Goal: Task Accomplishment & Management: Manage account settings

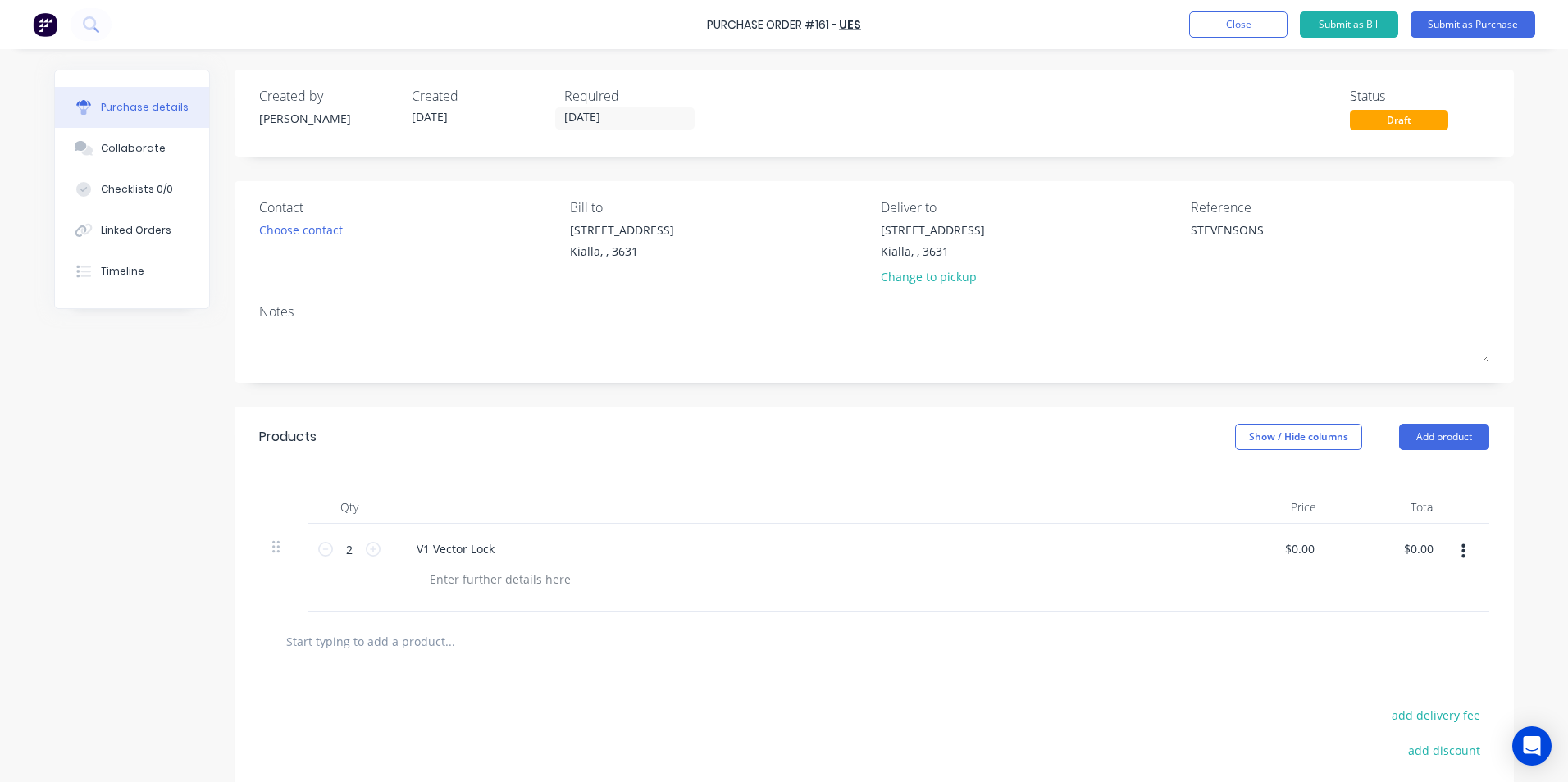
scroll to position [12, 0]
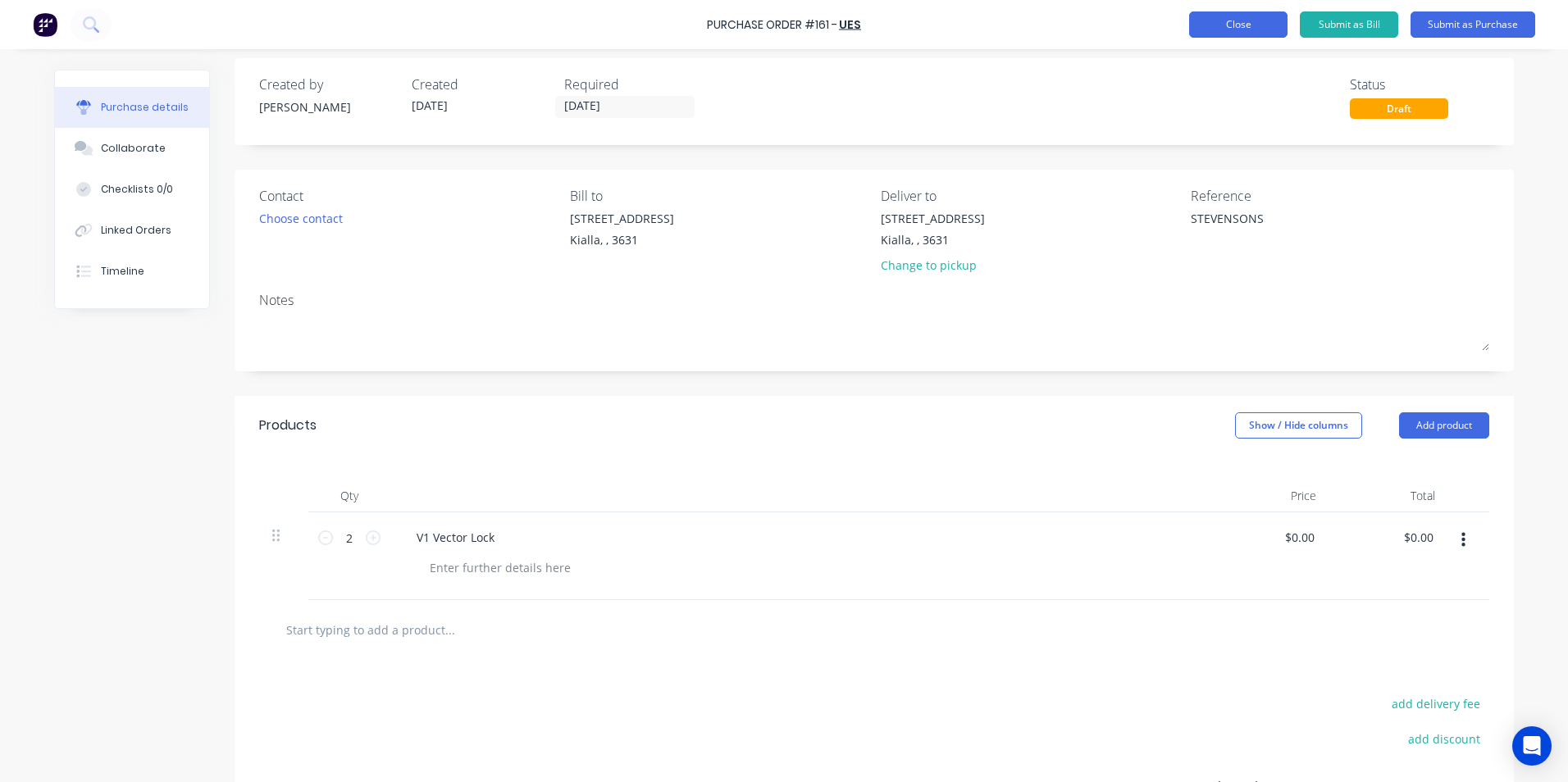
click at [1246, 24] on button "Close" at bounding box center [1238, 25] width 98 height 26
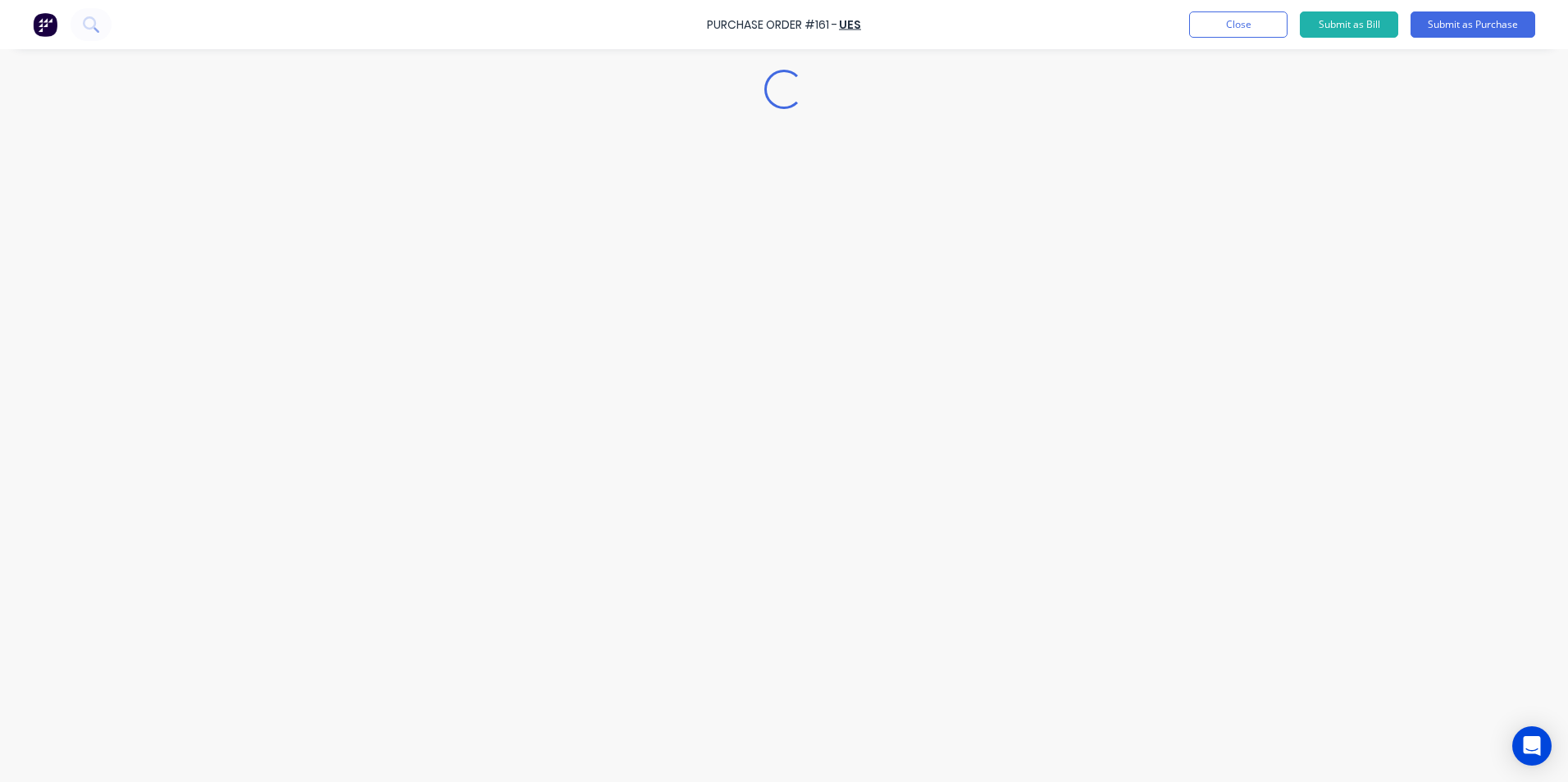
type textarea "x"
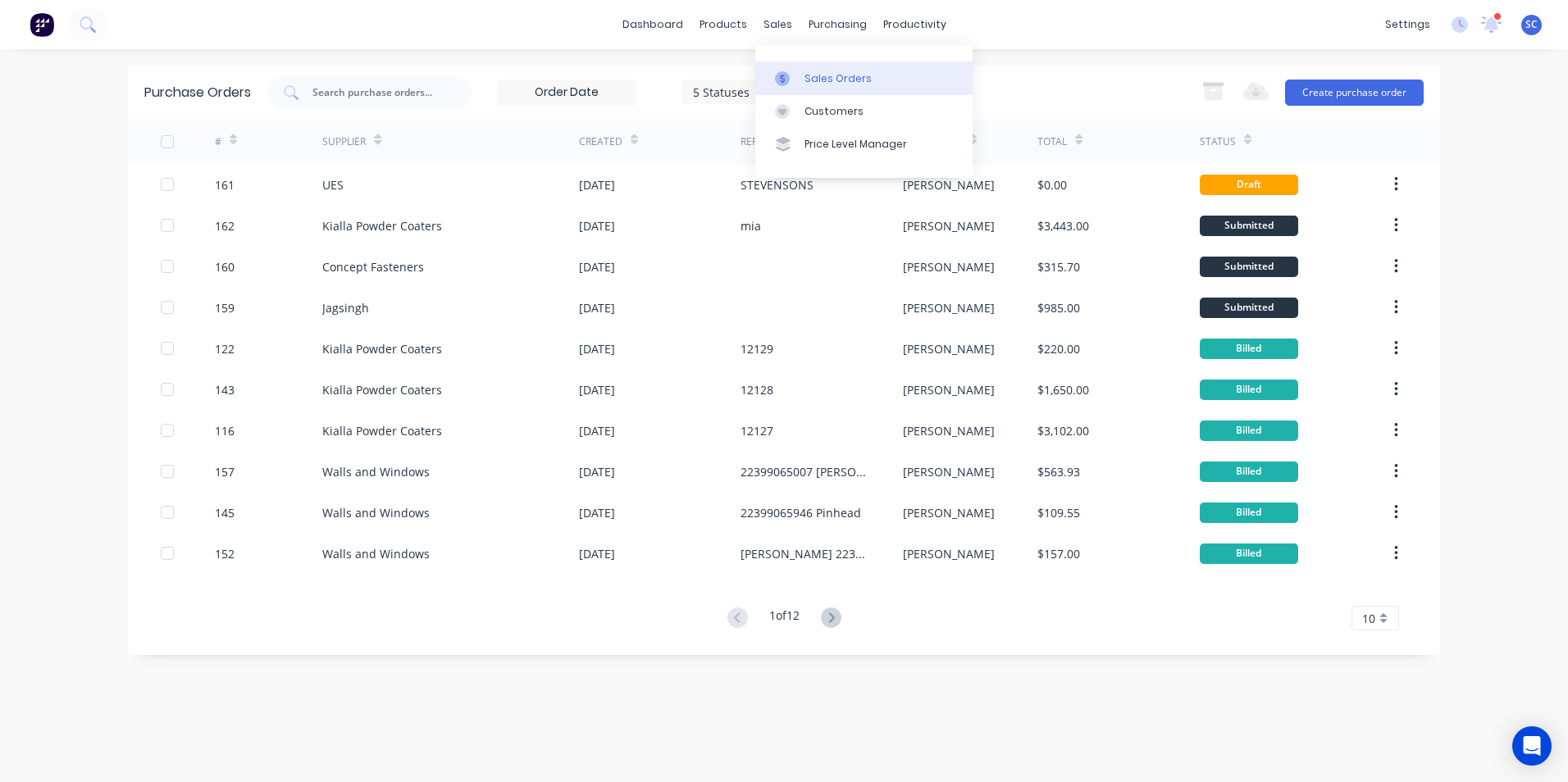
click at [789, 82] on icon at bounding box center [782, 79] width 15 height 15
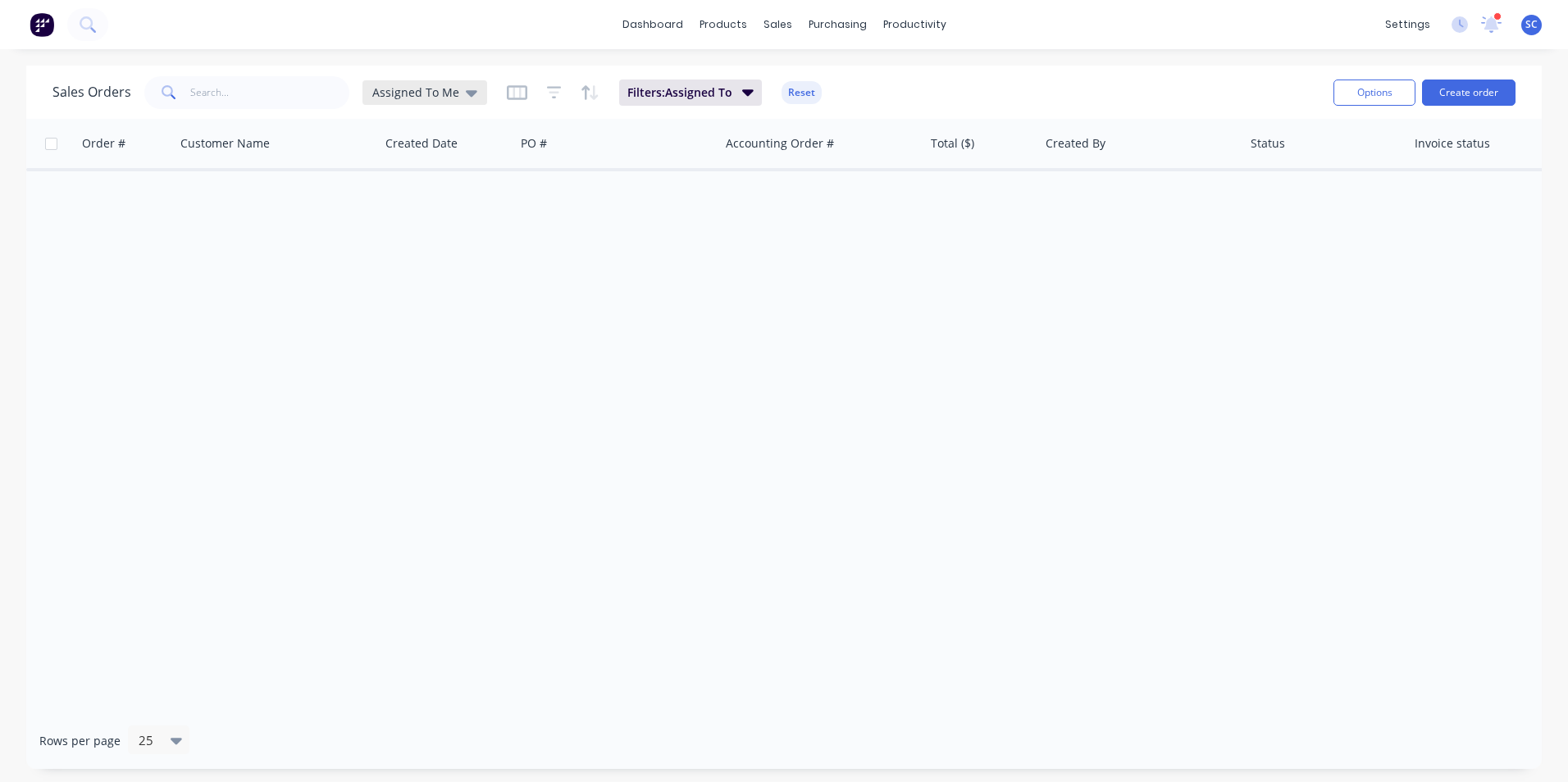
click at [397, 88] on span "Assigned To Me" at bounding box center [416, 92] width 87 height 17
click at [393, 227] on button "None" at bounding box center [461, 232] width 187 height 19
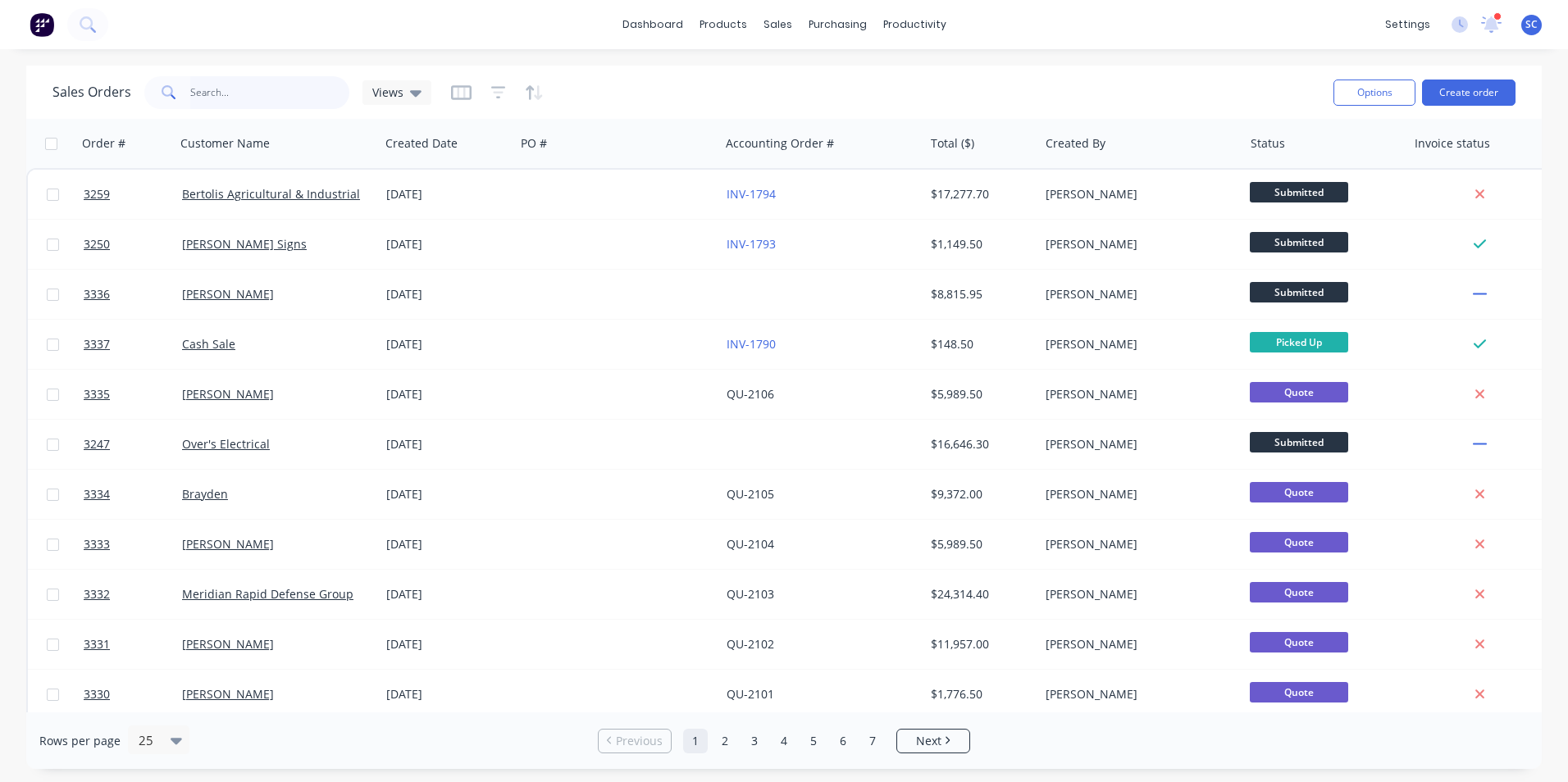
click at [293, 97] on input "text" at bounding box center [270, 93] width 160 height 33
type input "mj"
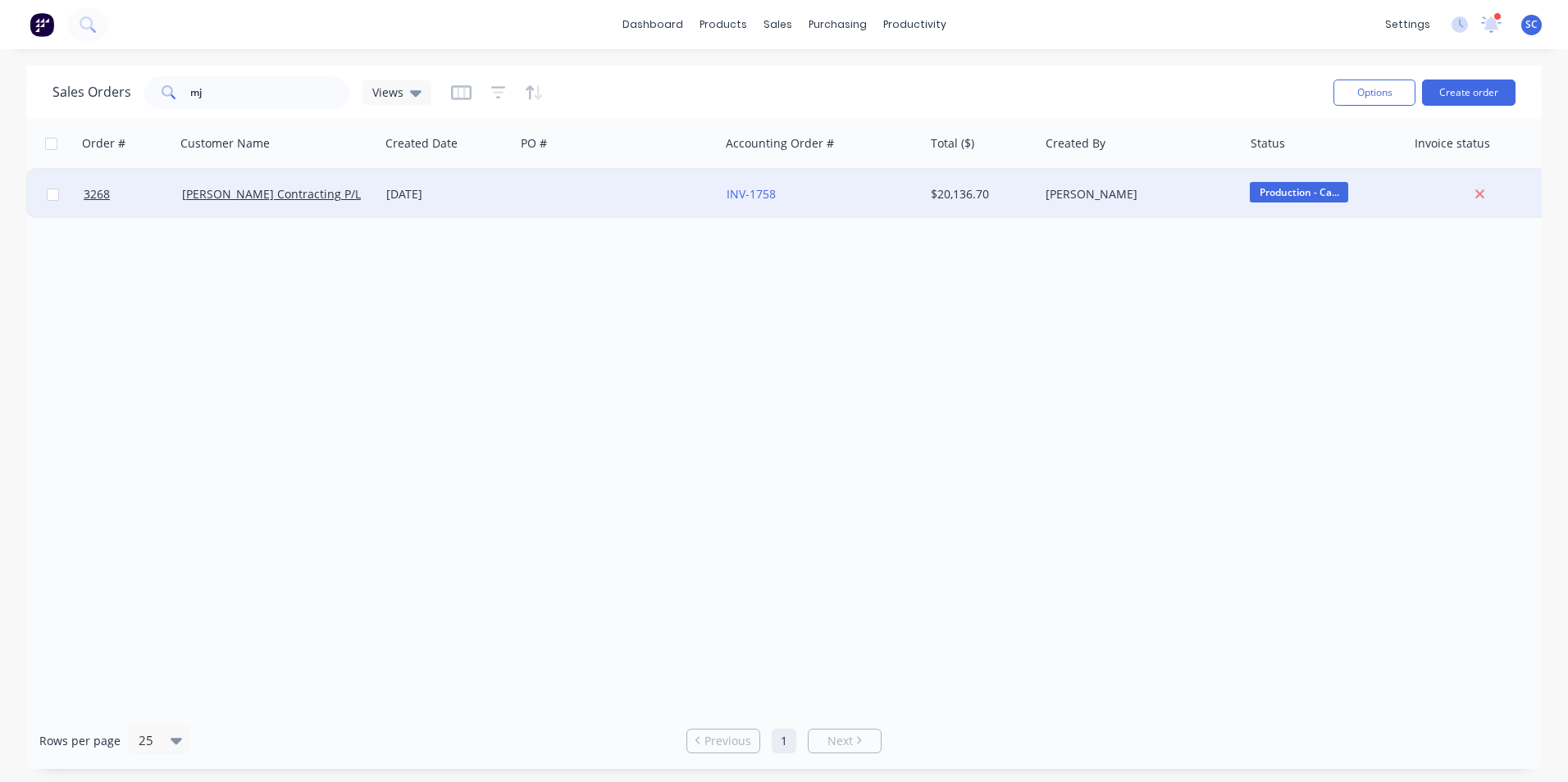
click at [532, 199] on div at bounding box center [617, 194] width 204 height 49
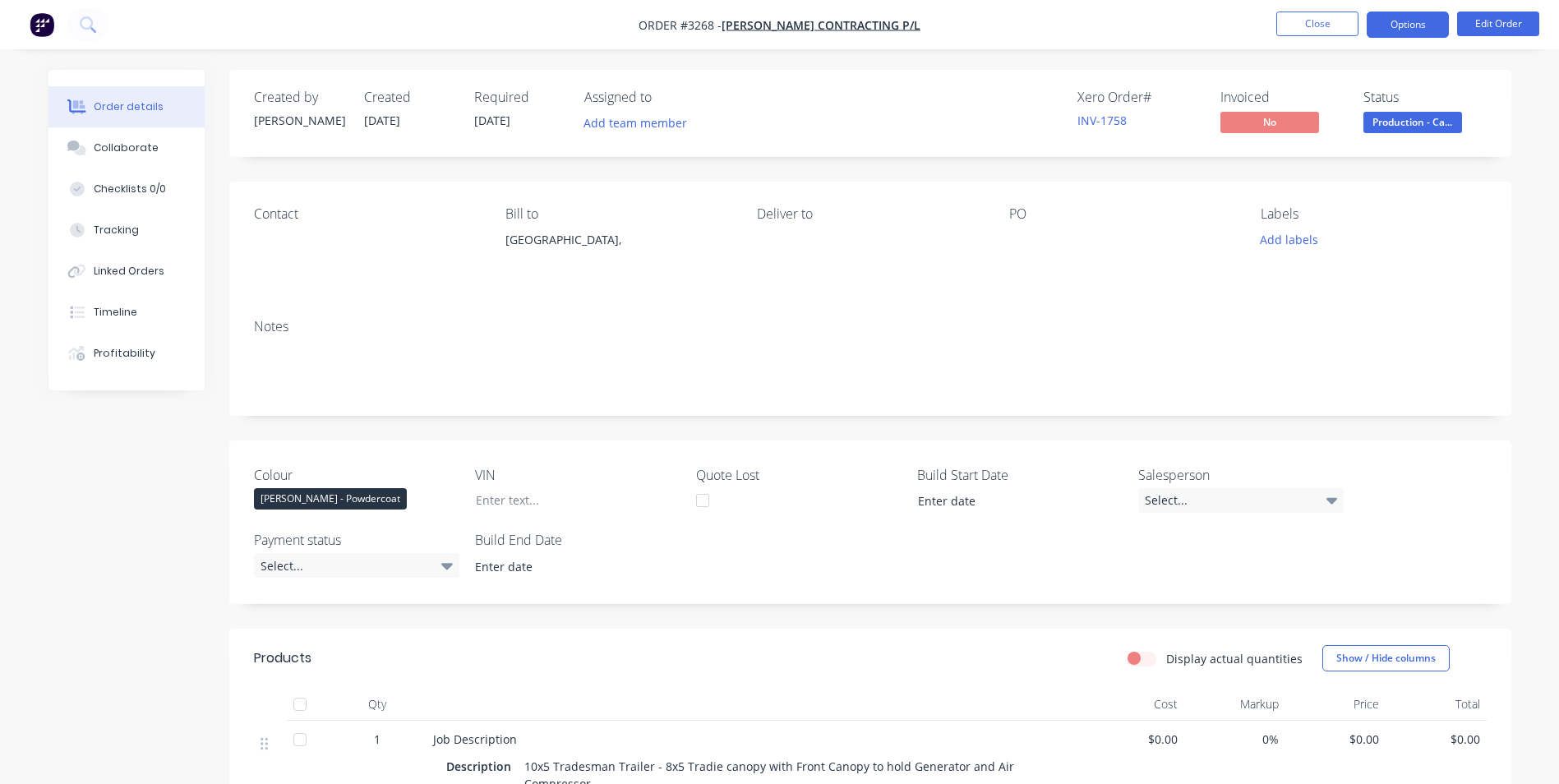
click at [1403, 22] on button "Options" at bounding box center [1408, 25] width 82 height 26
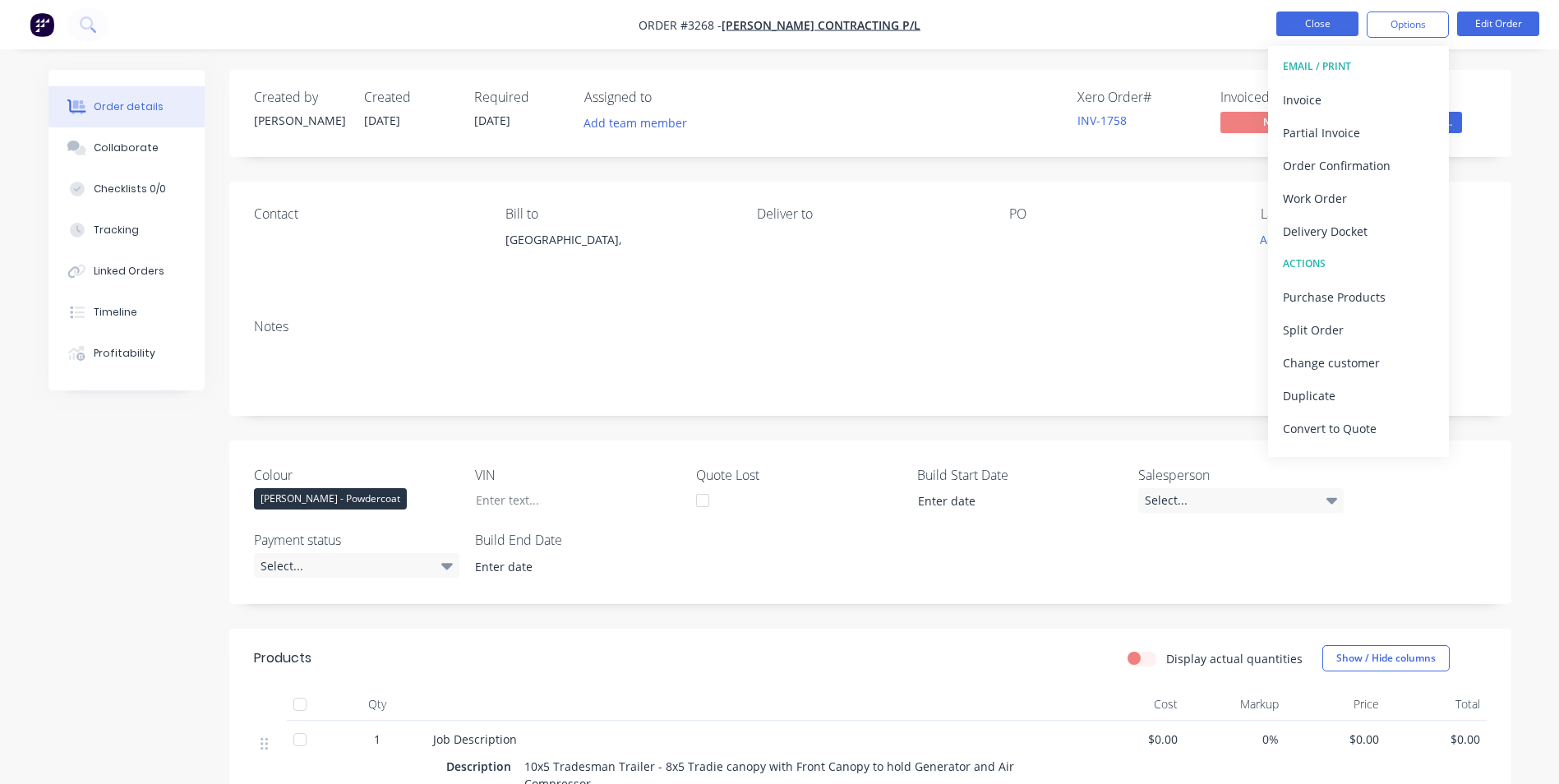
click at [1291, 17] on button "Close" at bounding box center [1318, 24] width 82 height 25
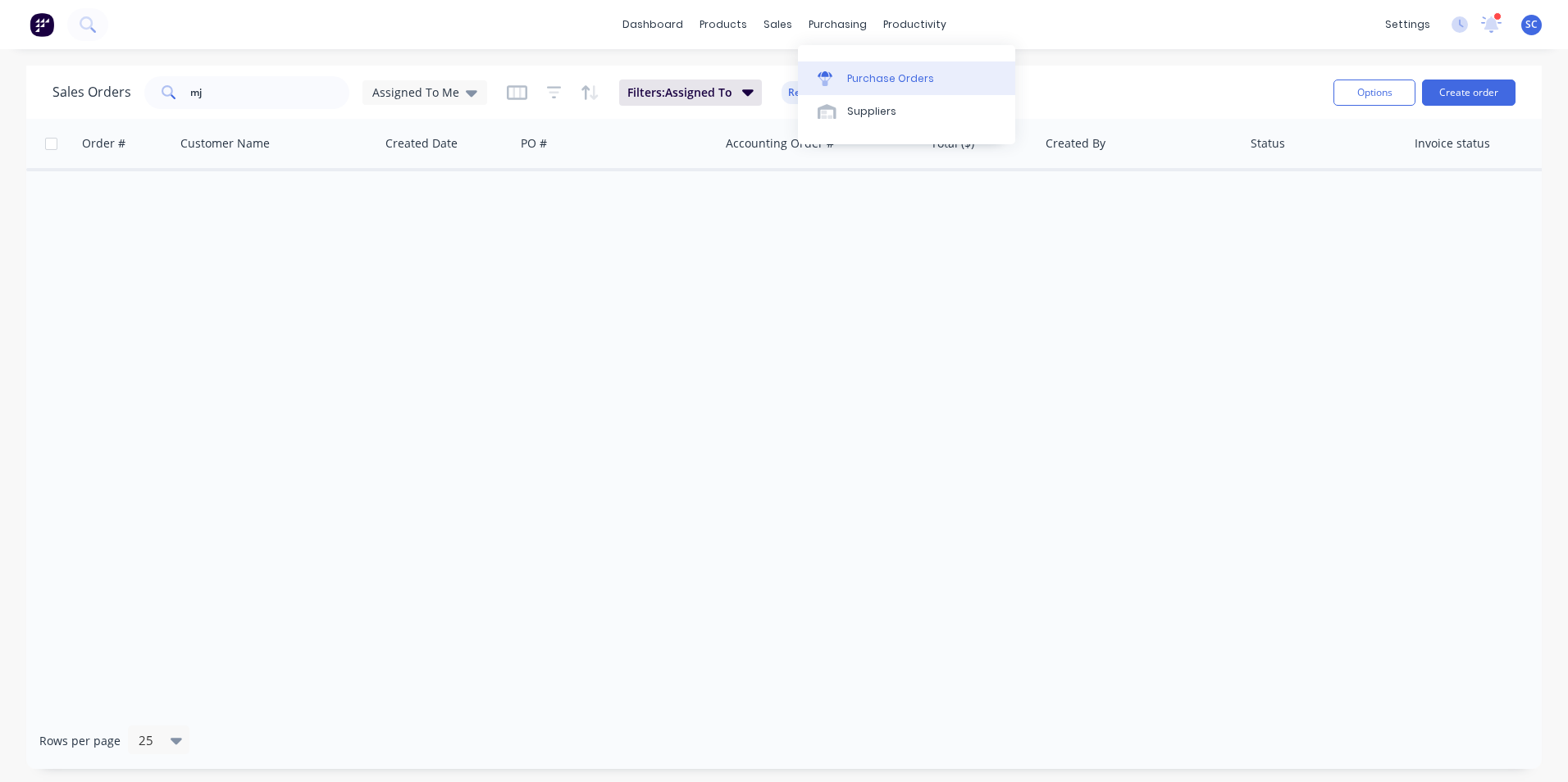
click at [841, 84] on div at bounding box center [829, 79] width 25 height 15
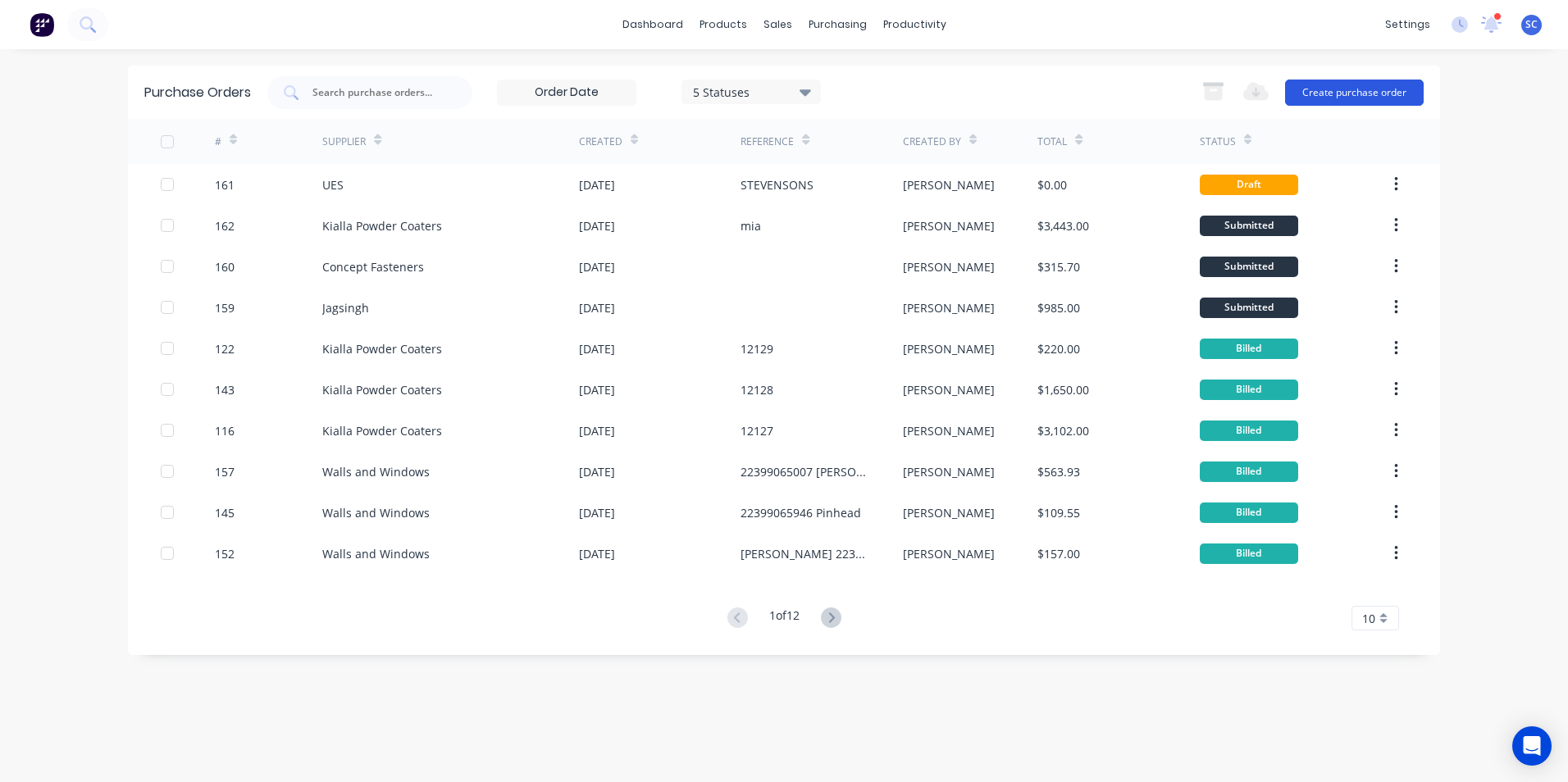
click at [1322, 92] on button "Create purchase order" at bounding box center [1354, 93] width 139 height 26
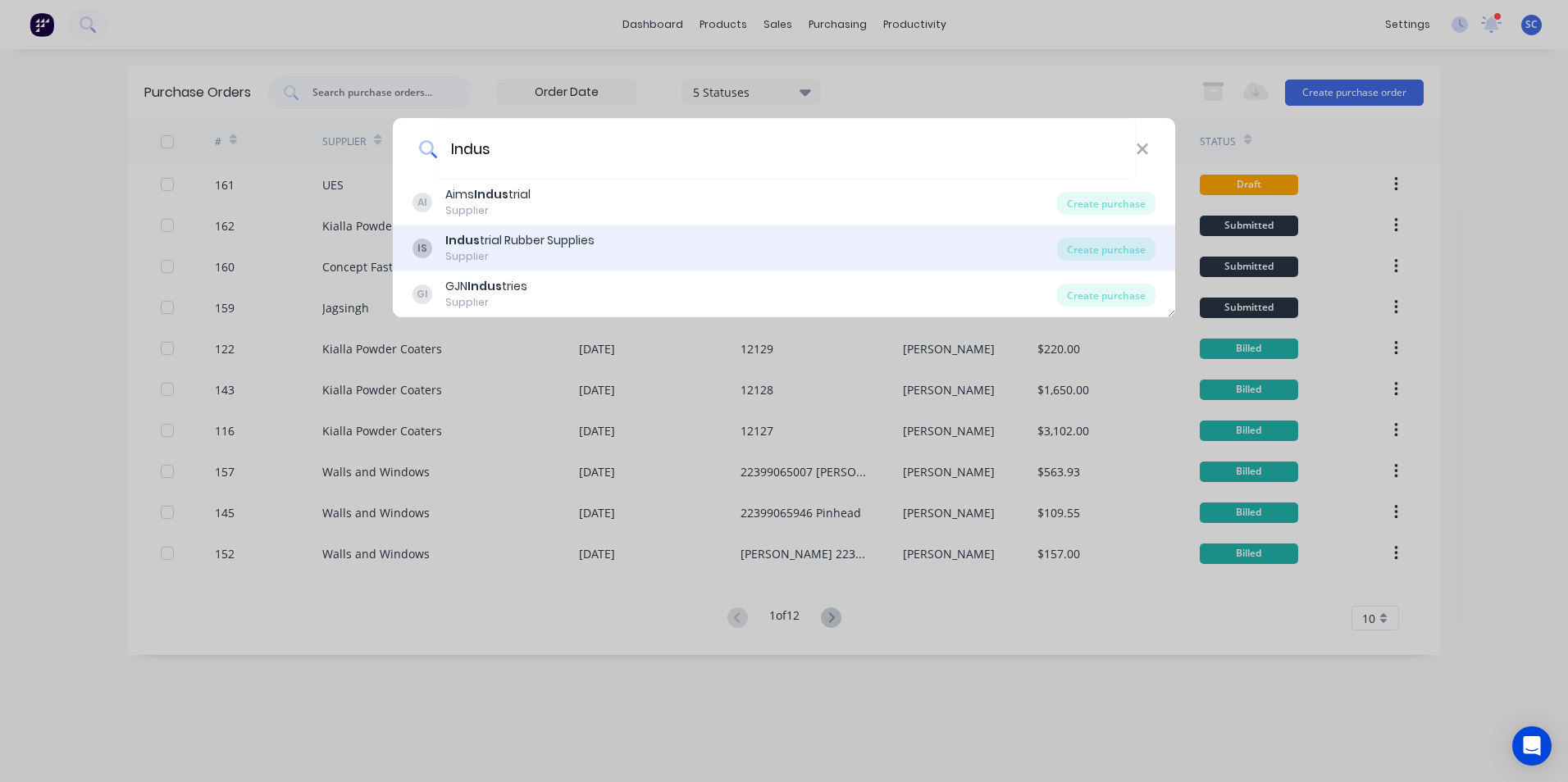
type input "Indus"
click at [444, 242] on div "IS Indus trial Rubber Supplies Supplier" at bounding box center [734, 247] width 644 height 32
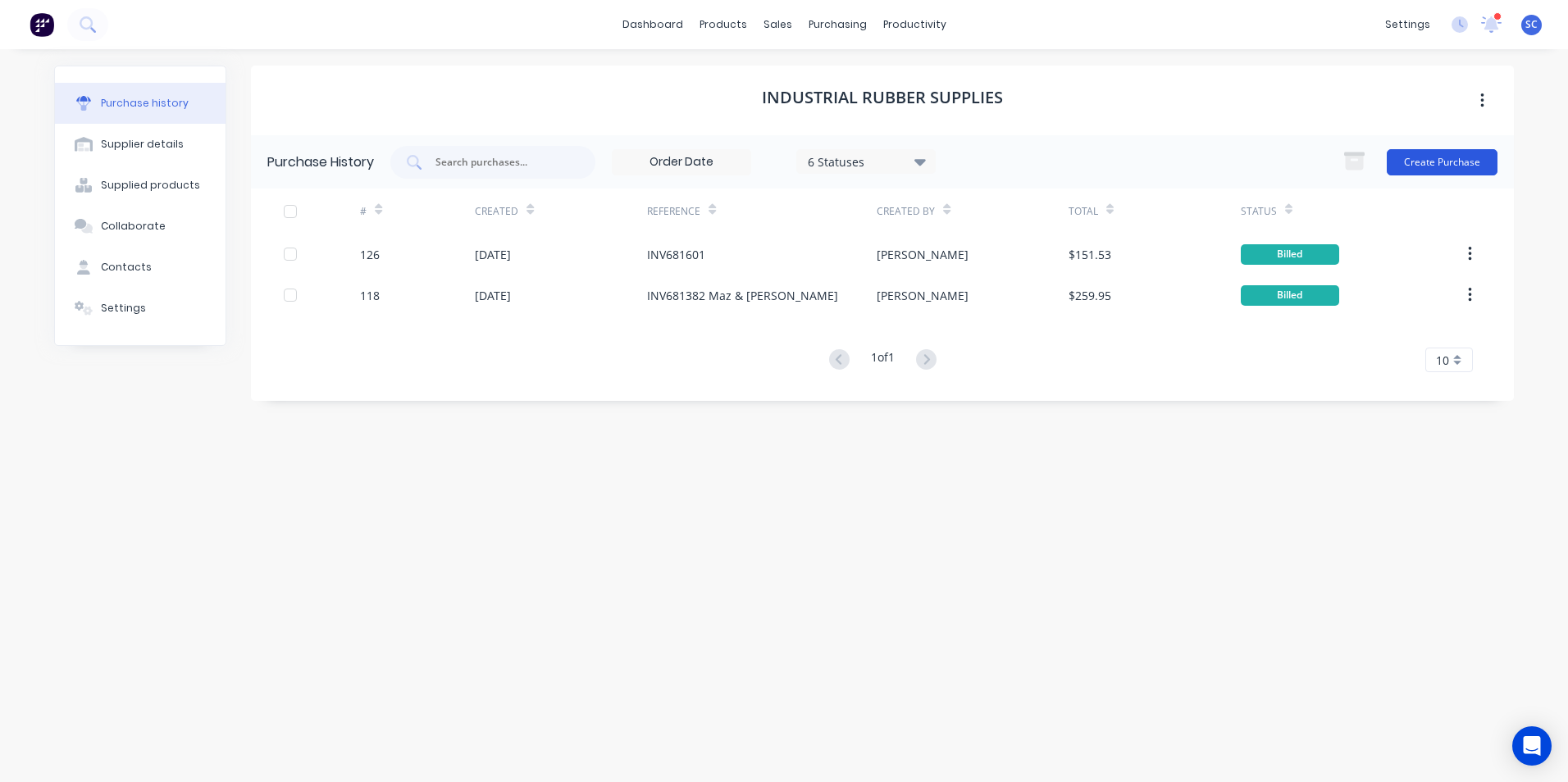
click at [1408, 163] on button "Create Purchase" at bounding box center [1442, 162] width 111 height 26
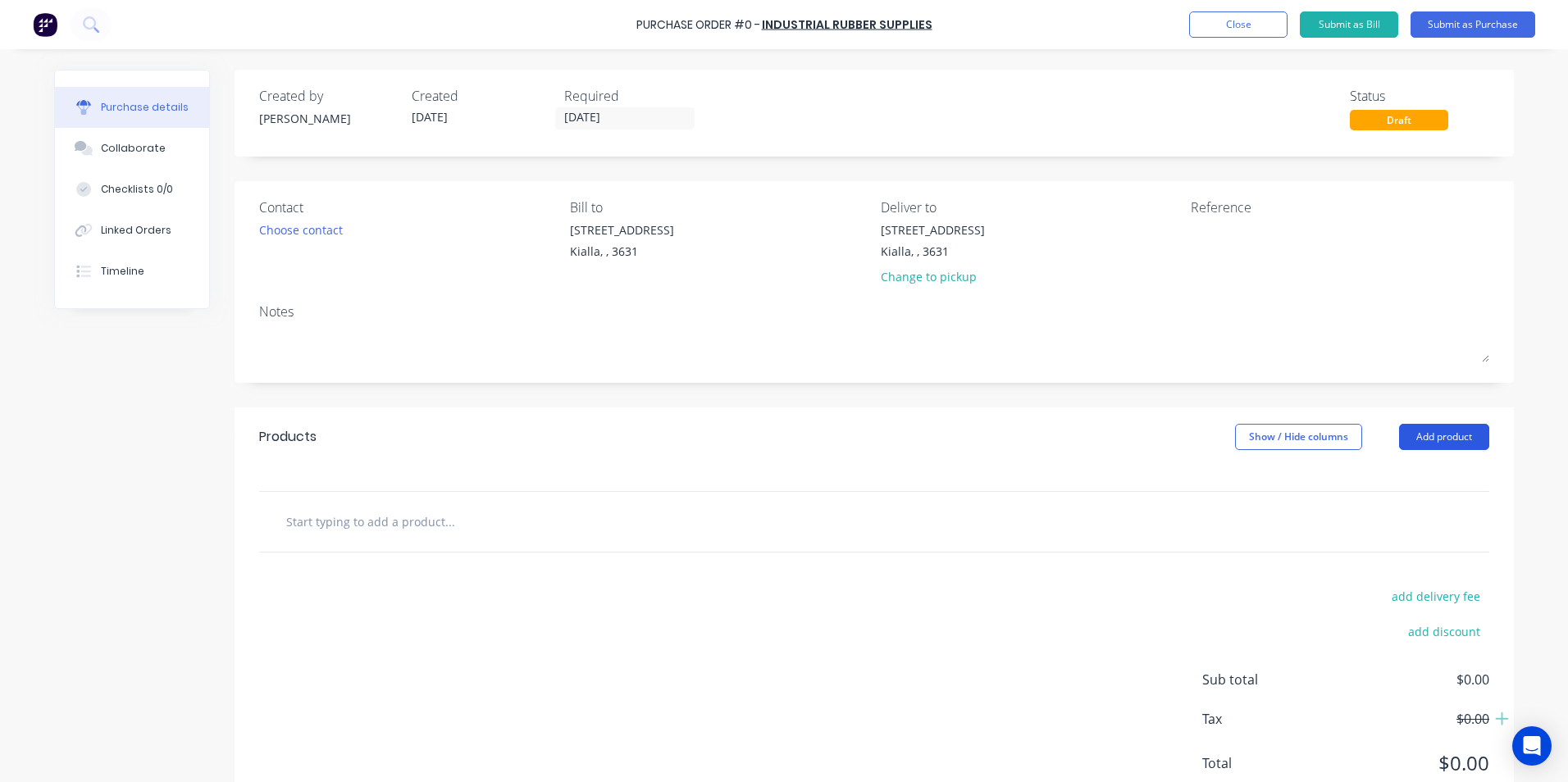
click at [1413, 441] on button "Add product" at bounding box center [1444, 437] width 90 height 26
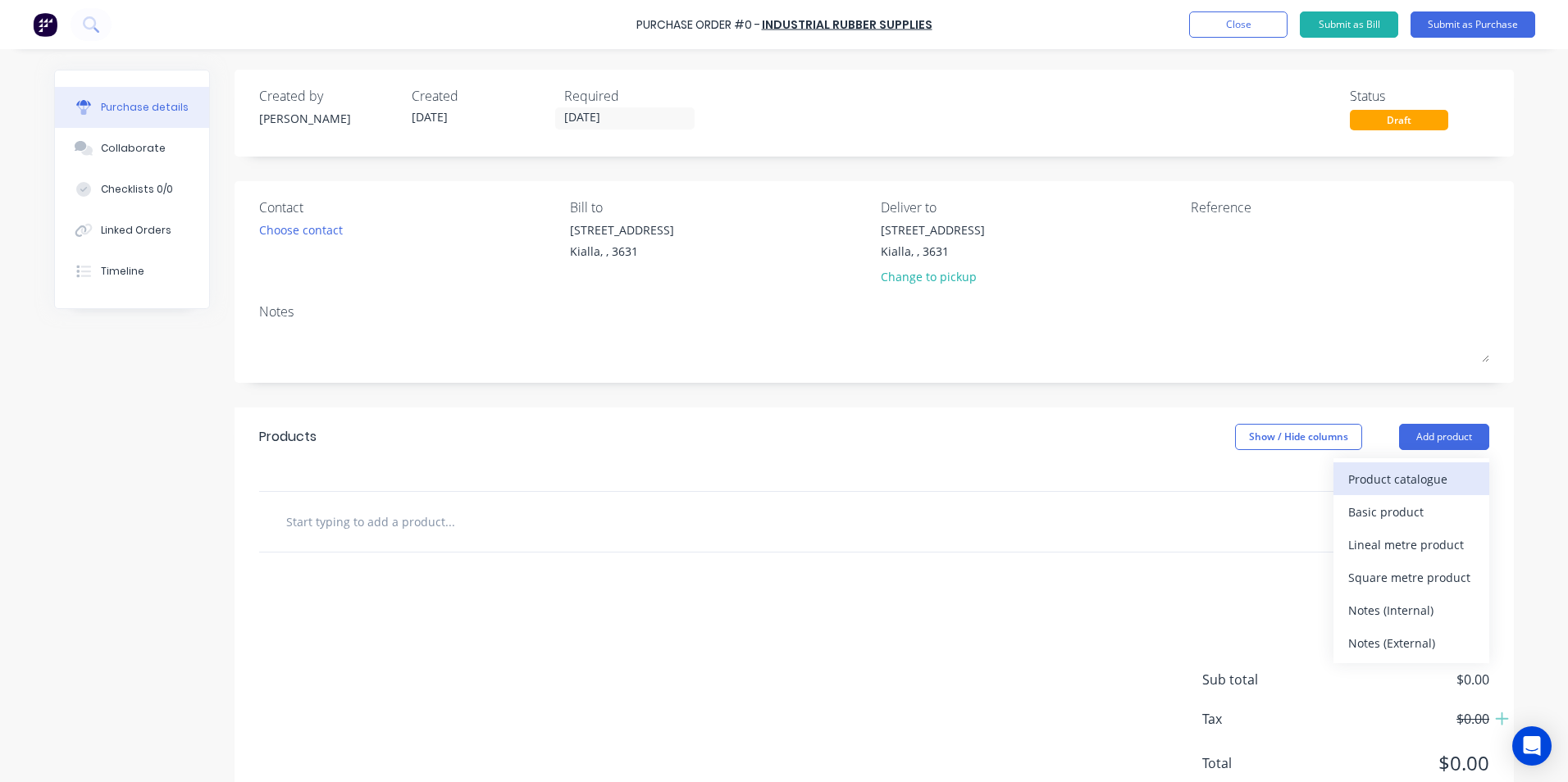
click at [1384, 486] on div "Product catalogue" at bounding box center [1411, 479] width 126 height 24
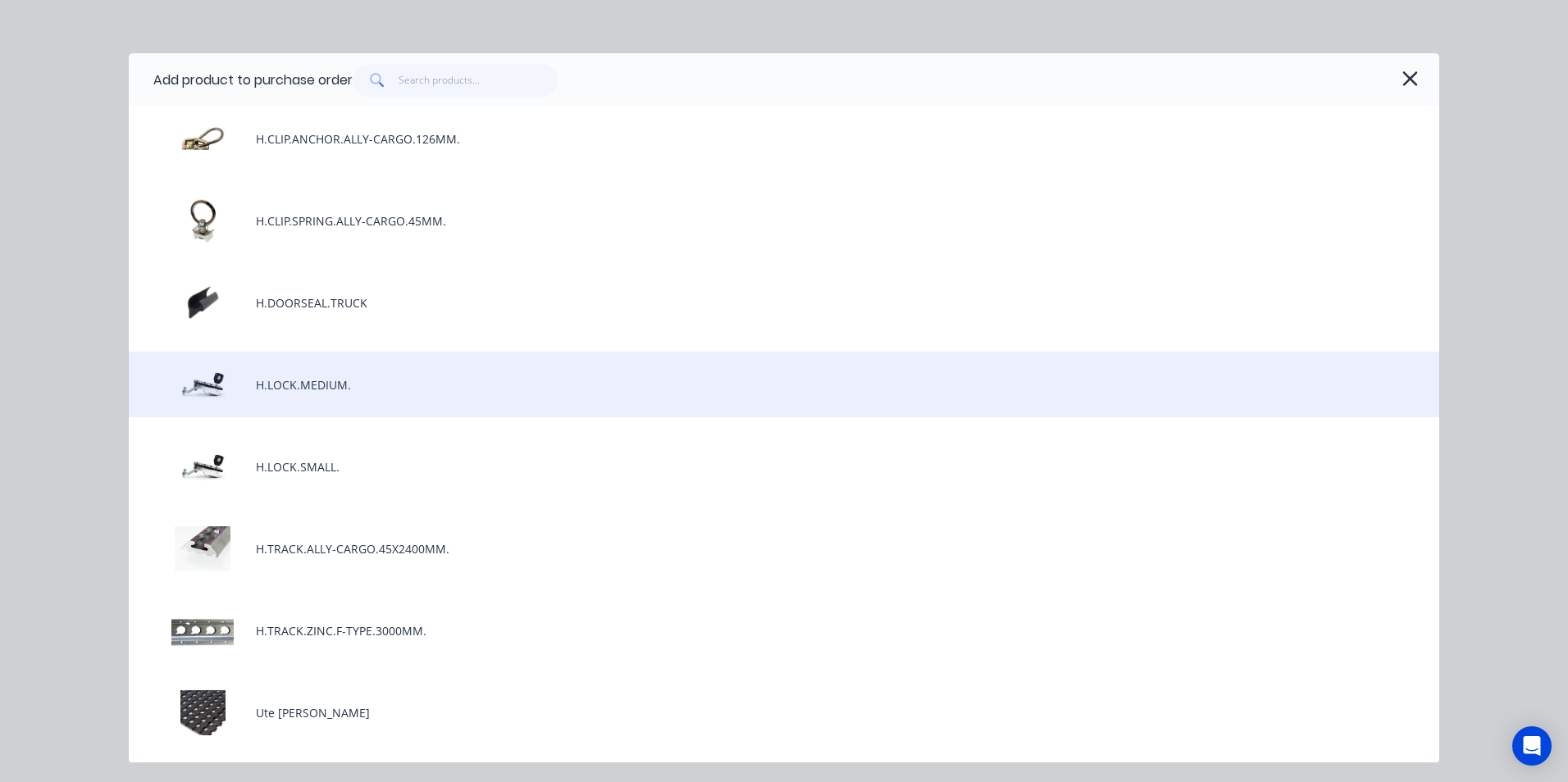
scroll to position [82, 0]
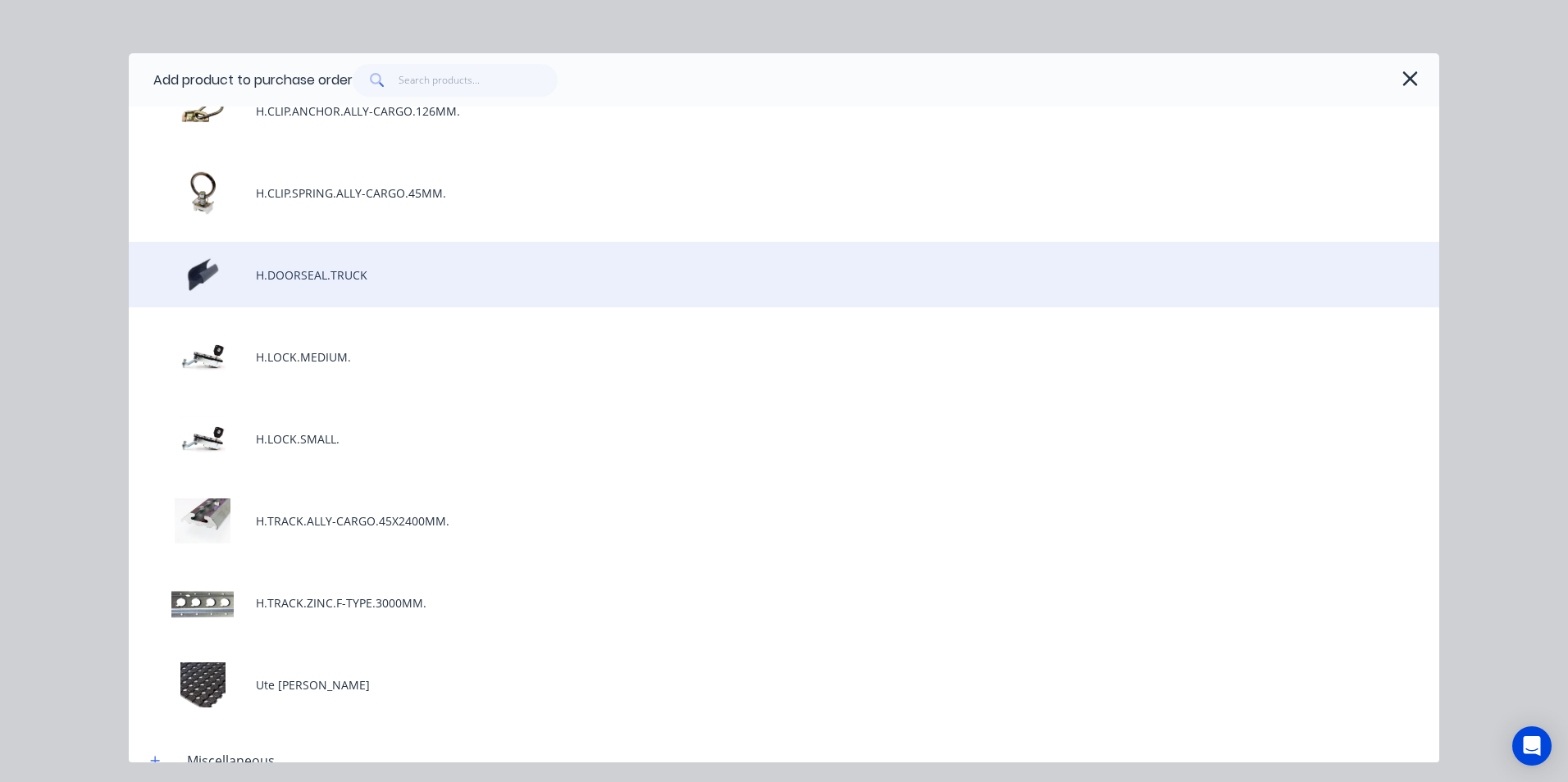
click at [318, 275] on div "H.DOORSEAL.TRUCK" at bounding box center [784, 274] width 1310 height 65
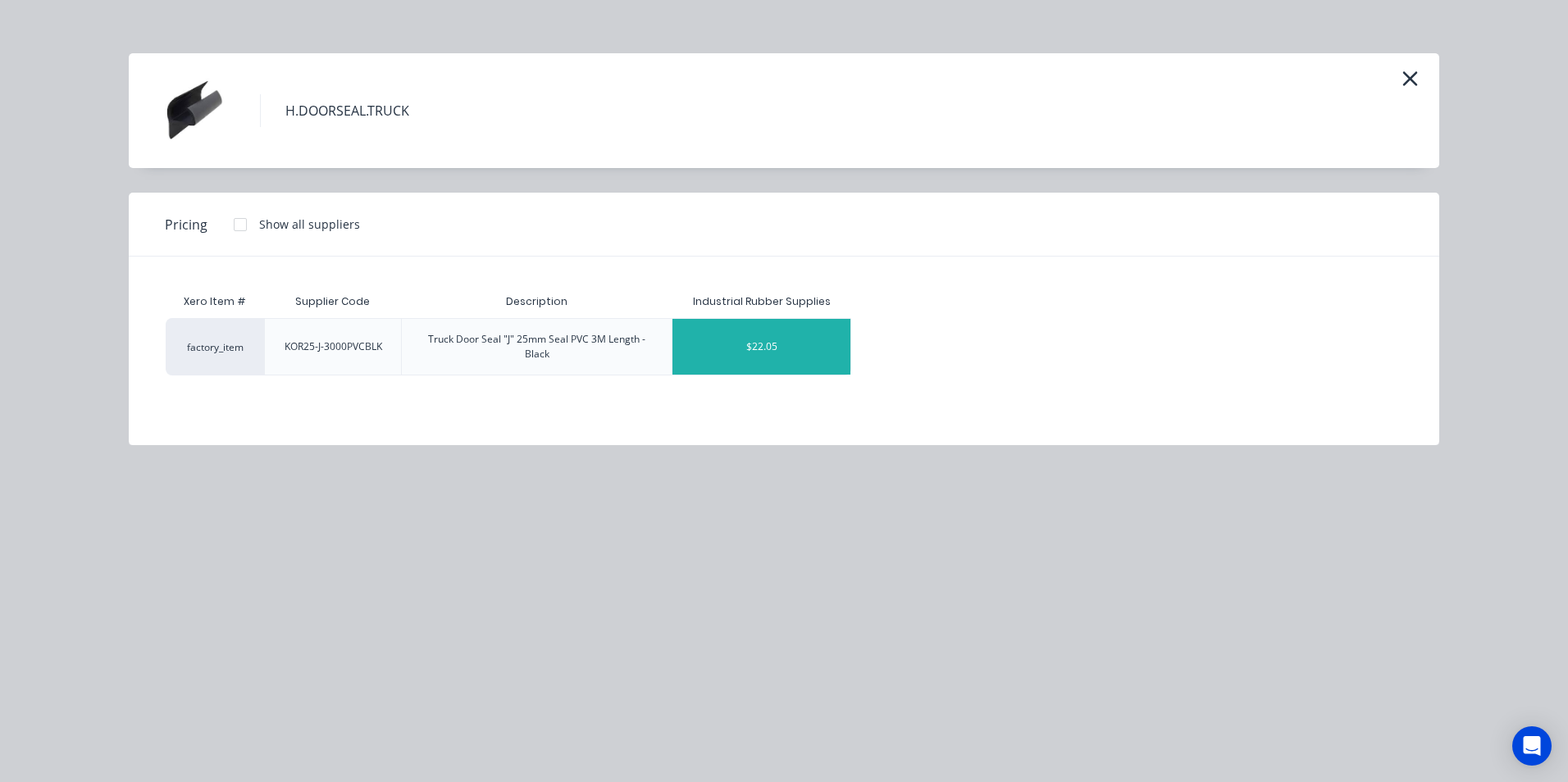
click at [732, 331] on div "$22.05" at bounding box center [761, 346] width 178 height 55
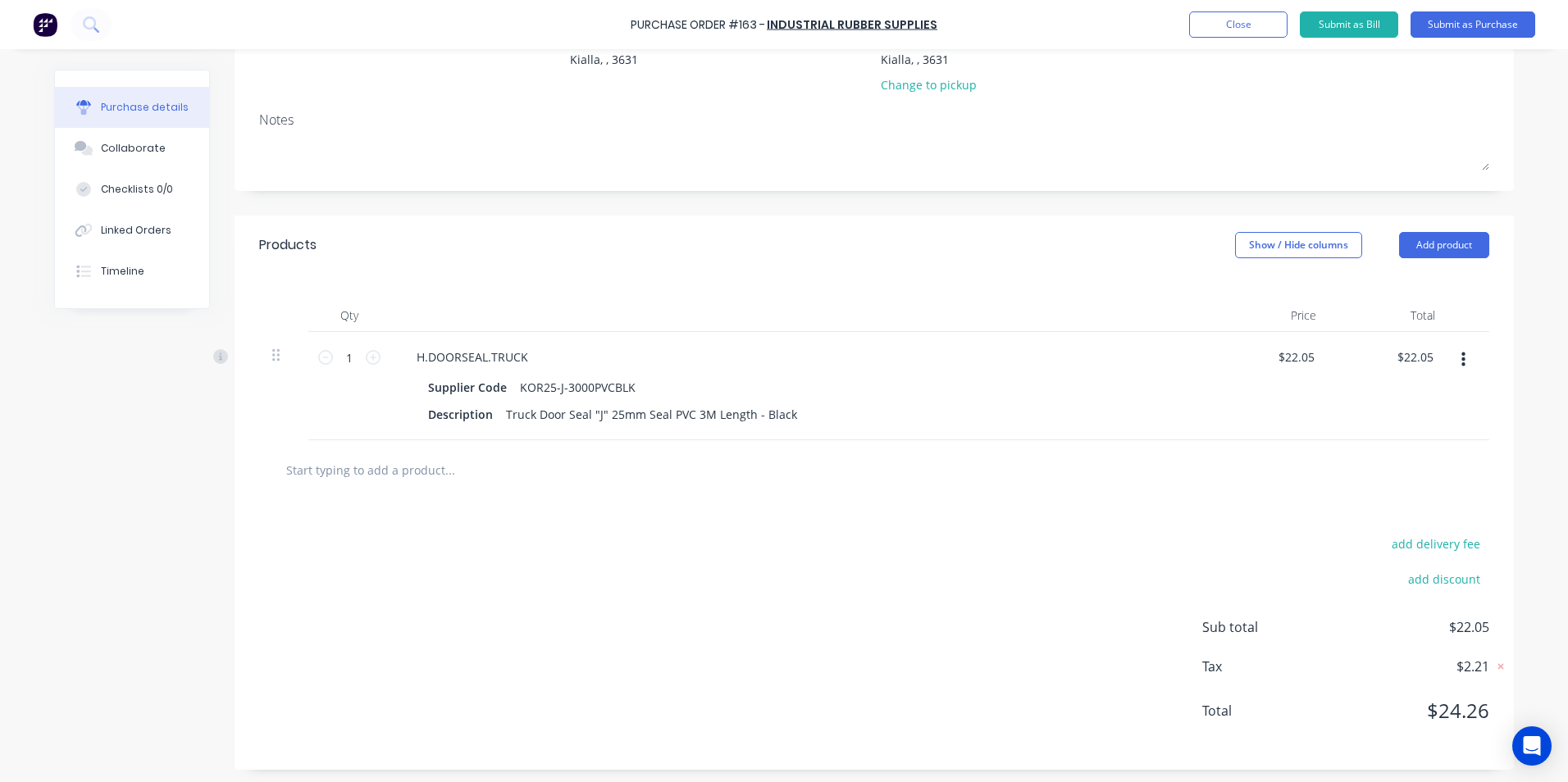
scroll to position [196, 0]
click at [366, 351] on icon at bounding box center [373, 353] width 15 height 15
type input "2"
type input "$44.10"
click at [366, 351] on icon at bounding box center [373, 353] width 15 height 15
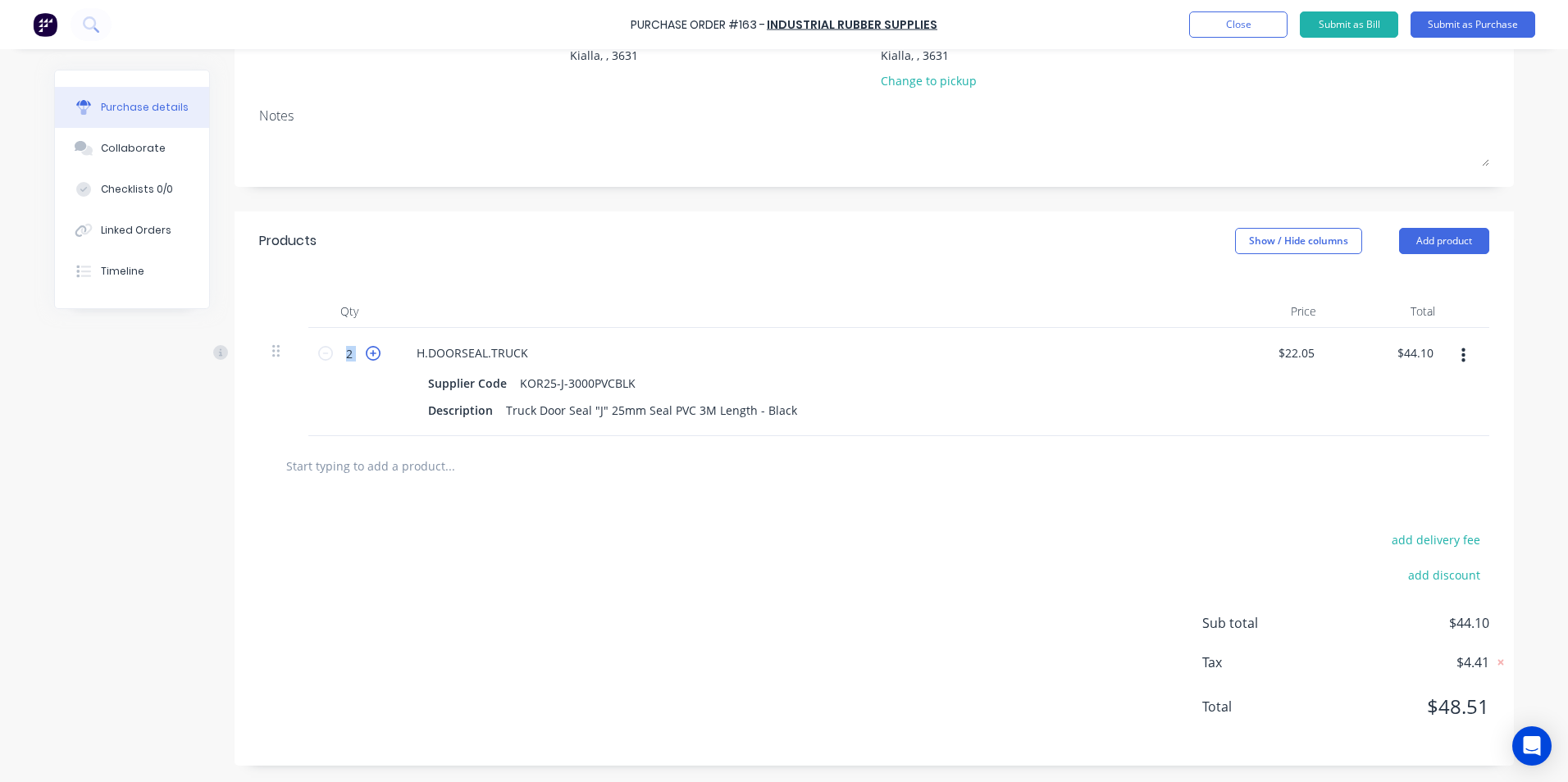
type input "3"
type input "$66.15"
click at [366, 351] on icon at bounding box center [373, 353] width 15 height 15
type input "4"
type input "$88.20"
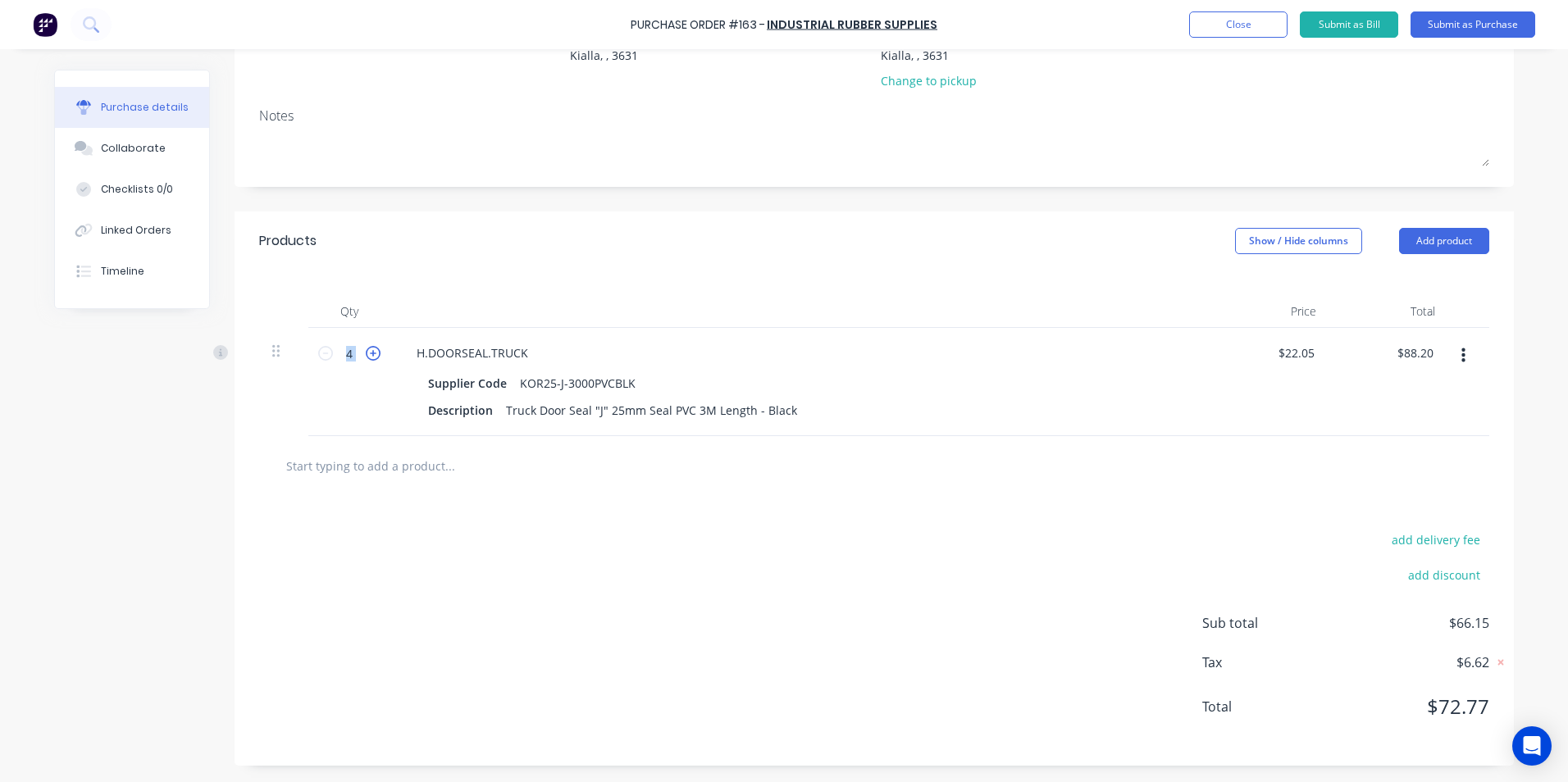
click at [366, 351] on icon at bounding box center [373, 353] width 15 height 15
type input "5"
type input "$110.25"
click at [837, 240] on div "Products Show / Hide columns Add product" at bounding box center [874, 241] width 1279 height 59
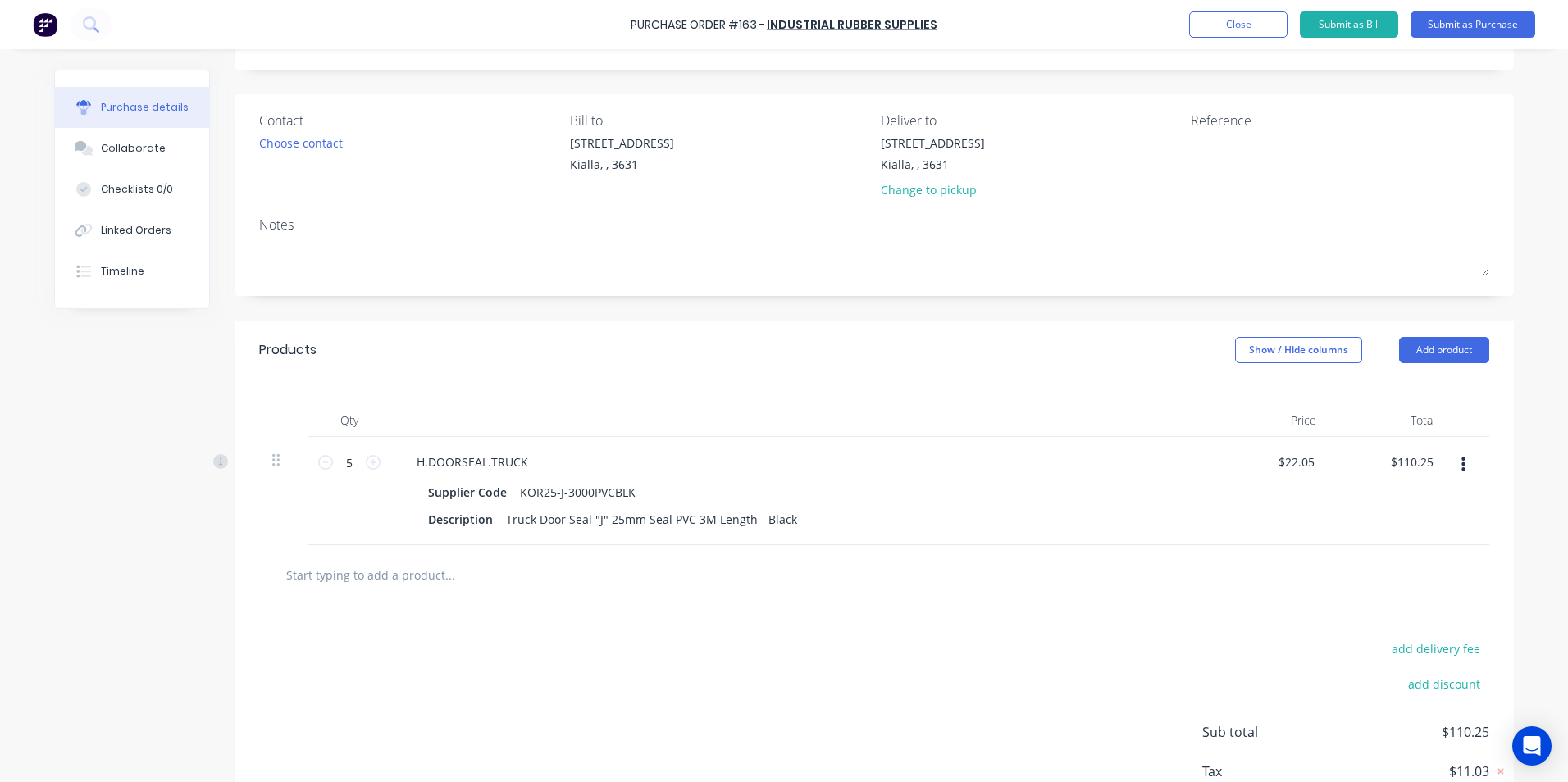
scroll to position [0, 0]
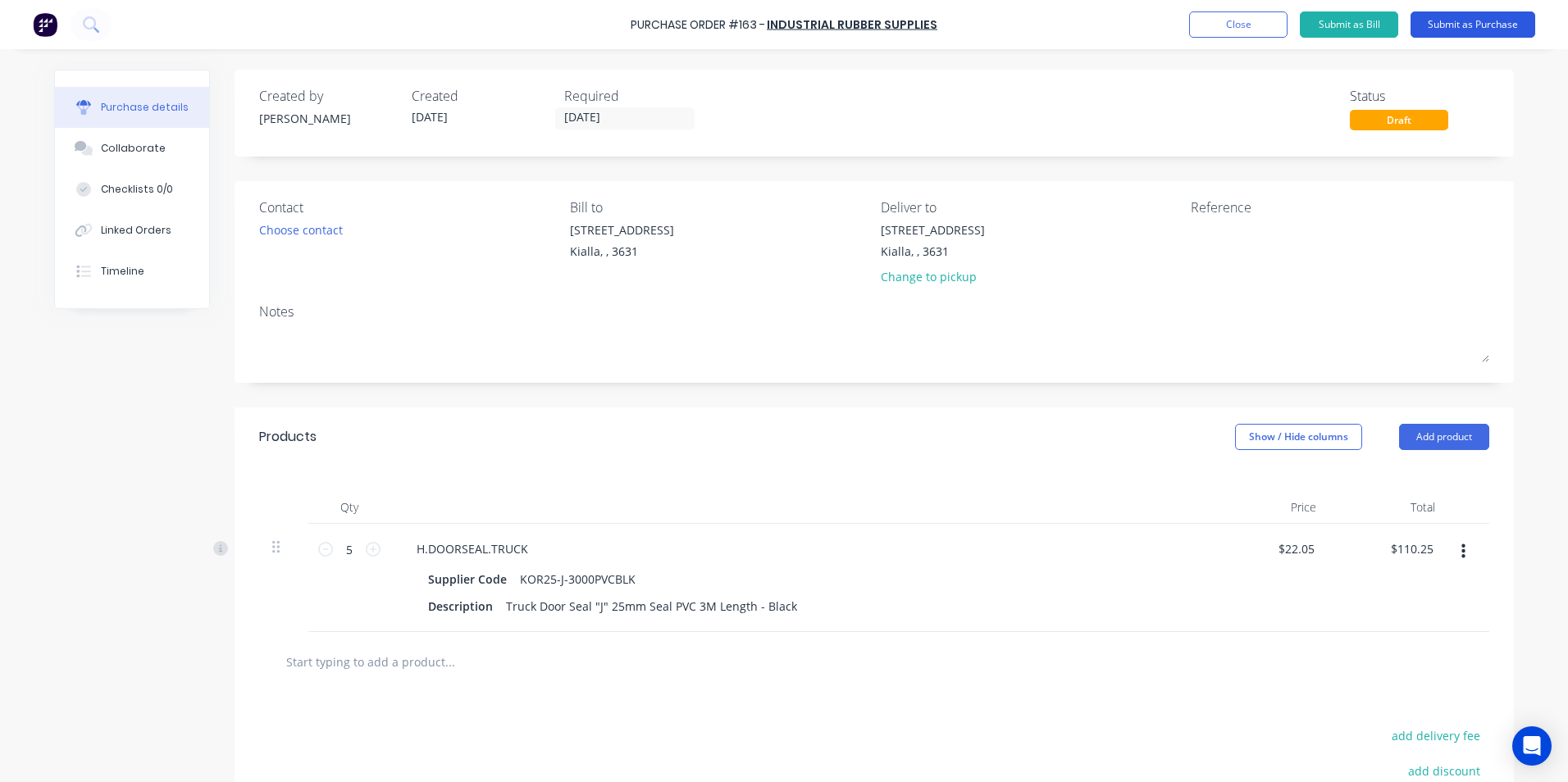
click at [1449, 26] on button "Submit as Purchase" at bounding box center [1472, 25] width 124 height 26
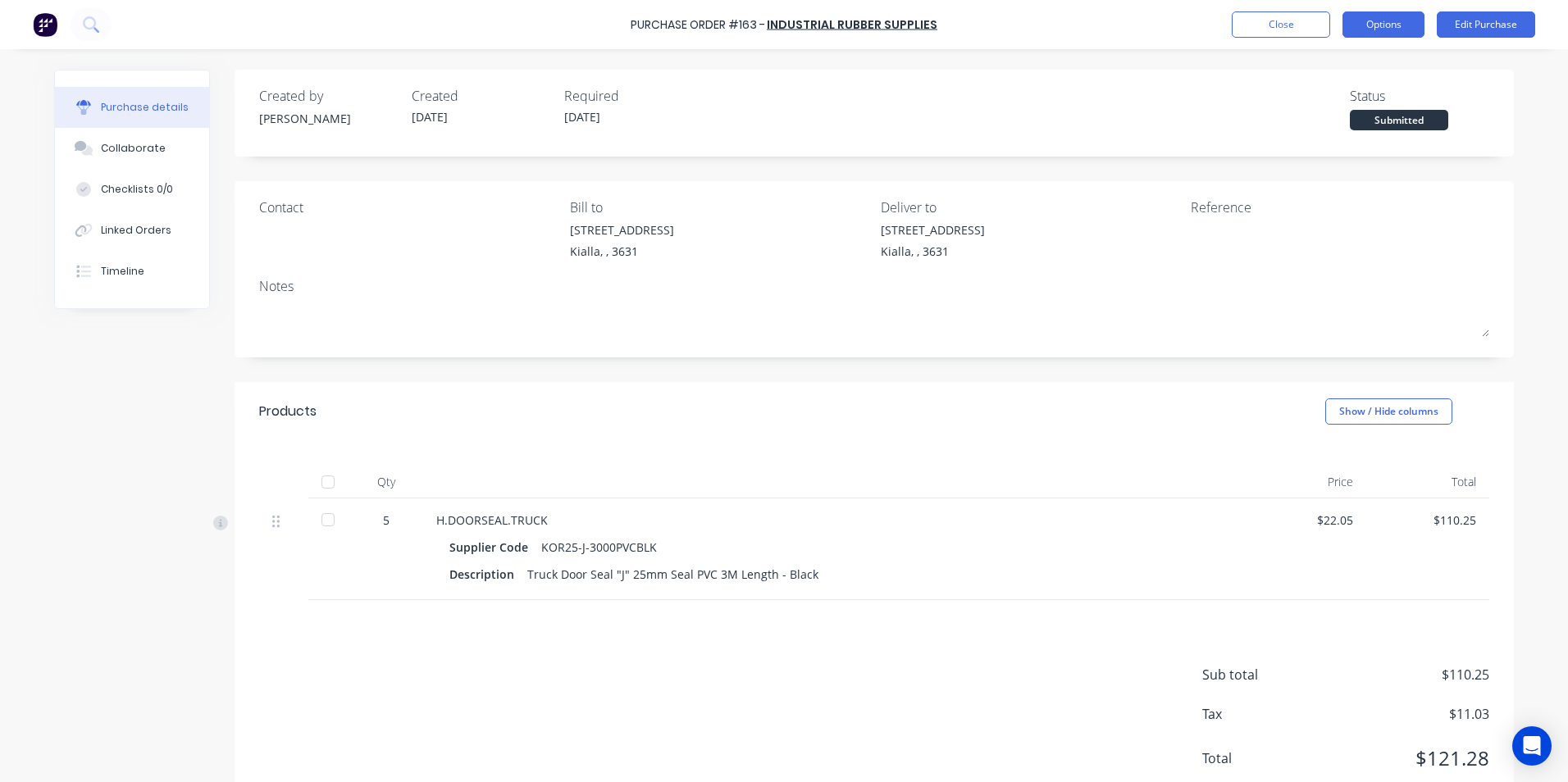
click at [1384, 25] on button "Options" at bounding box center [1383, 25] width 82 height 26
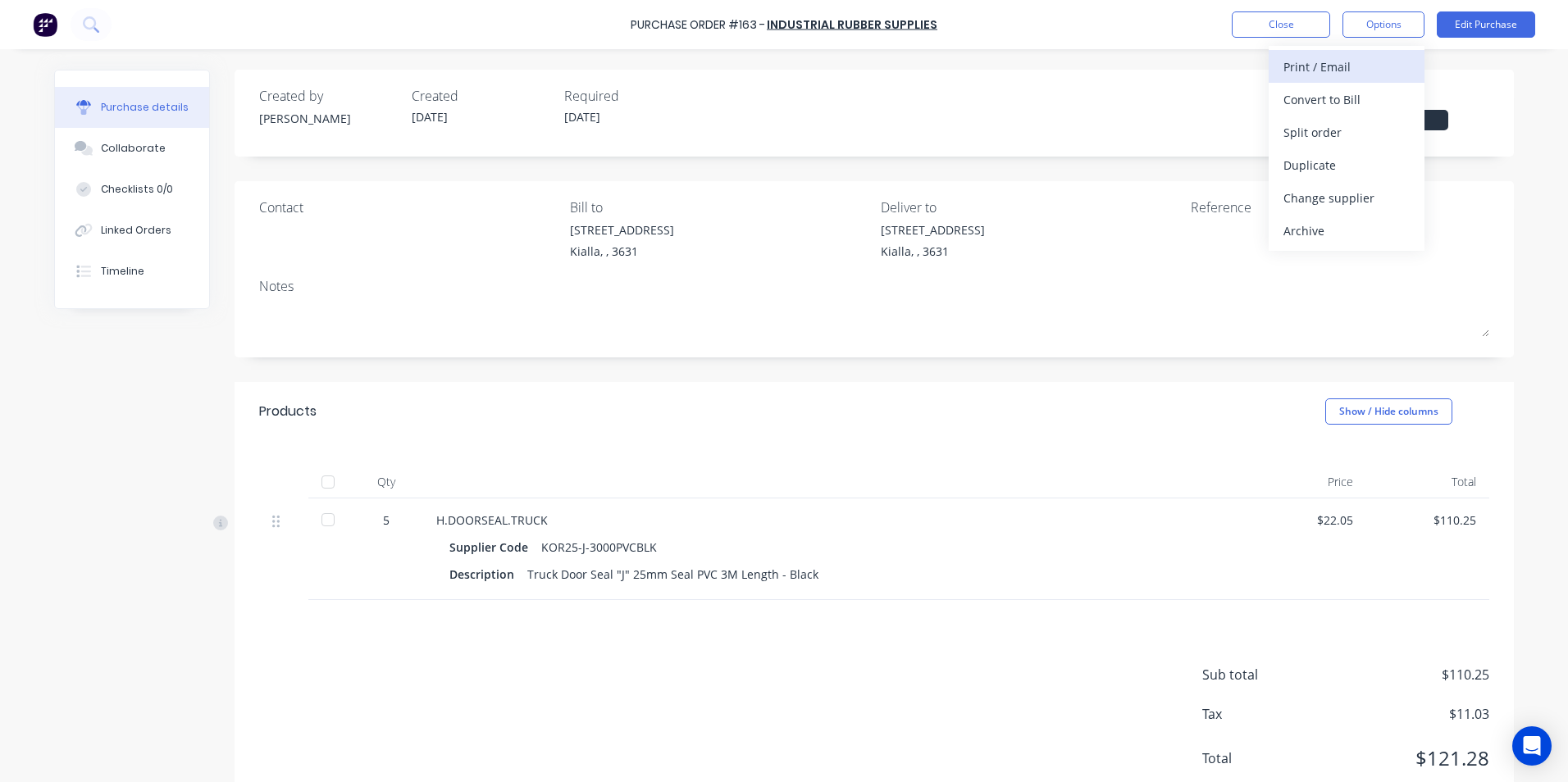
click at [1349, 72] on div "Print / Email" at bounding box center [1345, 66] width 126 height 24
click at [1315, 100] on div "With pricing" at bounding box center [1345, 100] width 126 height 24
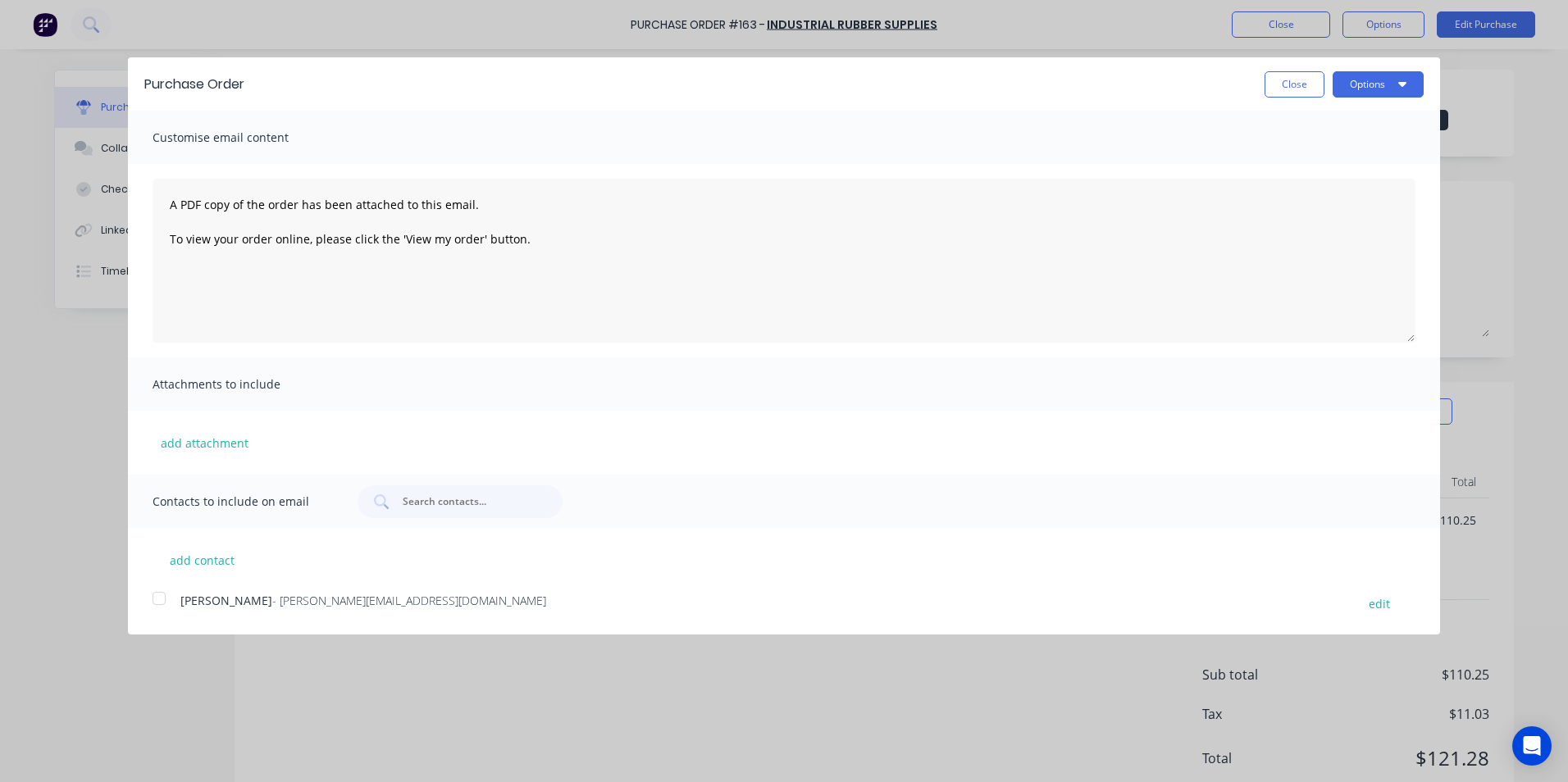
click at [161, 594] on div at bounding box center [159, 599] width 33 height 33
click at [1348, 88] on button "Options" at bounding box center [1378, 84] width 91 height 26
click at [1299, 163] on div "Email" at bounding box center [1345, 159] width 126 height 24
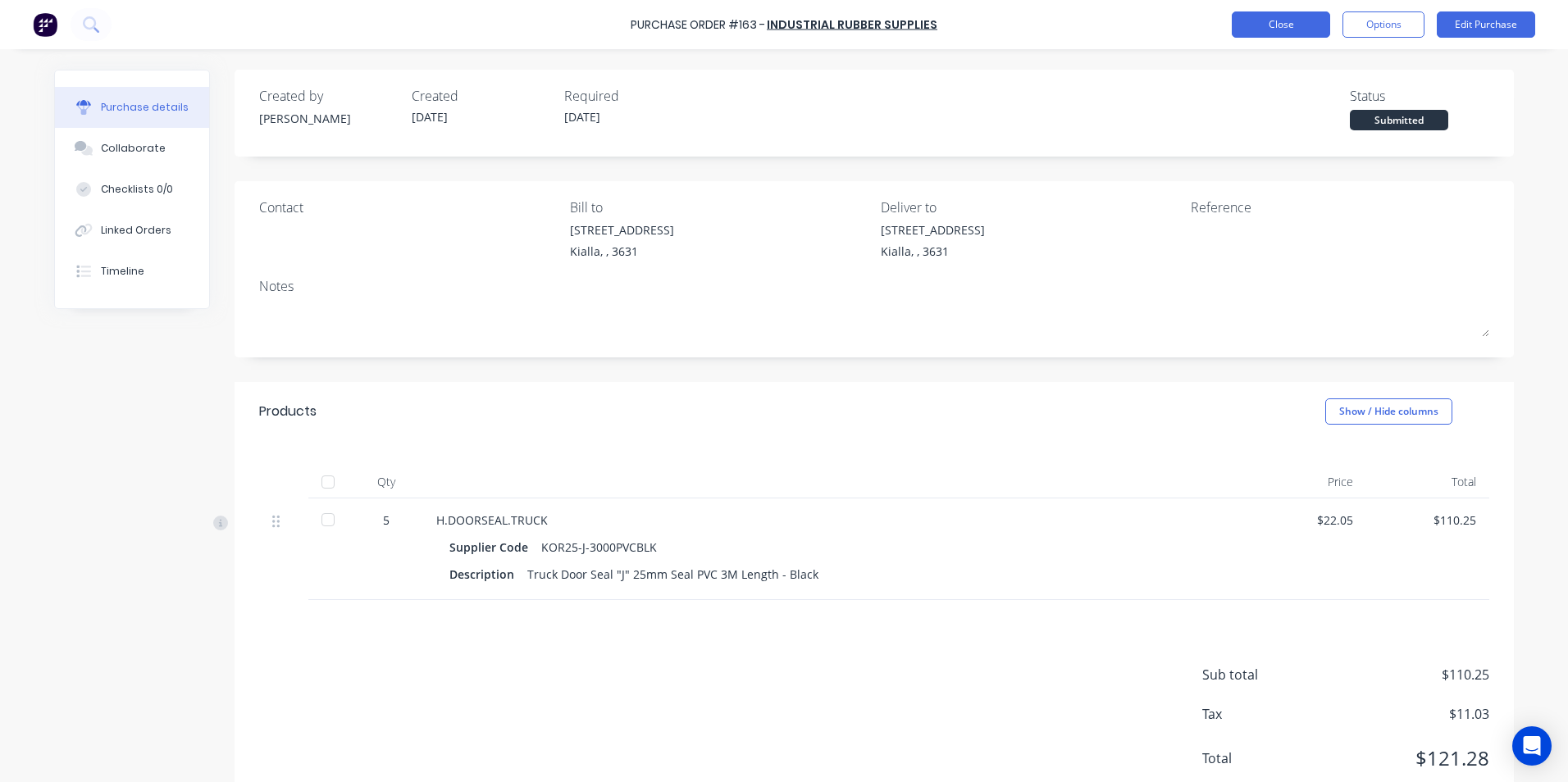
click at [1285, 21] on button "Close" at bounding box center [1281, 25] width 98 height 26
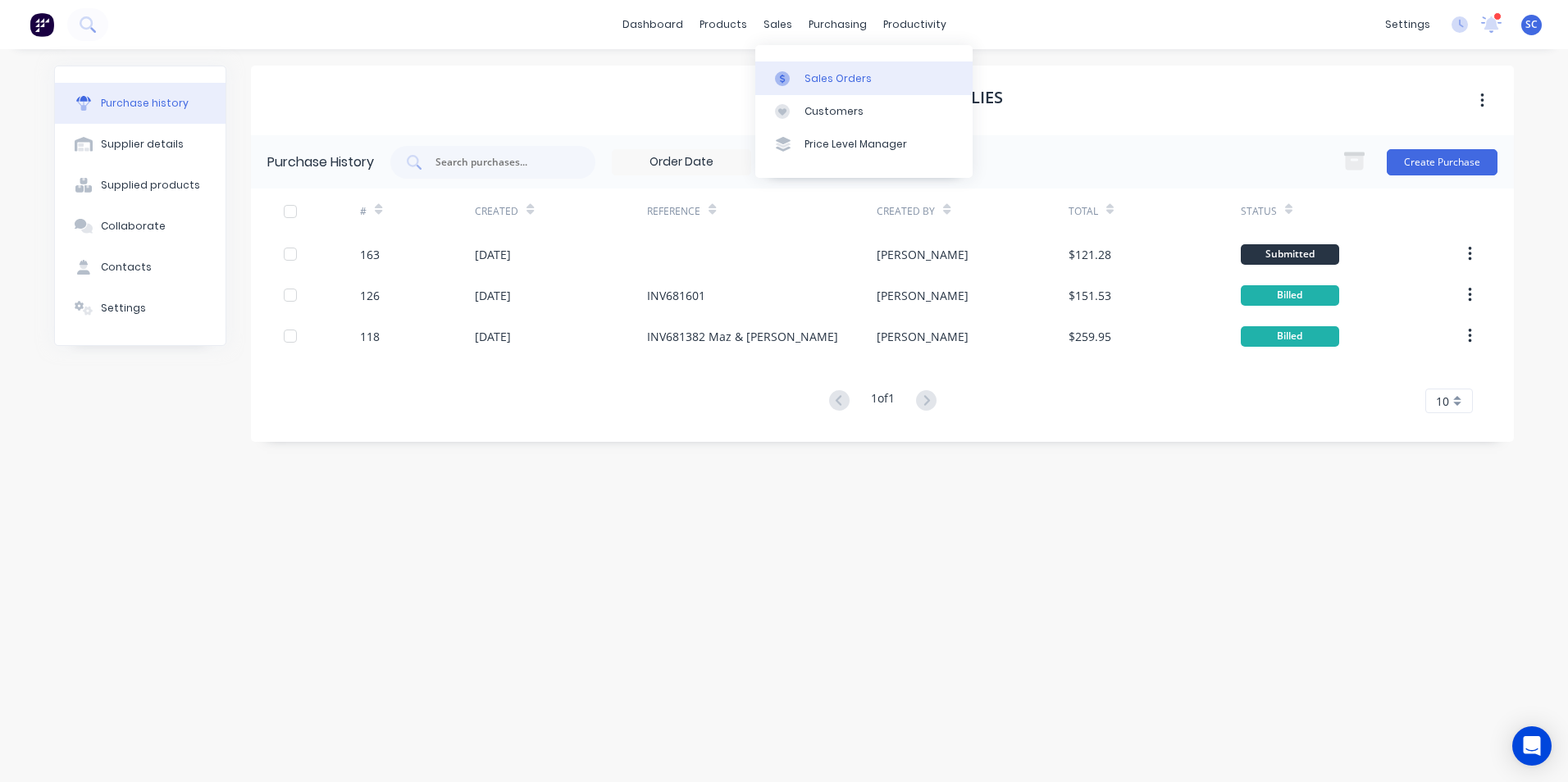
click at [798, 77] on div at bounding box center [787, 79] width 25 height 15
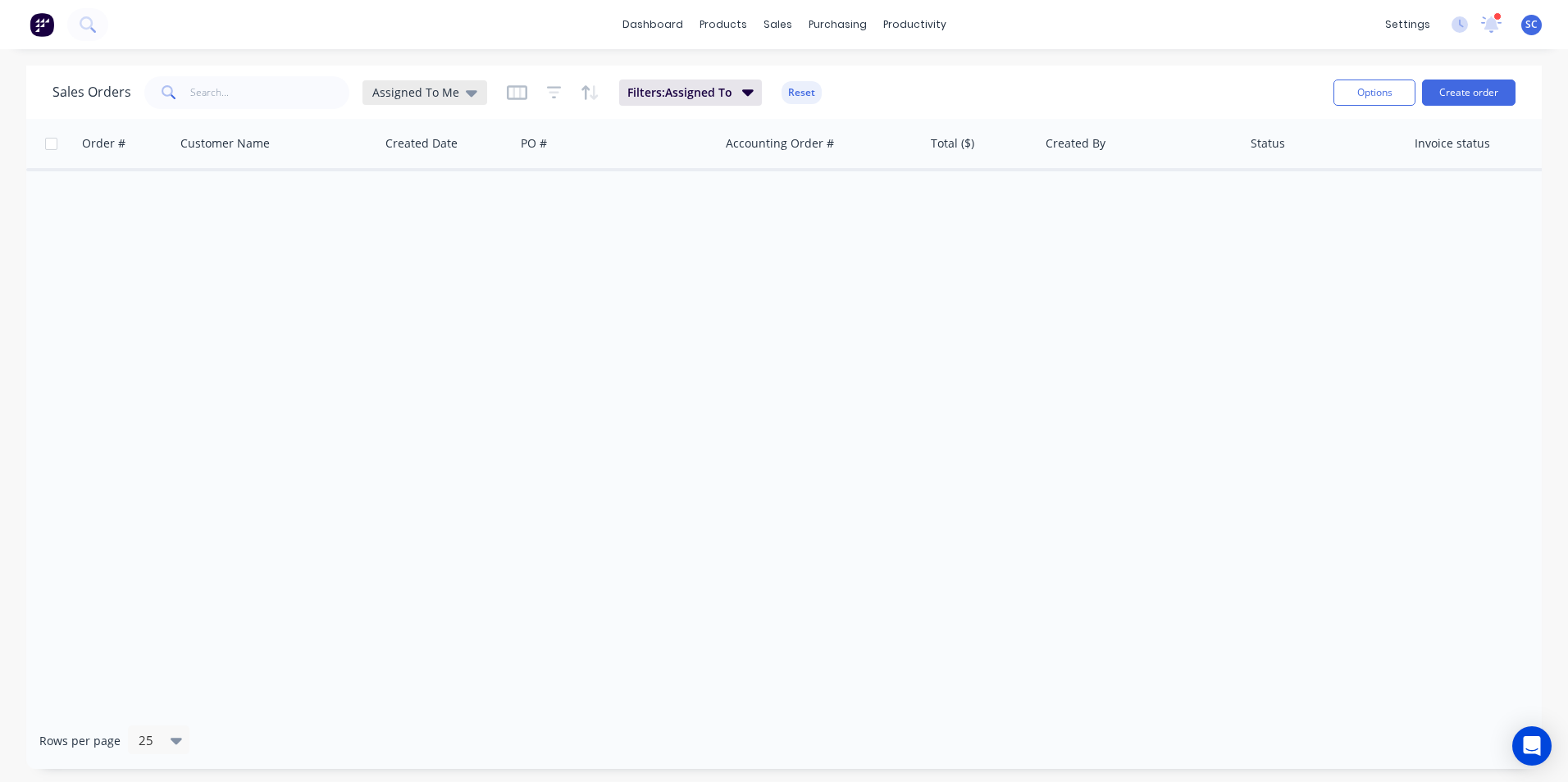
click at [438, 94] on span "Assigned To Me" at bounding box center [416, 92] width 87 height 17
click at [408, 228] on button "None" at bounding box center [461, 232] width 187 height 19
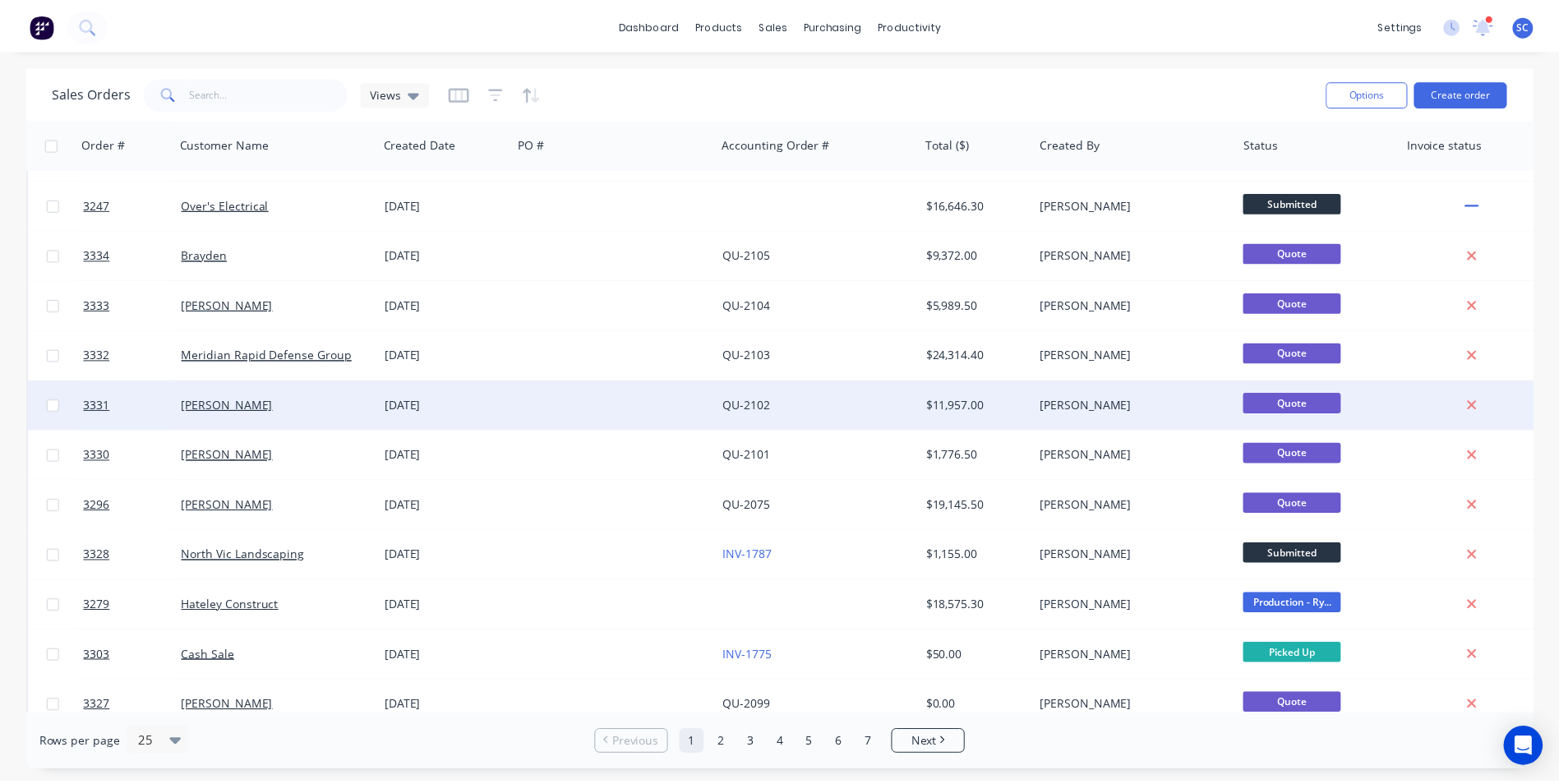
scroll to position [329, 0]
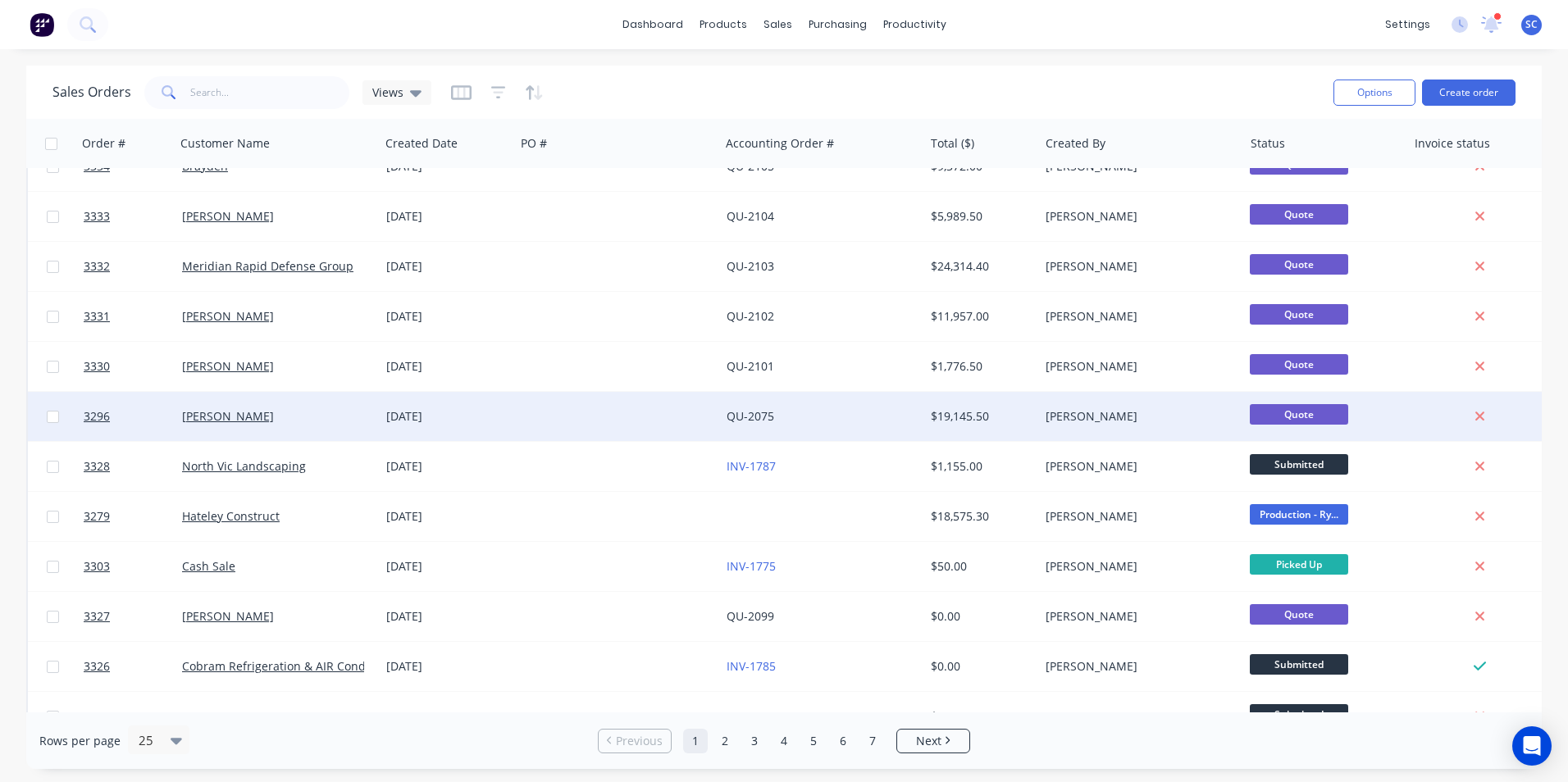
click at [321, 424] on div "[PERSON_NAME]" at bounding box center [277, 416] width 204 height 49
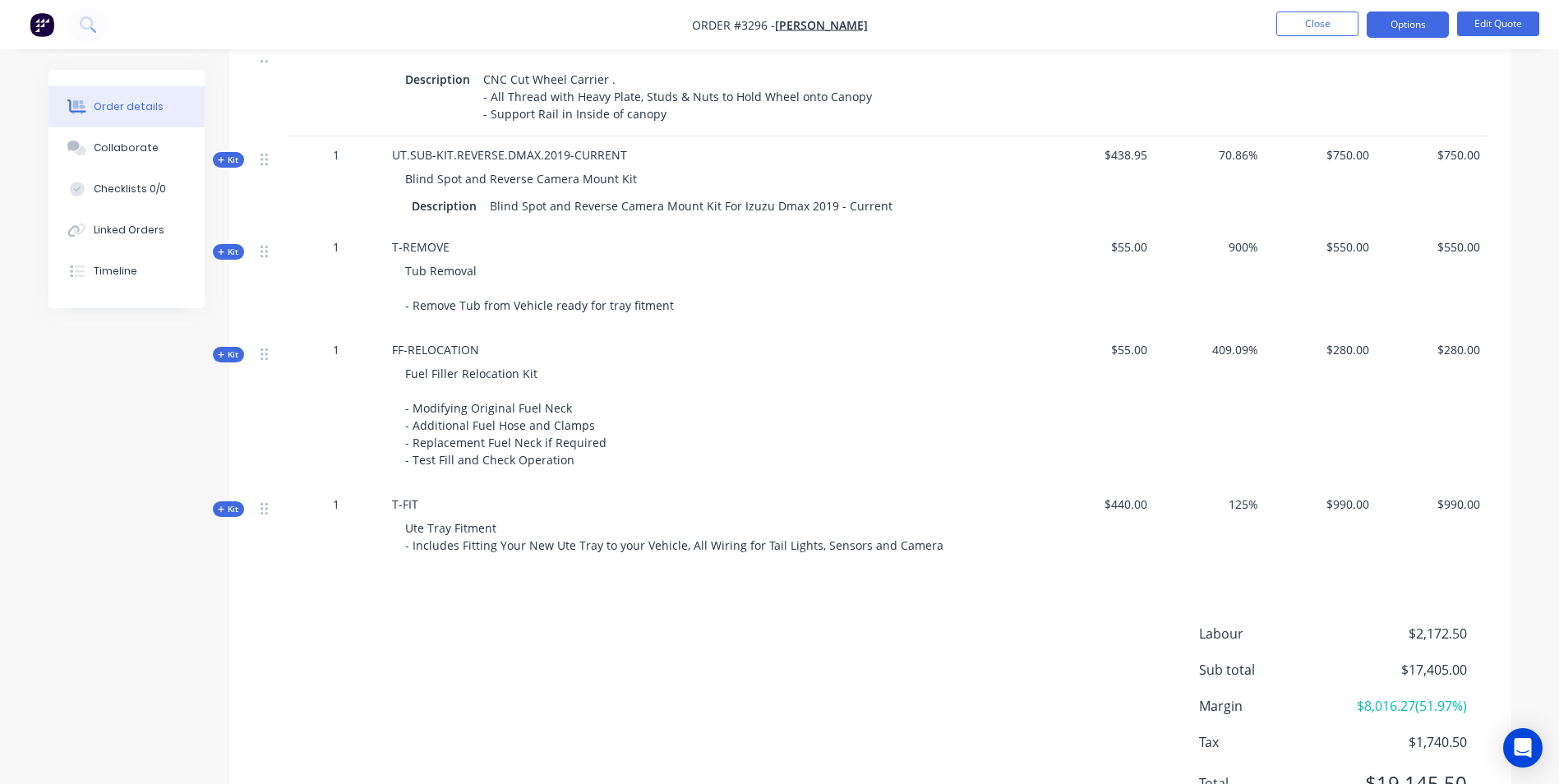
scroll to position [1644, 0]
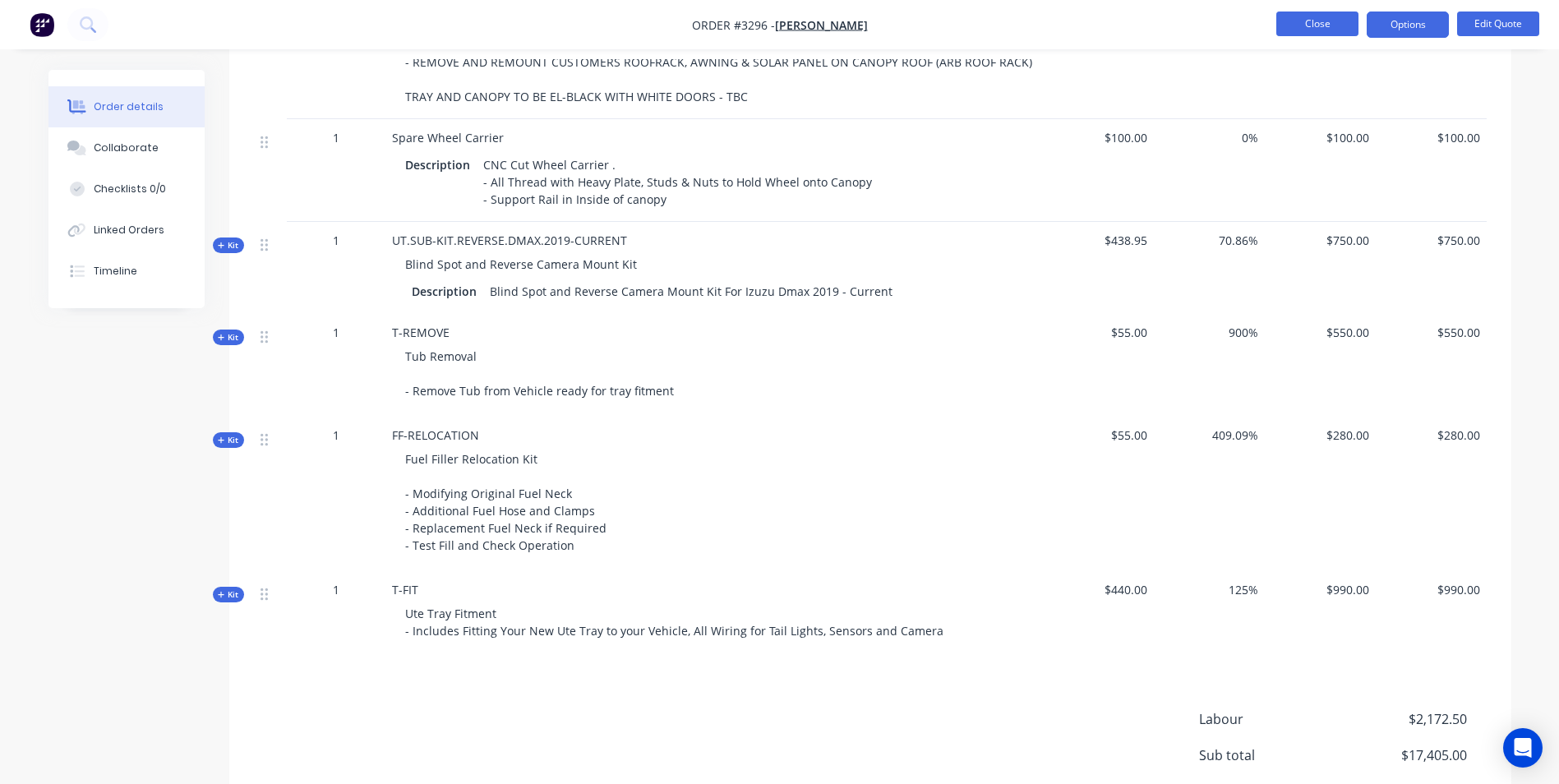
click at [1305, 25] on button "Close" at bounding box center [1318, 24] width 82 height 25
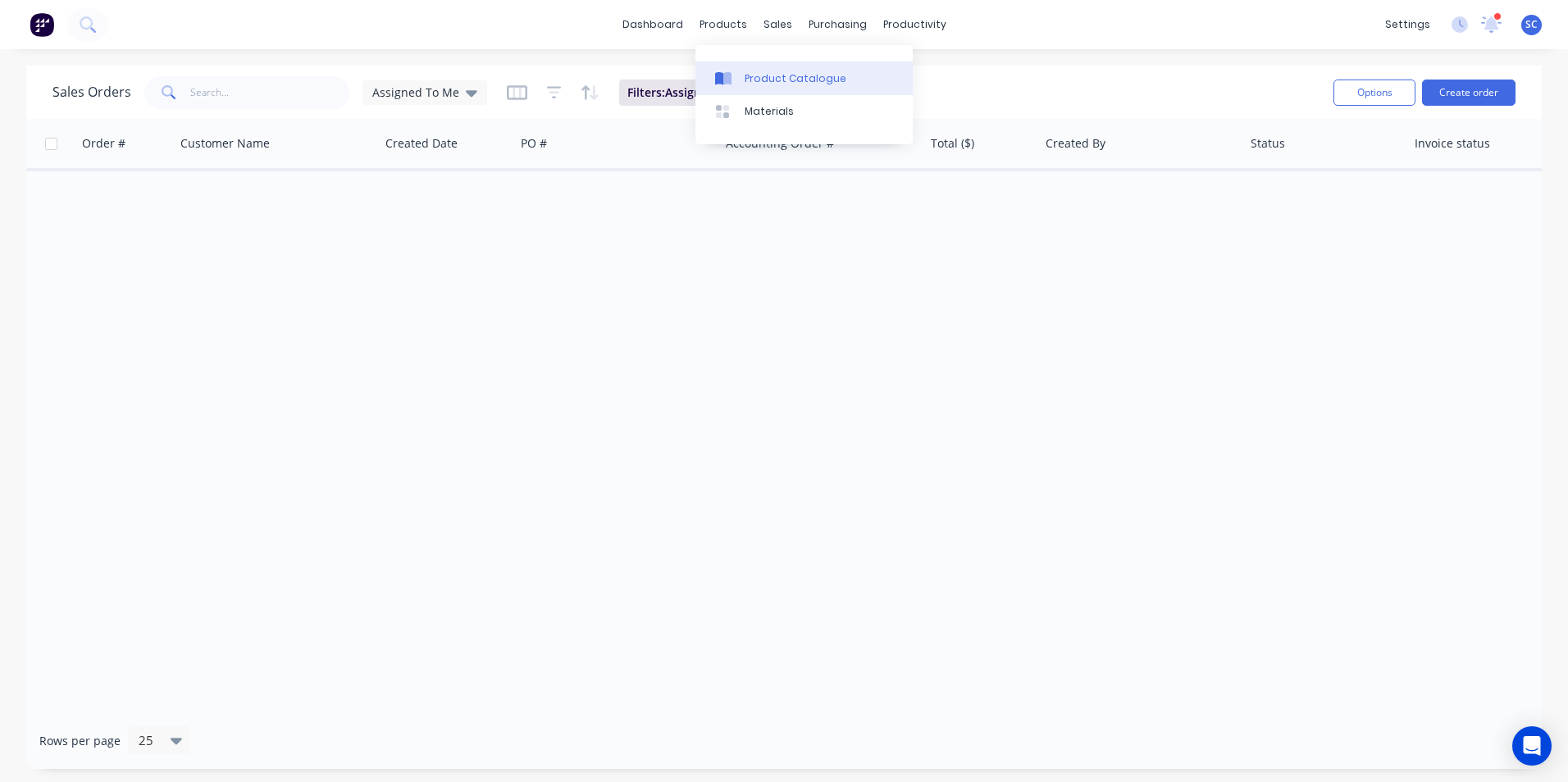
click at [753, 79] on div "Product Catalogue" at bounding box center [795, 79] width 102 height 15
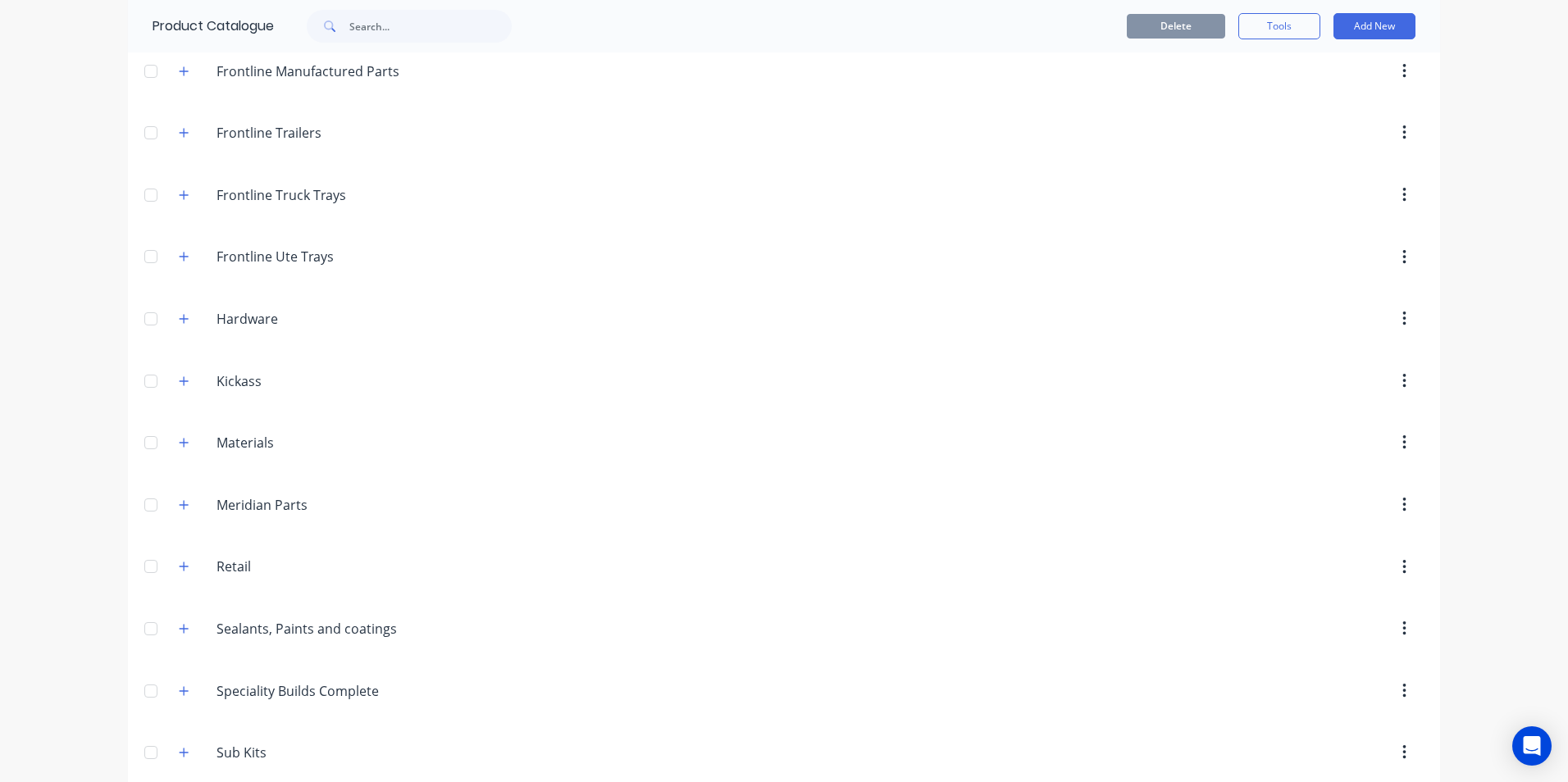
scroll to position [410, 0]
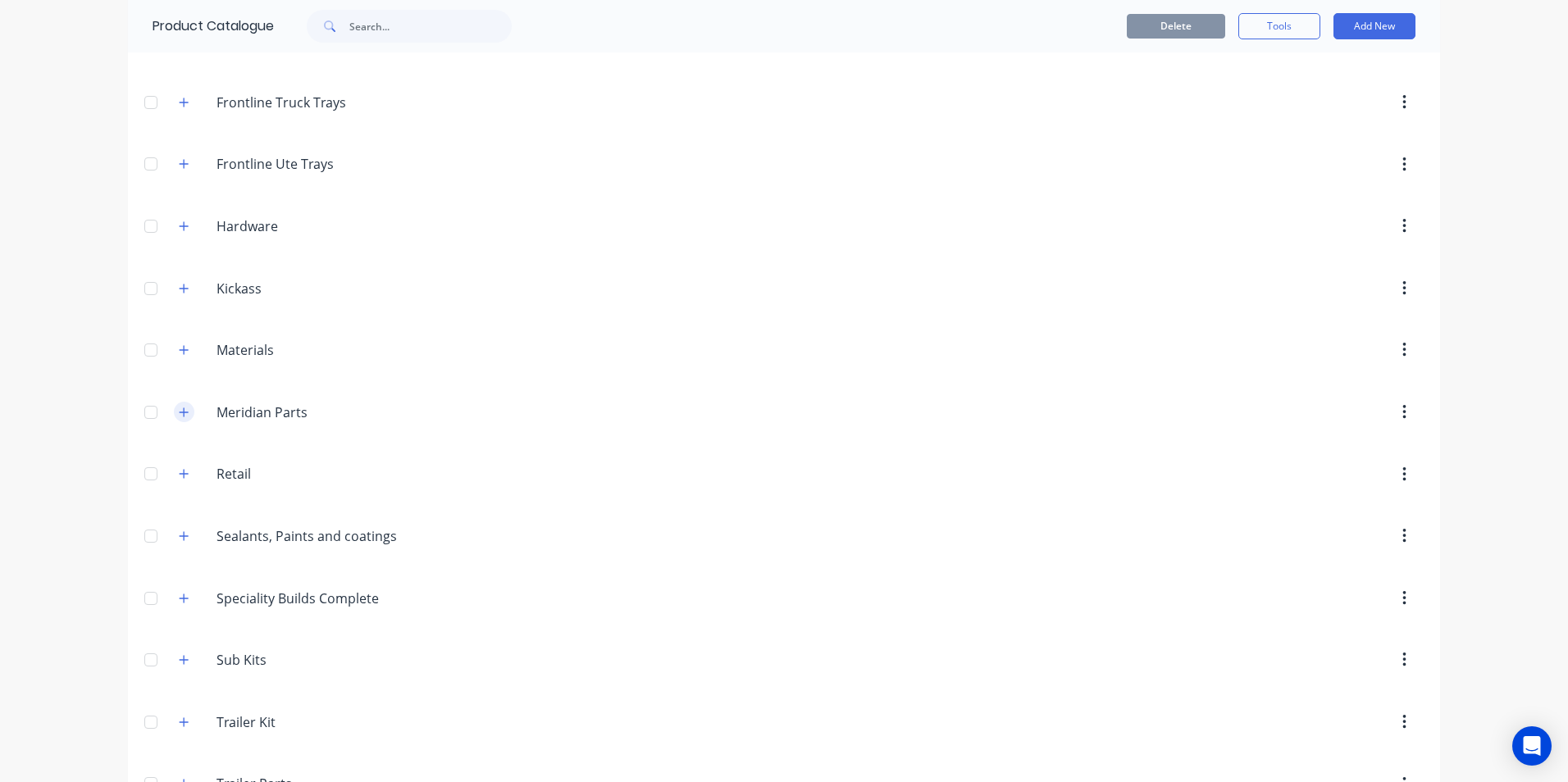
click at [179, 411] on icon "button" at bounding box center [184, 412] width 10 height 12
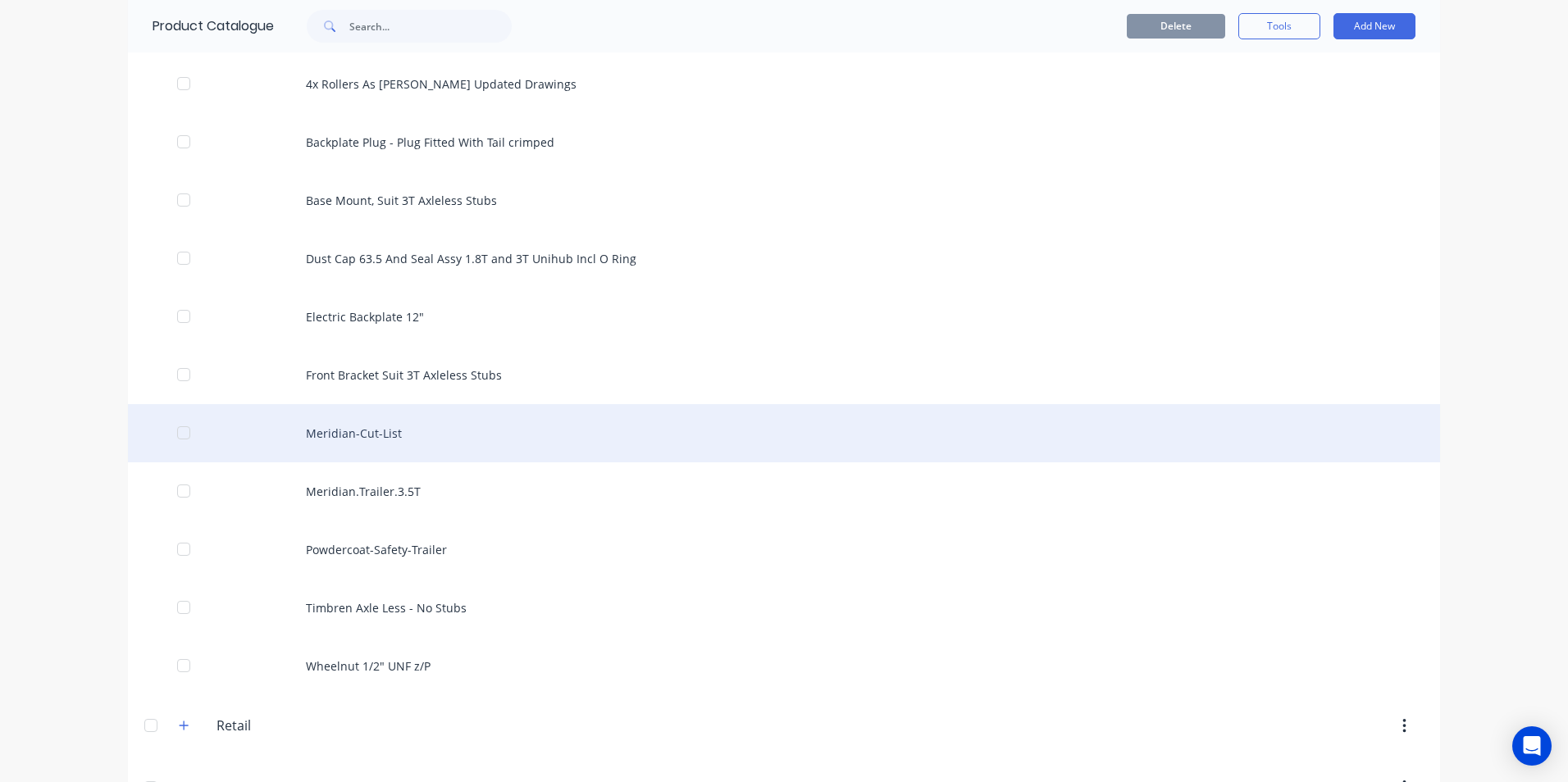
scroll to position [1230, 0]
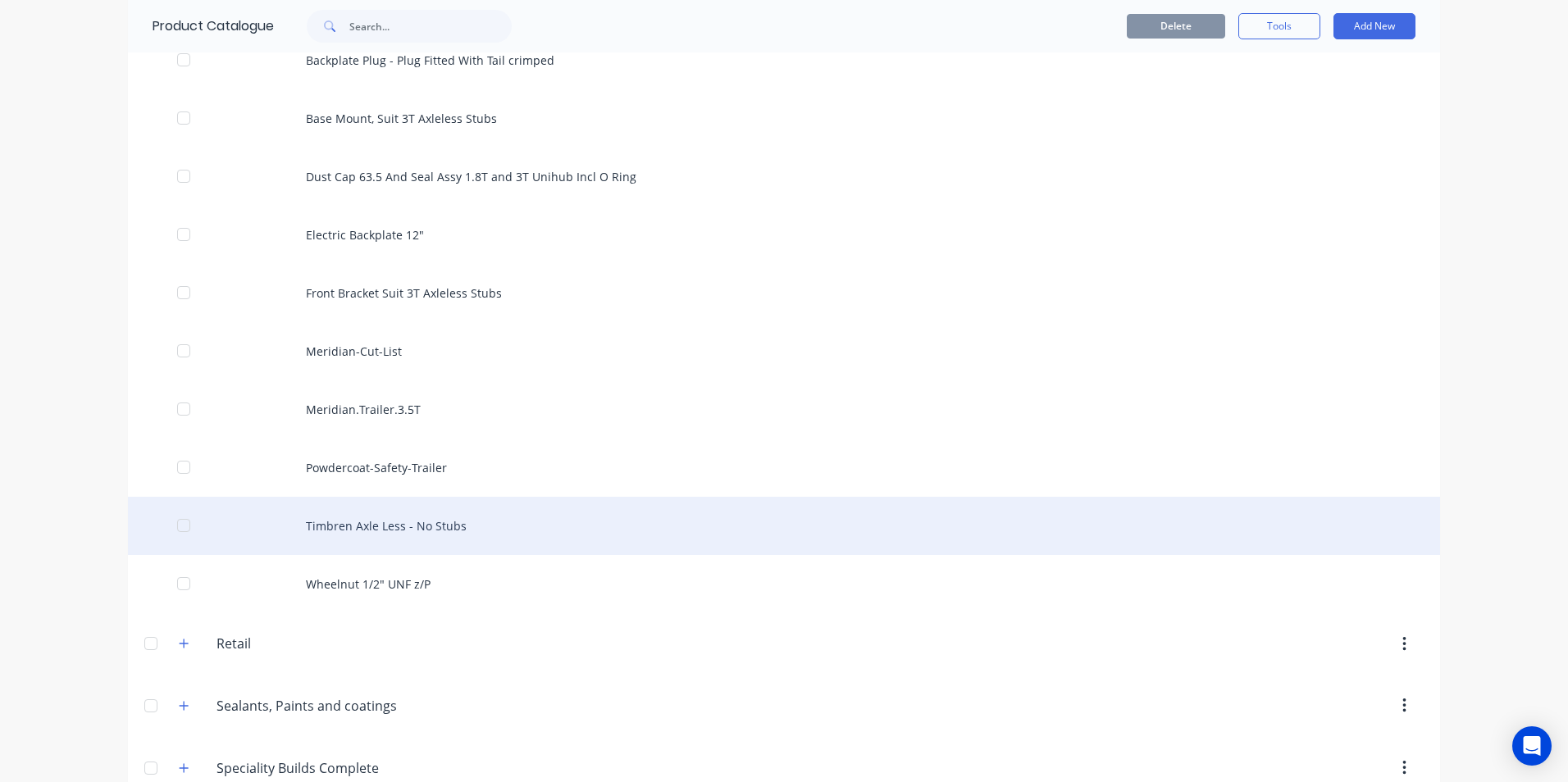
click at [430, 527] on div "Timbren Axle Less - No Stubs" at bounding box center [784, 526] width 1312 height 58
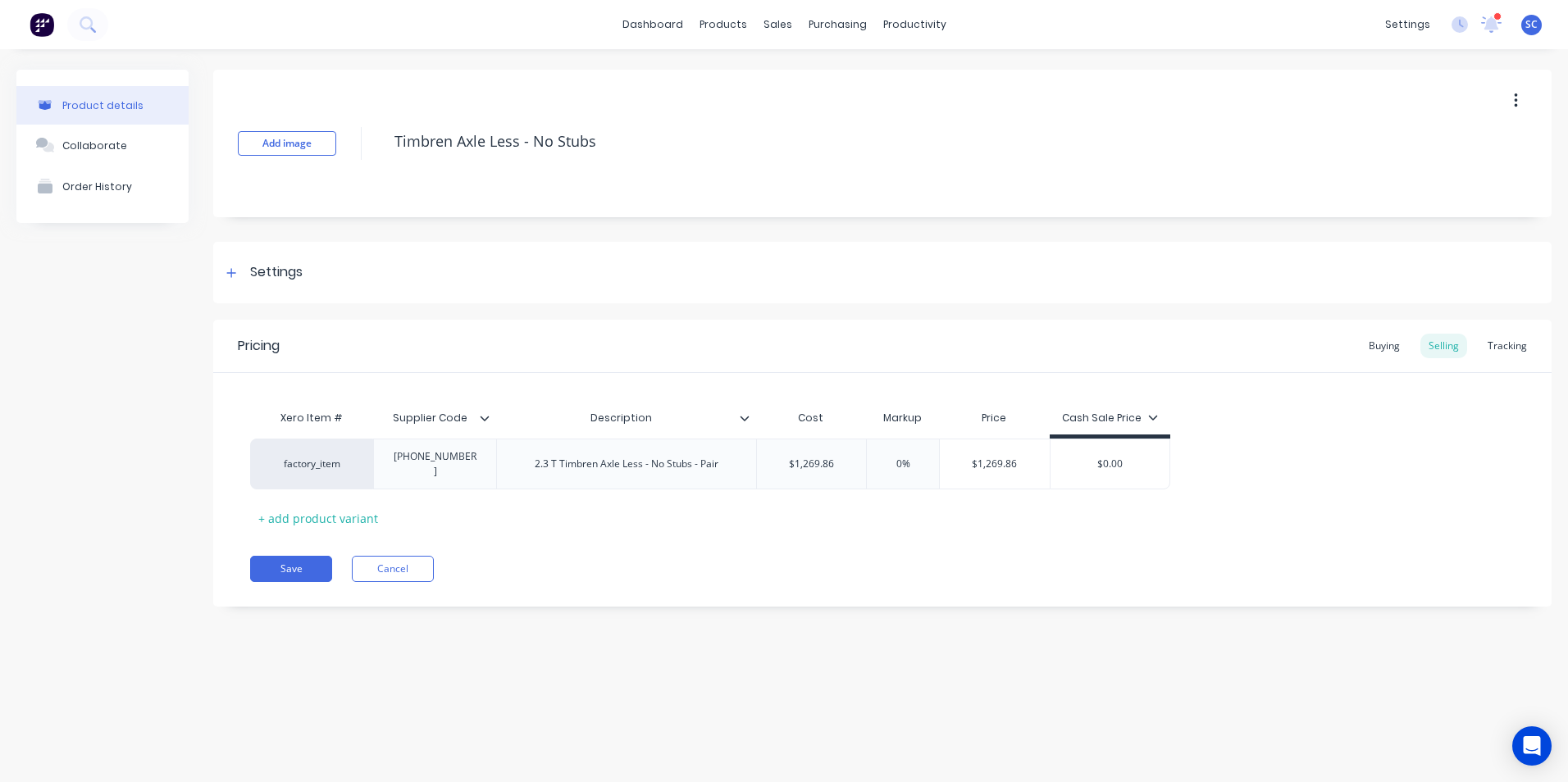
type textarea "x"
type input "$1,269.86"
click at [988, 464] on input "$1,269.86" at bounding box center [994, 464] width 110 height 15
drag, startPoint x: 1017, startPoint y: 460, endPoint x: 972, endPoint y: 463, distance: 45.1
click at [971, 465] on input "$1,269.86" at bounding box center [994, 464] width 110 height 15
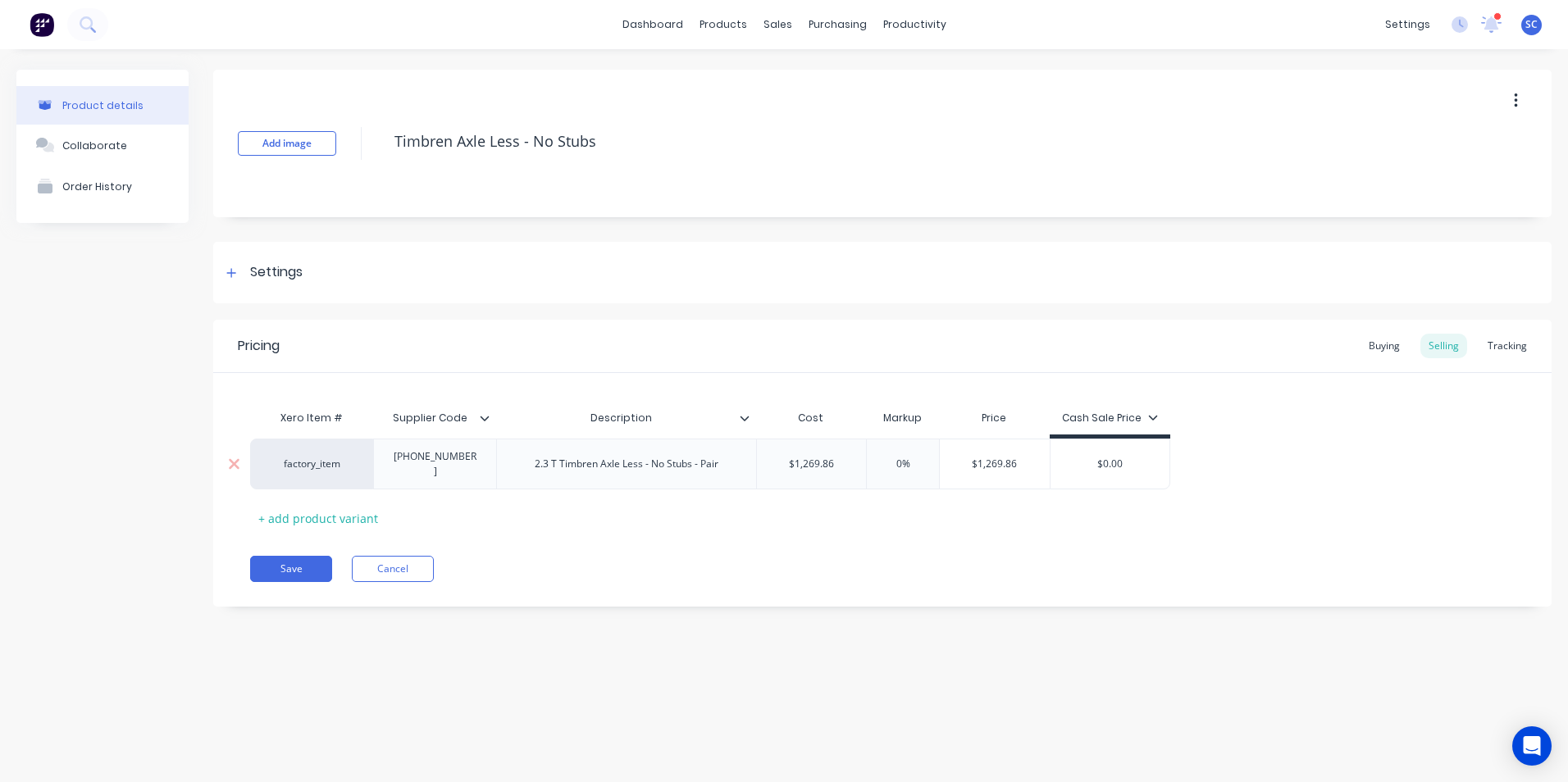
type textarea "x"
type input "1"
type textarea "x"
type input "14"
type textarea "x"
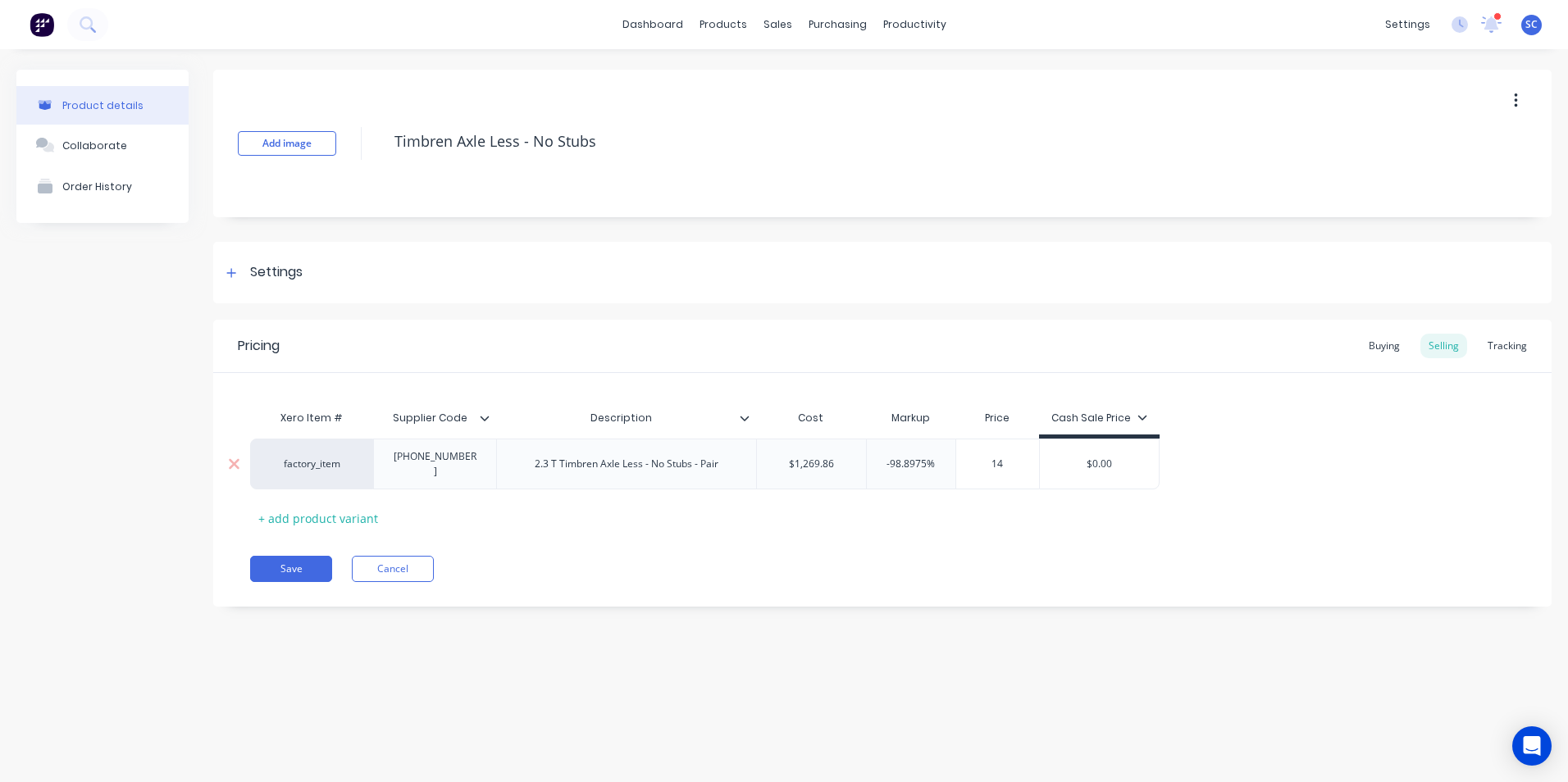
type input "142"
type textarea "x"
type input "1426."
type textarea "x"
type input "1426.5"
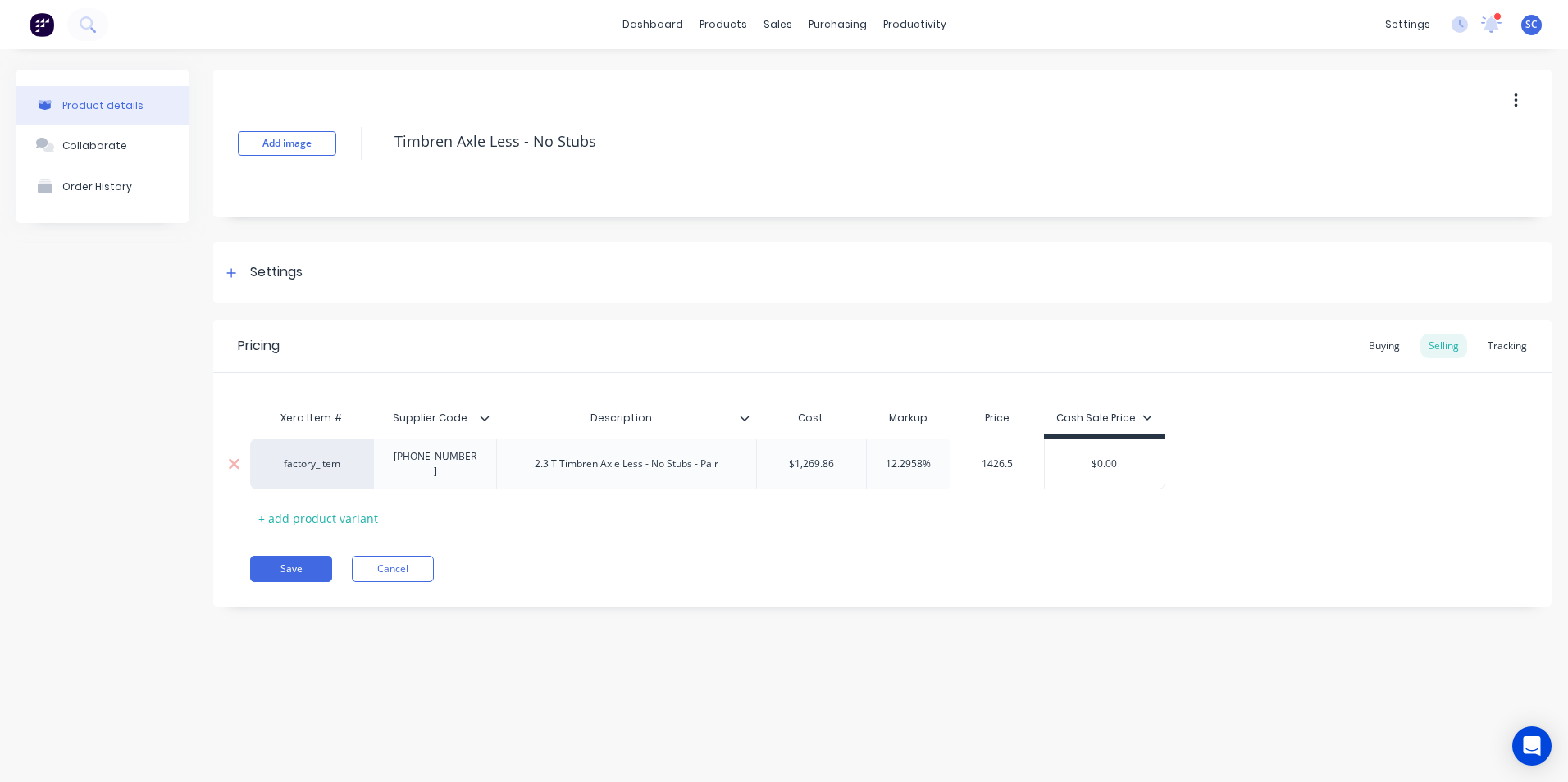
type textarea "x"
type input "1426.55"
click at [1057, 331] on div "Pricing Buying Selling Tracking" at bounding box center [882, 346] width 1338 height 54
type input "$1,269.86"
click at [844, 462] on input "$1,269.86" at bounding box center [811, 464] width 110 height 15
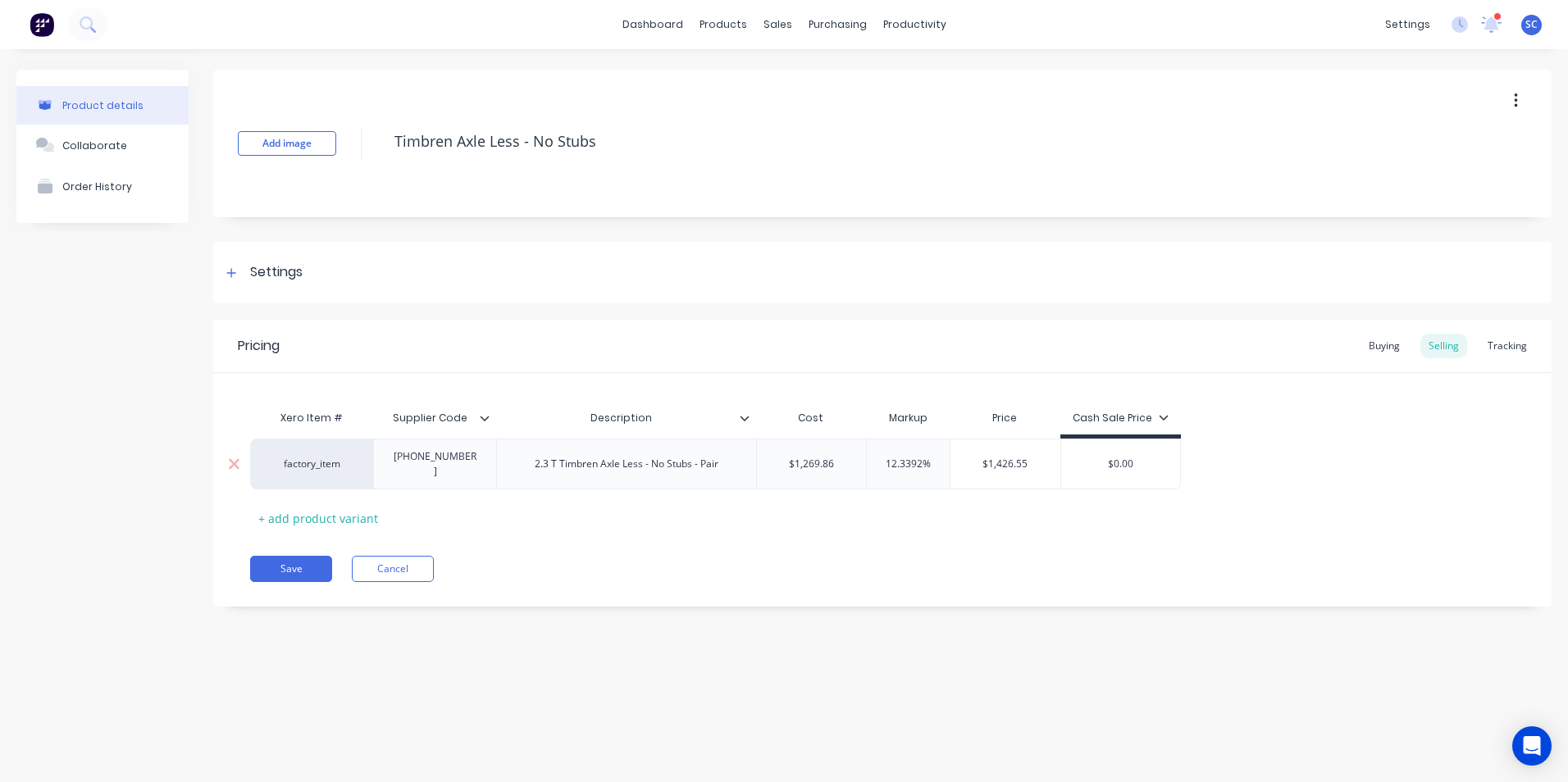
drag, startPoint x: 838, startPoint y: 458, endPoint x: 686, endPoint y: 458, distance: 152.0
click at [686, 458] on div "factory_item 19-185-4427 2.3 T Timbren Axle Less - No Stubs - Pair $1,269.86 $1…" at bounding box center [715, 464] width 930 height 51
type textarea "x"
type input "1"
type textarea "x"
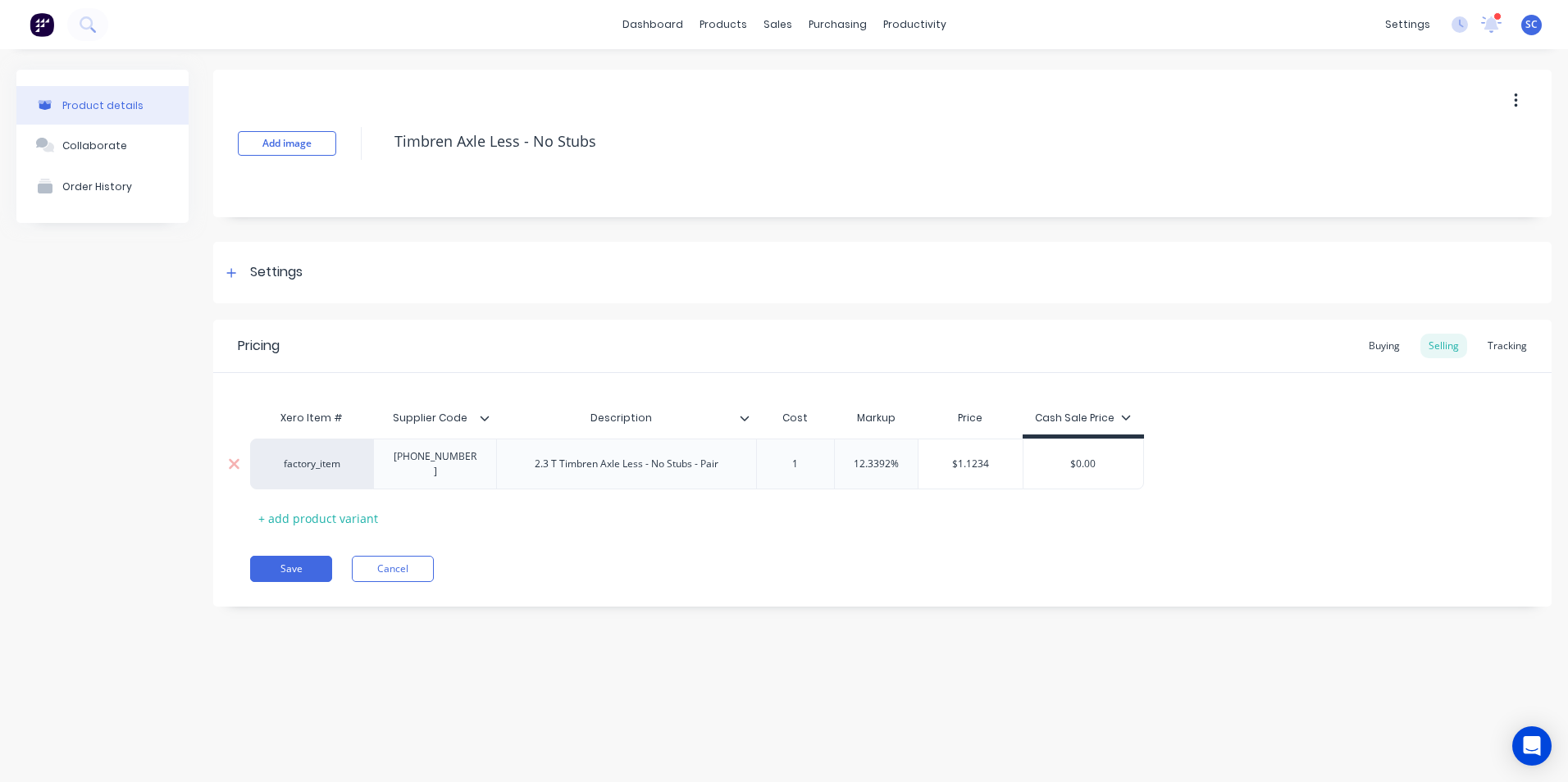
type input "14"
type textarea "x"
type input "142"
type textarea "x"
type input "1426.5"
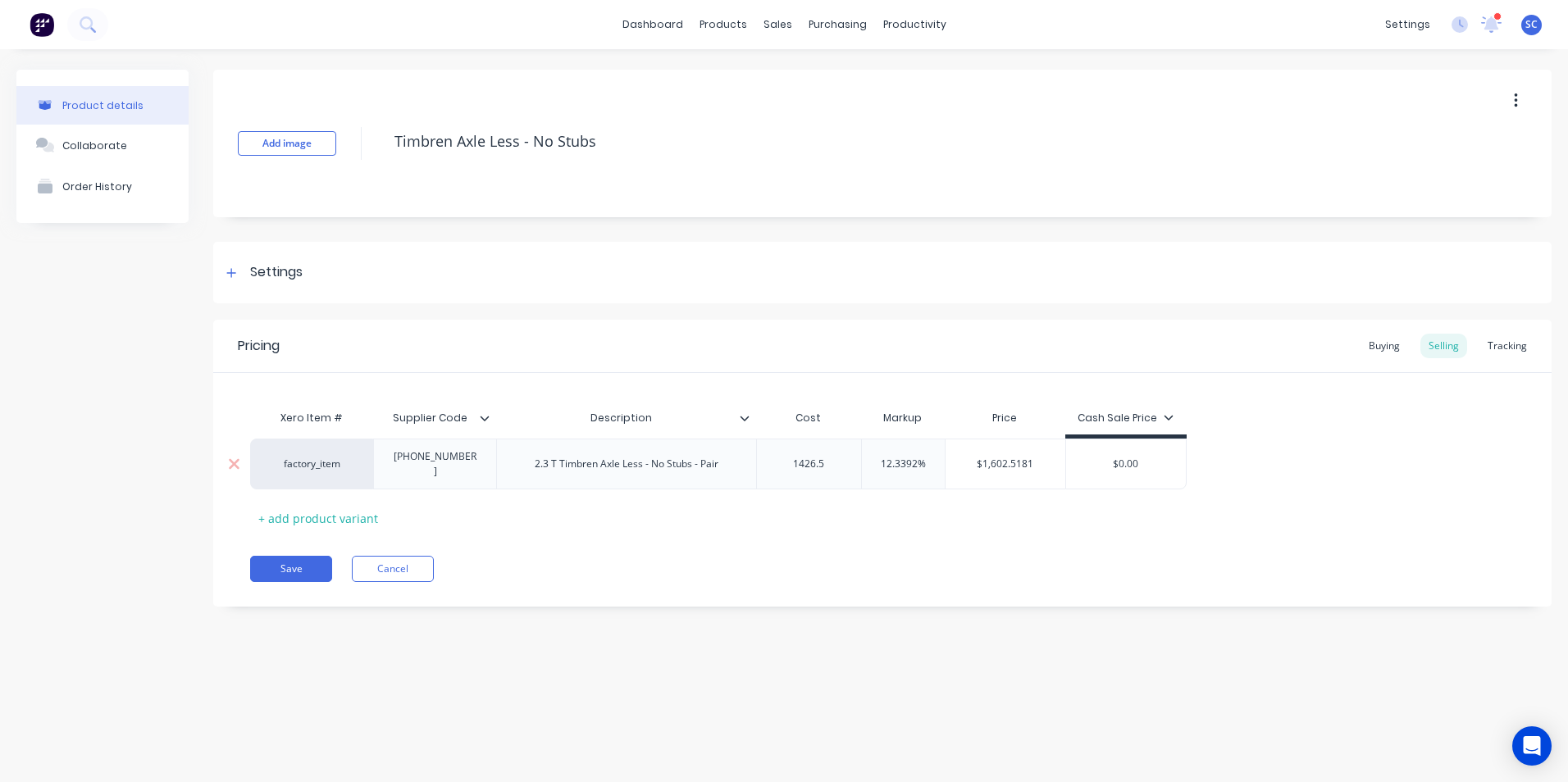
type textarea "x"
type input "1426.55"
click at [1072, 313] on div "Add image Timbren Axle Less - No Stubs Settings Product Options I buy this item…" at bounding box center [882, 351] width 1338 height 561
click at [1383, 342] on div "Buying" at bounding box center [1384, 345] width 47 height 25
type input "$1,269.86"
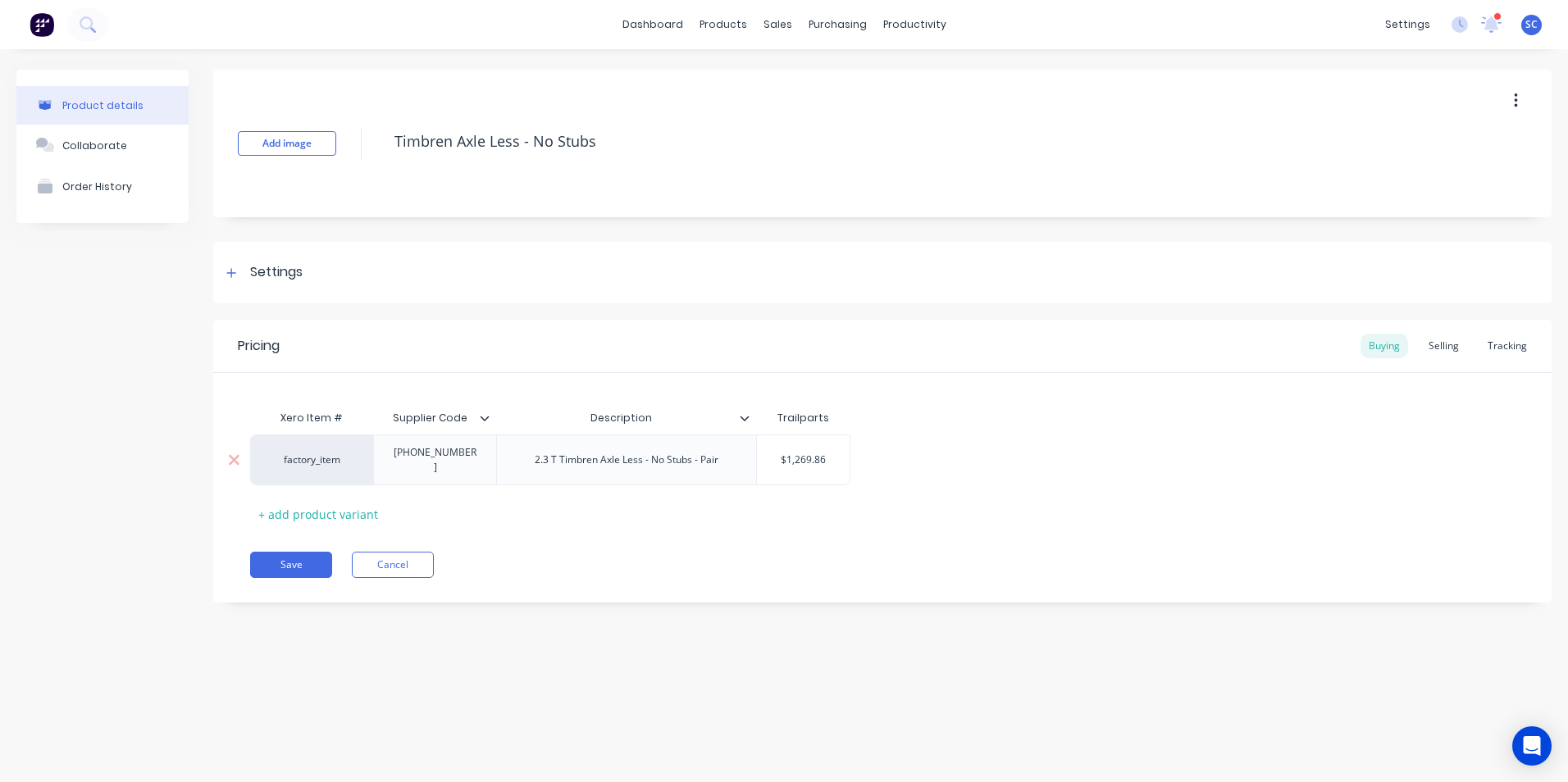
drag, startPoint x: 829, startPoint y: 455, endPoint x: 779, endPoint y: 461, distance: 50.4
click at [779, 461] on input "$1,269.86" at bounding box center [803, 460] width 93 height 15
type textarea "x"
type input "1"
type textarea "x"
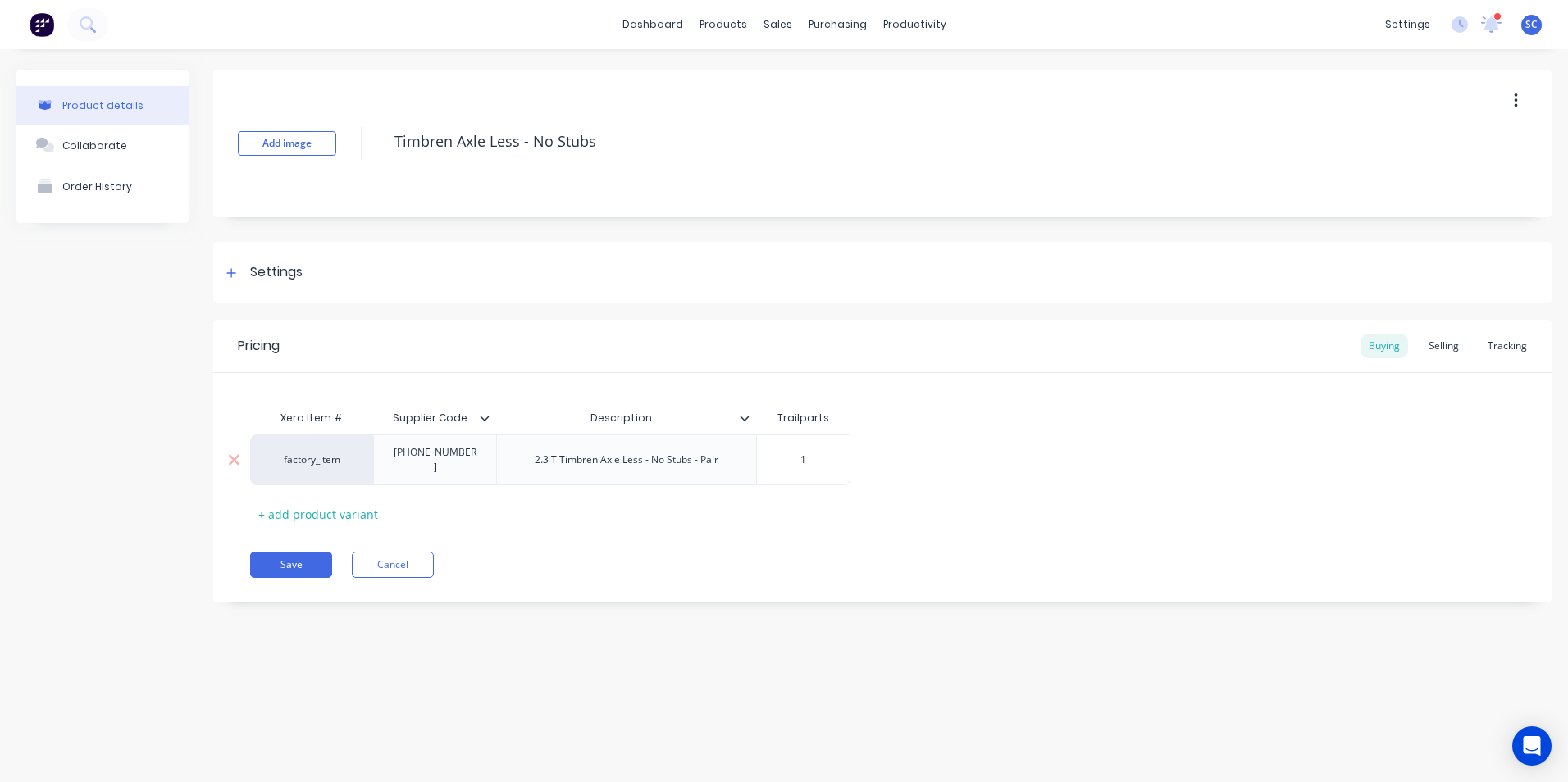
type input "14"
type textarea "x"
type input "142"
type textarea "x"
type input "1426"
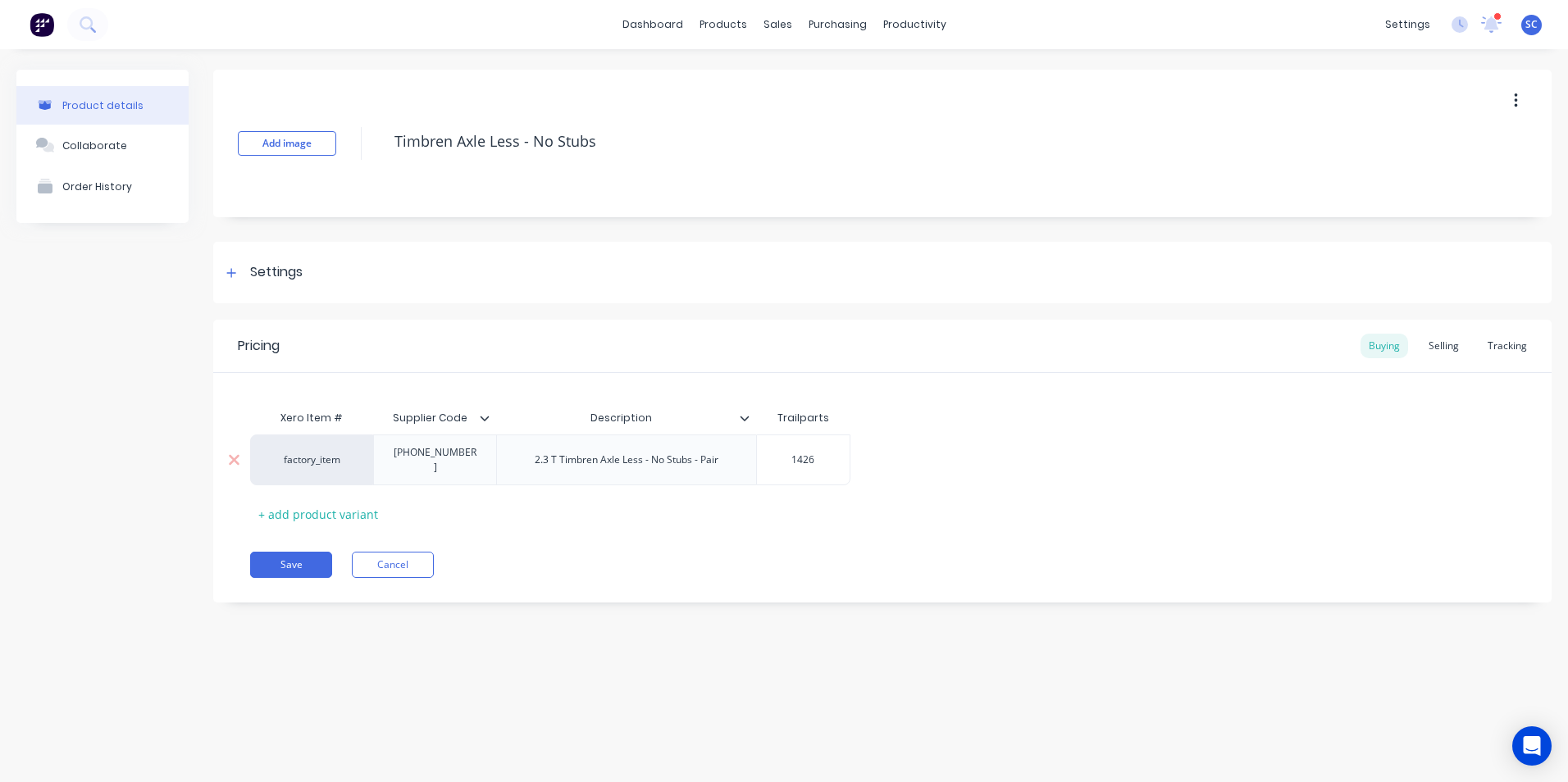
type textarea "x"
type input "1426."
type textarea "x"
type input "1426.5"
type textarea "x"
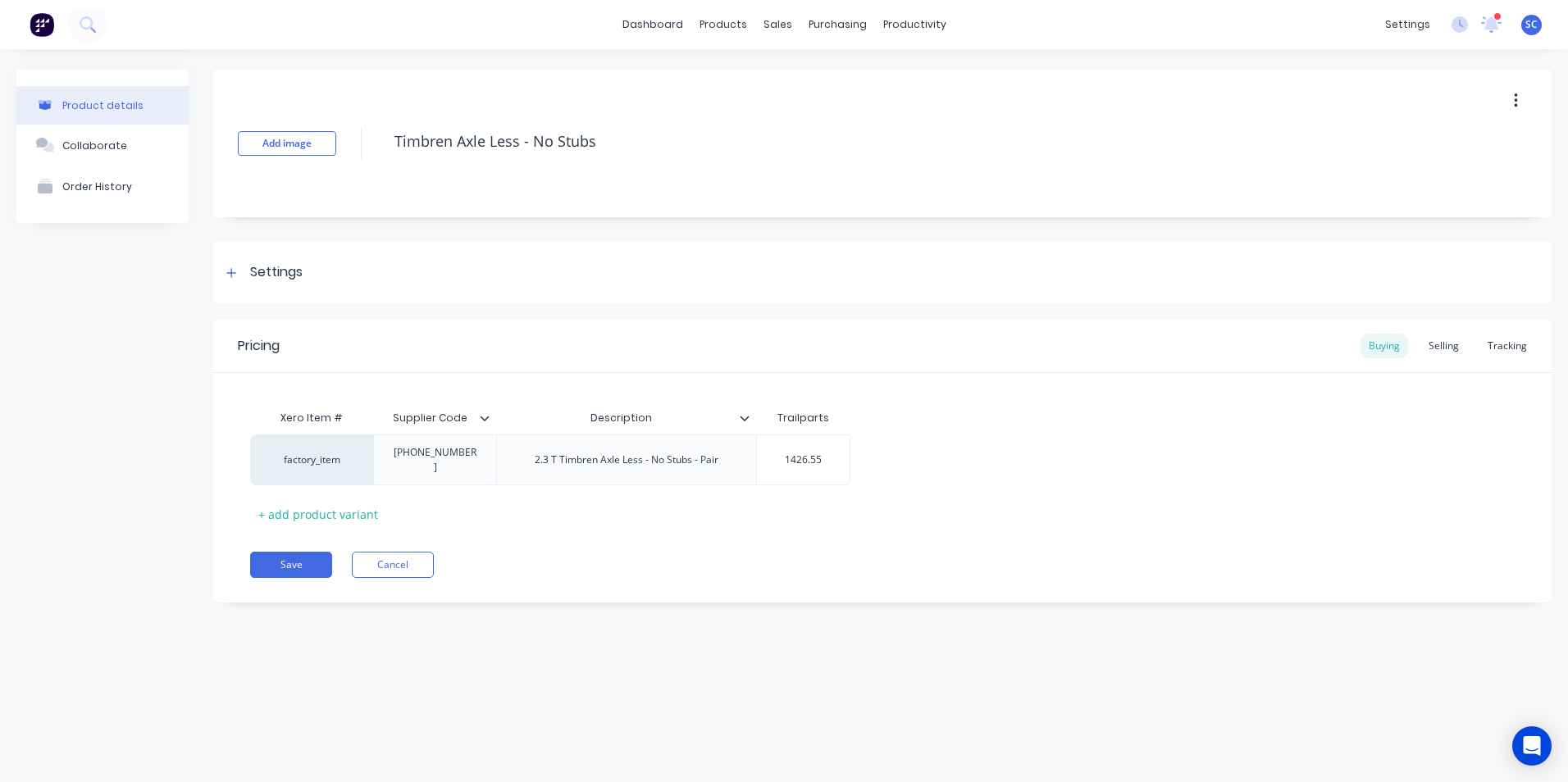
type input "1426.55"
click at [843, 535] on div "Pricing Buying Selling Tracking Xero Item # Supplier Code Description Trailpart…" at bounding box center [882, 460] width 1338 height 282
click at [315, 554] on button "Save" at bounding box center [291, 564] width 82 height 26
type textarea "x"
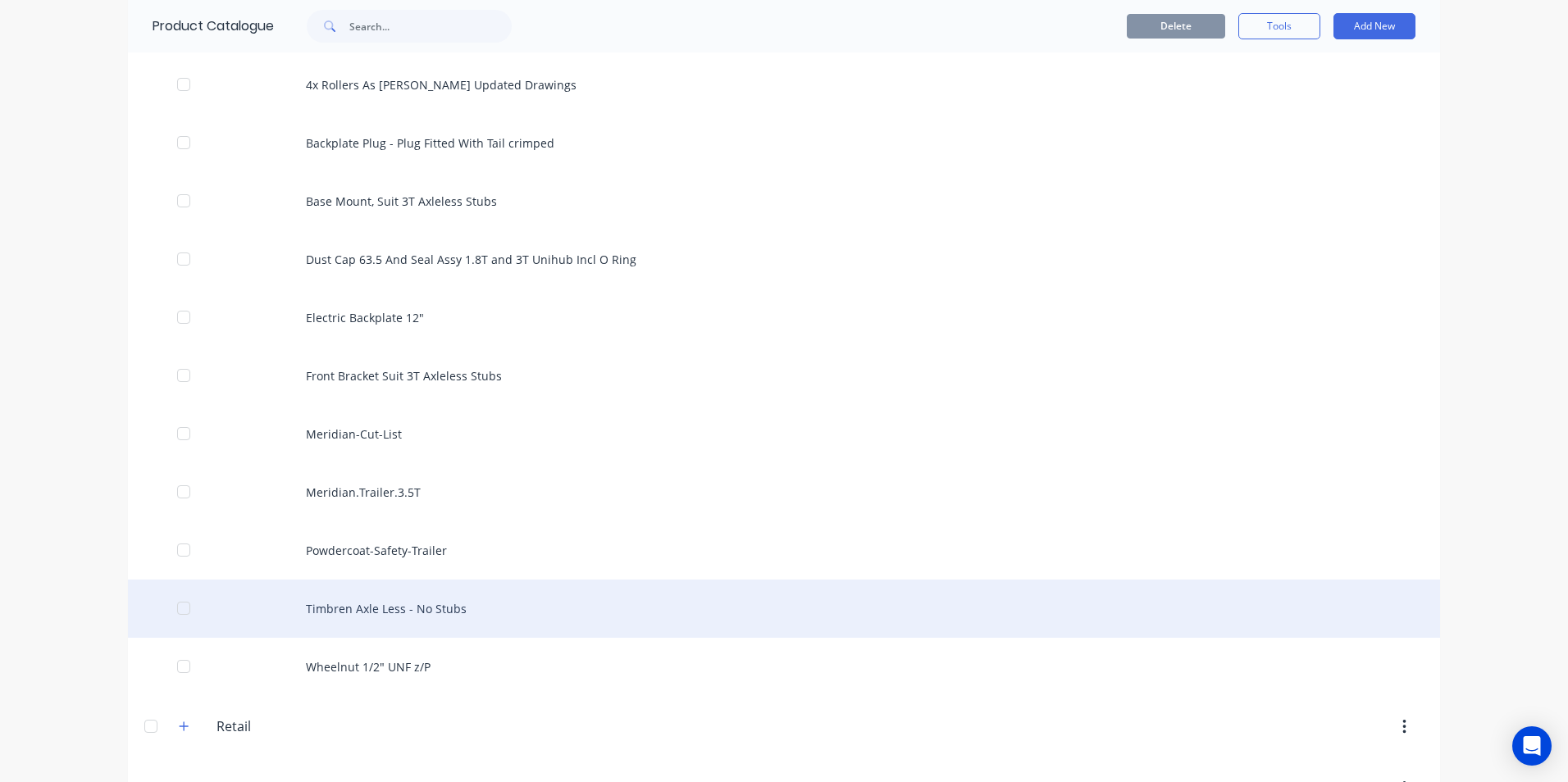
scroll to position [1147, 0]
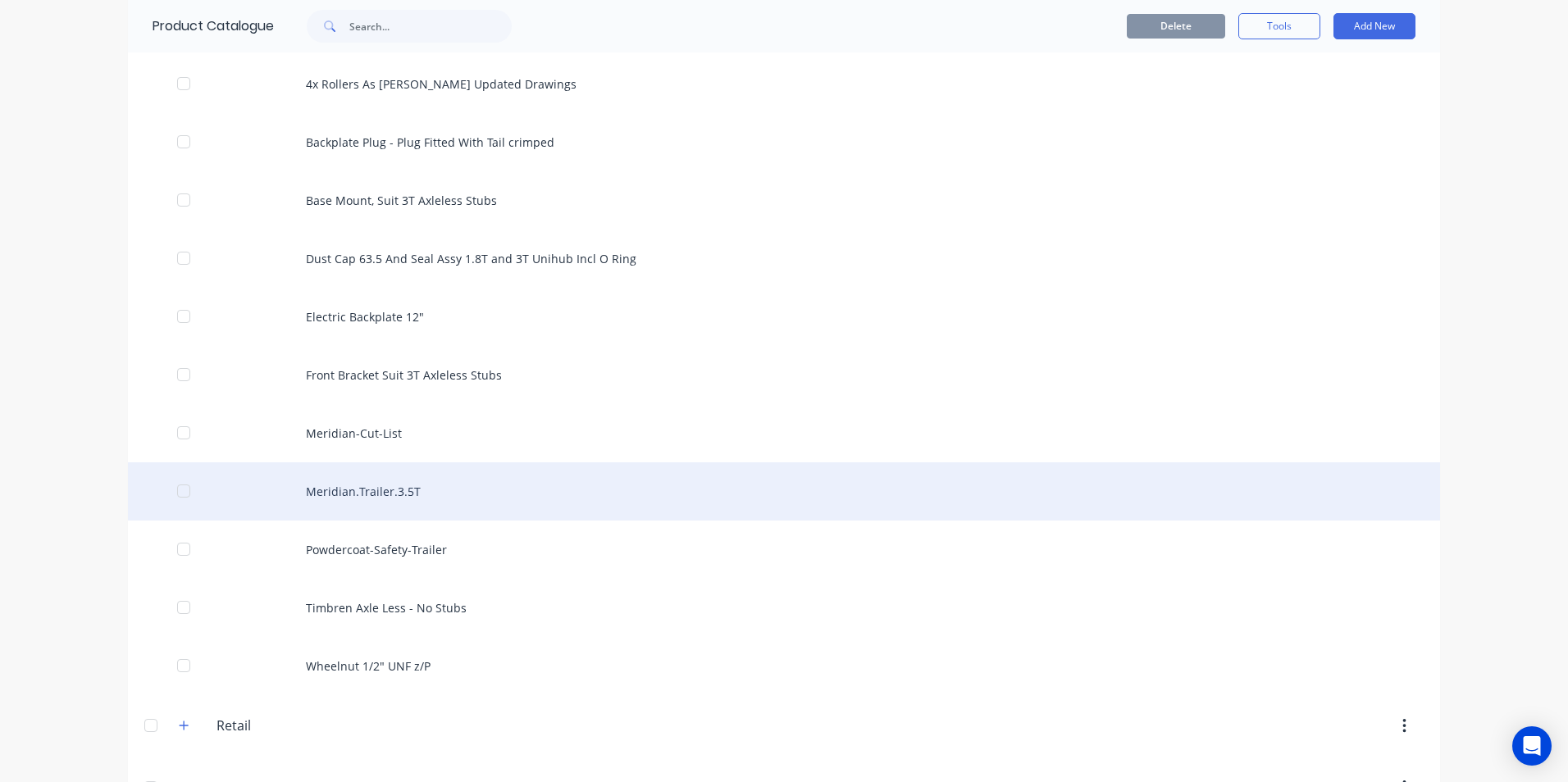
click at [352, 491] on div "Meridian.Trailer.3.5T" at bounding box center [784, 491] width 1312 height 58
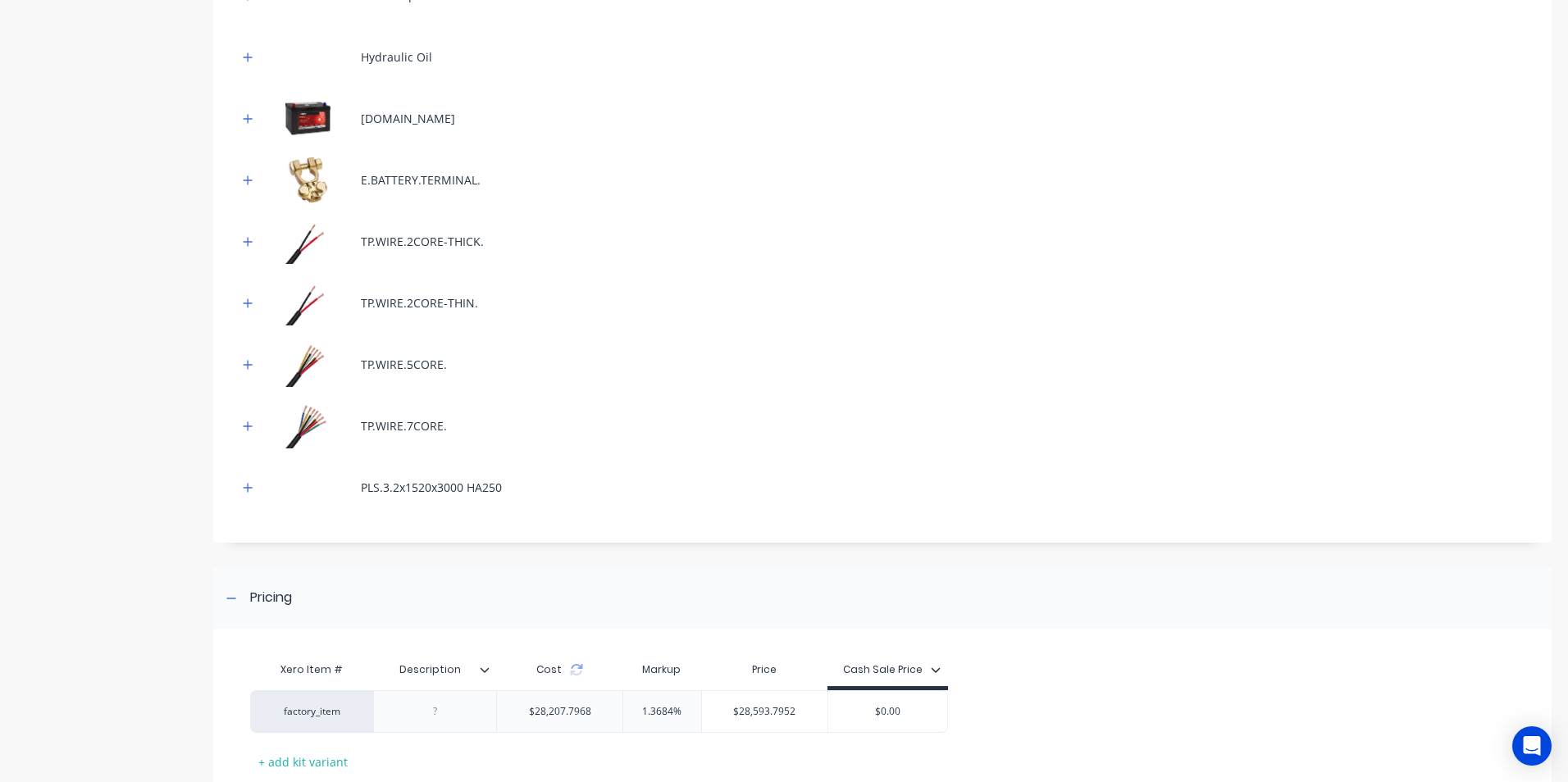
scroll to position [2732, 0]
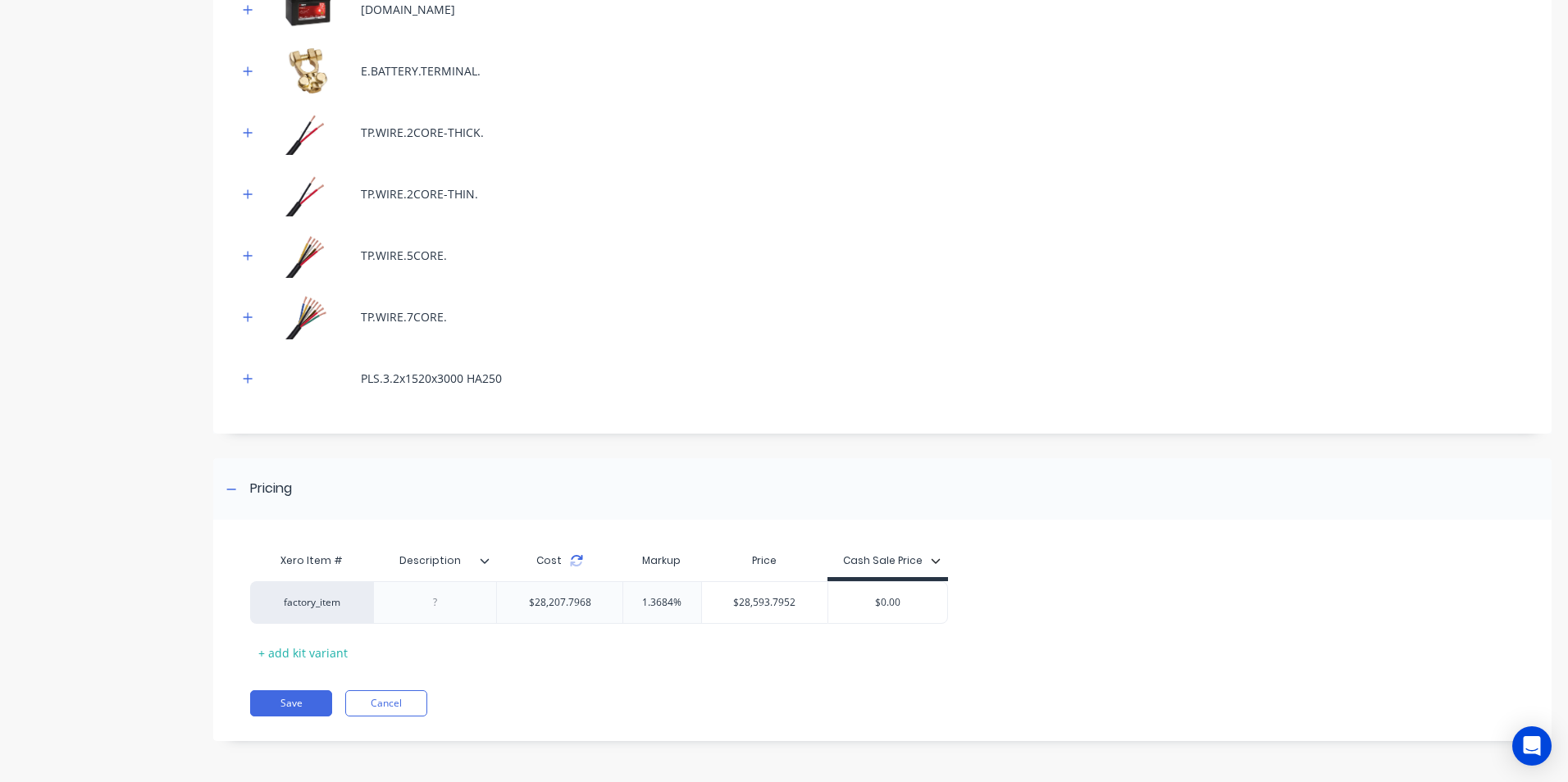
click at [574, 559] on icon at bounding box center [576, 560] width 13 height 13
click at [578, 560] on icon at bounding box center [576, 560] width 13 height 13
click at [577, 553] on div "Cost" at bounding box center [559, 560] width 46 height 15
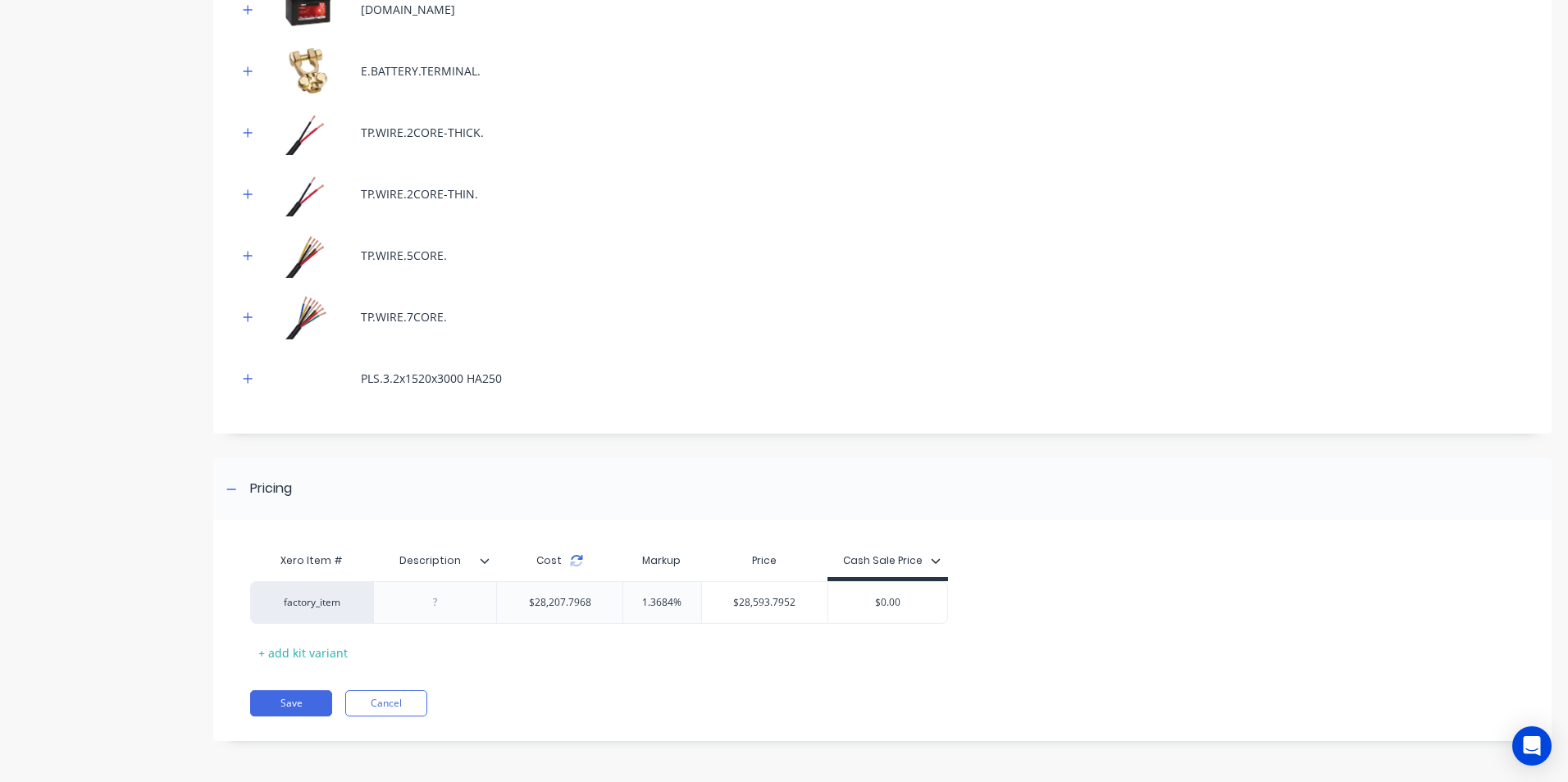
click at [576, 562] on icon at bounding box center [576, 560] width 13 height 13
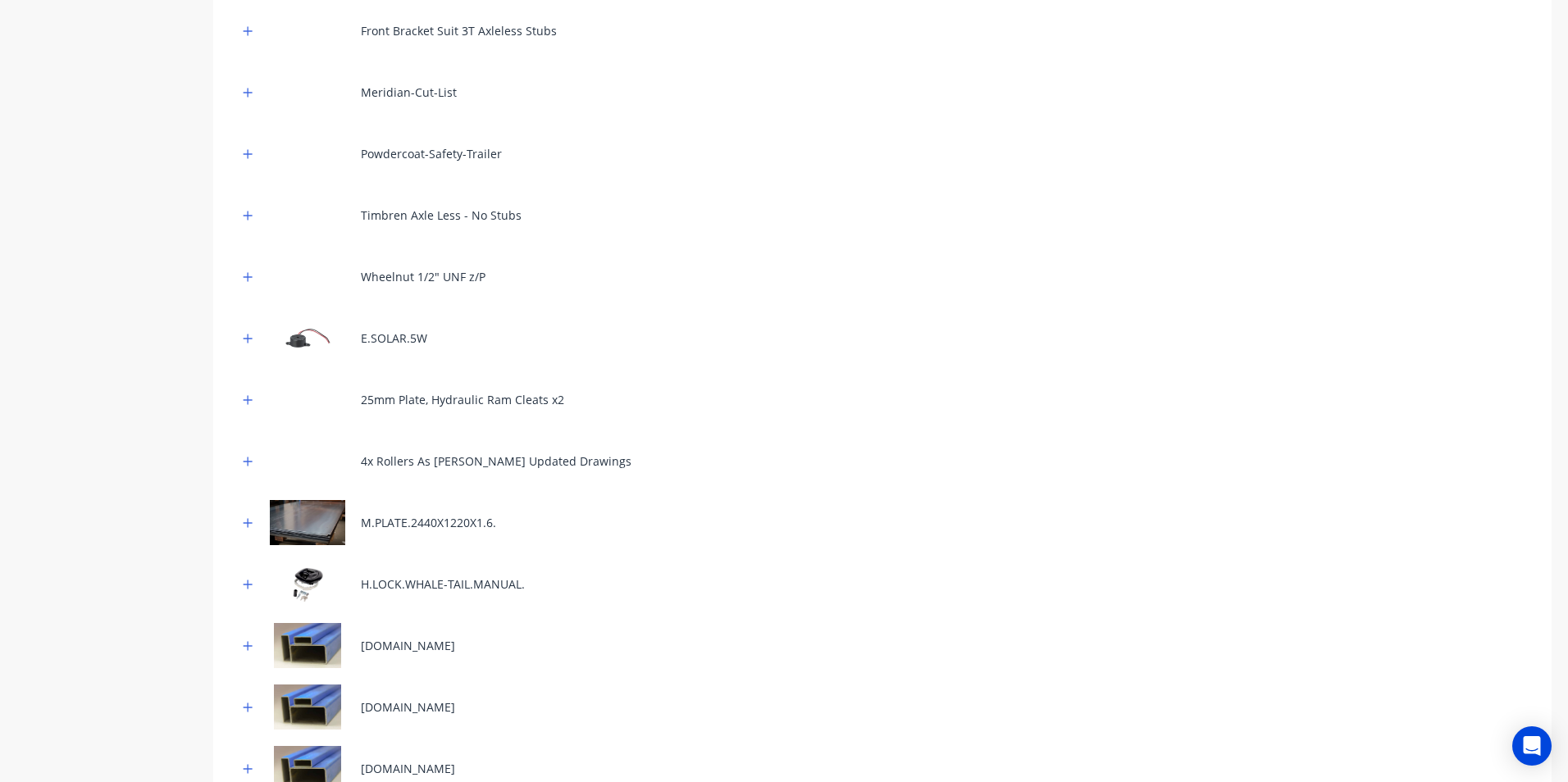
scroll to position [1174, 0]
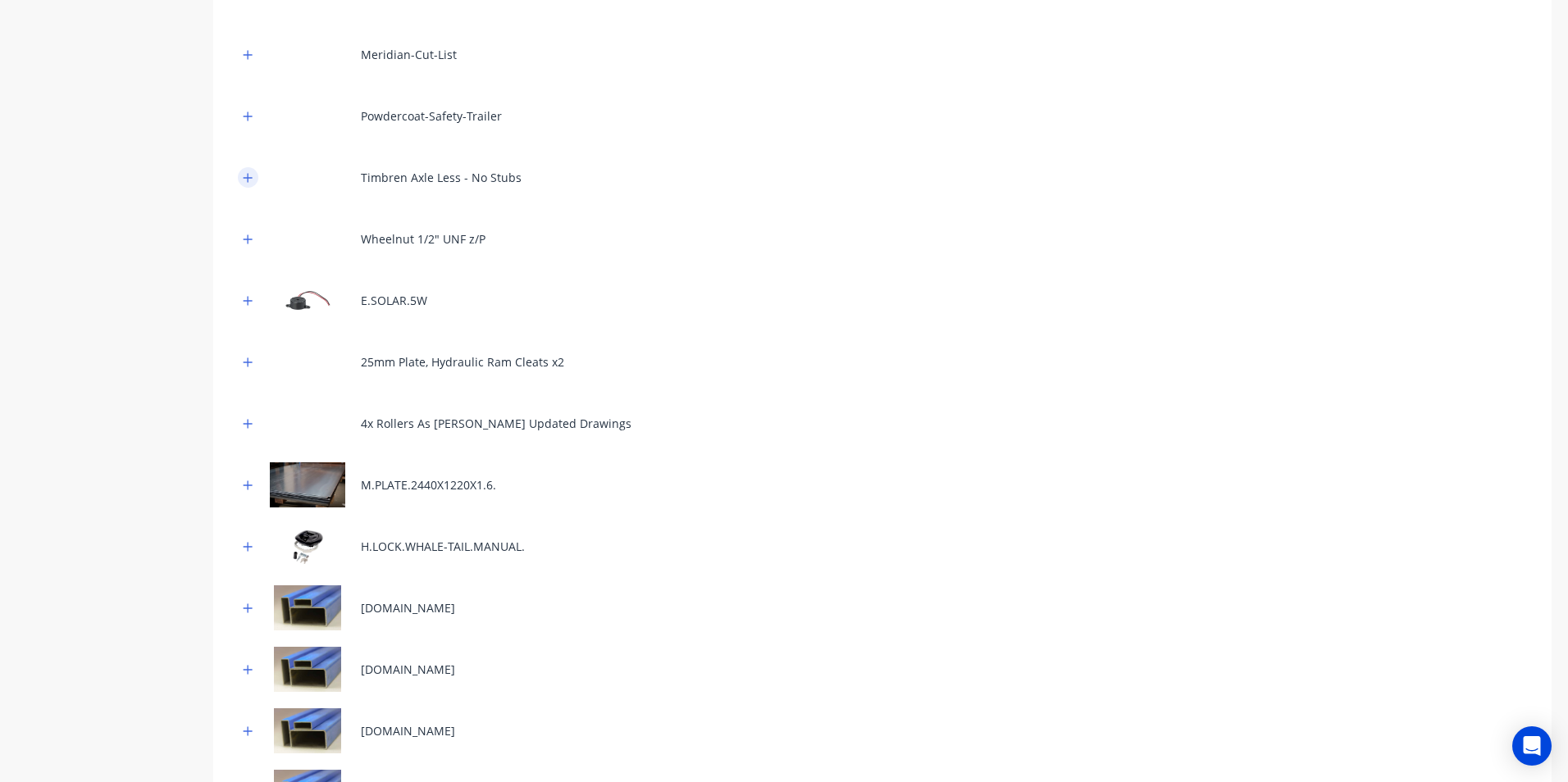
click at [252, 177] on icon "button" at bounding box center [248, 177] width 9 height 9
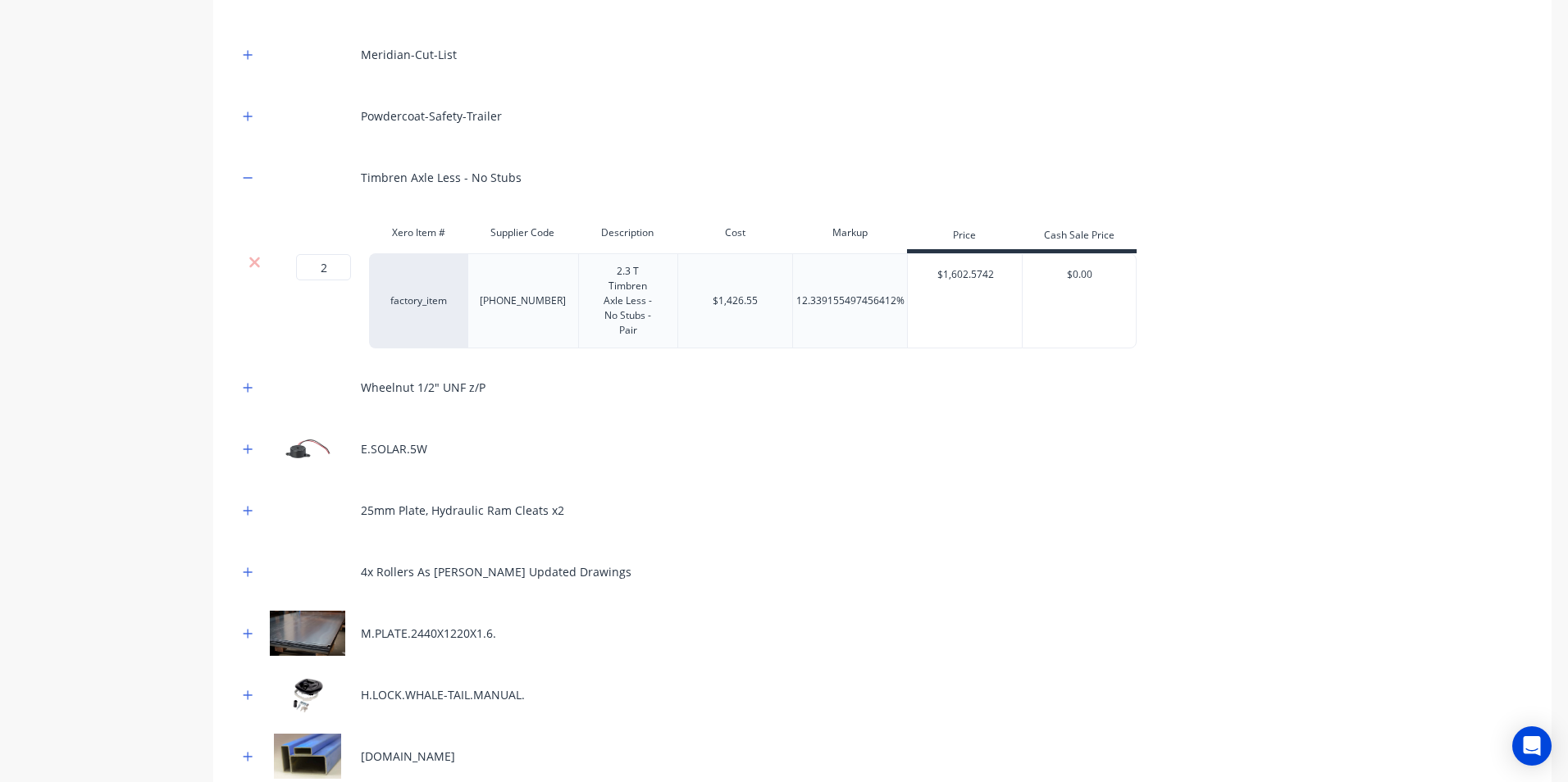
click at [844, 313] on div "12.339155497456412%" at bounding box center [849, 301] width 114 height 95
click at [838, 299] on div "12.339155497456412%" at bounding box center [849, 301] width 108 height 15
click at [836, 302] on div "12.339155497456412%" at bounding box center [849, 301] width 108 height 15
click at [994, 276] on div "$1,602.5742" at bounding box center [965, 274] width 114 height 41
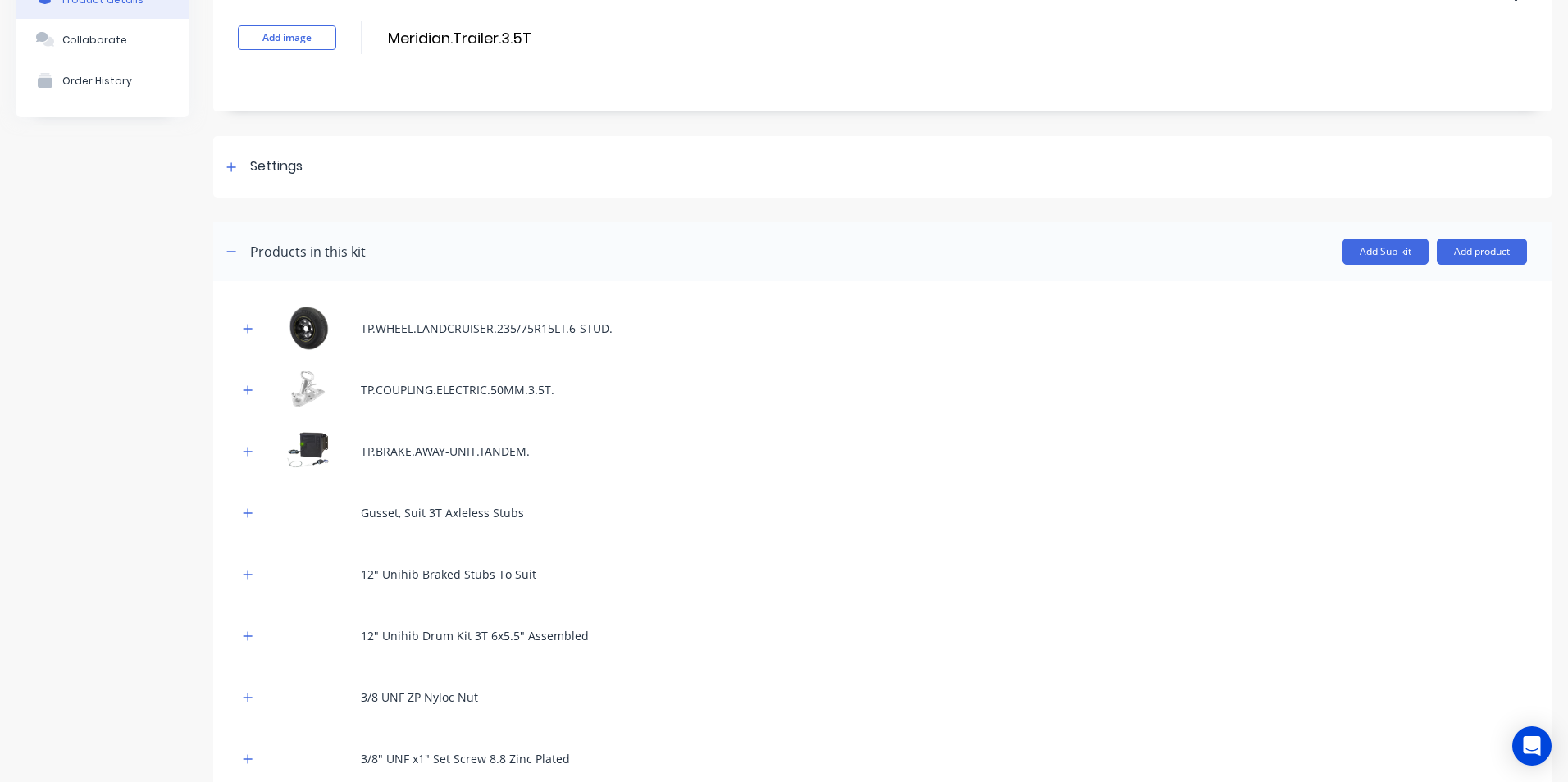
scroll to position [0, 0]
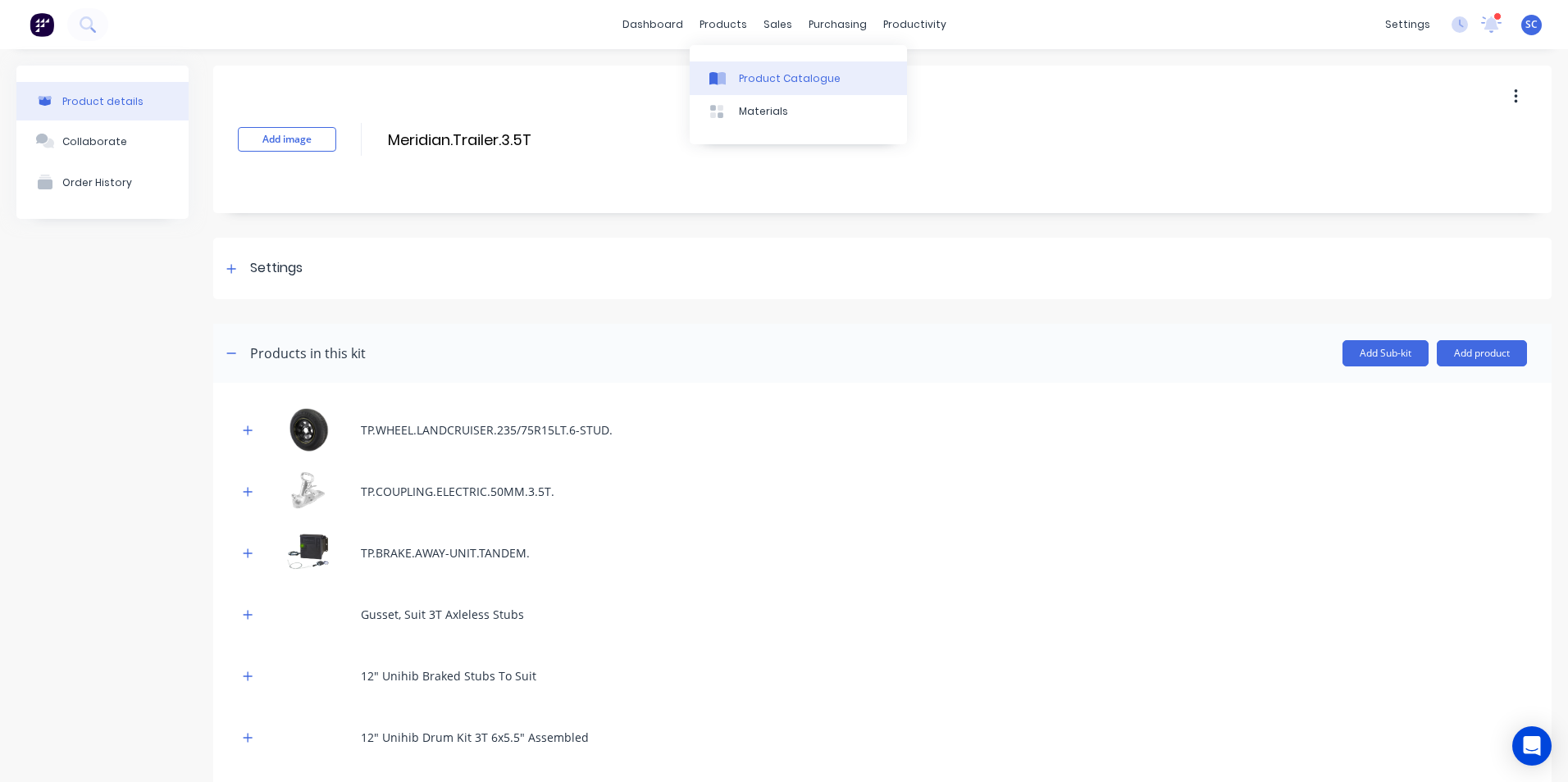
click at [739, 72] on div "Product Catalogue" at bounding box center [789, 79] width 102 height 15
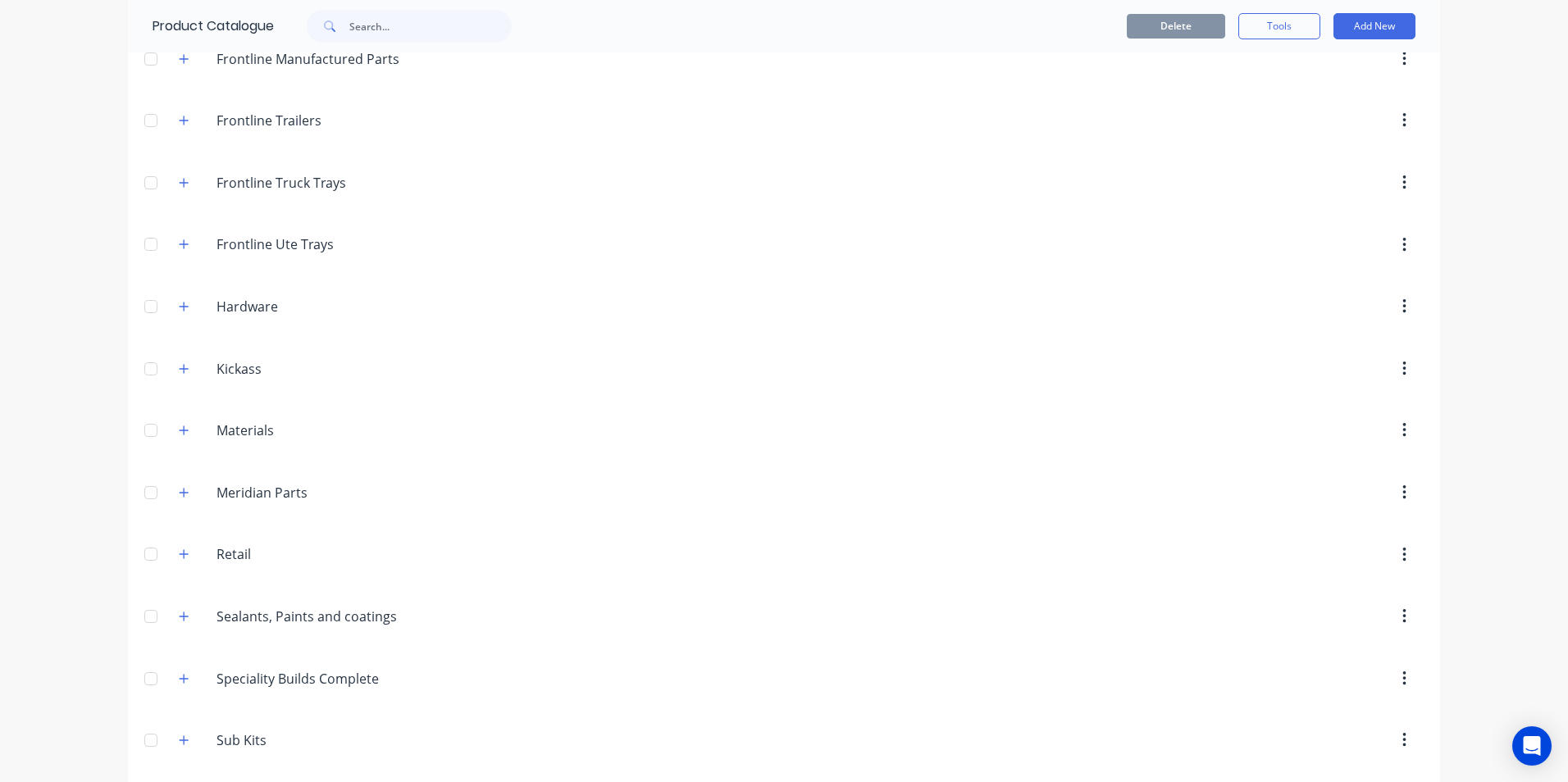
scroll to position [410, 0]
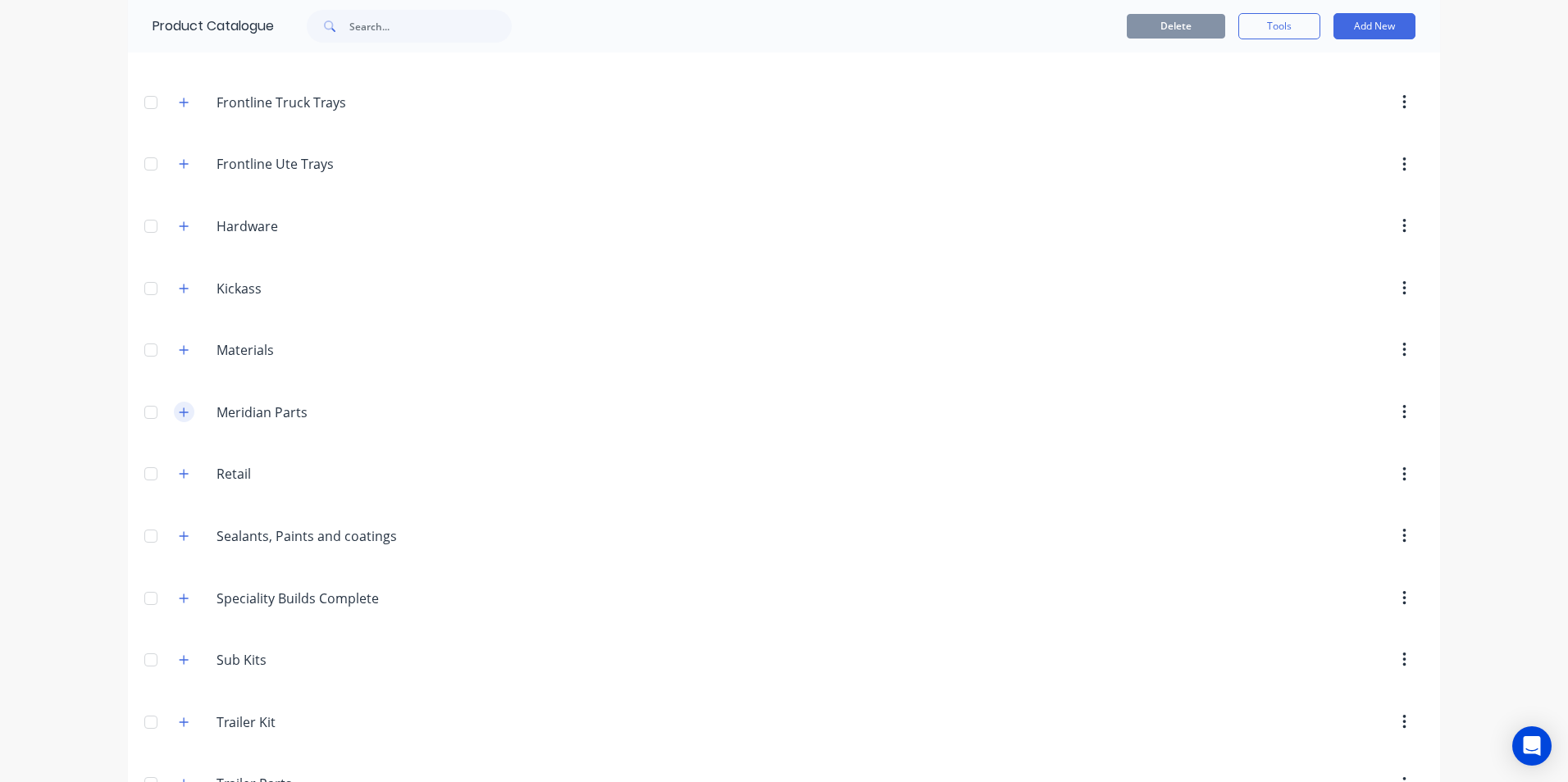
click at [182, 417] on icon "button" at bounding box center [184, 412] width 10 height 12
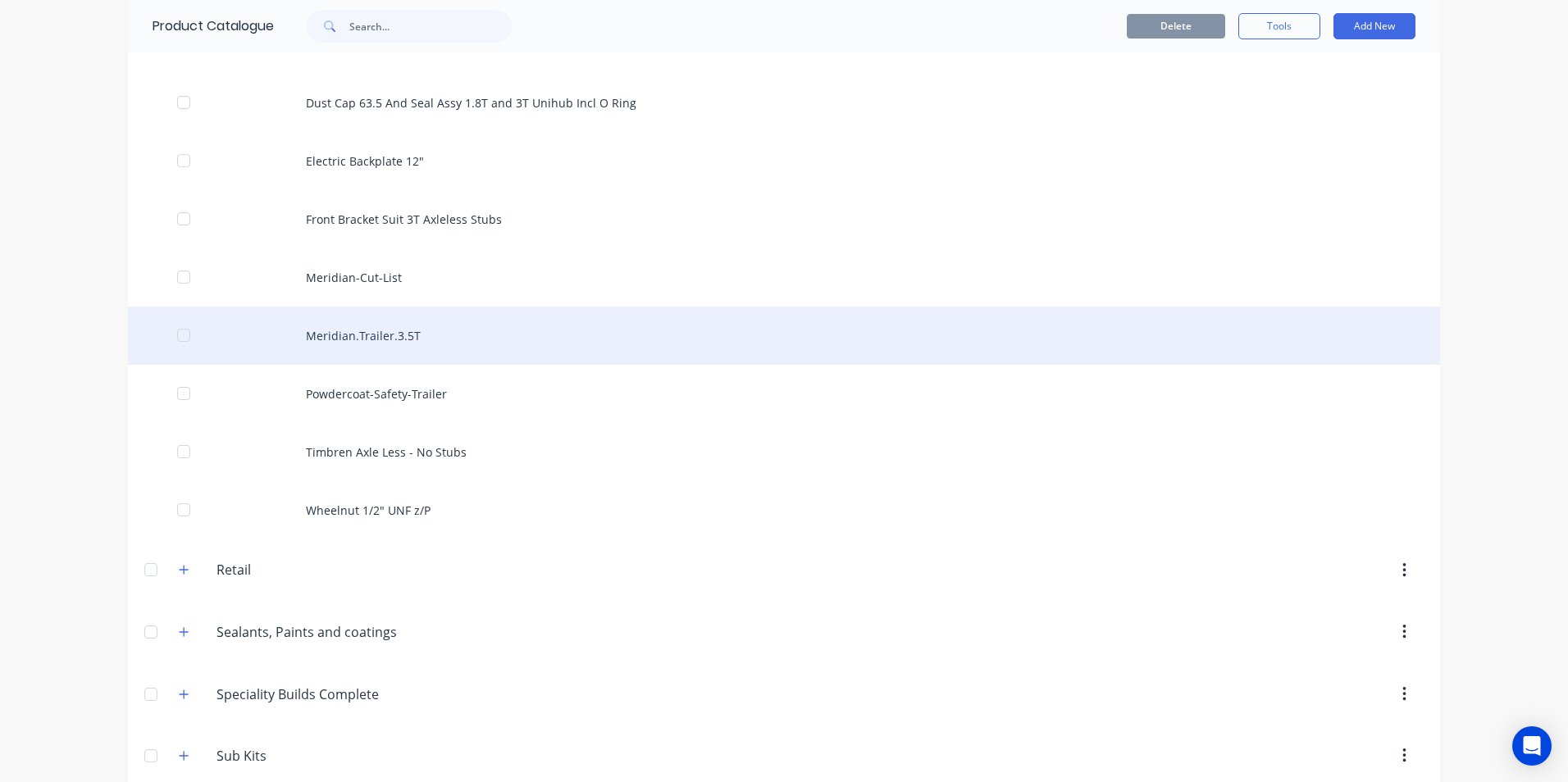
scroll to position [1312, 0]
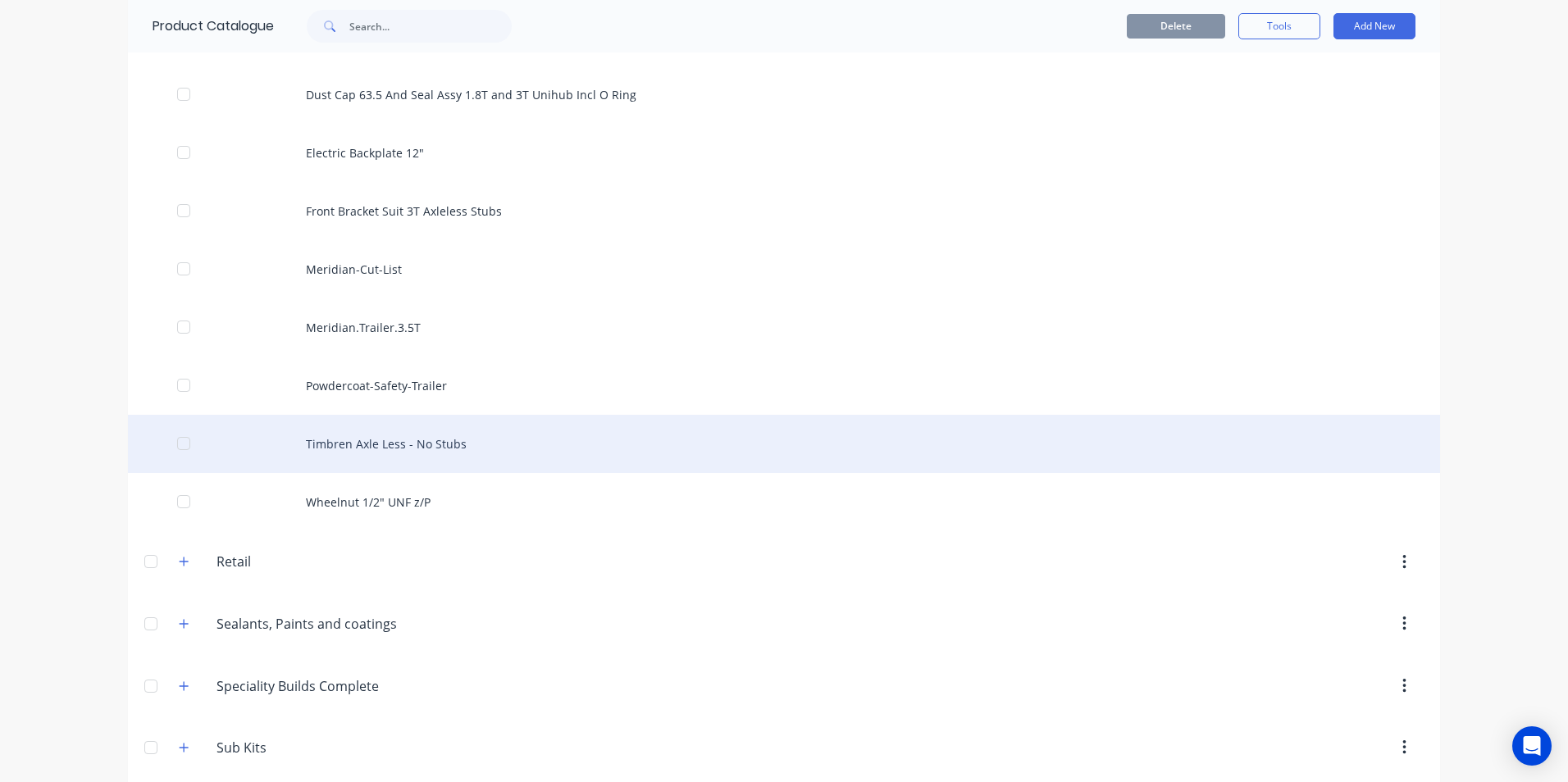
click at [414, 441] on div "Timbren Axle Less - No Stubs" at bounding box center [784, 444] width 1312 height 58
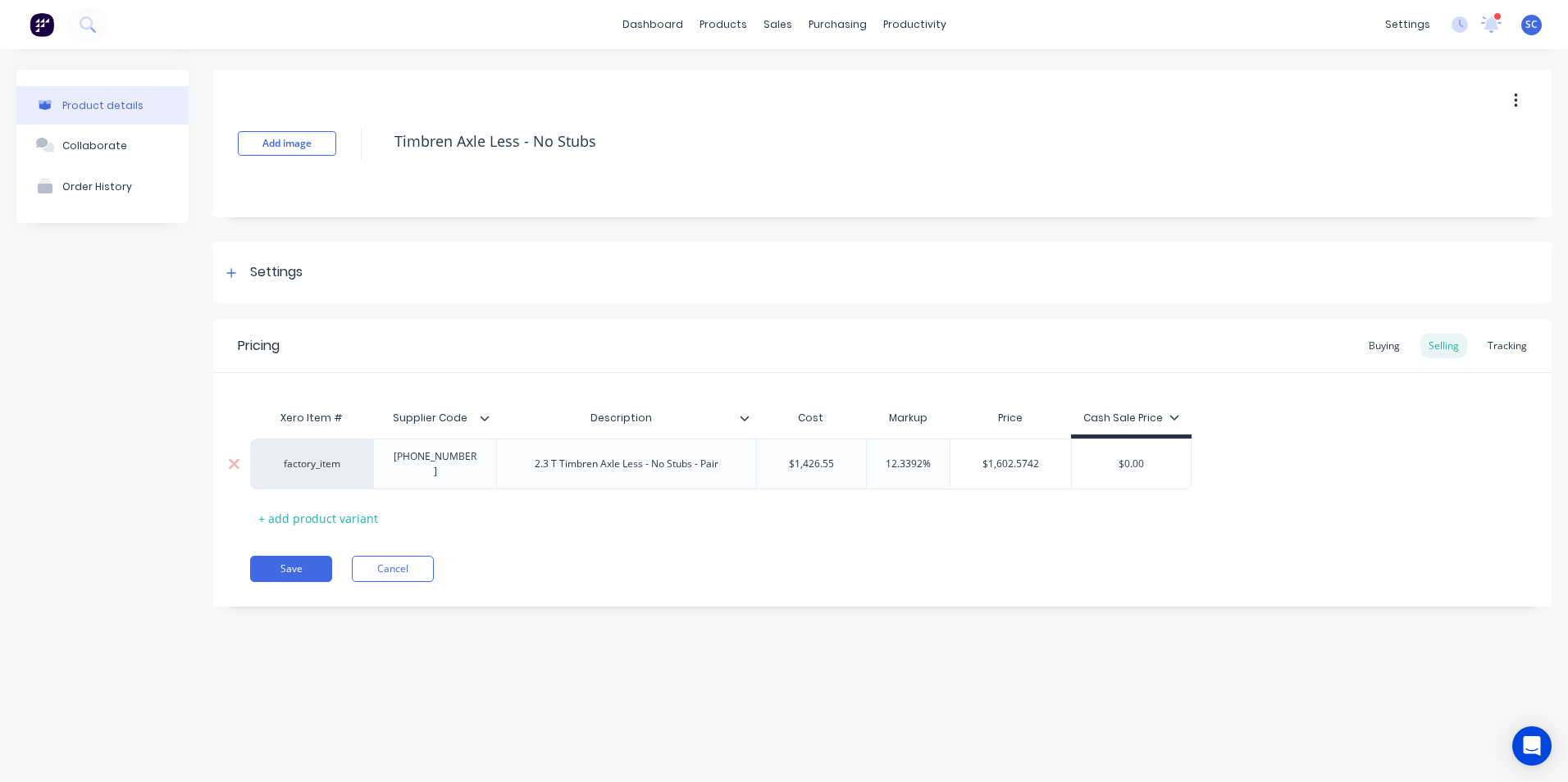
type textarea "x"
type input "12.3392%"
click at [885, 459] on input "12.3392%" at bounding box center [908, 464] width 83 height 15
drag, startPoint x: 885, startPoint y: 458, endPoint x: 939, endPoint y: 457, distance: 54.0
click at [939, 457] on input "12.3392%" at bounding box center [908, 464] width 83 height 15
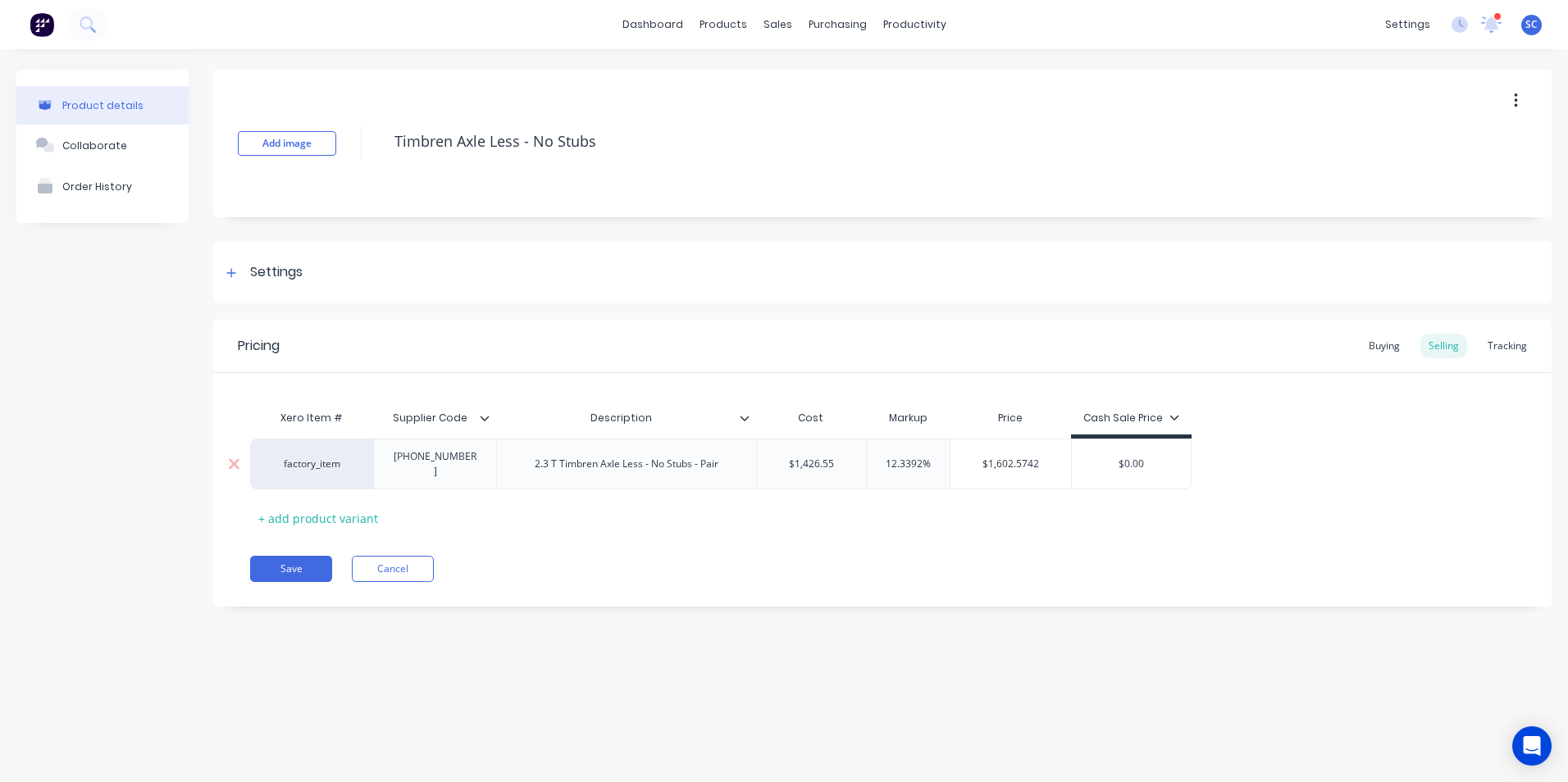
type textarea "x"
type input "0"
click at [932, 568] on div "Save Cancel" at bounding box center [900, 569] width 1301 height 26
click at [294, 560] on button "Save" at bounding box center [291, 569] width 82 height 26
type textarea "x"
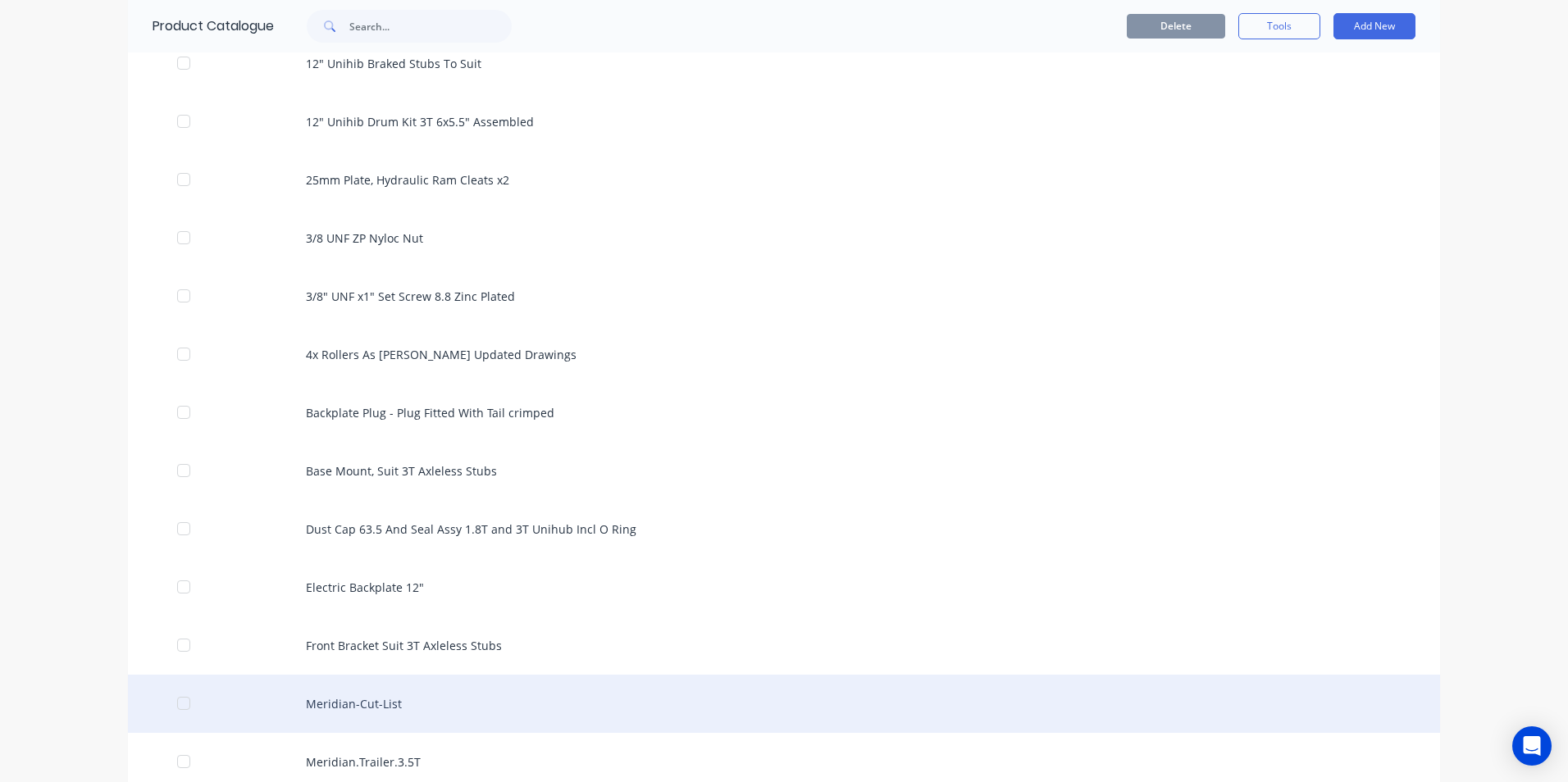
scroll to position [1065, 0]
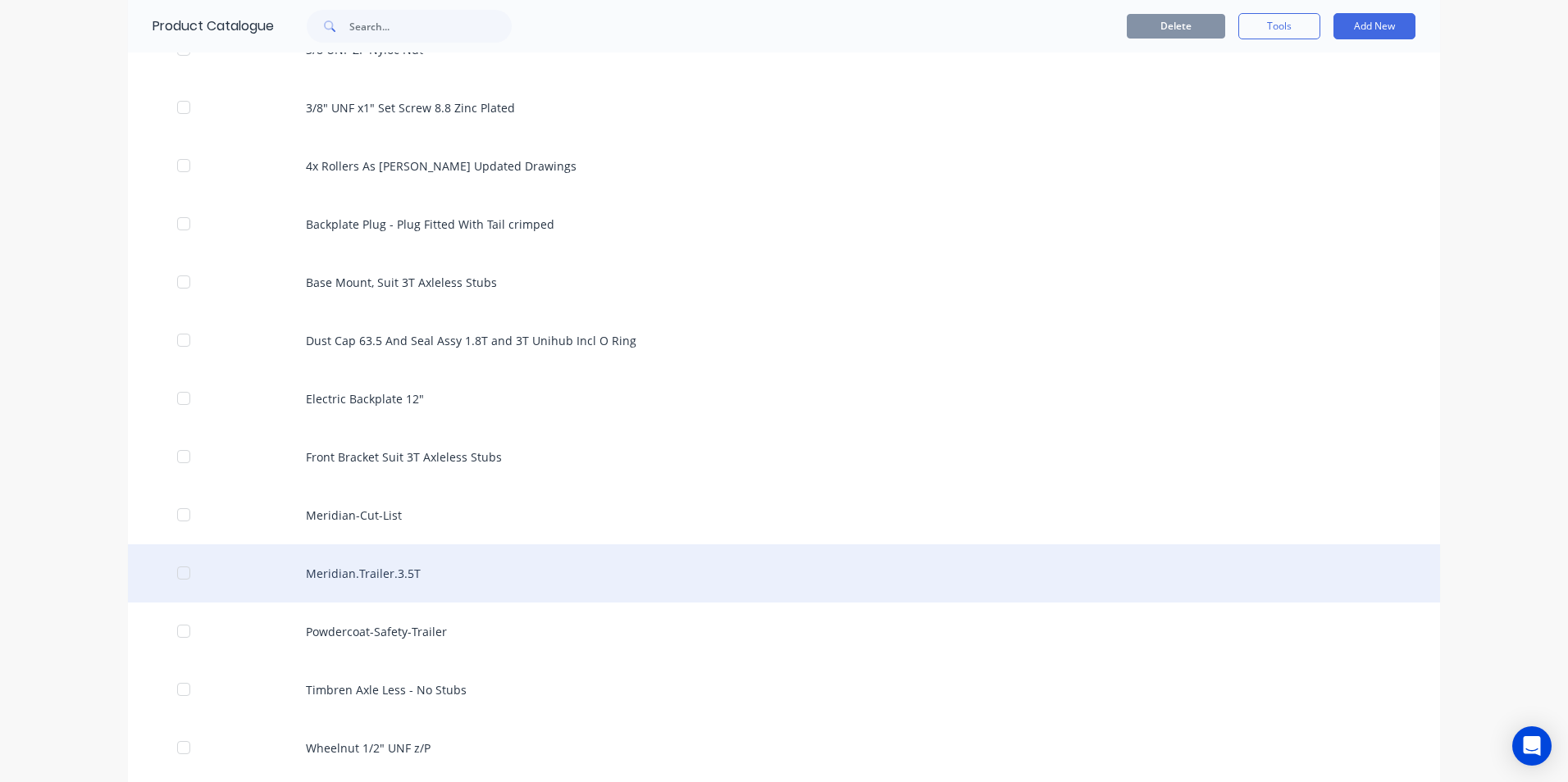
click at [316, 579] on div "Meridian.Trailer.3.5T" at bounding box center [784, 573] width 1312 height 58
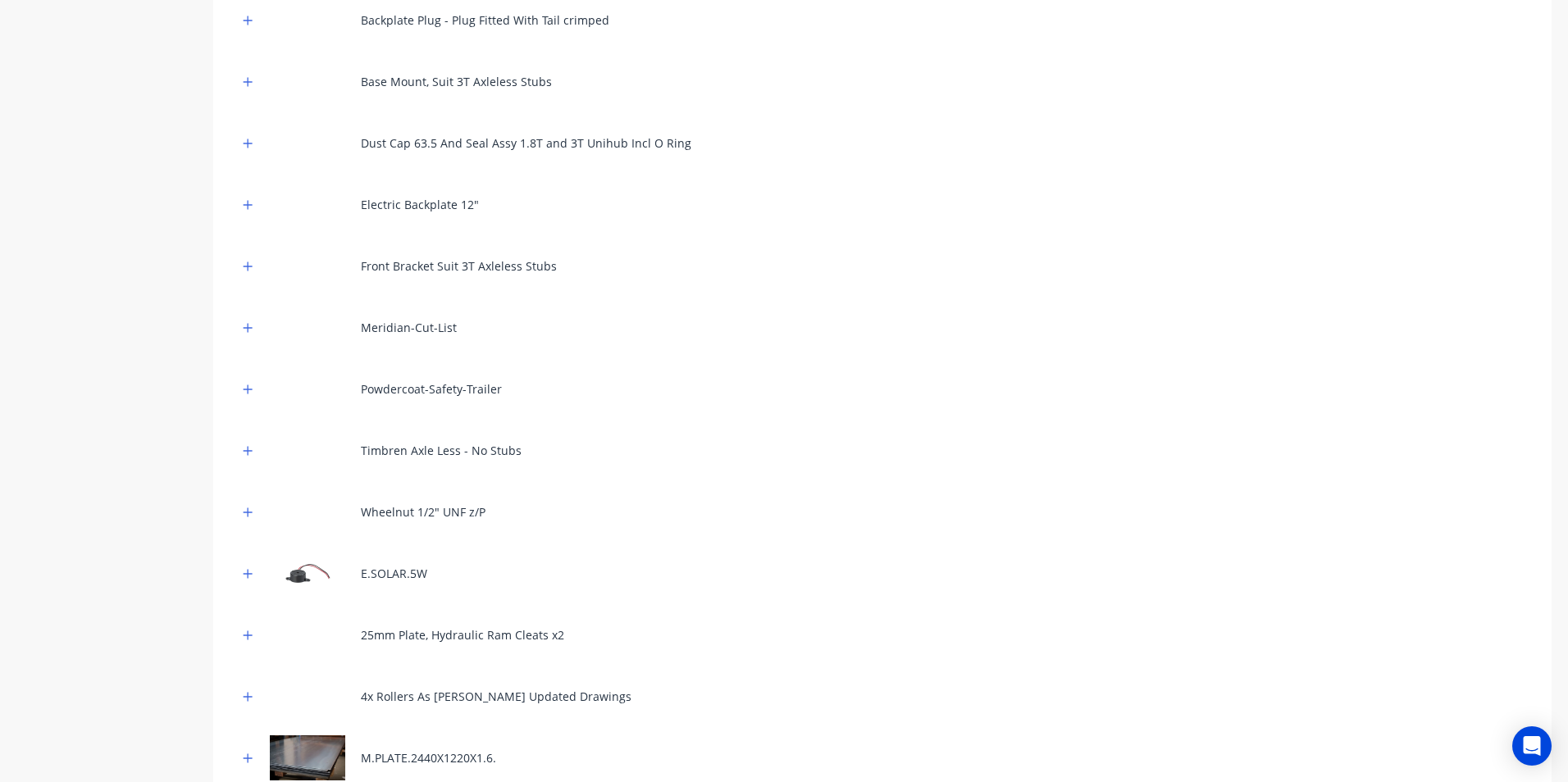
scroll to position [984, 0]
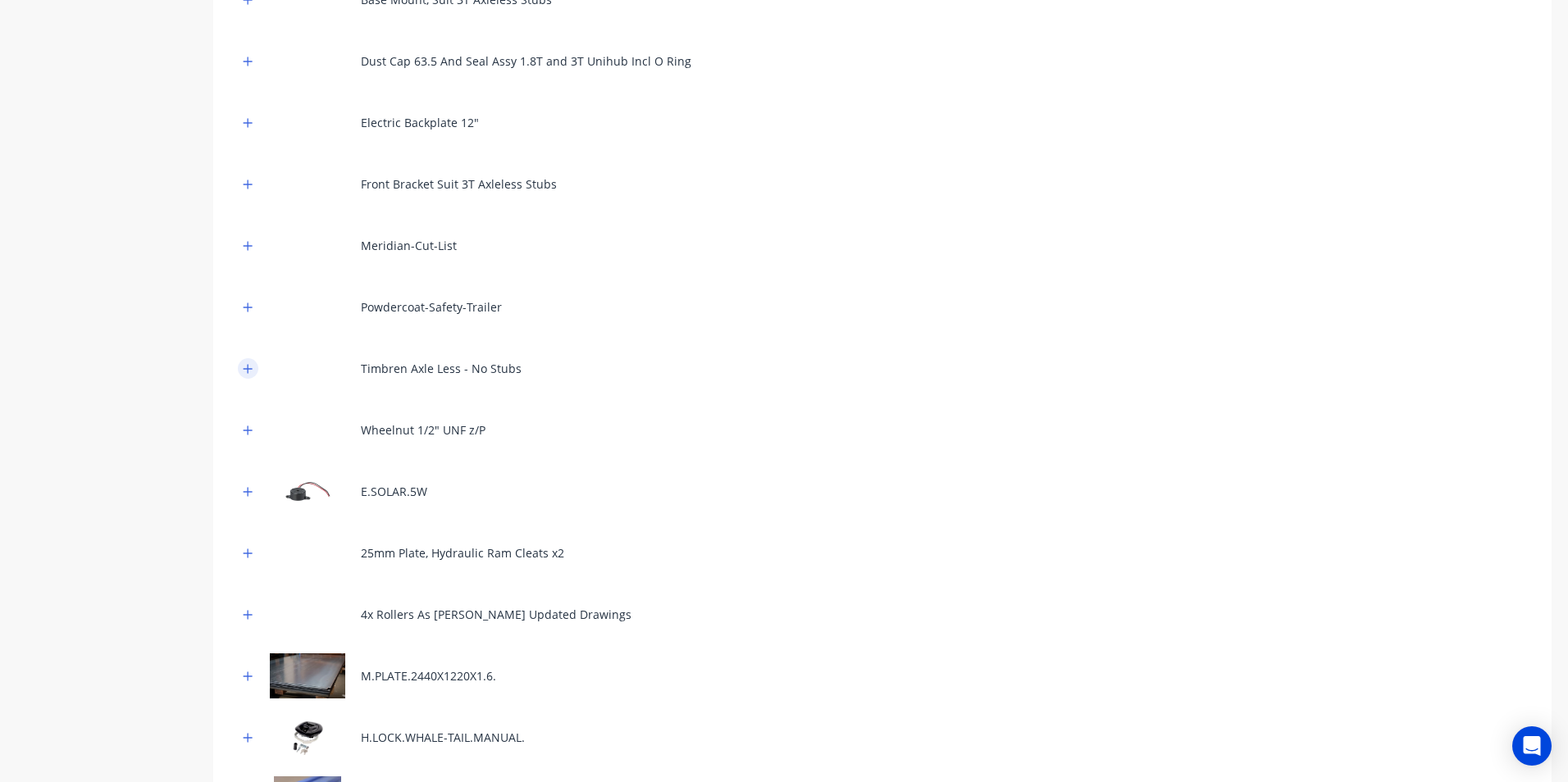
click at [256, 370] on button "button" at bounding box center [248, 368] width 21 height 21
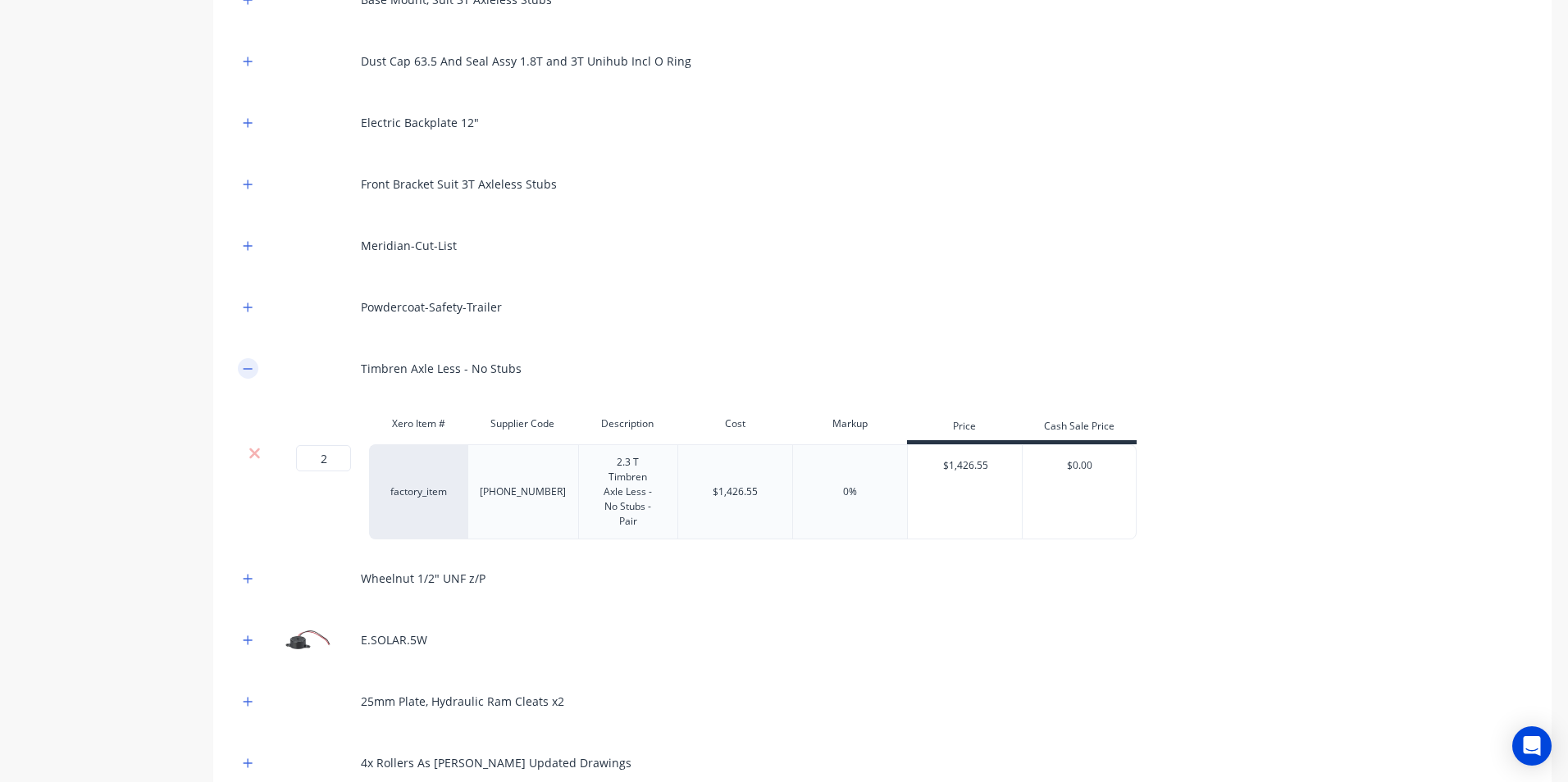
click at [244, 371] on icon "button" at bounding box center [247, 369] width 10 height 12
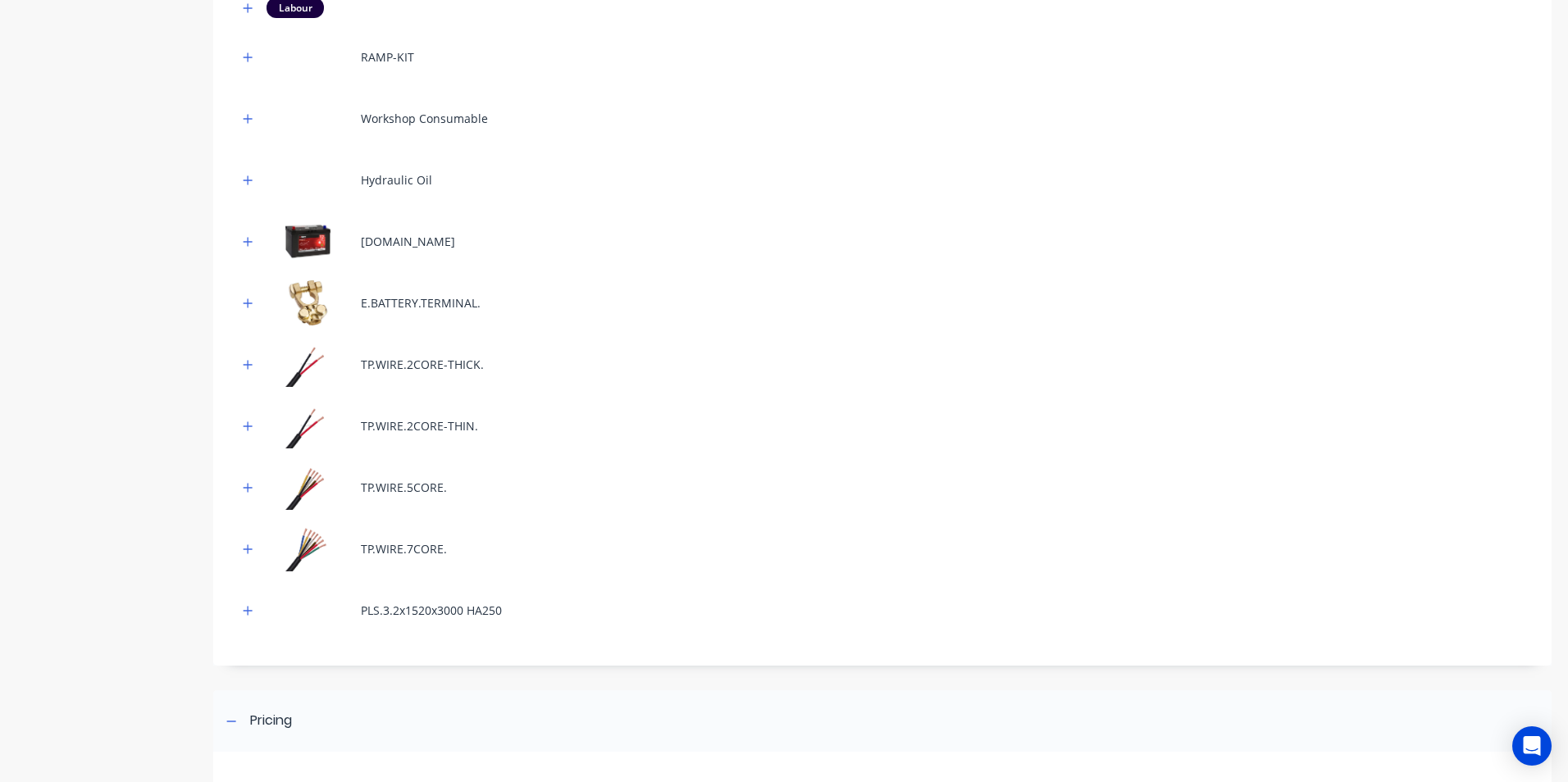
scroll to position [2732, 0]
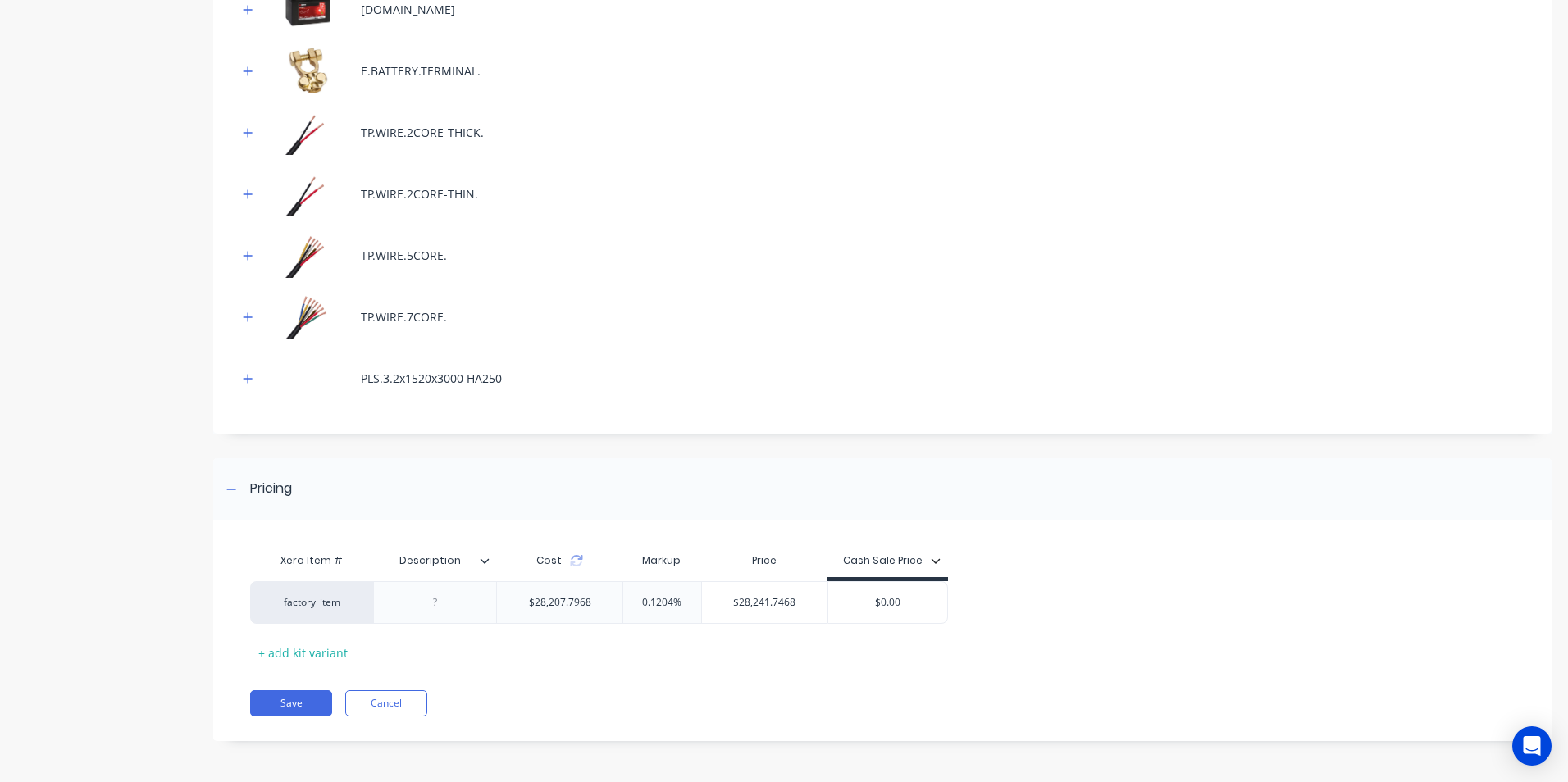
click at [574, 574] on div "Xero Item # Description Cost Markup Price Cash Sale Price" at bounding box center [599, 562] width 698 height 37
click at [575, 566] on icon at bounding box center [575, 563] width 12 height 5
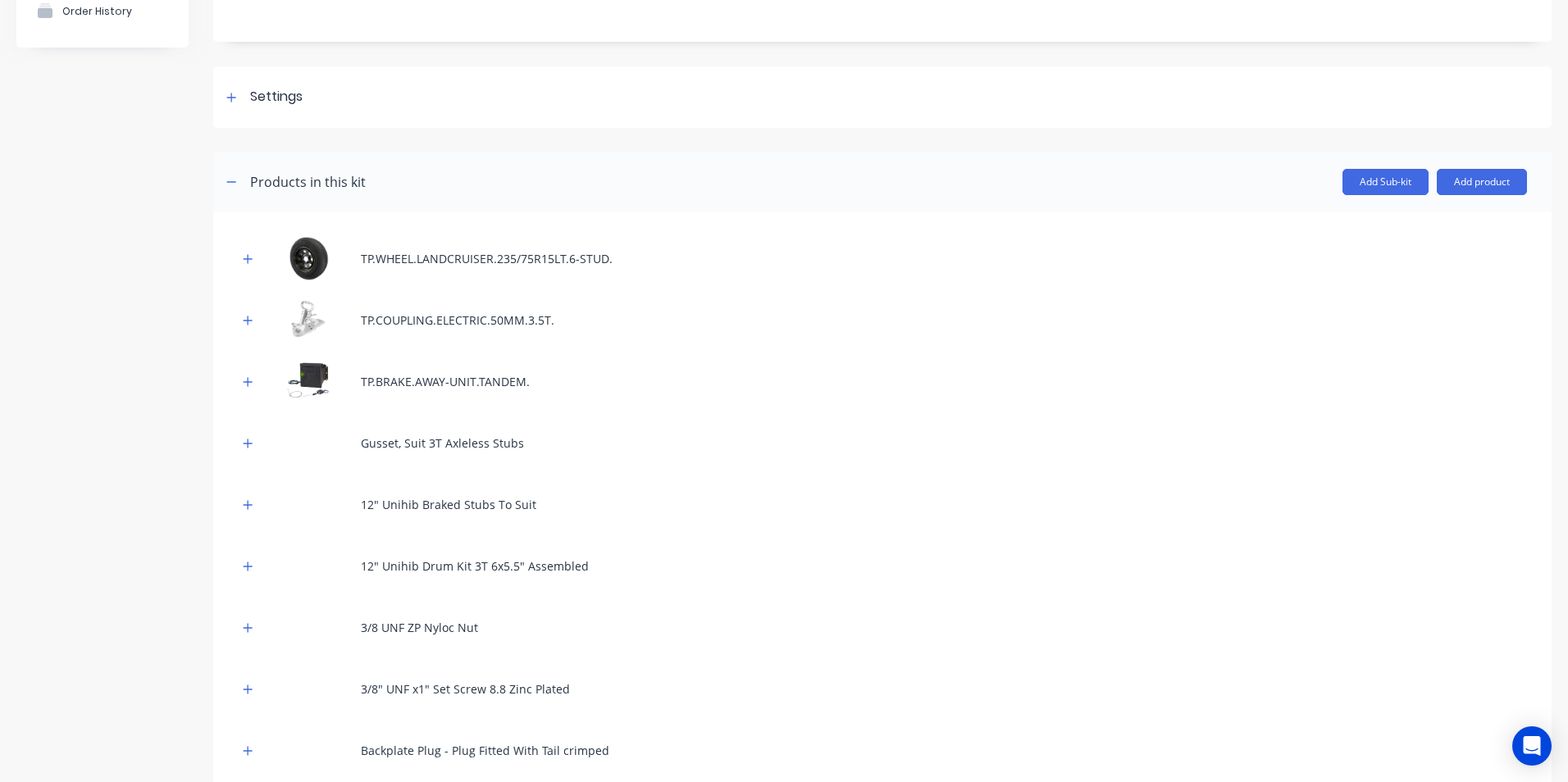
scroll to position [0, 0]
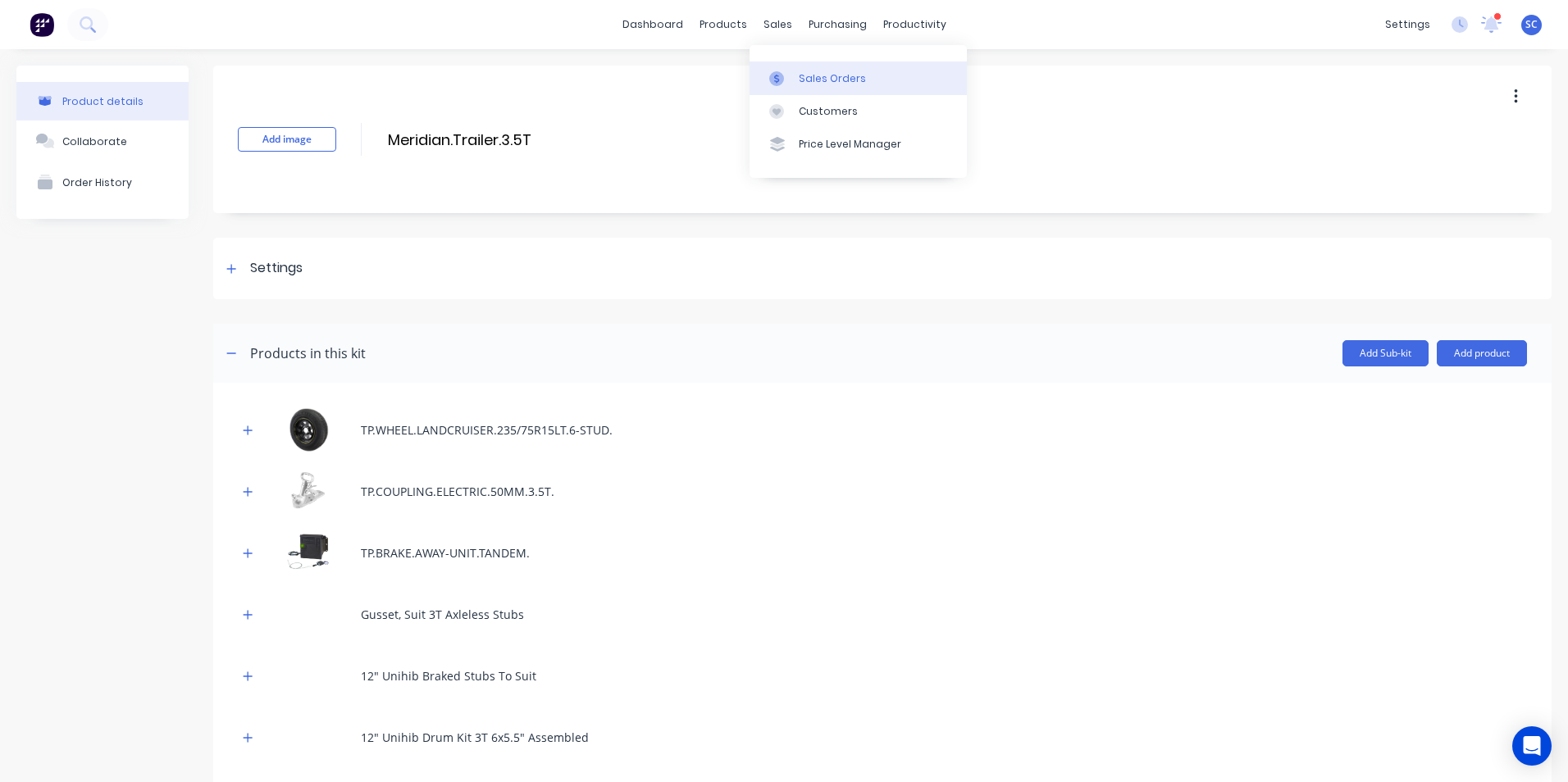
click at [799, 80] on div "Sales Orders" at bounding box center [832, 79] width 67 height 15
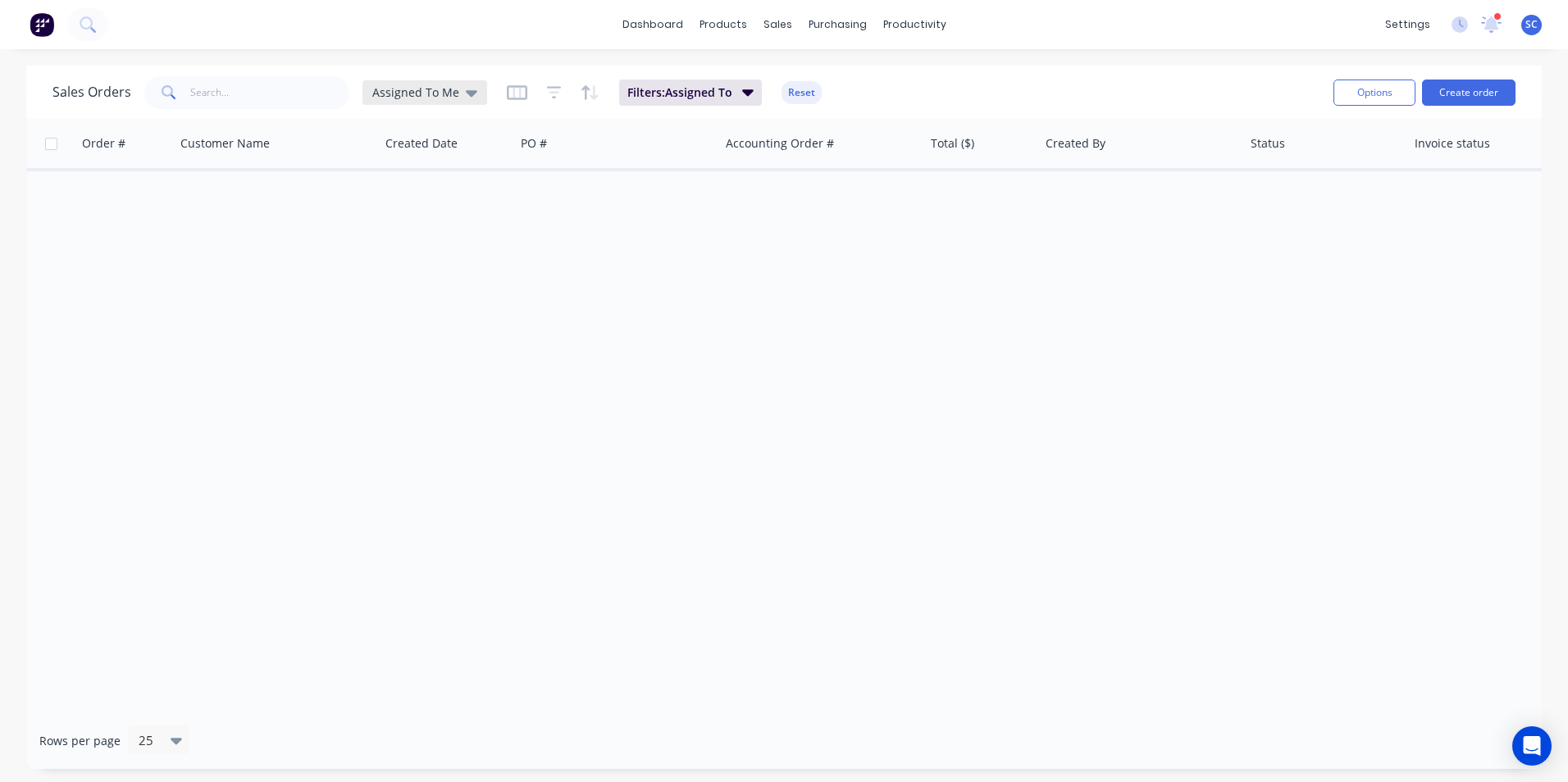
click at [422, 91] on span "Assigned To Me" at bounding box center [416, 92] width 87 height 17
click at [406, 237] on button "None" at bounding box center [461, 232] width 187 height 19
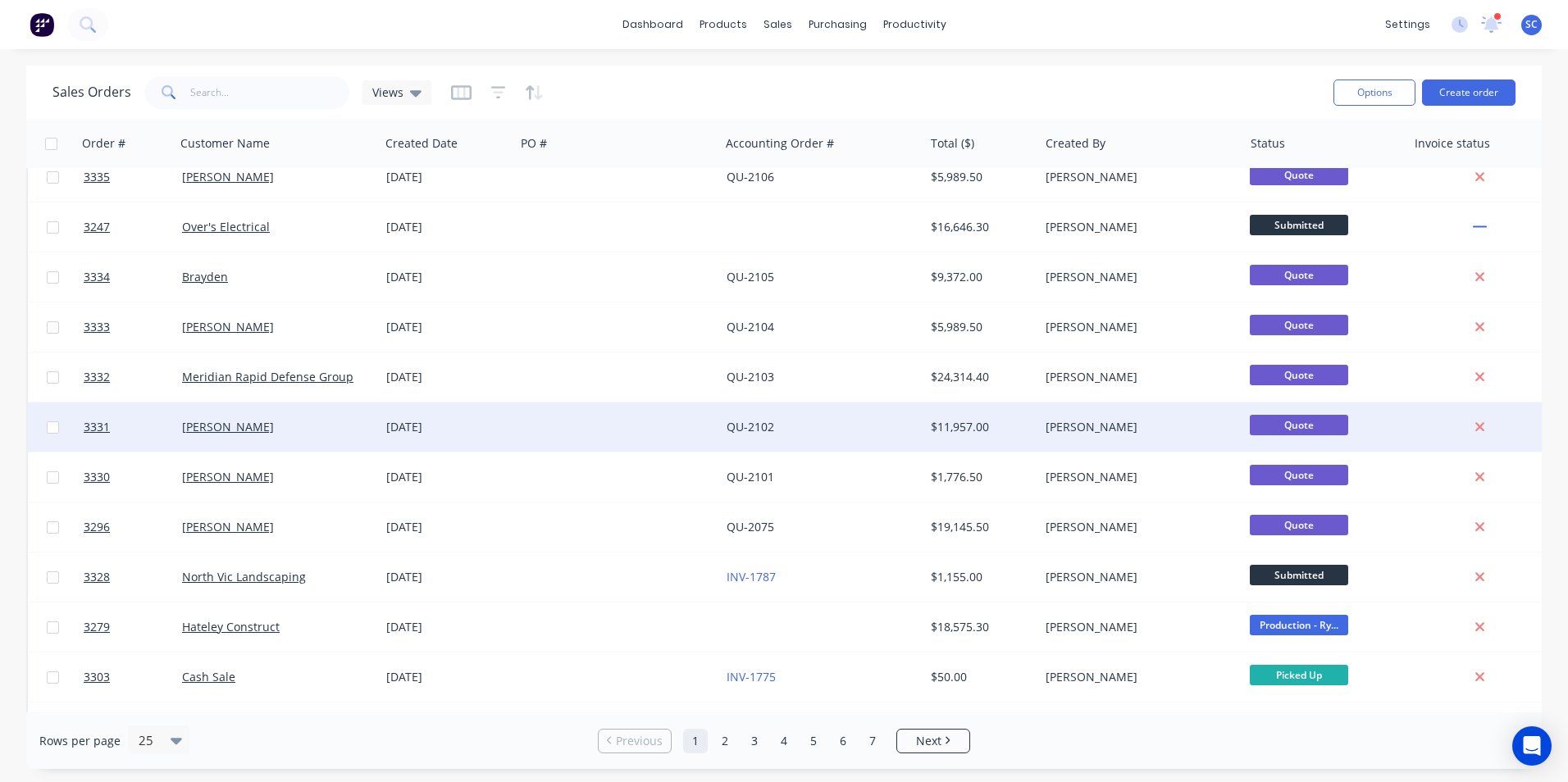
scroll to position [246, 0]
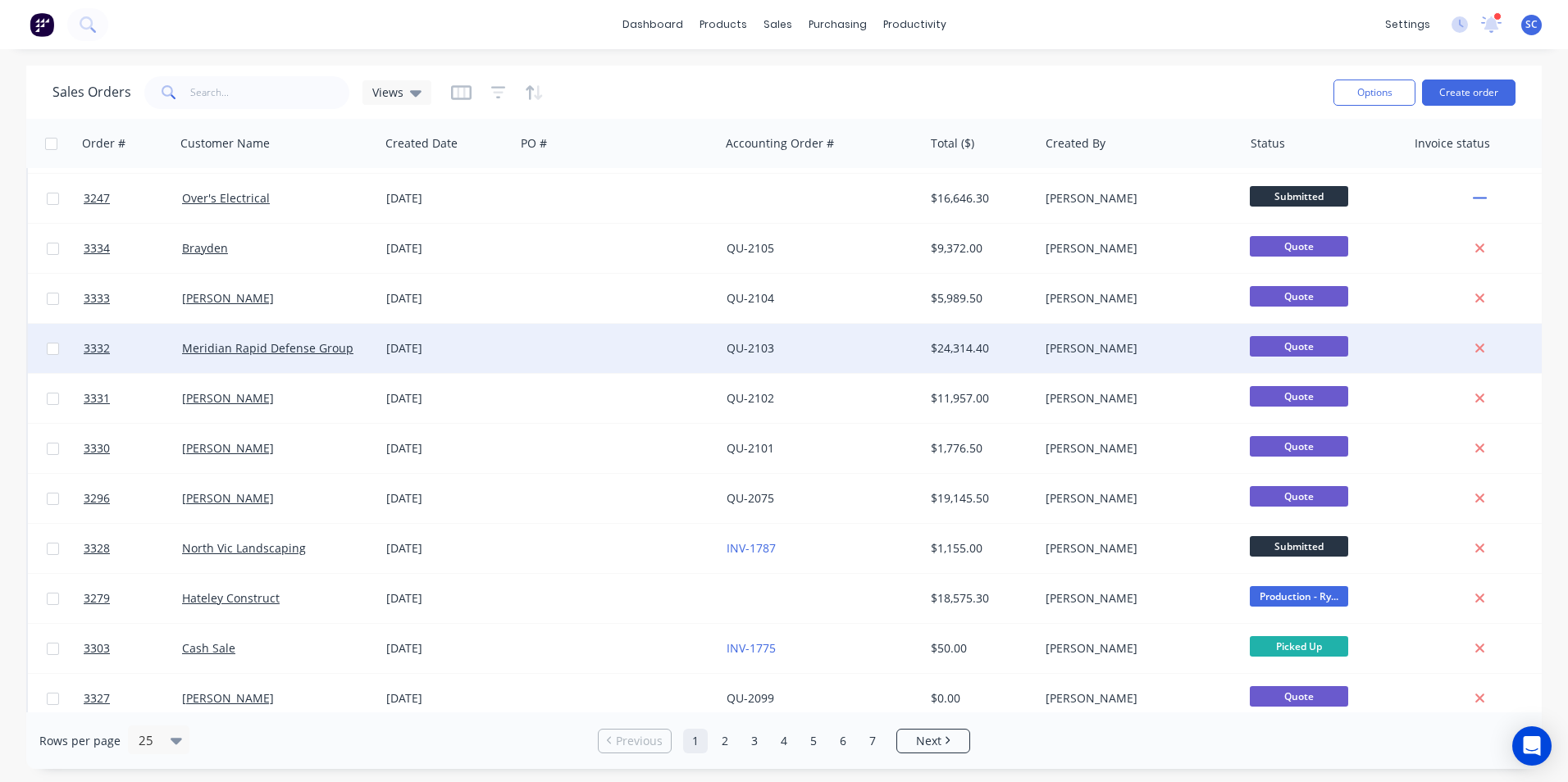
click at [469, 347] on div "03 Sep 2025" at bounding box center [447, 349] width 122 height 16
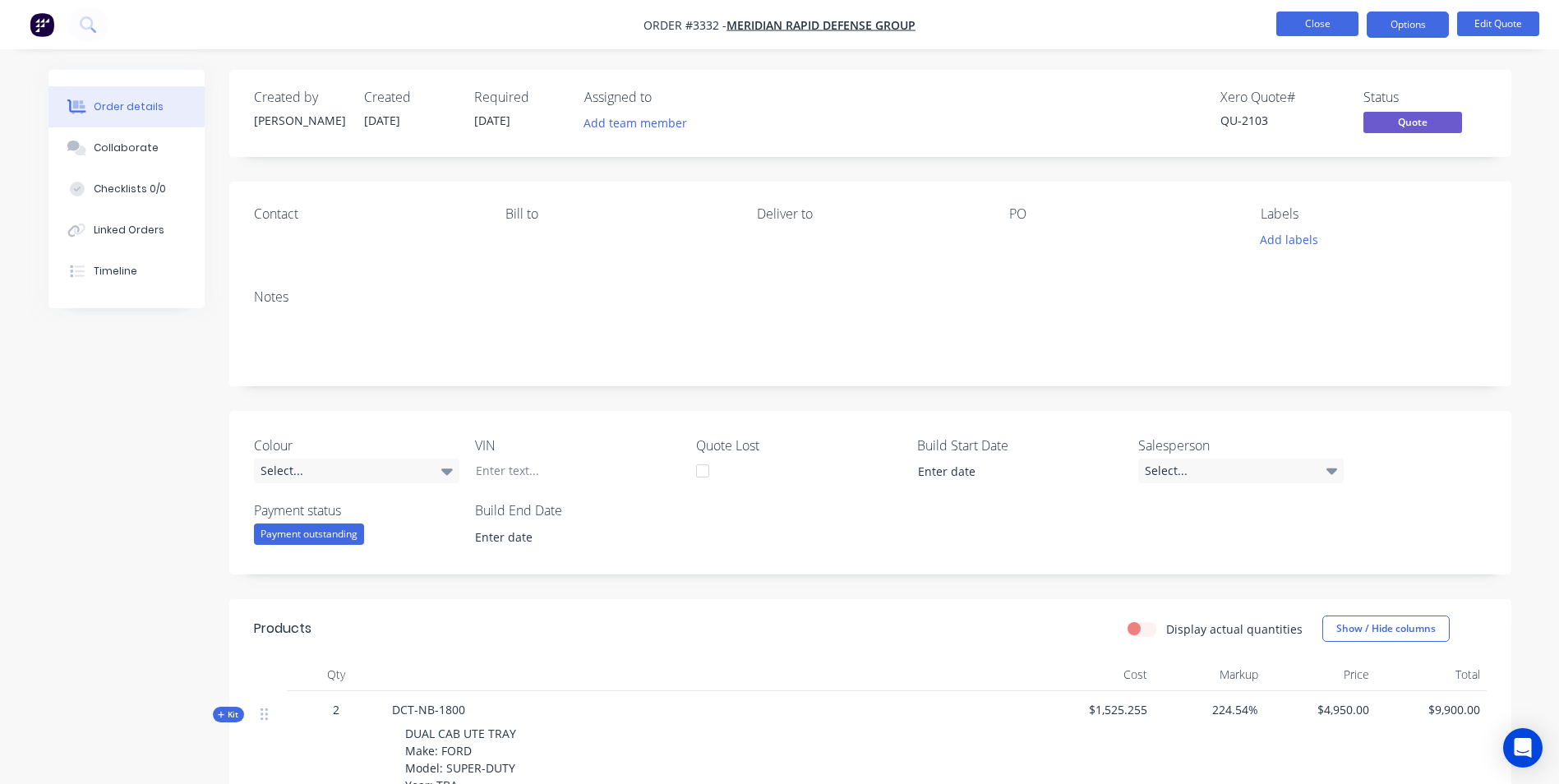
click at [1336, 21] on button "Close" at bounding box center [1318, 24] width 82 height 25
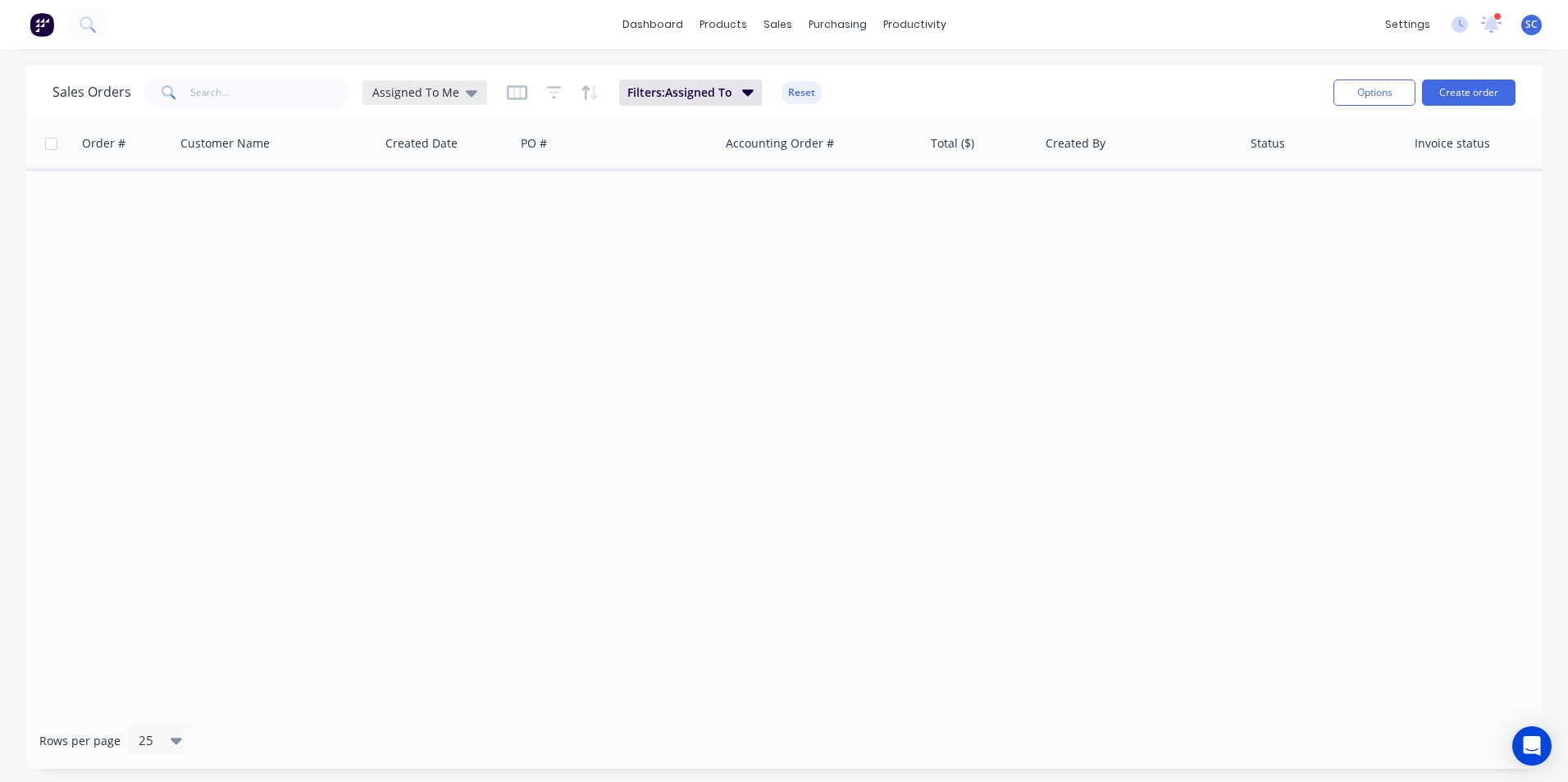
click at [391, 91] on span "Assigned To Me" at bounding box center [416, 92] width 87 height 17
click at [399, 235] on button "None" at bounding box center [461, 232] width 187 height 19
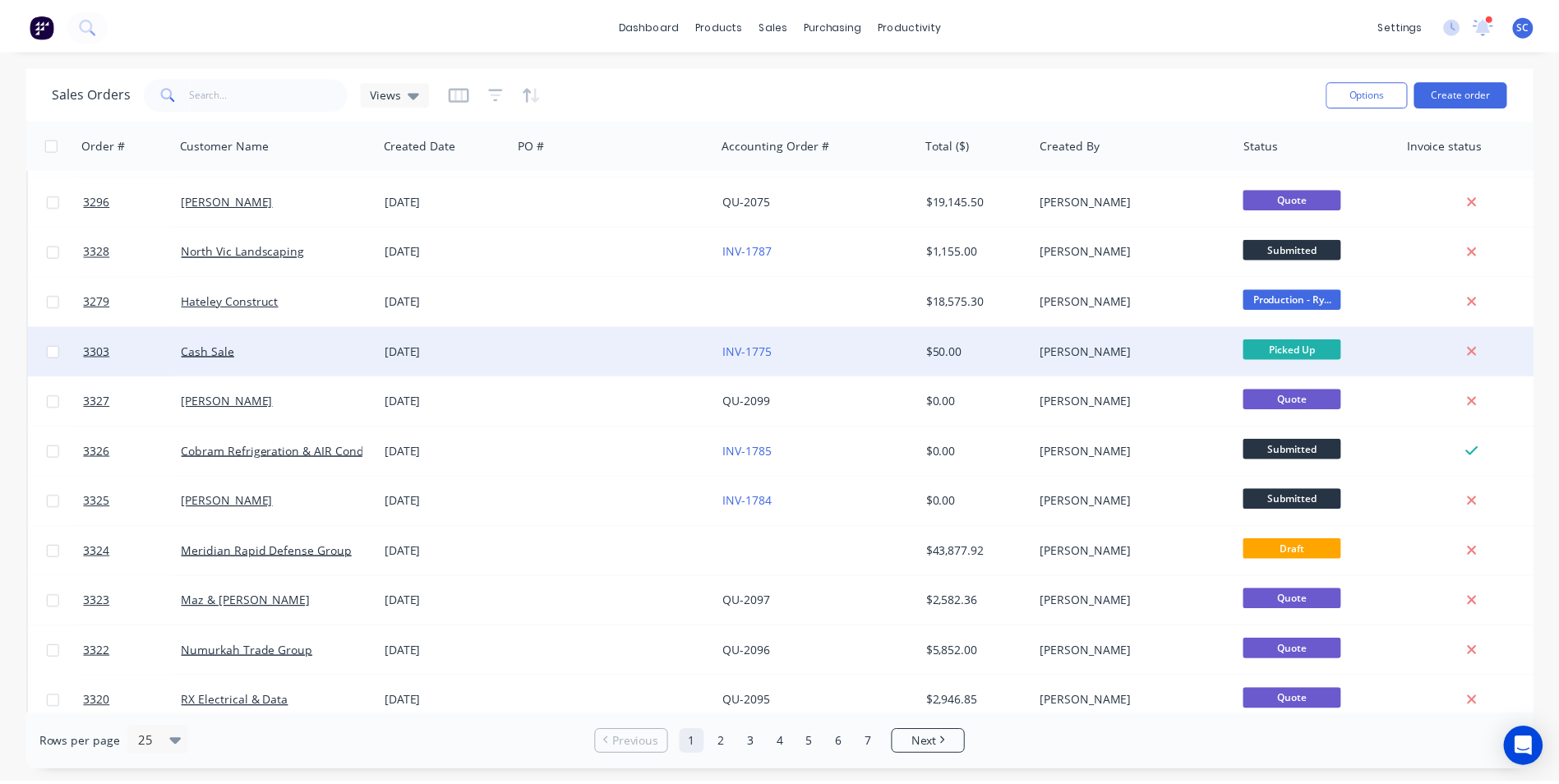
scroll to position [575, 0]
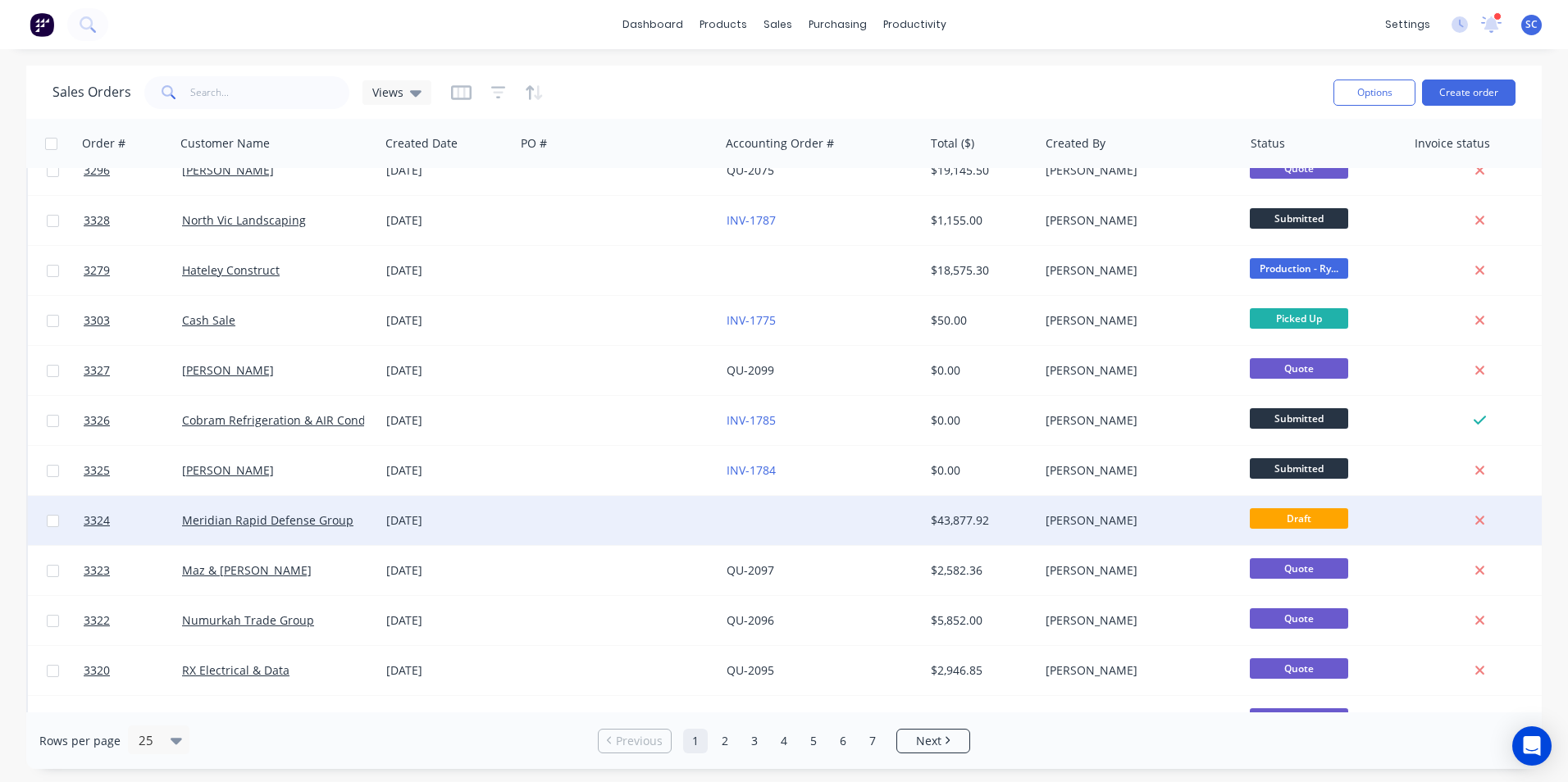
click at [601, 522] on div at bounding box center [617, 520] width 204 height 49
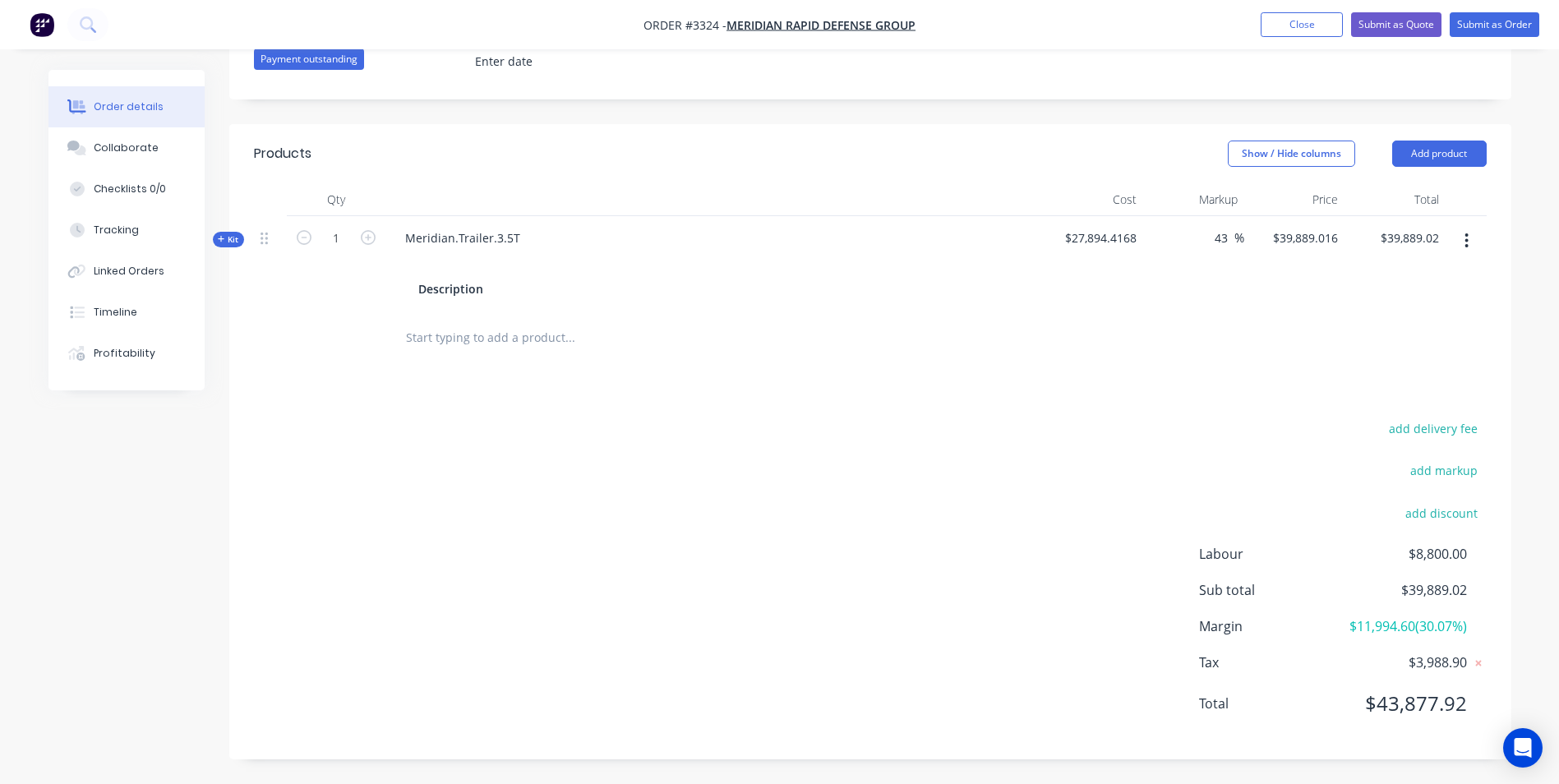
scroll to position [497, 0]
click at [1467, 231] on icon "button" at bounding box center [1466, 240] width 5 height 18
click at [1362, 403] on div "Delete" at bounding box center [1408, 415] width 127 height 24
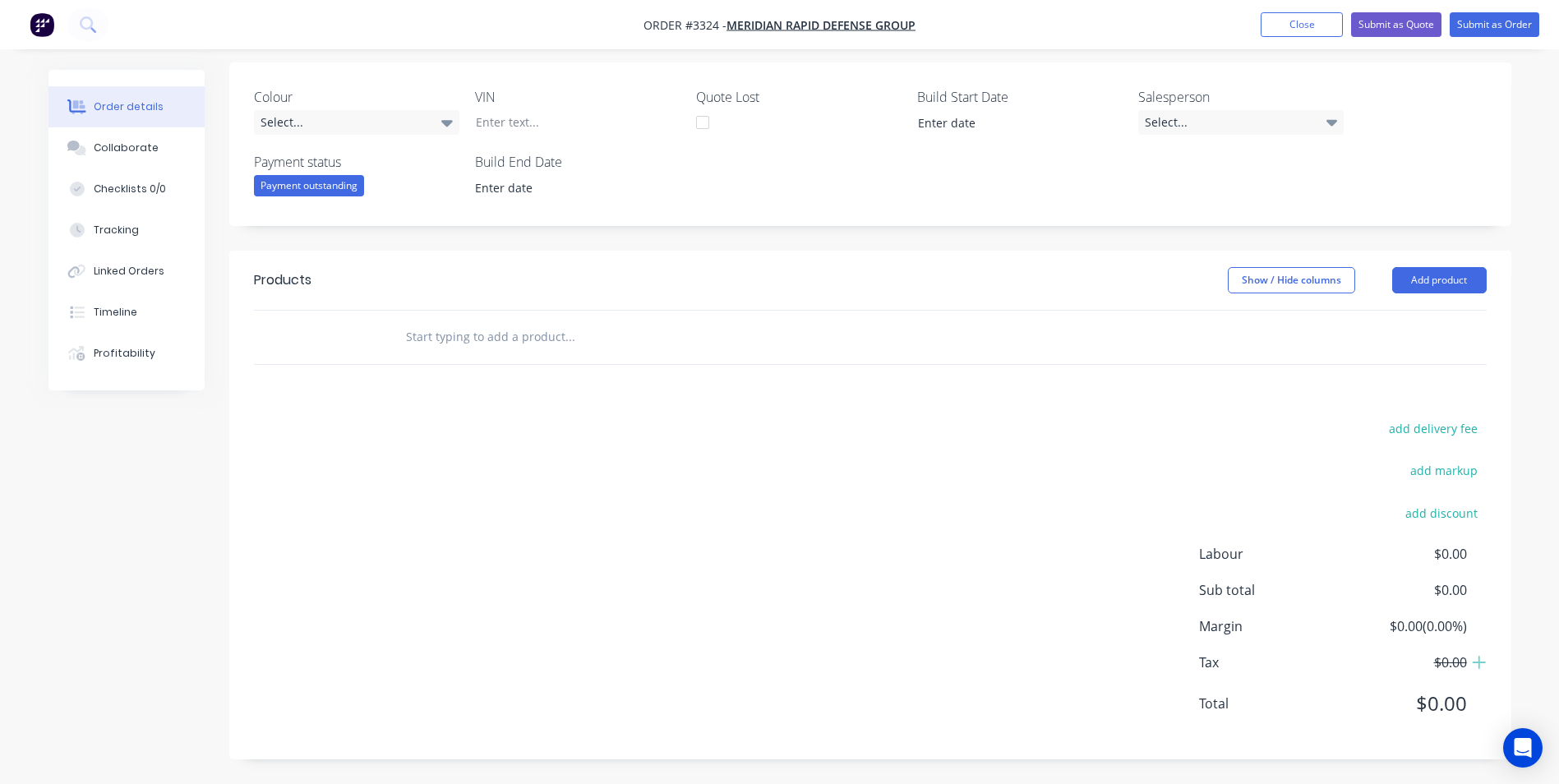
scroll to position [351, 0]
click at [1422, 284] on button "Add product" at bounding box center [1440, 280] width 95 height 26
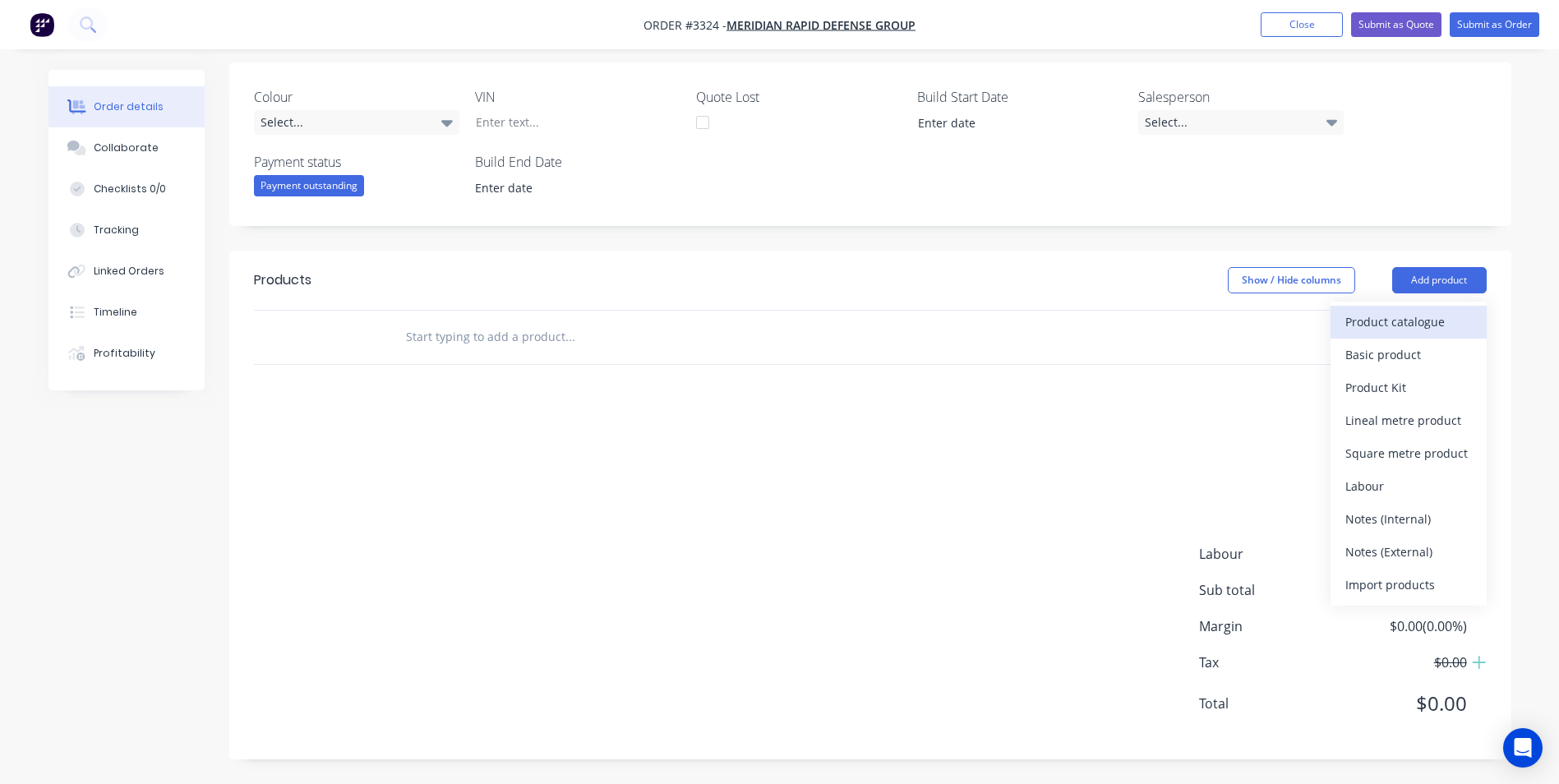
click at [1370, 323] on div "Product catalogue" at bounding box center [1408, 321] width 127 height 24
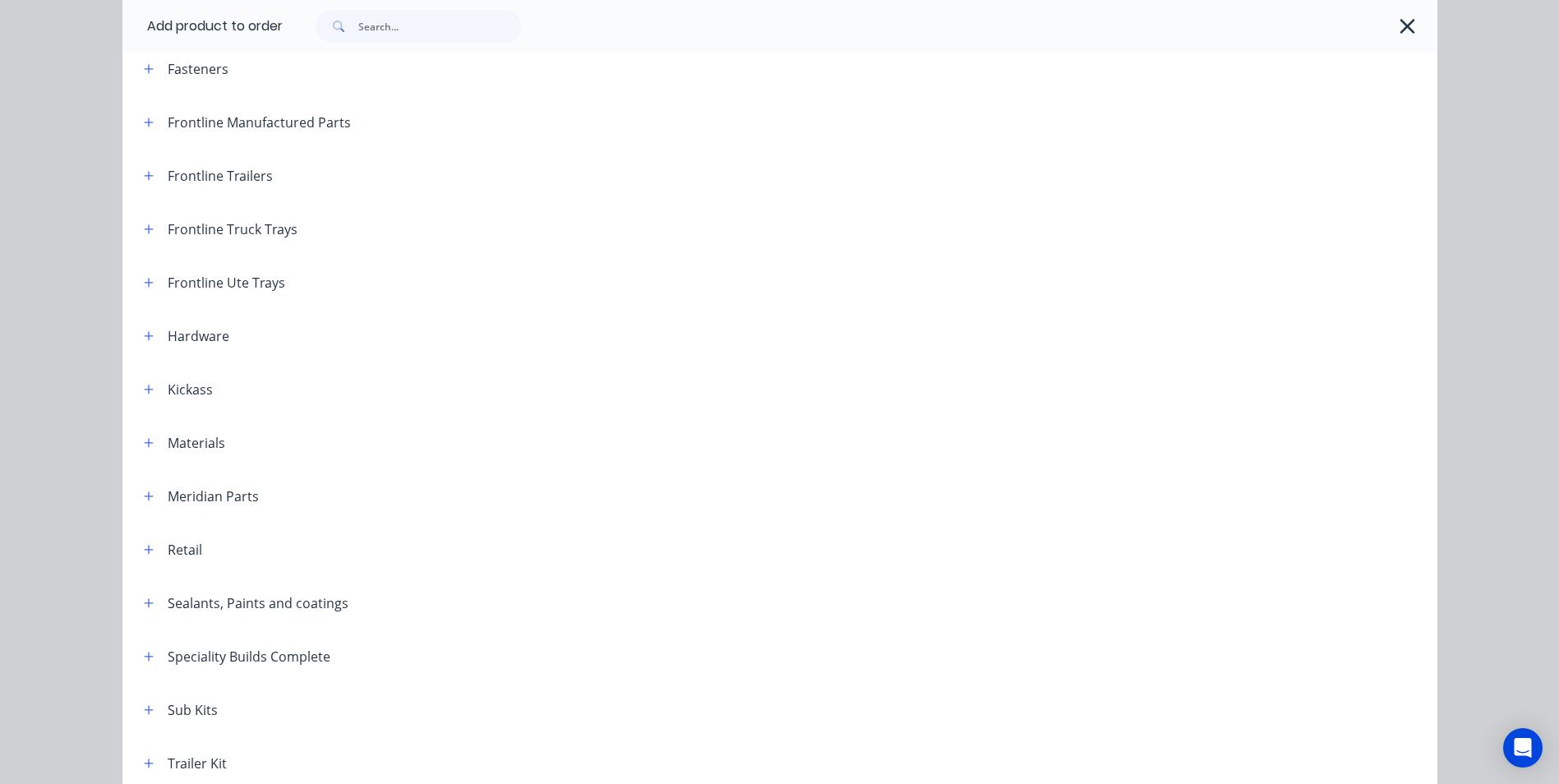
scroll to position [411, 0]
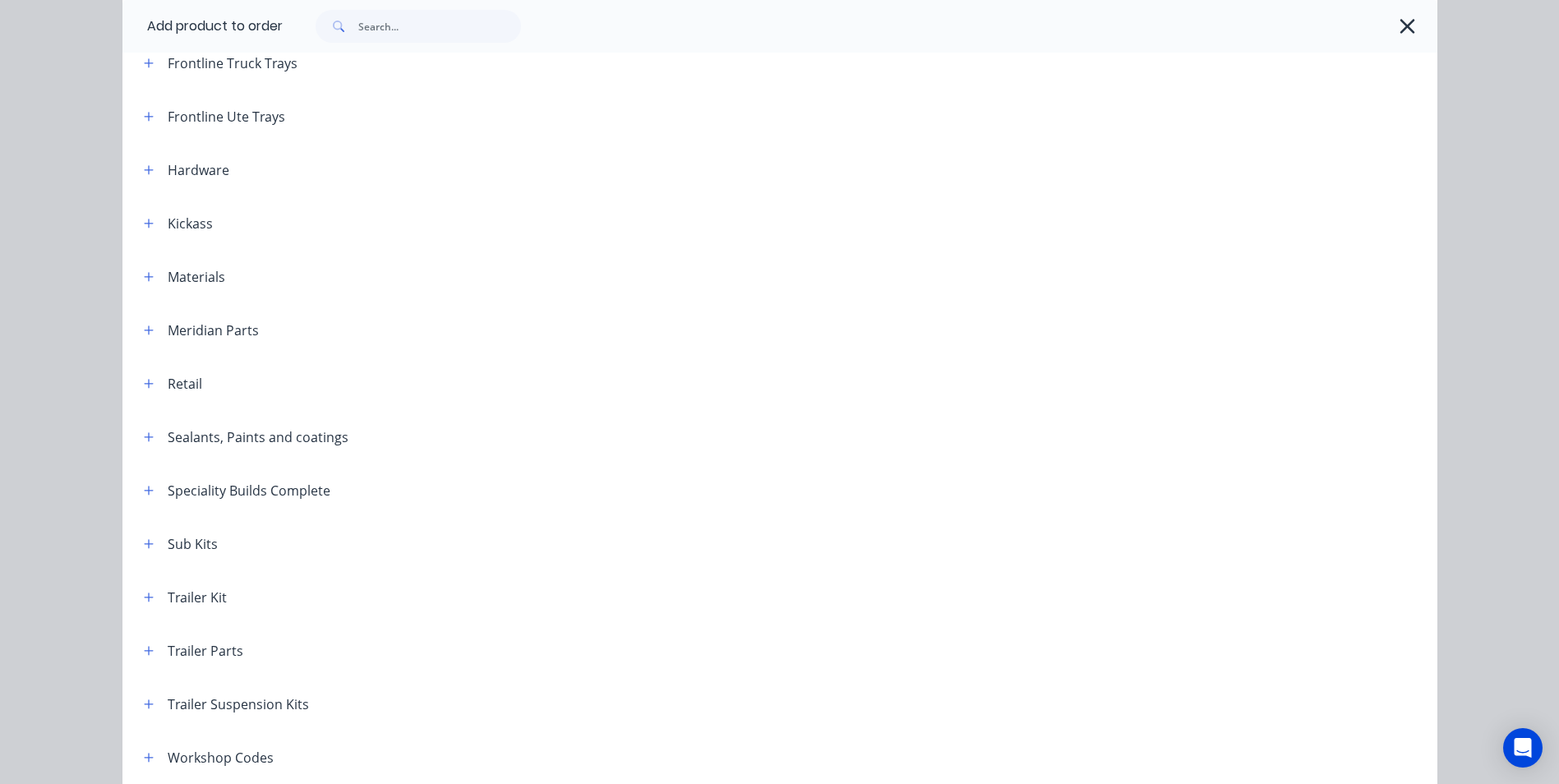
drag, startPoint x: 139, startPoint y: 327, endPoint x: 162, endPoint y: 353, distance: 34.7
click at [144, 329] on icon "button" at bounding box center [148, 330] width 10 height 12
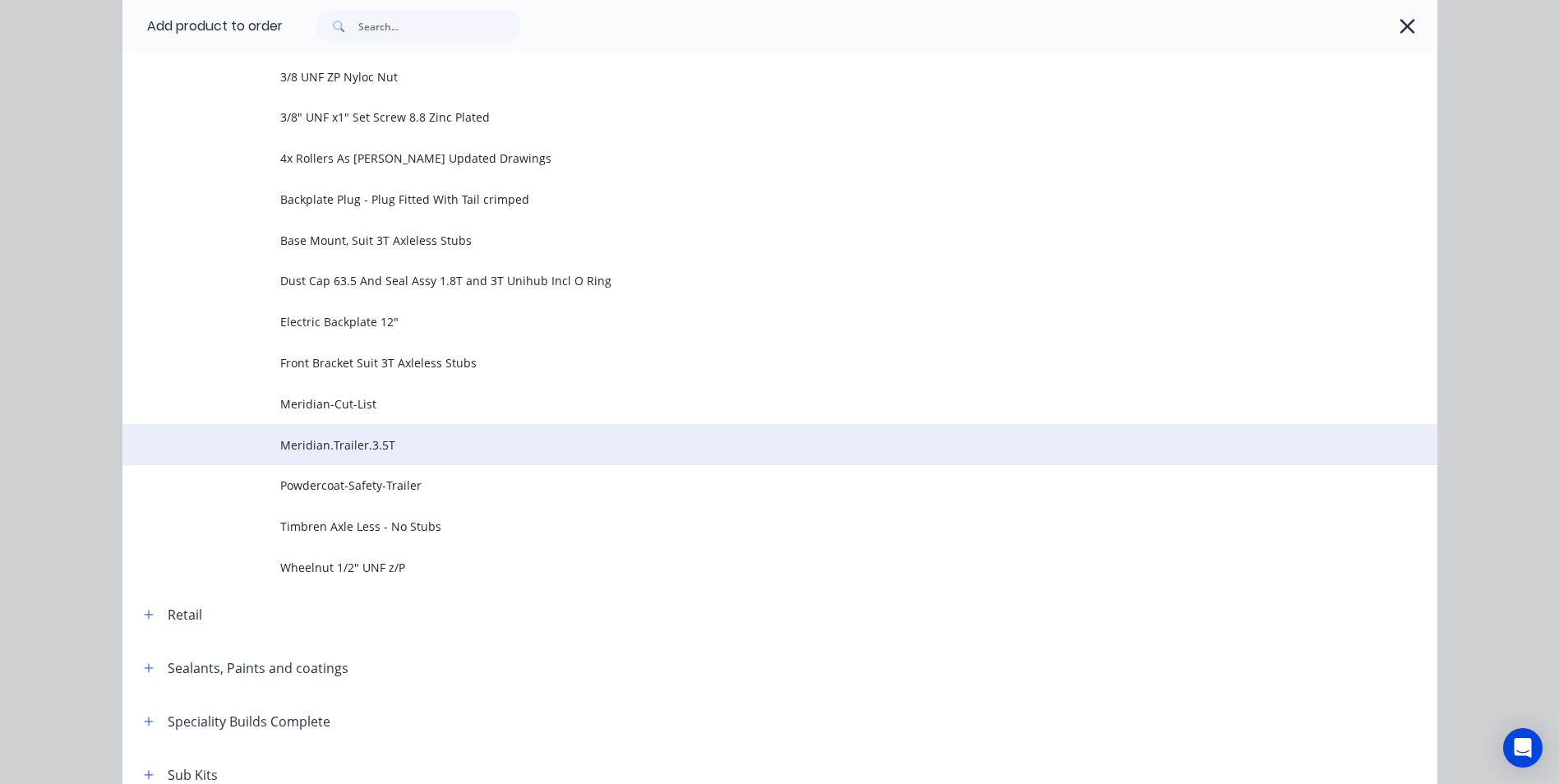
scroll to position [904, 0]
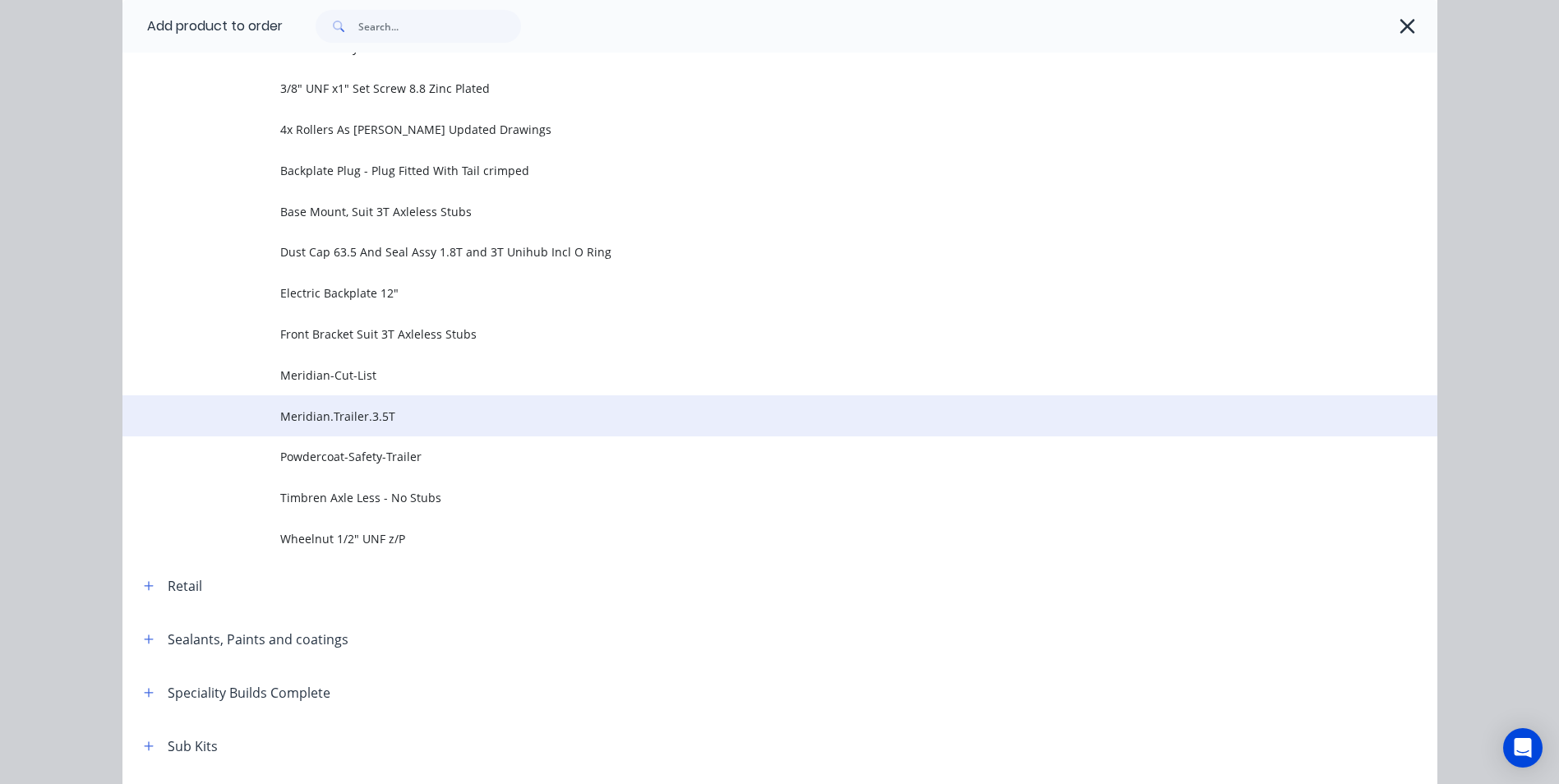
click at [265, 415] on td at bounding box center [200, 415] width 158 height 41
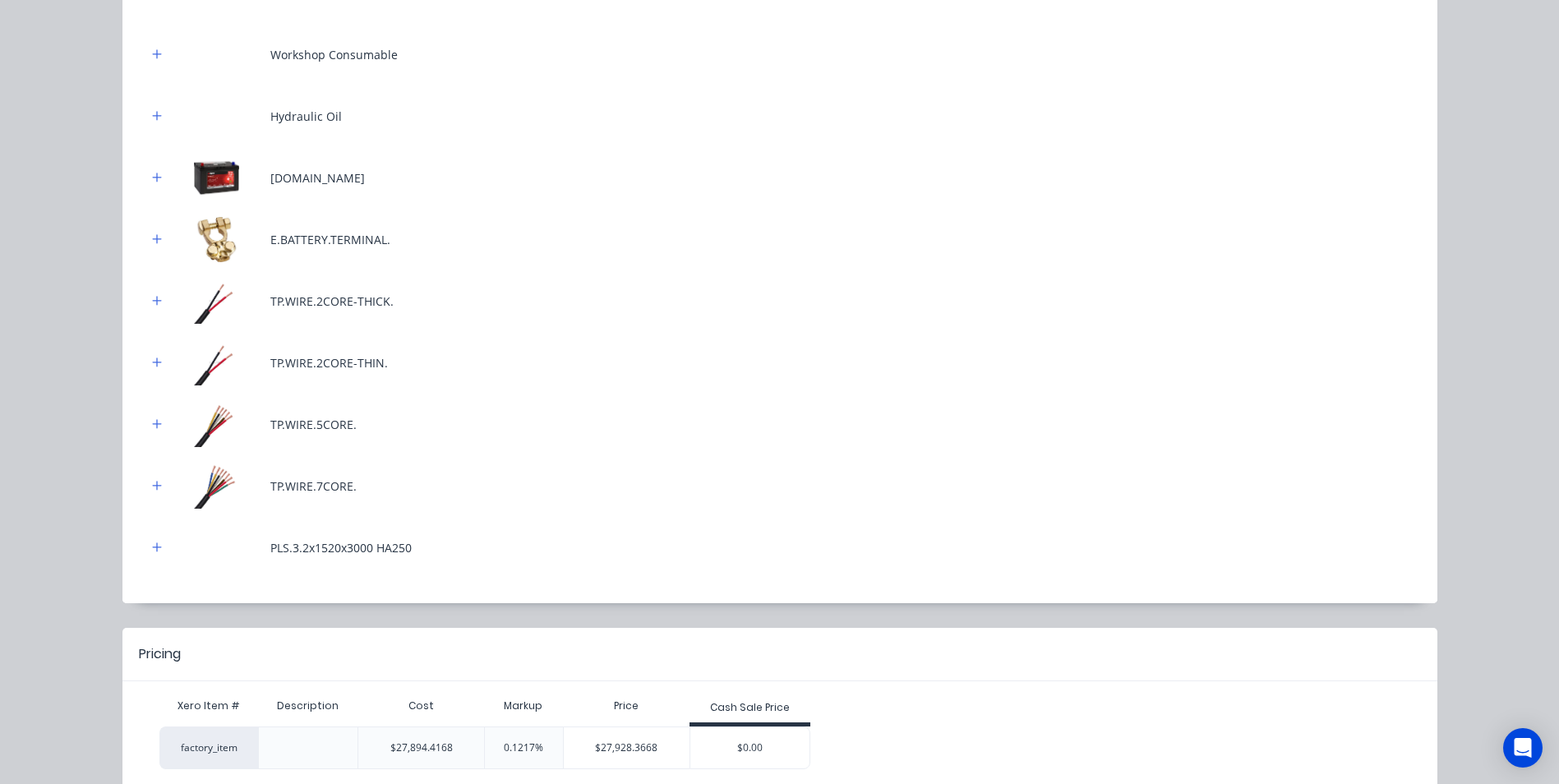
scroll to position [2477, 0]
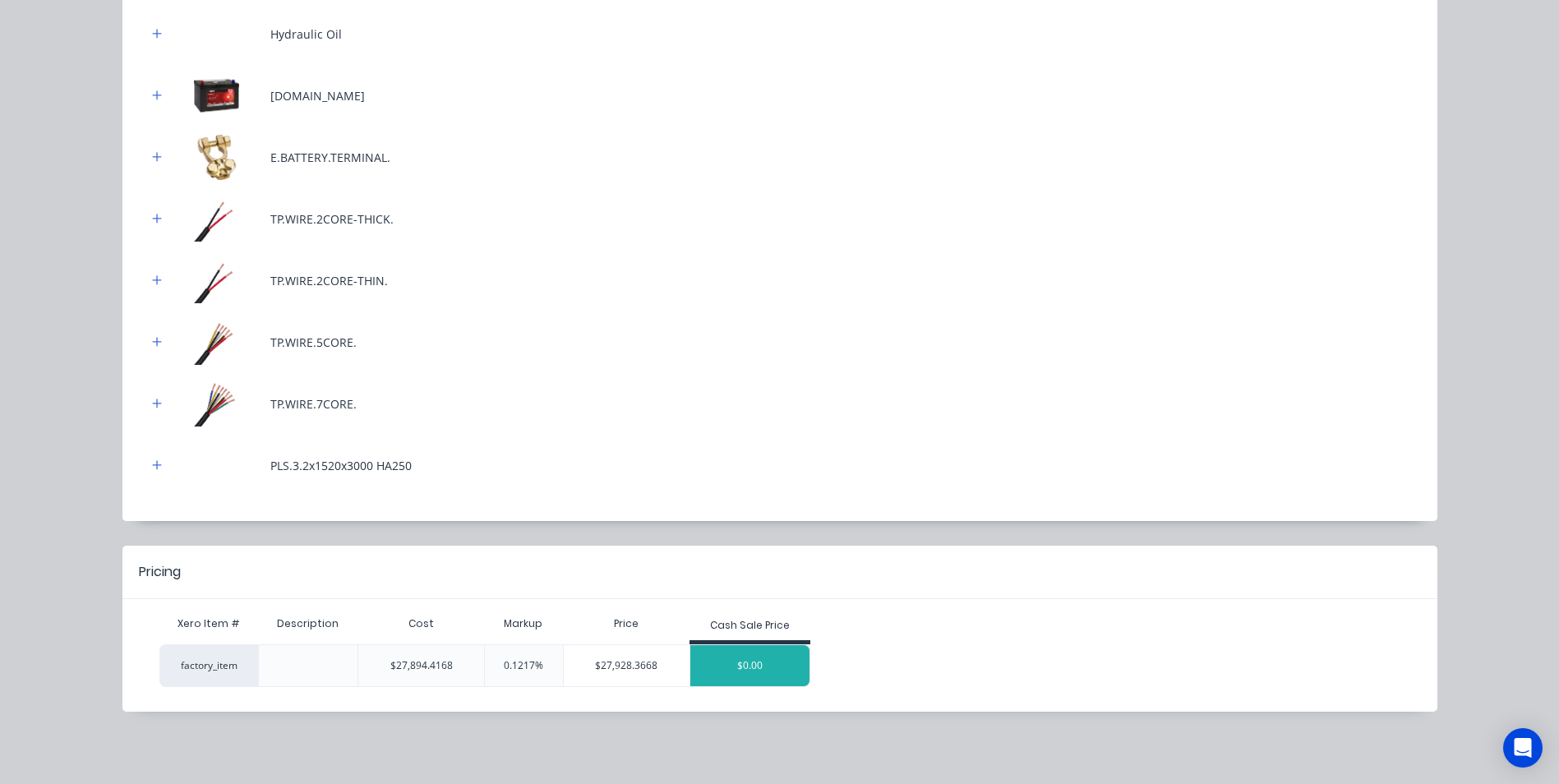
click at [705, 659] on div "$0.00" at bounding box center [750, 665] width 120 height 41
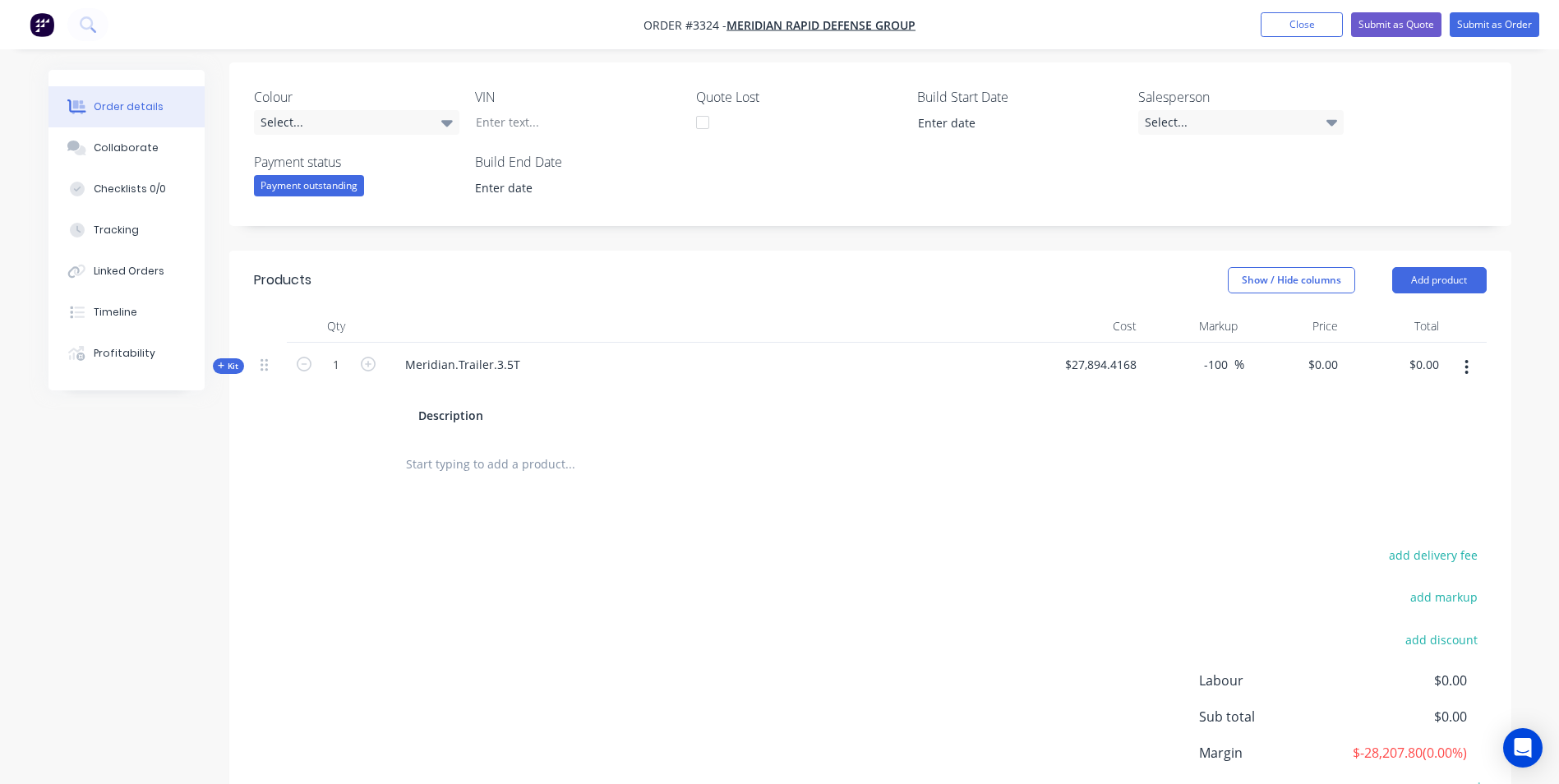
click at [1000, 282] on div "Show / Hide columns Add product" at bounding box center [1001, 280] width 971 height 26
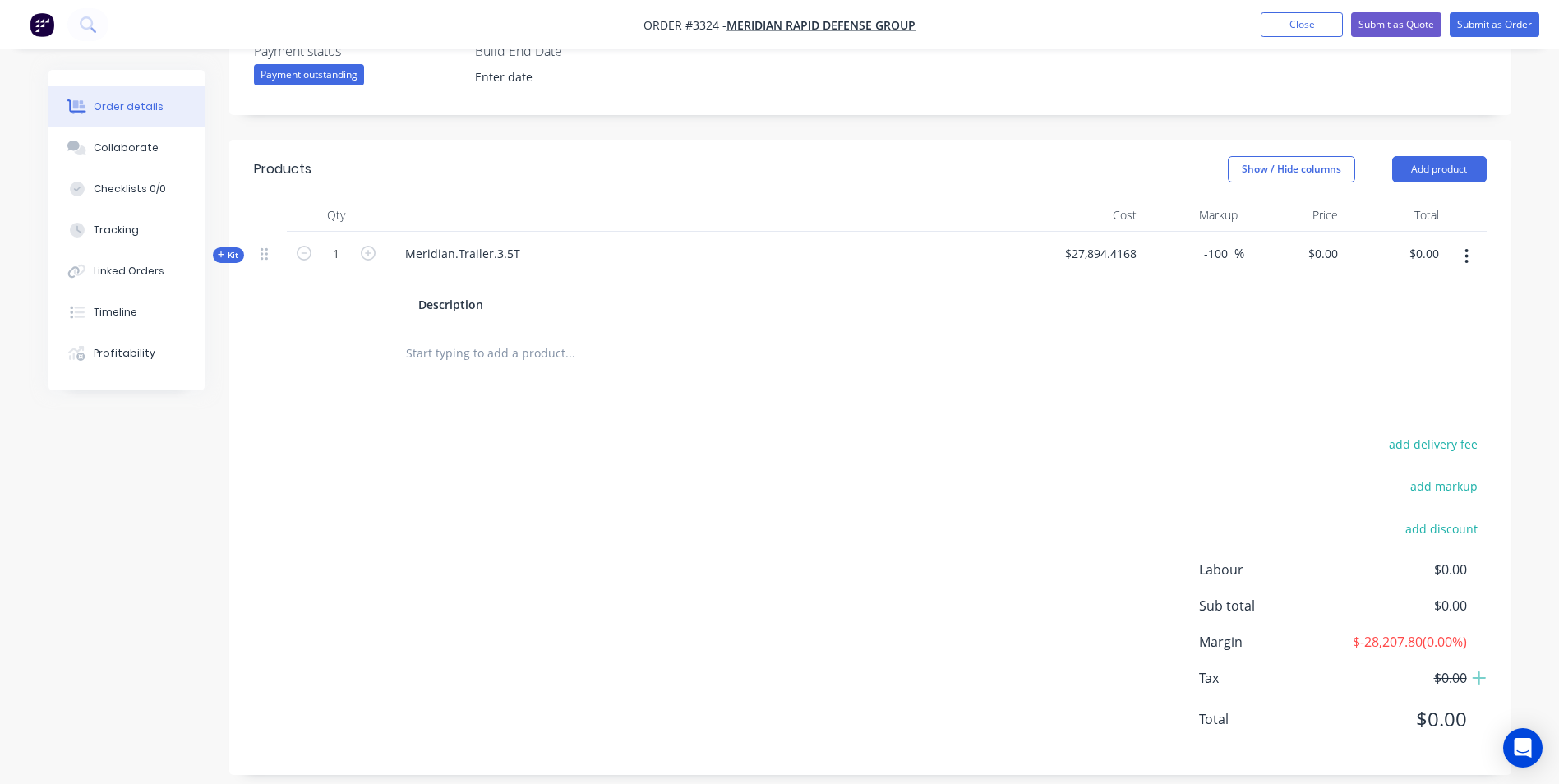
scroll to position [477, 0]
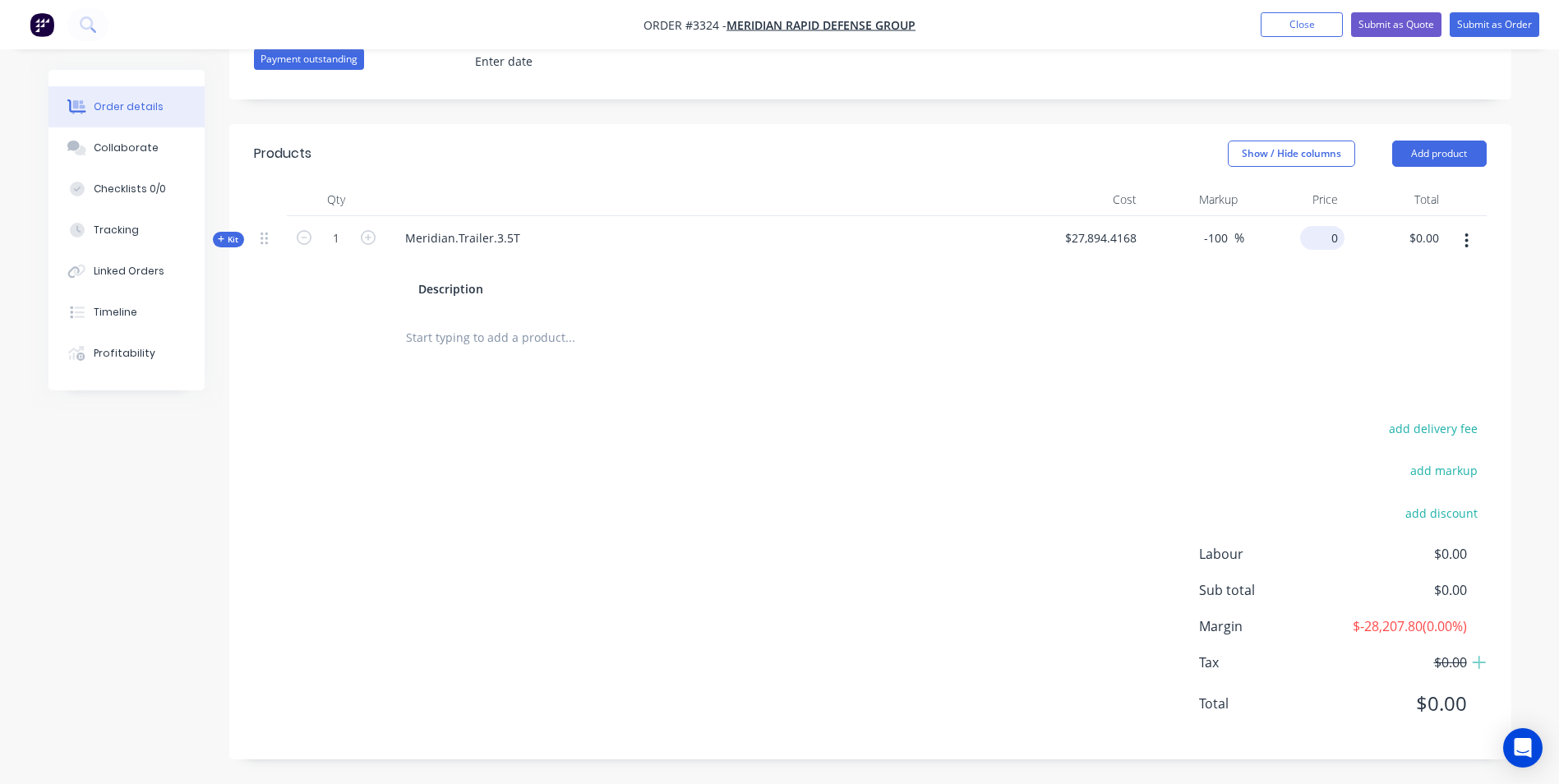
click at [1314, 239] on div "0 $0.00" at bounding box center [1294, 263] width 101 height 96
click at [1223, 243] on input "-100" at bounding box center [1218, 238] width 32 height 24
type input "$0.00"
drag, startPoint x: 1226, startPoint y: 239, endPoint x: 1199, endPoint y: 243, distance: 27.3
click at [1199, 243] on div "-100 -100 %" at bounding box center [1219, 238] width 48 height 24
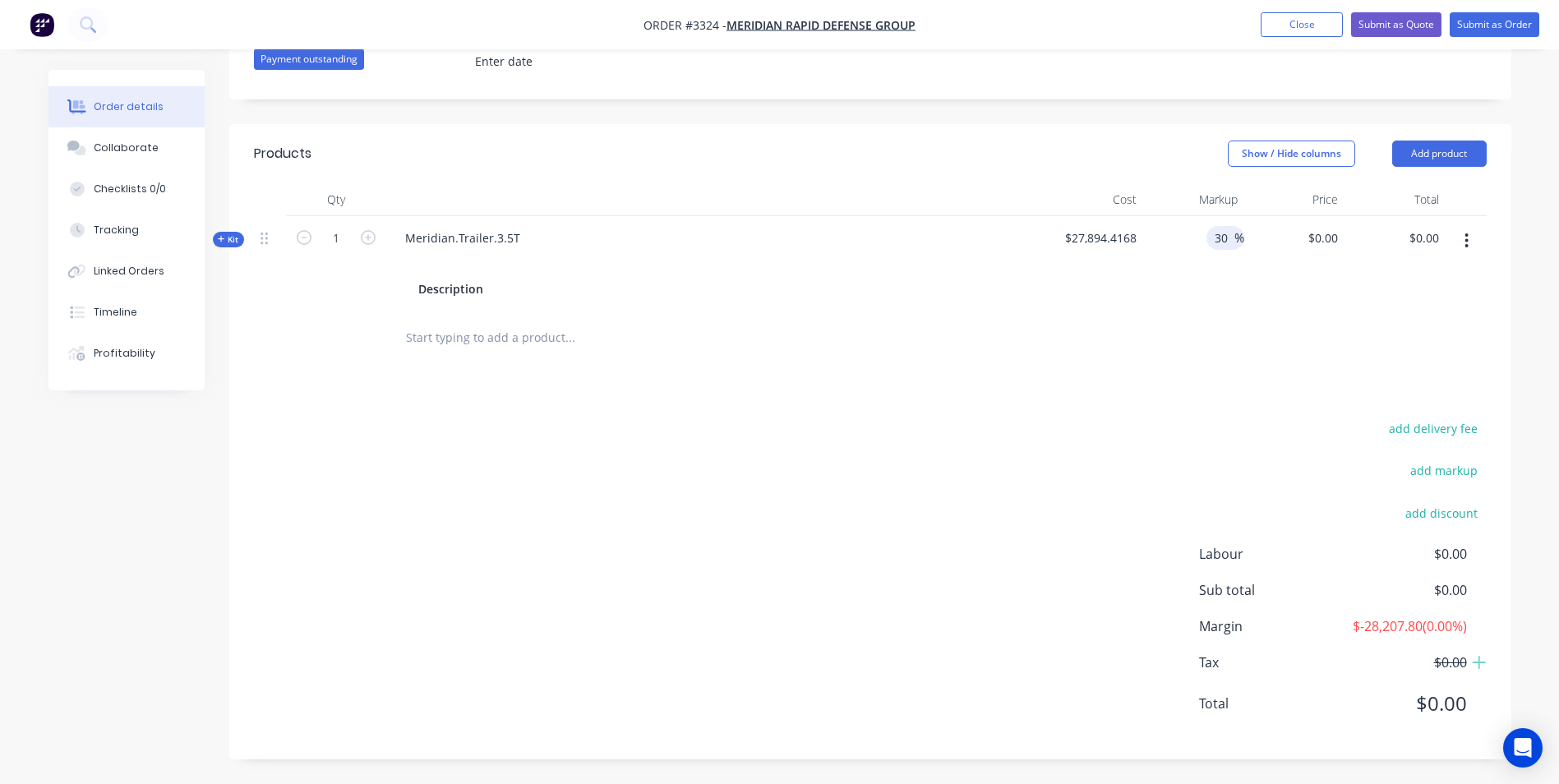
type input "30"
type input "$36,262.7418"
type input "$36,262.74"
click at [1061, 151] on div "Show / Hide columns Add product" at bounding box center [1001, 153] width 971 height 26
click at [1213, 238] on input "30" at bounding box center [1223, 238] width 21 height 24
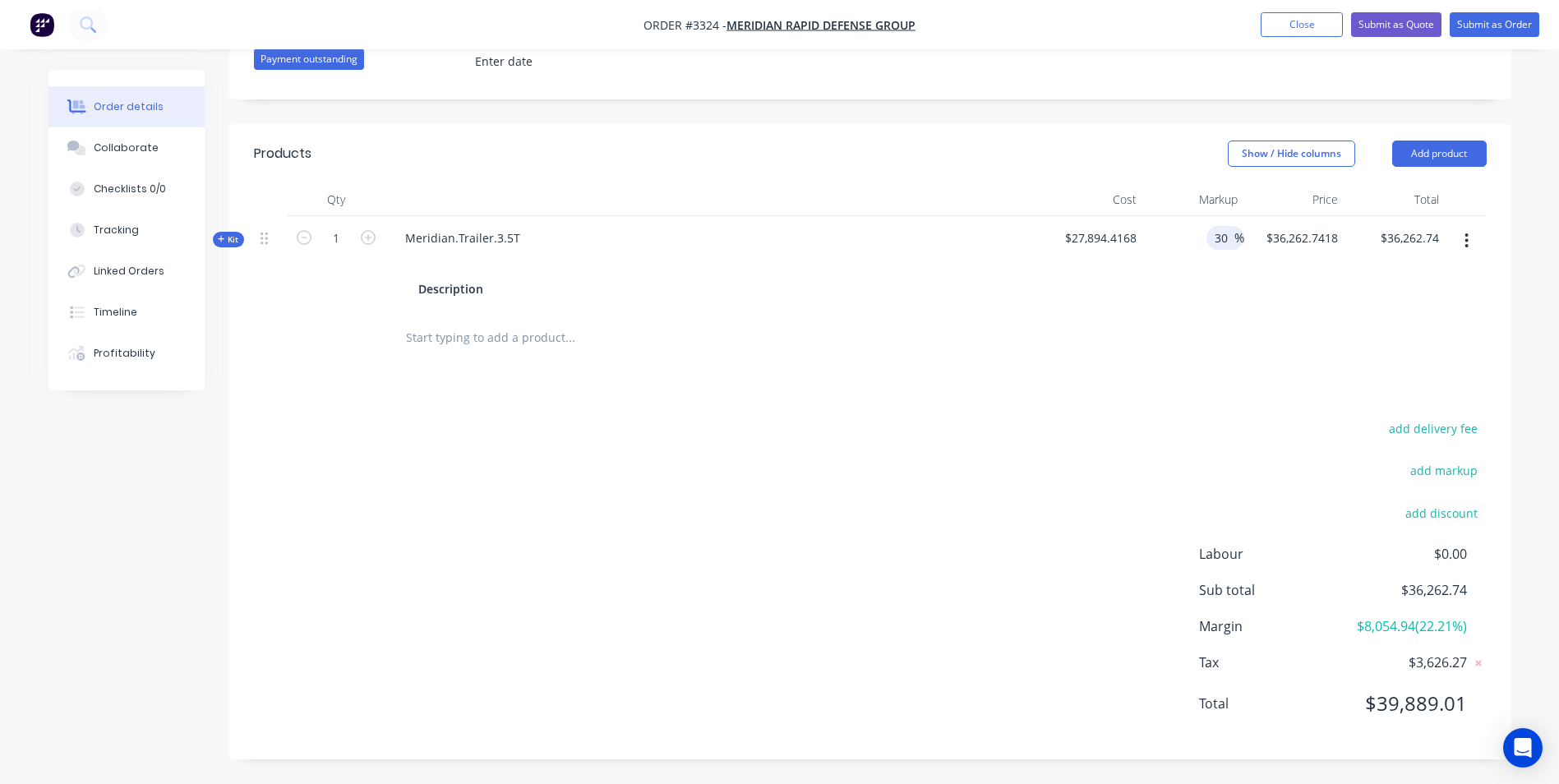
type input "3"
type input "40"
click at [979, 118] on div "Created by Sean Created 02/09/25 Required 02/09/25 Assigned to Add team member …" at bounding box center [871, 176] width 1282 height 1167
type input "$39,052.1835"
type input "$39,052.18"
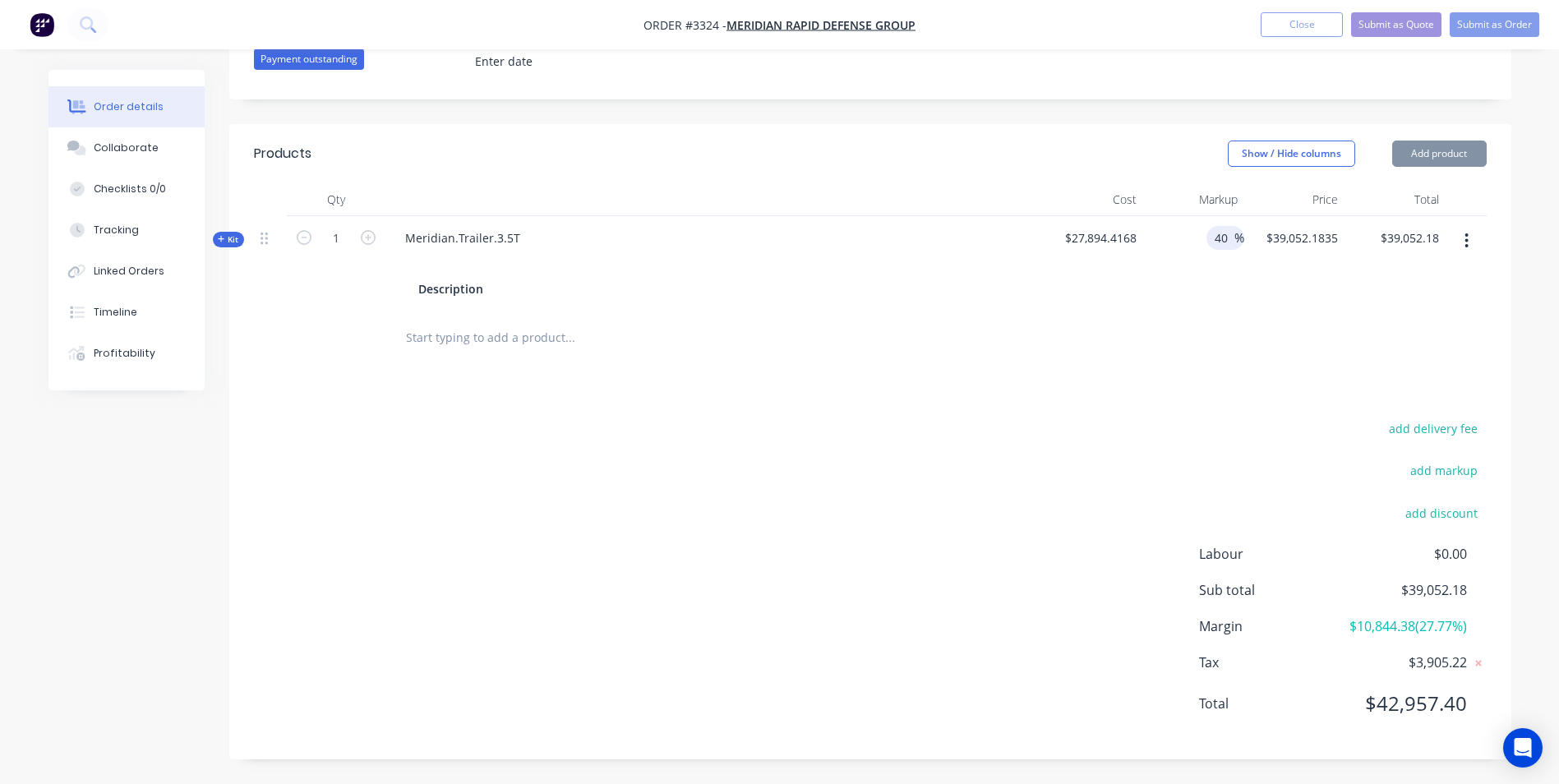
drag, startPoint x: 1223, startPoint y: 235, endPoint x: 1226, endPoint y: 249, distance: 14.3
click at [1223, 236] on input "40" at bounding box center [1223, 238] width 21 height 24
type input "50"
click at [1157, 168] on header "Products Show / Hide columns Add product" at bounding box center [871, 153] width 1282 height 59
type input "$41,841.6252"
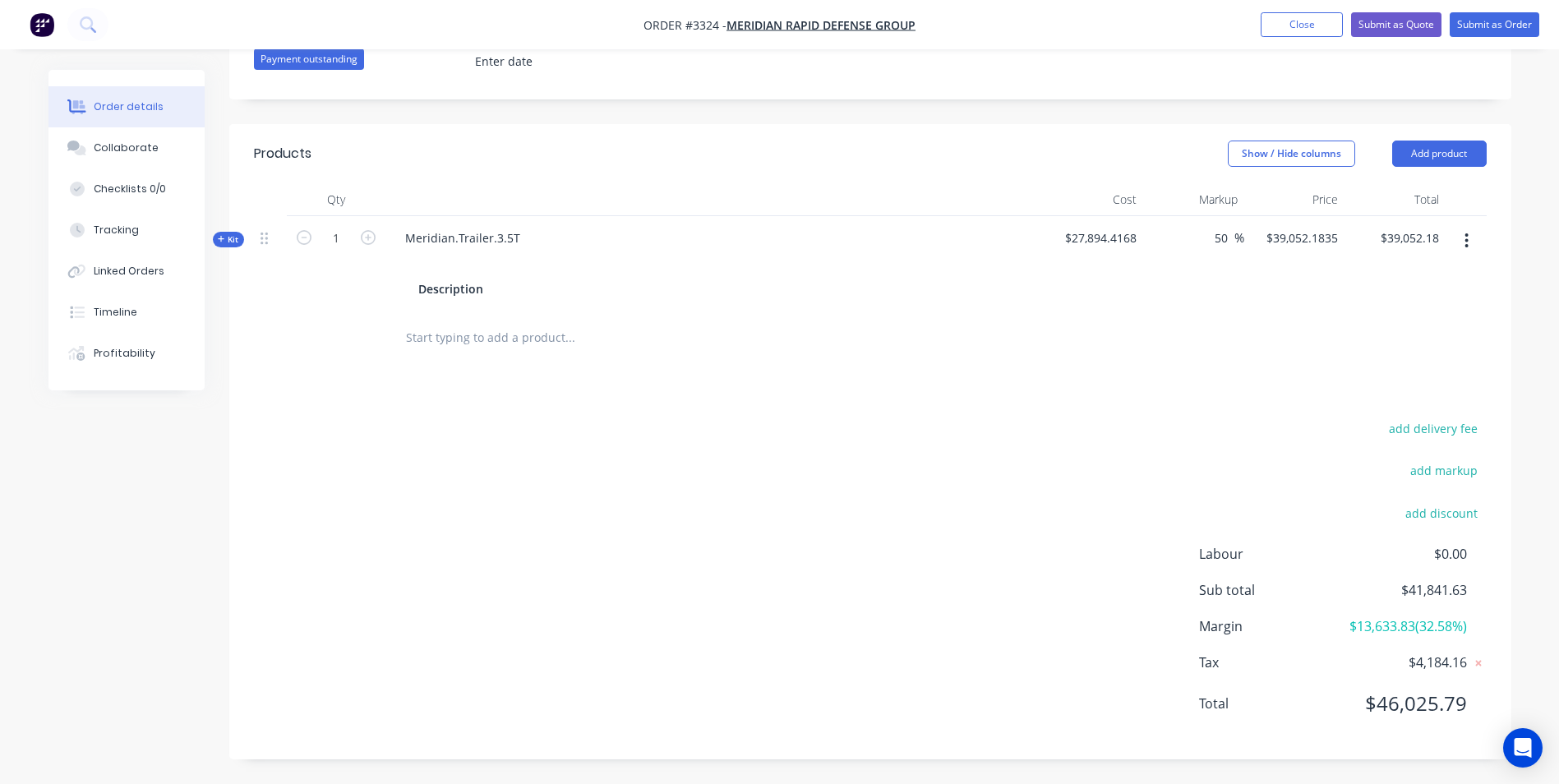
type input "$41,841.63"
click at [1216, 240] on input "50" at bounding box center [1223, 238] width 21 height 24
drag, startPoint x: 1226, startPoint y: 234, endPoint x: 1204, endPoint y: 237, distance: 22.2
click at [1204, 237] on div "50 50 %" at bounding box center [1193, 263] width 101 height 96
type input "45"
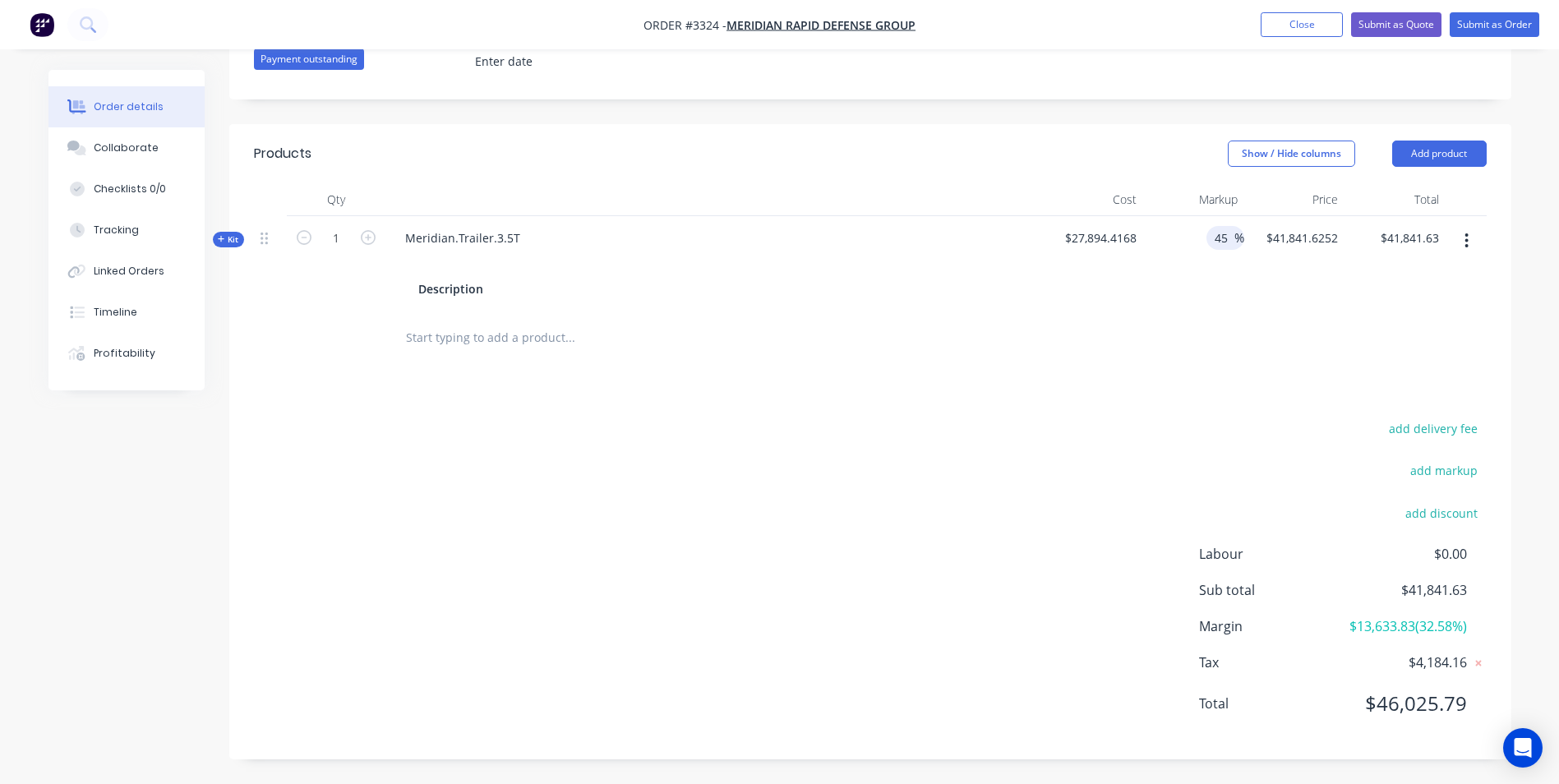
click at [1153, 140] on div "Show / Hide columns Add product" at bounding box center [1001, 153] width 971 height 26
type input "$40,446.9044"
type input "$40,446.90"
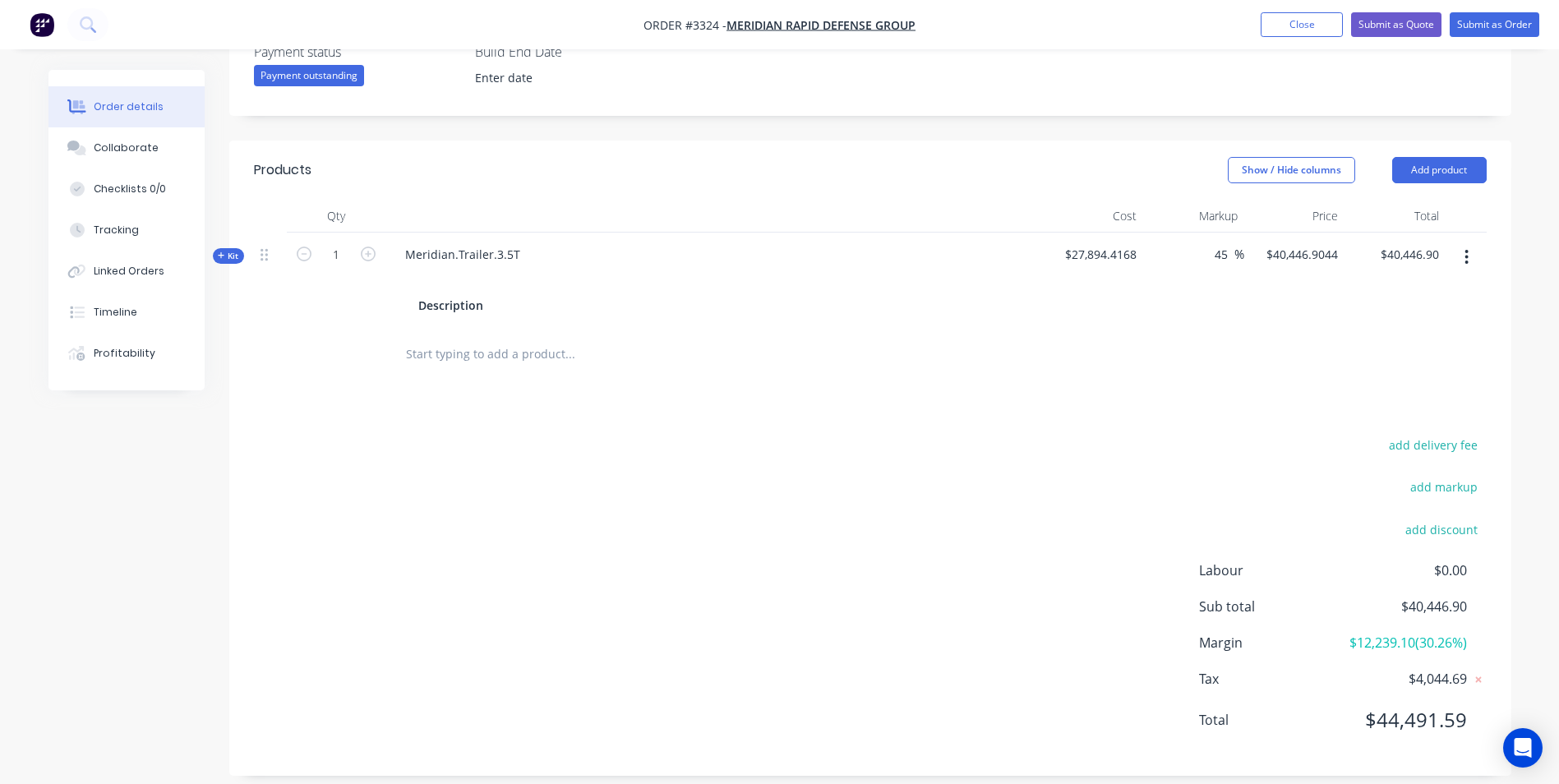
scroll to position [497, 0]
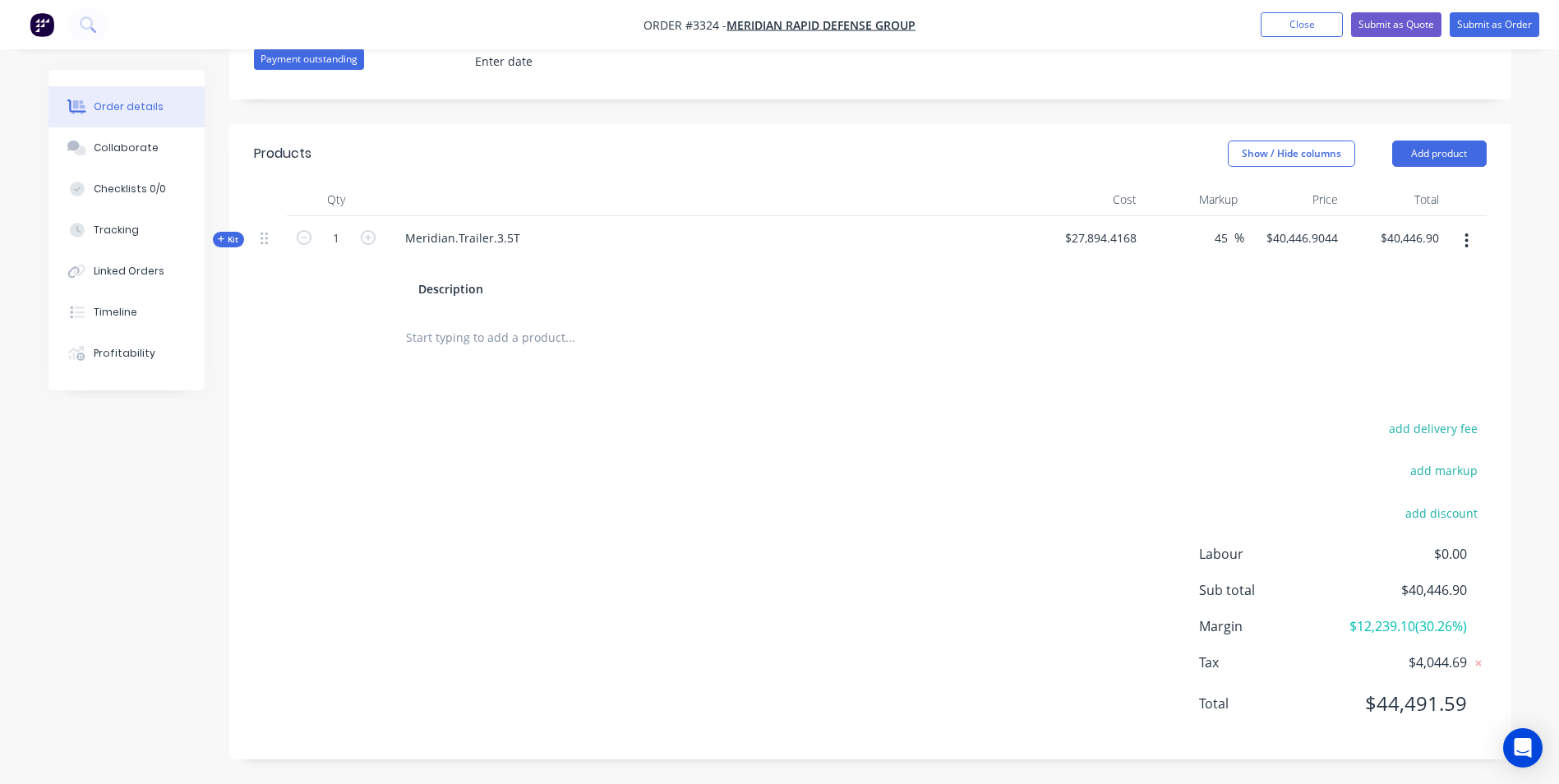
click at [1289, 252] on div "$40,446.9044 $40,446.9044" at bounding box center [1294, 263] width 101 height 96
click at [1379, 341] on div at bounding box center [871, 338] width 1233 height 54
click at [1347, 98] on div "Created by Sean Created 02/09/25 Required 02/09/25 Assigned to Add team member …" at bounding box center [871, 176] width 1282 height 1167
drag, startPoint x: 1024, startPoint y: 125, endPoint x: 1048, endPoint y: 175, distance: 55.5
click at [1023, 140] on div "Show / Hide columns Add product" at bounding box center [1001, 153] width 971 height 26
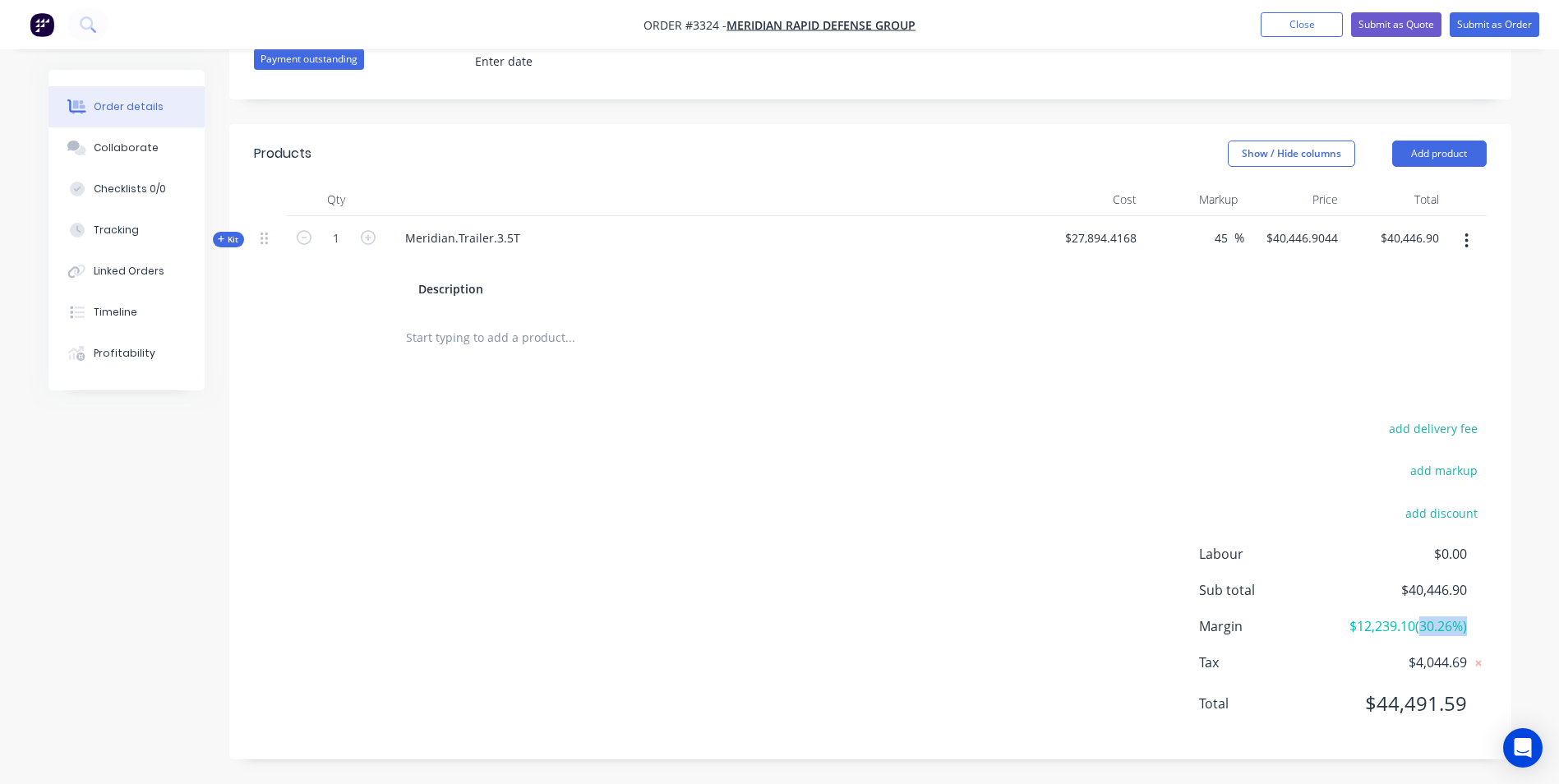
drag, startPoint x: 1466, startPoint y: 627, endPoint x: 1394, endPoint y: 633, distance: 72.2
click at [1394, 633] on span "$12,239.10 ( 30.26 %)" at bounding box center [1405, 626] width 122 height 20
drag, startPoint x: 1394, startPoint y: 633, endPoint x: 1349, endPoint y: 545, distance: 98.8
click at [1347, 544] on span "$0.00" at bounding box center [1405, 554] width 122 height 20
click at [1412, 618] on span "$12,239.10 ( 30.26 %)" at bounding box center [1405, 626] width 122 height 20
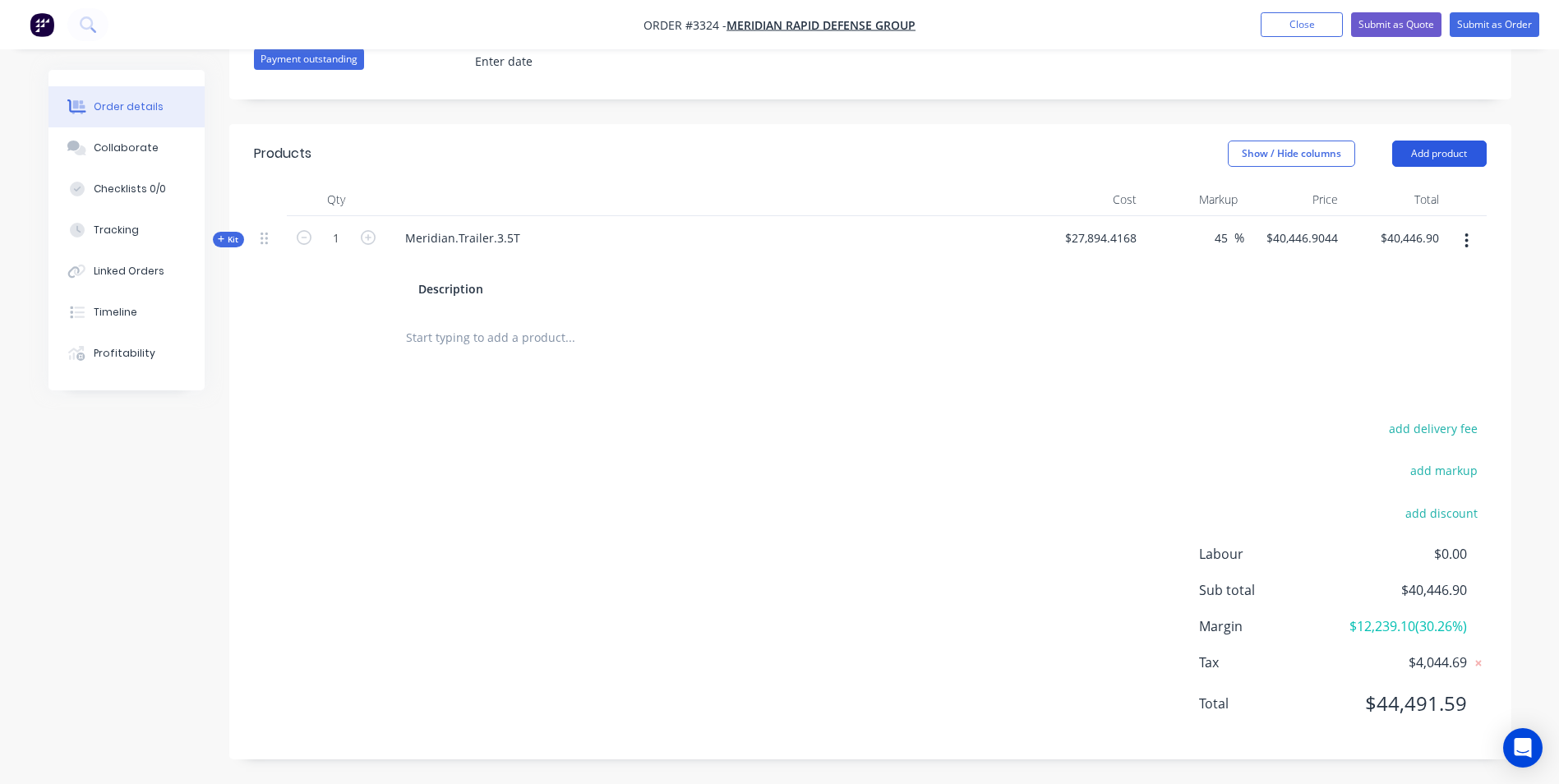
click at [1441, 140] on button "Add product" at bounding box center [1440, 153] width 95 height 26
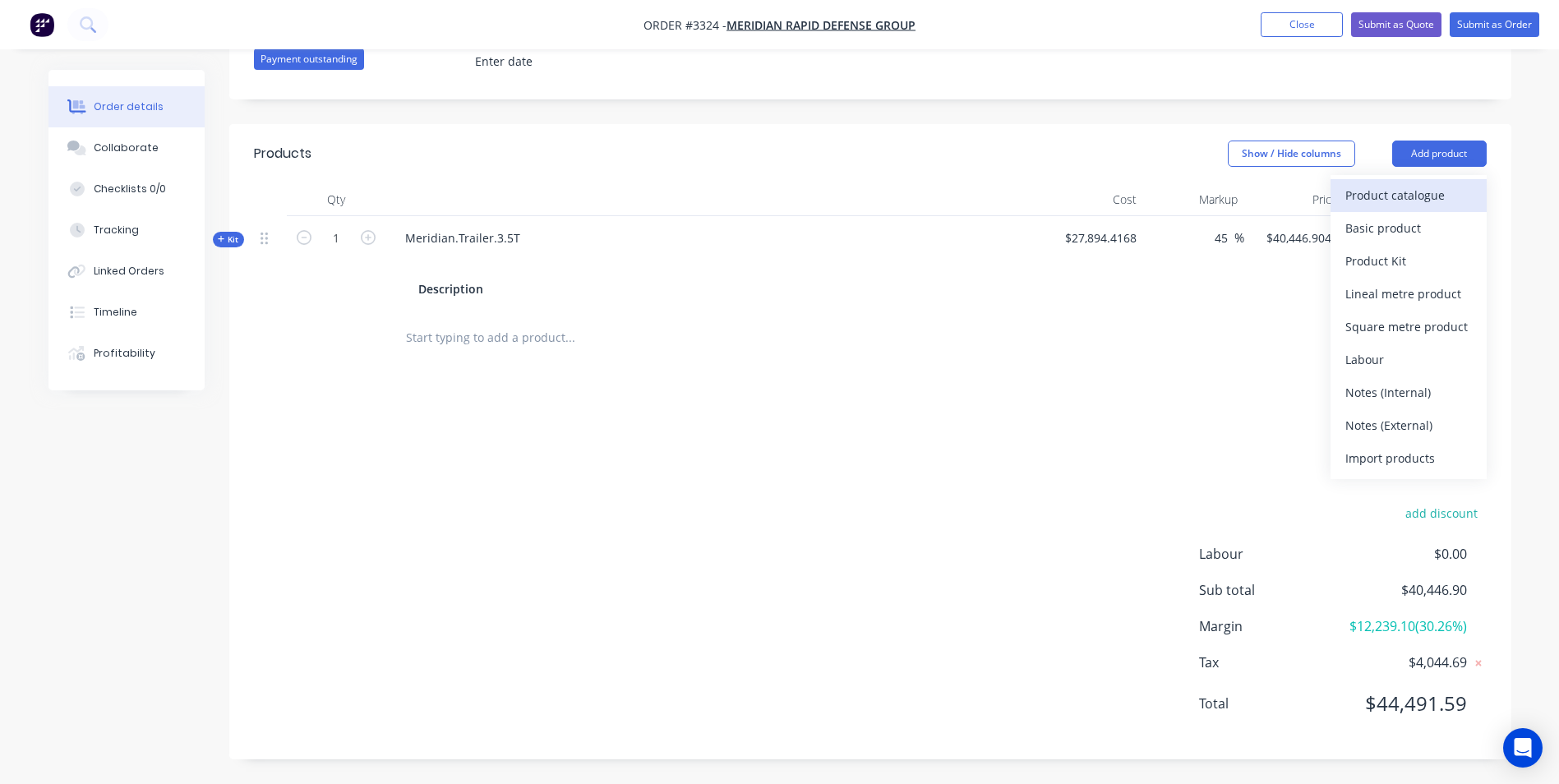
click at [1361, 184] on div "Product catalogue" at bounding box center [1408, 195] width 127 height 24
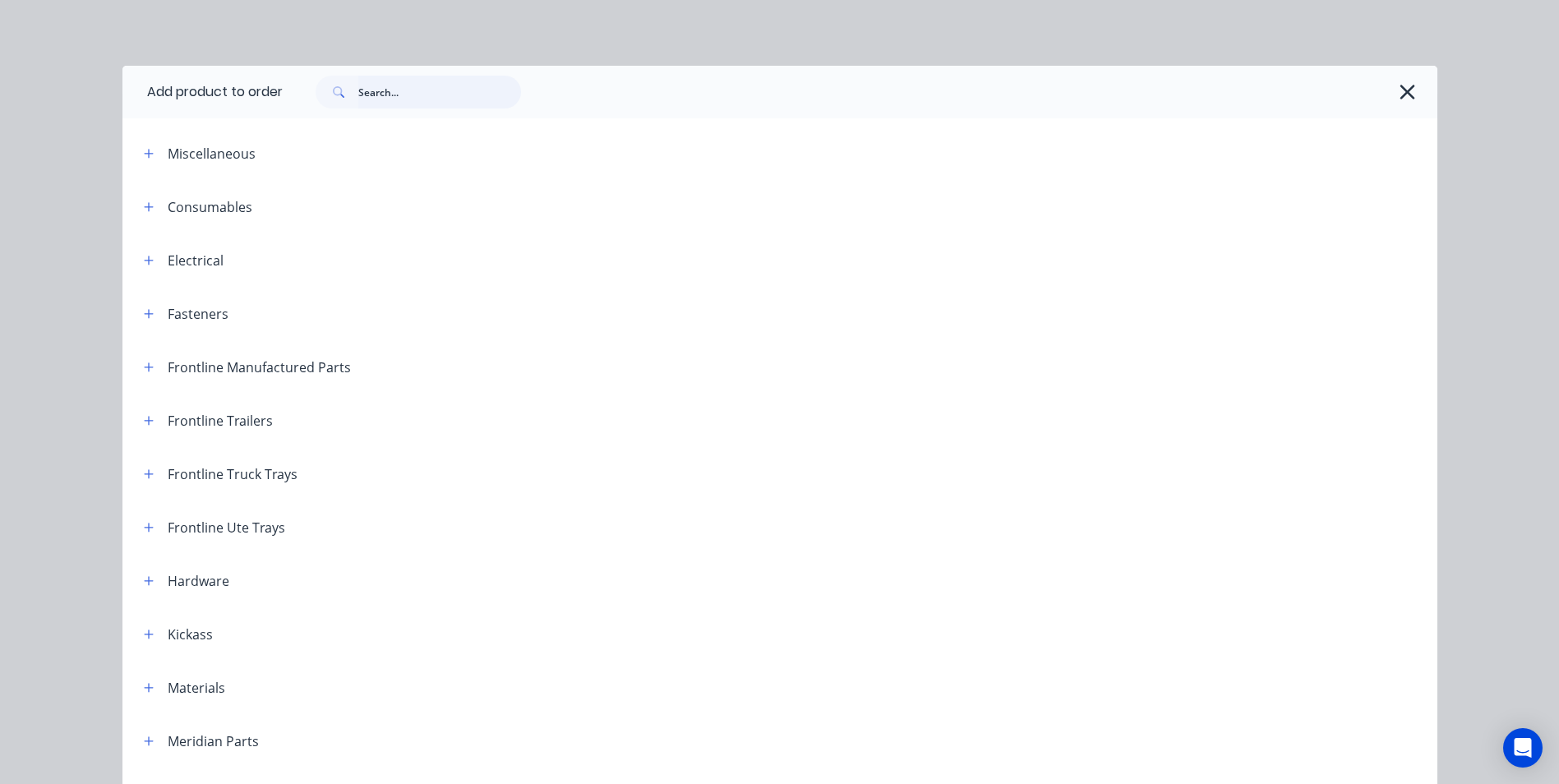
click at [411, 98] on input "text" at bounding box center [439, 92] width 163 height 33
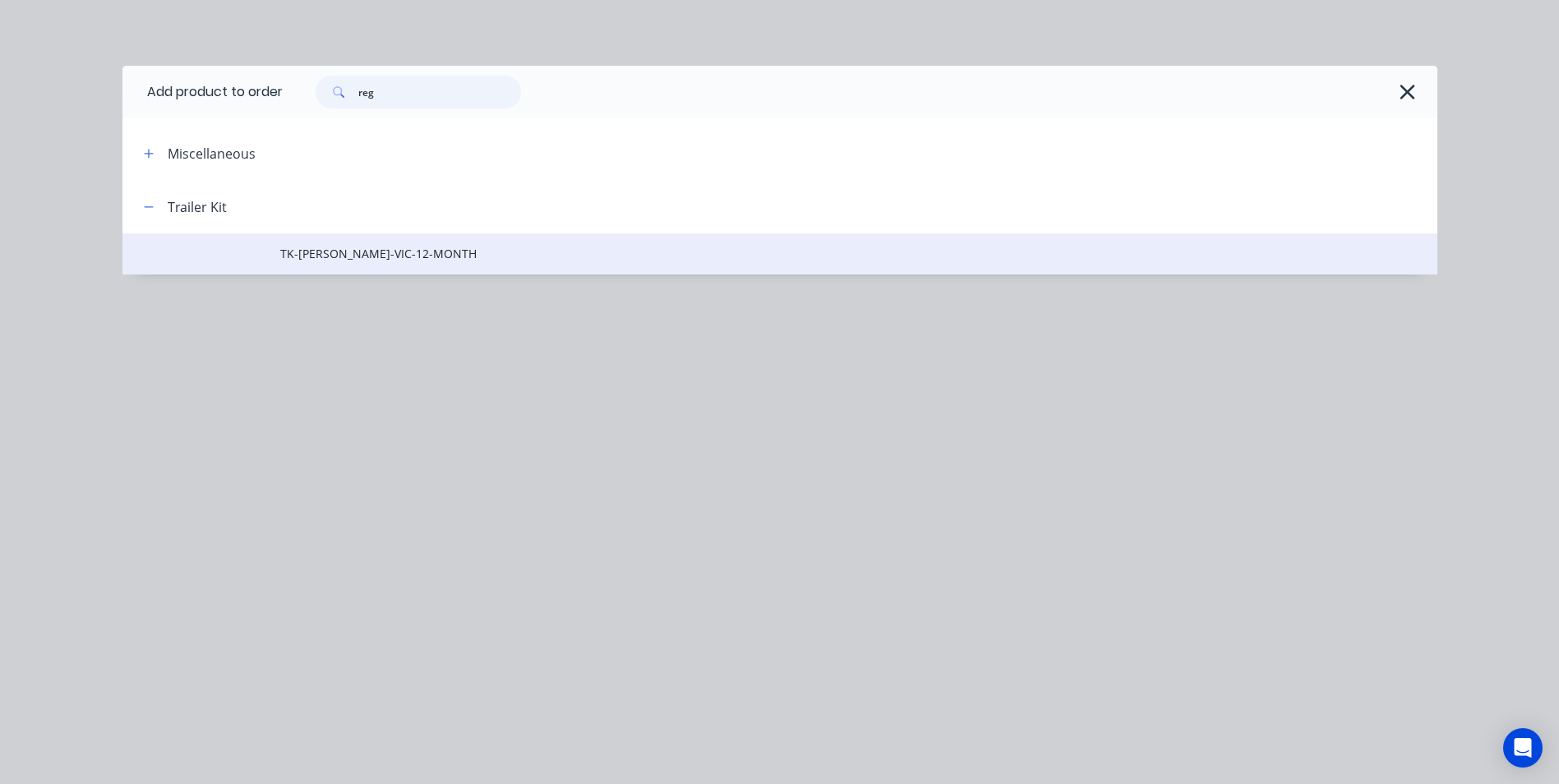
type input "reg"
click at [316, 253] on span "TK-[PERSON_NAME]-VIC-12-MONTH" at bounding box center [743, 253] width 925 height 17
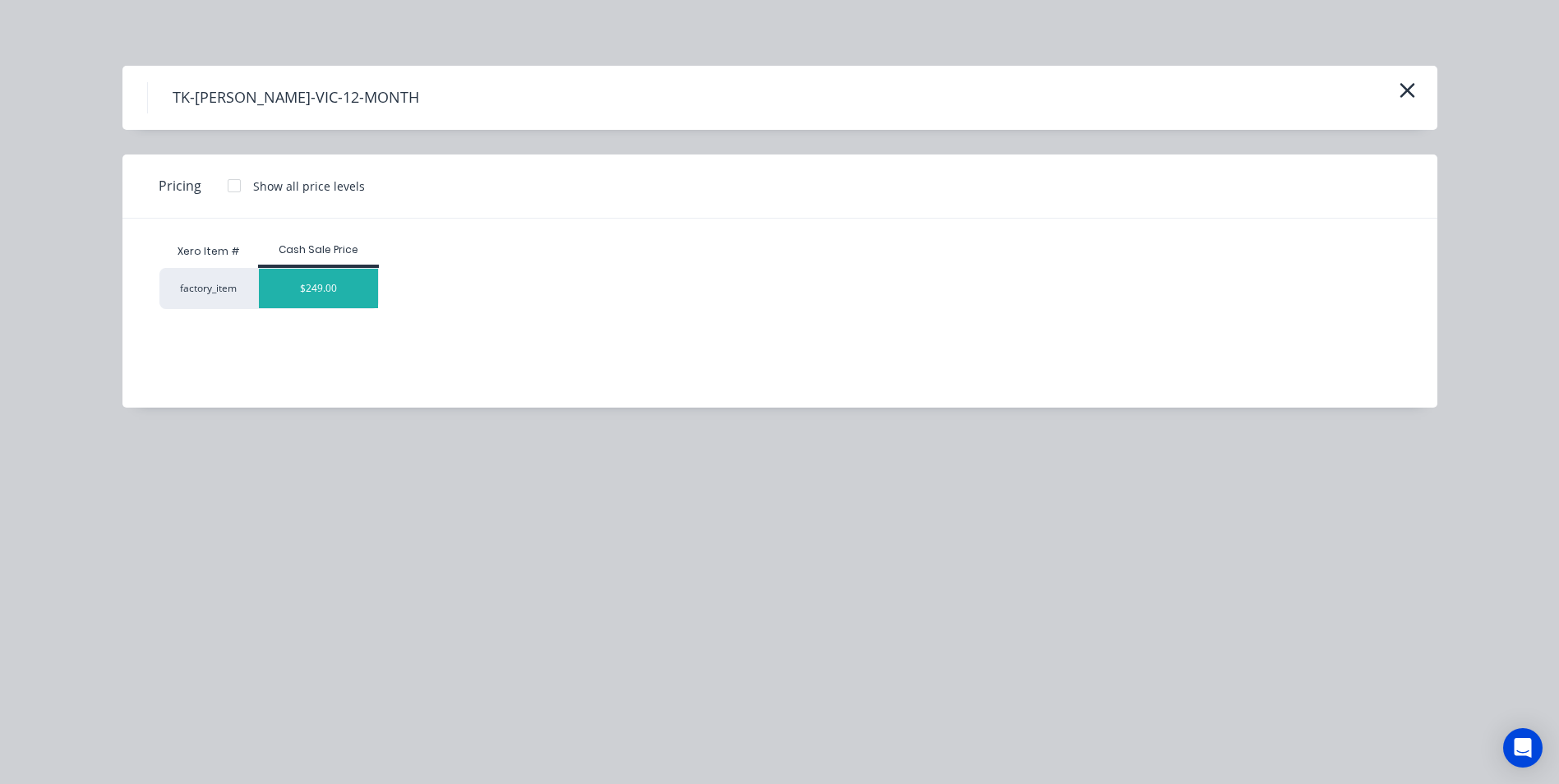
click at [298, 270] on div "$249.00" at bounding box center [319, 288] width 120 height 39
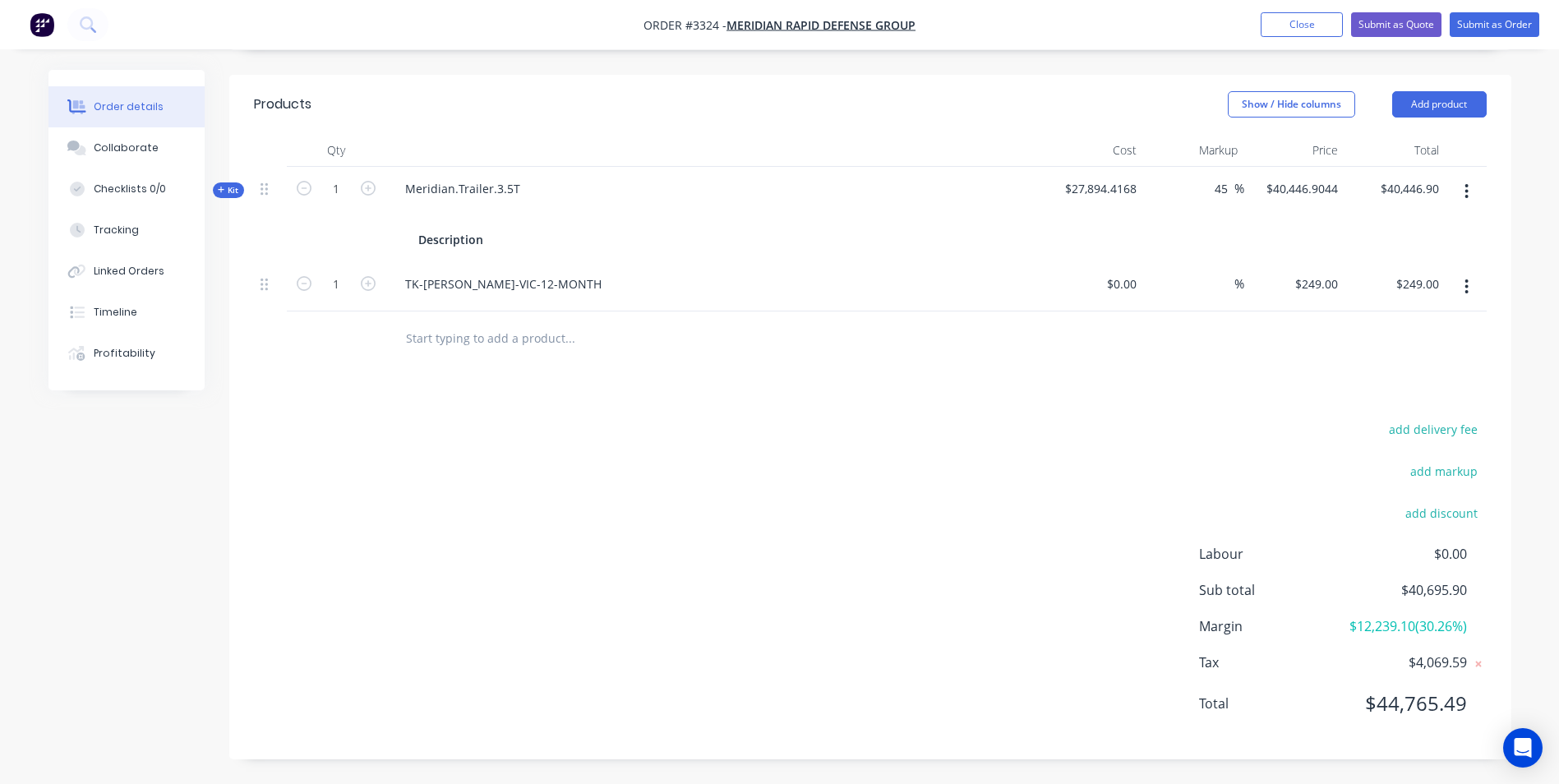
scroll to position [546, 0]
click at [224, 186] on icon at bounding box center [221, 189] width 7 height 8
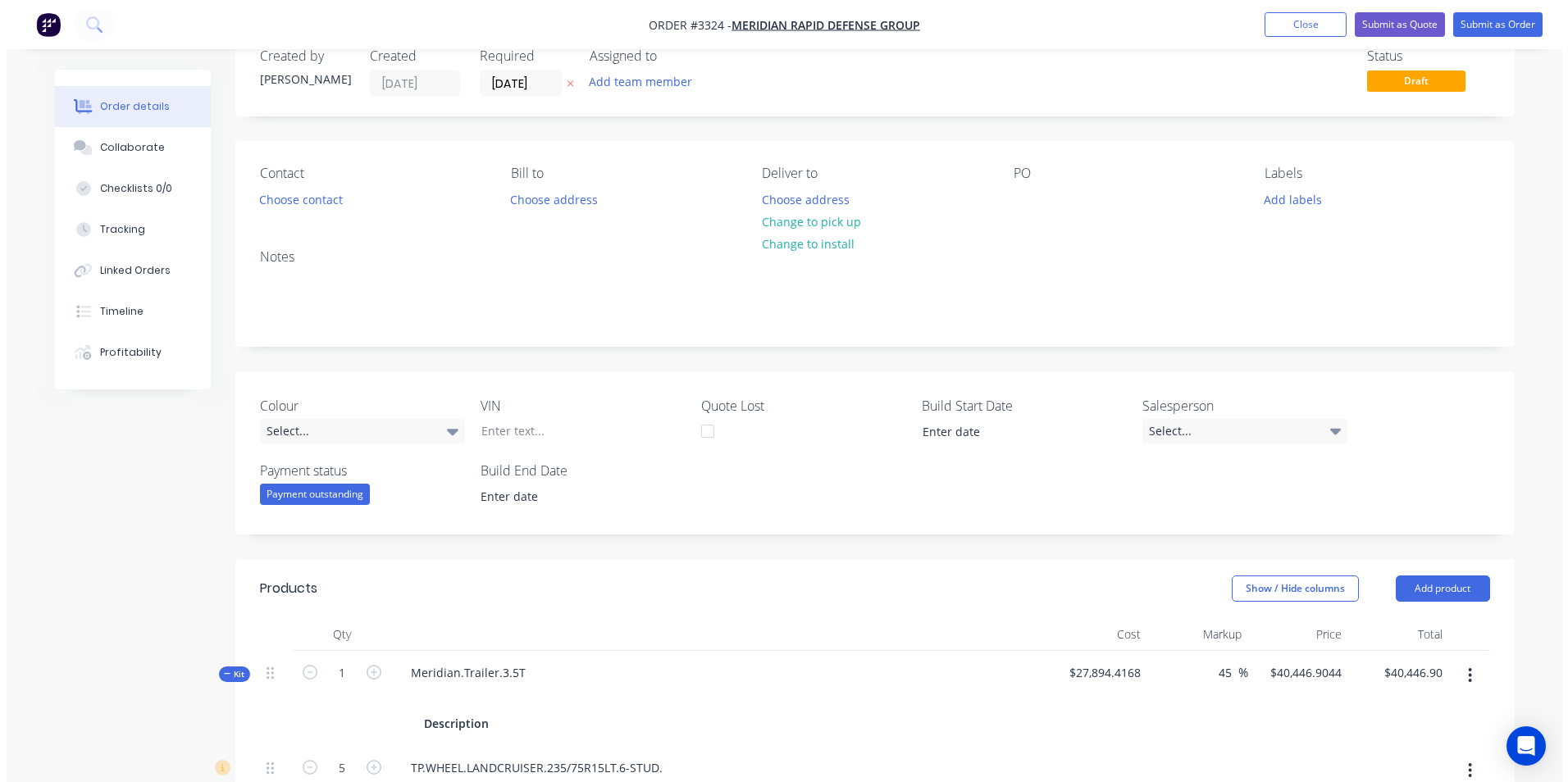
scroll to position [0, 0]
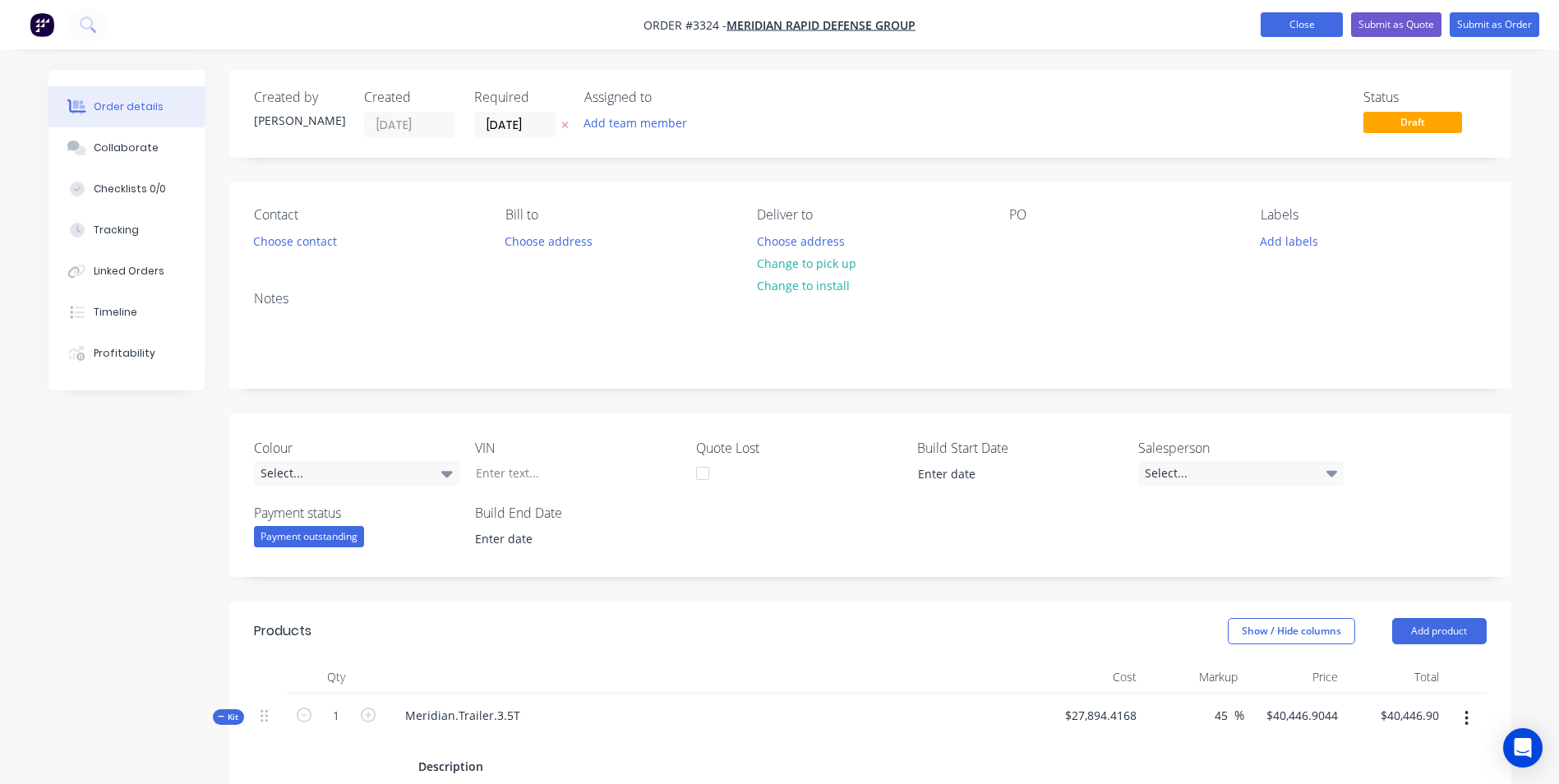
click at [1314, 22] on button "Close" at bounding box center [1301, 25] width 82 height 25
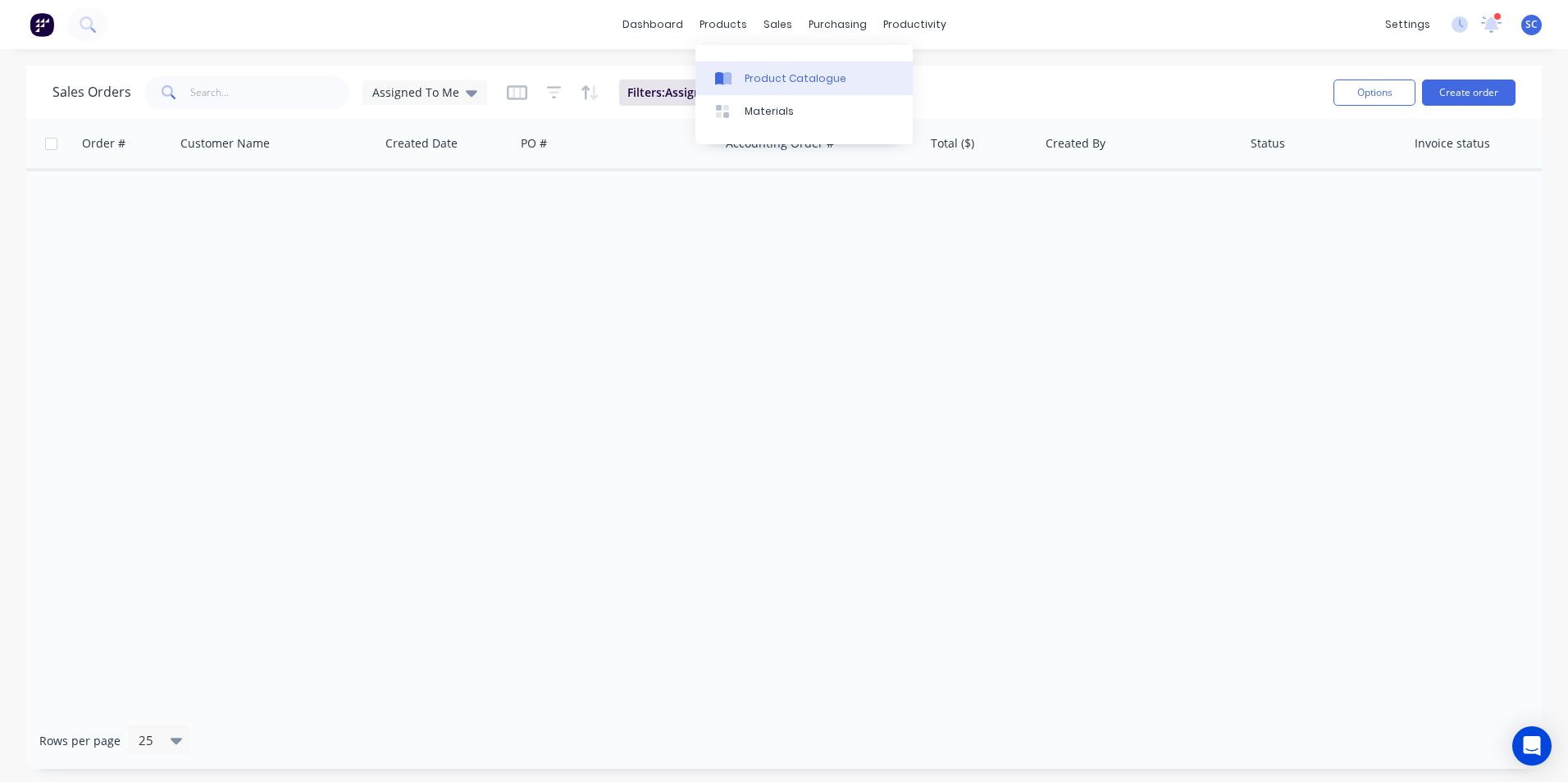
click at [746, 77] on div "Product Catalogue" at bounding box center [795, 79] width 102 height 15
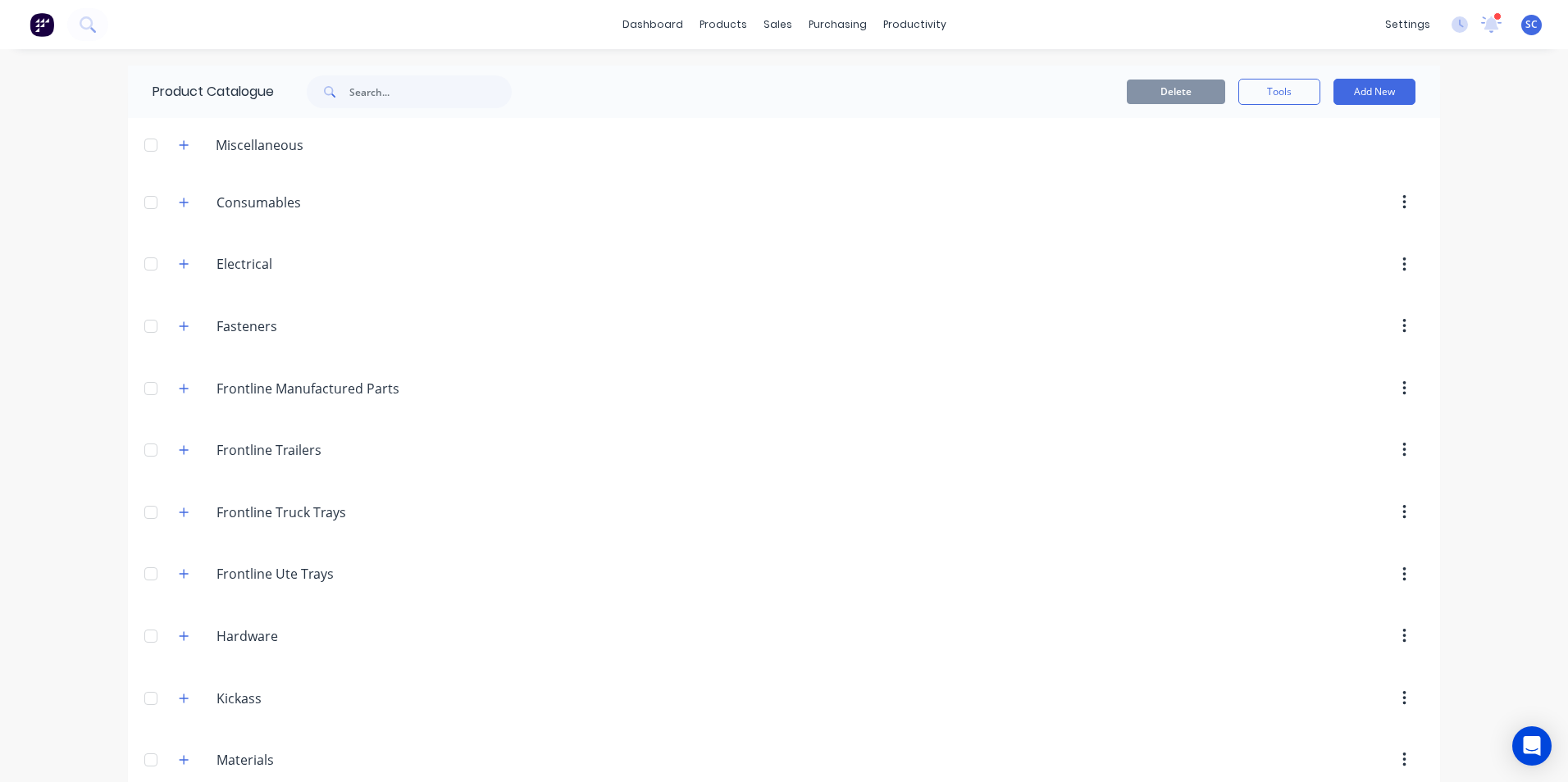
scroll to position [328, 0]
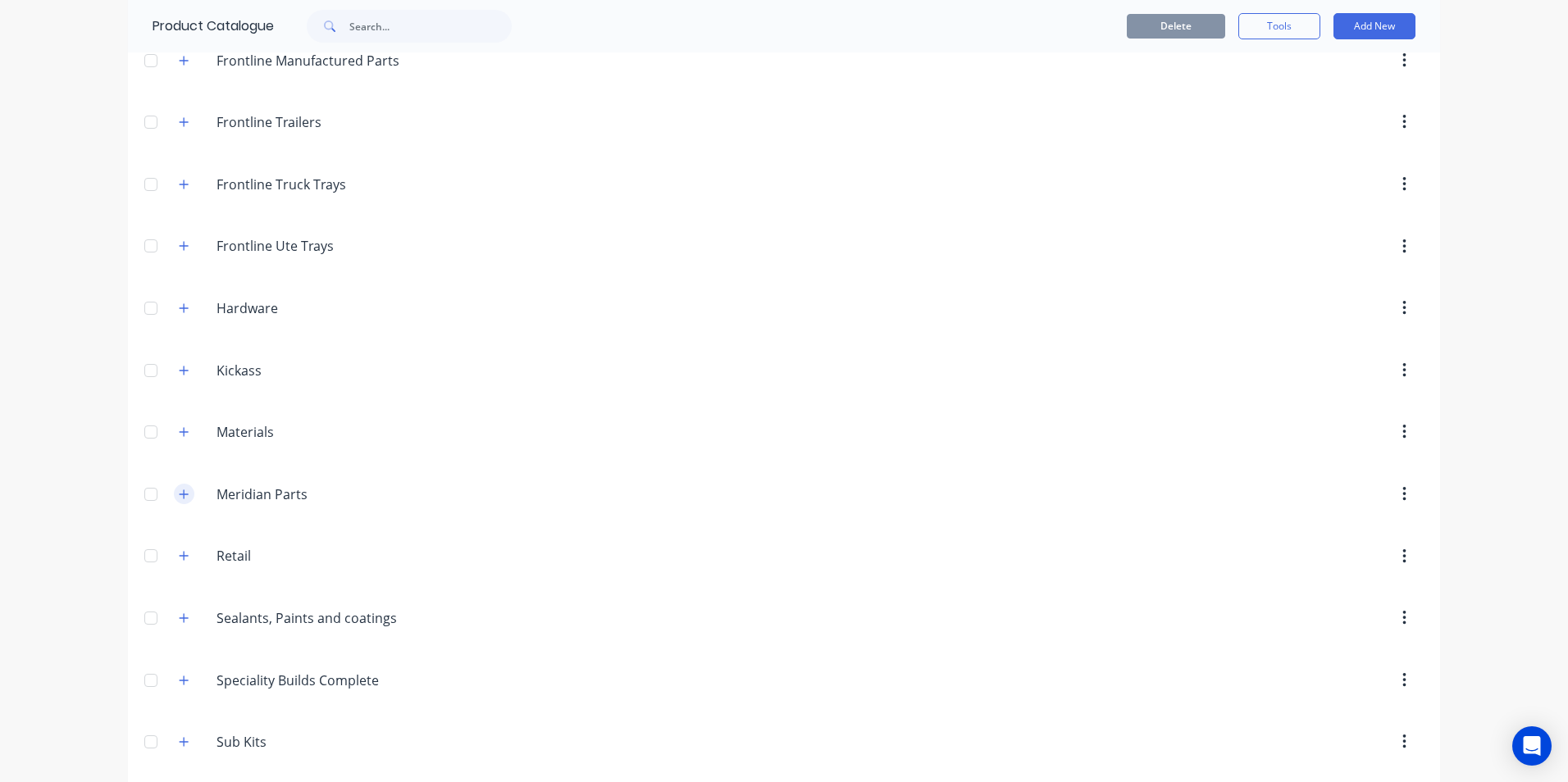
click at [179, 495] on icon "button" at bounding box center [184, 494] width 10 height 12
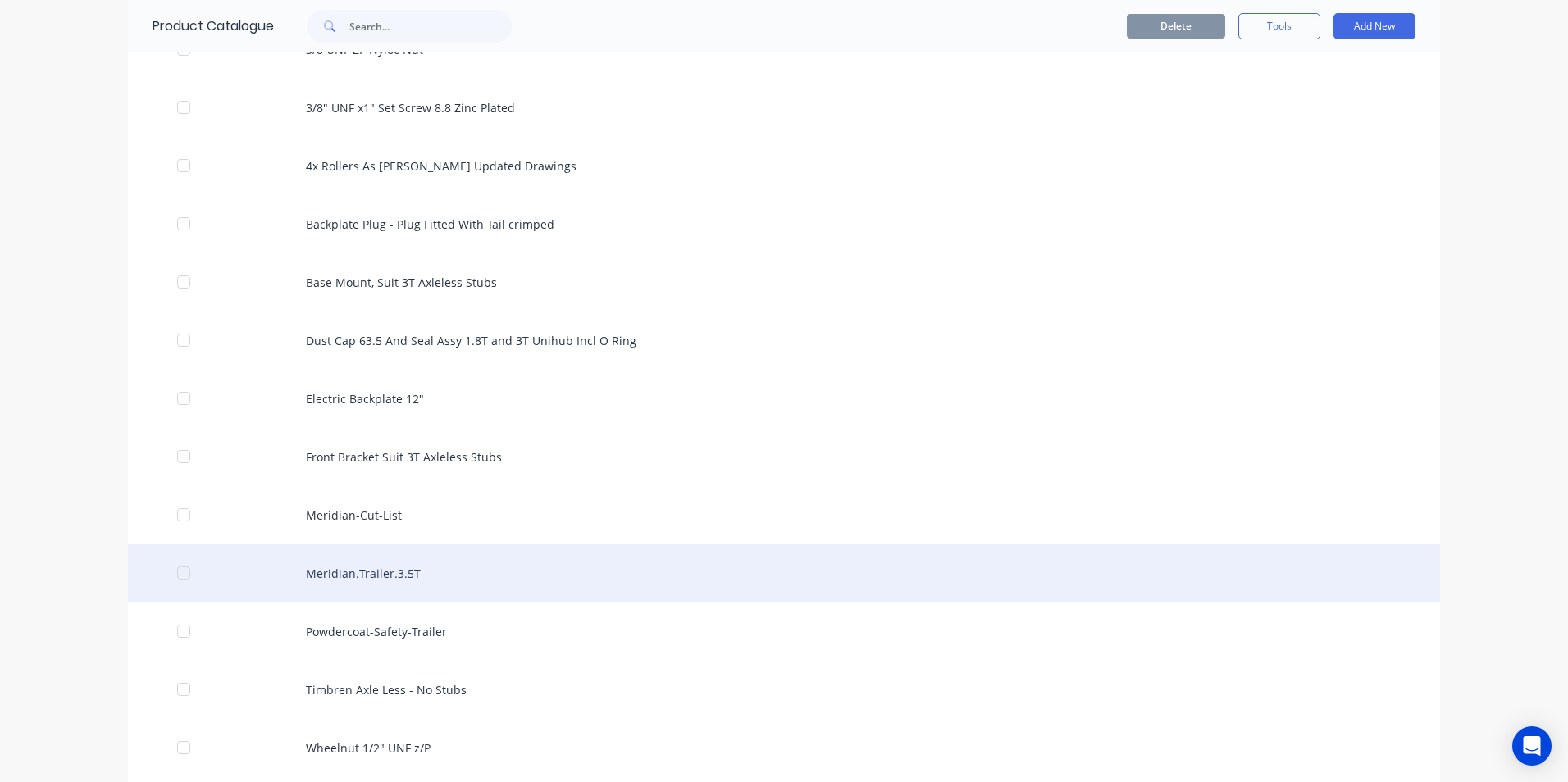
scroll to position [1230, 0]
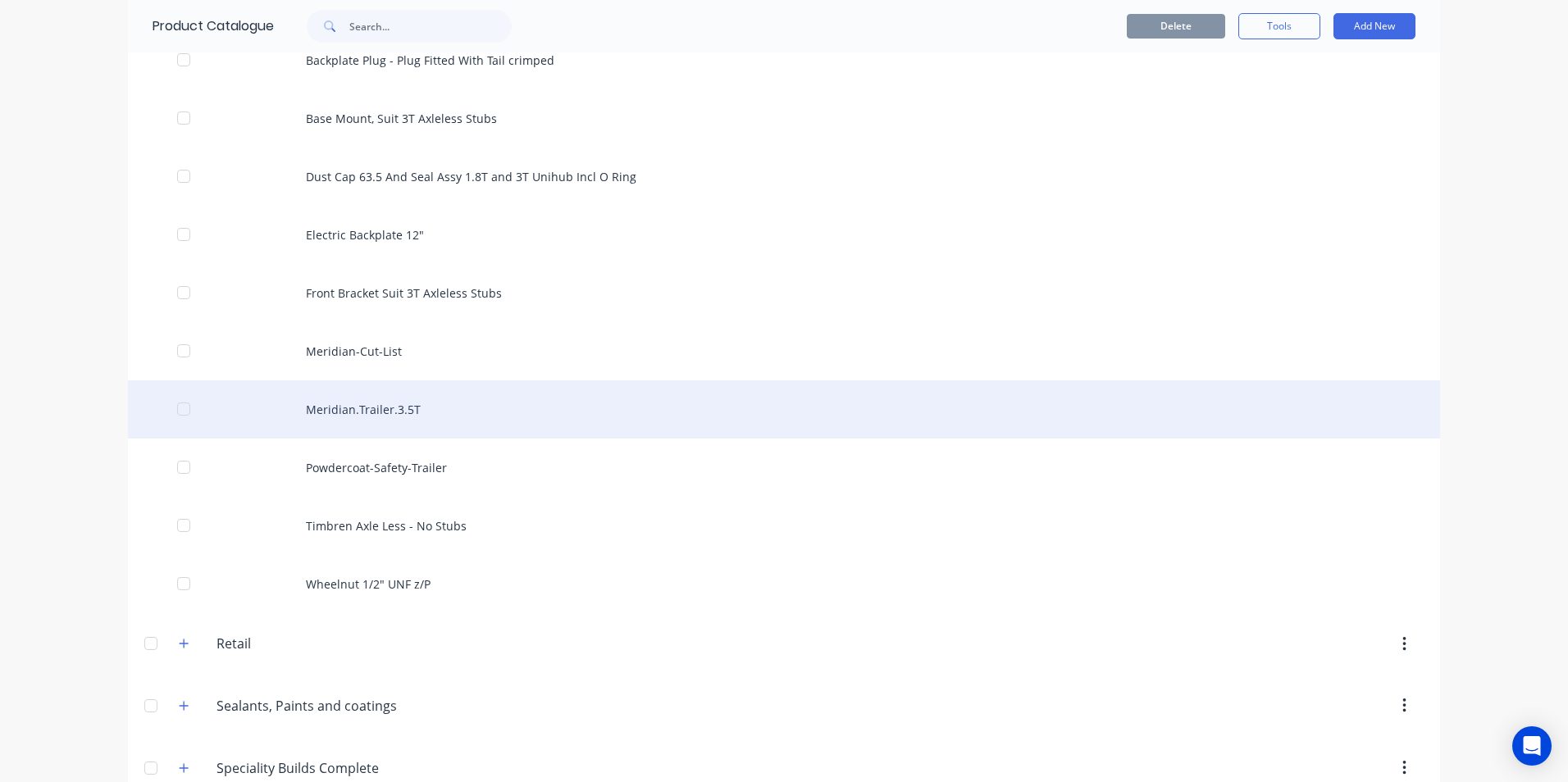
click at [339, 409] on div "Meridian.Trailer.3.5T" at bounding box center [784, 410] width 1312 height 58
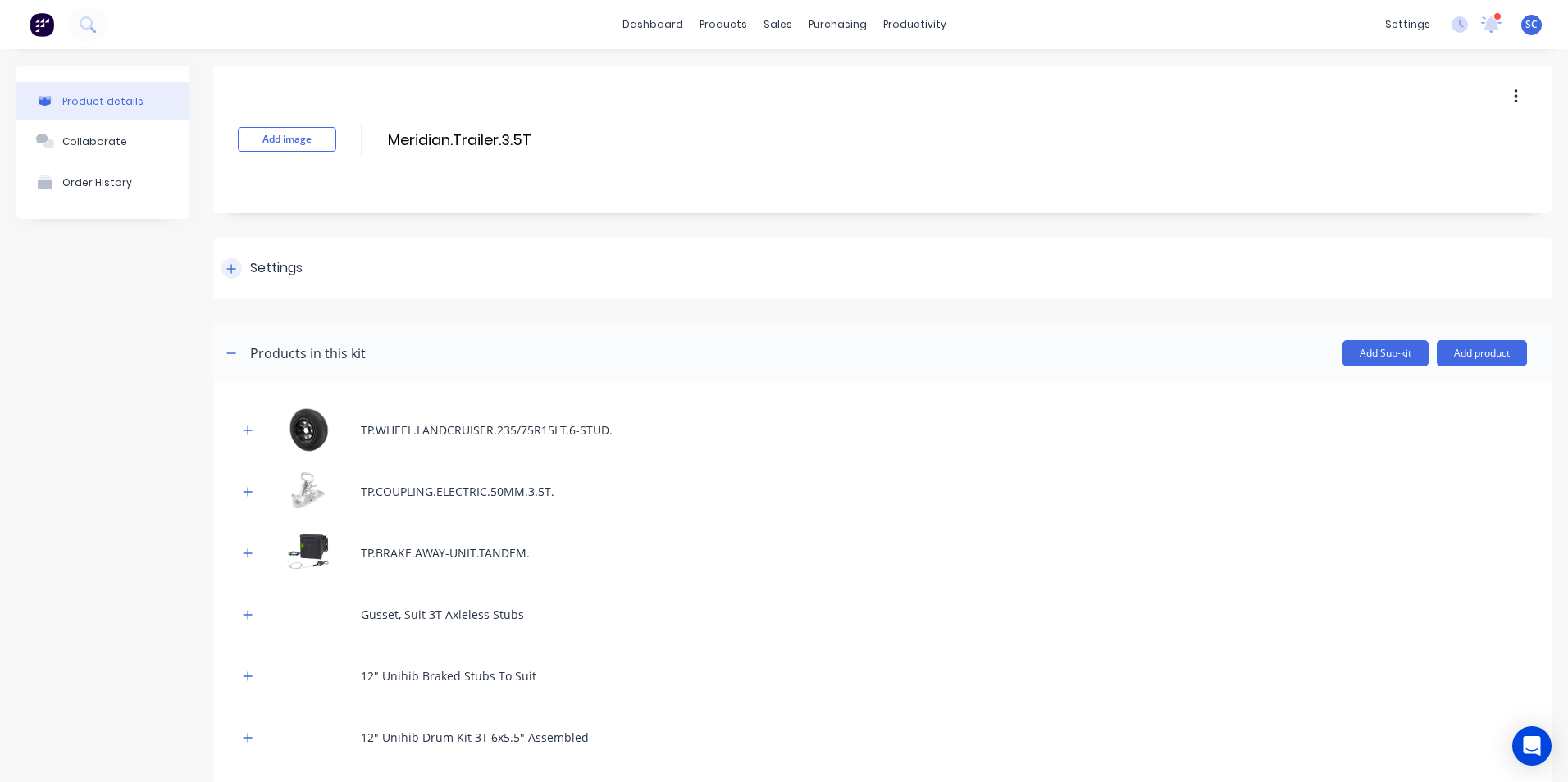
click at [342, 273] on div "Settings" at bounding box center [882, 269] width 1338 height 62
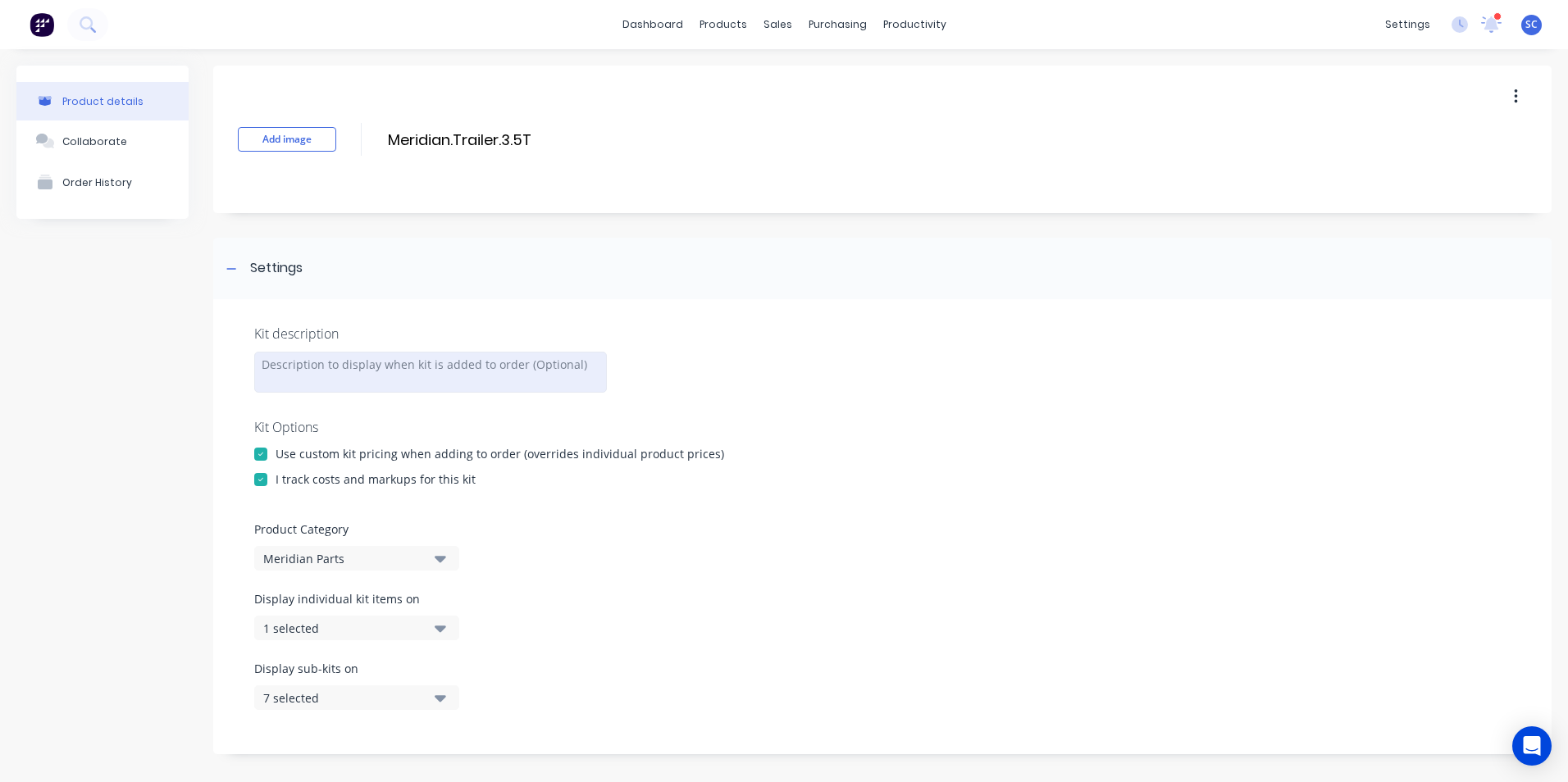
click at [326, 370] on div at bounding box center [431, 371] width 352 height 41
paste div
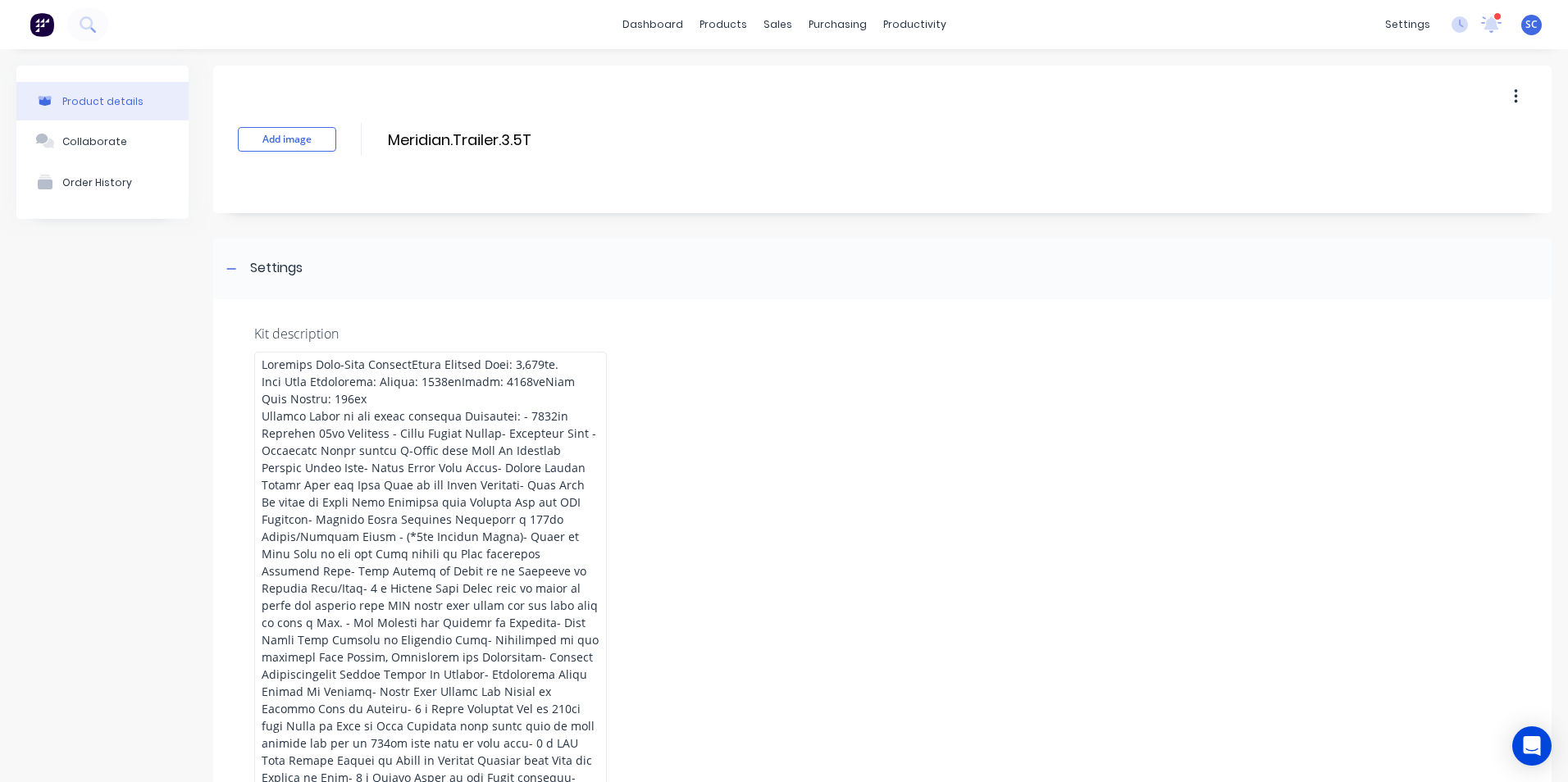
click at [703, 327] on div "Kit description" at bounding box center [882, 333] width 1256 height 20
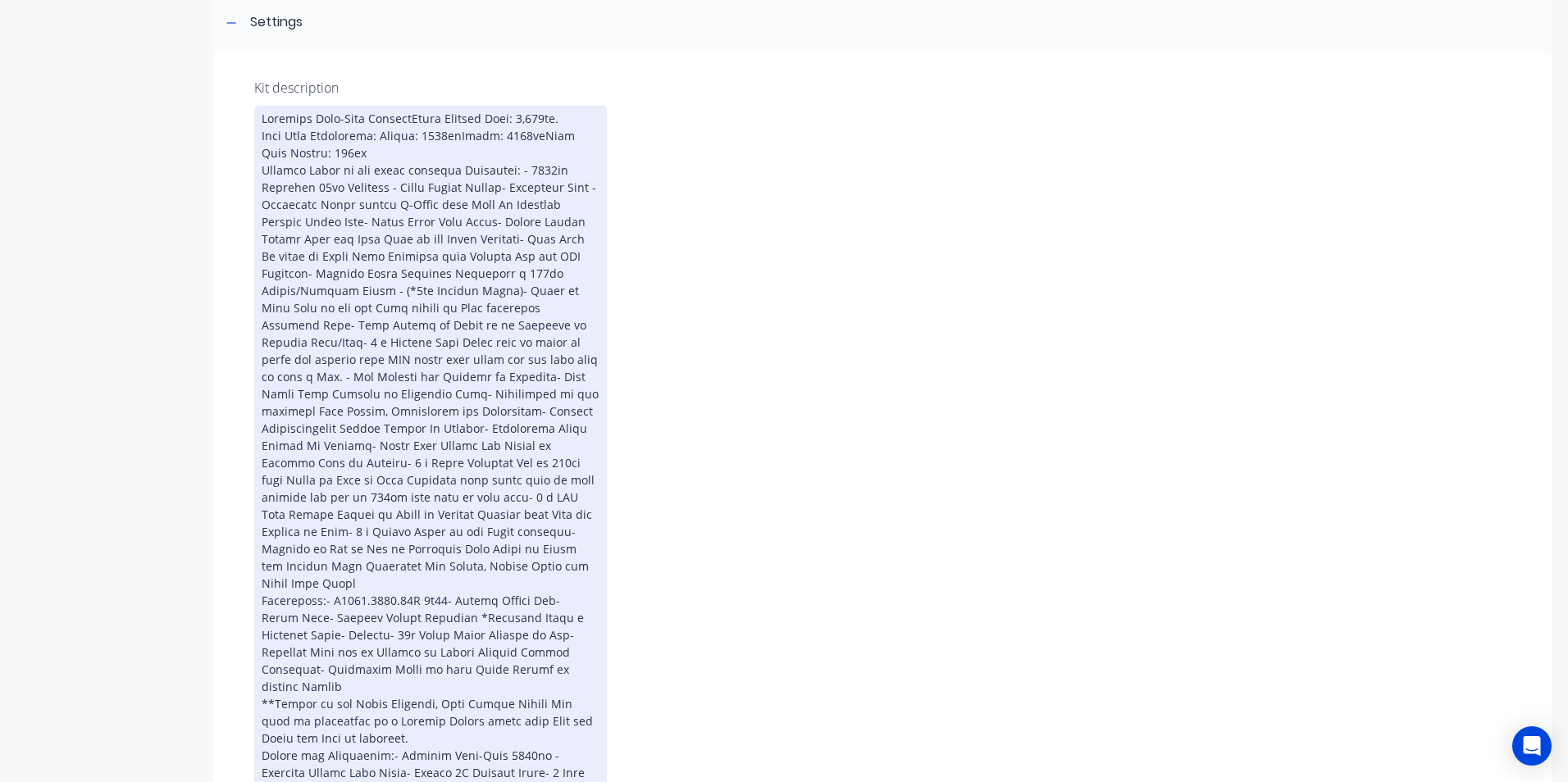
scroll to position [163, 0]
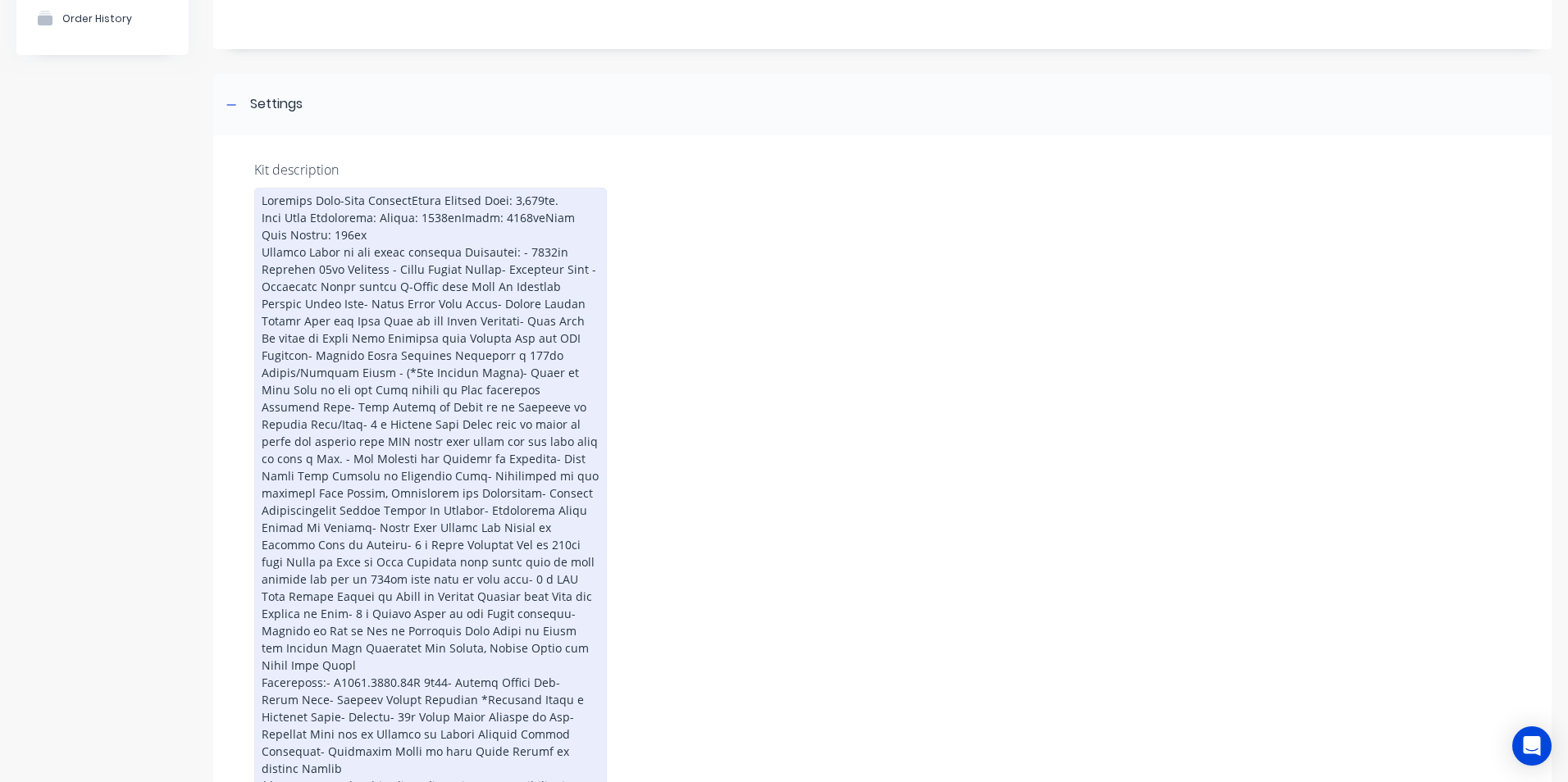
click at [362, 224] on div at bounding box center [431, 605] width 352 height 835
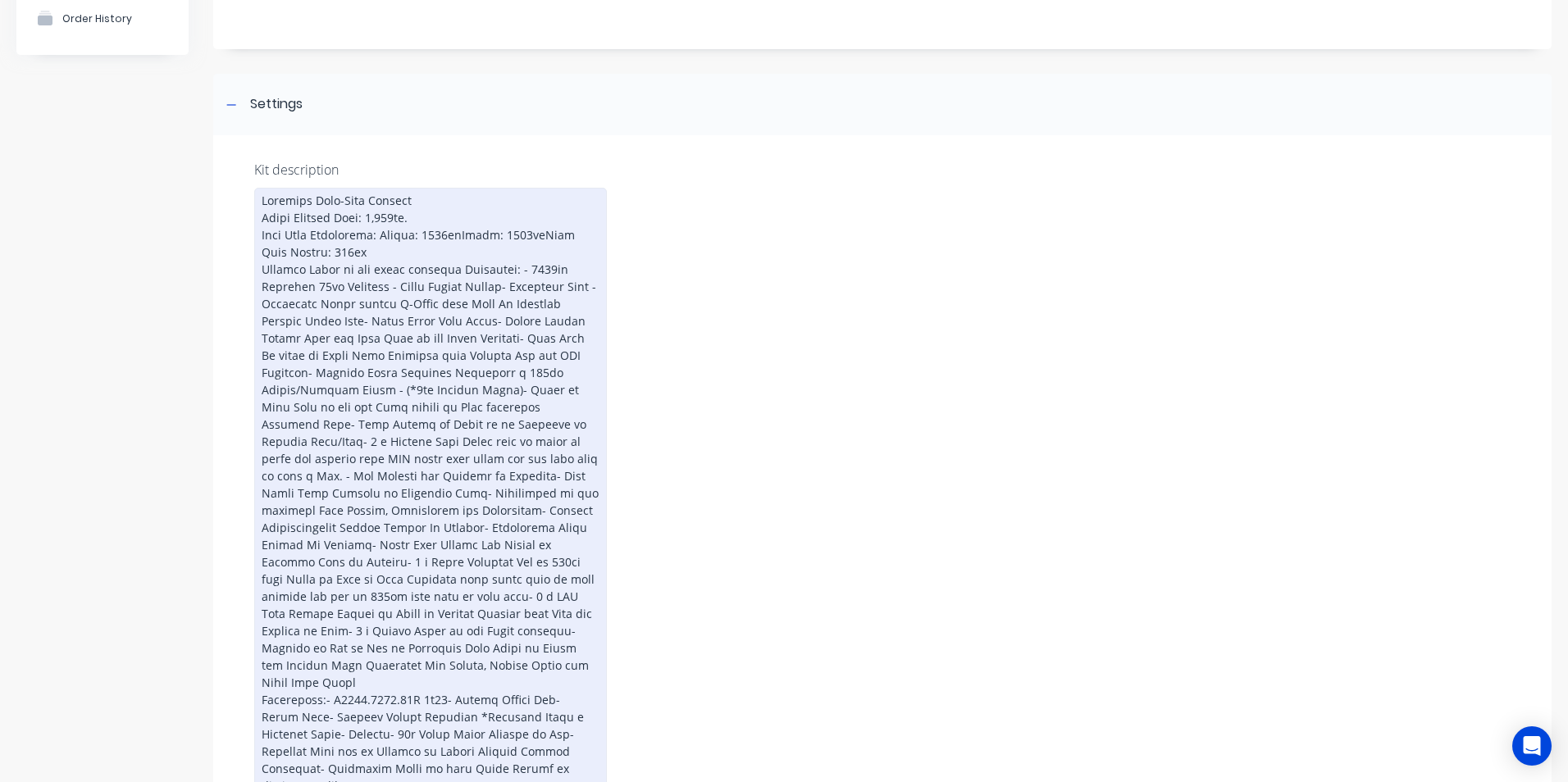
scroll to position [181, 0]
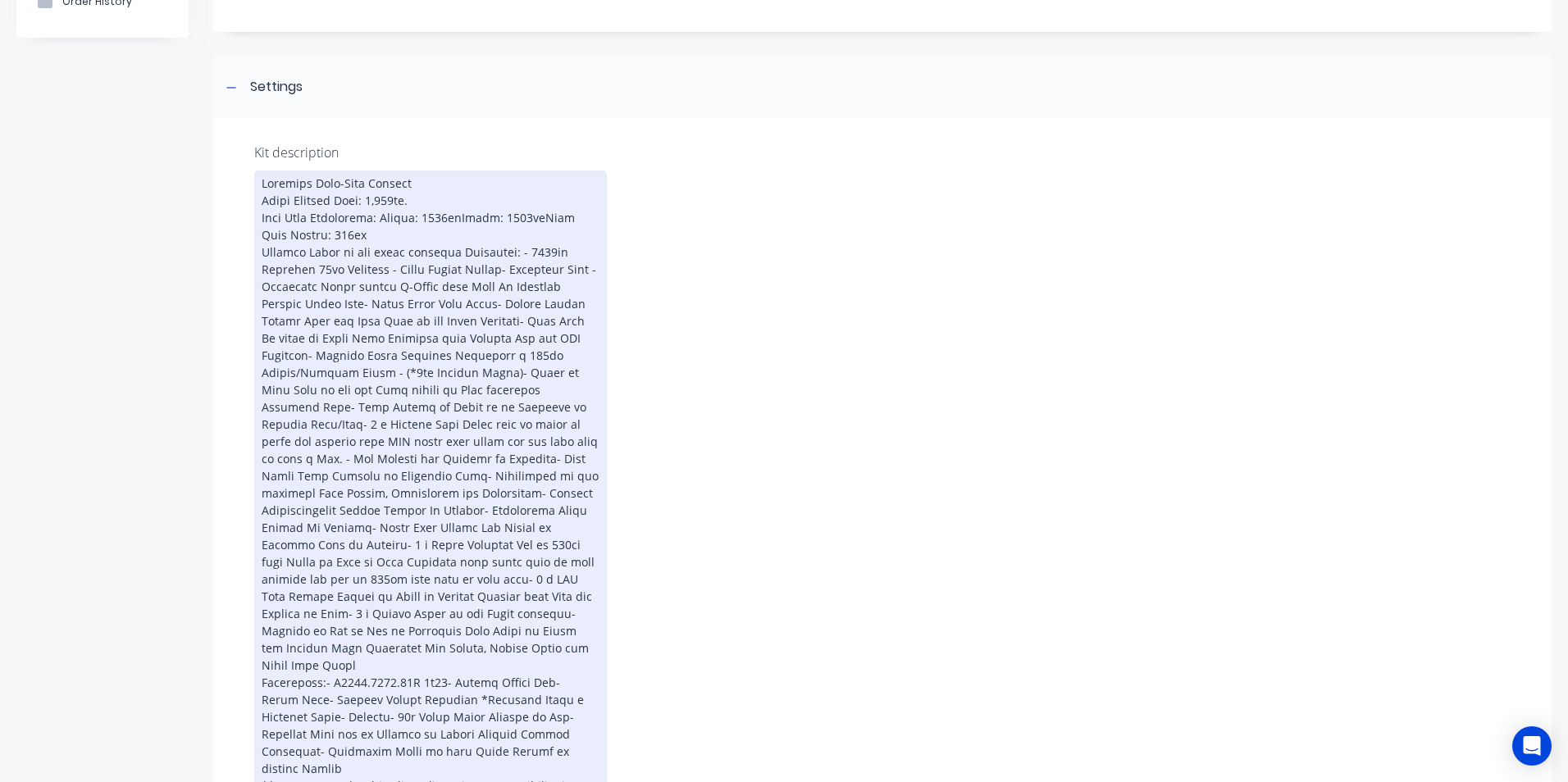
click at [424, 196] on div at bounding box center [431, 597] width 352 height 852
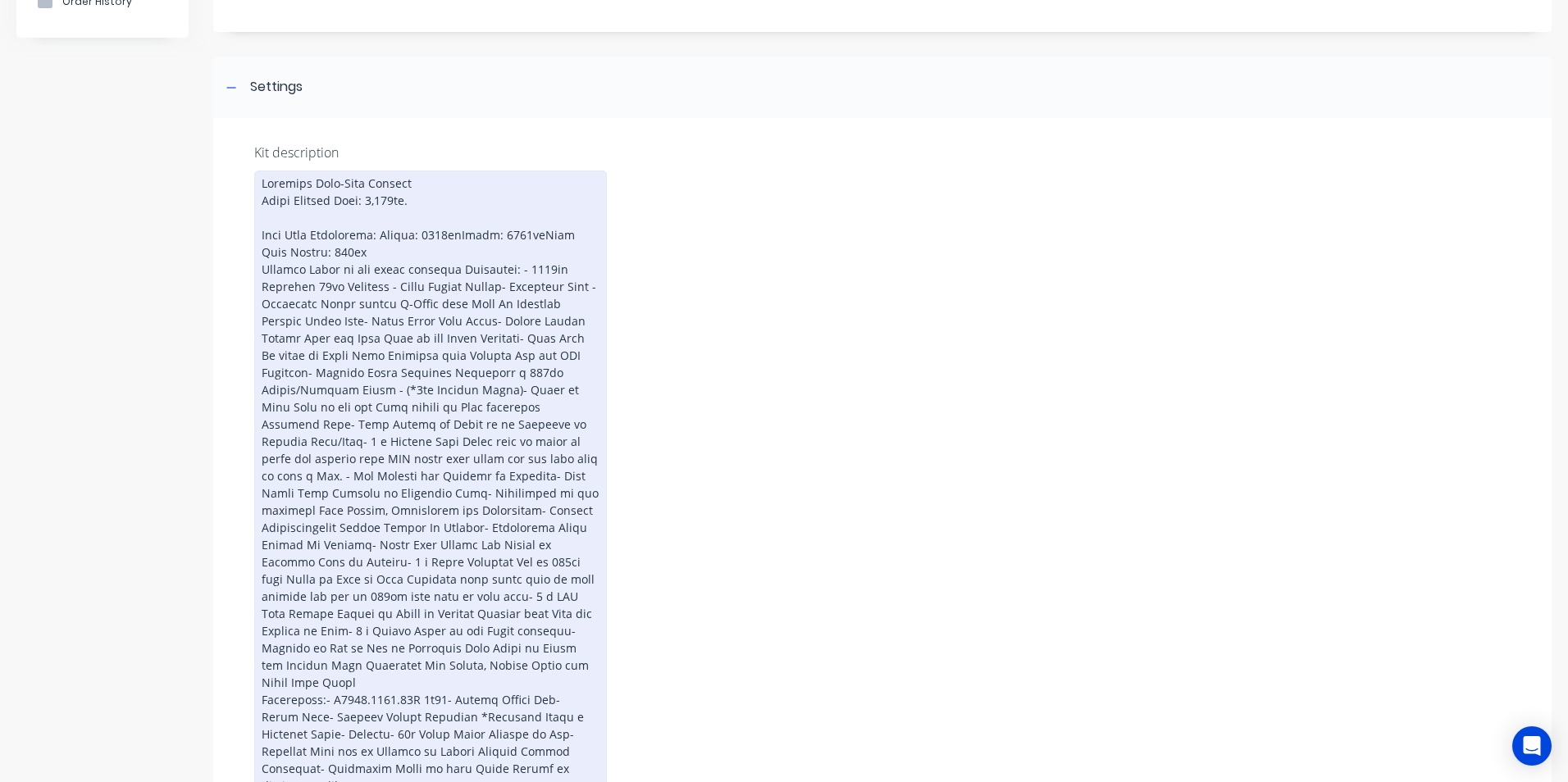
click at [390, 232] on div at bounding box center [431, 605] width 352 height 869
click at [439, 252] on div at bounding box center [431, 605] width 352 height 869
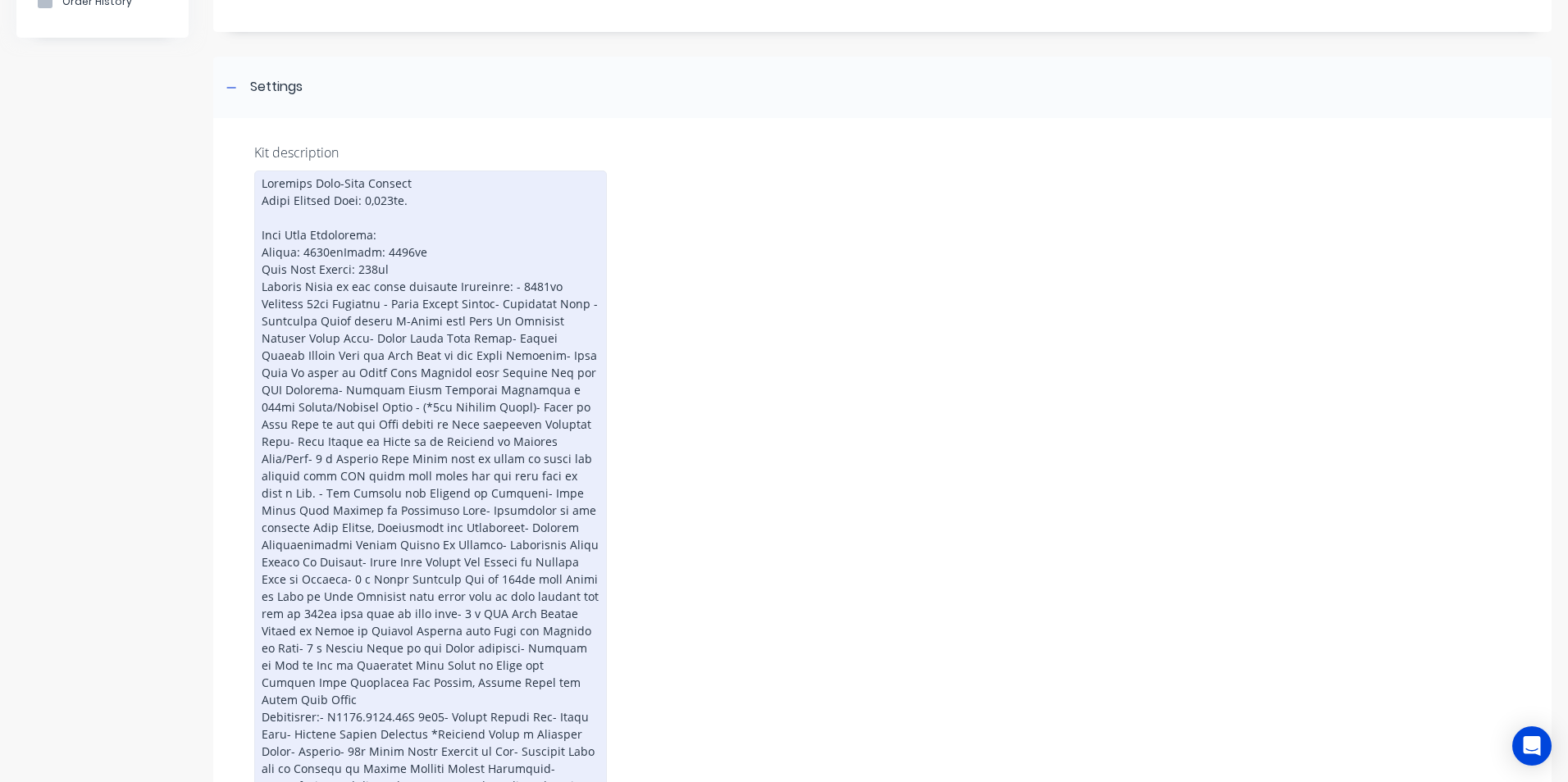
click at [408, 269] on div at bounding box center [431, 605] width 352 height 869
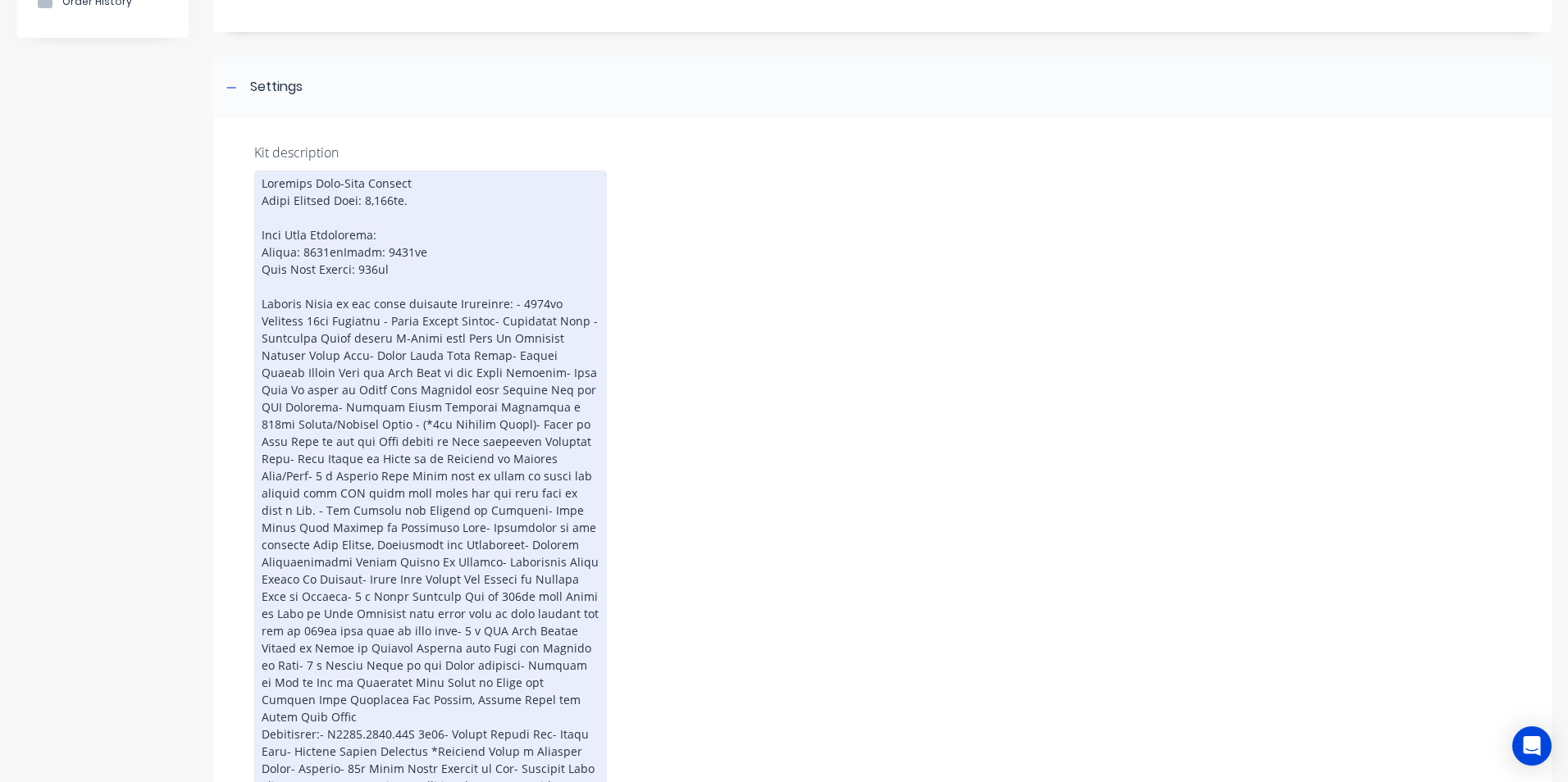
click at [497, 307] on div at bounding box center [431, 614] width 352 height 886
click at [442, 323] on div at bounding box center [431, 614] width 352 height 886
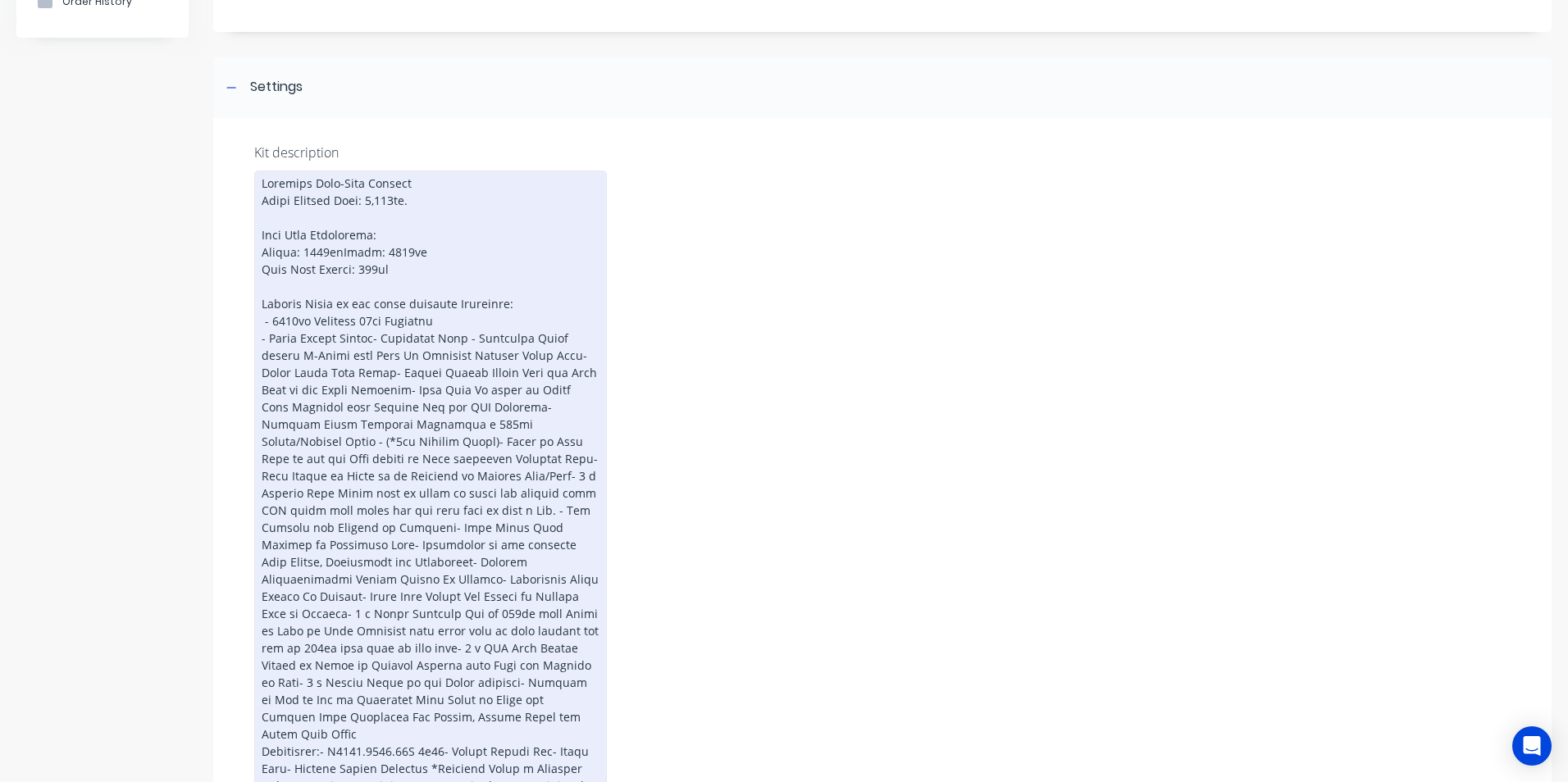
click at [465, 338] on div at bounding box center [431, 622] width 352 height 904
click at [467, 339] on div at bounding box center [431, 622] width 352 height 904
click at [312, 371] on div at bounding box center [431, 622] width 352 height 904
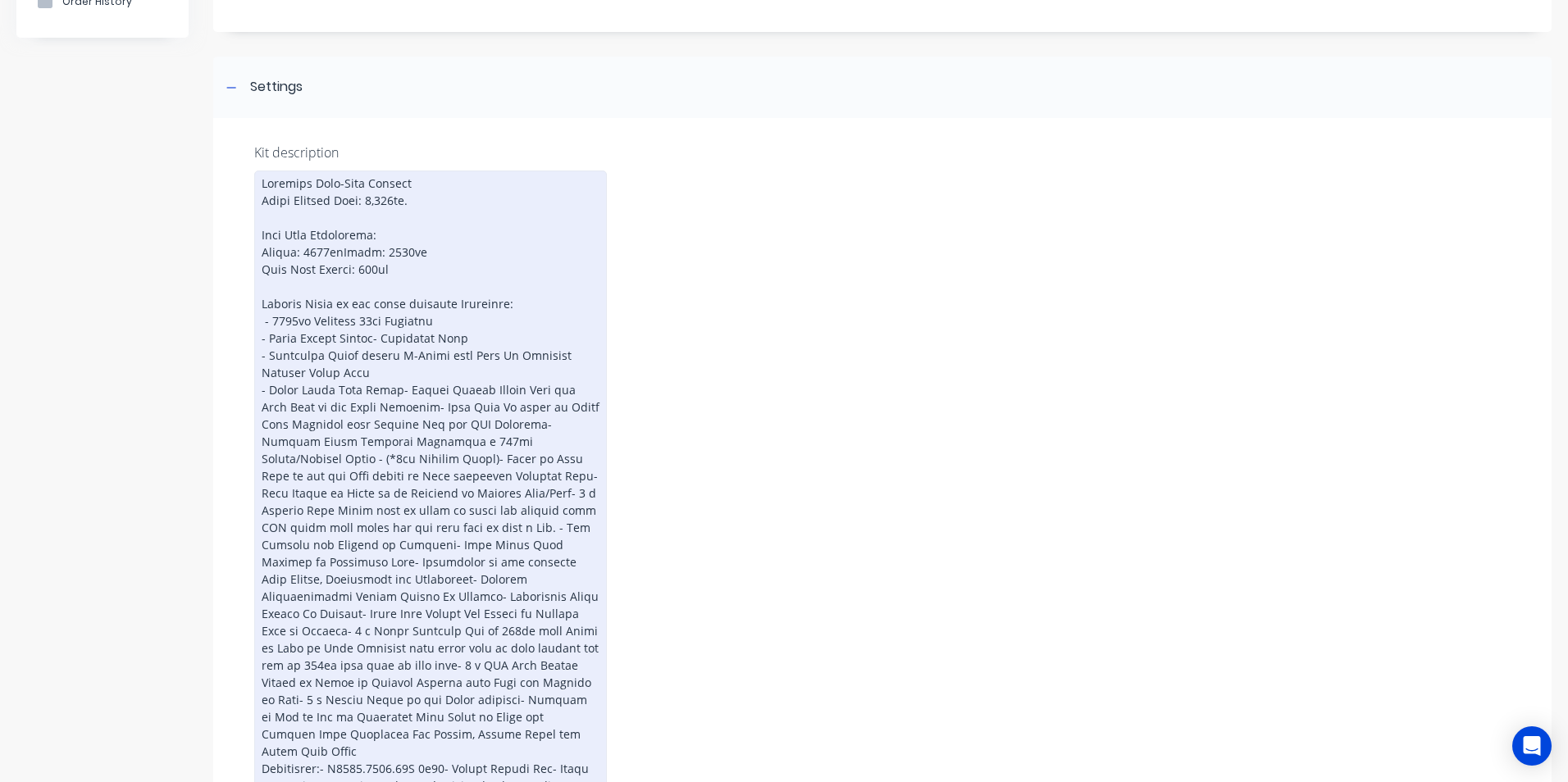
click at [384, 387] on div at bounding box center [431, 630] width 352 height 920
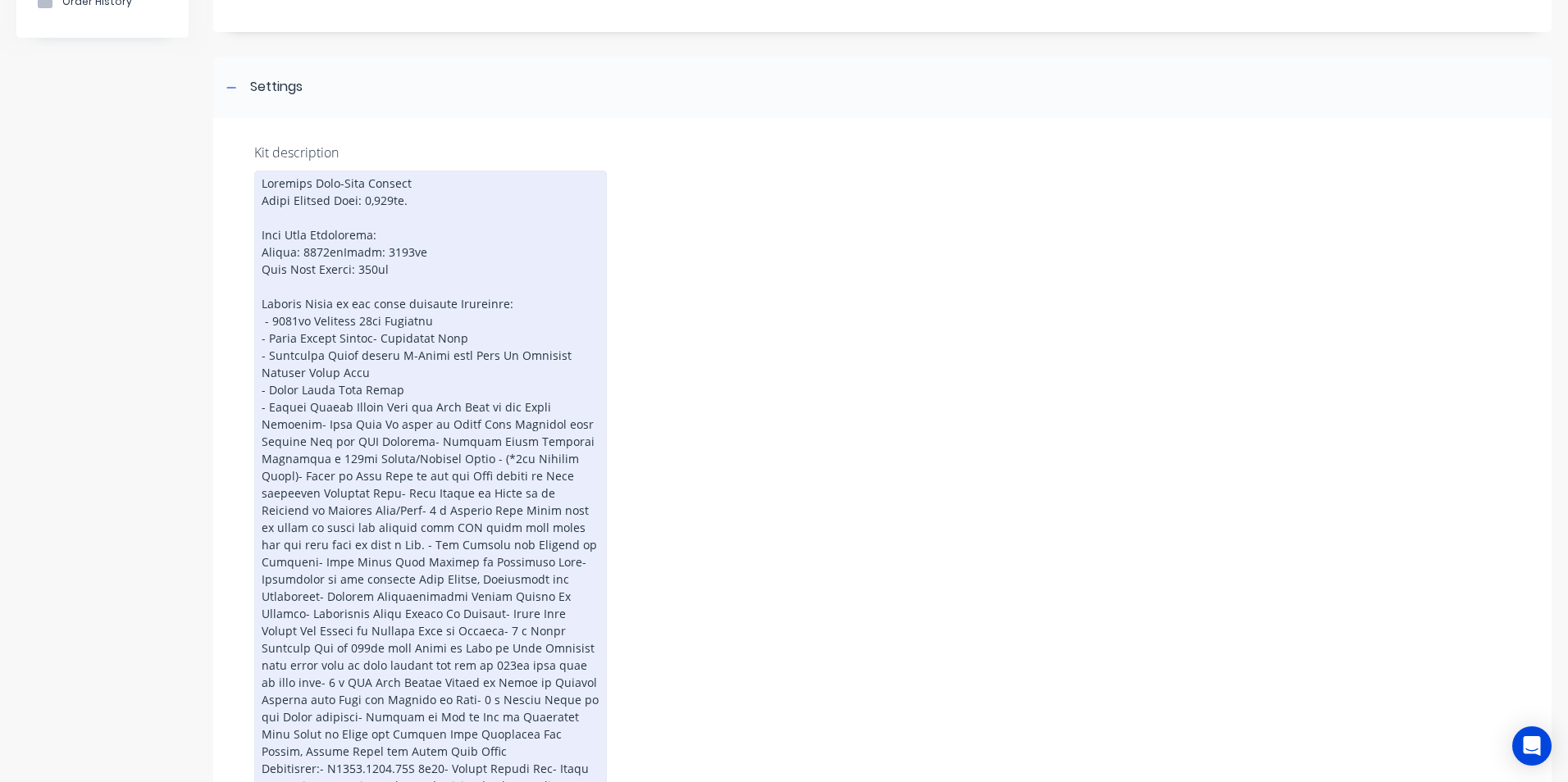
click at [307, 424] on div at bounding box center [431, 630] width 352 height 920
click at [351, 461] on div at bounding box center [431, 639] width 352 height 937
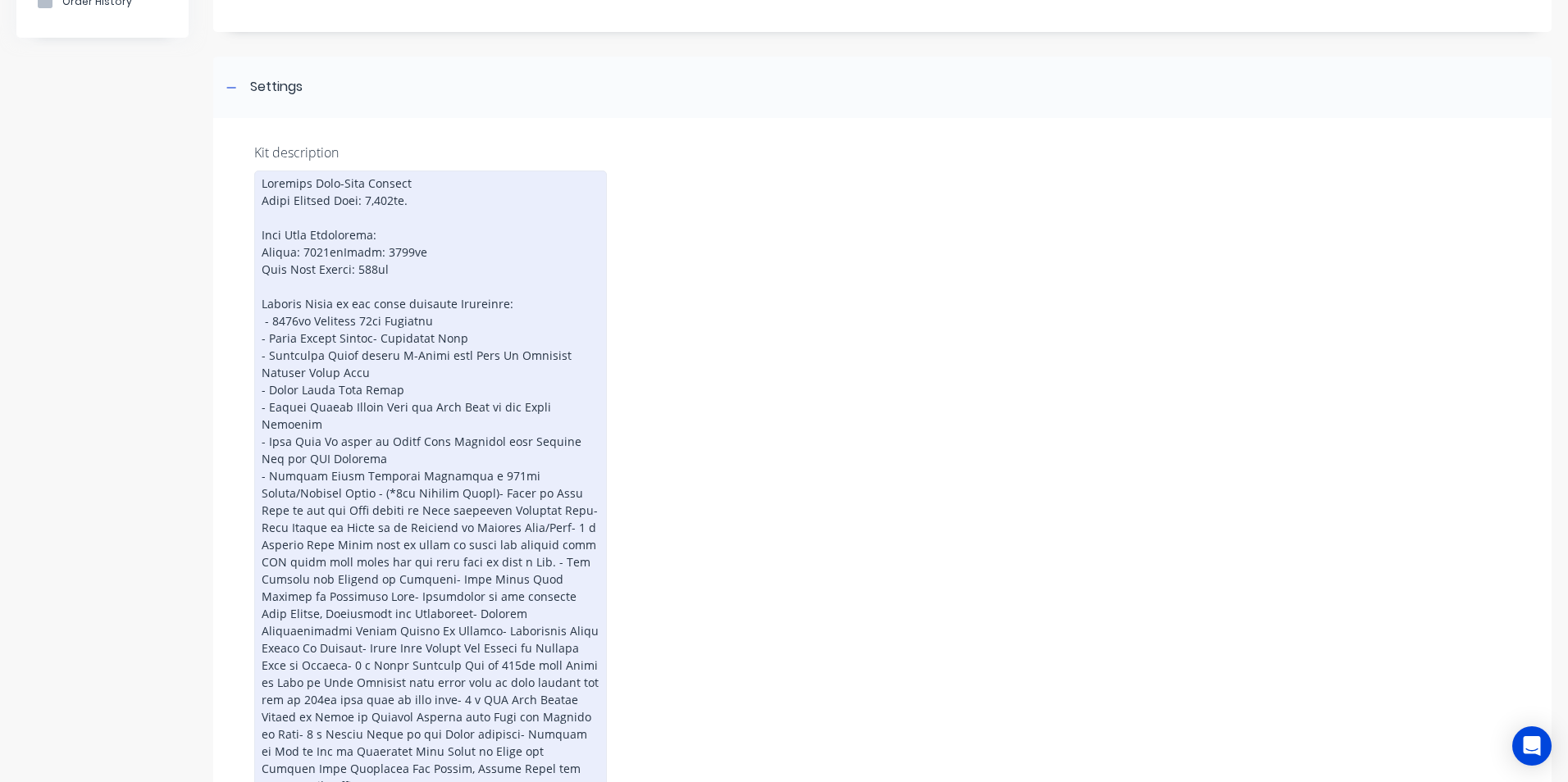
click at [291, 495] on div at bounding box center [431, 648] width 352 height 955
click at [383, 507] on div at bounding box center [431, 657] width 352 height 972
click at [267, 511] on div at bounding box center [431, 657] width 352 height 972
click at [259, 511] on div at bounding box center [431, 657] width 352 height 972
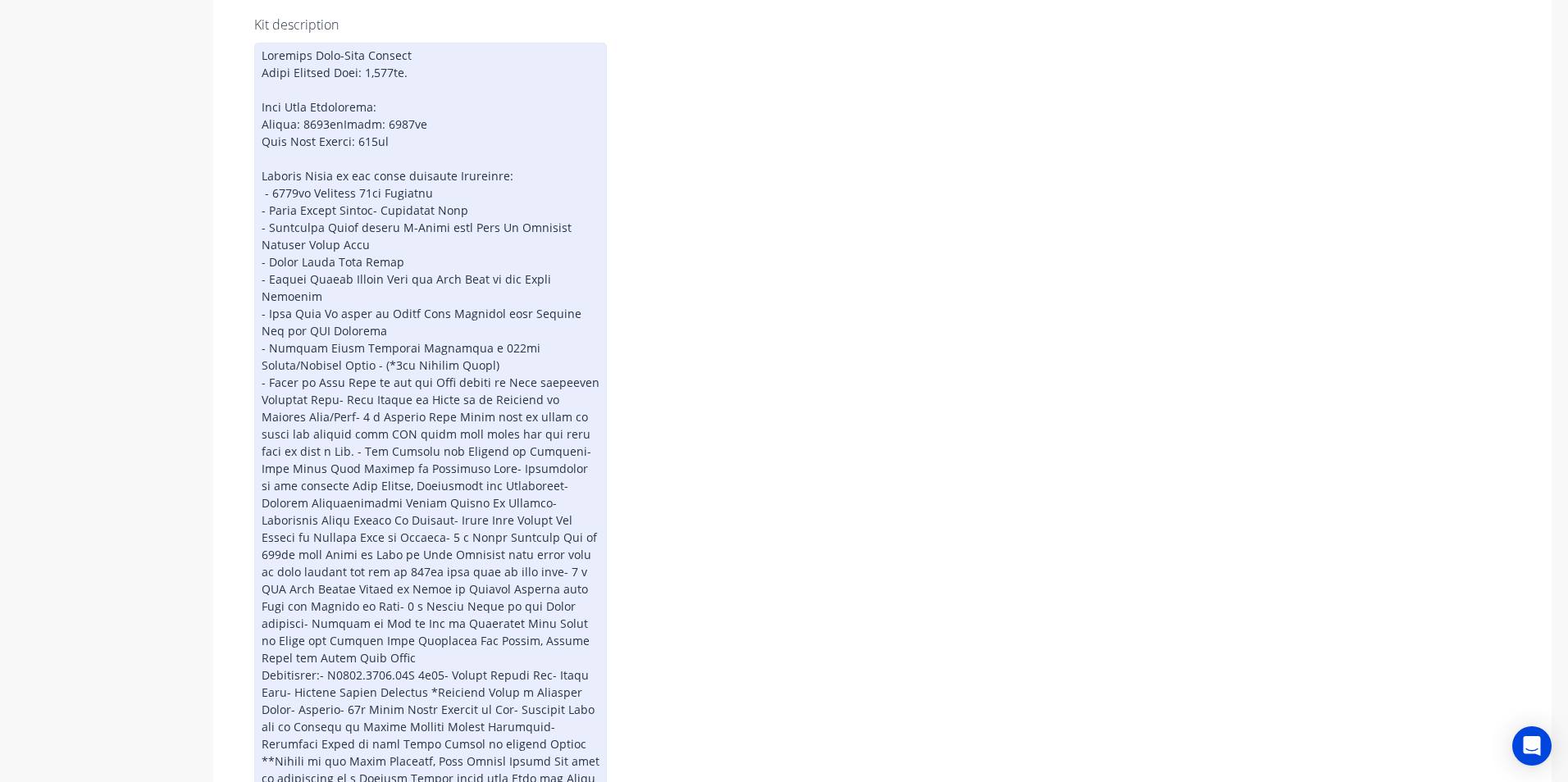
scroll to position [339, 0]
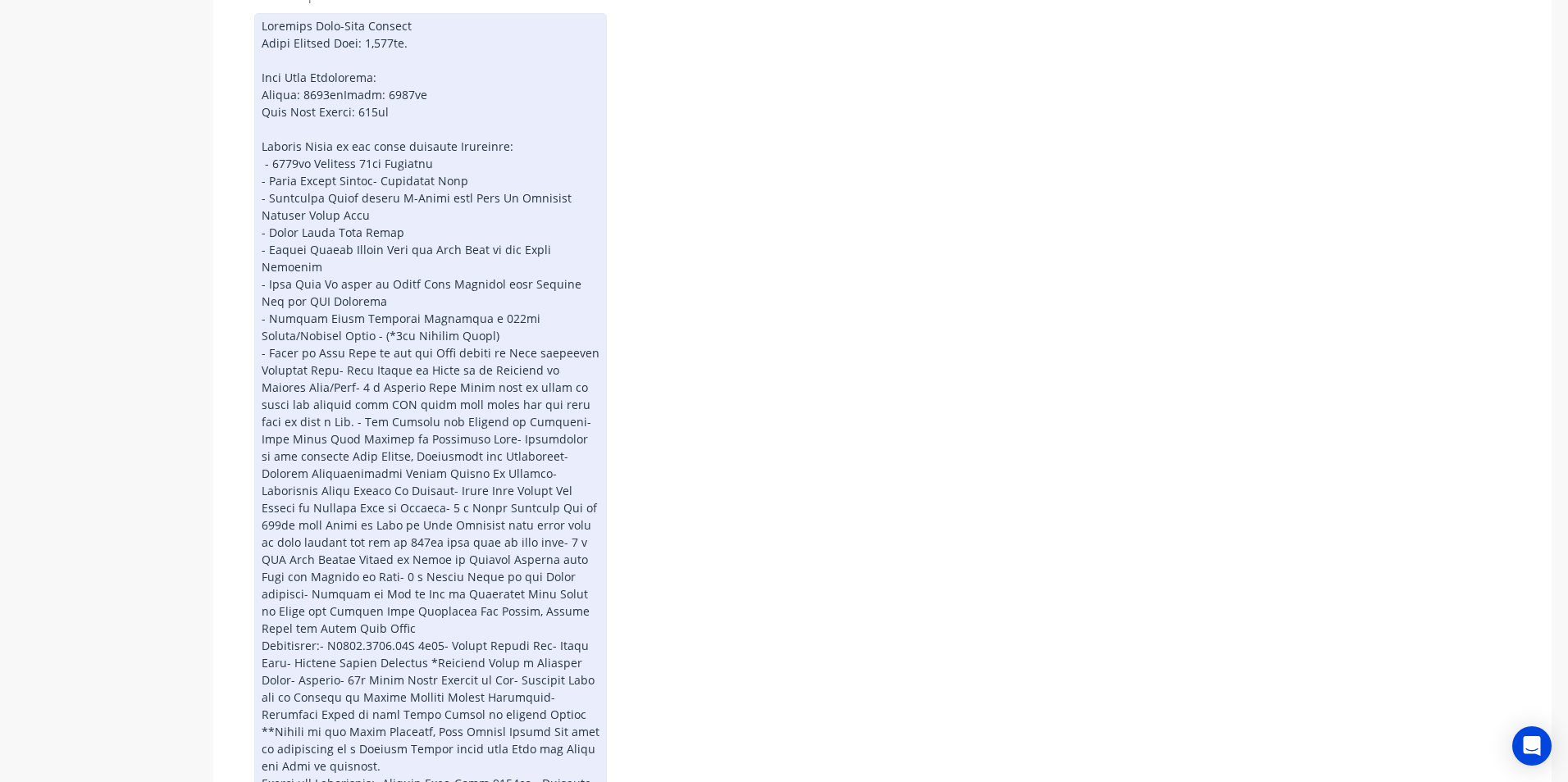
click at [433, 334] on div at bounding box center [431, 490] width 352 height 955
click at [340, 371] on div at bounding box center [431, 490] width 352 height 955
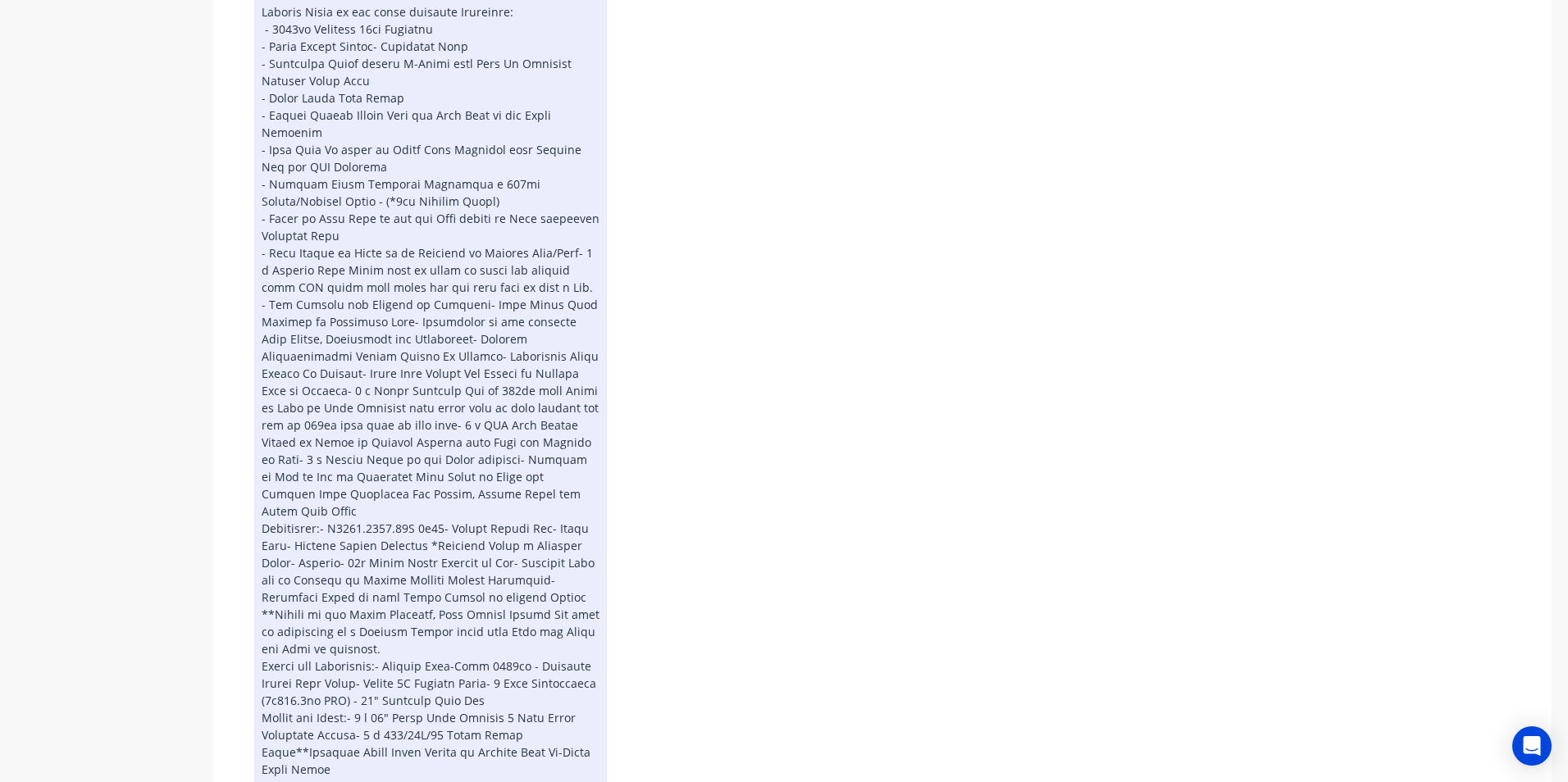
scroll to position [454, 0]
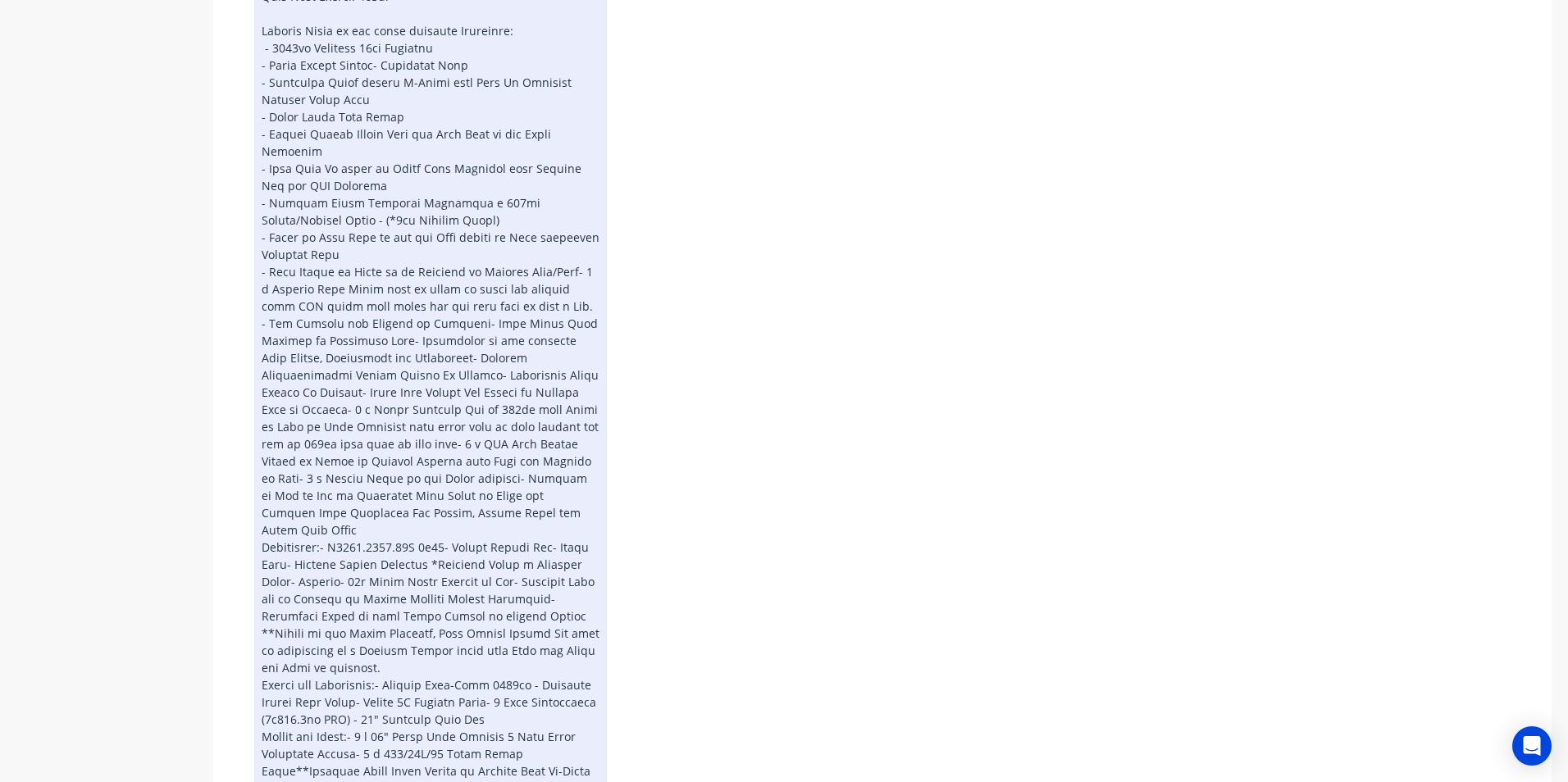
click at [561, 273] on div at bounding box center [431, 383] width 352 height 972
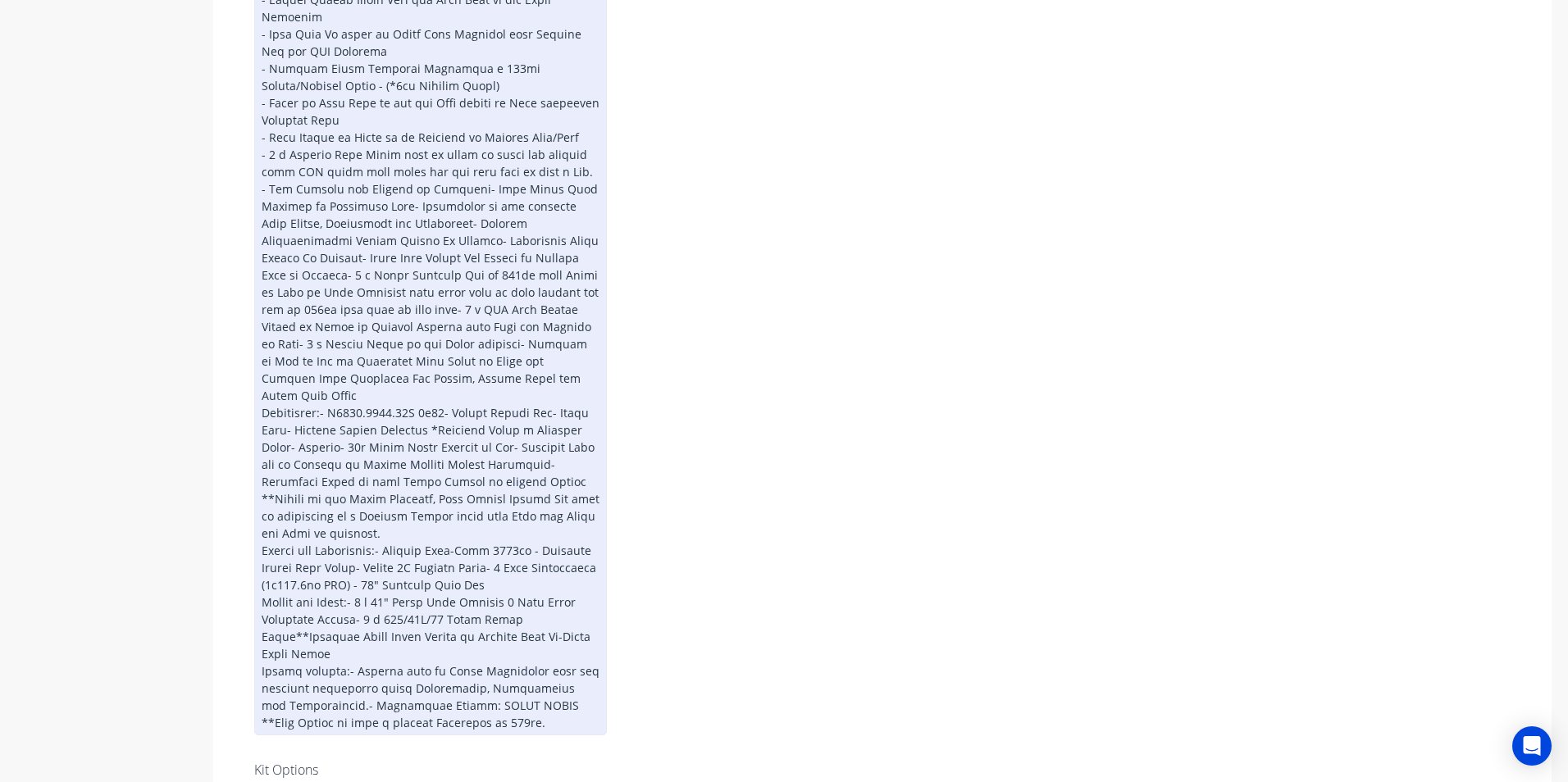
scroll to position [587, 0]
click at [535, 173] on div at bounding box center [431, 251] width 352 height 972
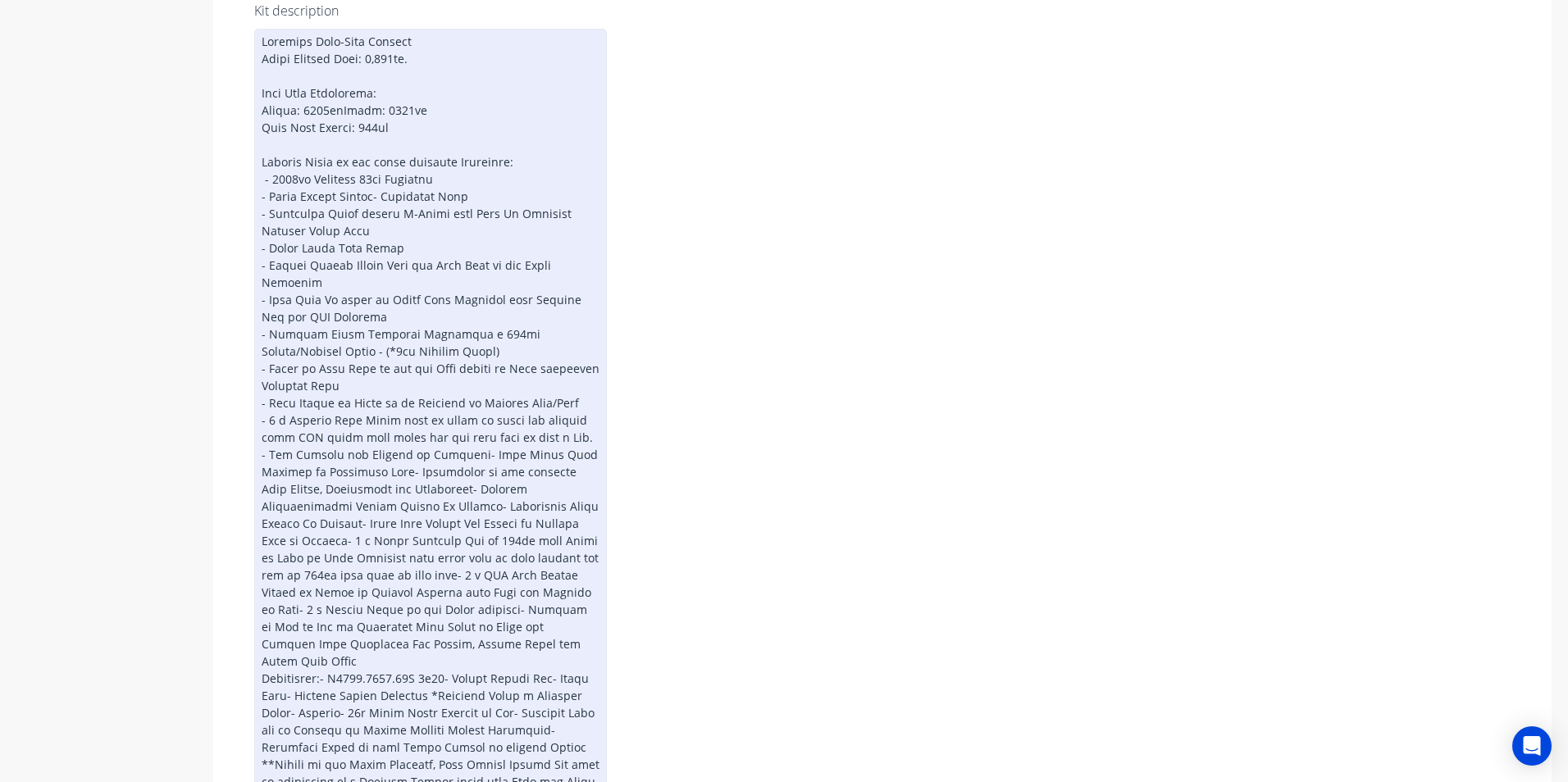
scroll to position [426, 0]
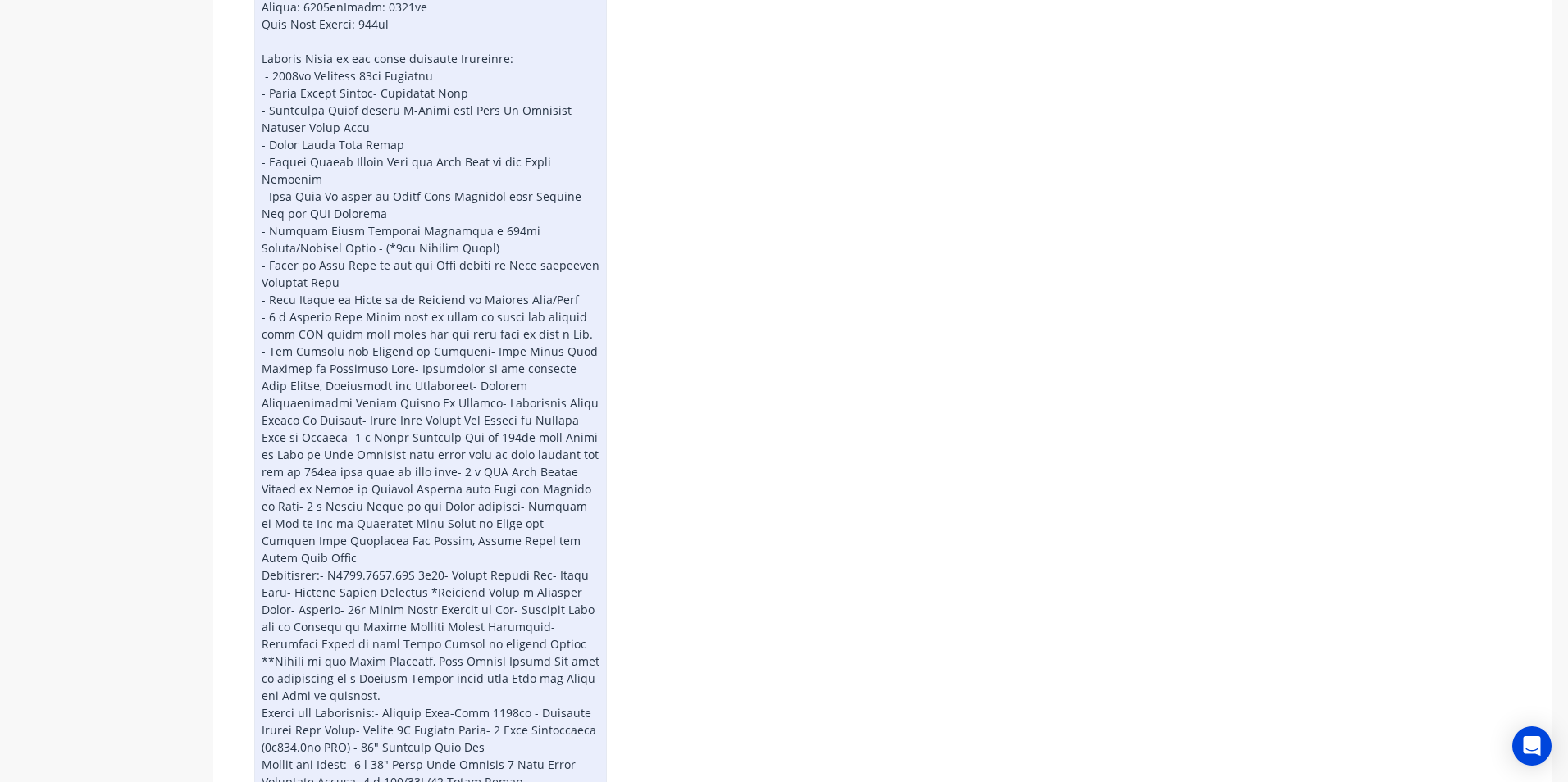
click at [402, 370] on div at bounding box center [431, 411] width 352 height 972
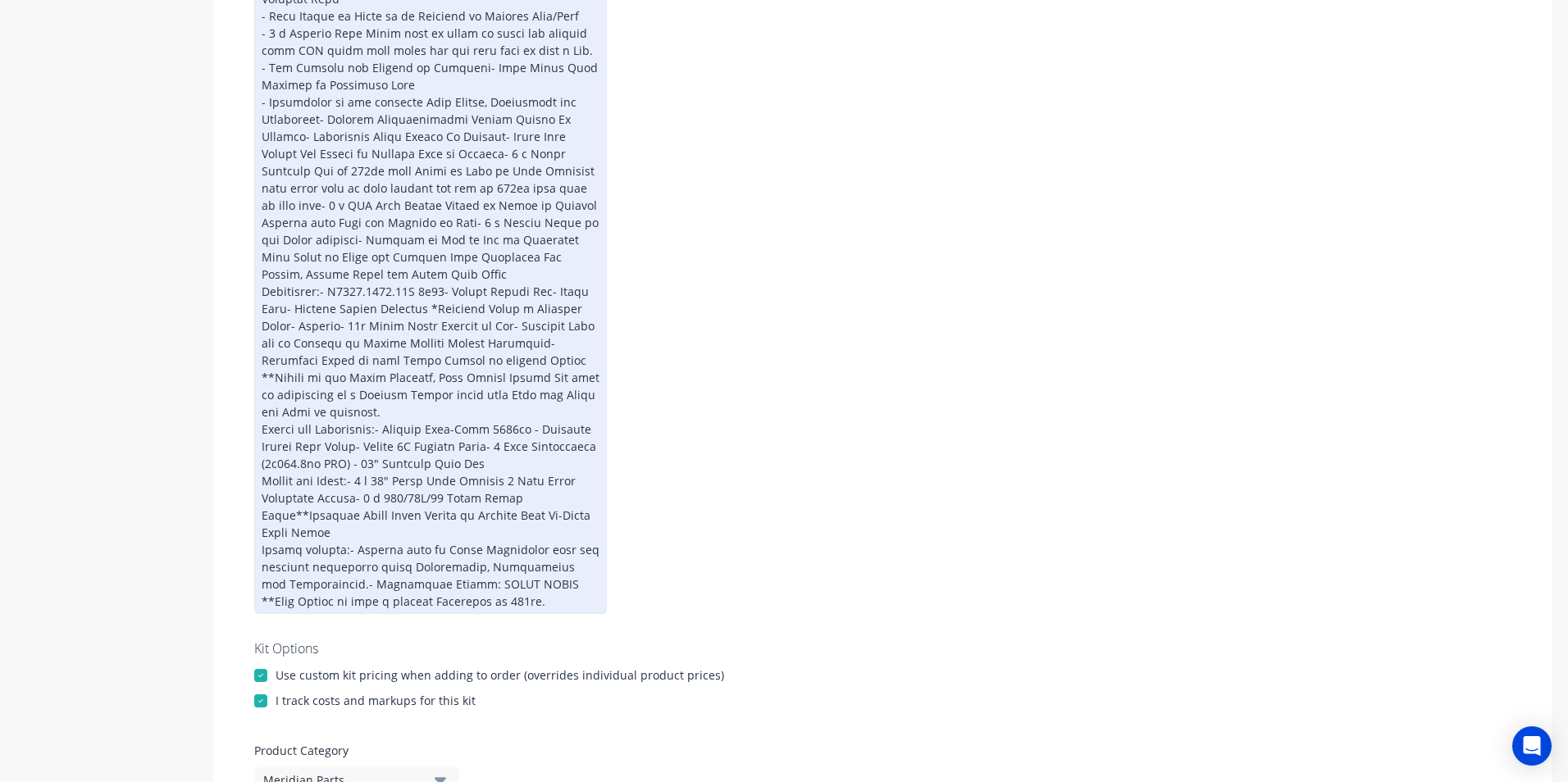
scroll to position [628, 0]
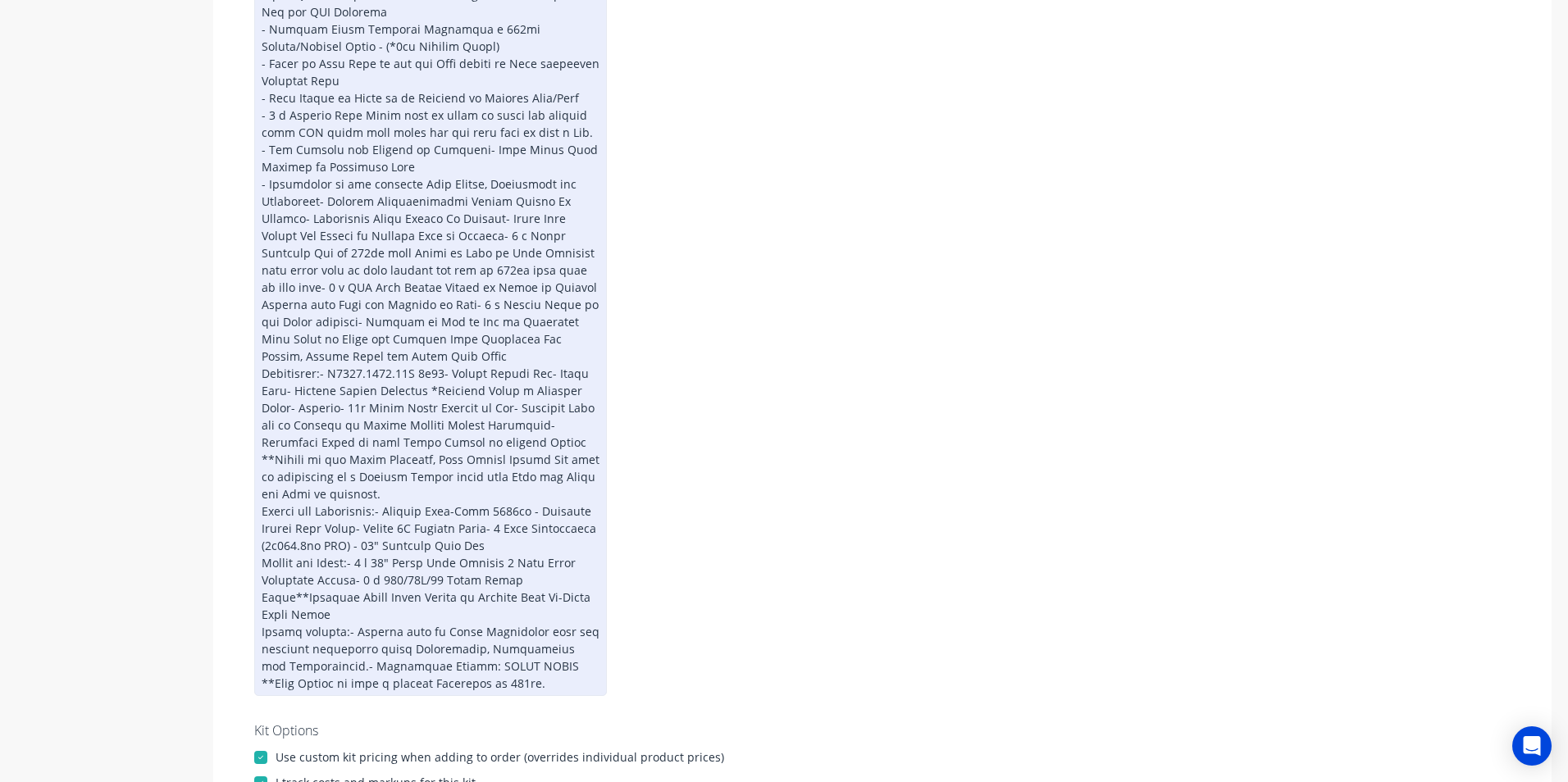
click at [517, 200] on div at bounding box center [431, 210] width 352 height 972
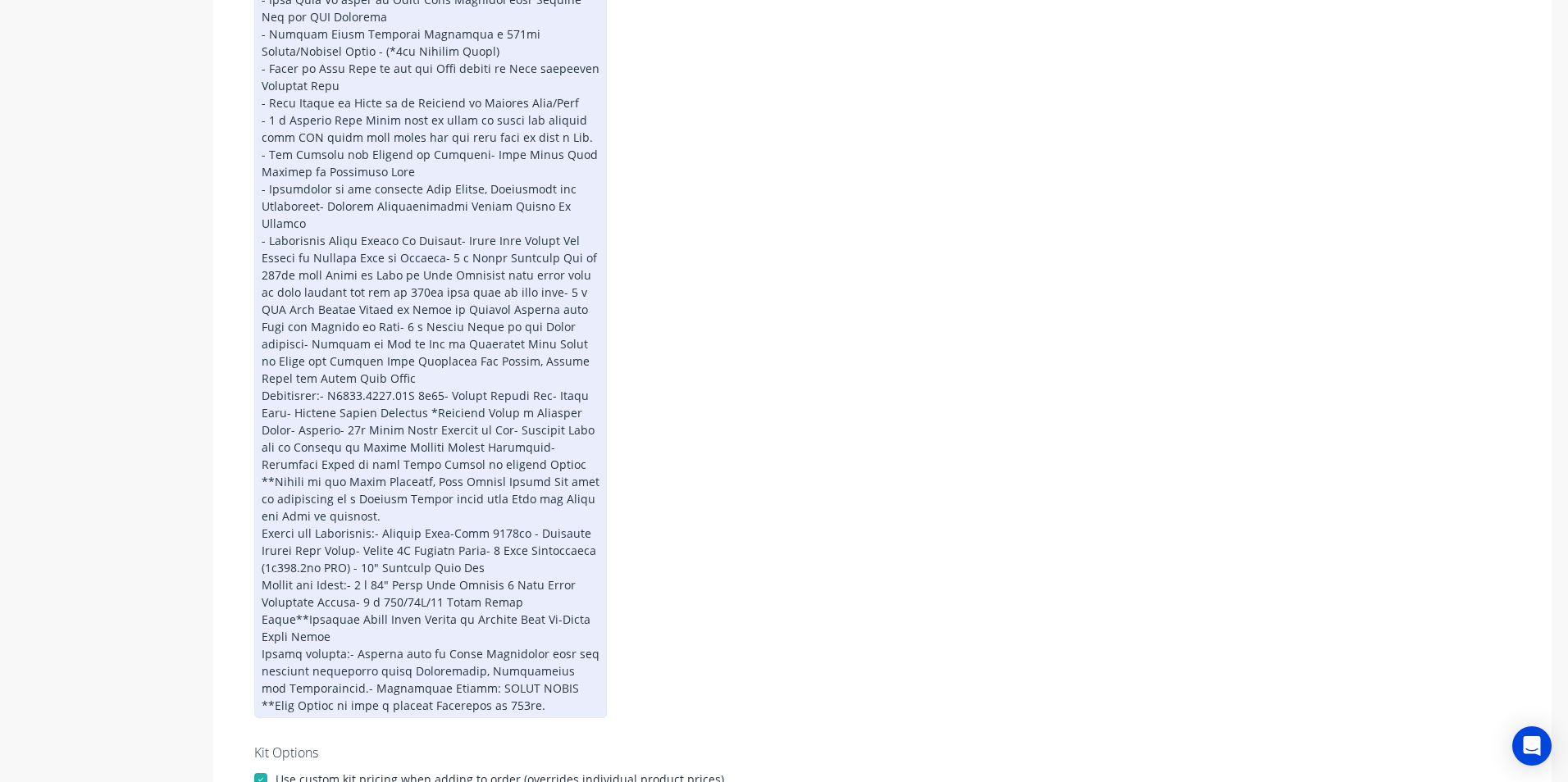
scroll to position [618, 0]
click at [458, 228] on div at bounding box center [431, 228] width 352 height 989
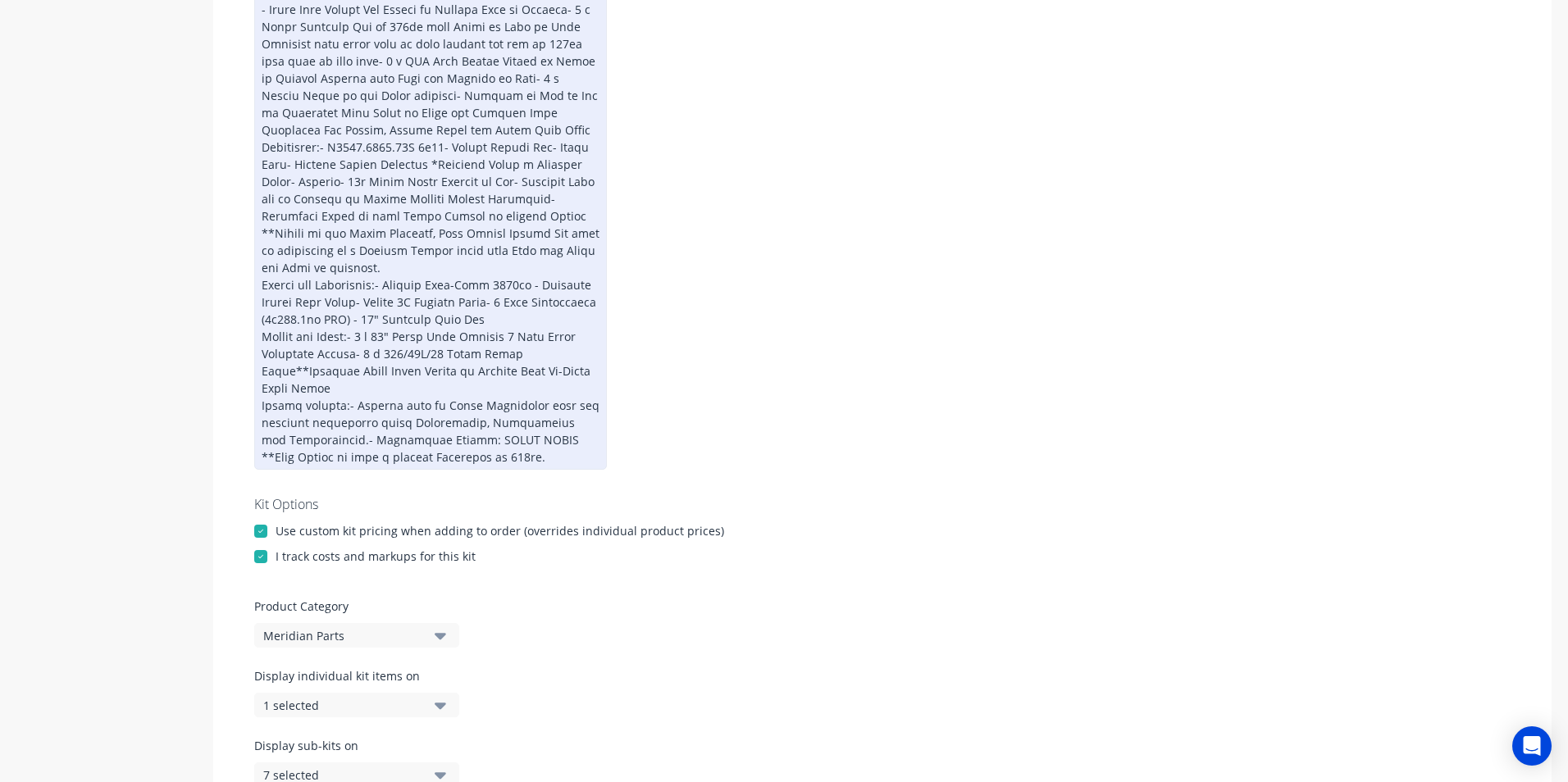
scroll to position [789, 0]
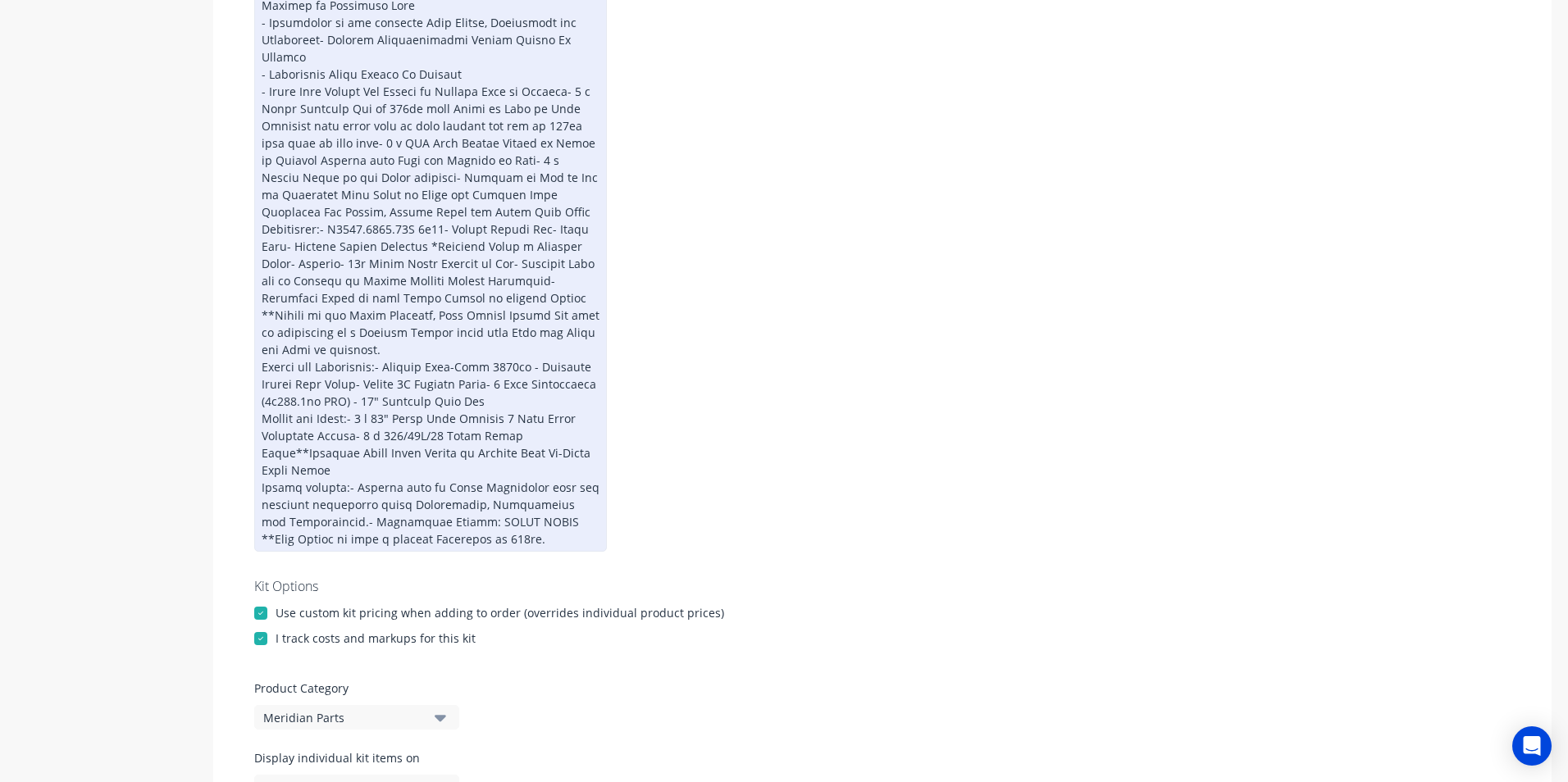
click at [444, 212] on div at bounding box center [431, 56] width 352 height 989
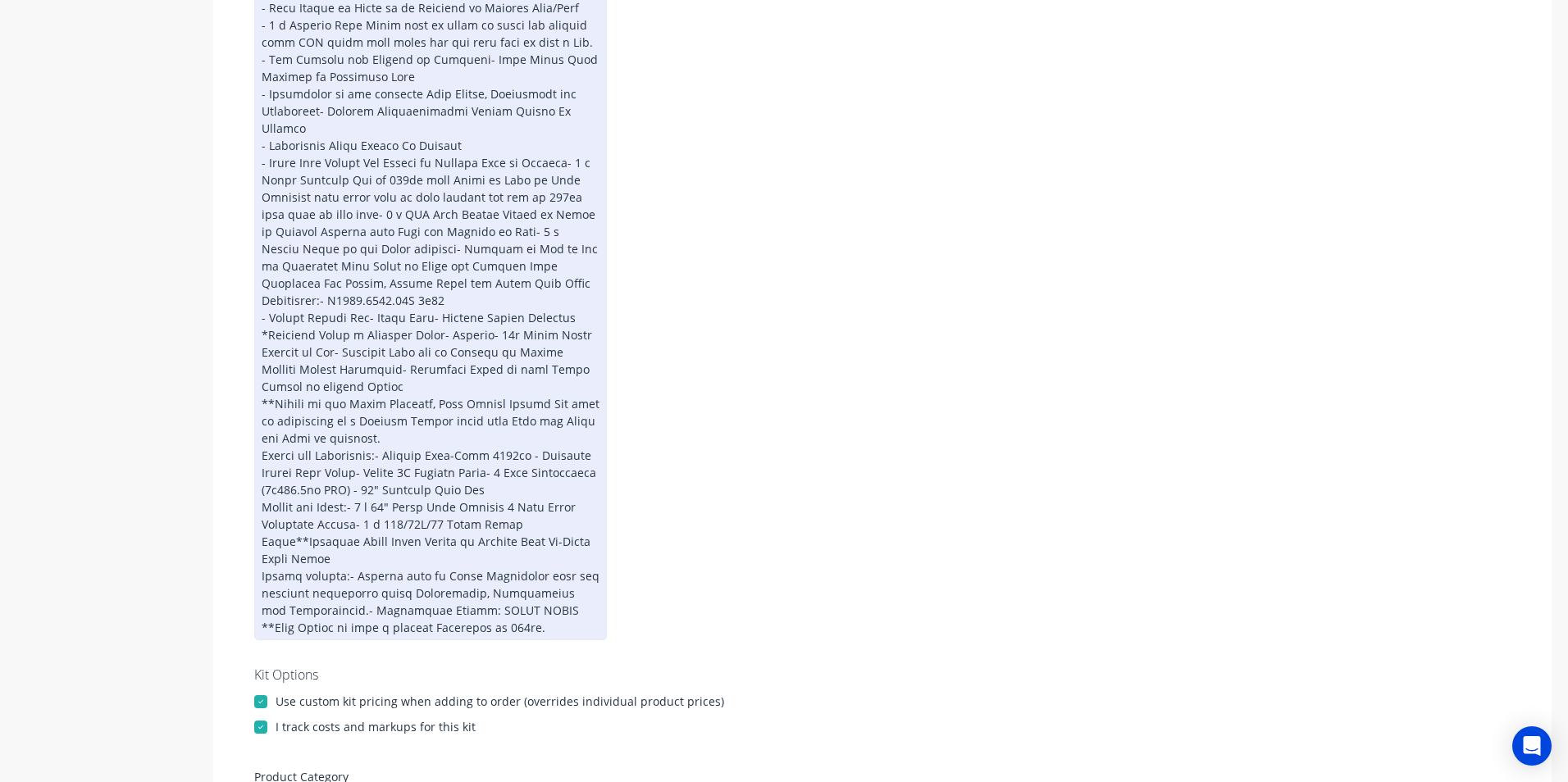
scroll to position [706, 0]
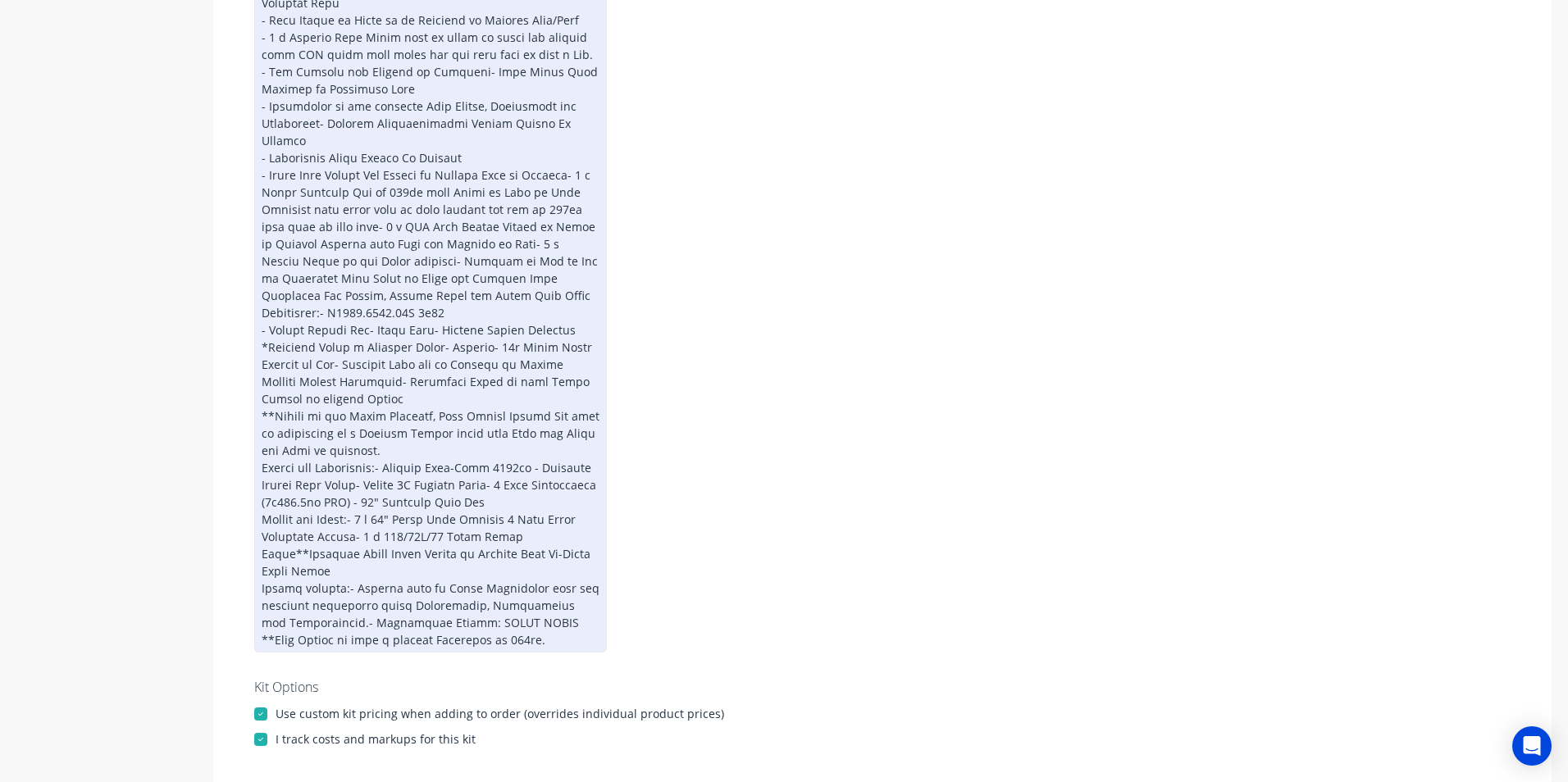
drag, startPoint x: 563, startPoint y: 160, endPoint x: 580, endPoint y: 169, distance: 19.2
click at [563, 159] on div at bounding box center [431, 149] width 352 height 1006
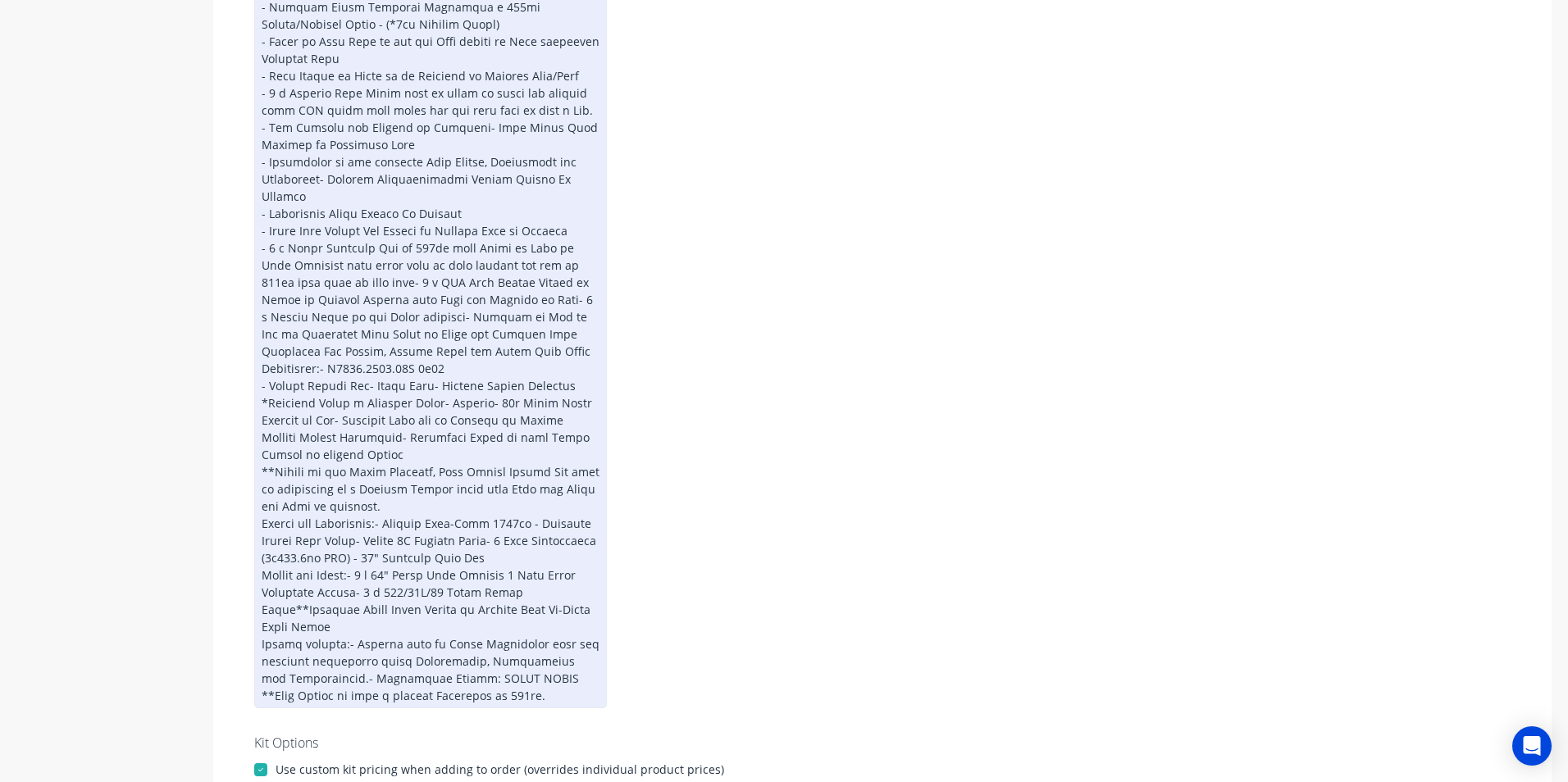
scroll to position [648, 0]
click at [376, 264] on div at bounding box center [431, 206] width 352 height 1006
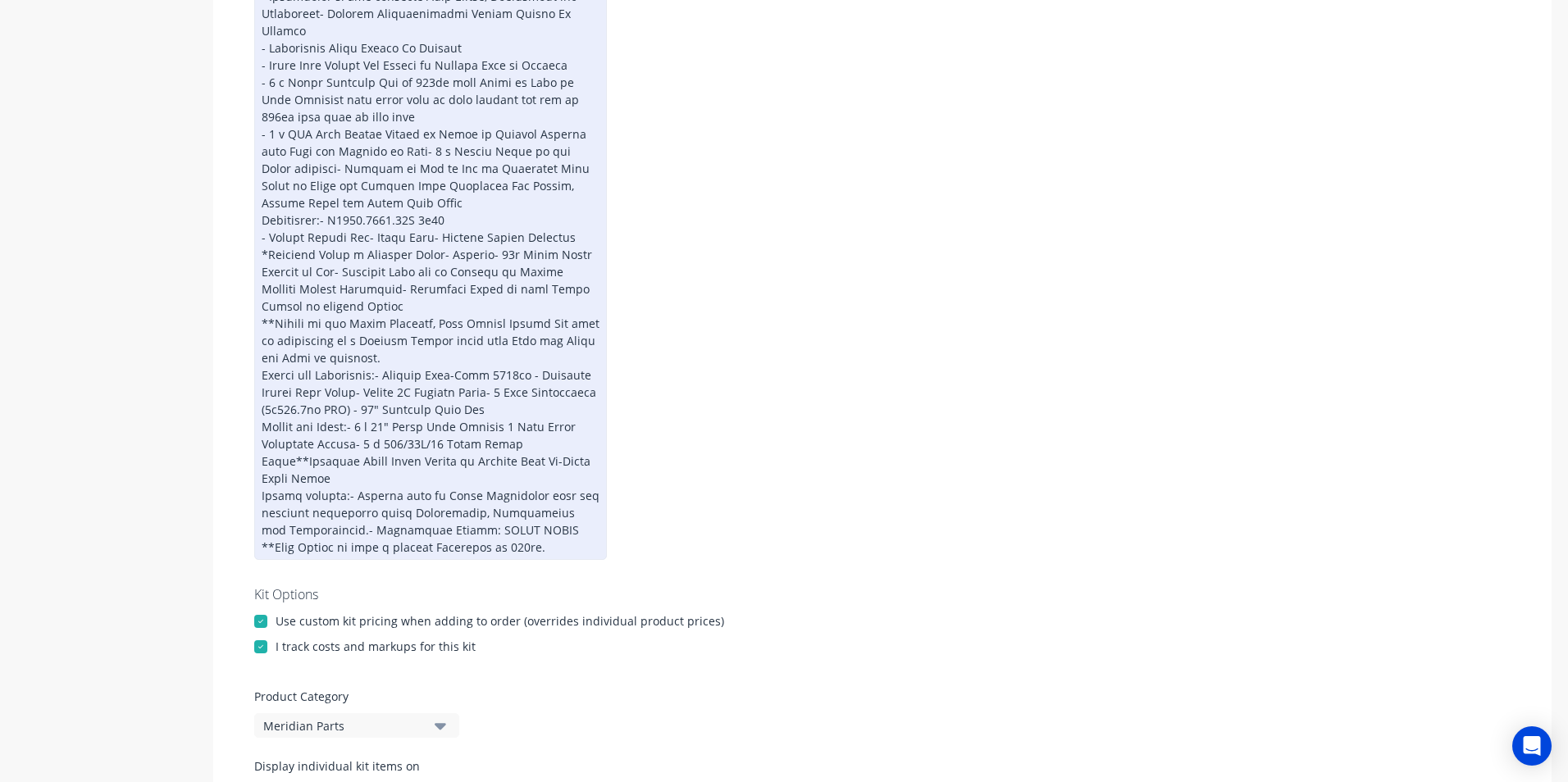
scroll to position [725, 0]
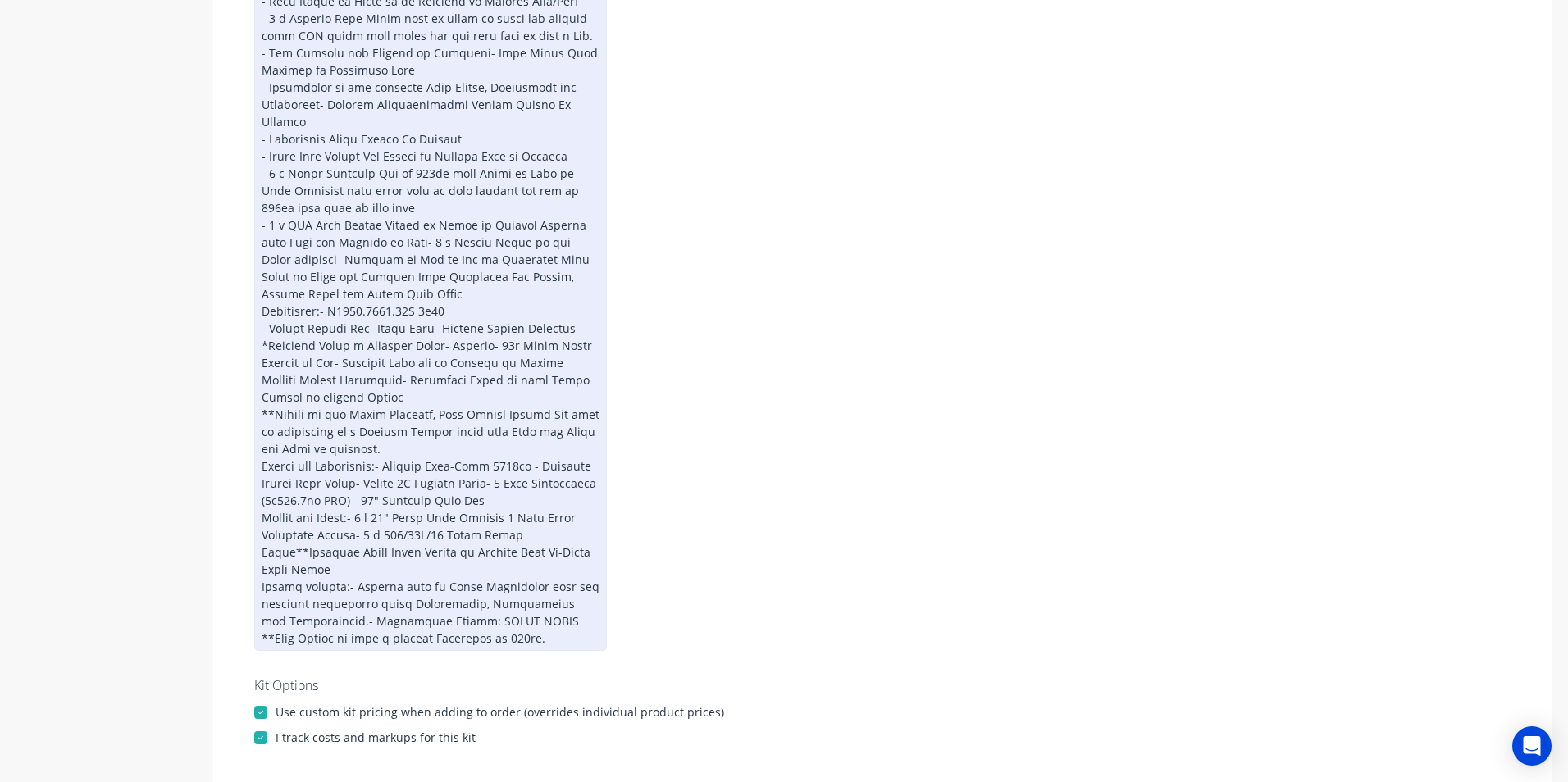
click at [399, 224] on div at bounding box center [431, 138] width 352 height 1024
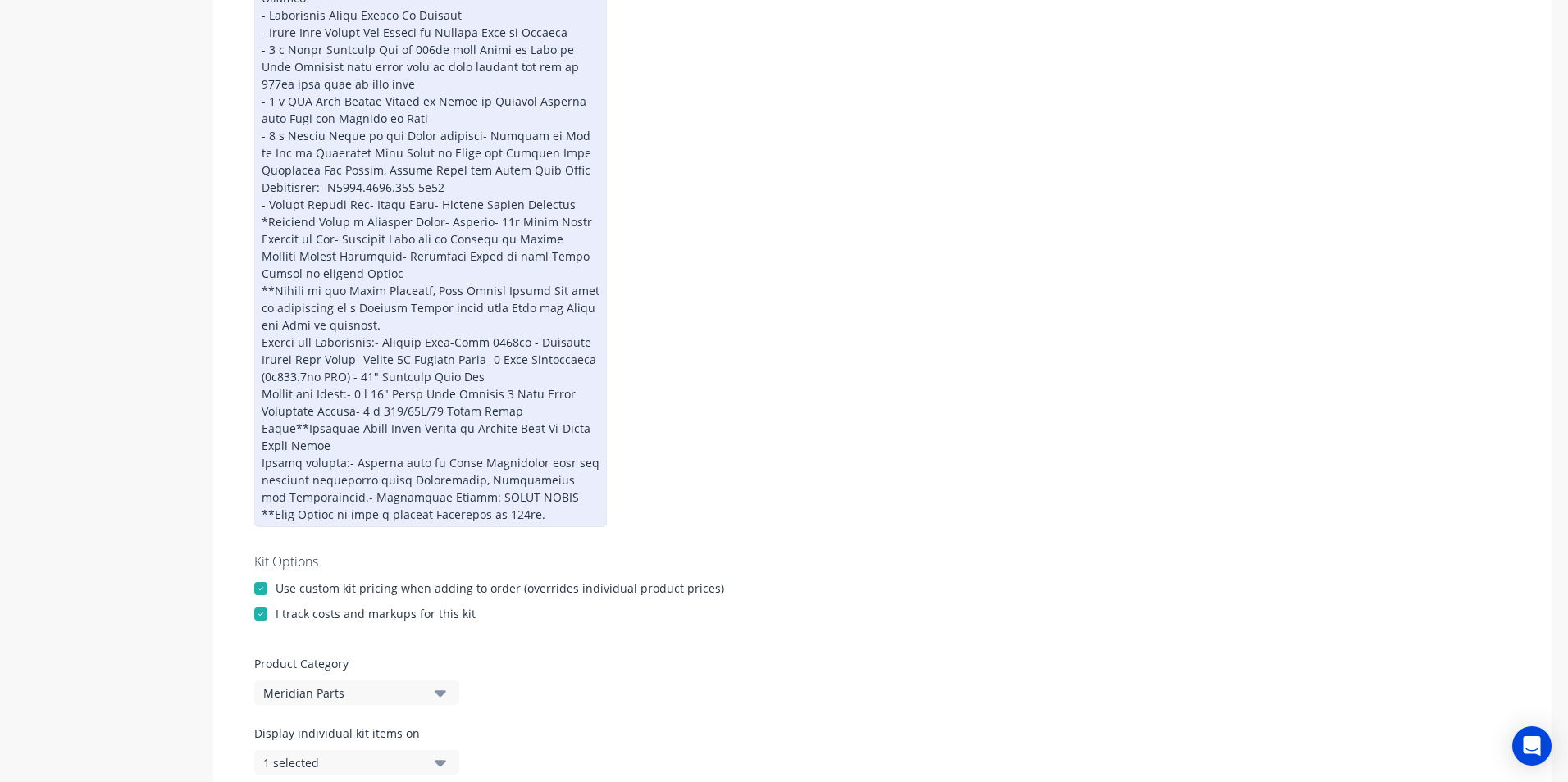
scroll to position [753, 0]
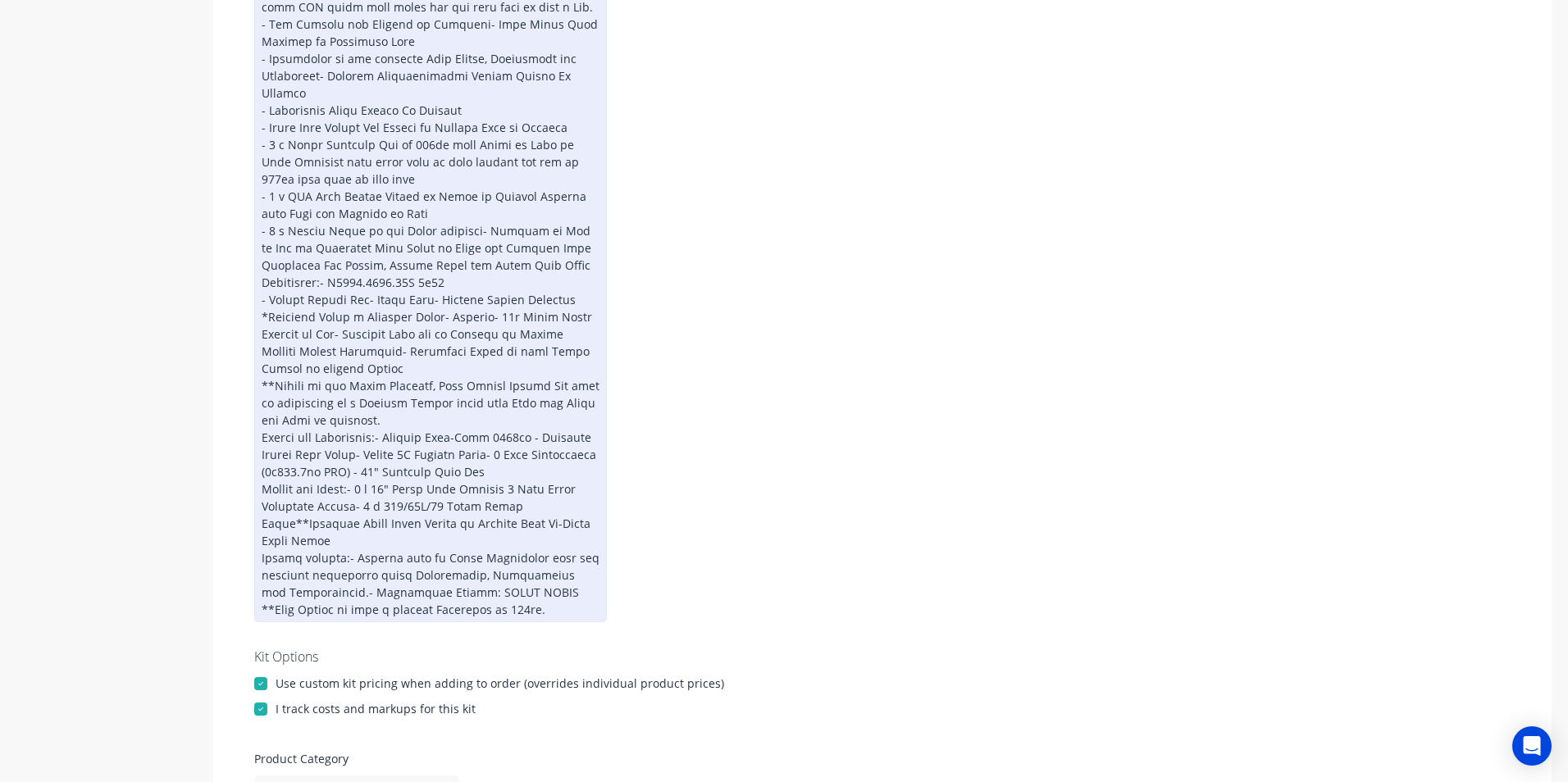
click at [437, 282] on div at bounding box center [431, 110] width 352 height 1024
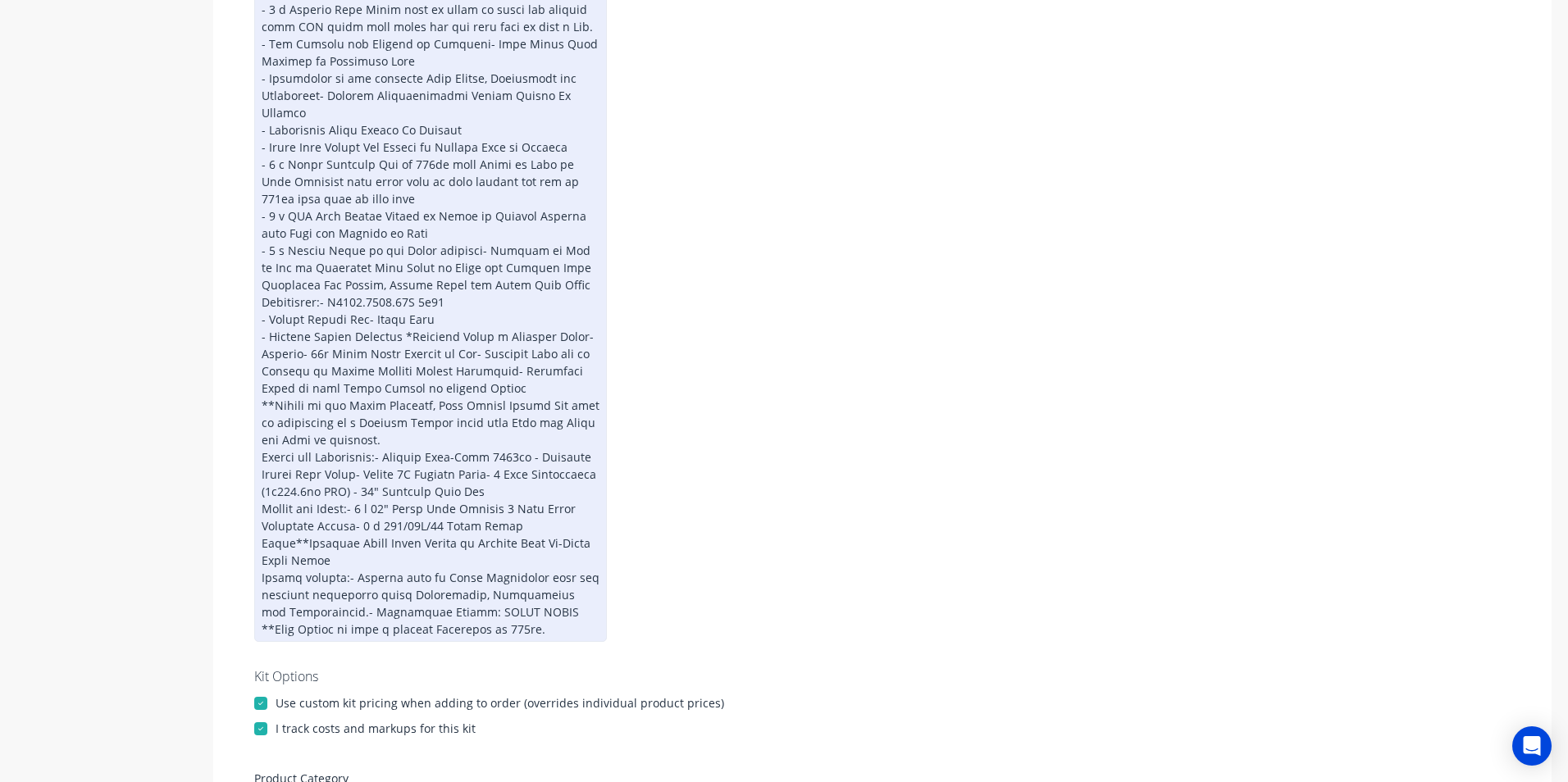
scroll to position [704, 0]
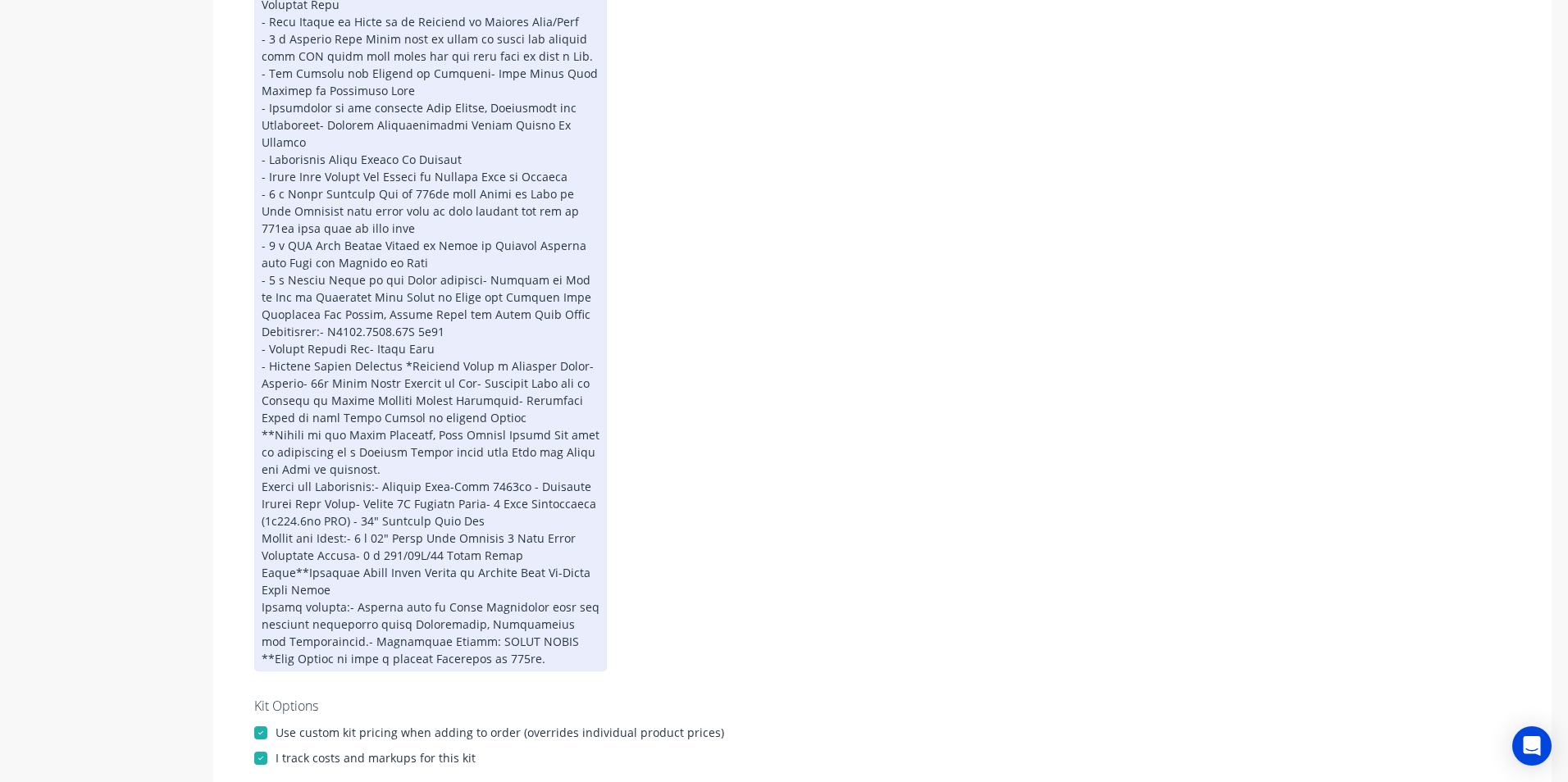
click at [299, 367] on div at bounding box center [431, 159] width 352 height 1024
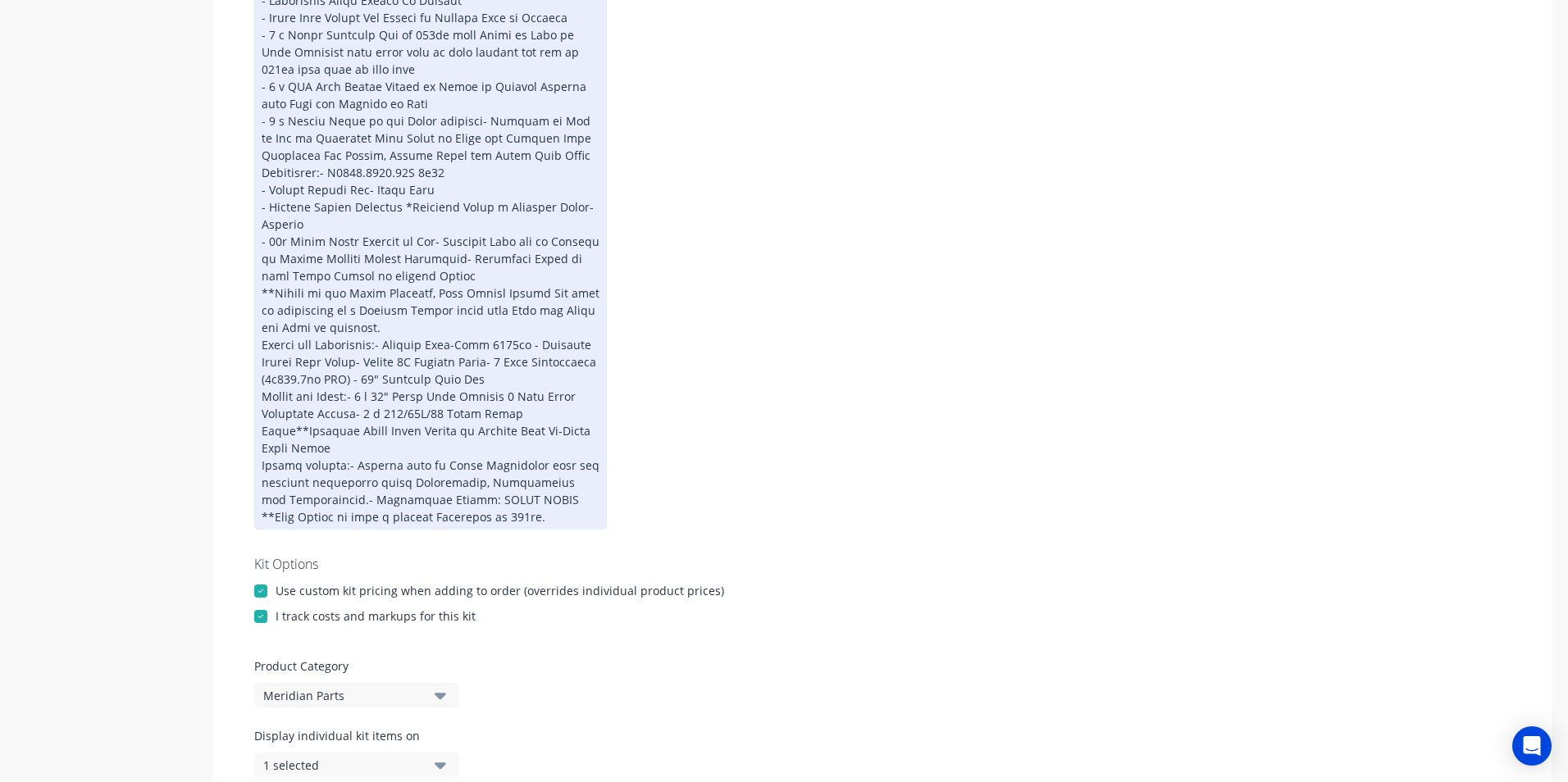
scroll to position [853, 0]
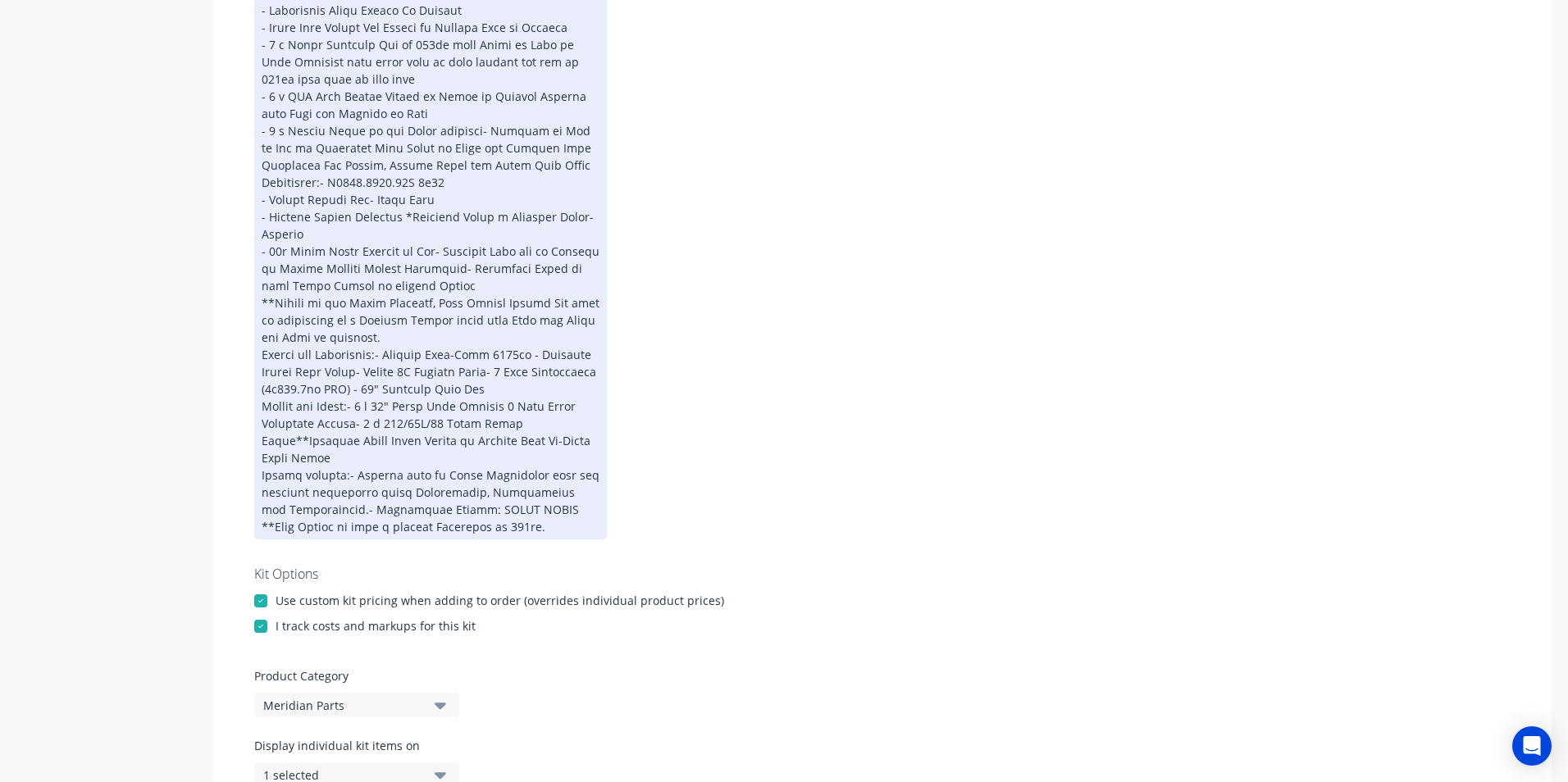
click at [354, 352] on div at bounding box center [431, 19] width 352 height 1041
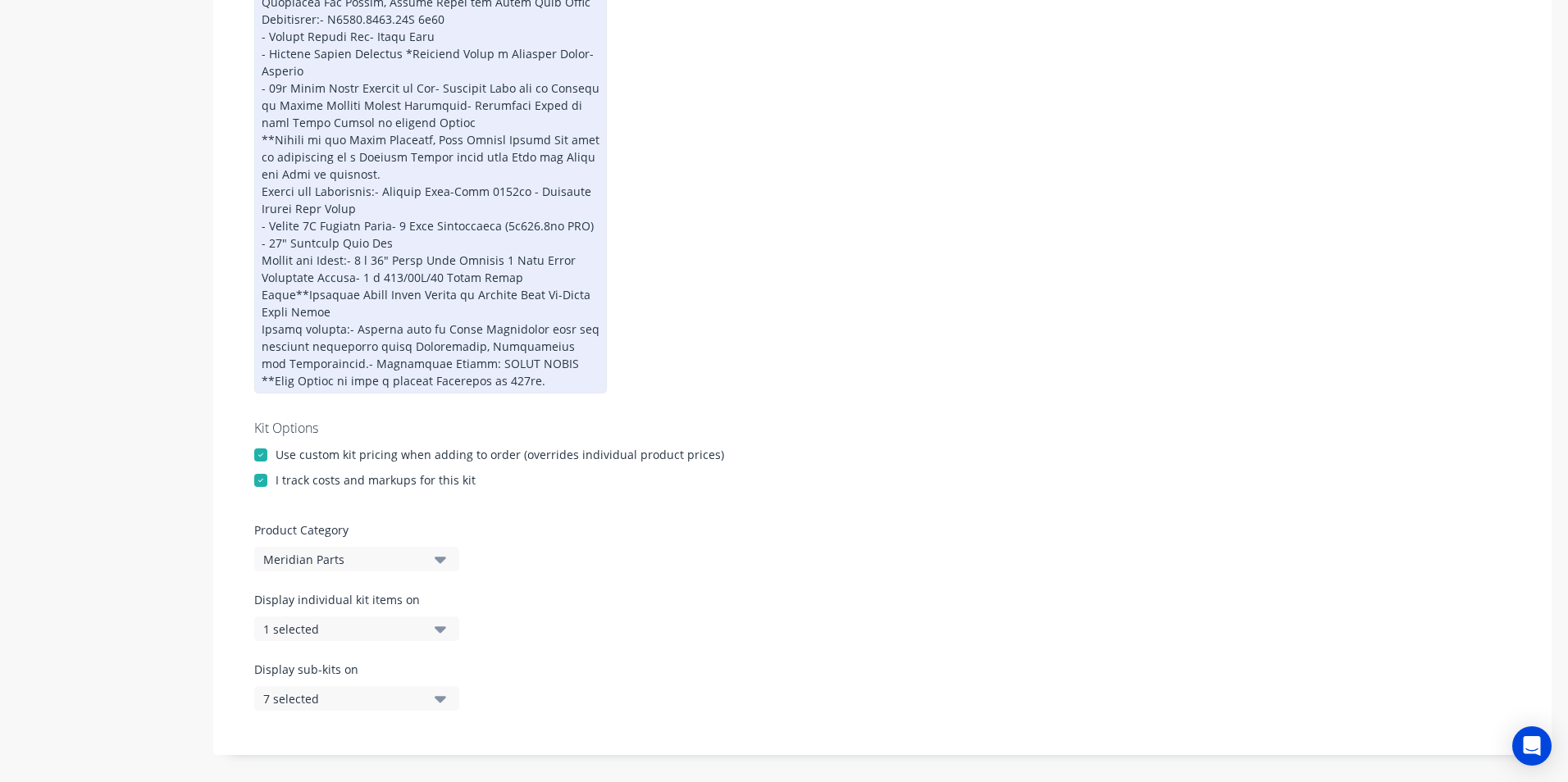
scroll to position [895, 0]
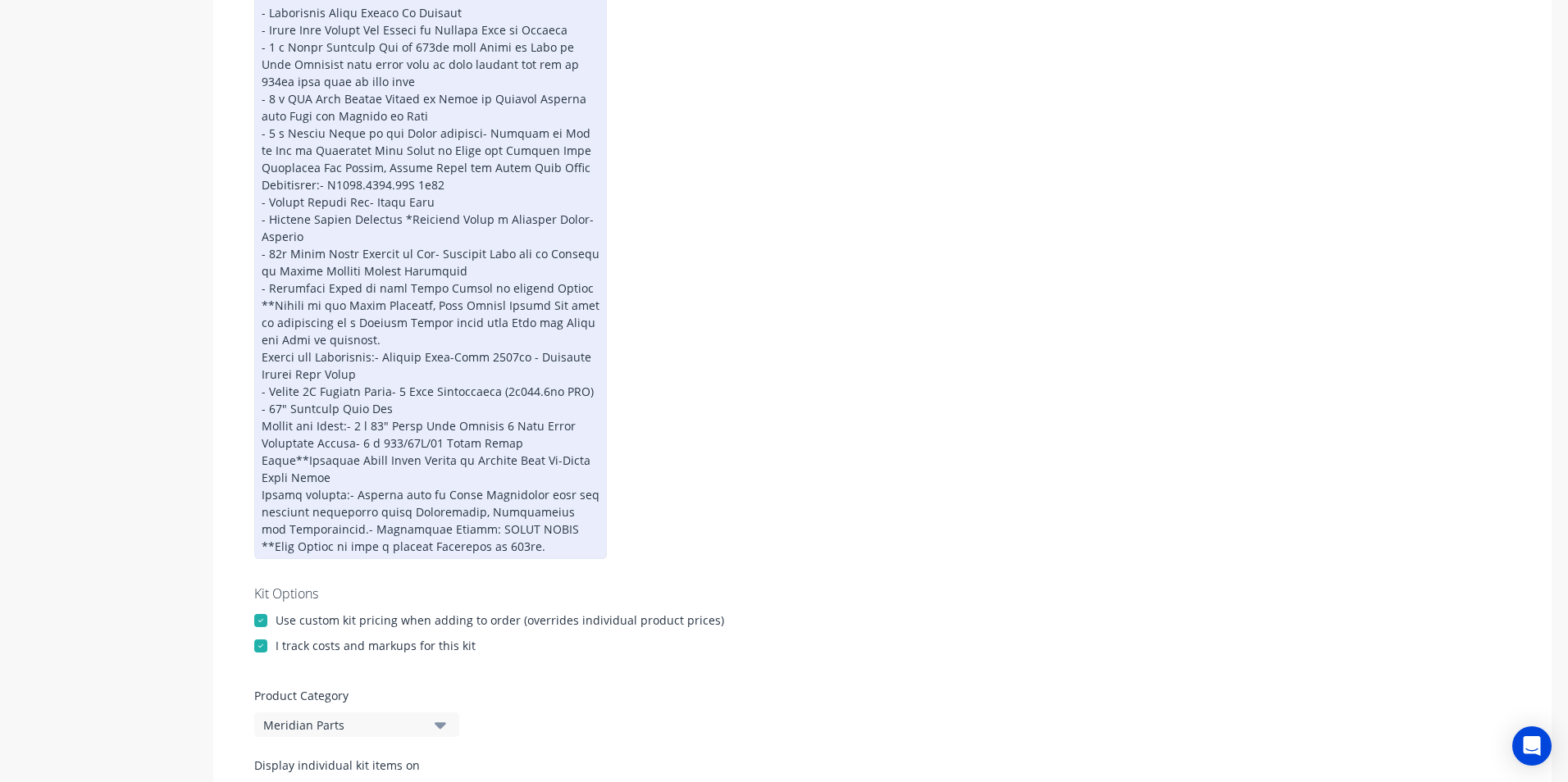
scroll to position [832, 0]
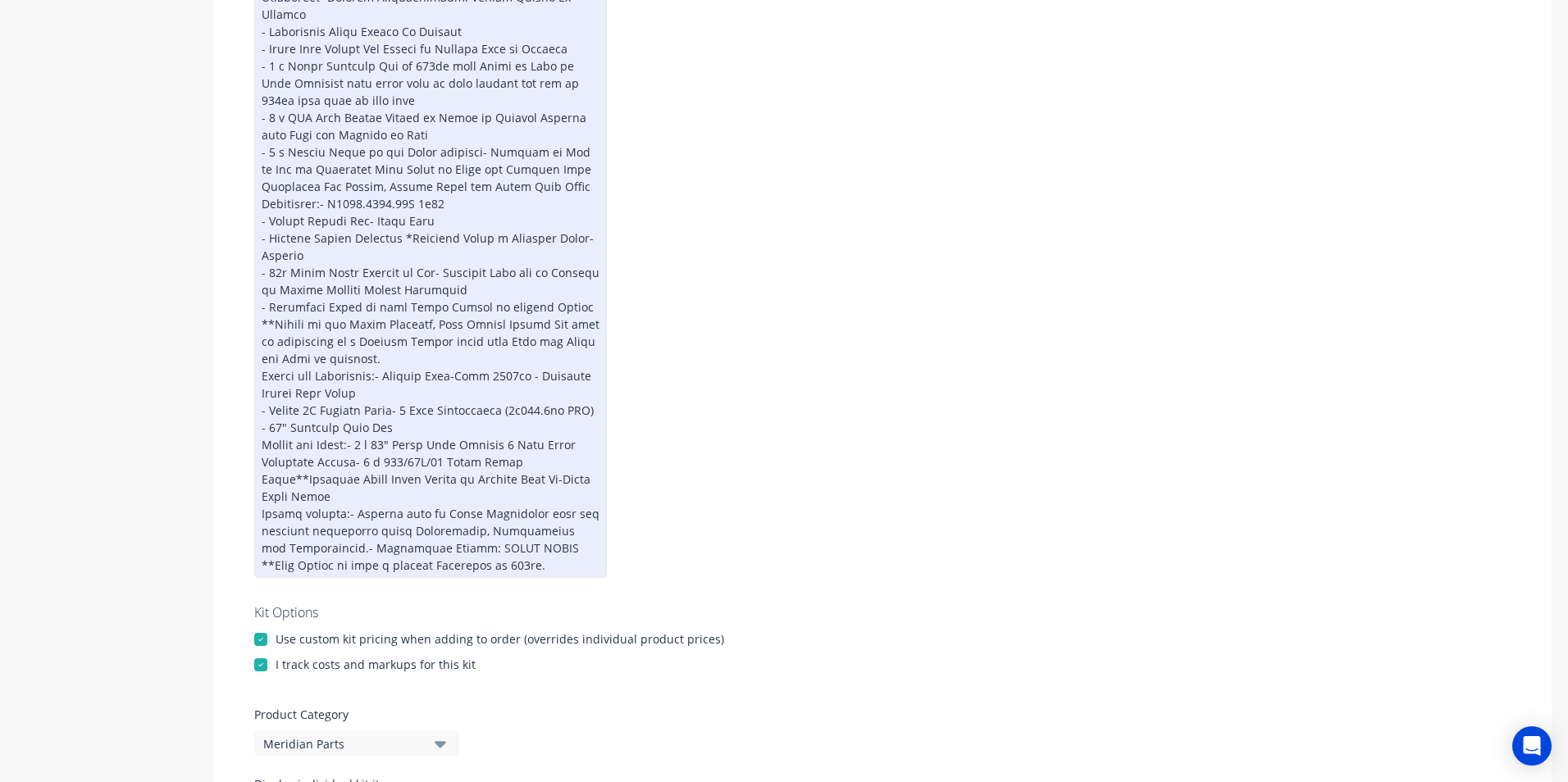
click at [437, 255] on div at bounding box center [431, 48] width 352 height 1058
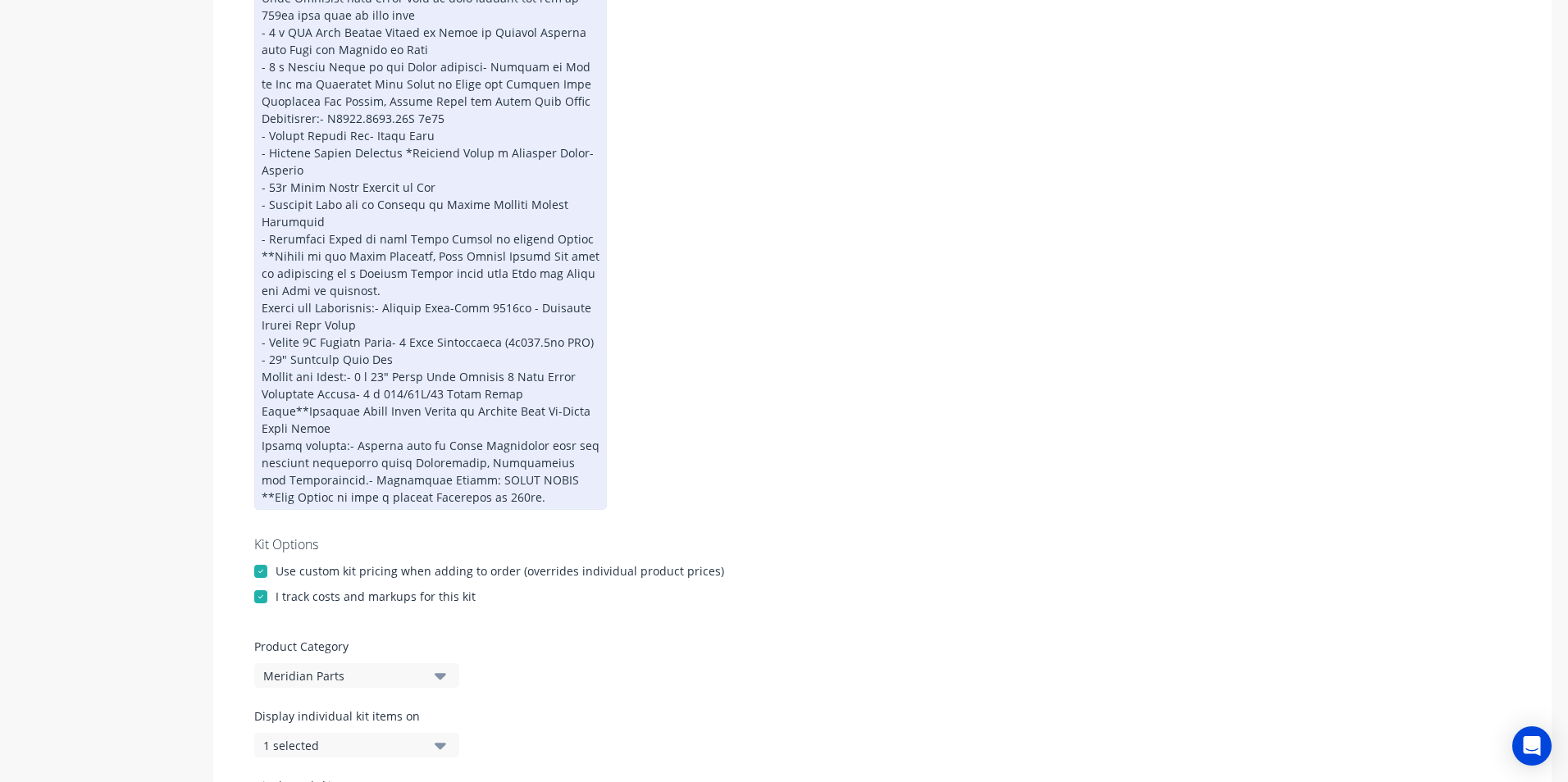
scroll to position [916, 0]
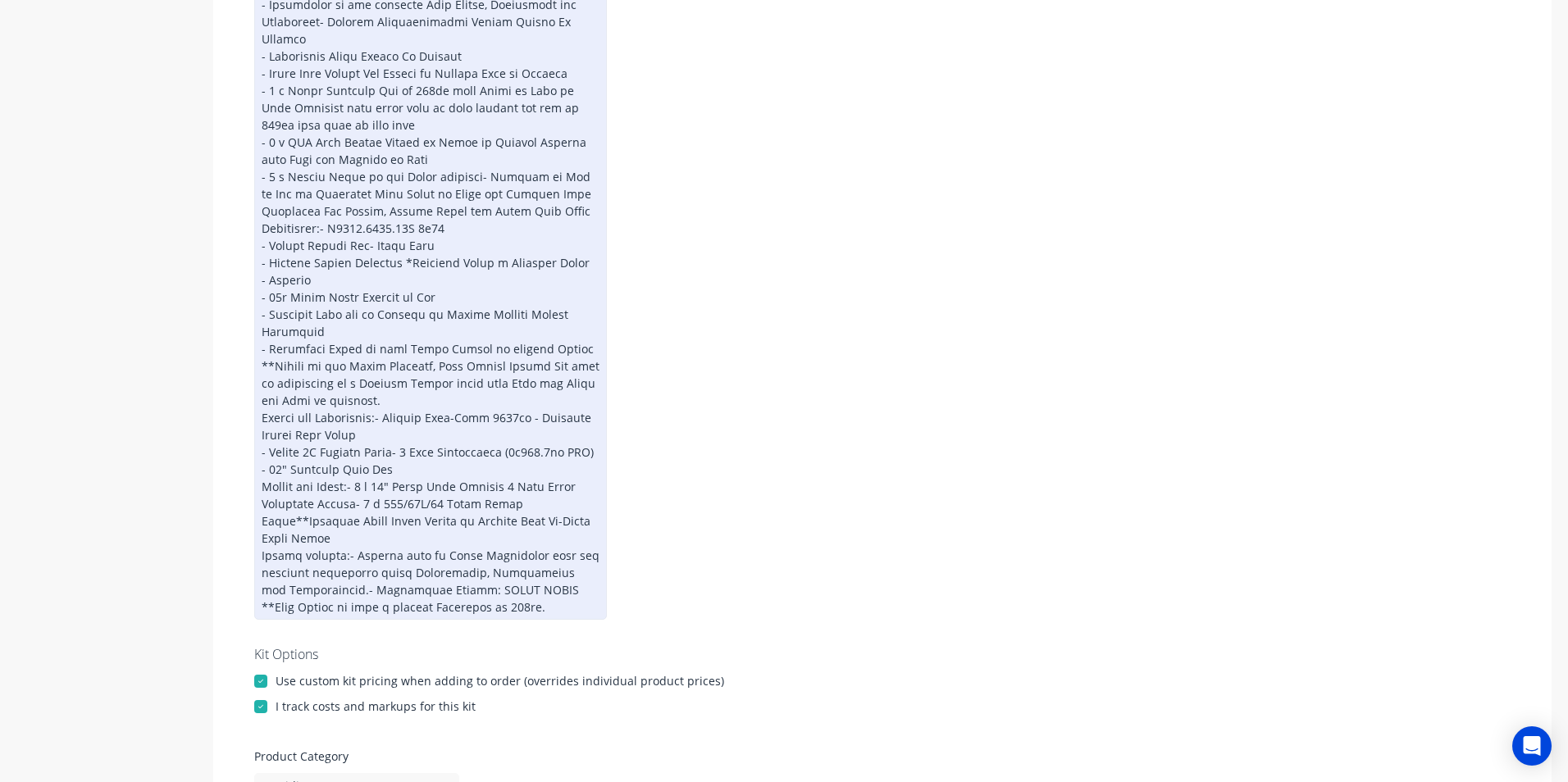
scroll to position [803, 0]
click at [388, 406] on div at bounding box center [431, 87] width 352 height 1075
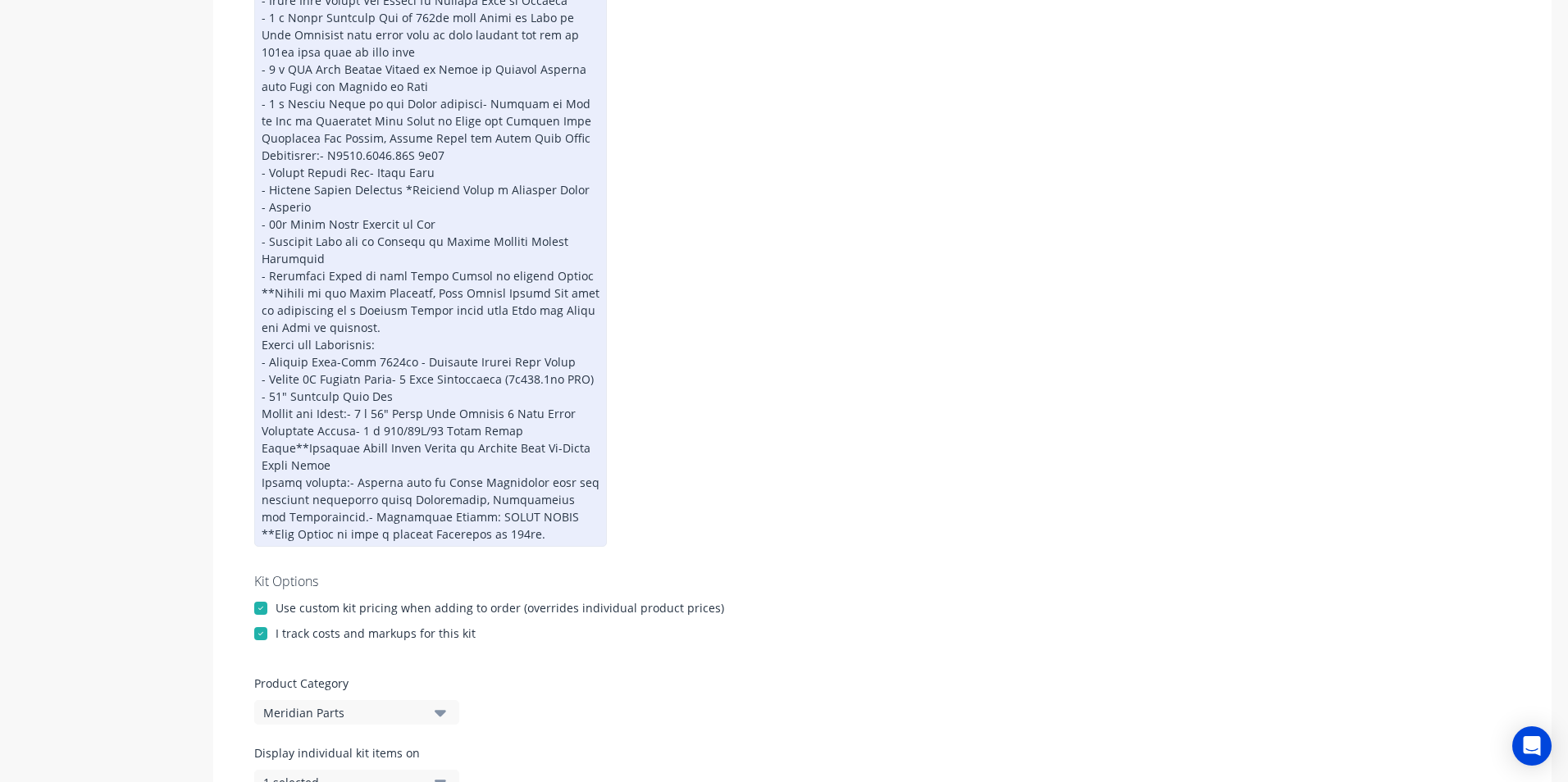
scroll to position [844, 0]
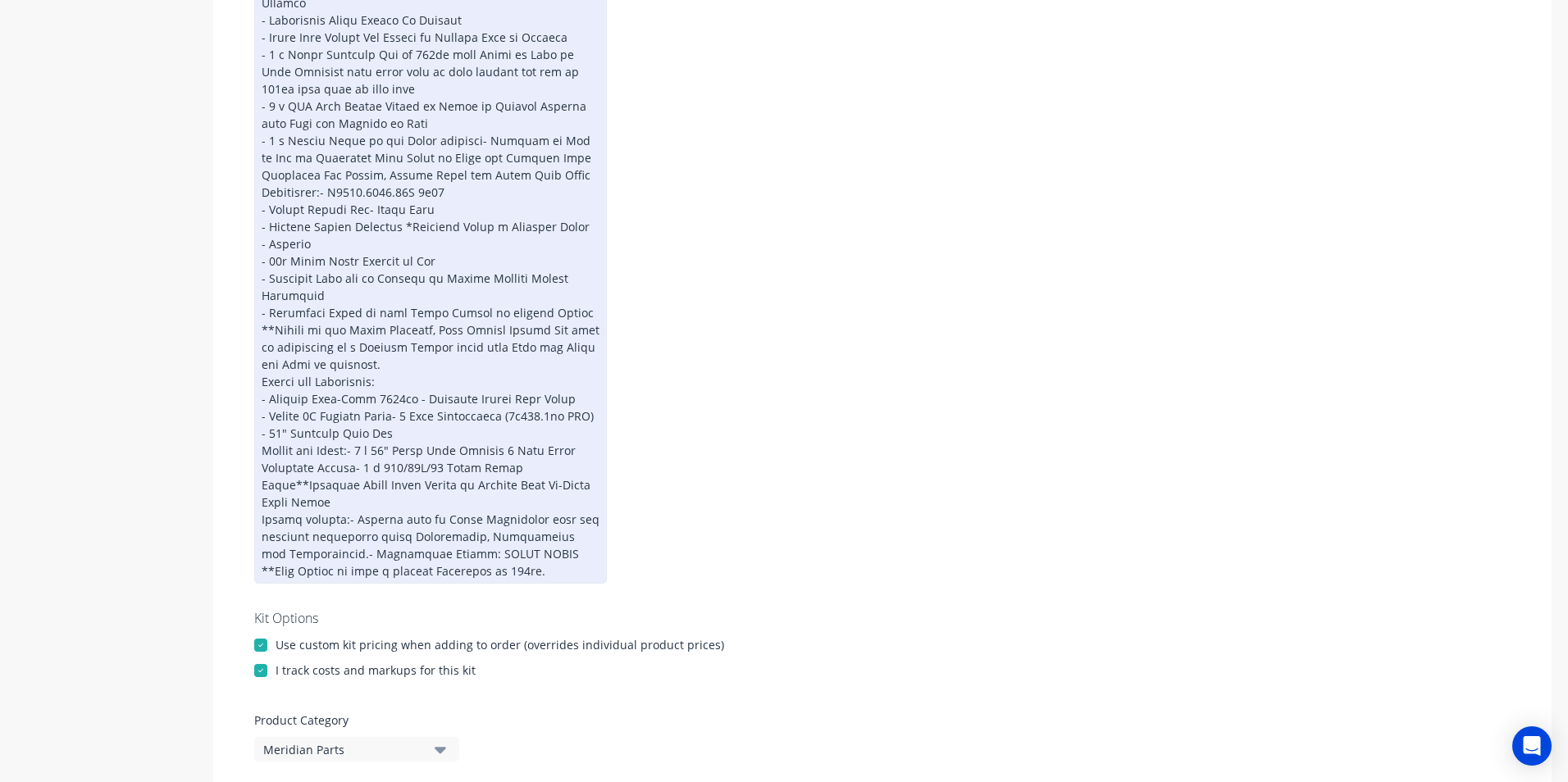
click at [409, 382] on div at bounding box center [431, 46] width 352 height 1075
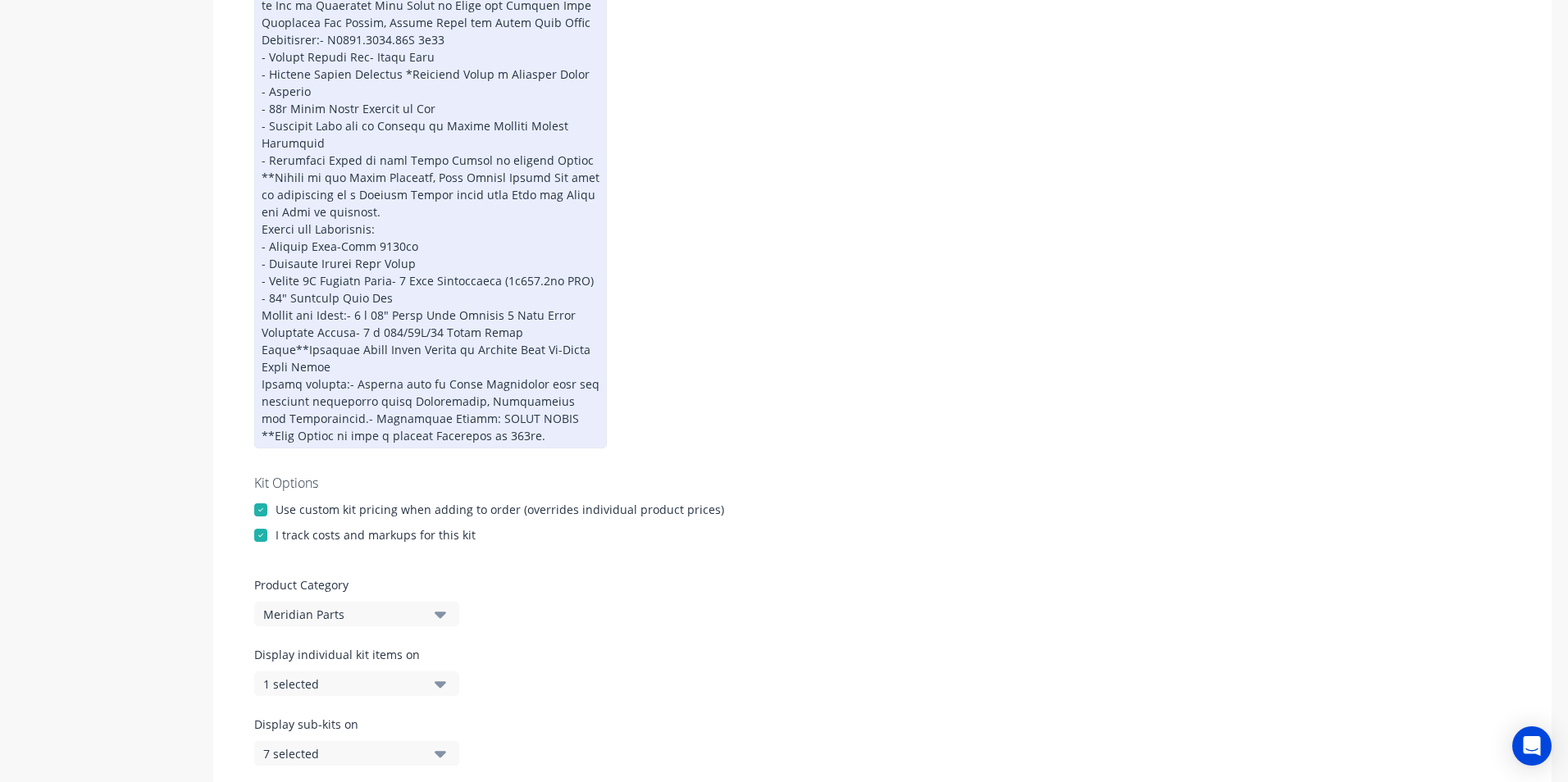
scroll to position [984, 0]
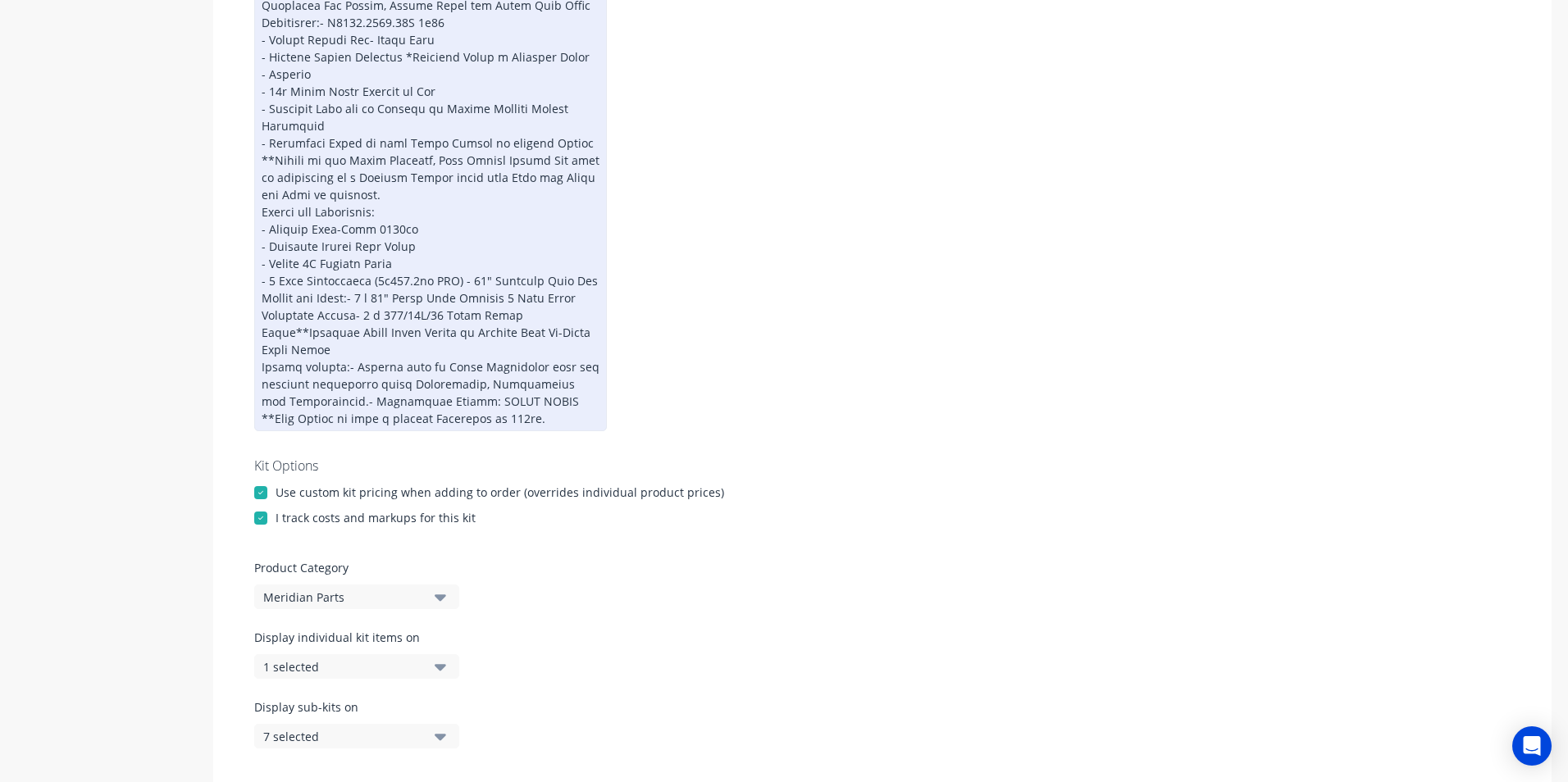
scroll to position [995, 0]
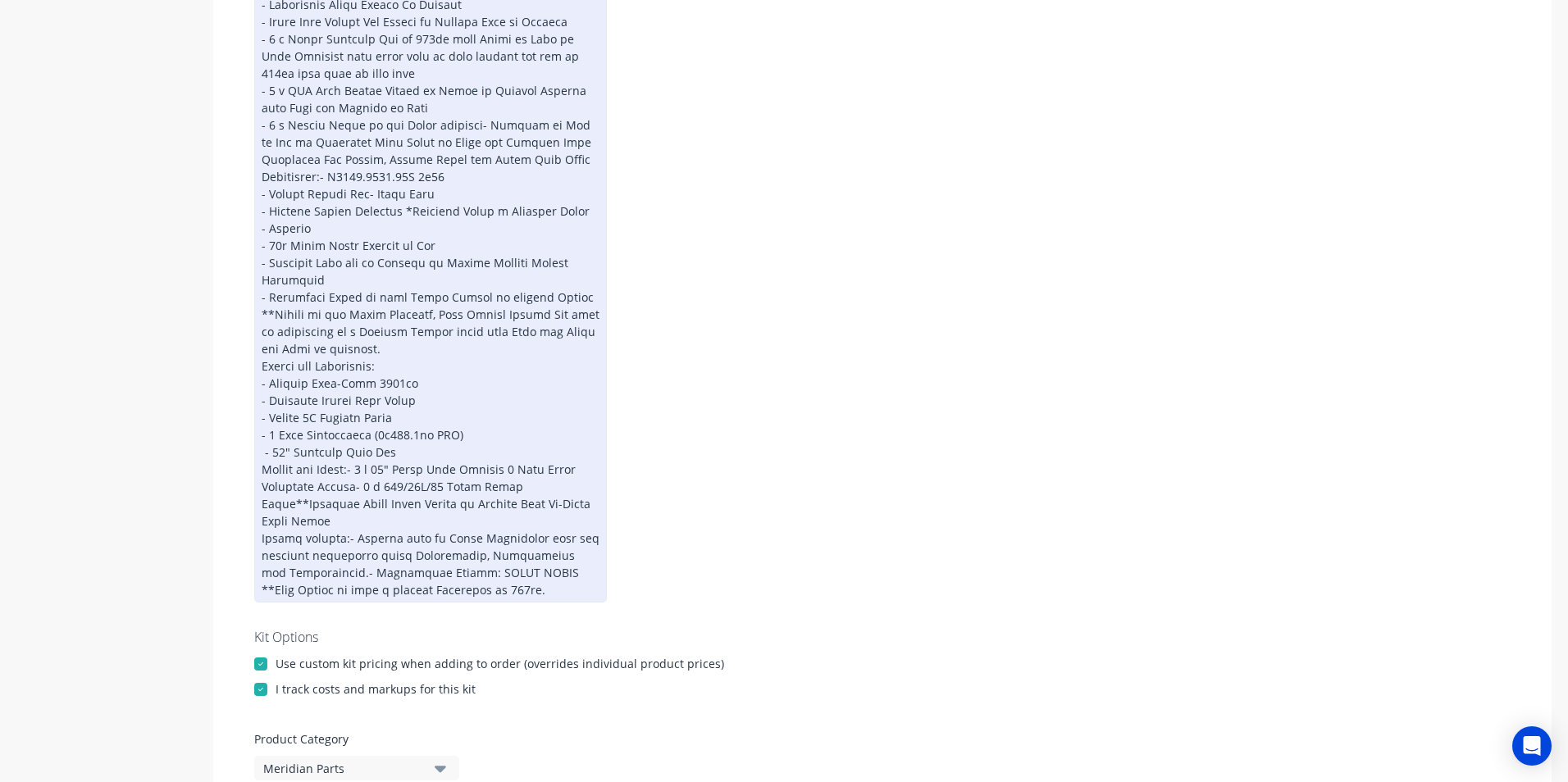
scroll to position [858, 0]
drag, startPoint x: 262, startPoint y: 433, endPoint x: 363, endPoint y: 447, distance: 102.0
click at [262, 433] on div at bounding box center [431, 48] width 352 height 1110
click at [264, 434] on div at bounding box center [431, 48] width 352 height 1110
click at [357, 455] on div at bounding box center [431, 48] width 352 height 1110
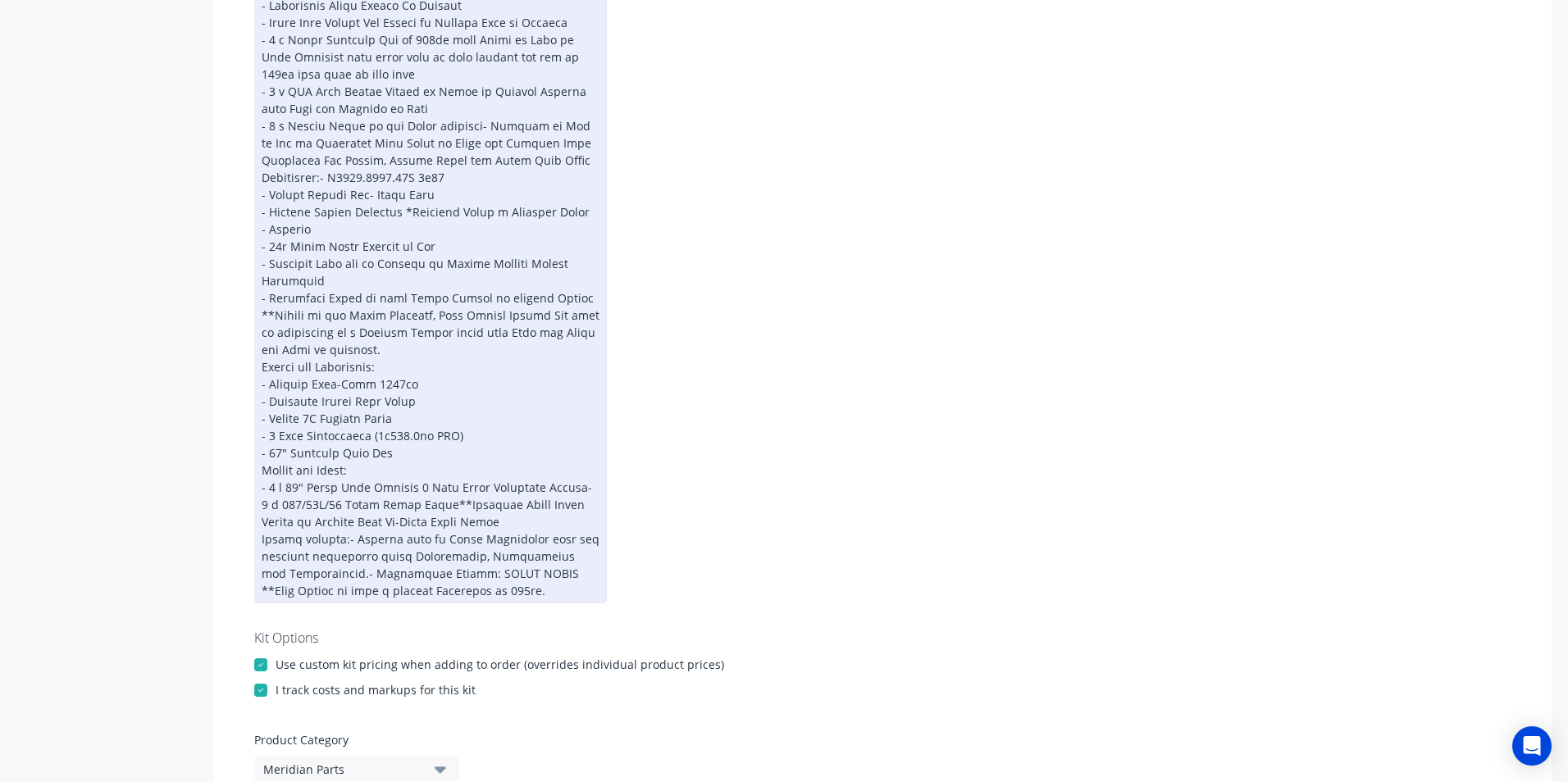
click at [567, 469] on div at bounding box center [431, 48] width 352 height 1110
click at [568, 472] on div at bounding box center [431, 48] width 352 height 1110
click at [440, 483] on div at bounding box center [431, 48] width 352 height 1110
click at [491, 502] on div at bounding box center [431, 48] width 352 height 1110
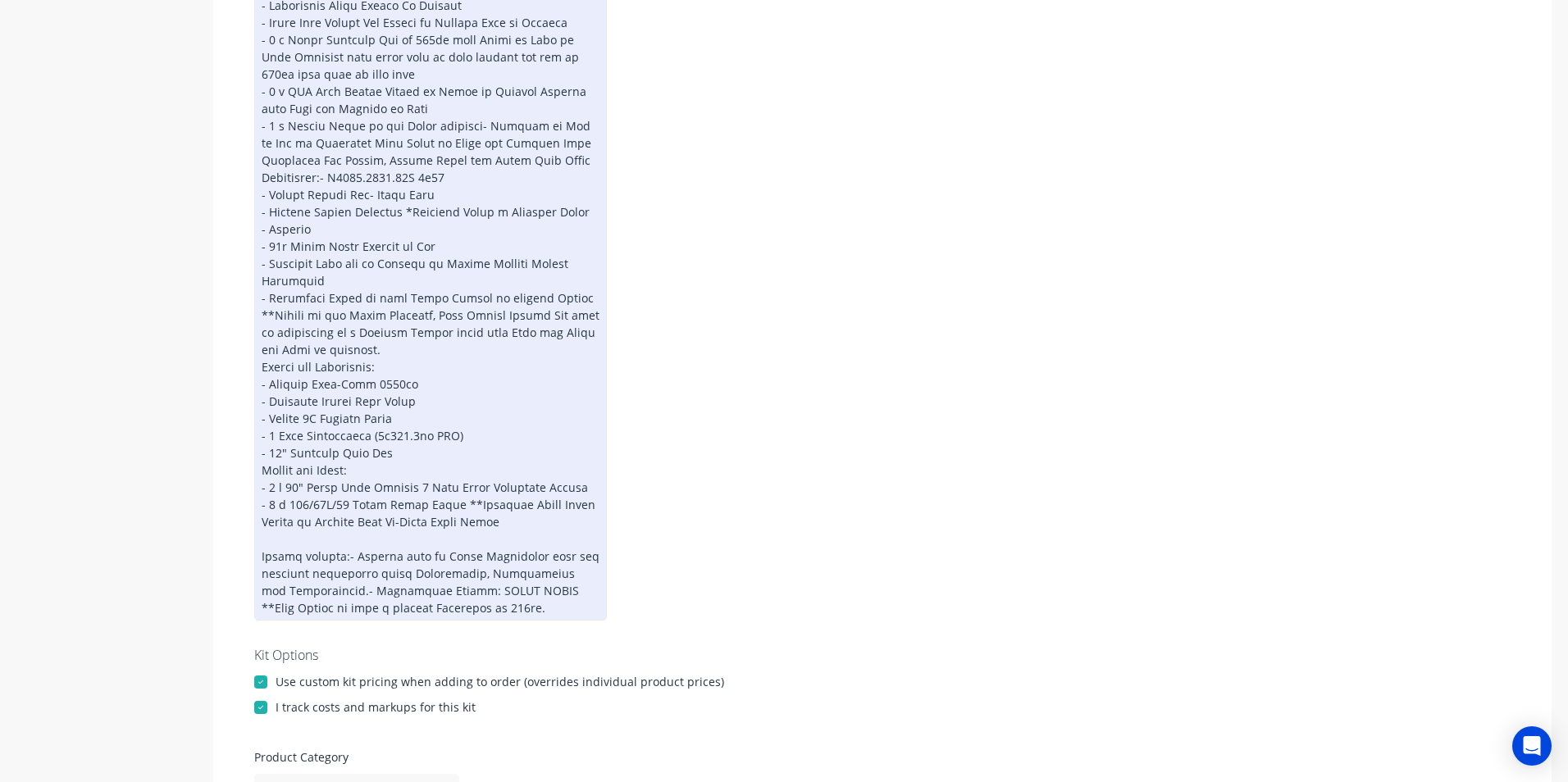
click at [391, 436] on div at bounding box center [431, 56] width 352 height 1127
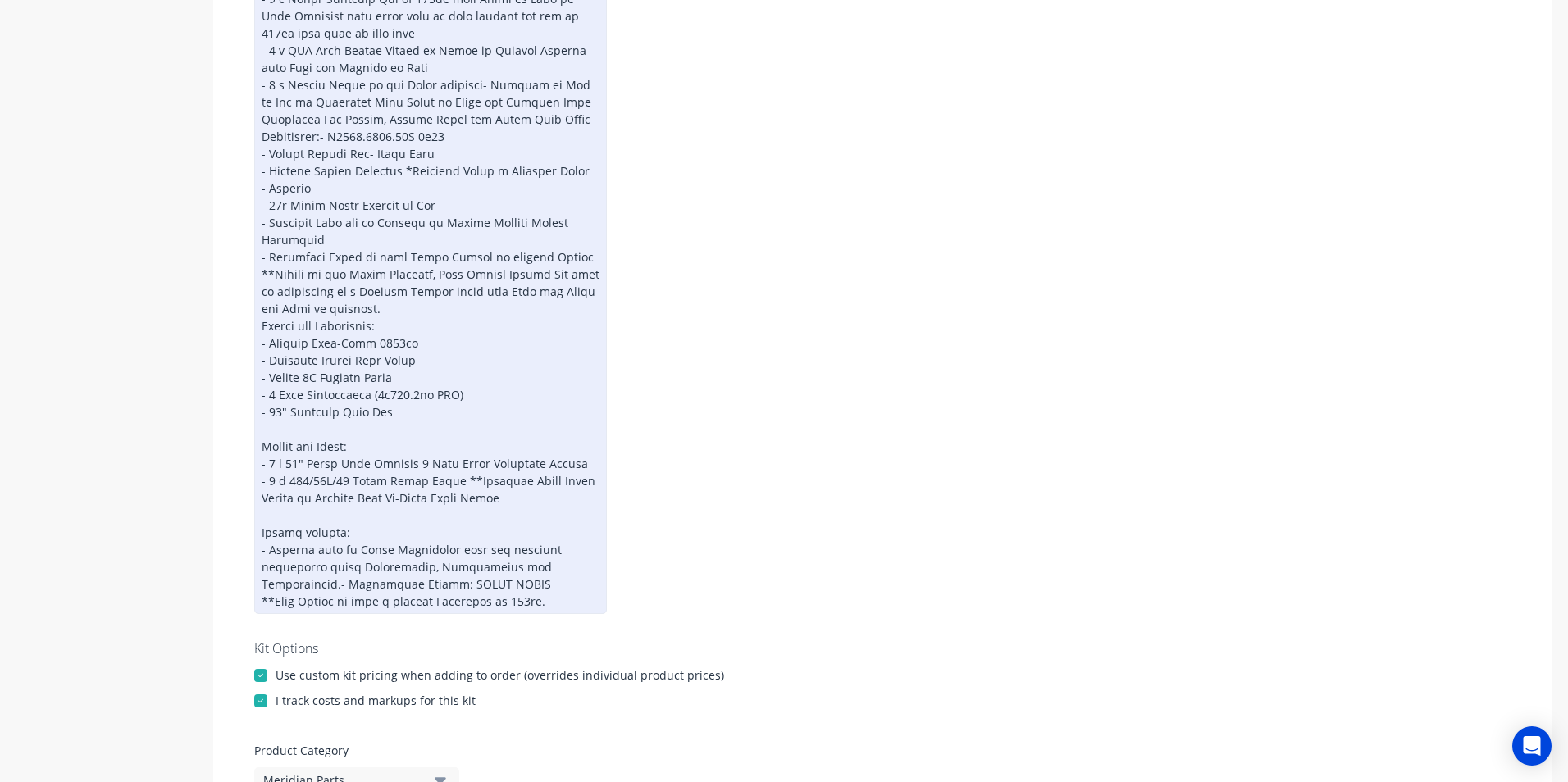
scroll to position [940, 0]
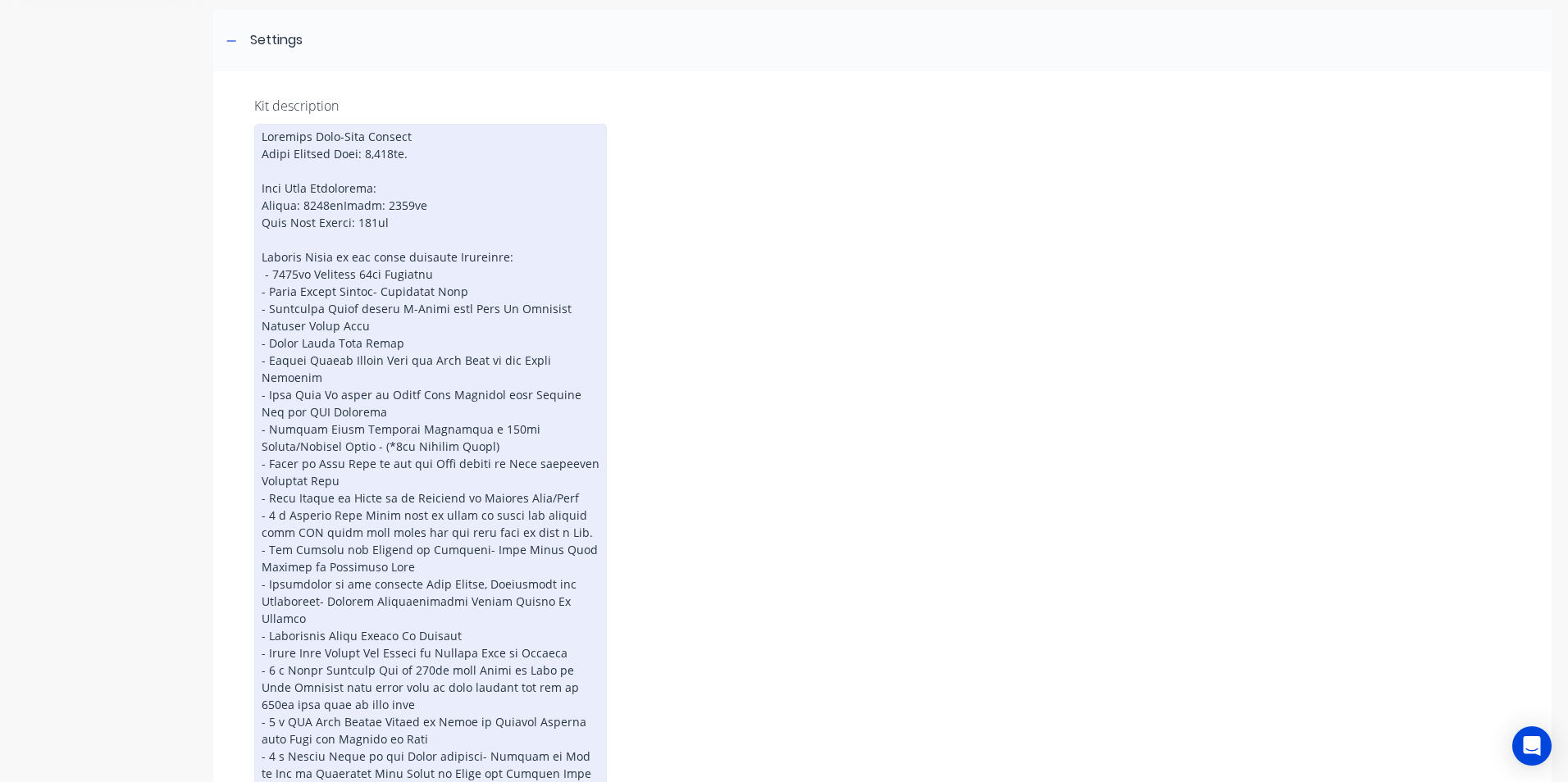
scroll to position [121, 0]
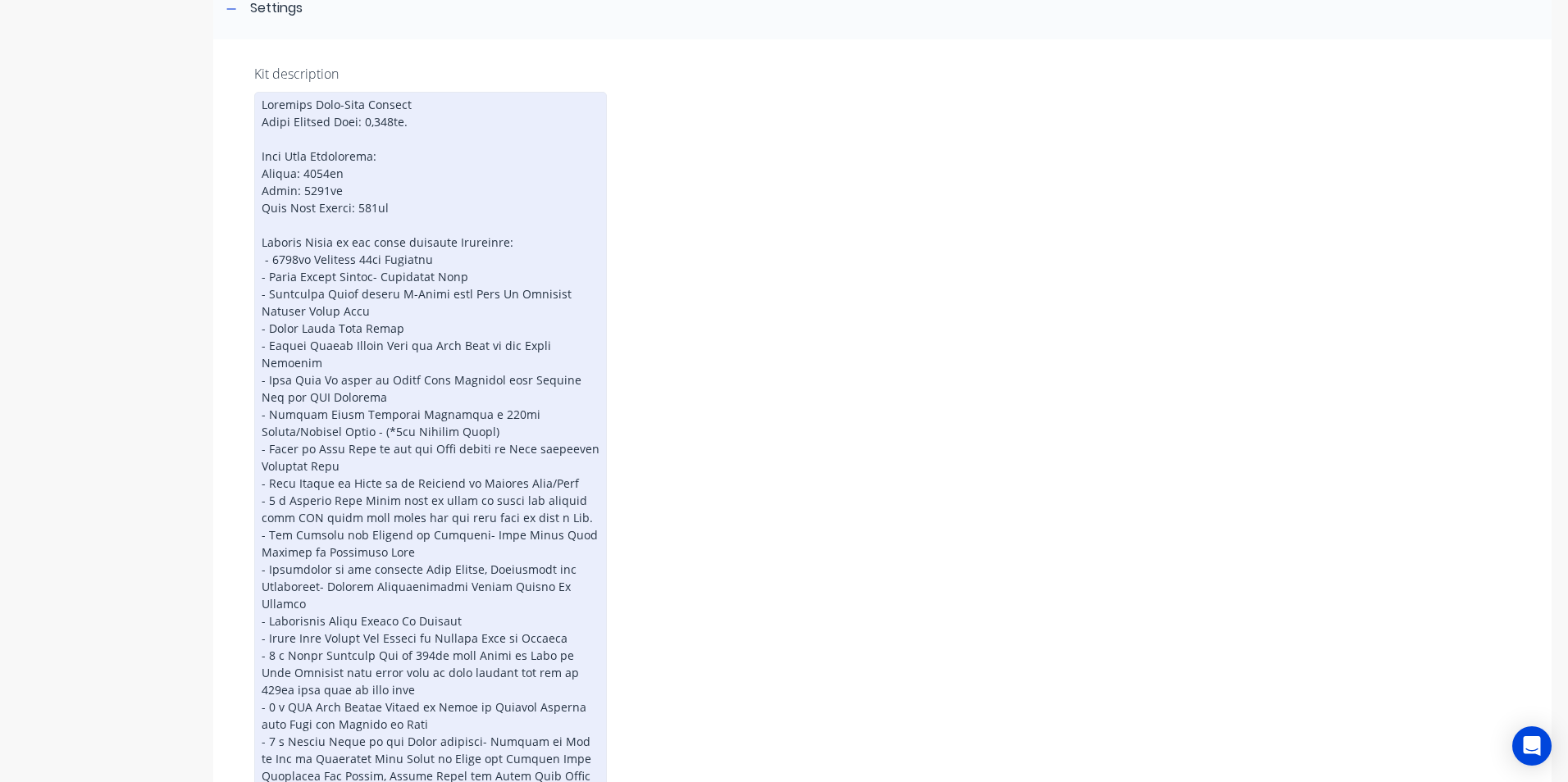
scroll to position [289, 0]
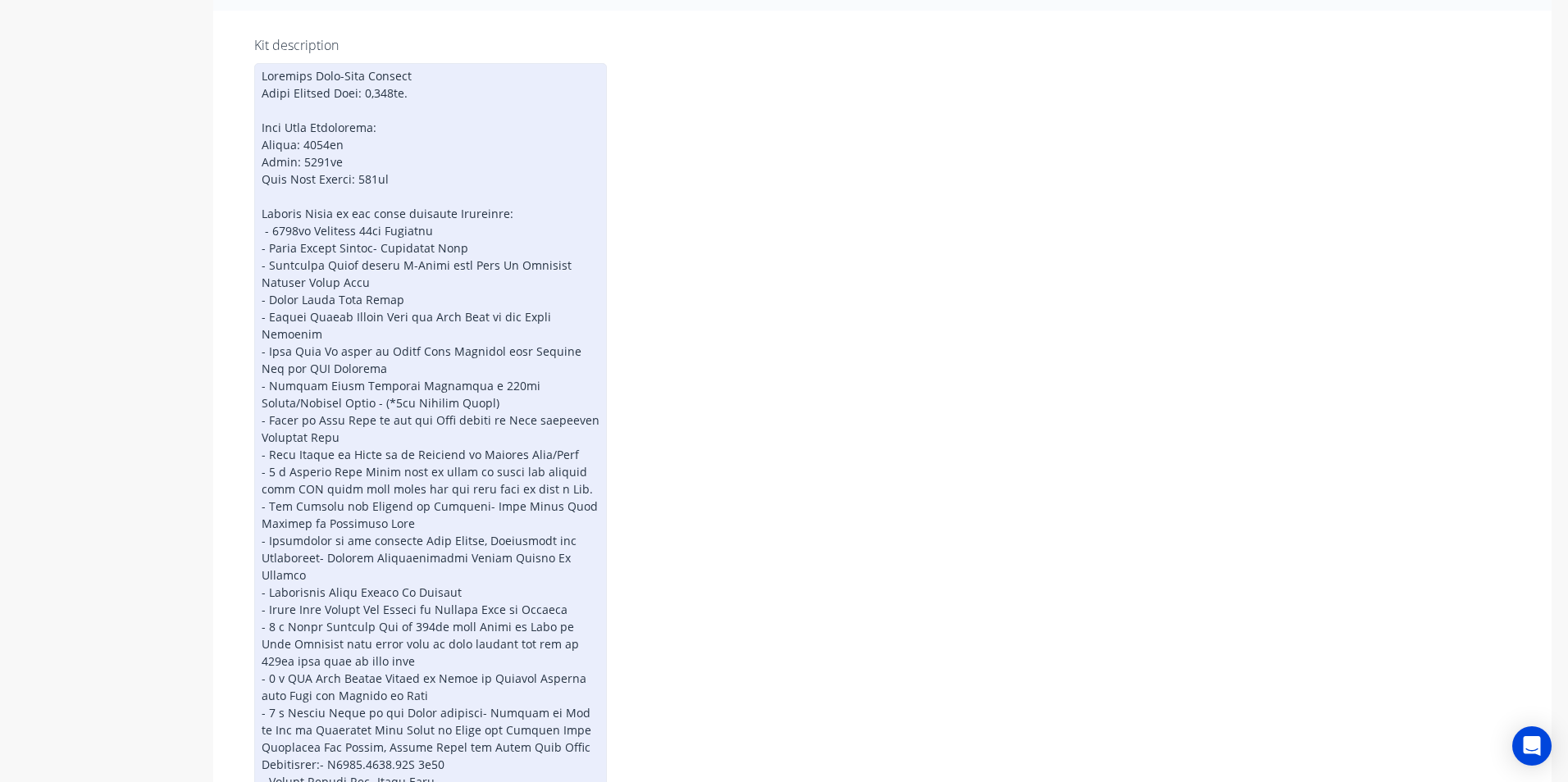
click at [372, 248] on div at bounding box center [431, 660] width 352 height 1196
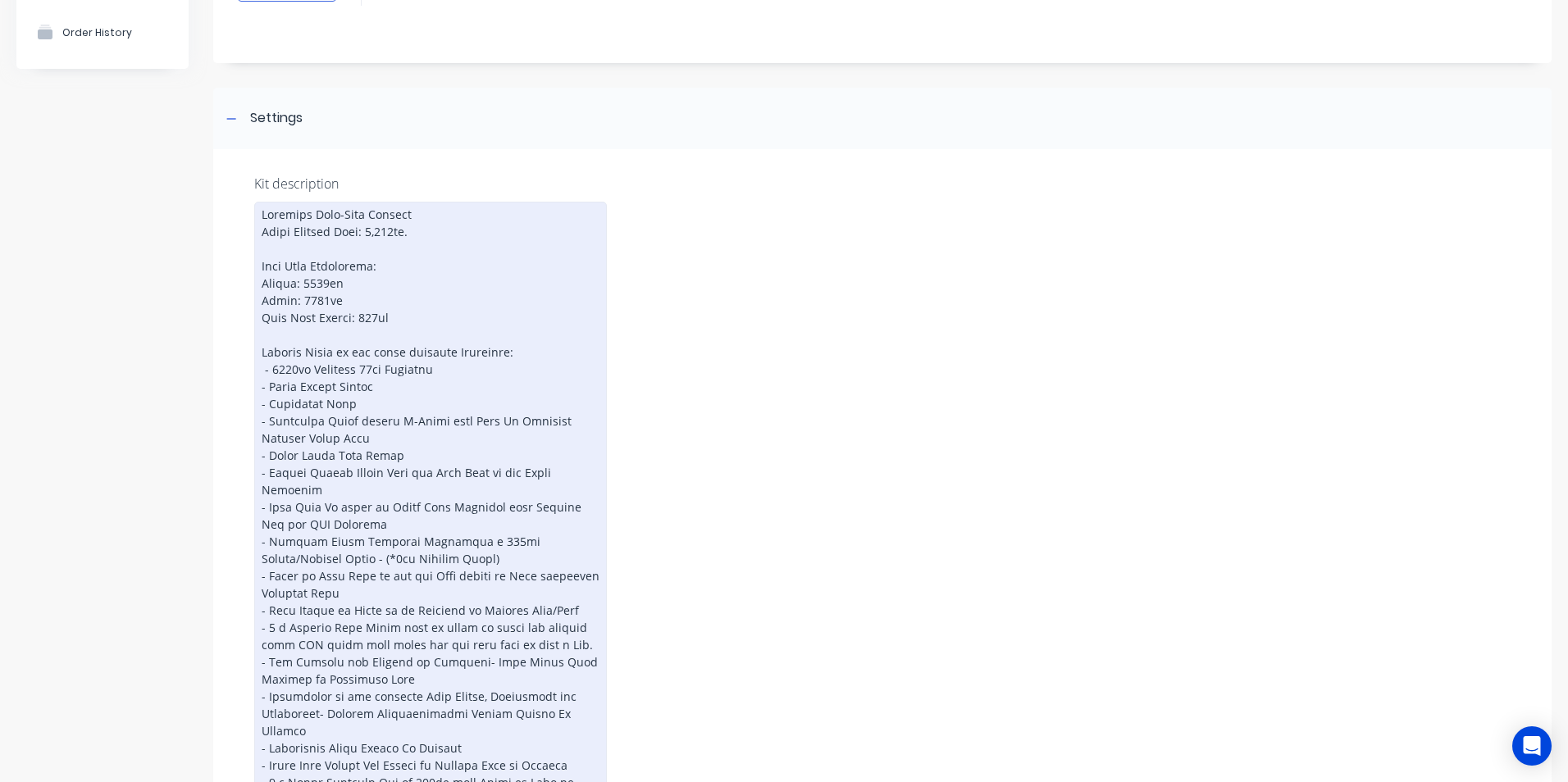
scroll to position [232, 0]
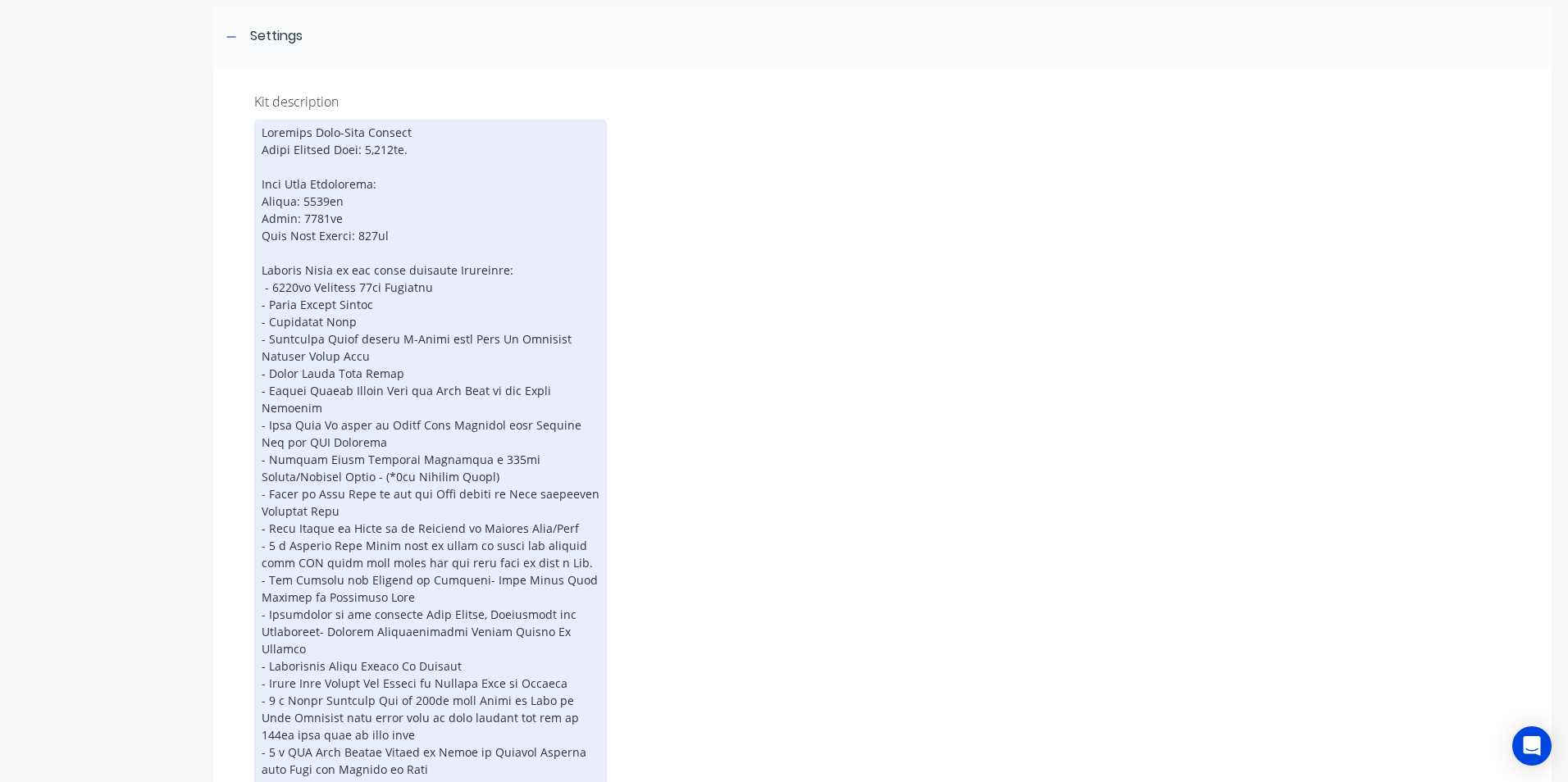
click at [270, 336] on div at bounding box center [431, 727] width 352 height 1213
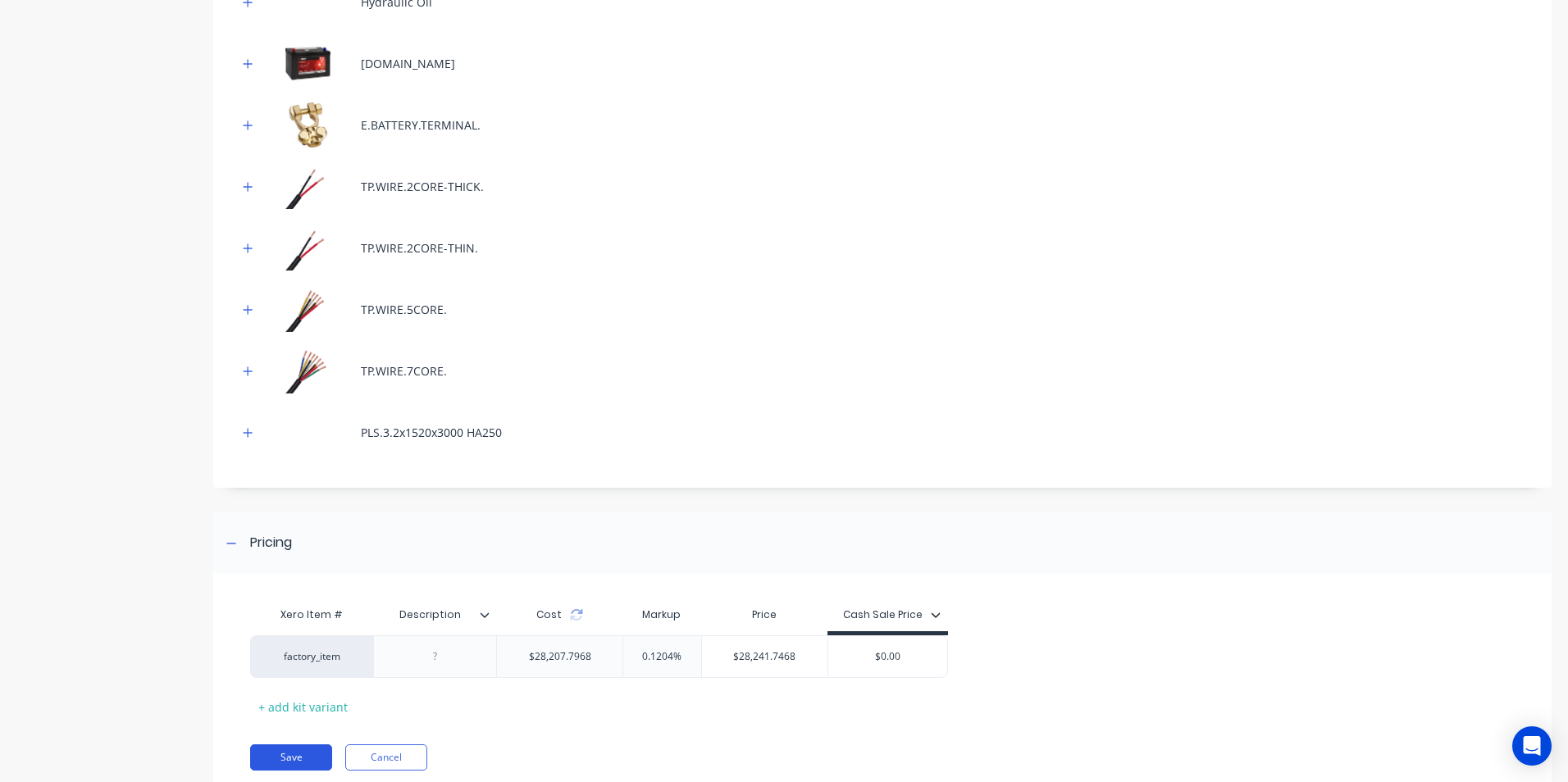
scroll to position [4341, 0]
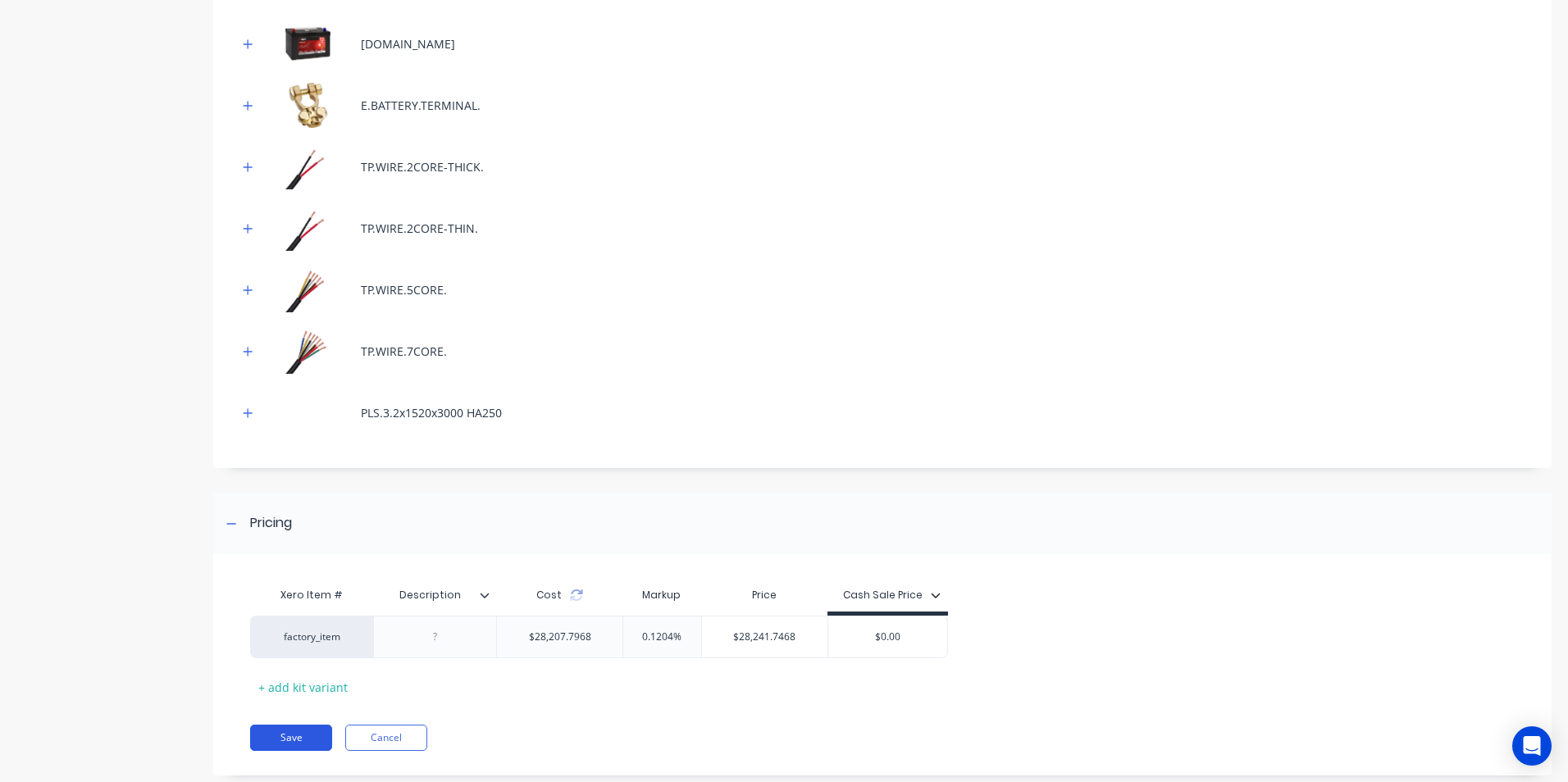
click at [307, 725] on button "Save" at bounding box center [291, 737] width 82 height 26
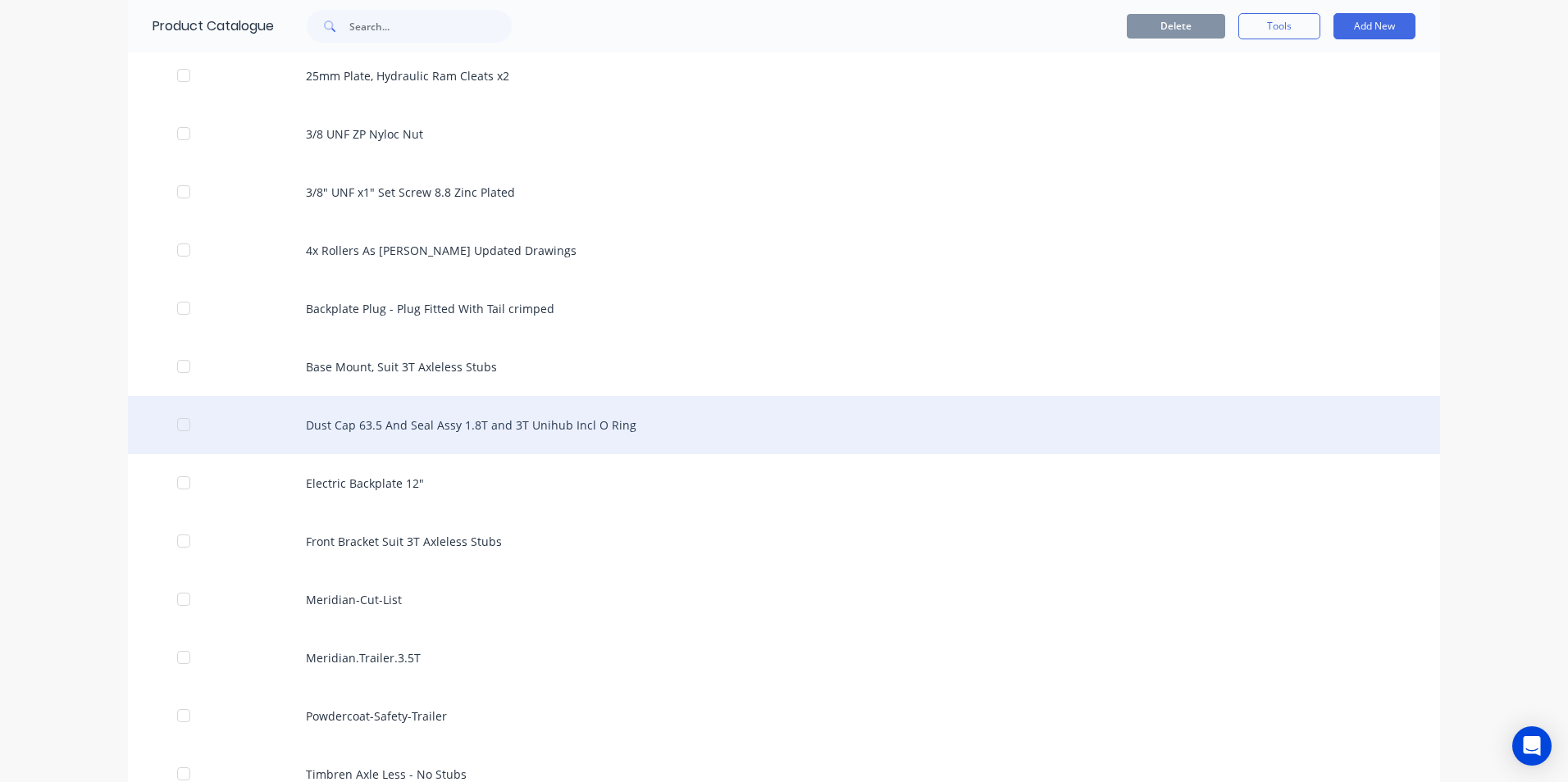
scroll to position [1147, 0]
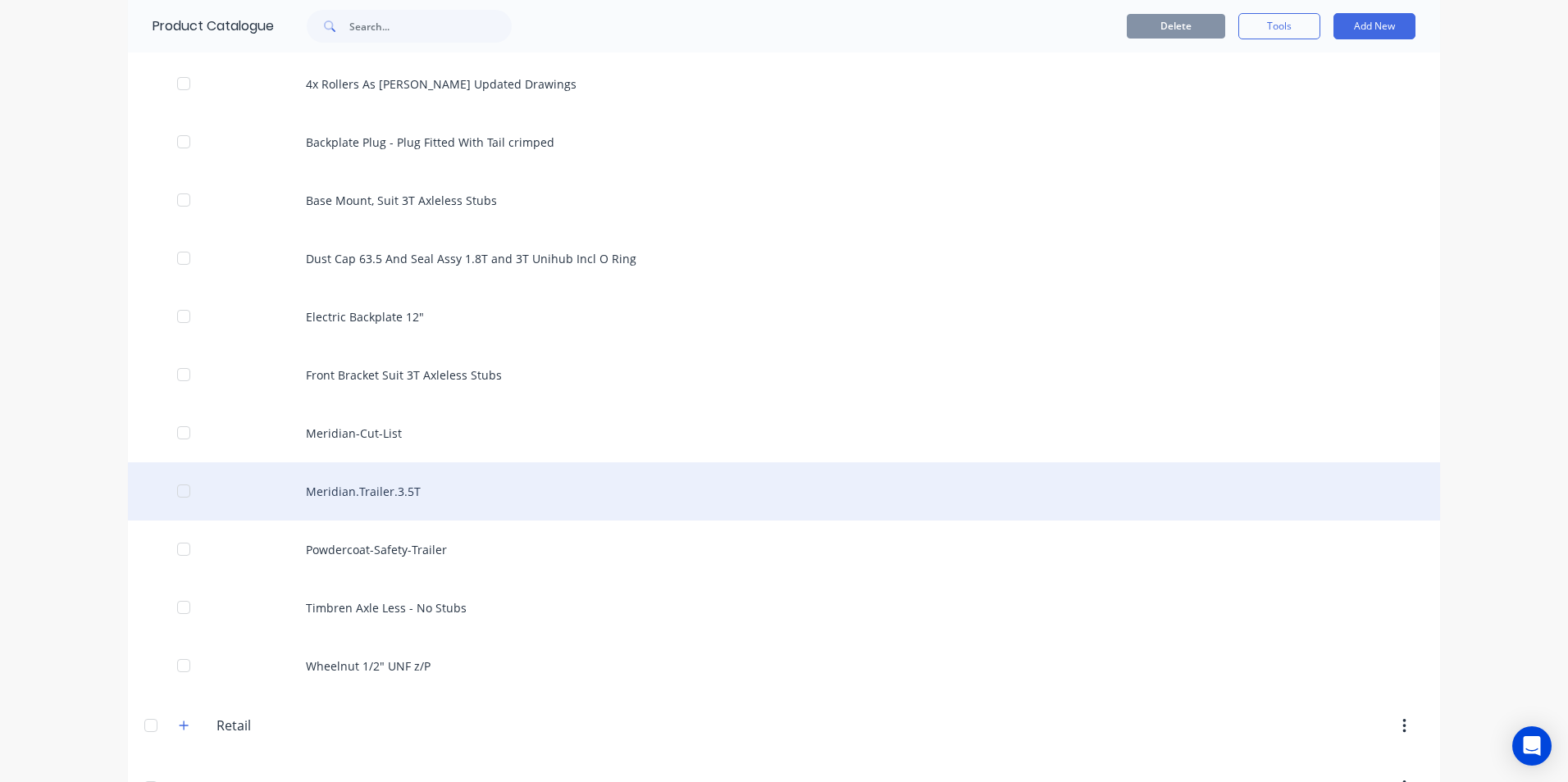
click at [387, 493] on div "Meridian.Trailer.3.5T" at bounding box center [784, 491] width 1312 height 58
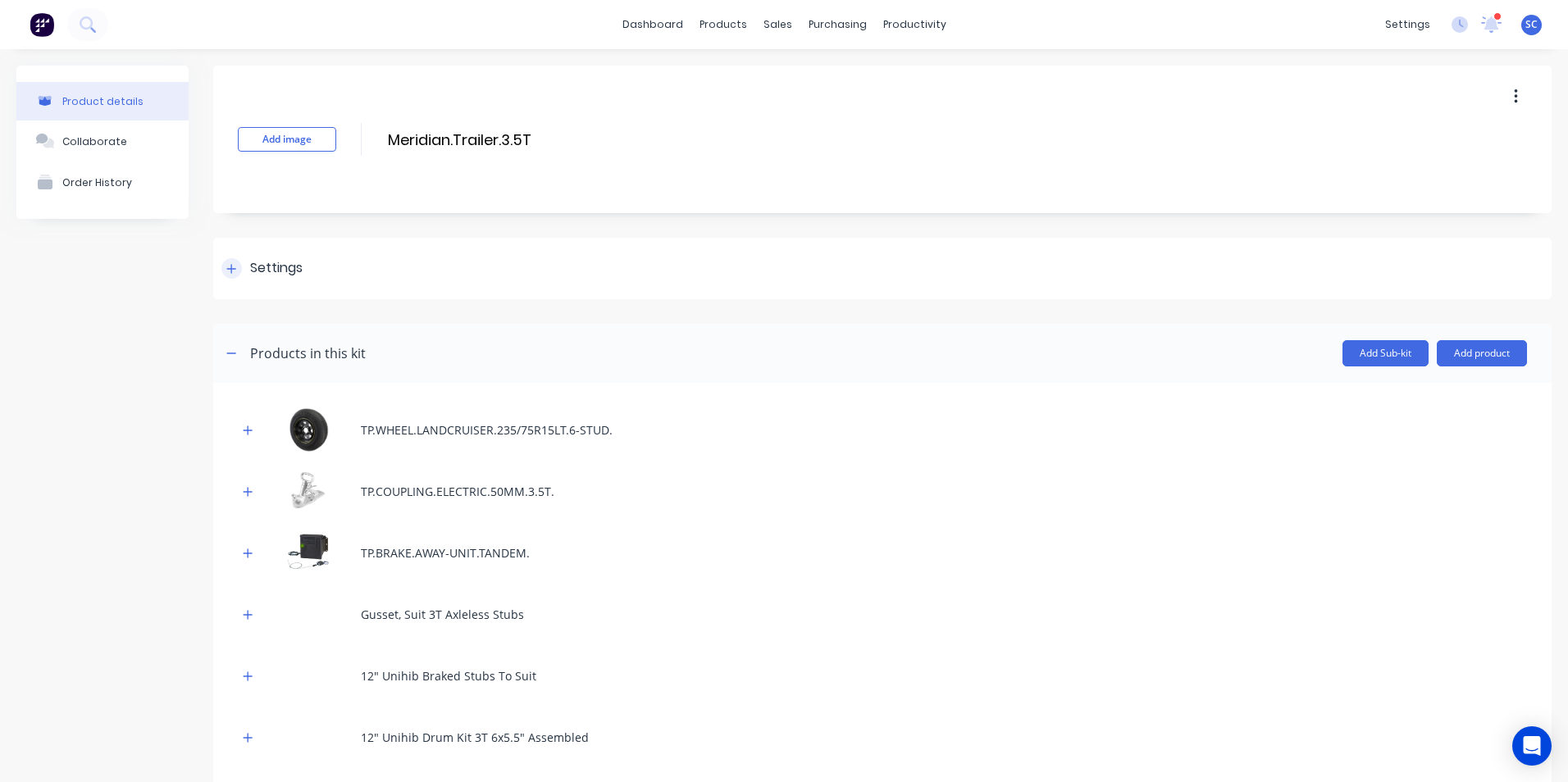
click at [374, 272] on div "Settings" at bounding box center [882, 269] width 1338 height 62
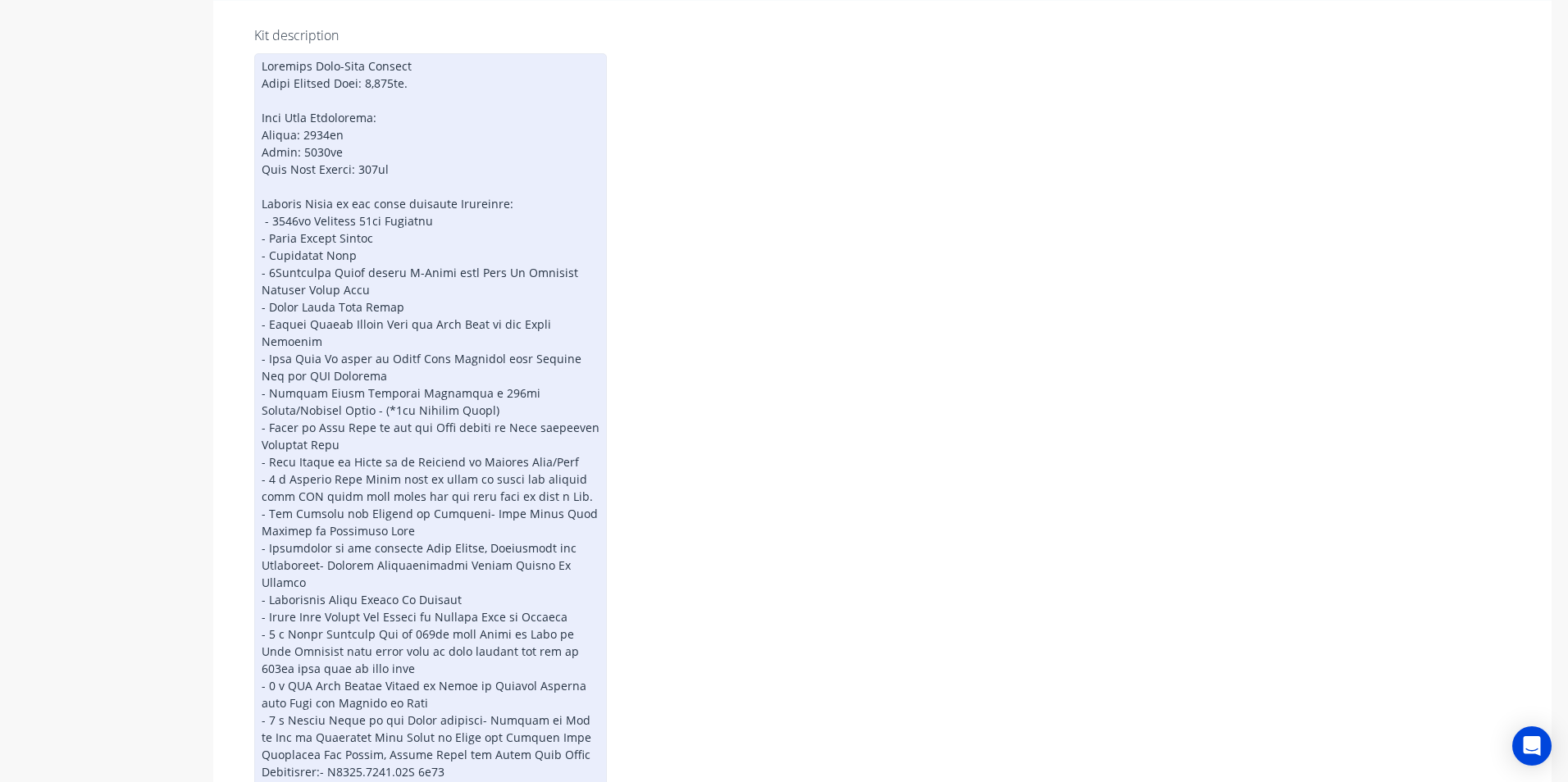
scroll to position [328, 0]
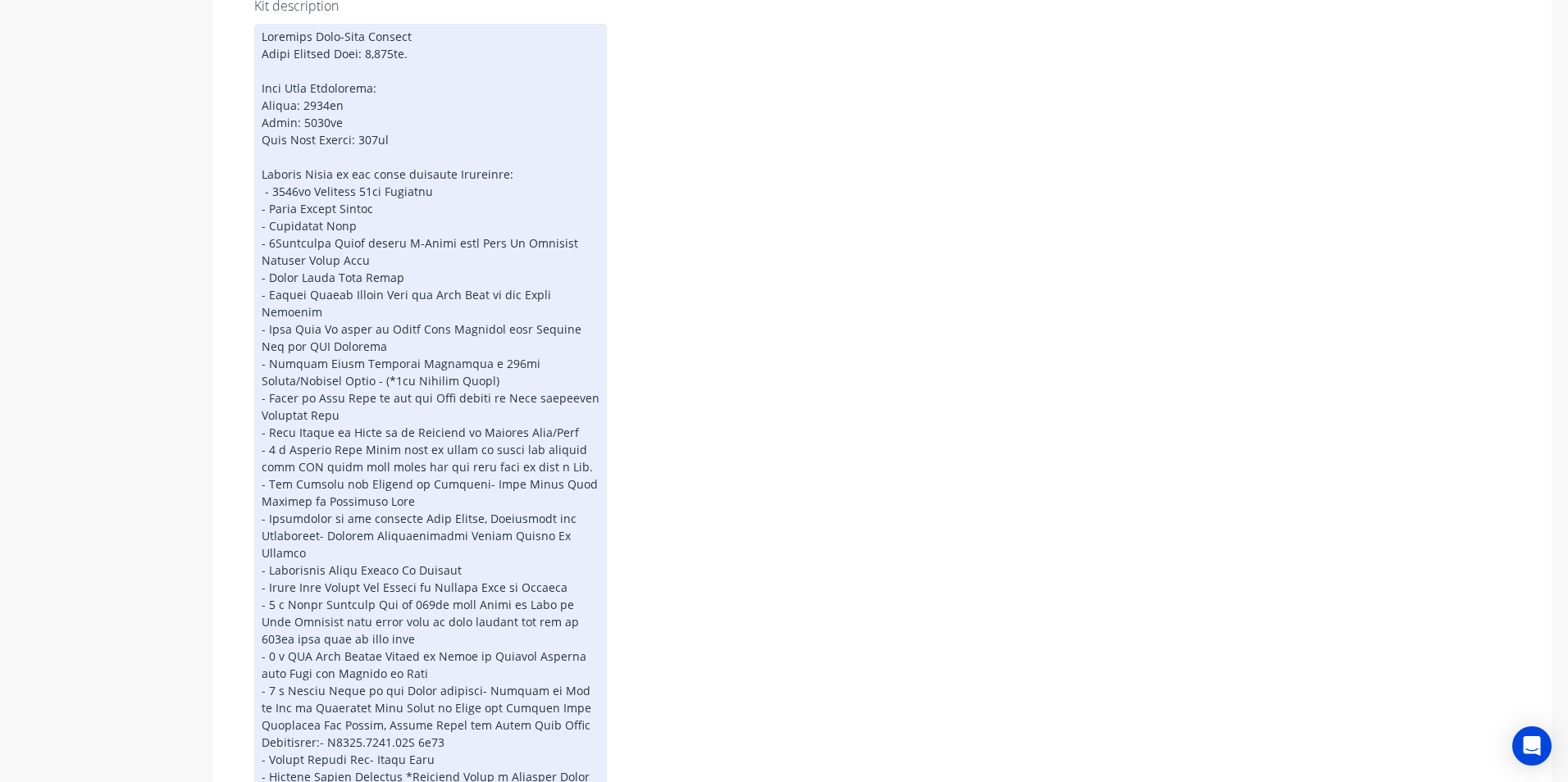
click at [275, 240] on div at bounding box center [431, 630] width 352 height 1213
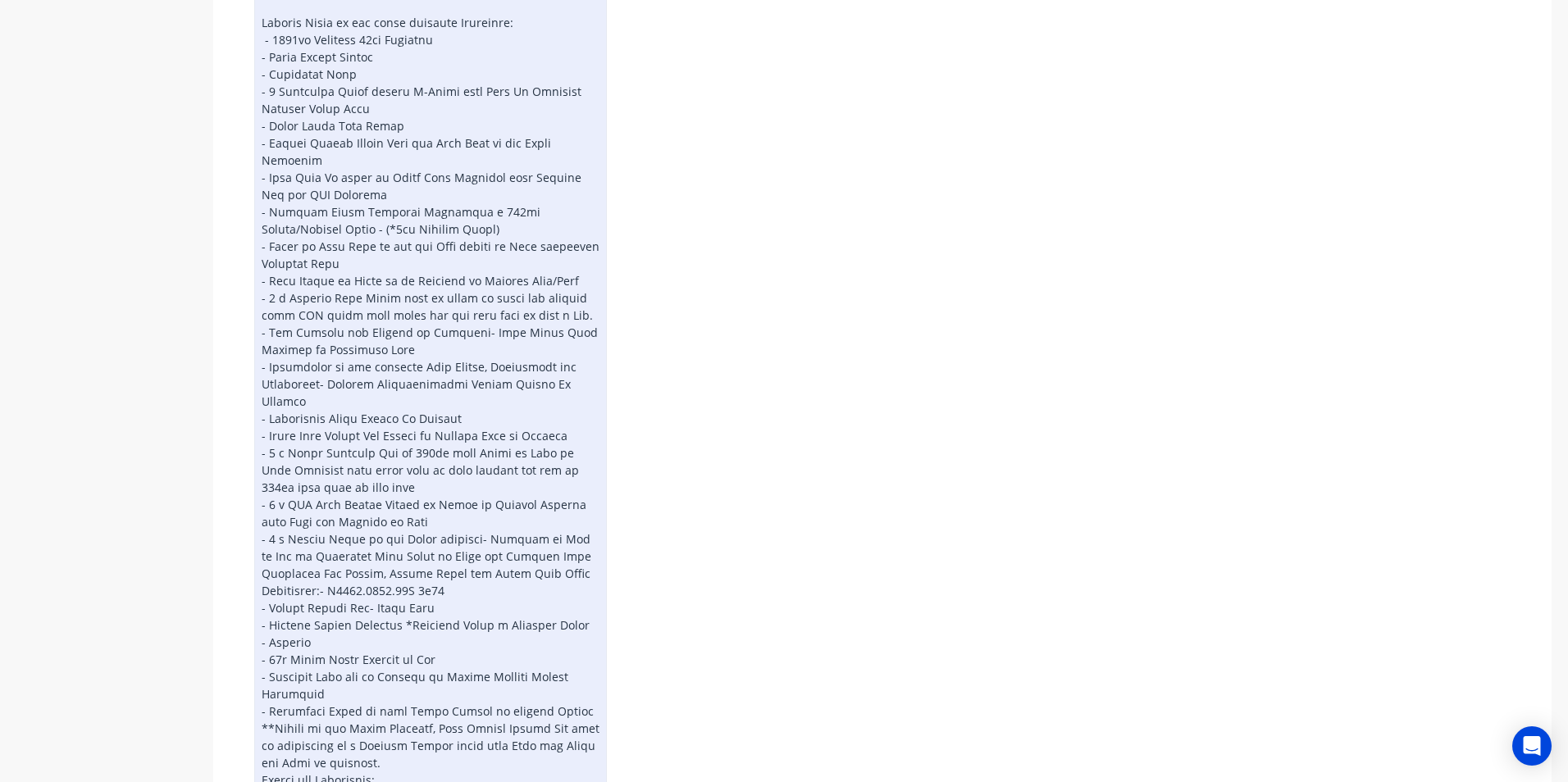
scroll to position [252, 0]
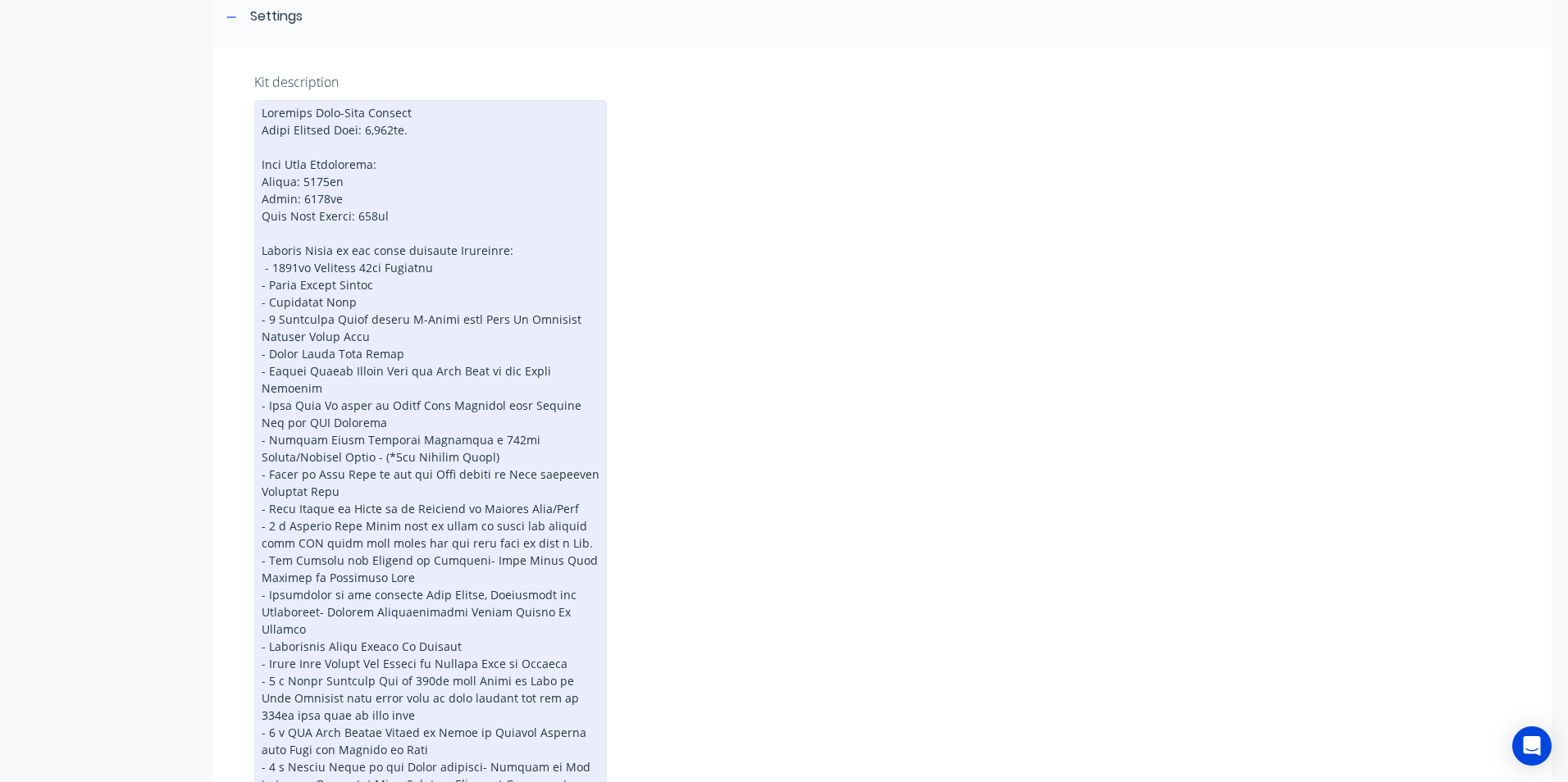
click at [277, 320] on div at bounding box center [431, 707] width 352 height 1213
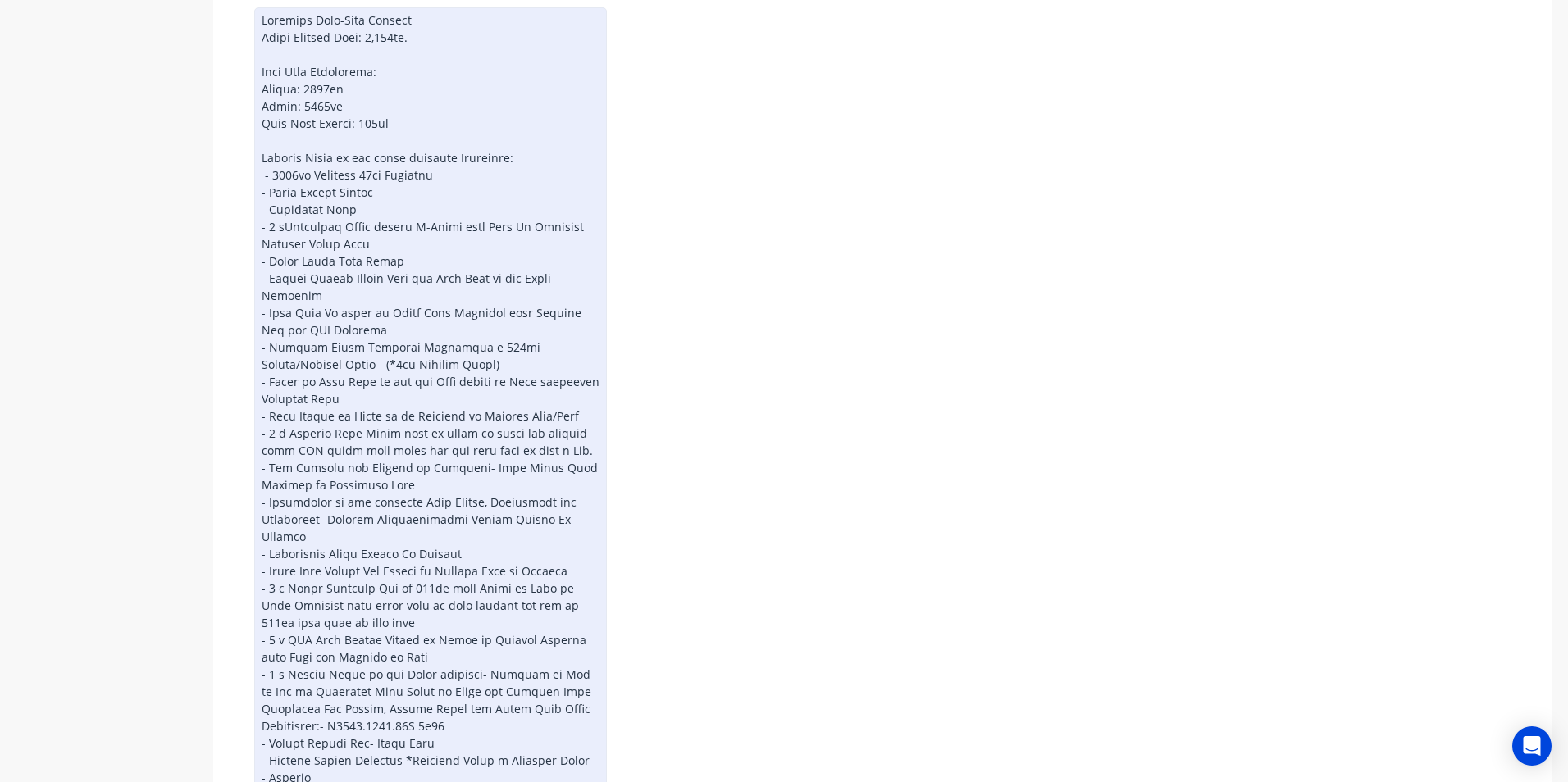
scroll to position [170, 0]
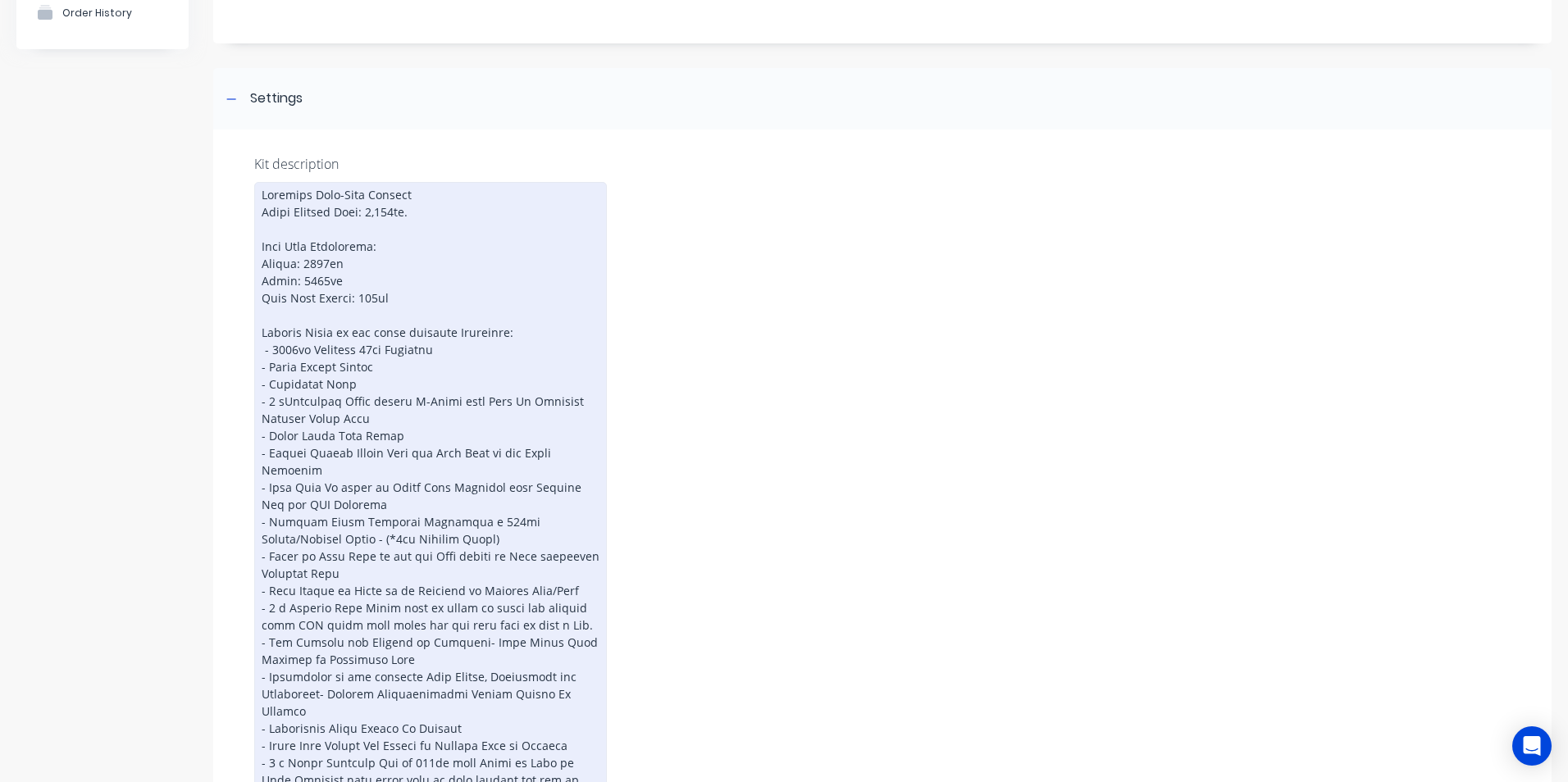
click at [284, 400] on div at bounding box center [431, 788] width 352 height 1213
click at [389, 375] on div at bounding box center [431, 788] width 352 height 1213
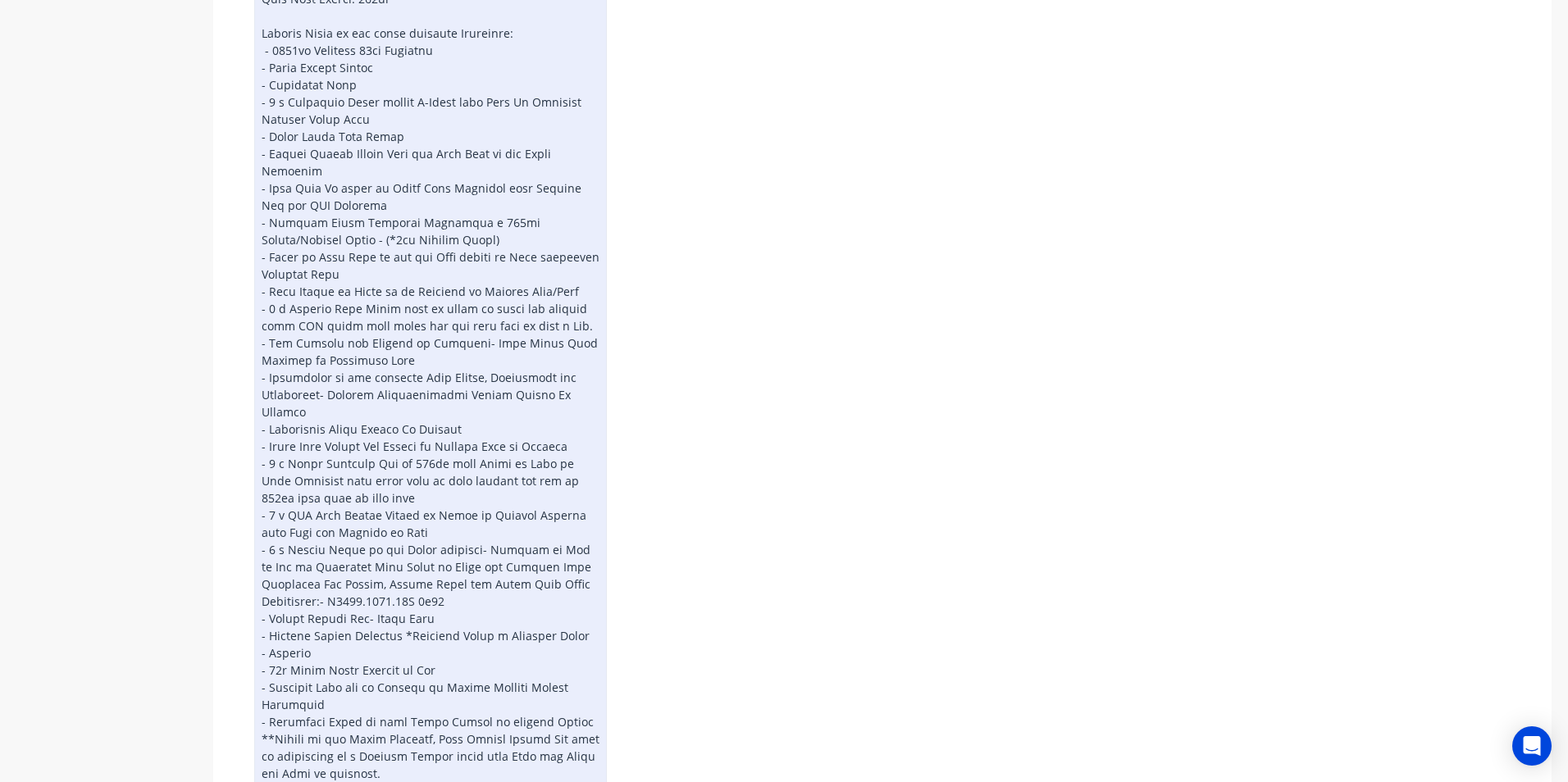
scroll to position [498, 0]
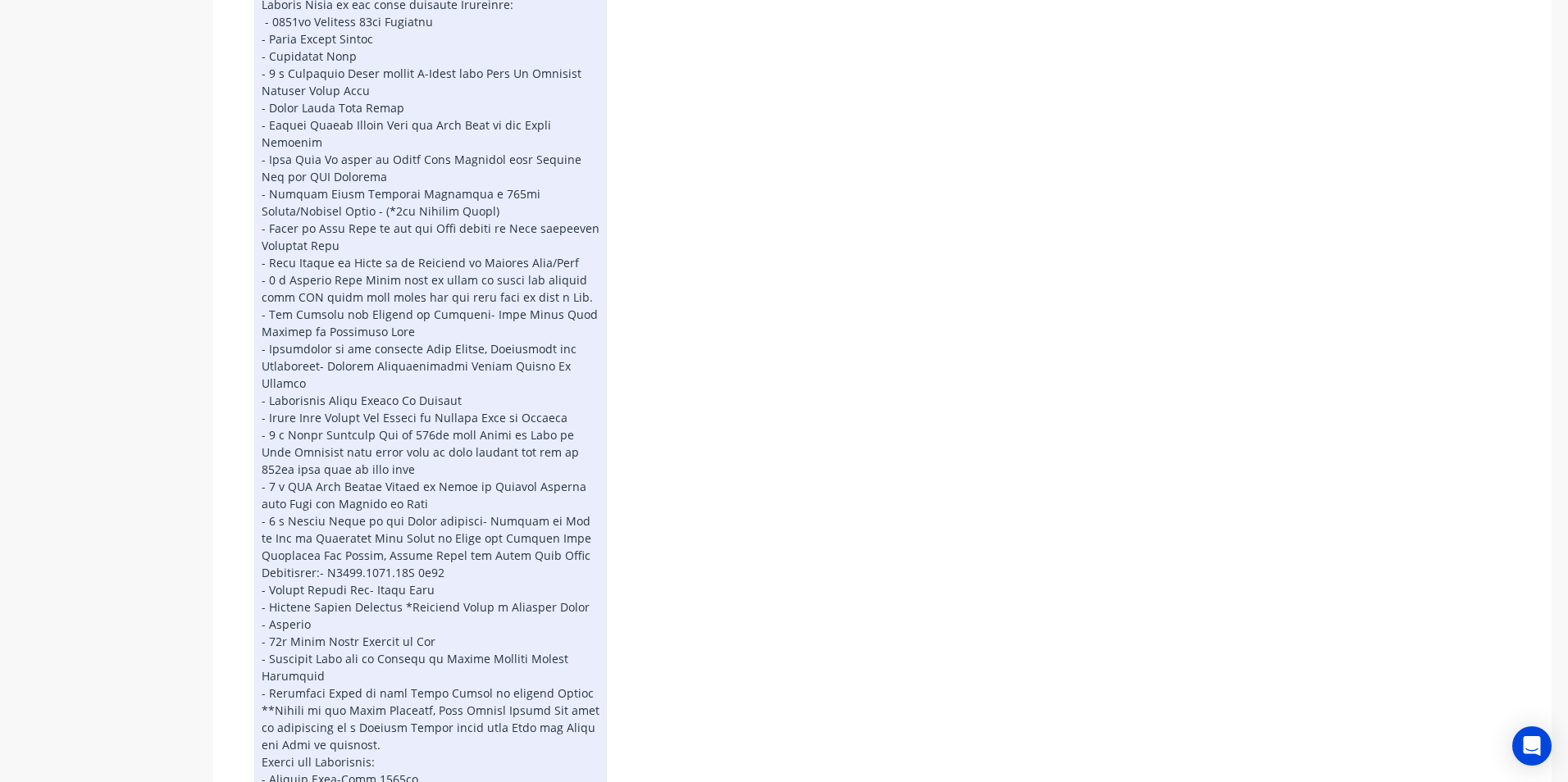
click at [458, 315] on div at bounding box center [431, 460] width 352 height 1213
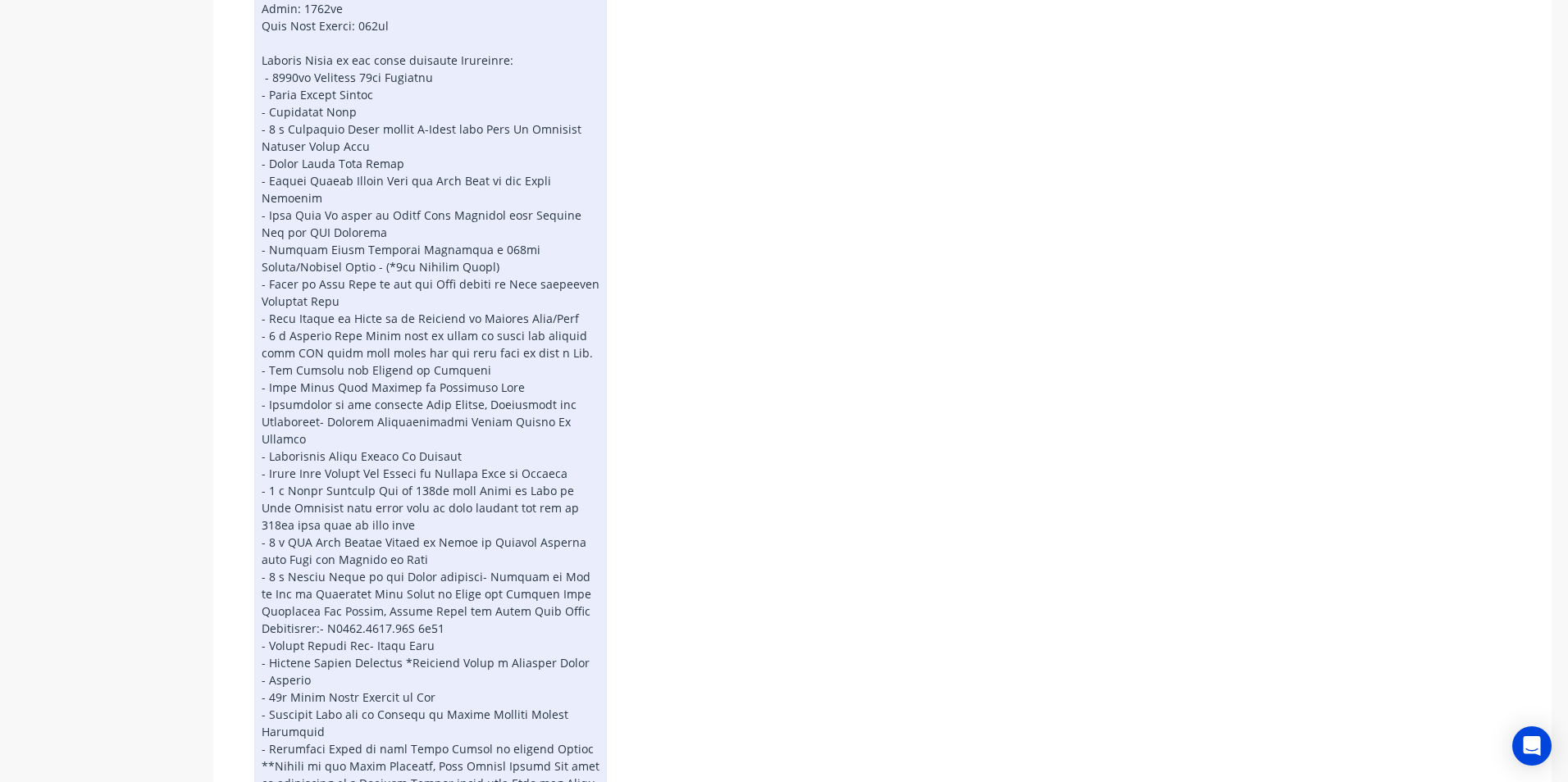
scroll to position [470, 0]
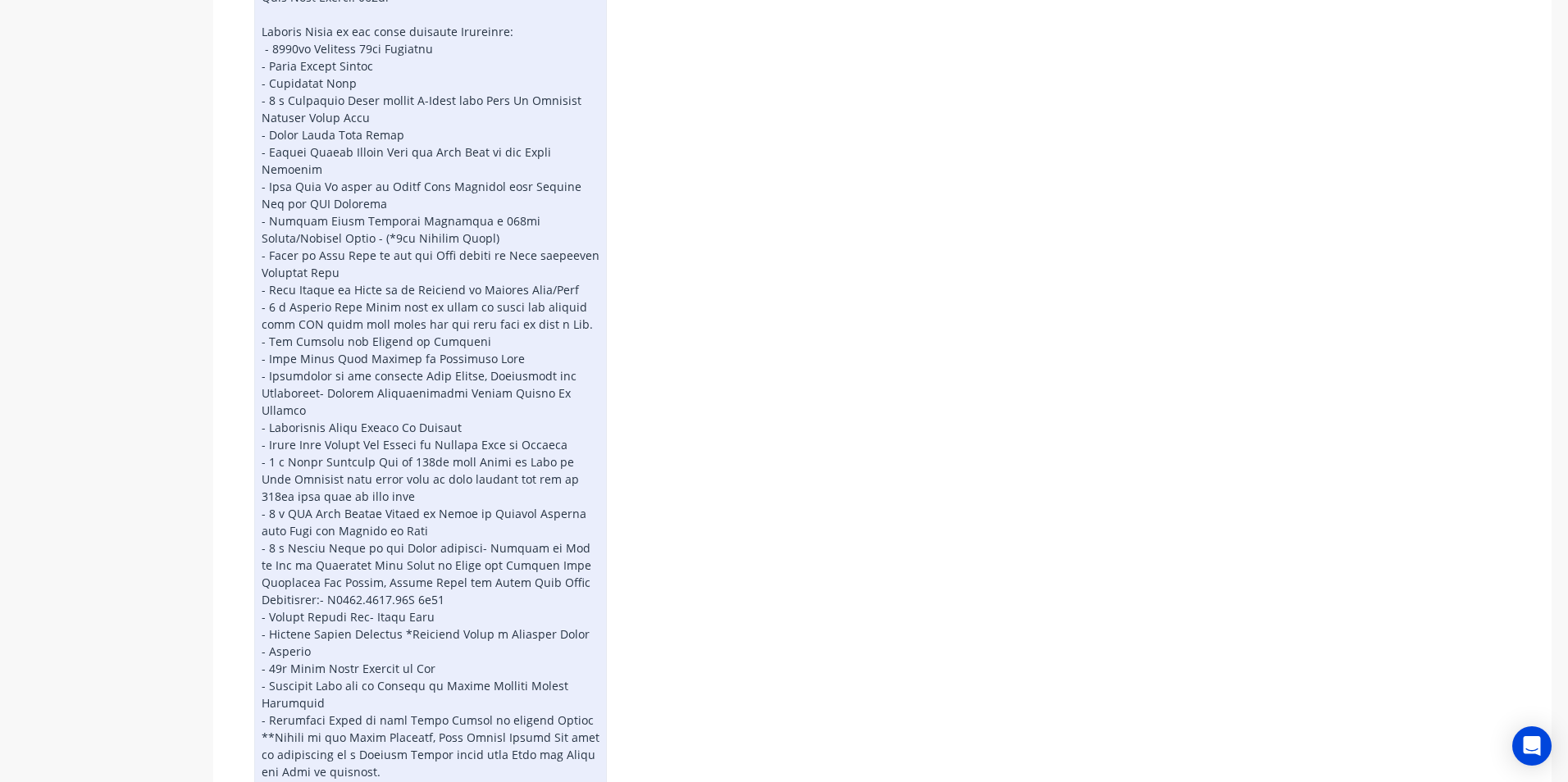
click at [590, 374] on div at bounding box center [431, 488] width 352 height 1213
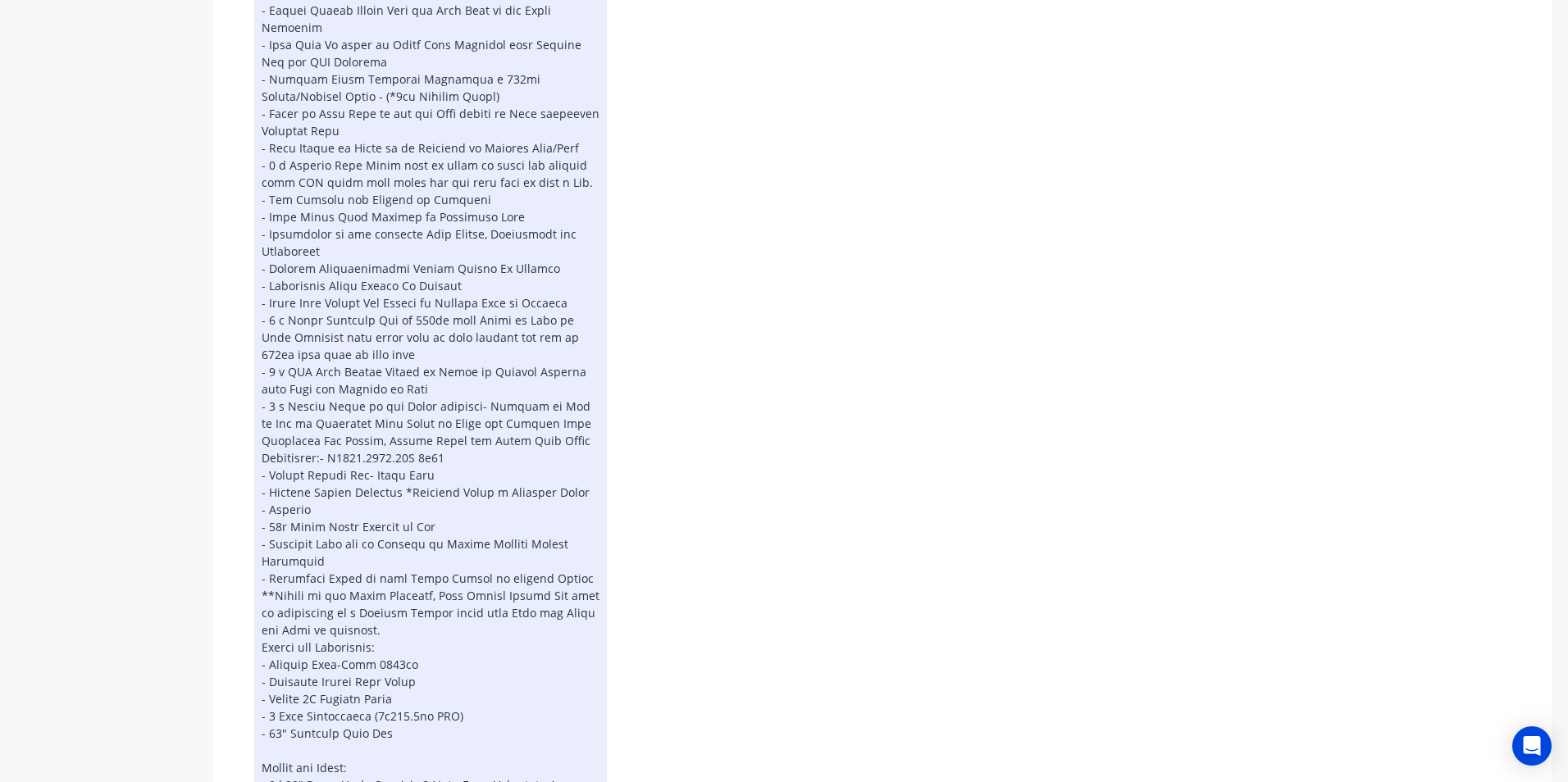
scroll to position [642, 0]
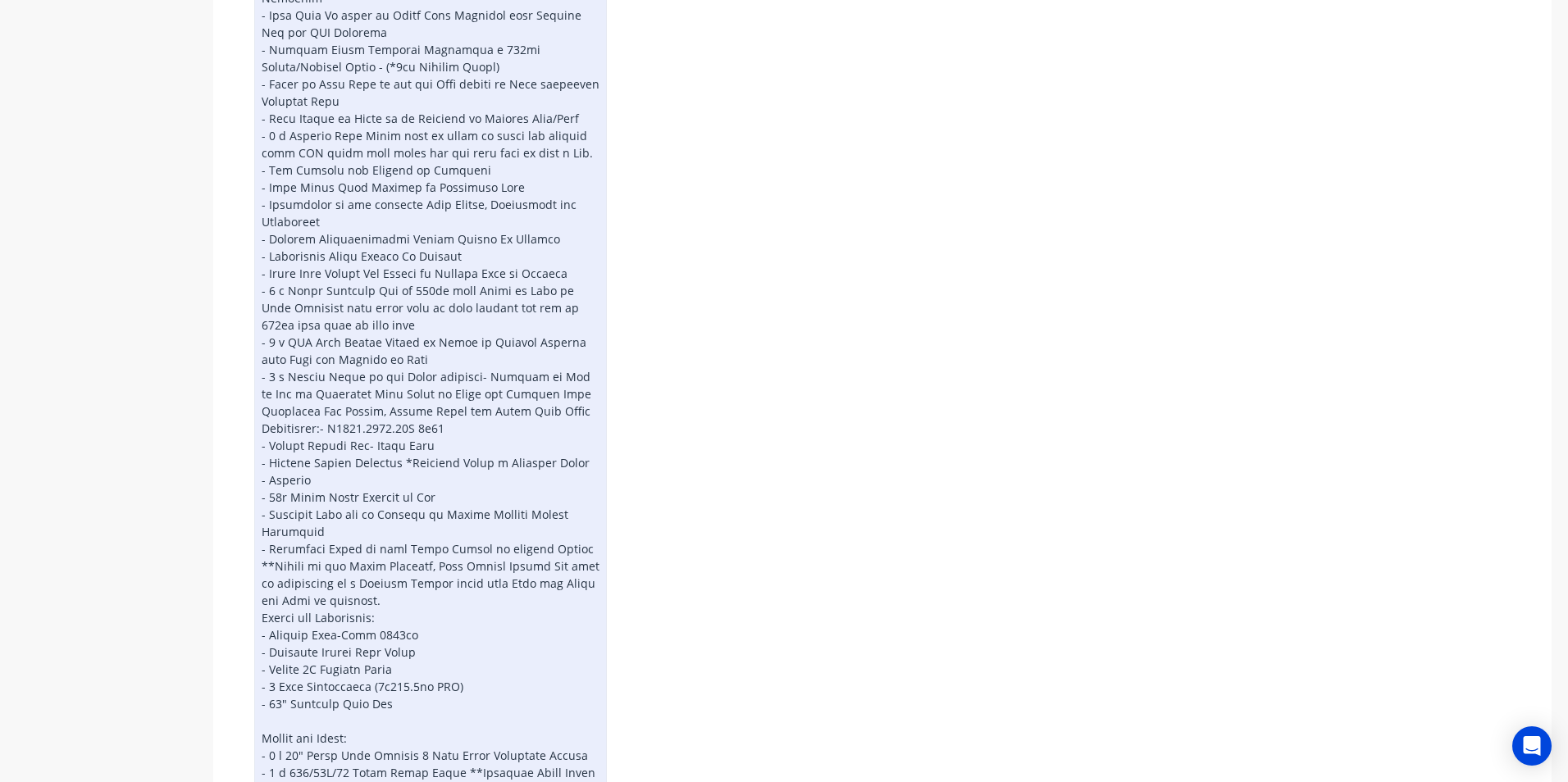
click at [481, 357] on div at bounding box center [431, 317] width 352 height 1213
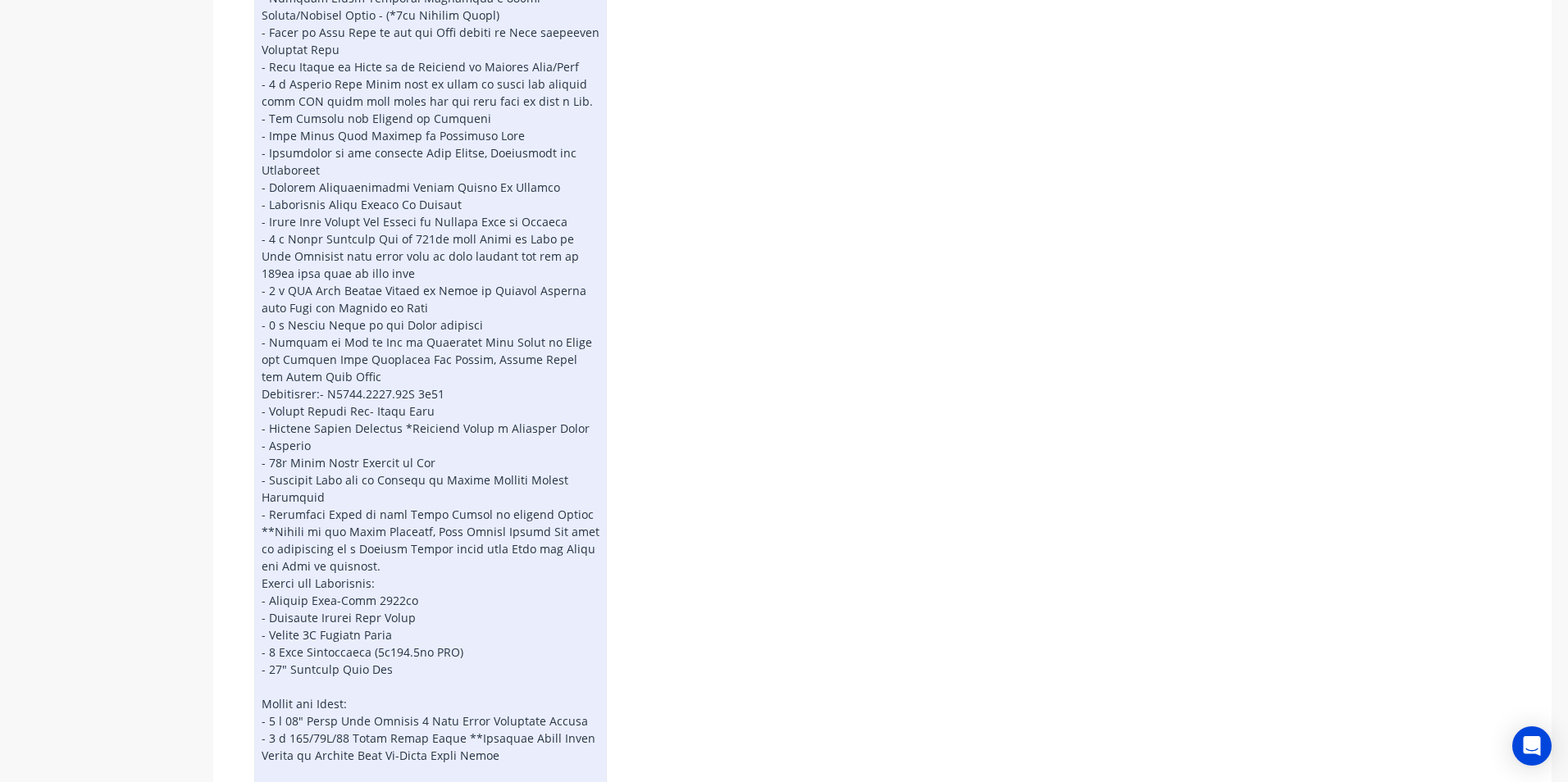
scroll to position [722, 0]
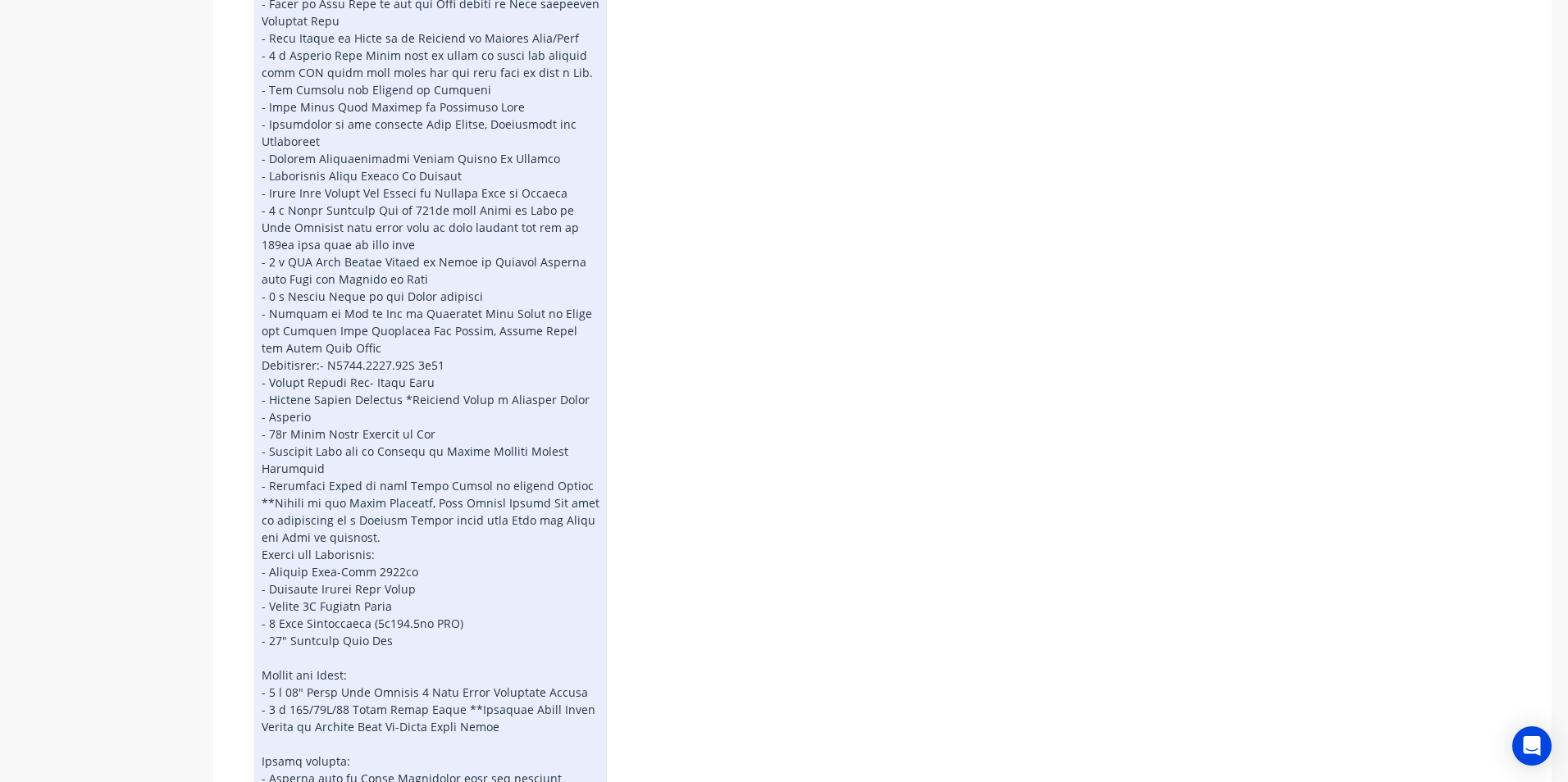
click at [313, 326] on div at bounding box center [431, 244] width 352 height 1231
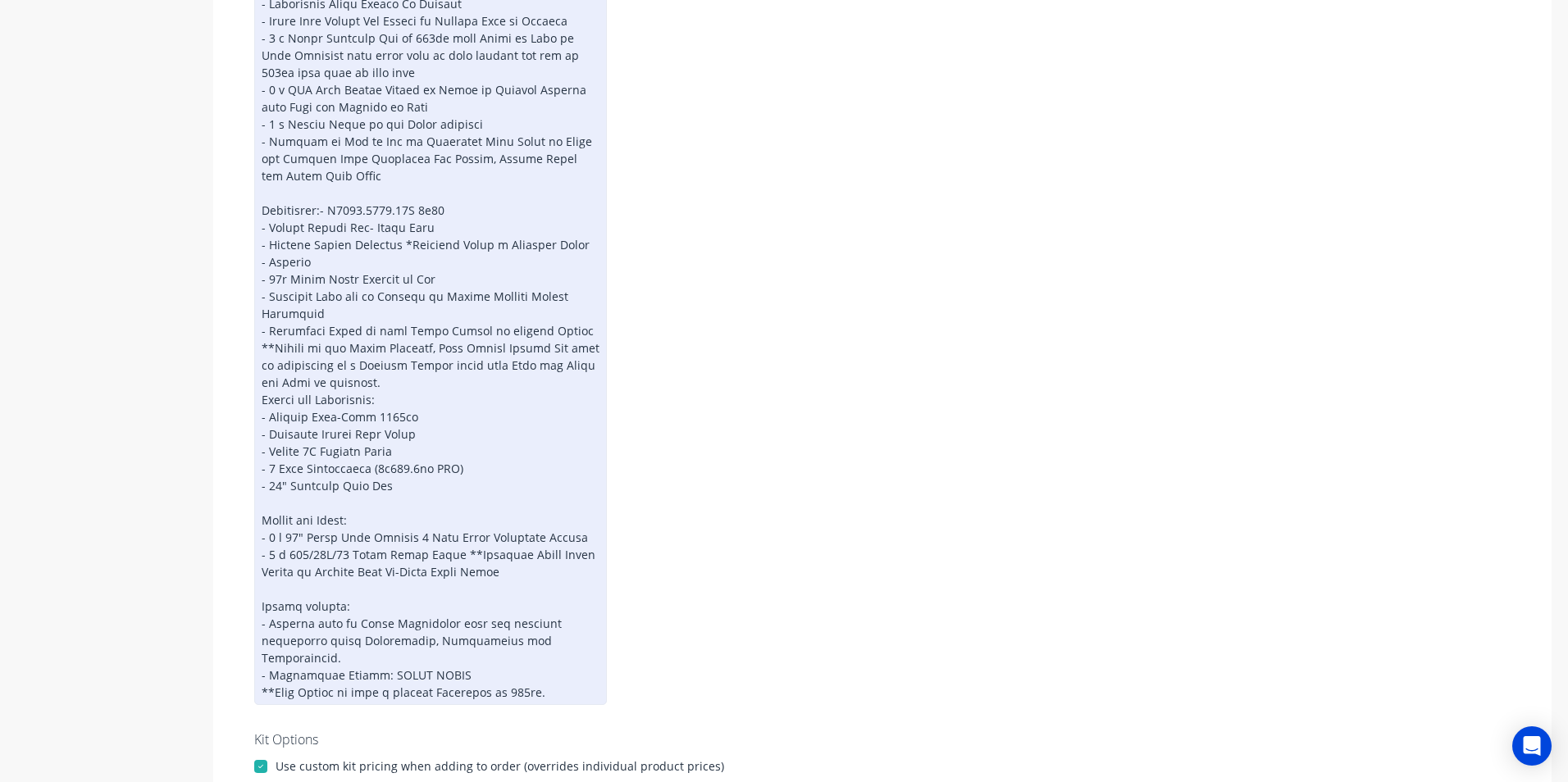
scroll to position [854, 0]
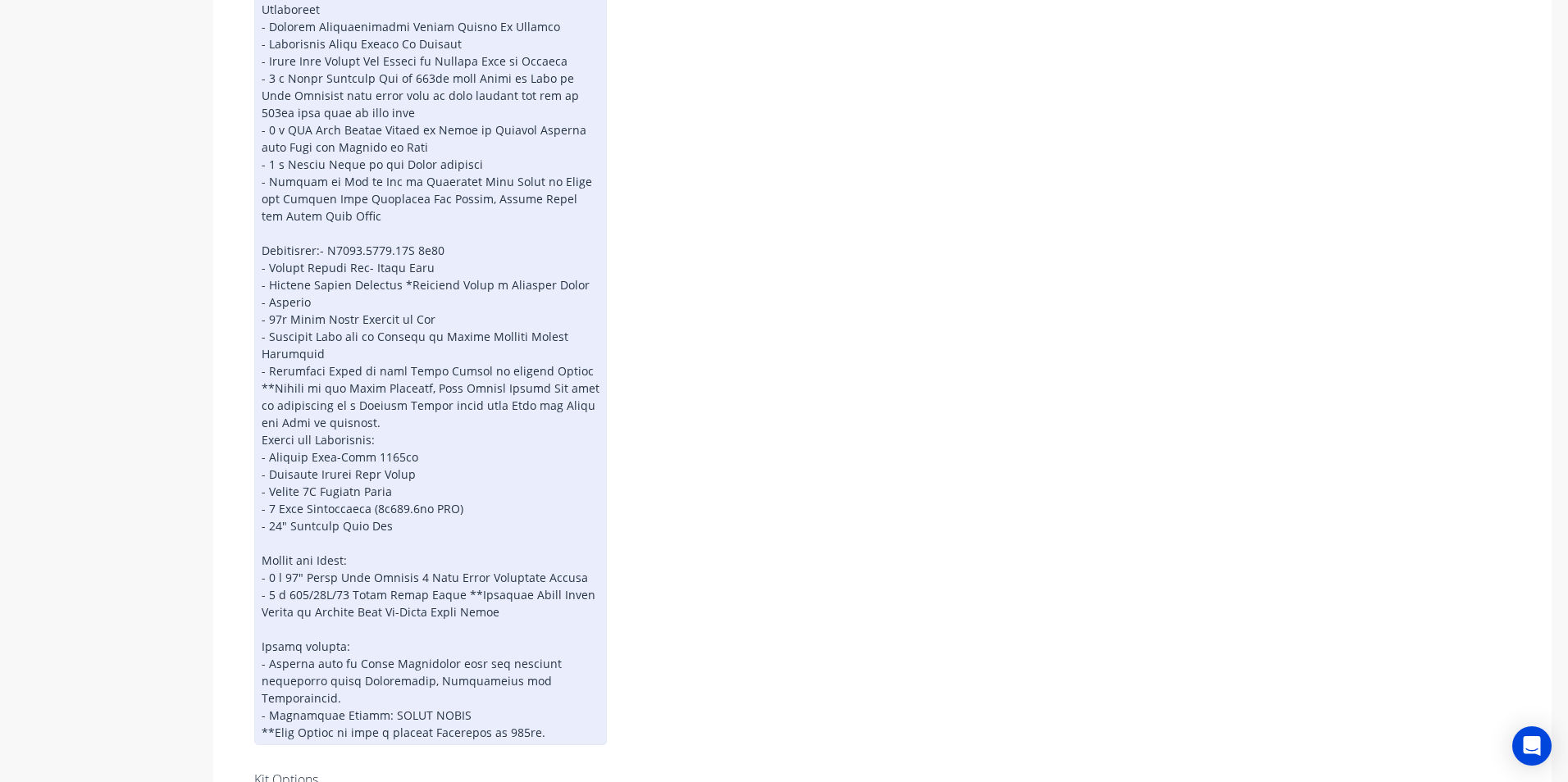
click at [320, 235] on div at bounding box center [431, 122] width 352 height 1248
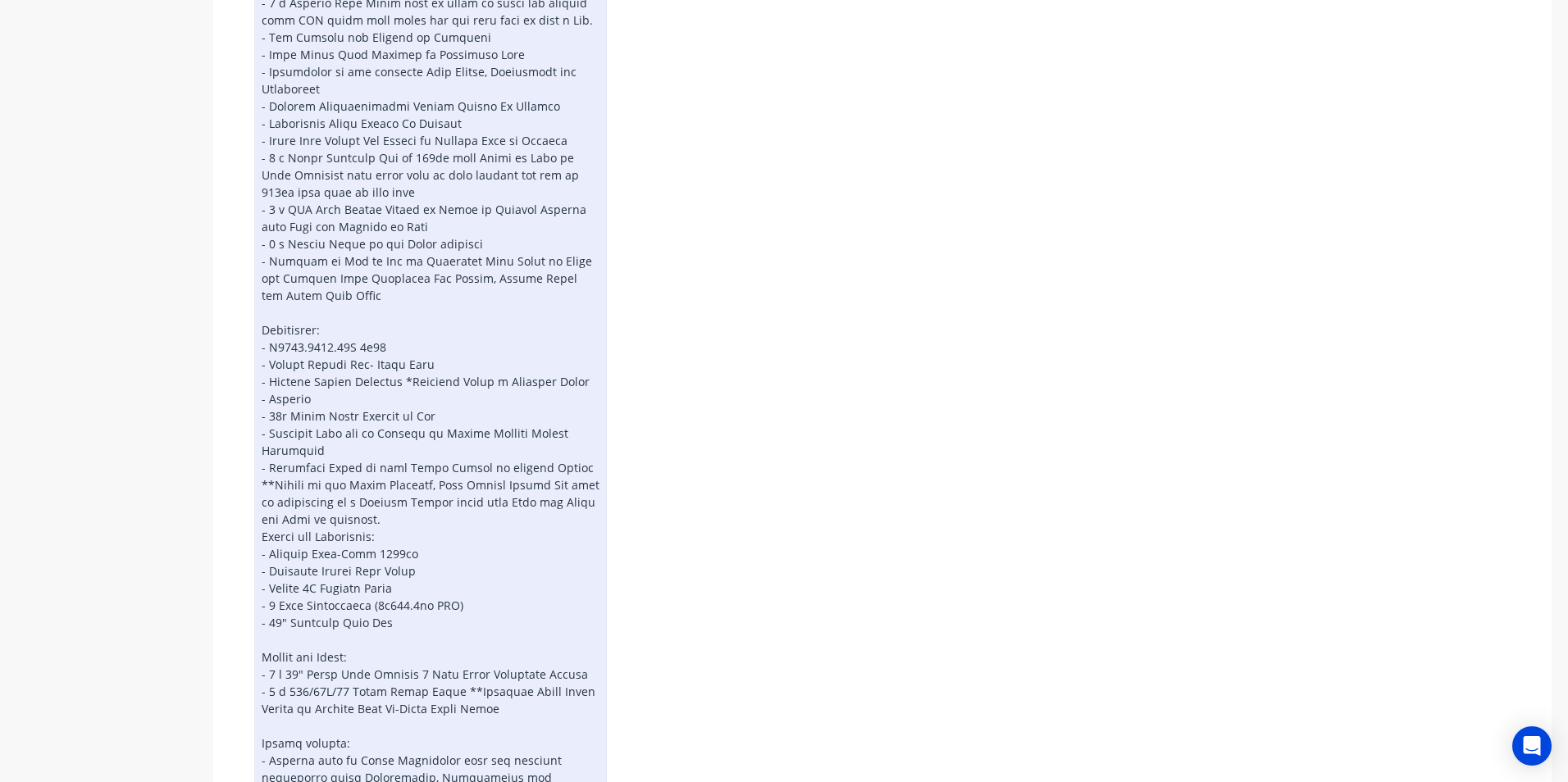
scroll to position [856, 0]
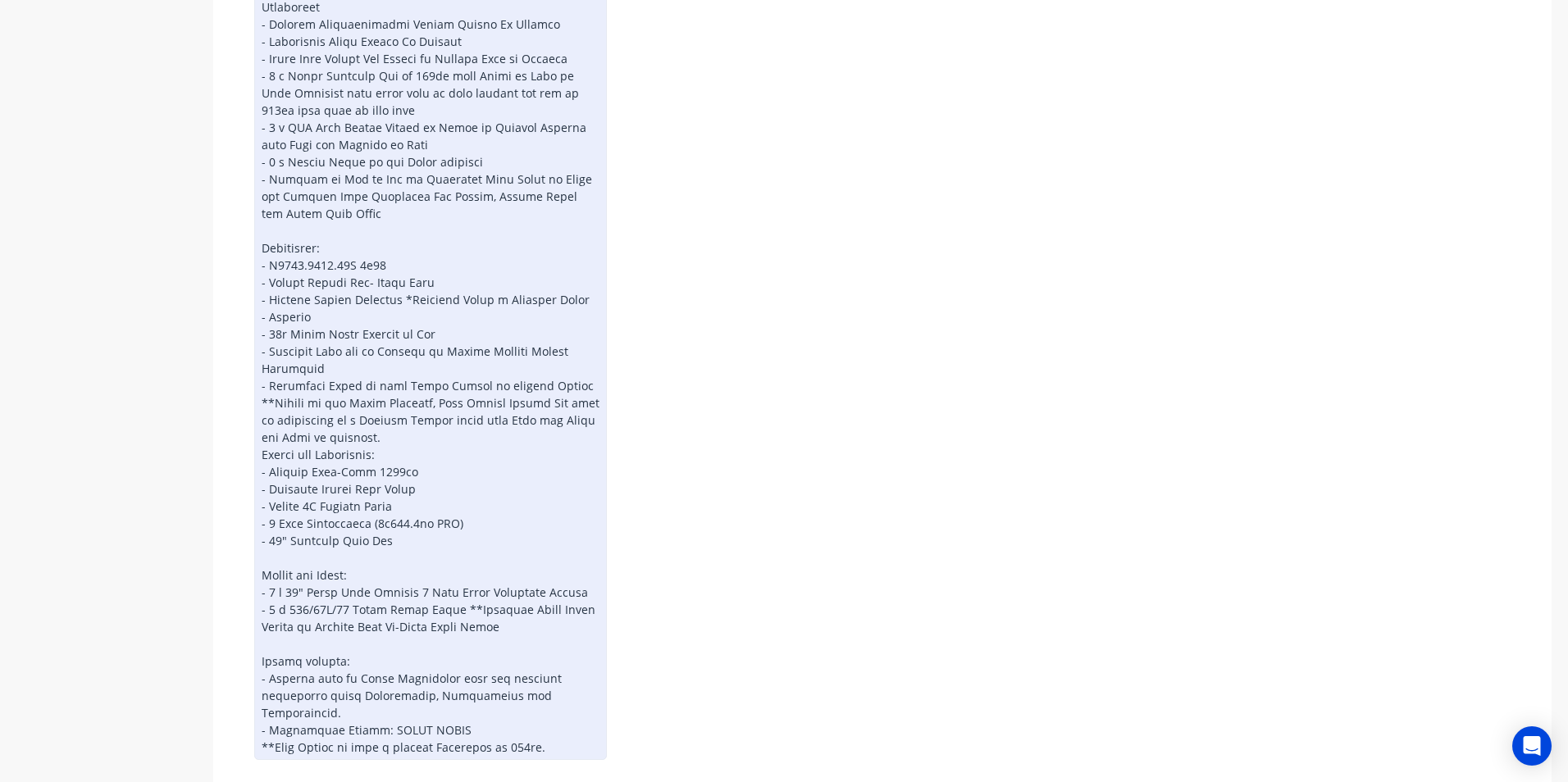
click at [369, 265] on div at bounding box center [431, 127] width 352 height 1265
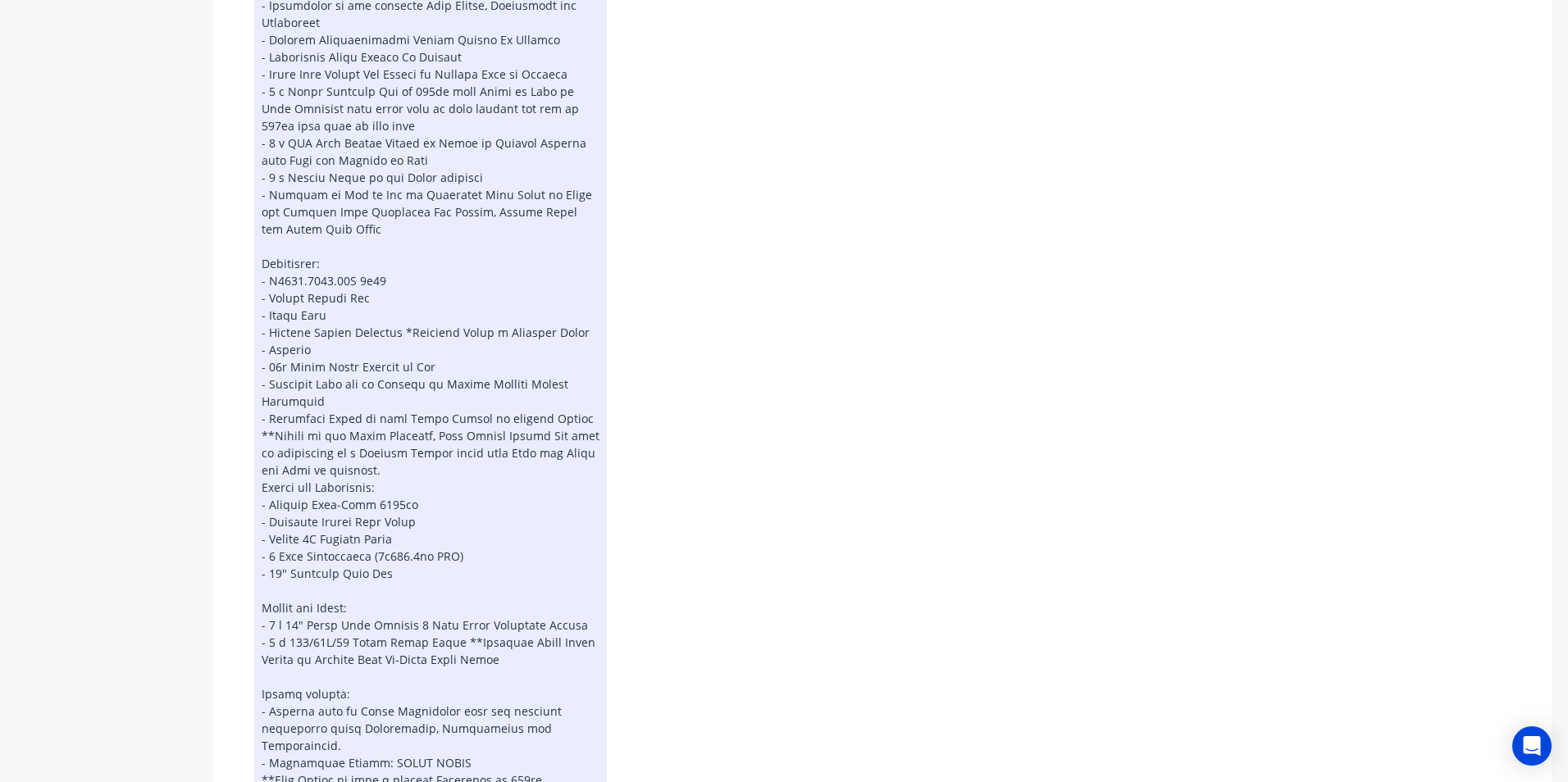
scroll to position [894, 0]
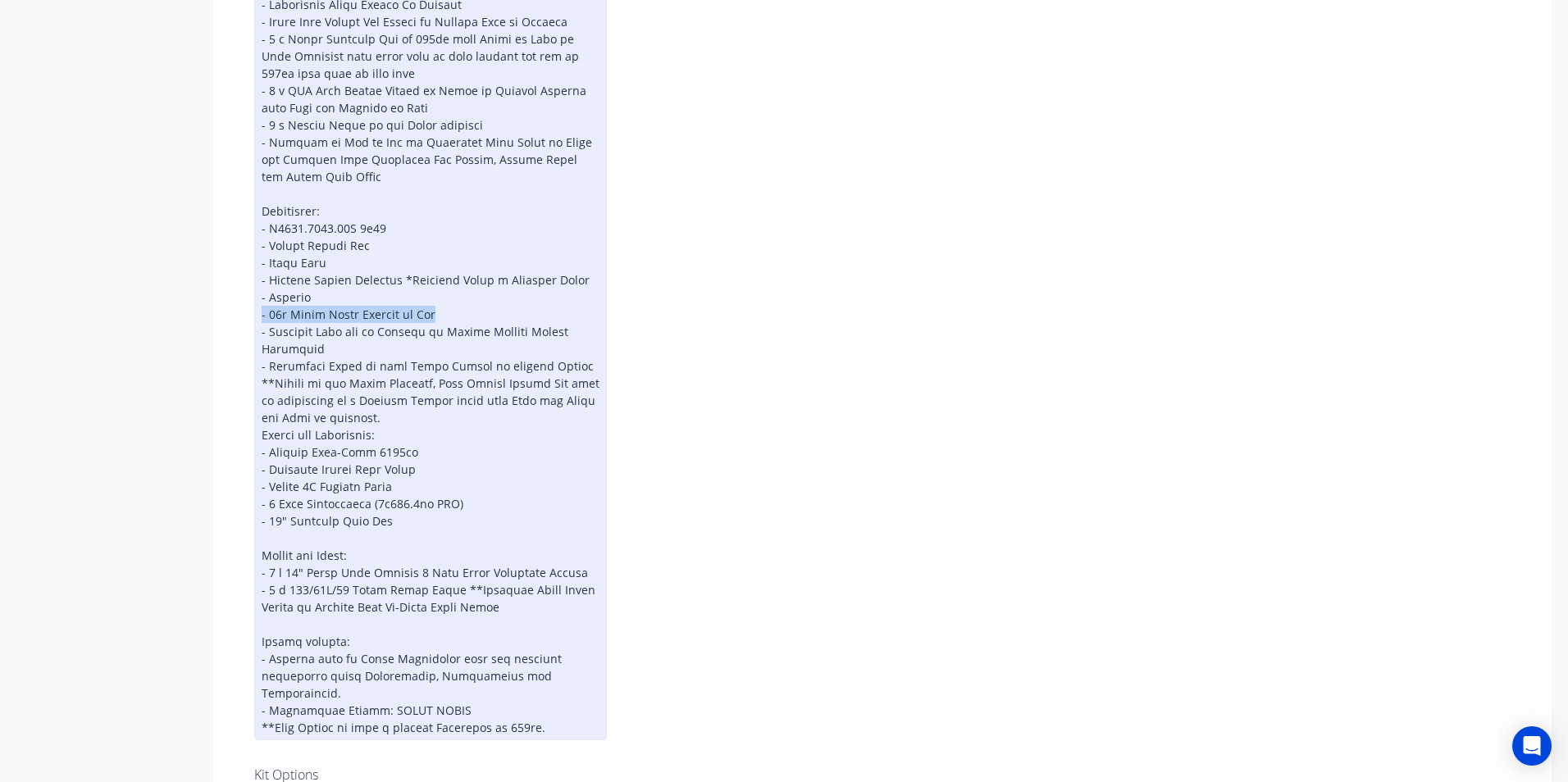
drag, startPoint x: 442, startPoint y: 296, endPoint x: 260, endPoint y: 293, distance: 182.0
click at [260, 293] on div at bounding box center [431, 98] width 352 height 1282
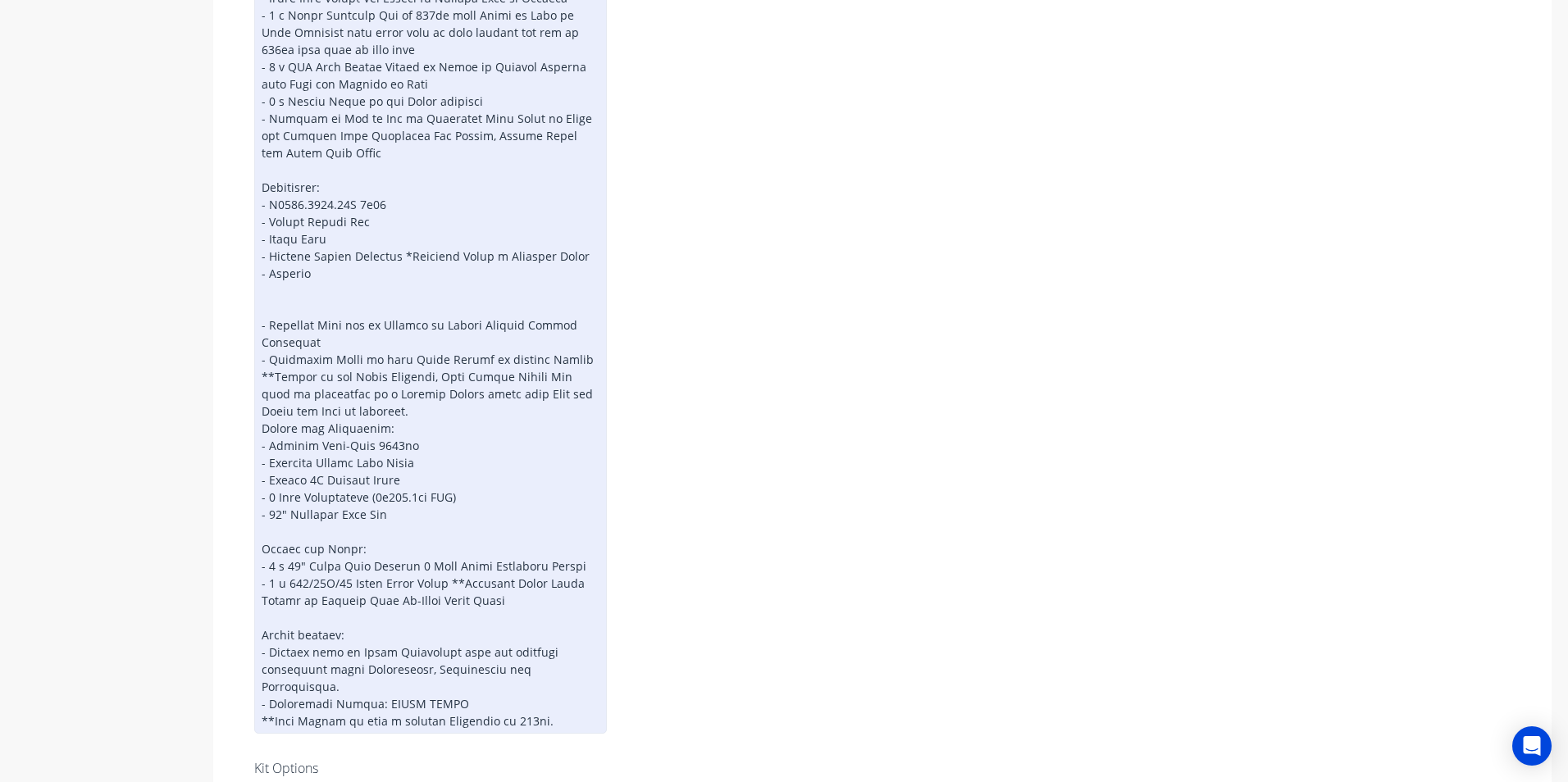
scroll to position [836, 0]
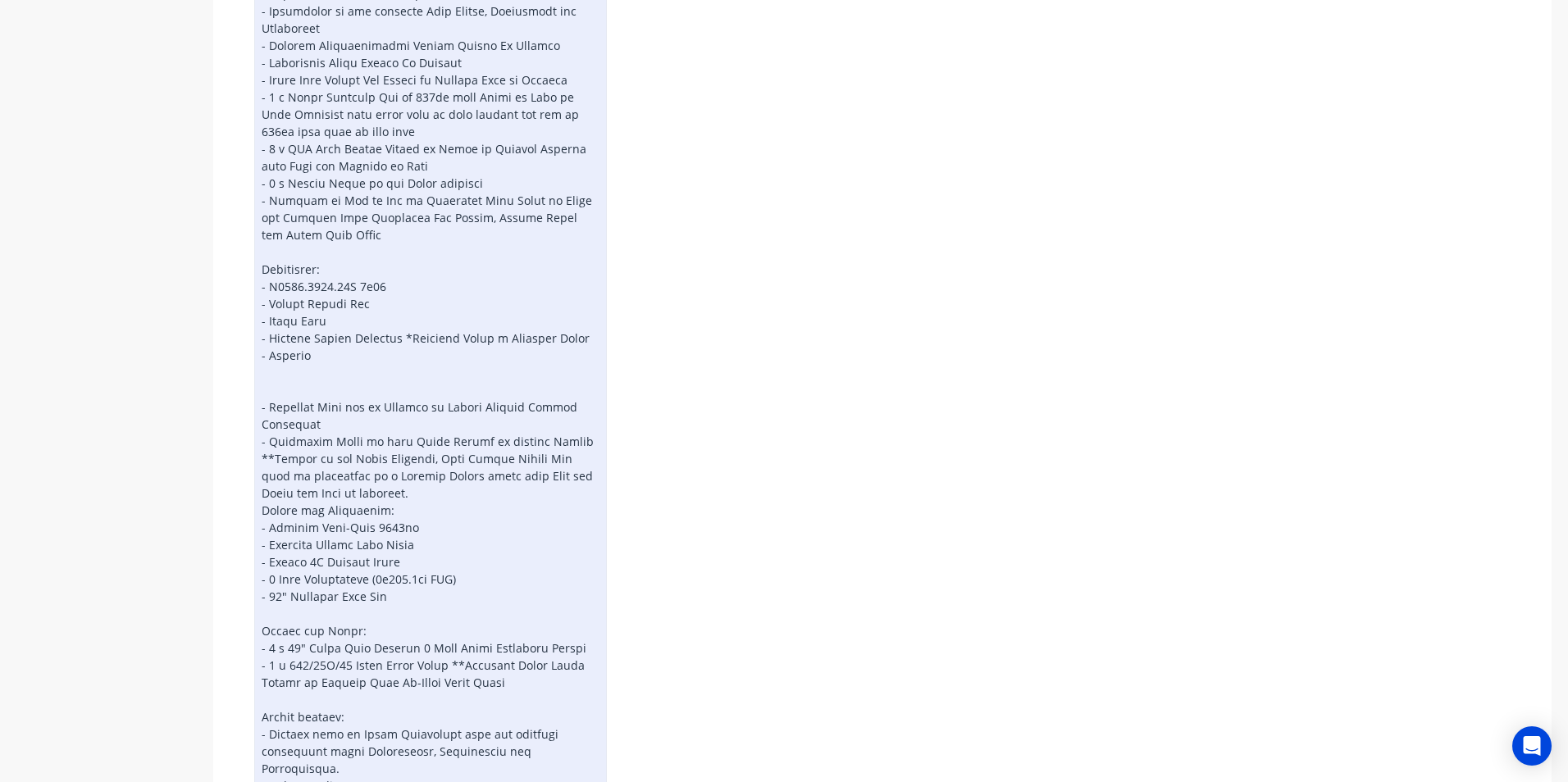
click at [277, 365] on div at bounding box center [431, 166] width 352 height 1299
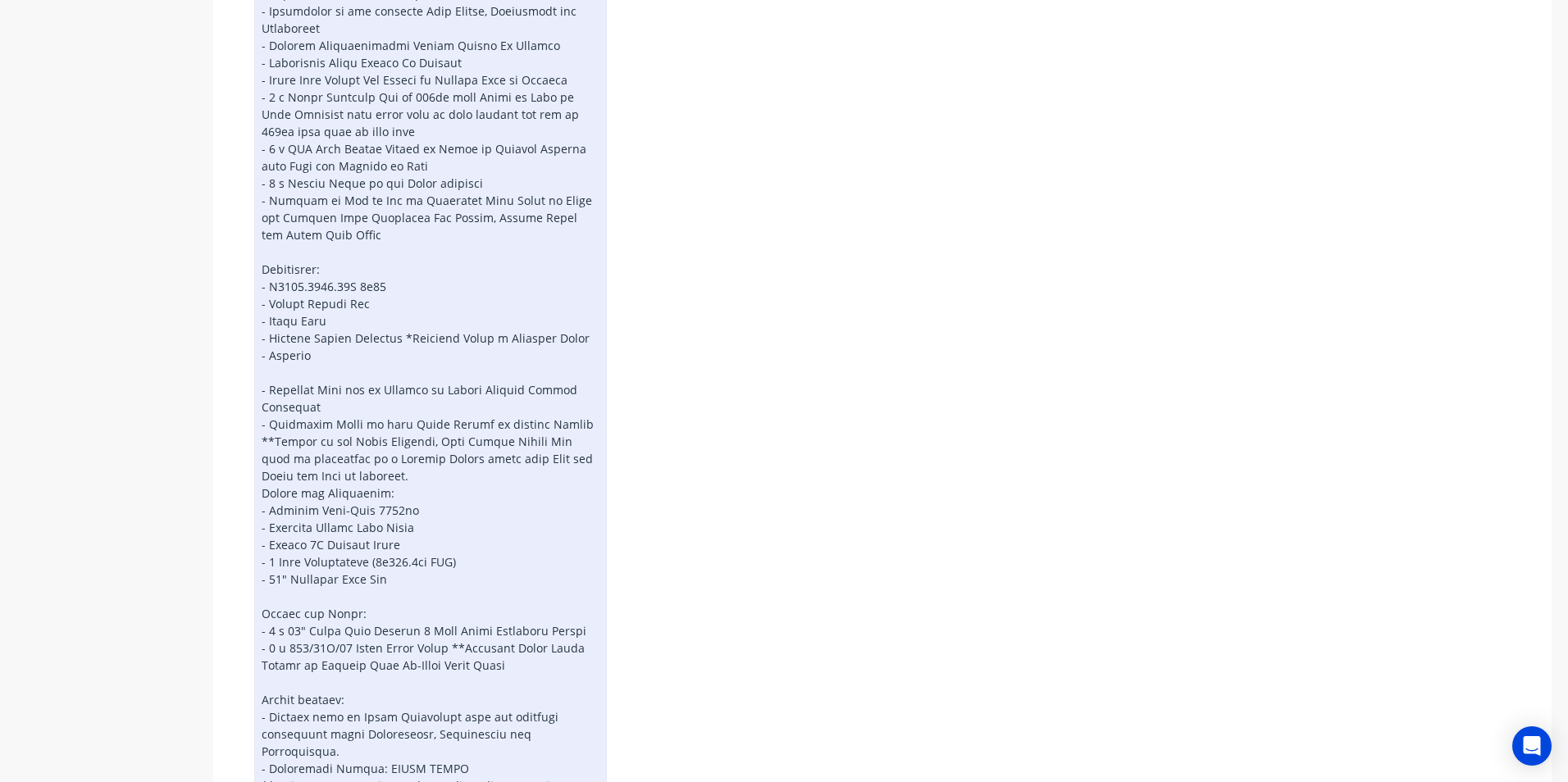
click at [272, 351] on div at bounding box center [431, 157] width 352 height 1282
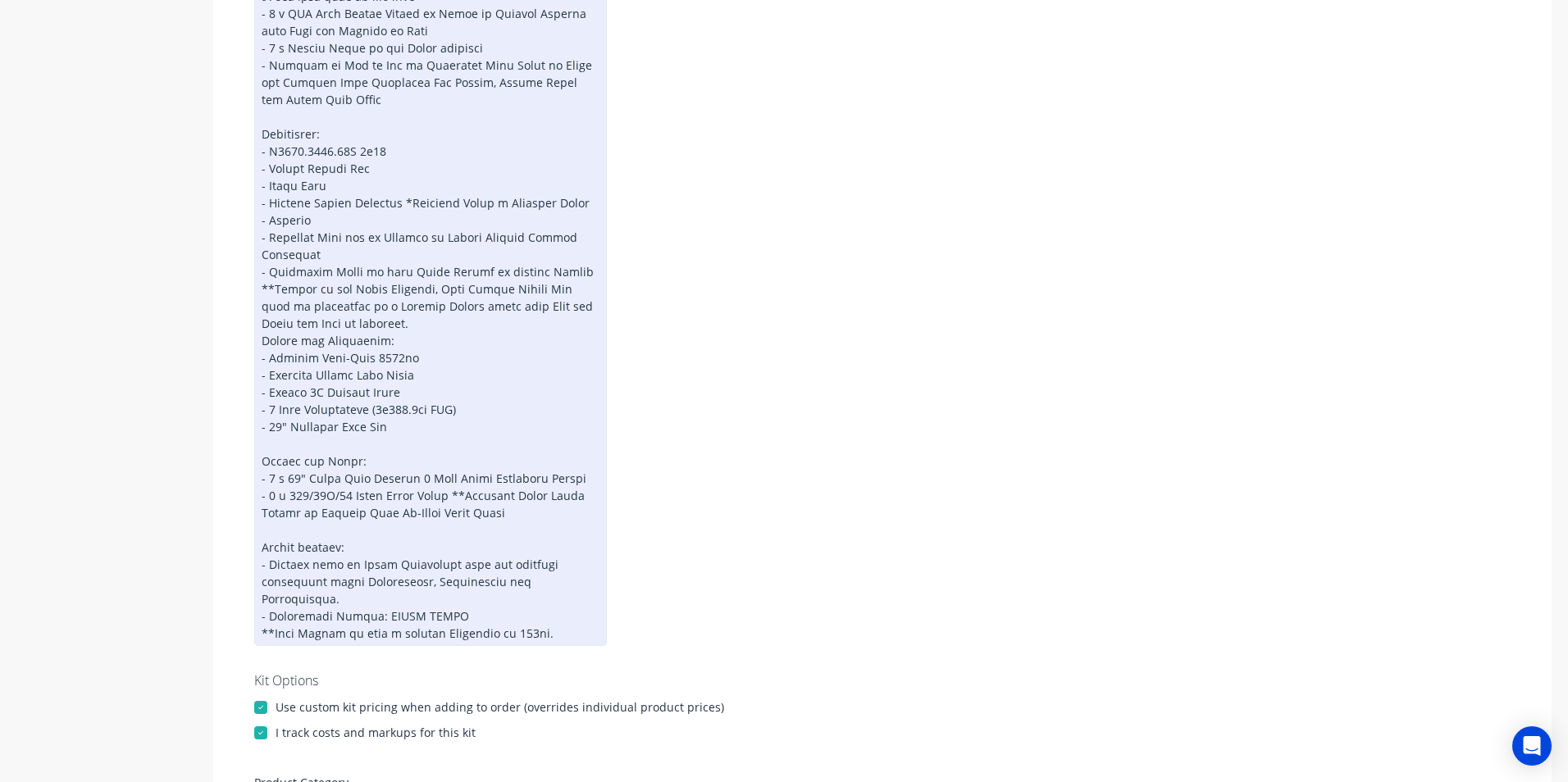
scroll to position [999, 0]
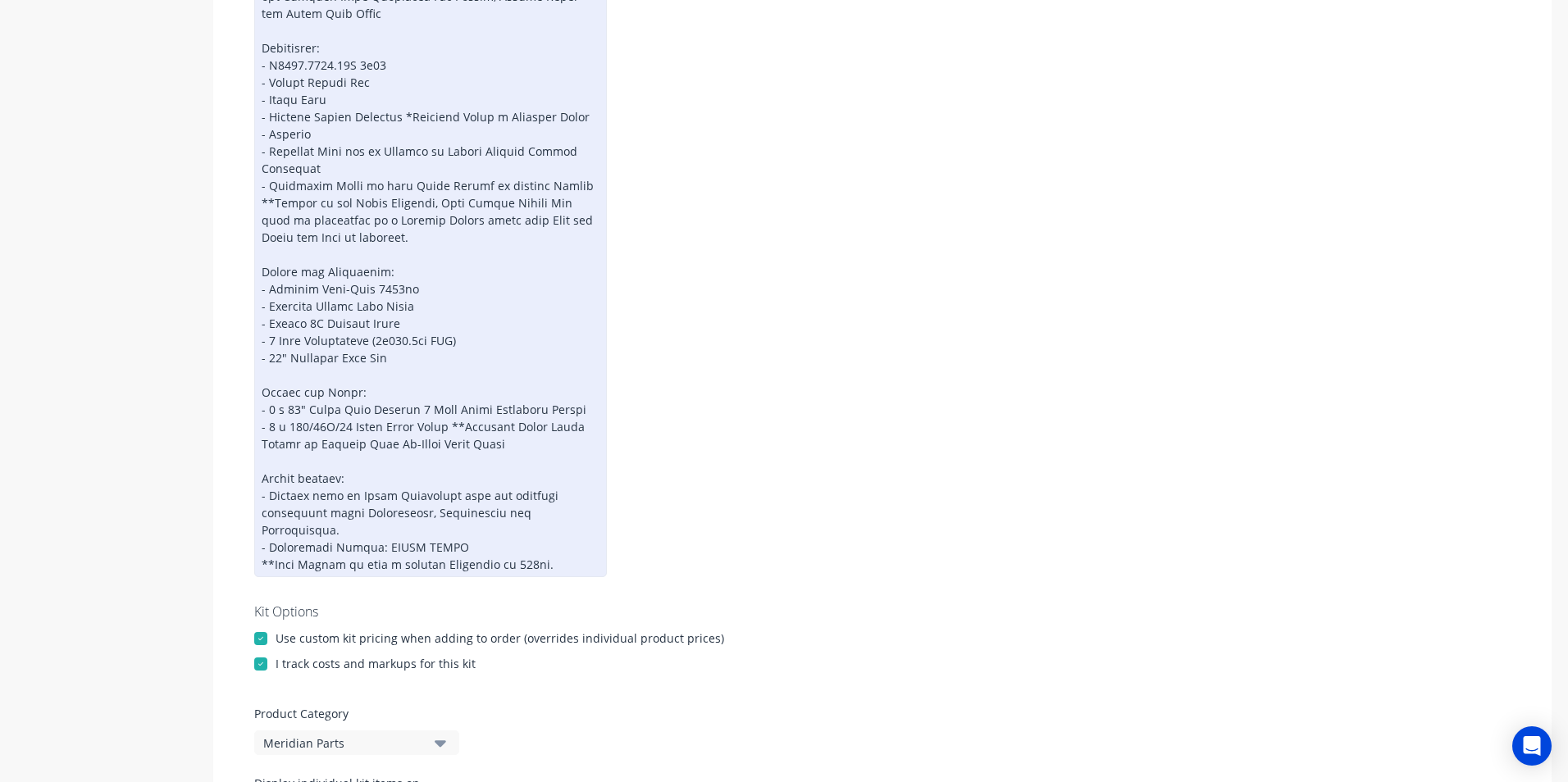
scroll to position [1027, 0]
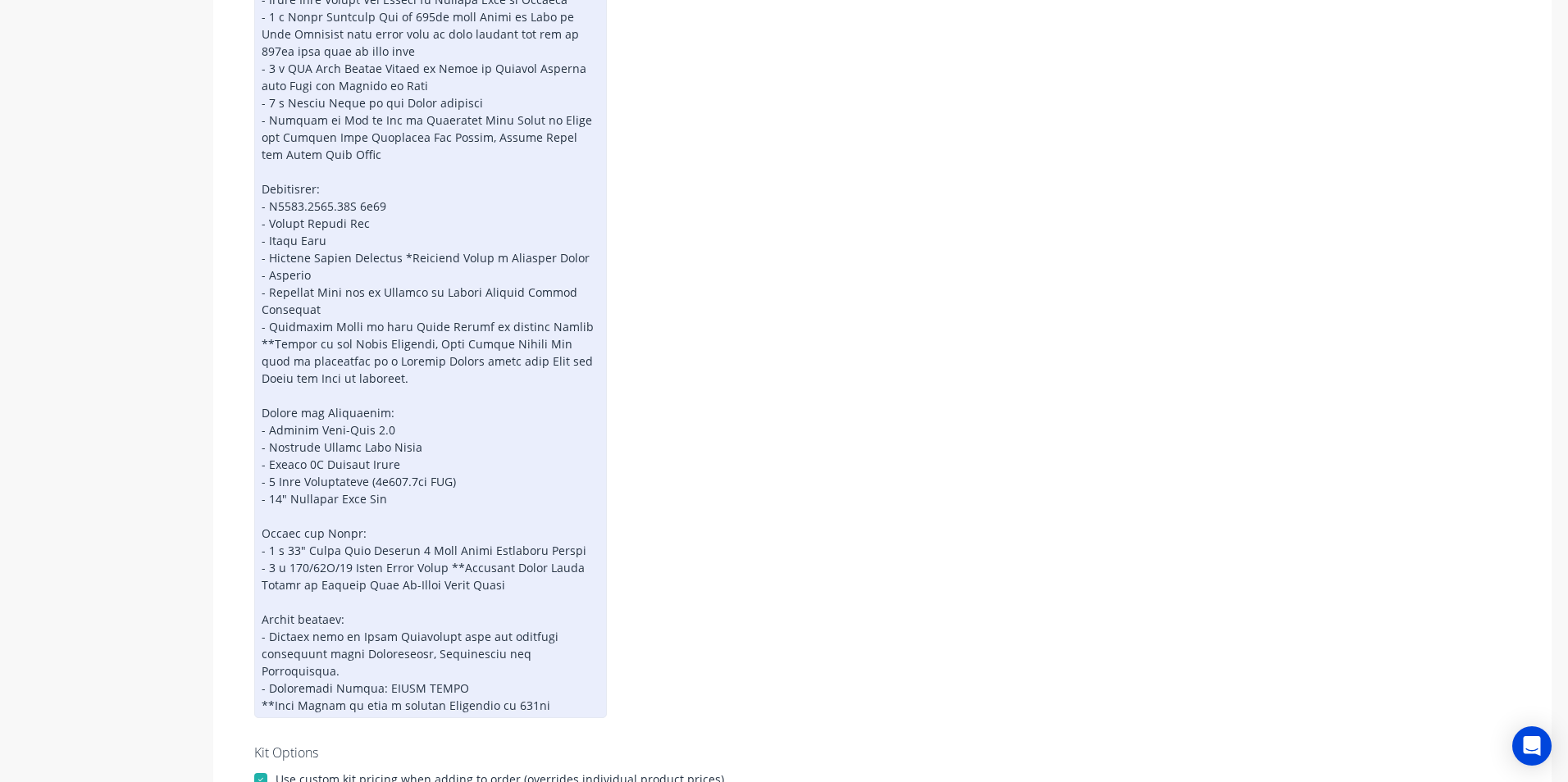
scroll to position [945, 0]
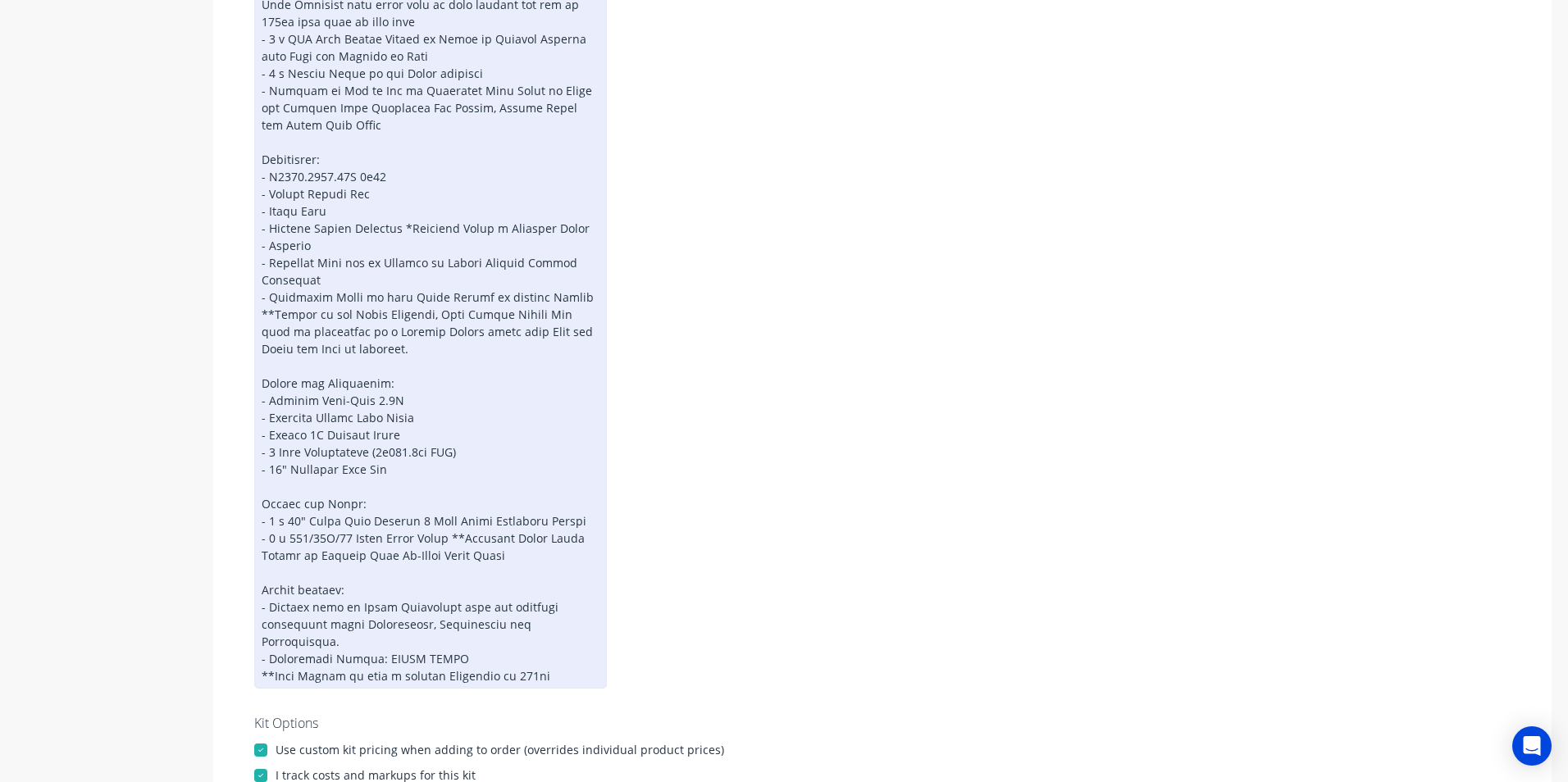
click at [401, 388] on div at bounding box center [431, 47] width 352 height 1282
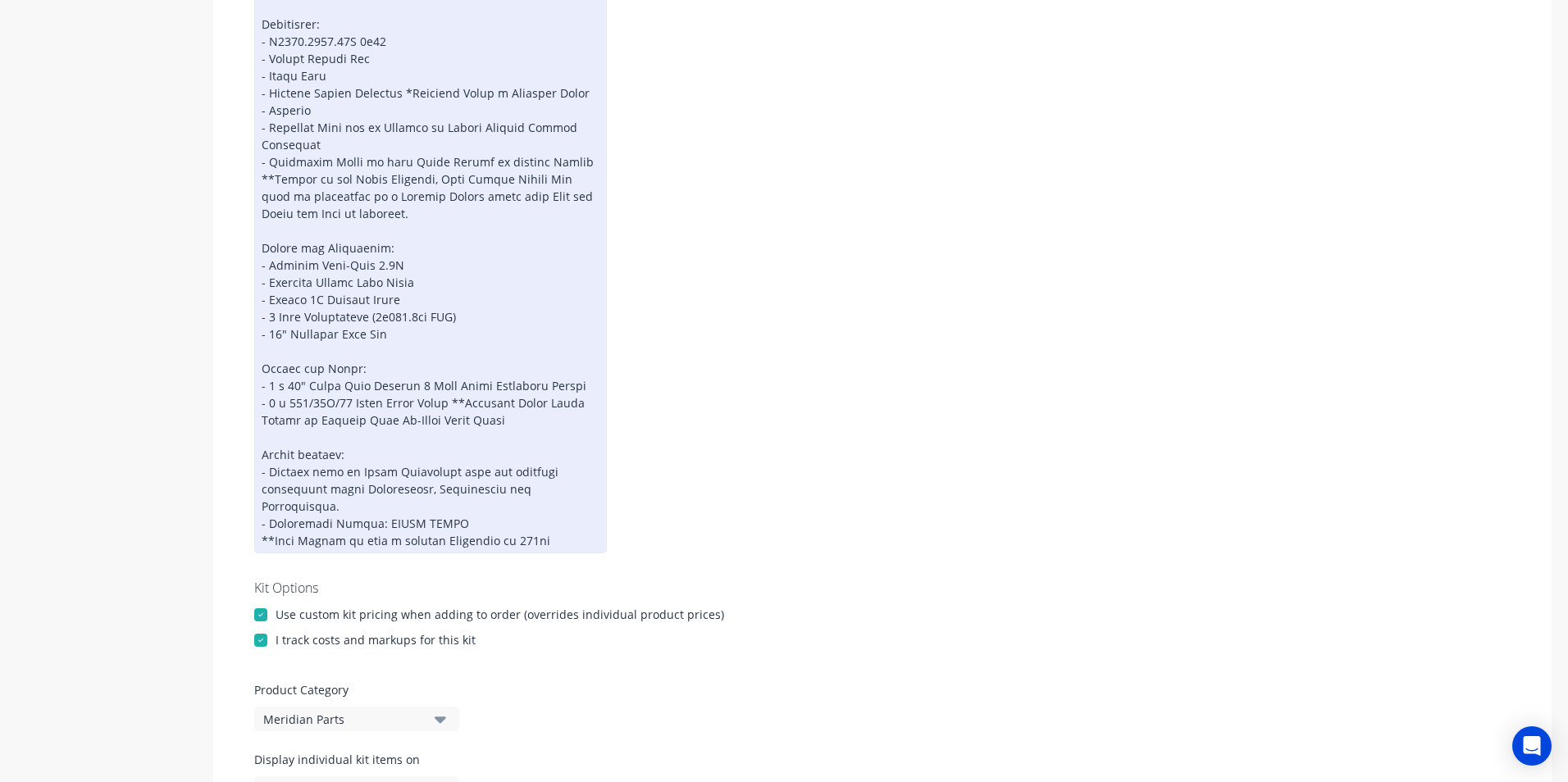
scroll to position [1109, 0]
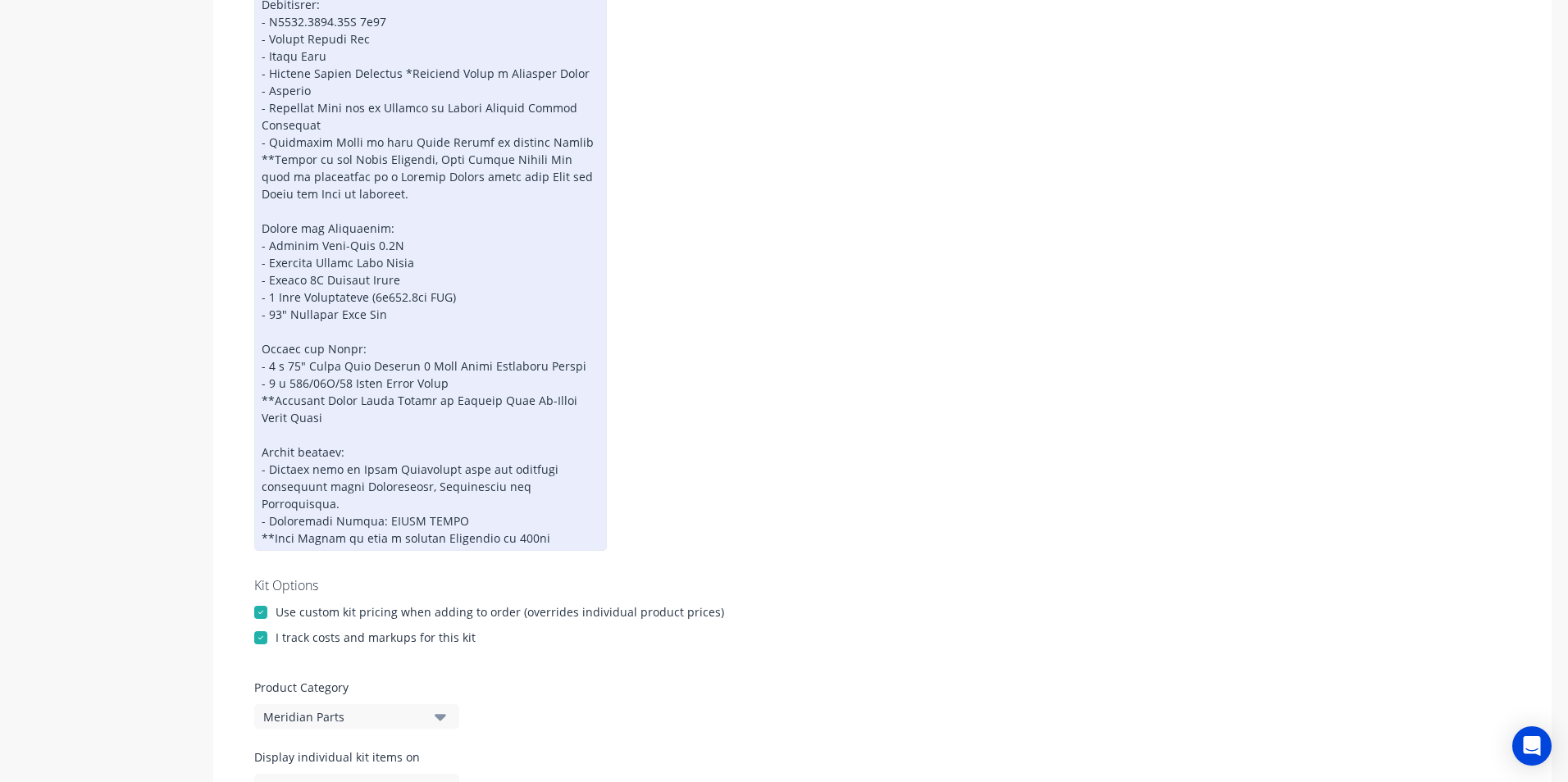
scroll to position [1244, 0]
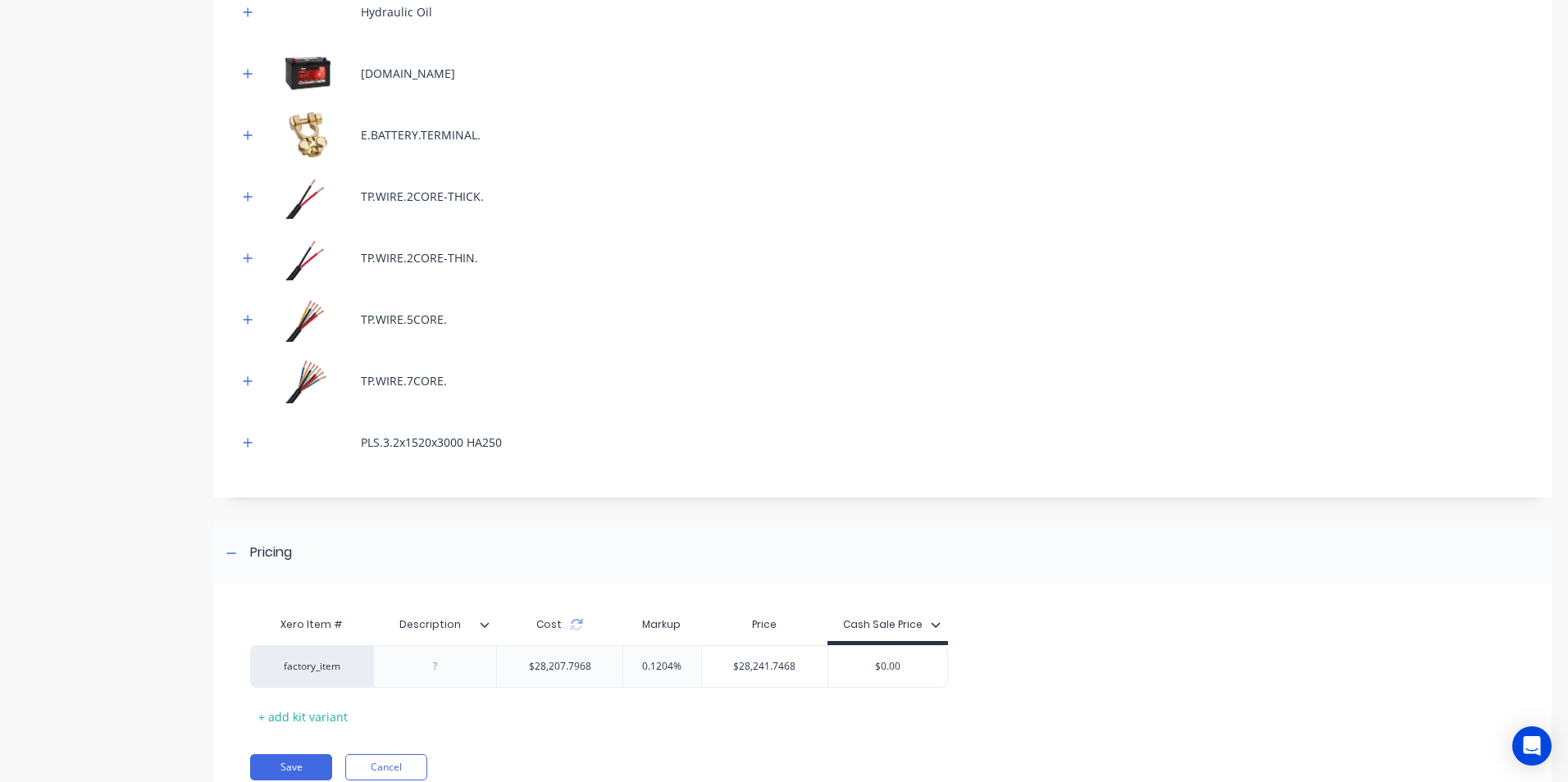
scroll to position [4427, 0]
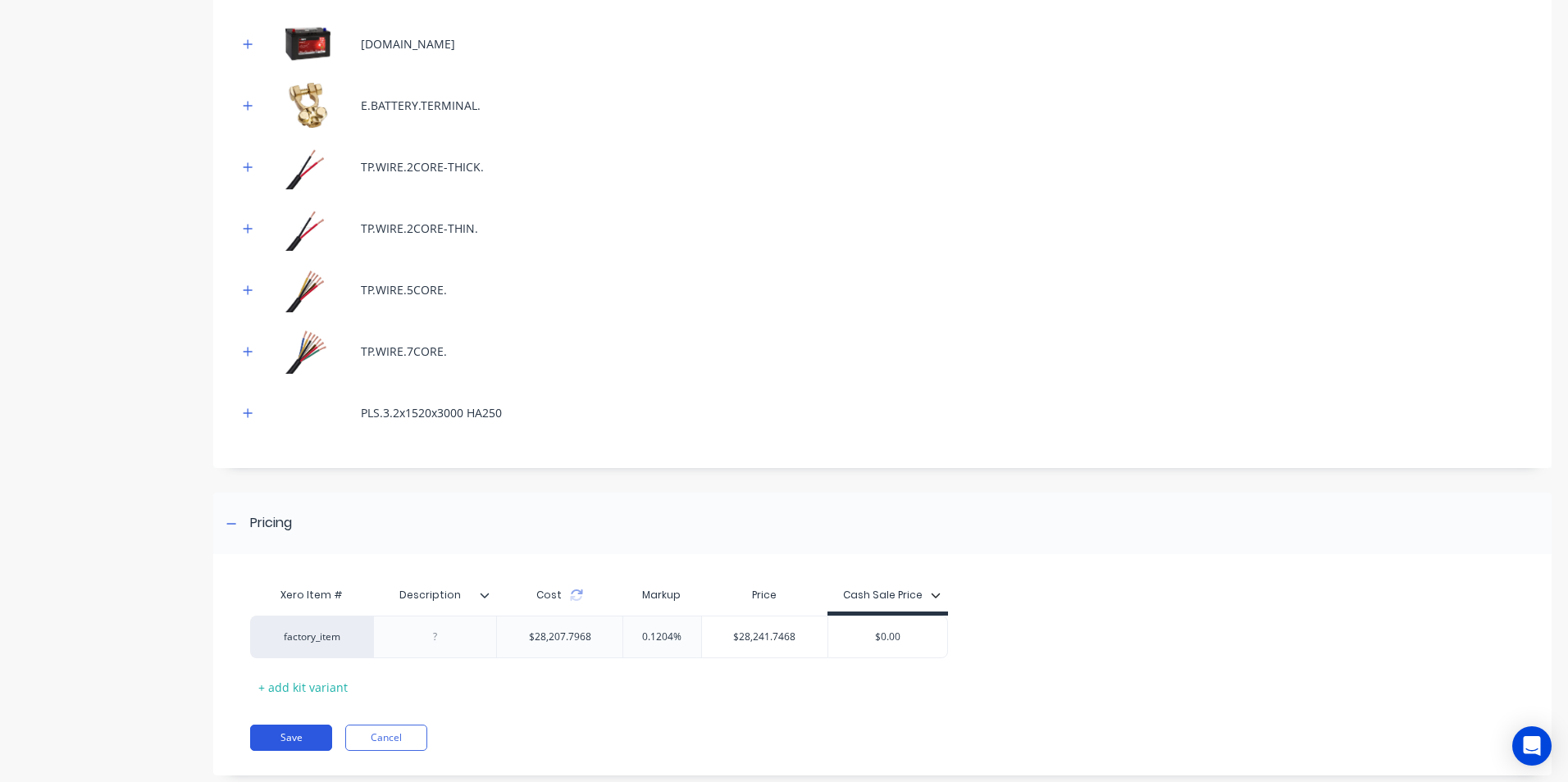
click at [293, 725] on button "Save" at bounding box center [291, 737] width 82 height 26
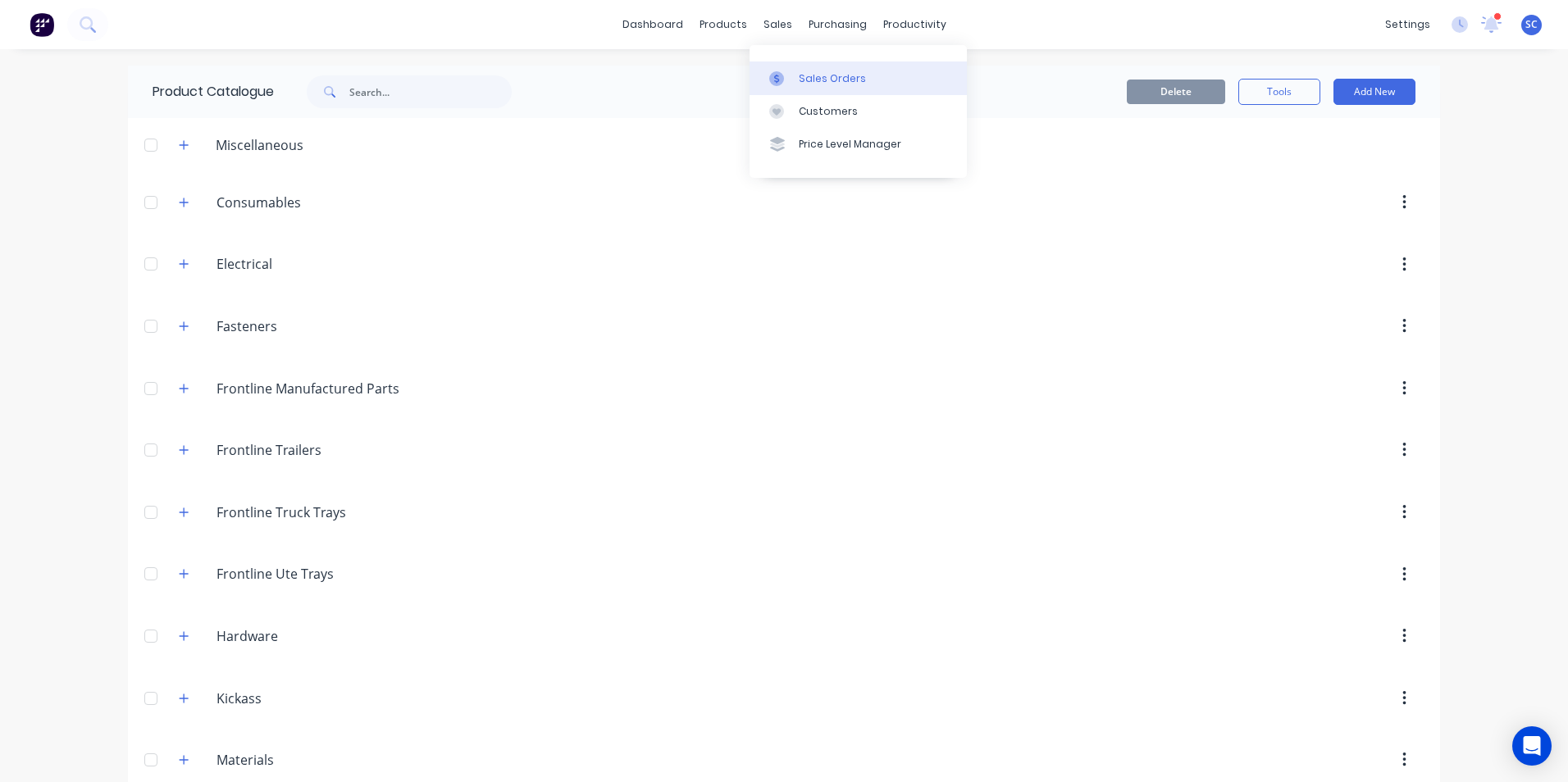
click at [809, 79] on div "Sales Orders" at bounding box center [832, 79] width 67 height 15
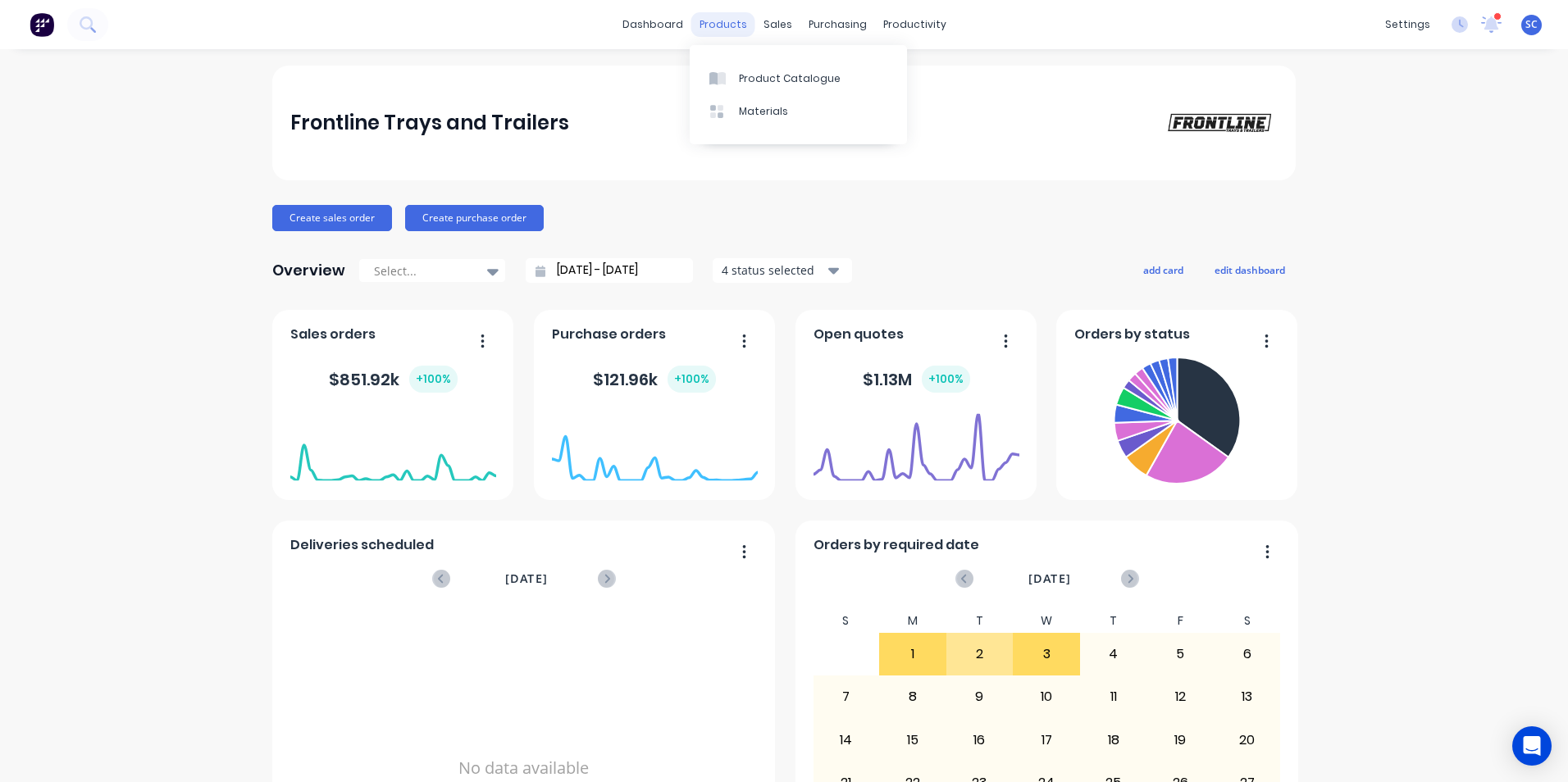
click at [719, 23] on div "products" at bounding box center [723, 25] width 64 height 25
click at [739, 86] on link "Product Catalogue" at bounding box center [798, 78] width 217 height 33
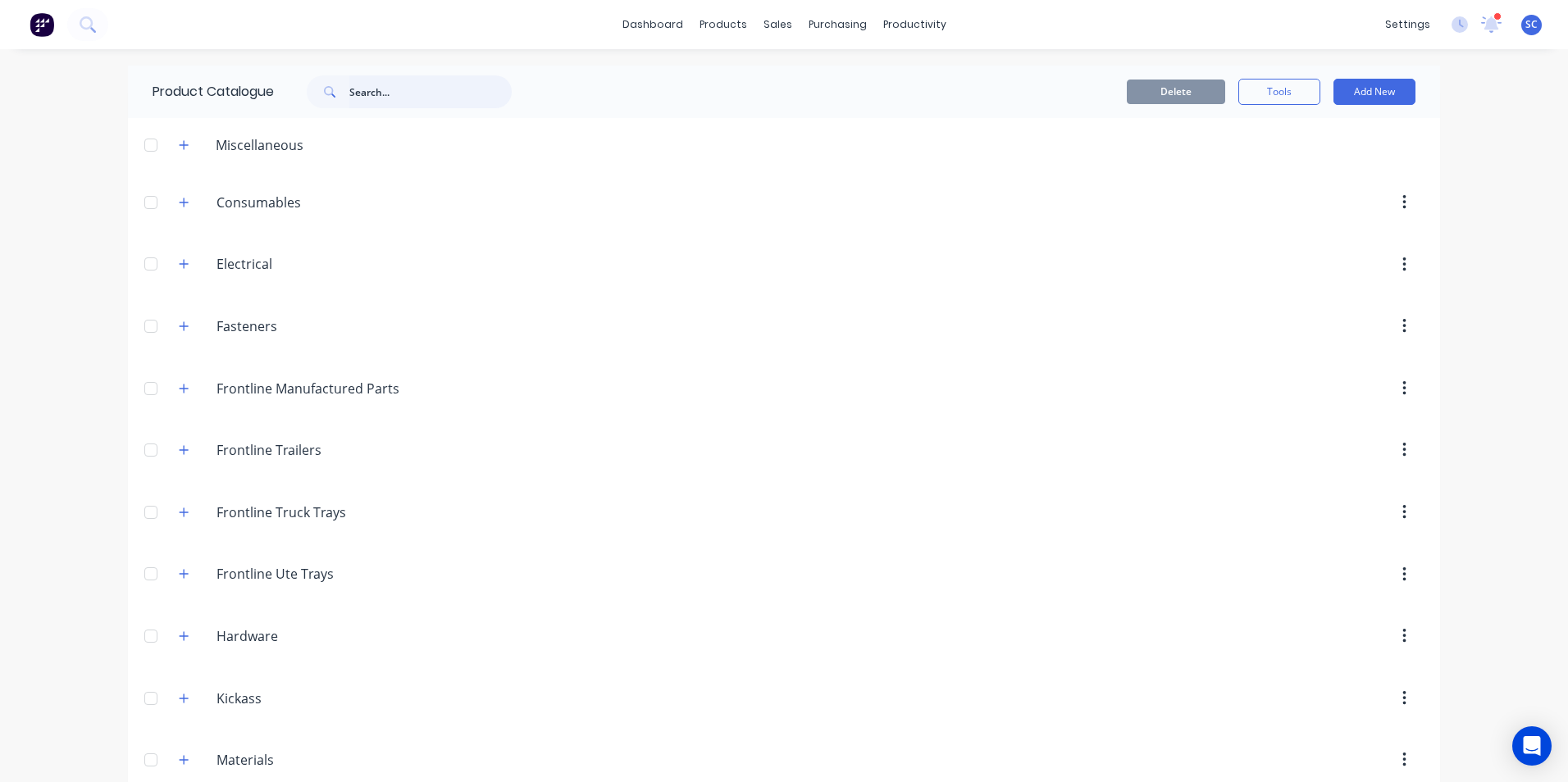
click at [381, 96] on input "text" at bounding box center [430, 92] width 163 height 33
click at [769, 28] on div "sales" at bounding box center [778, 25] width 45 height 25
click at [800, 83] on div "Sales Orders" at bounding box center [832, 79] width 67 height 15
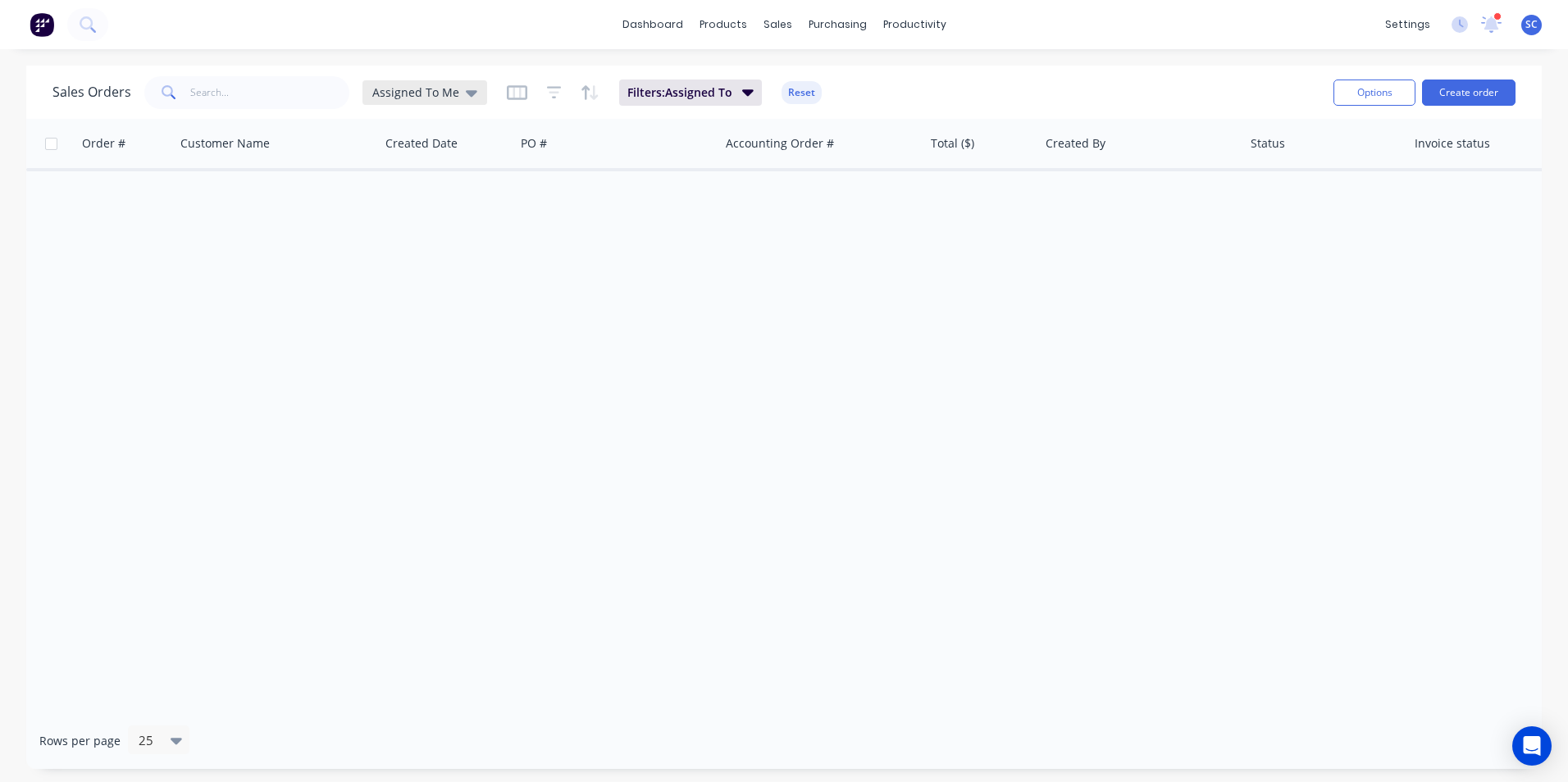
click at [446, 90] on span "Assigned To Me" at bounding box center [416, 92] width 87 height 17
click at [399, 241] on button "None" at bounding box center [461, 232] width 187 height 19
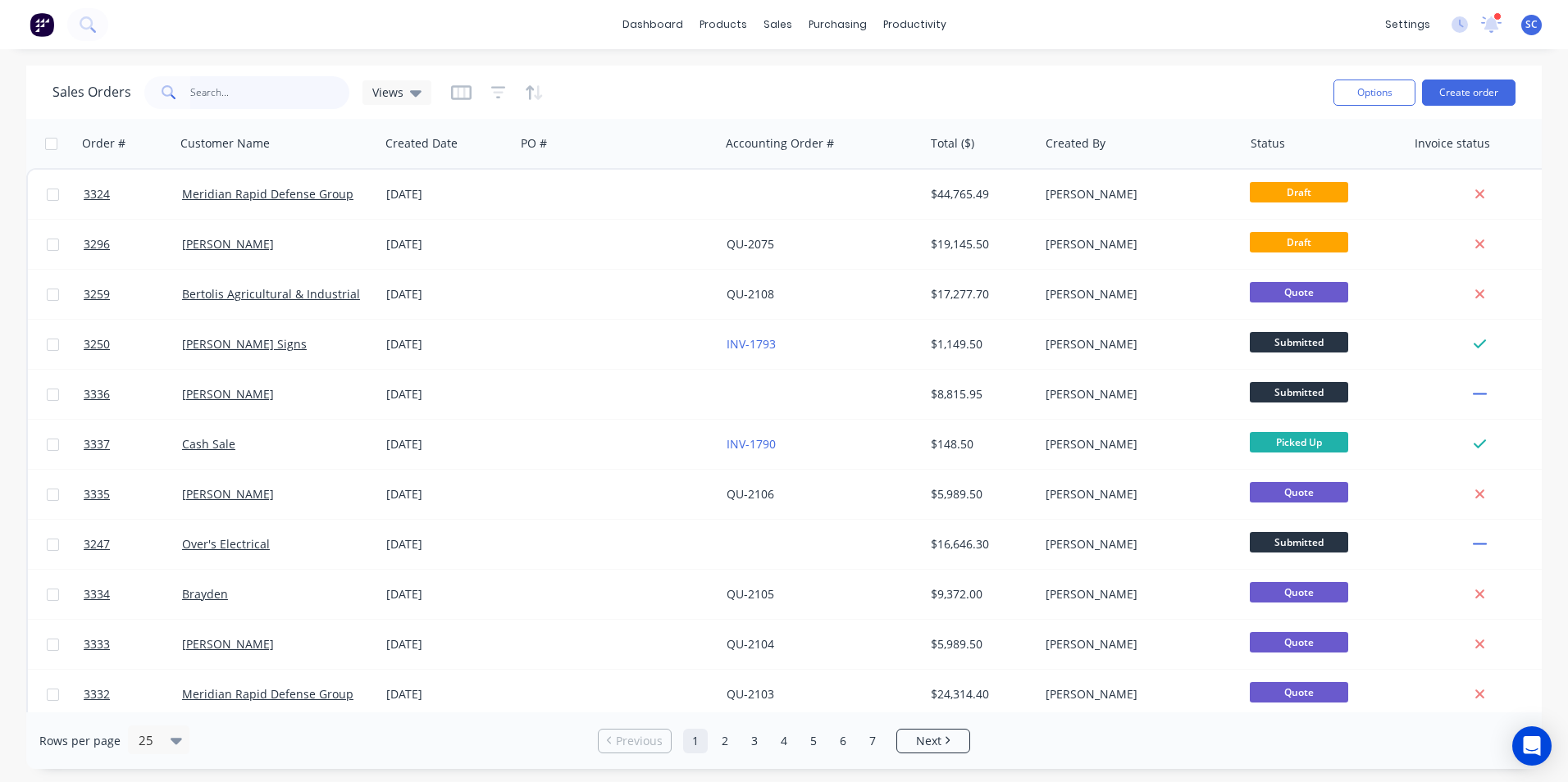
click at [277, 100] on input "text" at bounding box center [270, 93] width 160 height 33
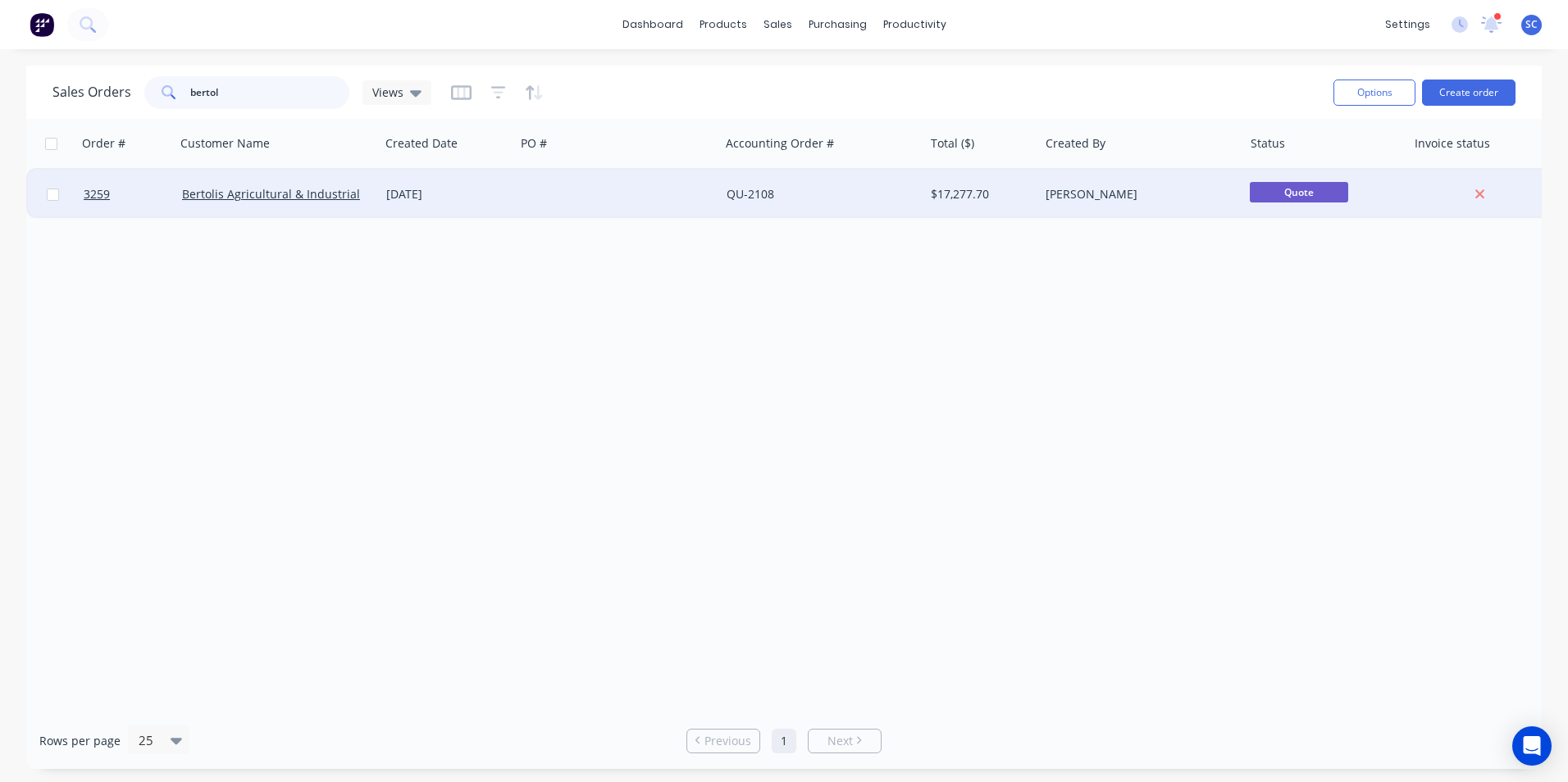
type input "bertol"
click at [503, 193] on div "[DATE]" at bounding box center [447, 194] width 122 height 16
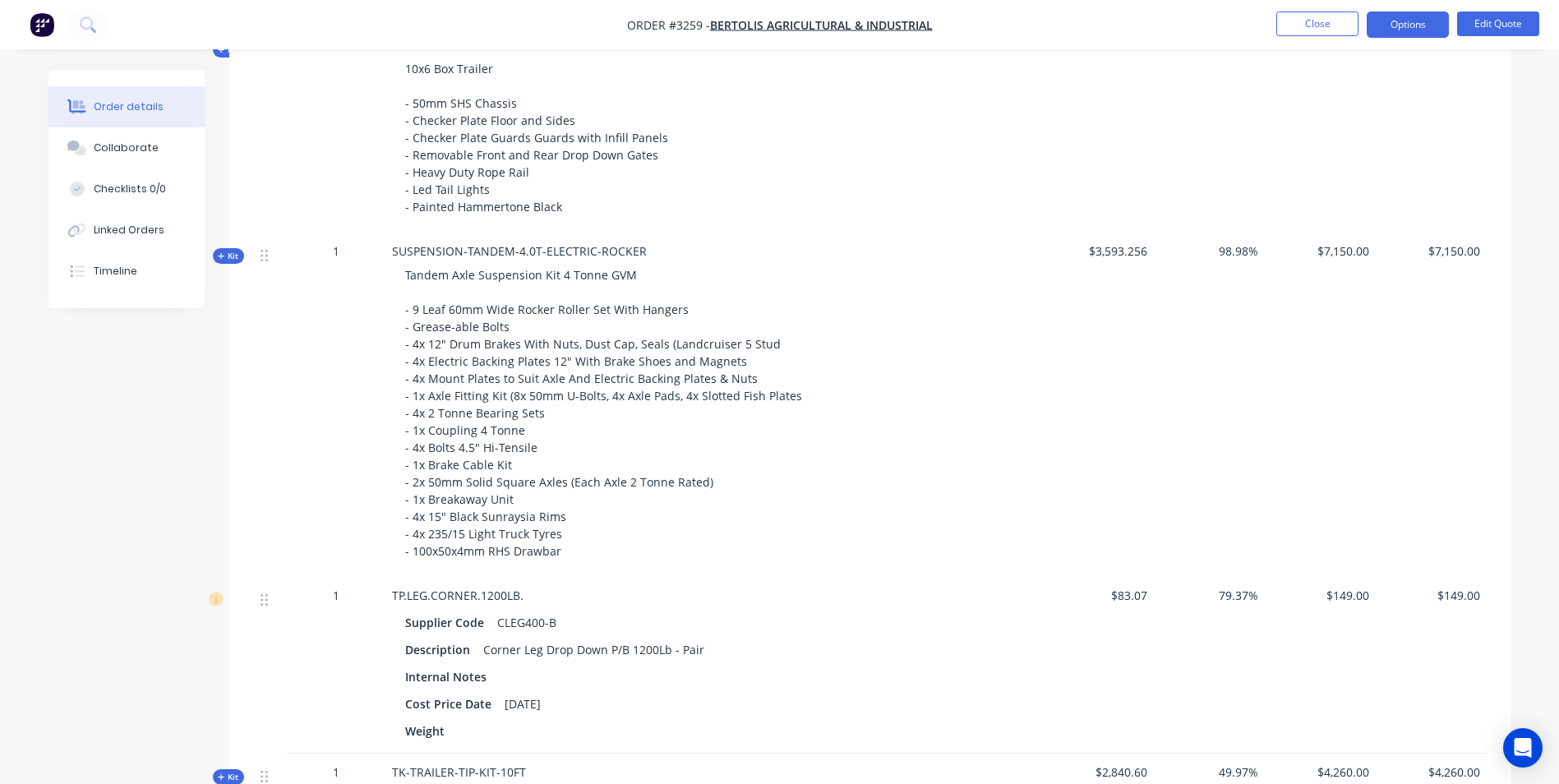
scroll to position [278, 0]
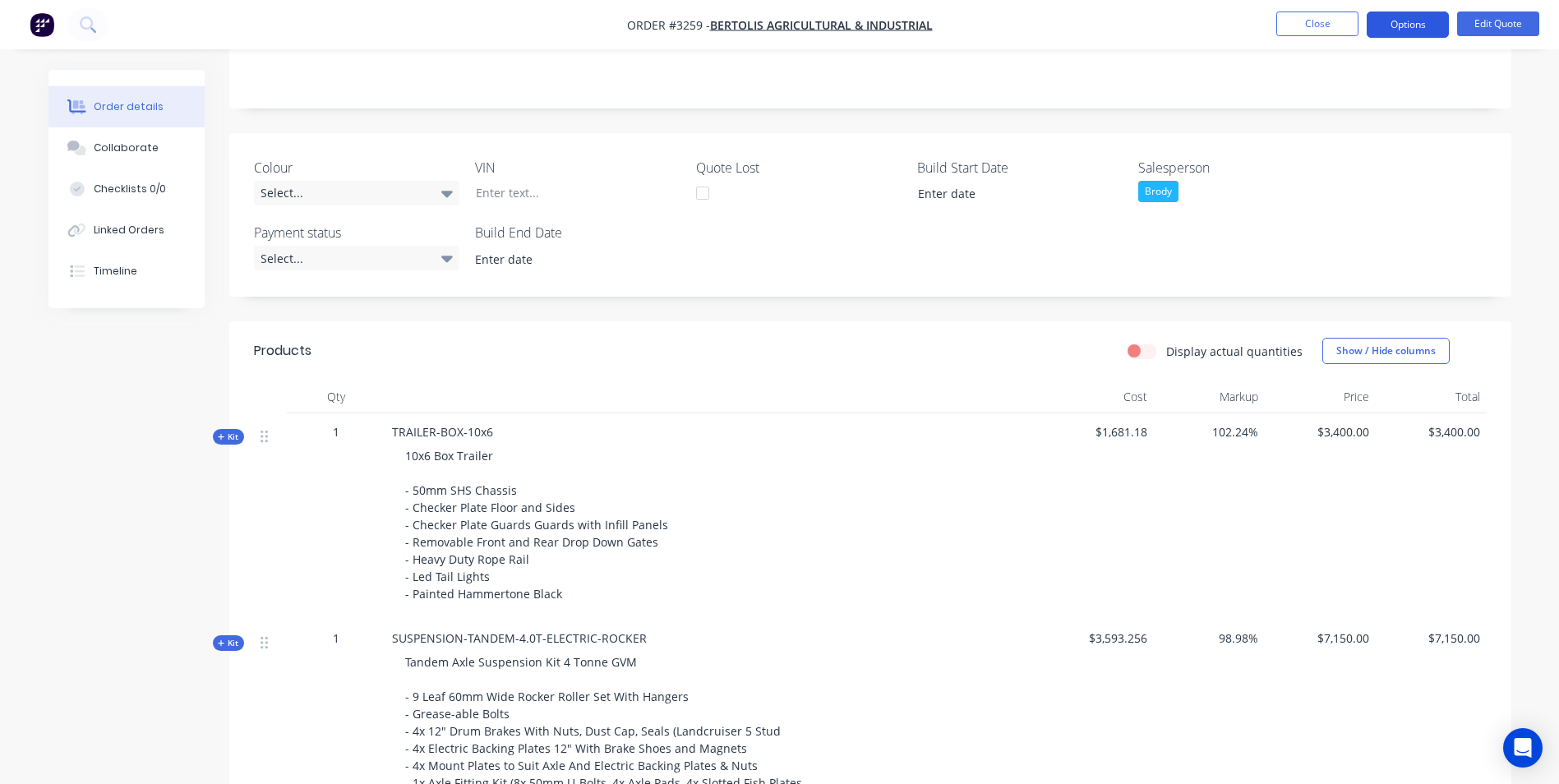
click at [1393, 22] on button "Options" at bounding box center [1408, 25] width 82 height 26
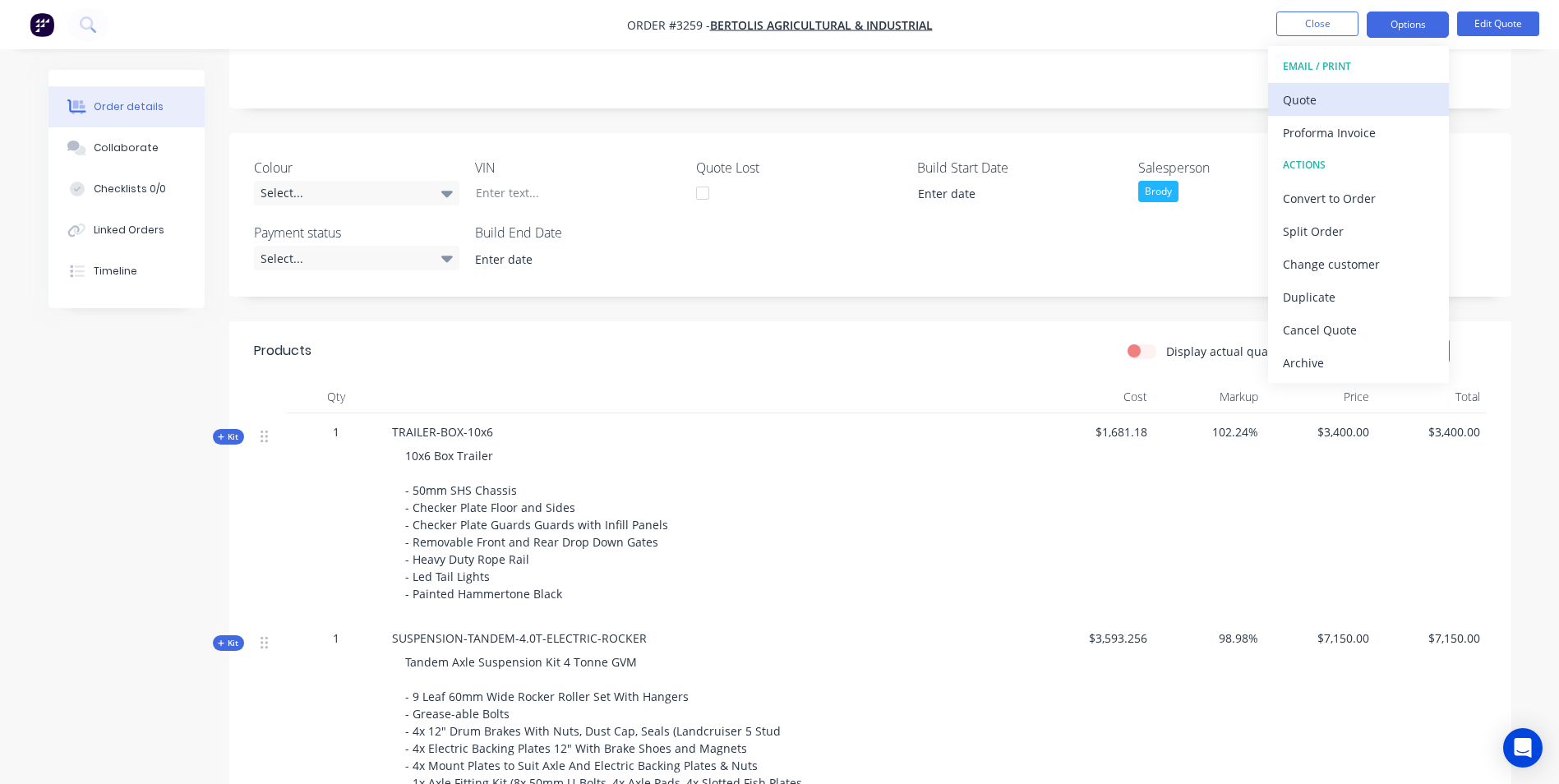
click at [1318, 102] on div "Quote" at bounding box center [1359, 100] width 151 height 24
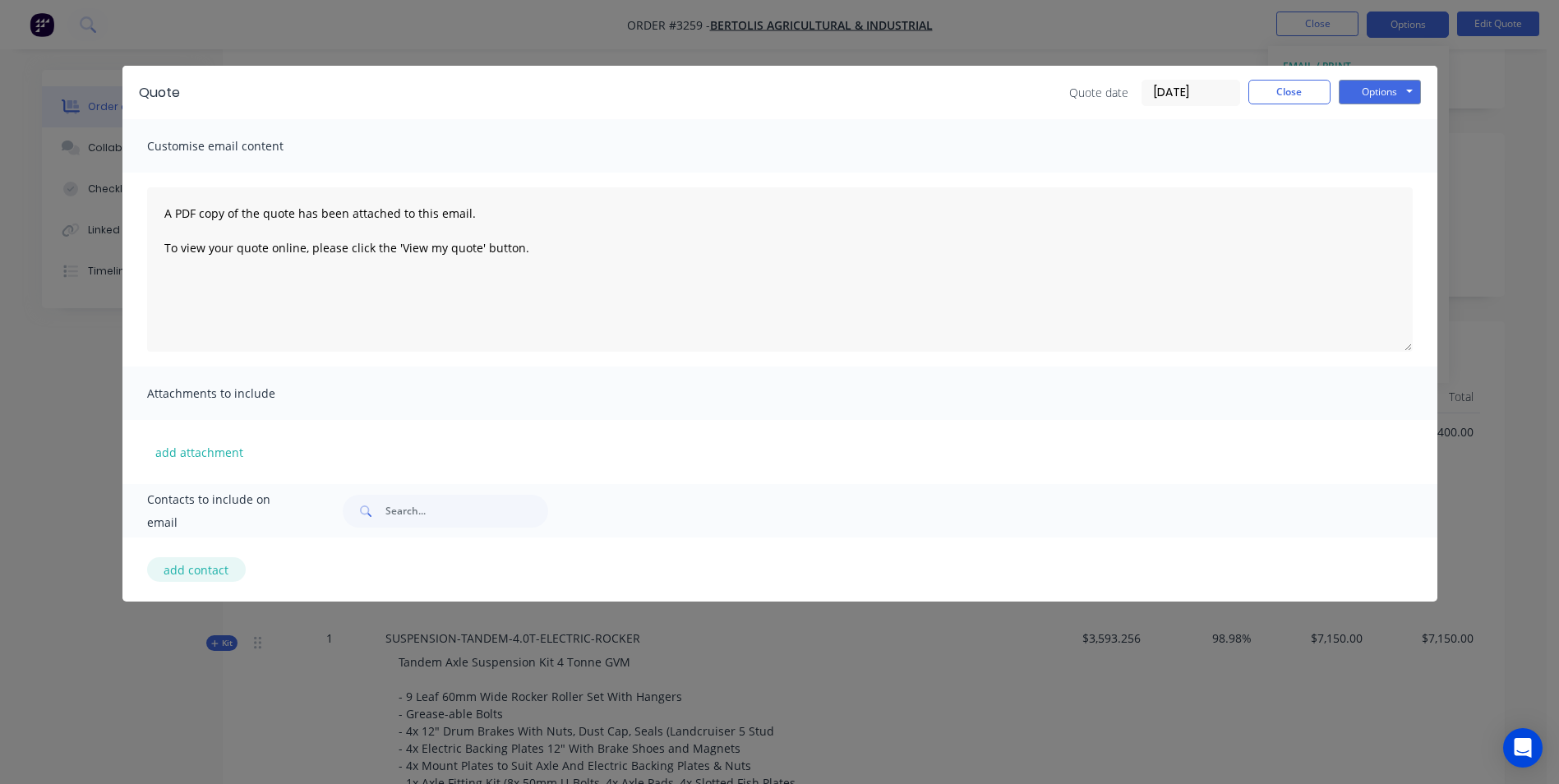
click at [177, 565] on button "add contact" at bounding box center [197, 569] width 98 height 25
select select "AU"
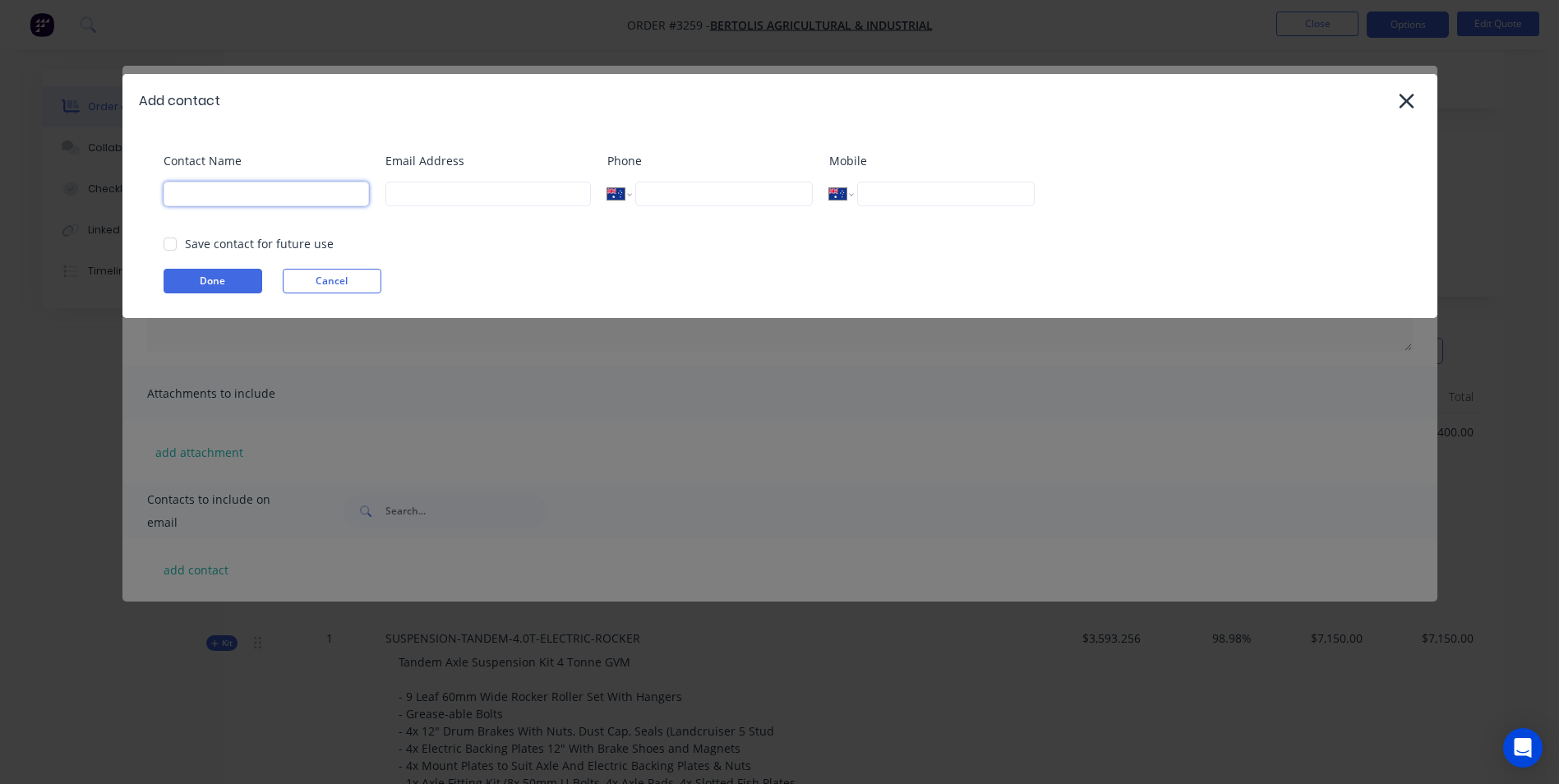
click at [250, 189] on input at bounding box center [267, 193] width 206 height 25
type input "Nick Bertoli"
drag, startPoint x: 438, startPoint y: 191, endPoint x: 447, endPoint y: 198, distance: 11.4
click at [438, 191] on input at bounding box center [488, 193] width 206 height 25
type input "nick.bertoli@bertolis.com.au"
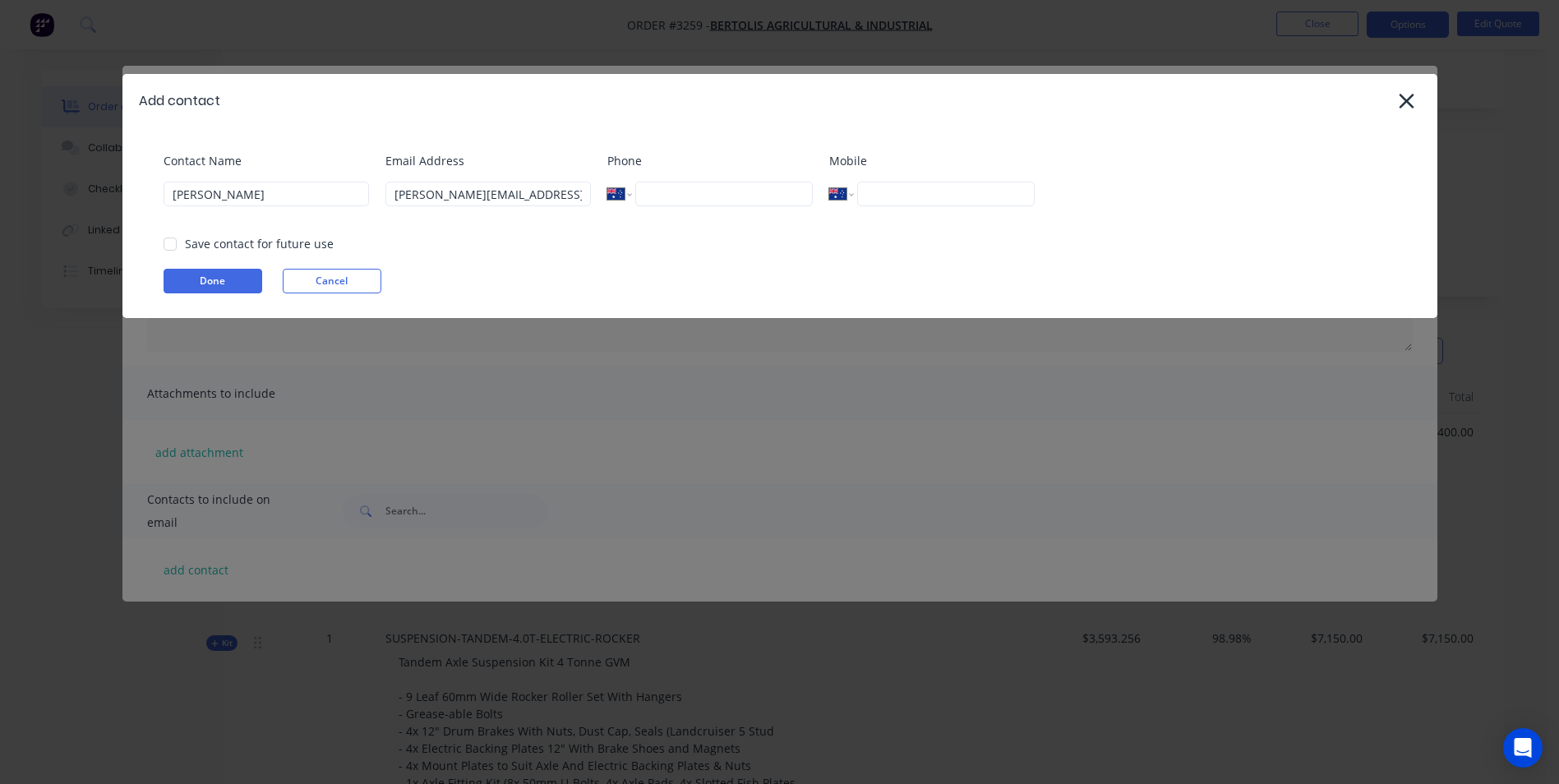
click at [218, 244] on div "Save contact for future use" at bounding box center [259, 243] width 148 height 17
click at [172, 241] on div at bounding box center [170, 244] width 33 height 33
click at [199, 289] on button "Done" at bounding box center [213, 280] width 98 height 25
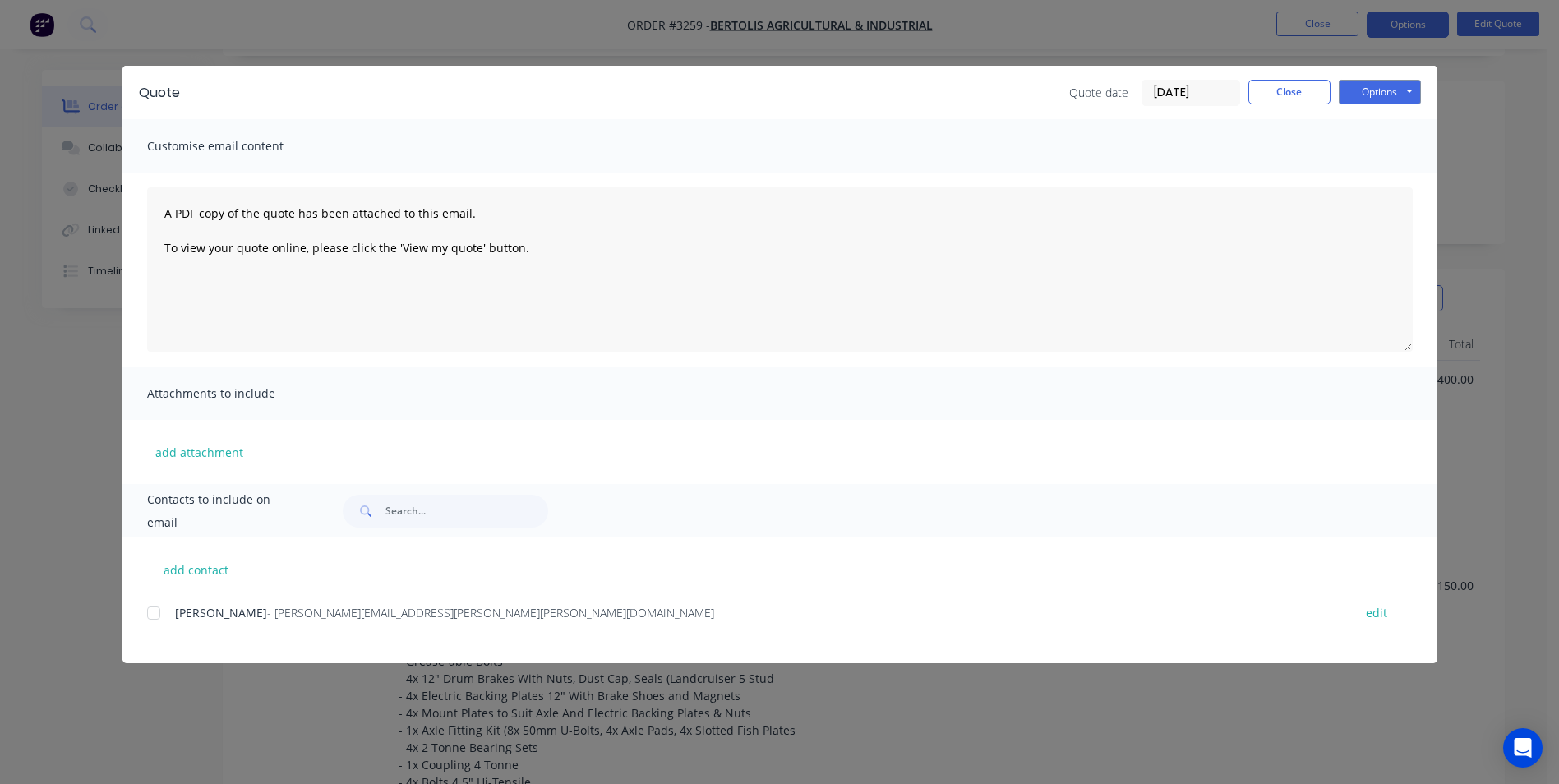
scroll to position [360, 0]
drag, startPoint x: 160, startPoint y: 610, endPoint x: 168, endPoint y: 614, distance: 8.9
click at [159, 611] on div at bounding box center [154, 613] width 33 height 33
click at [1358, 89] on button "Options" at bounding box center [1380, 92] width 82 height 25
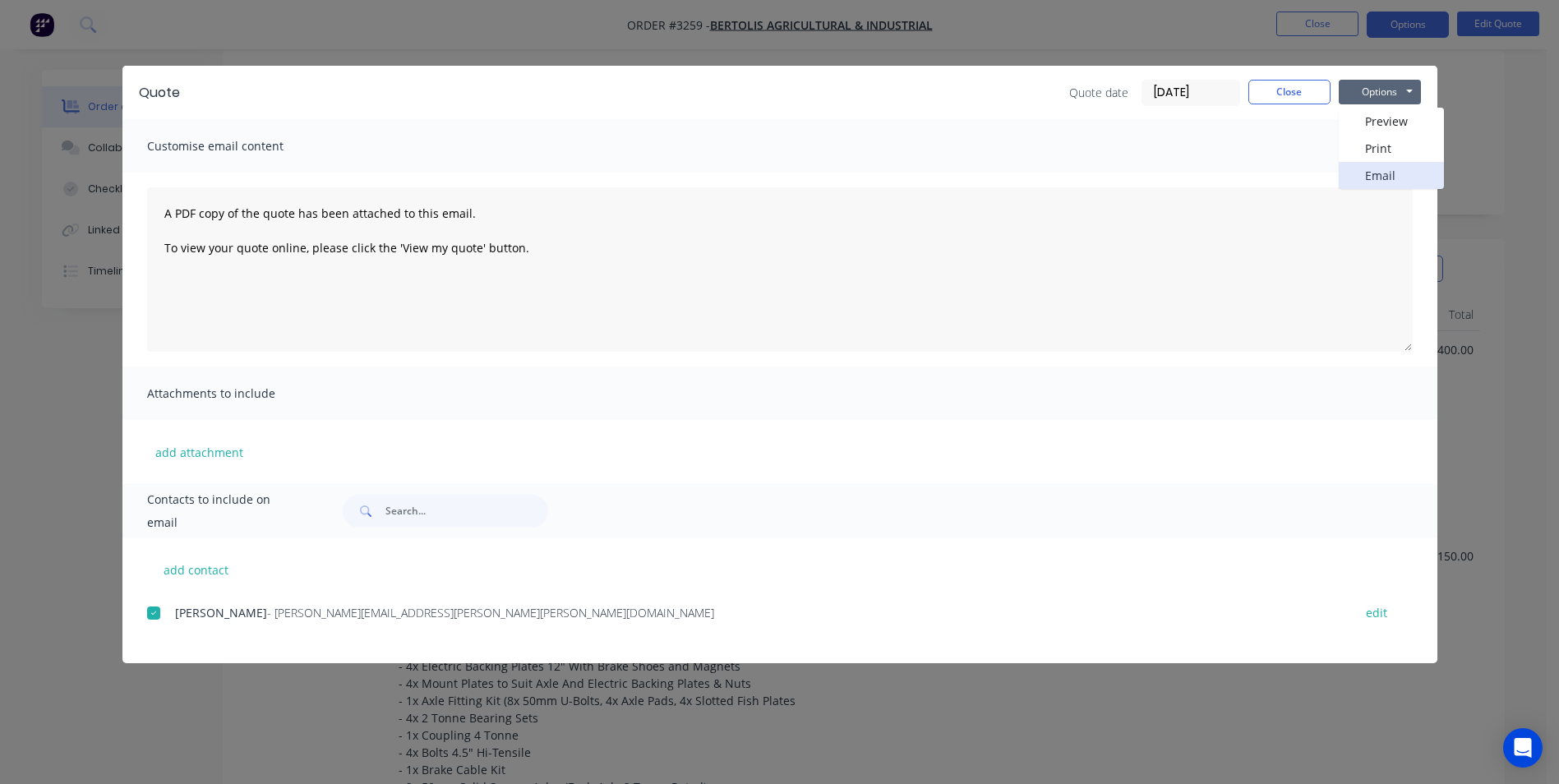
click at [1384, 168] on button "Email" at bounding box center [1391, 176] width 106 height 27
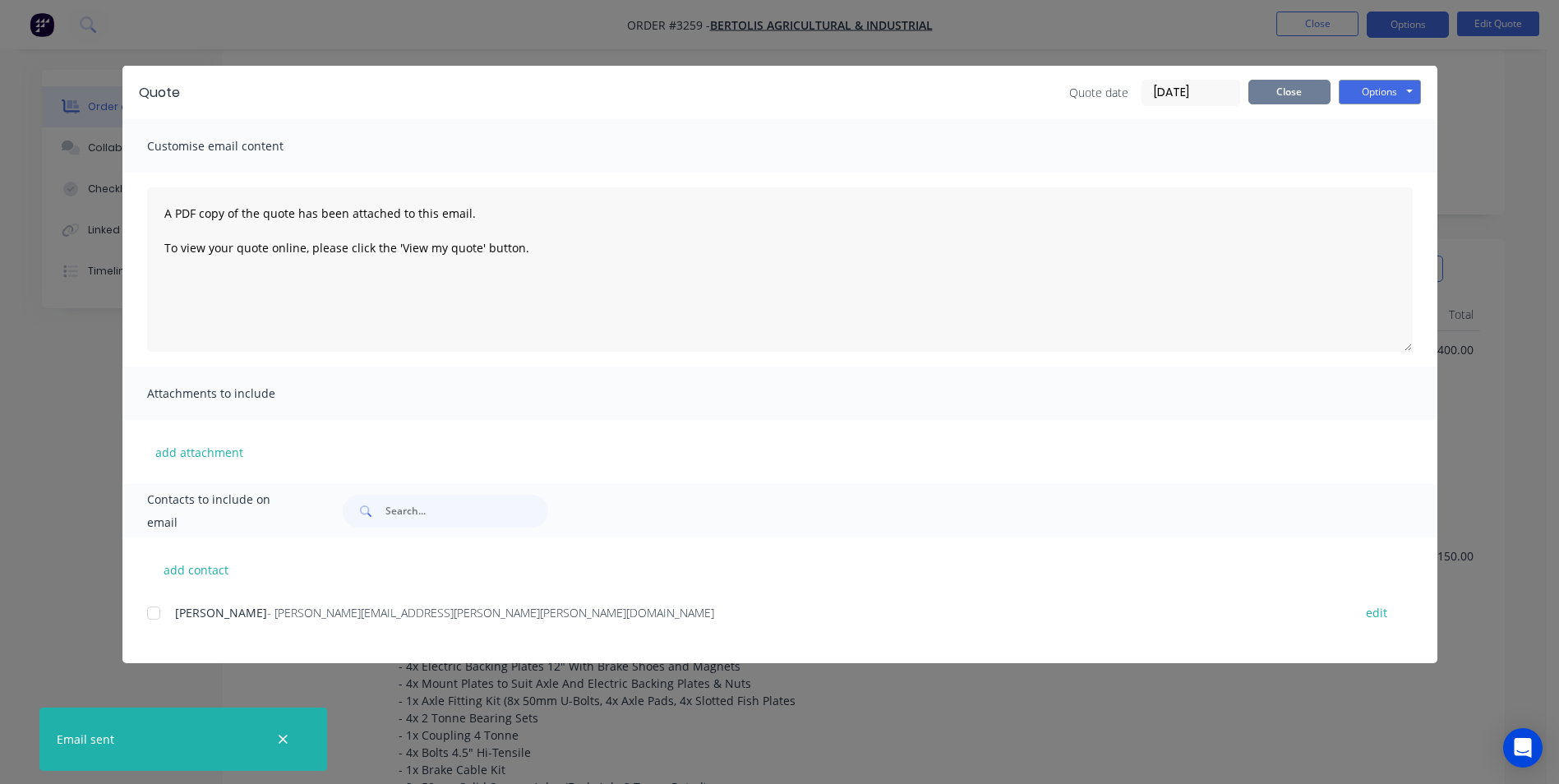
click at [1269, 94] on button "Close" at bounding box center [1289, 92] width 82 height 25
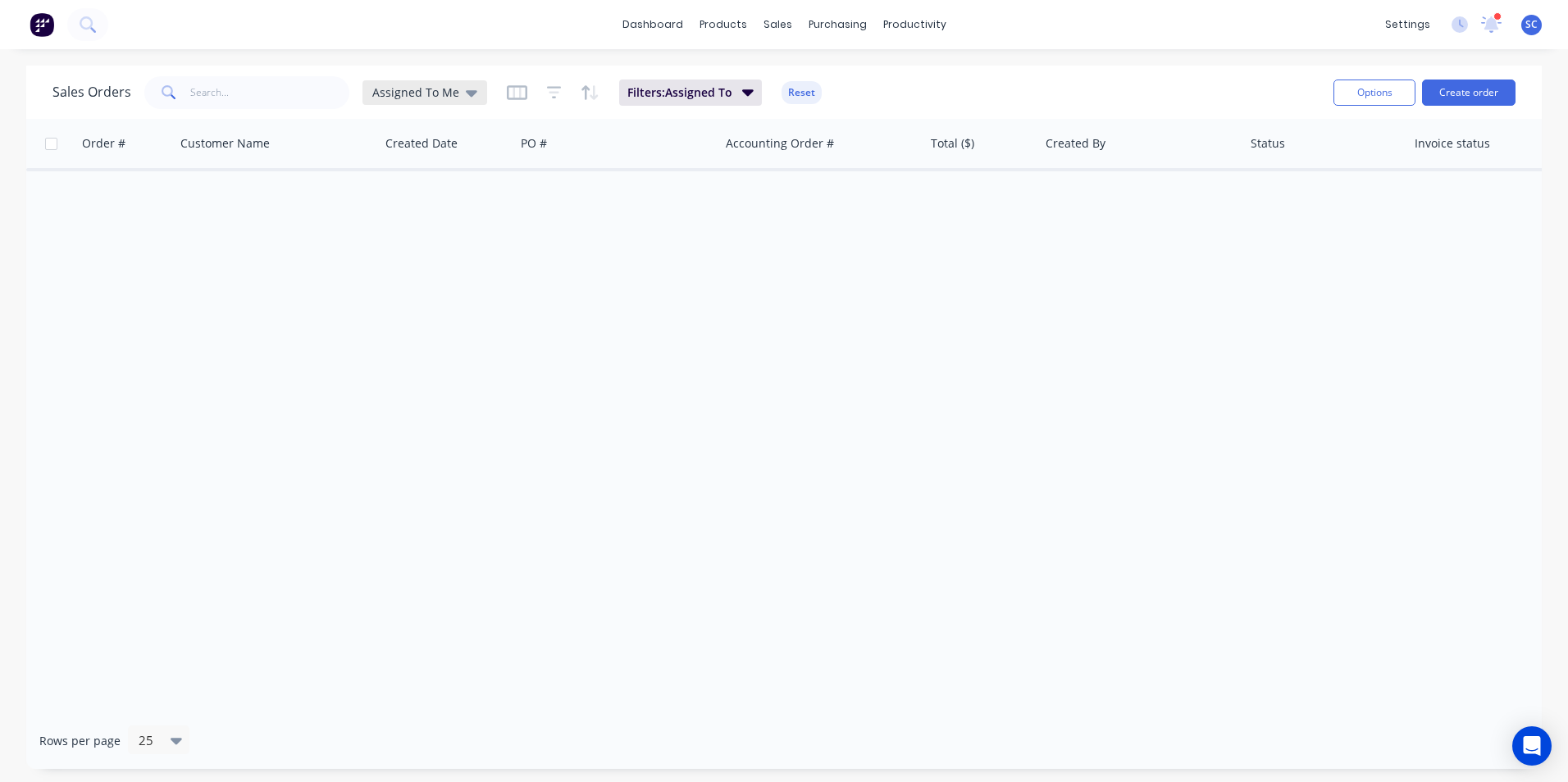
click at [439, 100] on div "Assigned To Me" at bounding box center [424, 92] width 124 height 25
click at [404, 236] on button "None" at bounding box center [461, 232] width 187 height 19
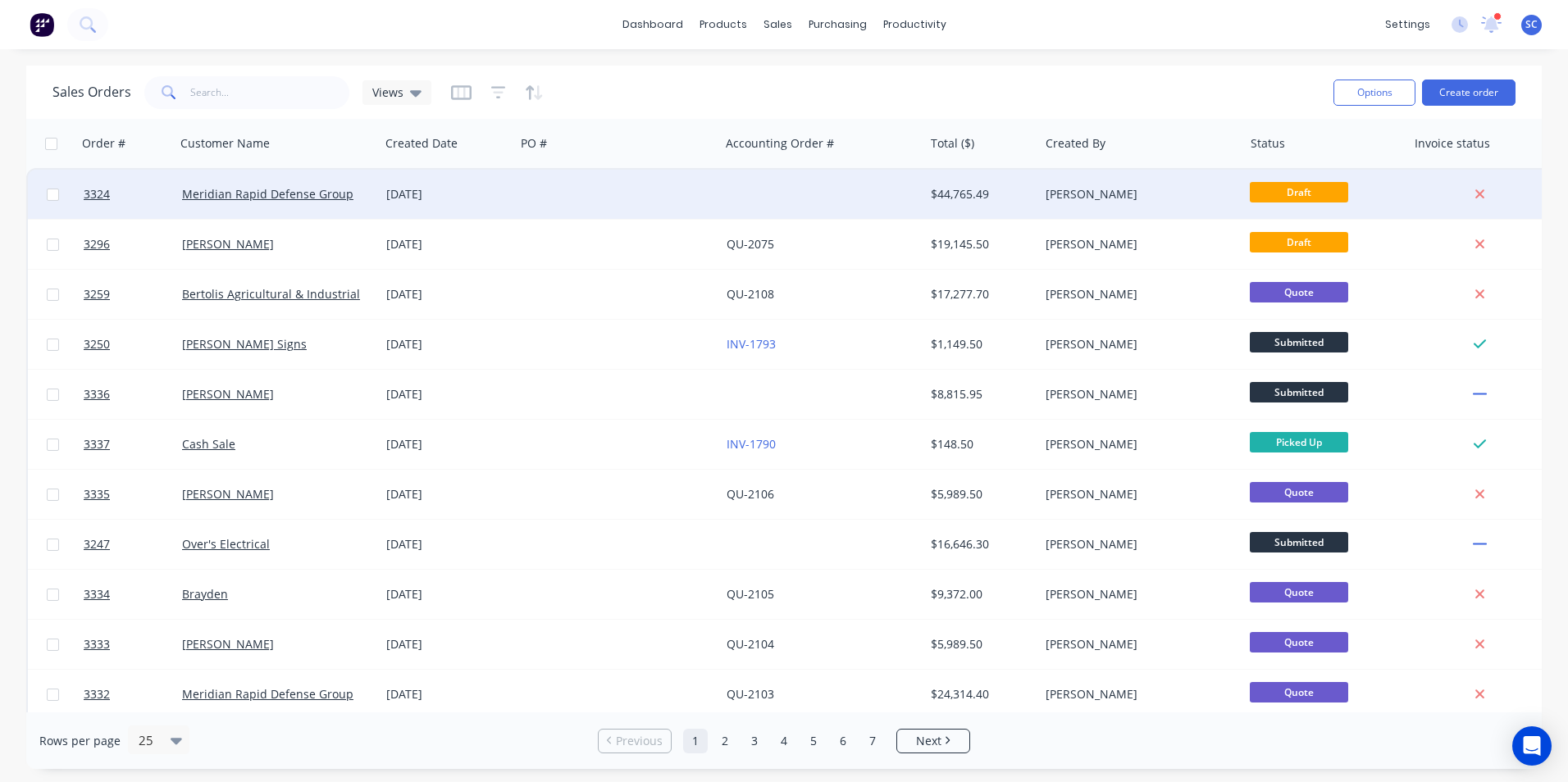
click at [519, 197] on div at bounding box center [617, 194] width 204 height 49
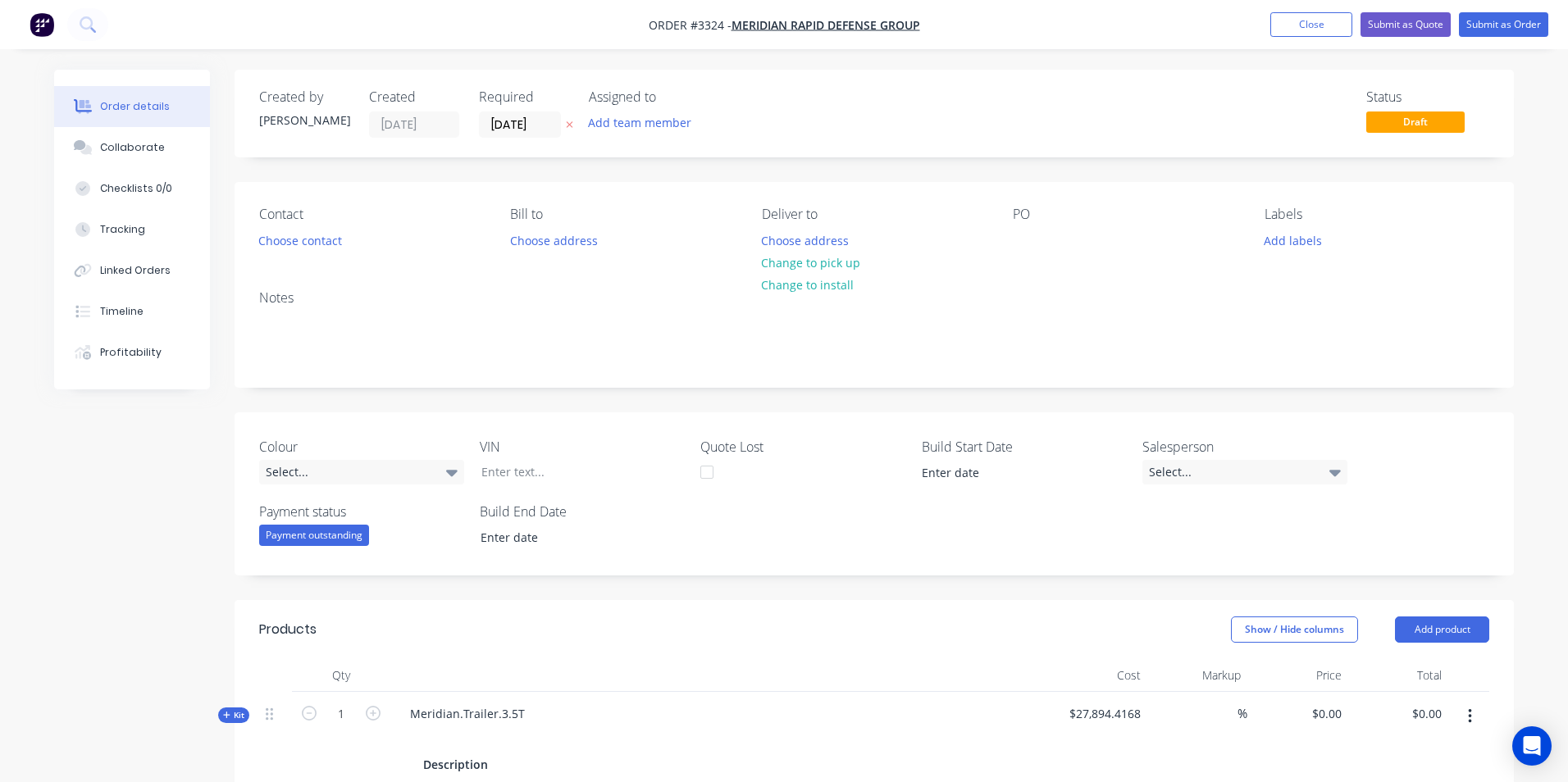
type input "45"
type input "$40,446.9044"
type input "$40,446.90"
type input "$249.00"
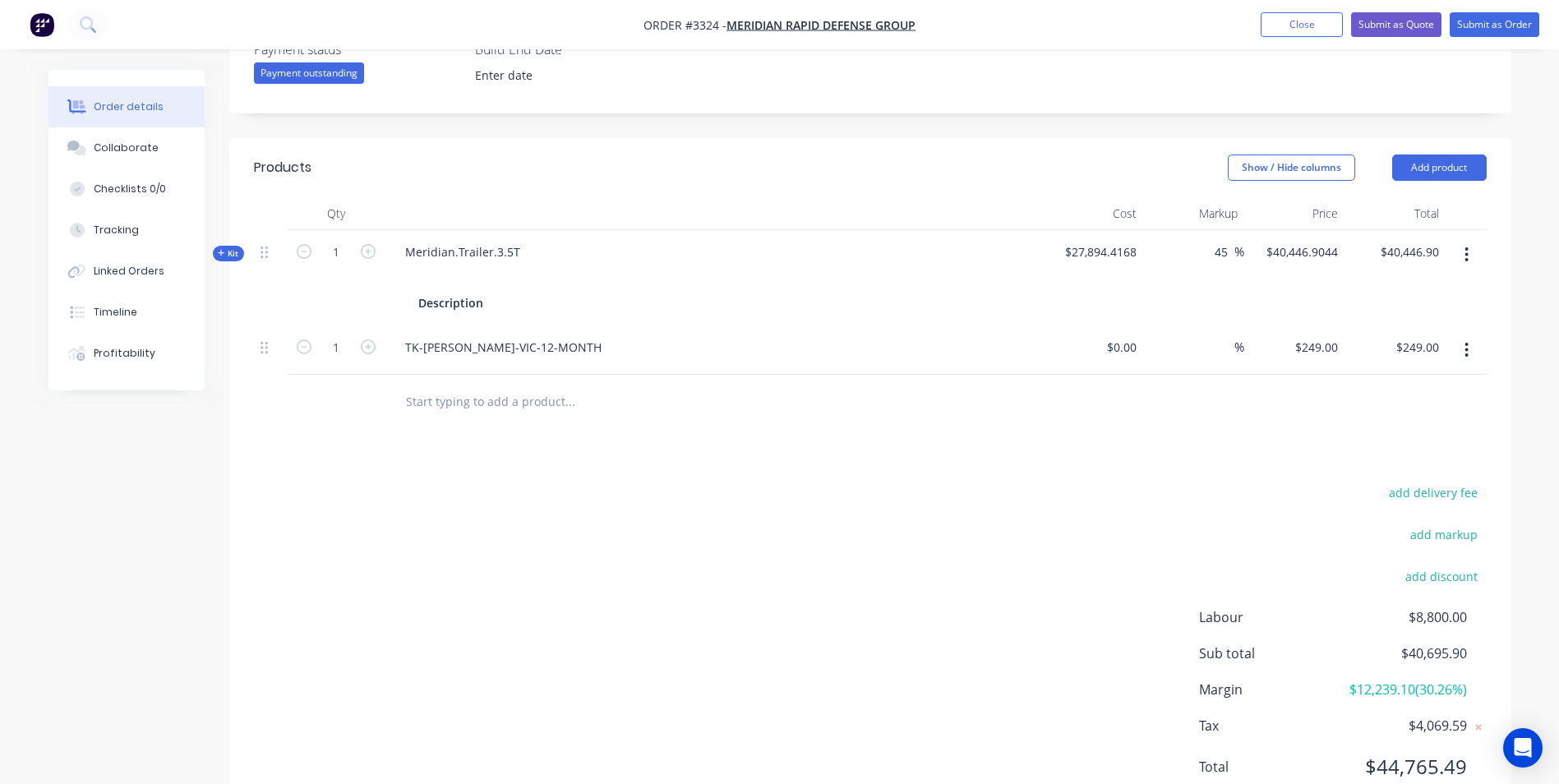
scroll to position [493, 0]
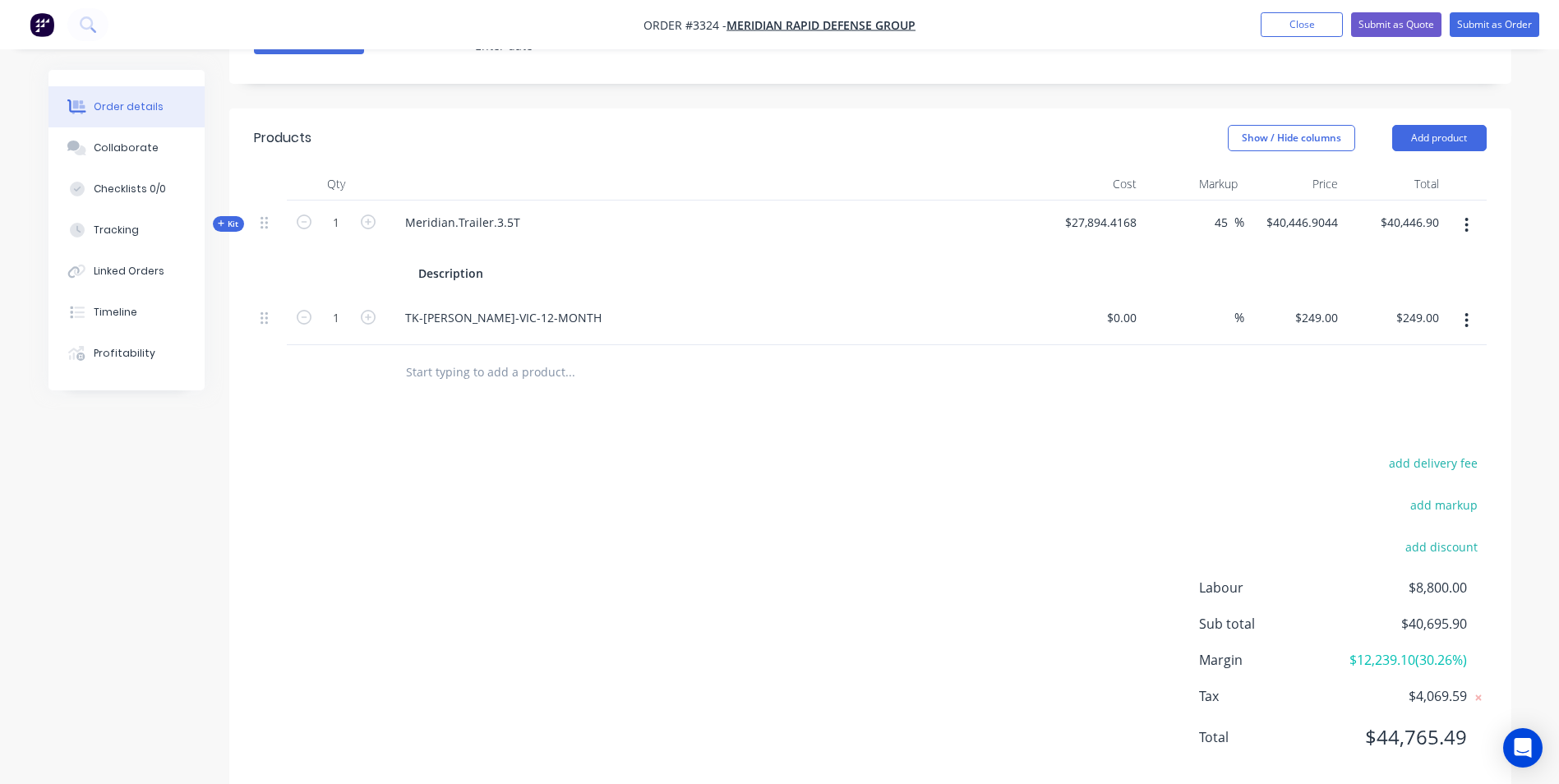
click at [1469, 320] on icon "button" at bounding box center [1466, 321] width 5 height 18
click at [1370, 464] on div "Delete" at bounding box center [1408, 463] width 127 height 24
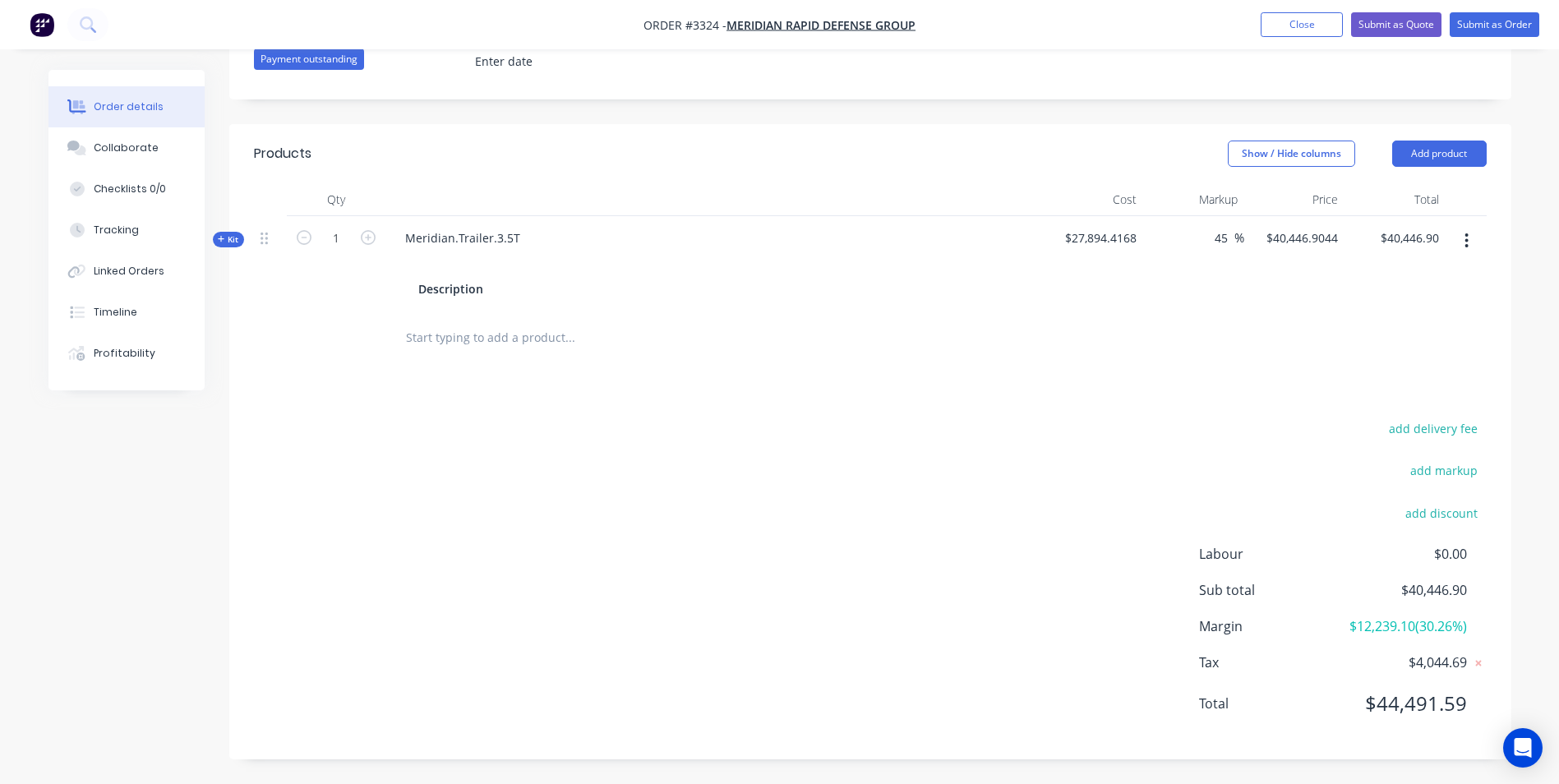
click at [1459, 226] on button "button" at bounding box center [1466, 240] width 38 height 29
click at [1353, 403] on div "Delete" at bounding box center [1408, 415] width 127 height 24
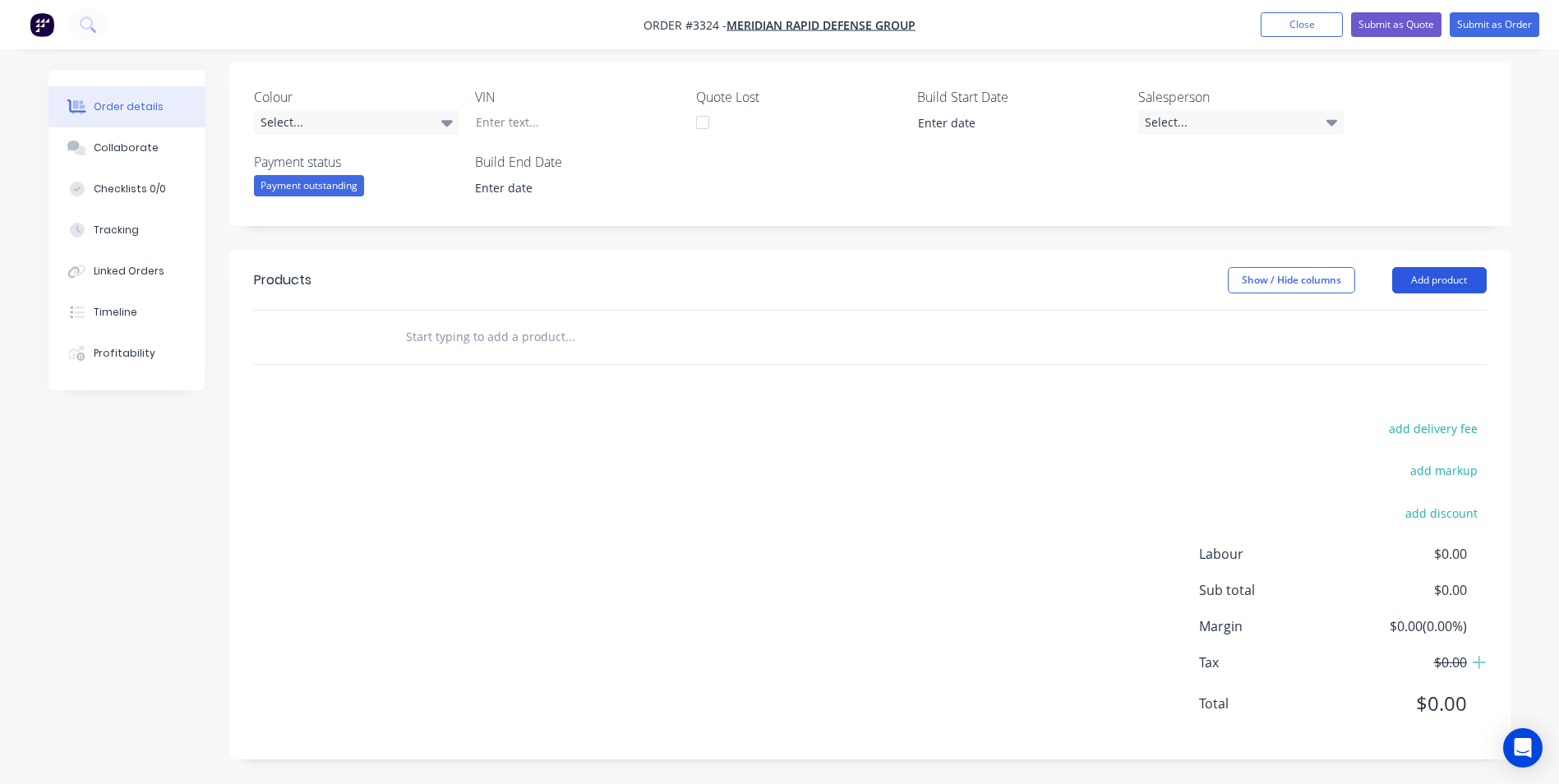
click at [1430, 283] on button "Add product" at bounding box center [1440, 280] width 95 height 26
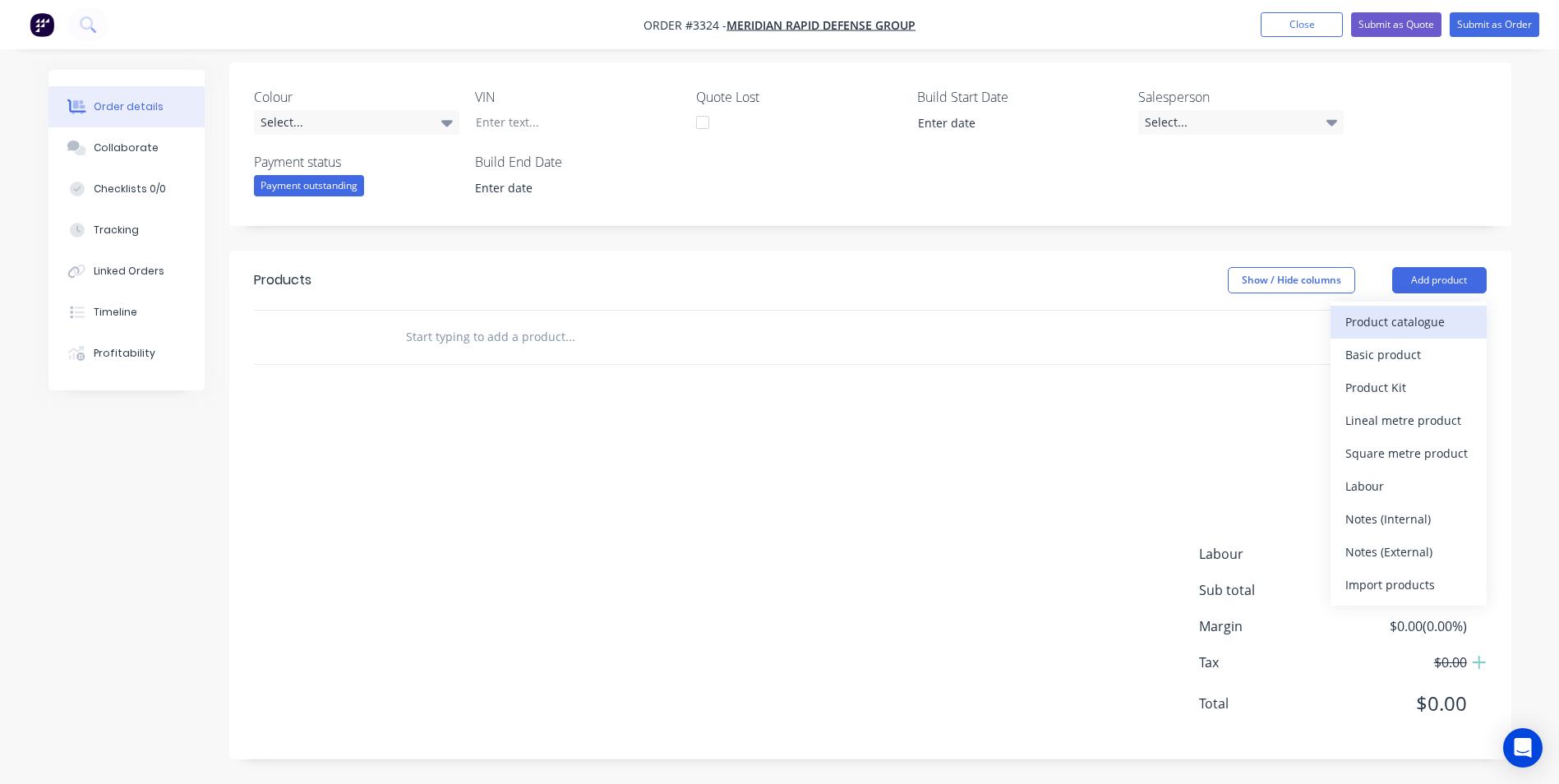
click at [1399, 321] on div "Product catalogue" at bounding box center [1408, 321] width 127 height 24
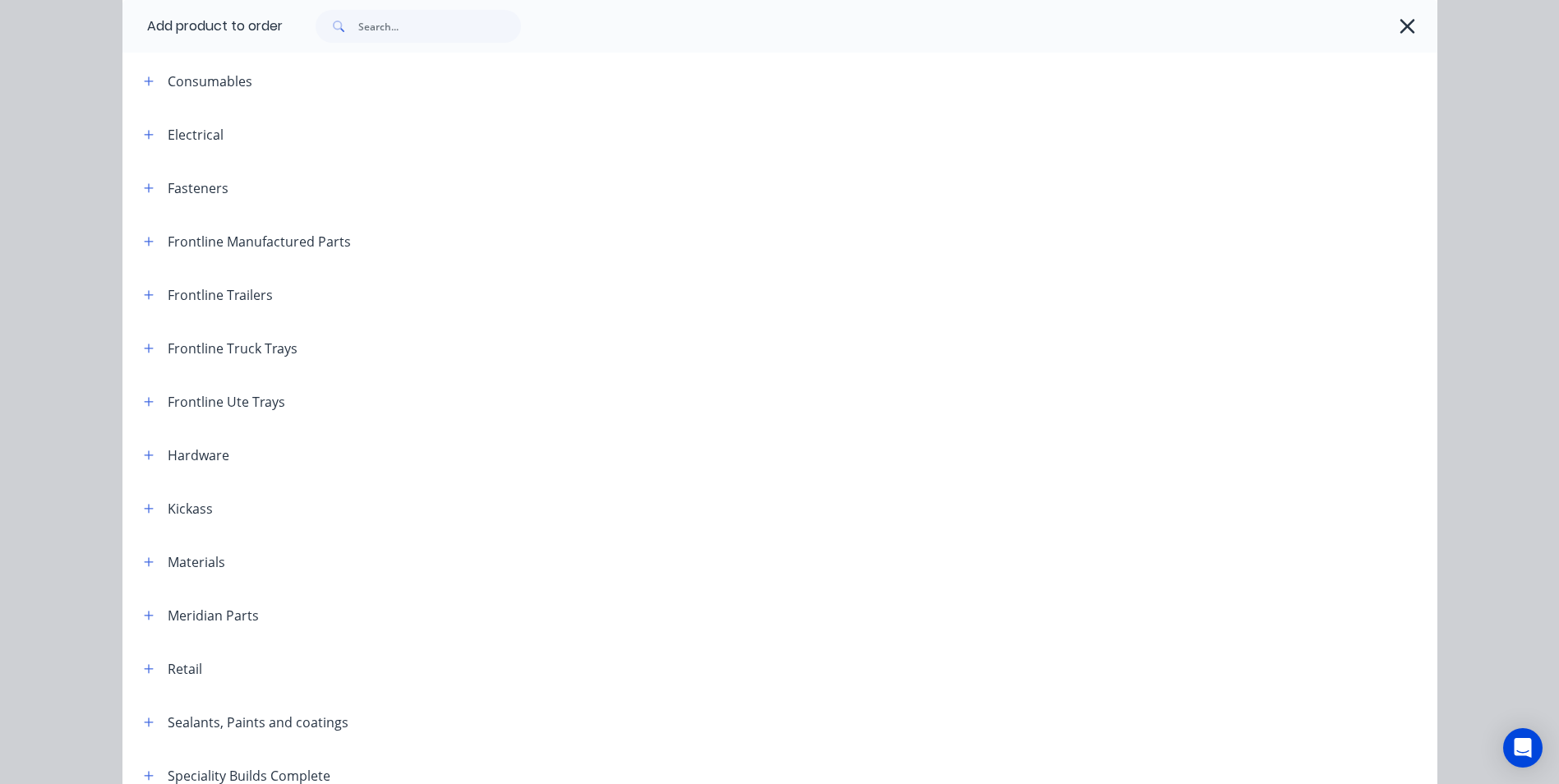
scroll to position [247, 0]
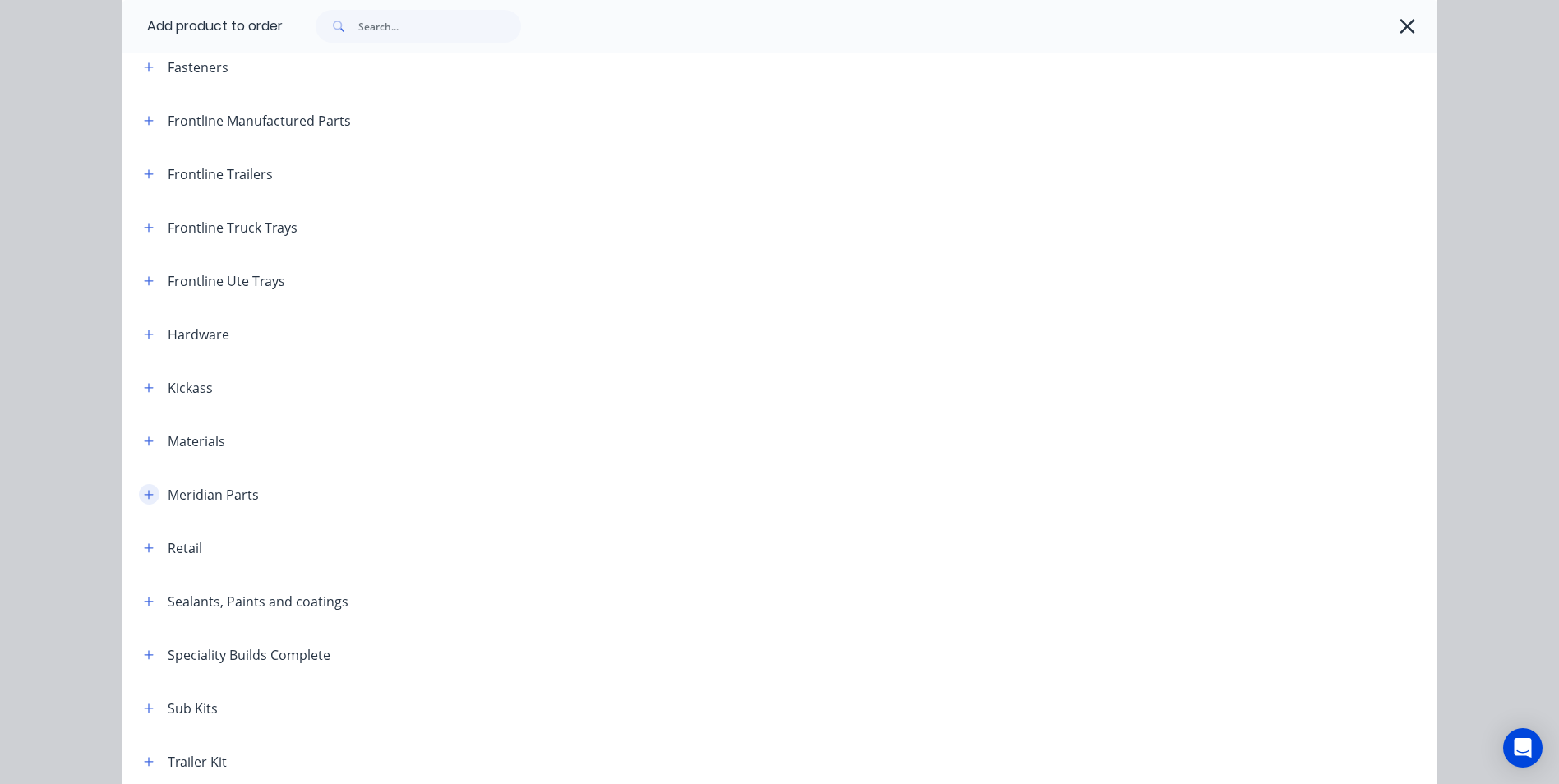
click at [144, 494] on icon "button" at bounding box center [148, 494] width 9 height 9
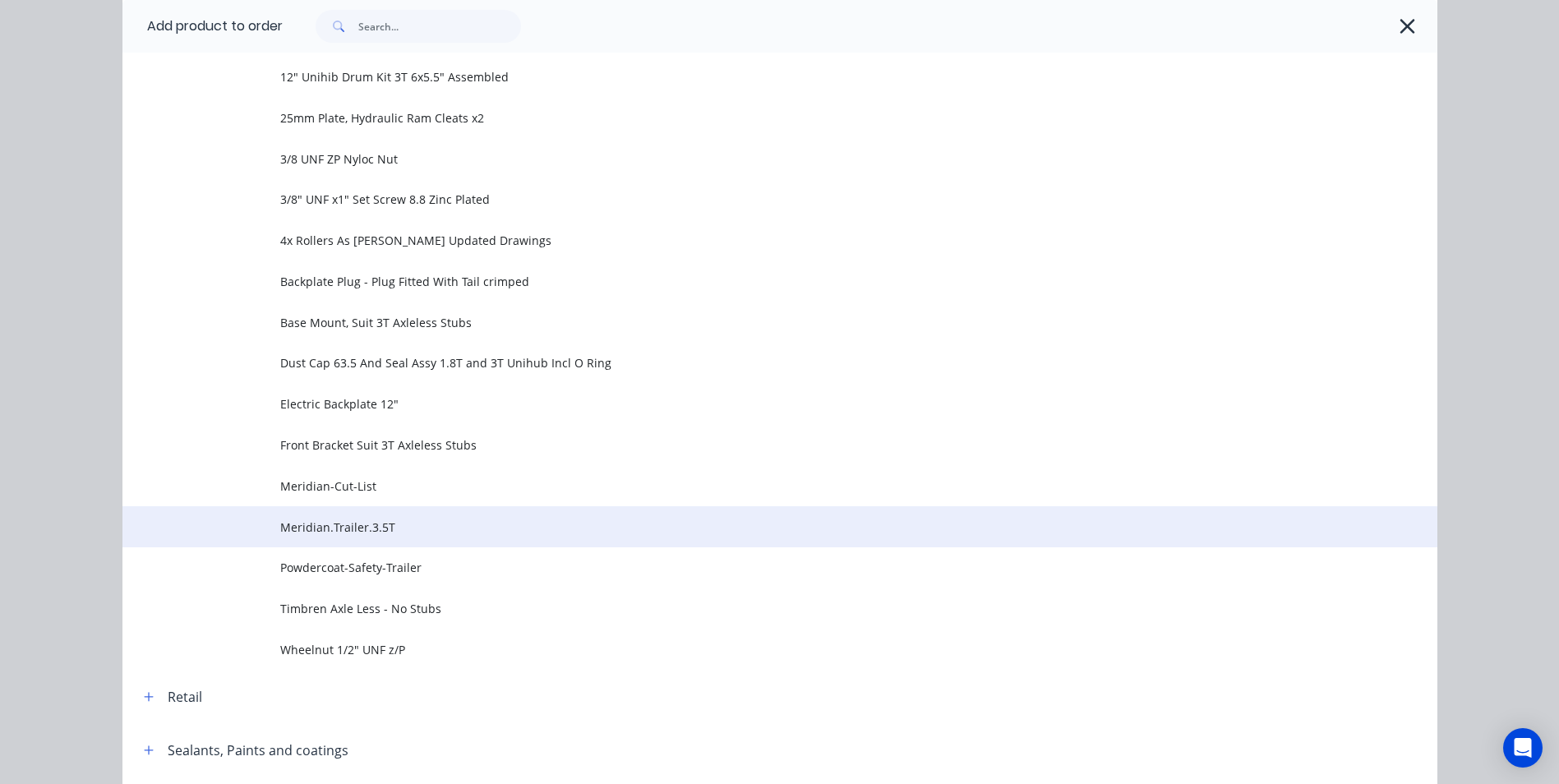
scroll to position [821, 0]
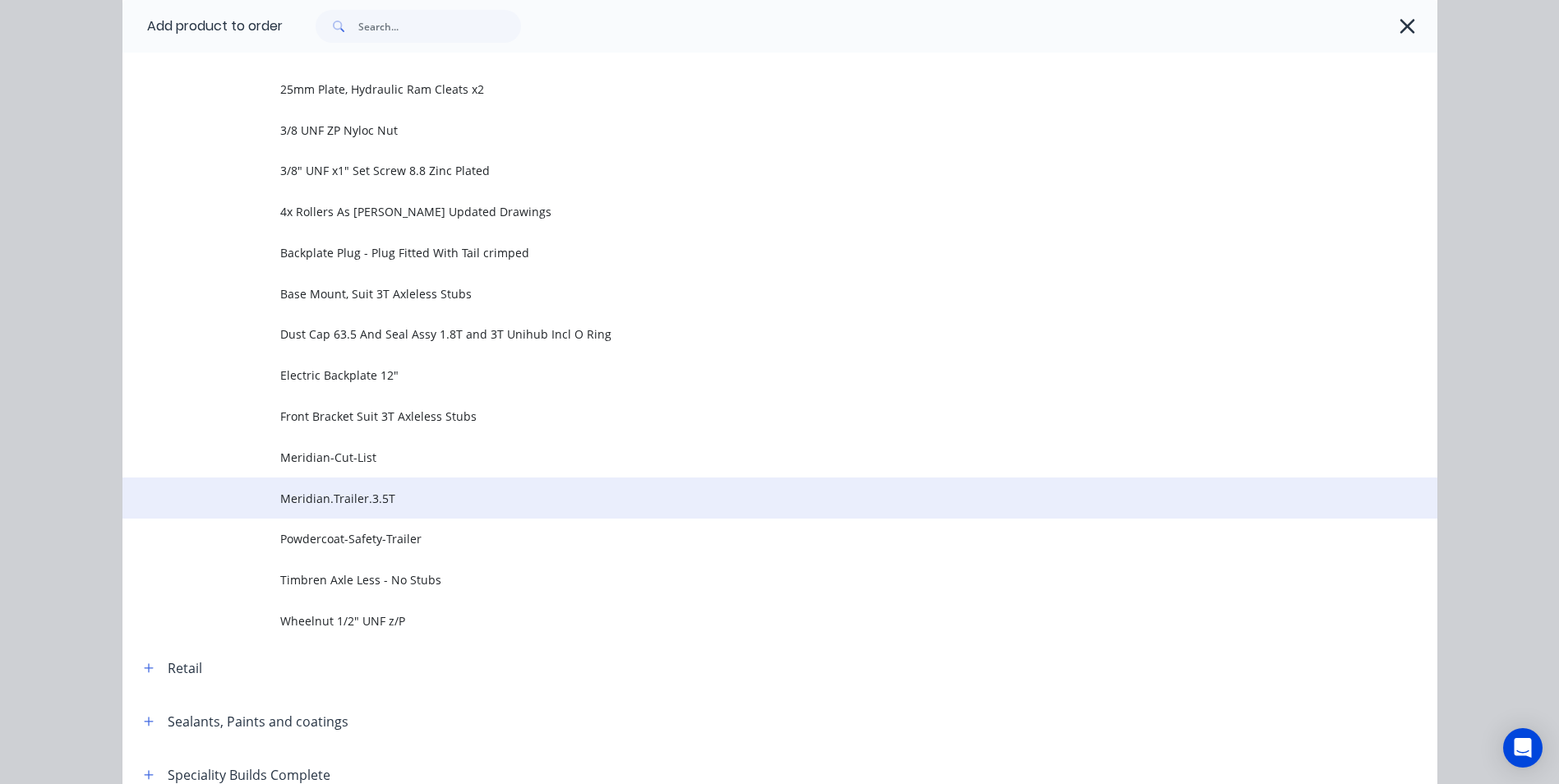
click at [290, 496] on span "Meridian.Trailer.3.5T" at bounding box center [743, 498] width 925 height 17
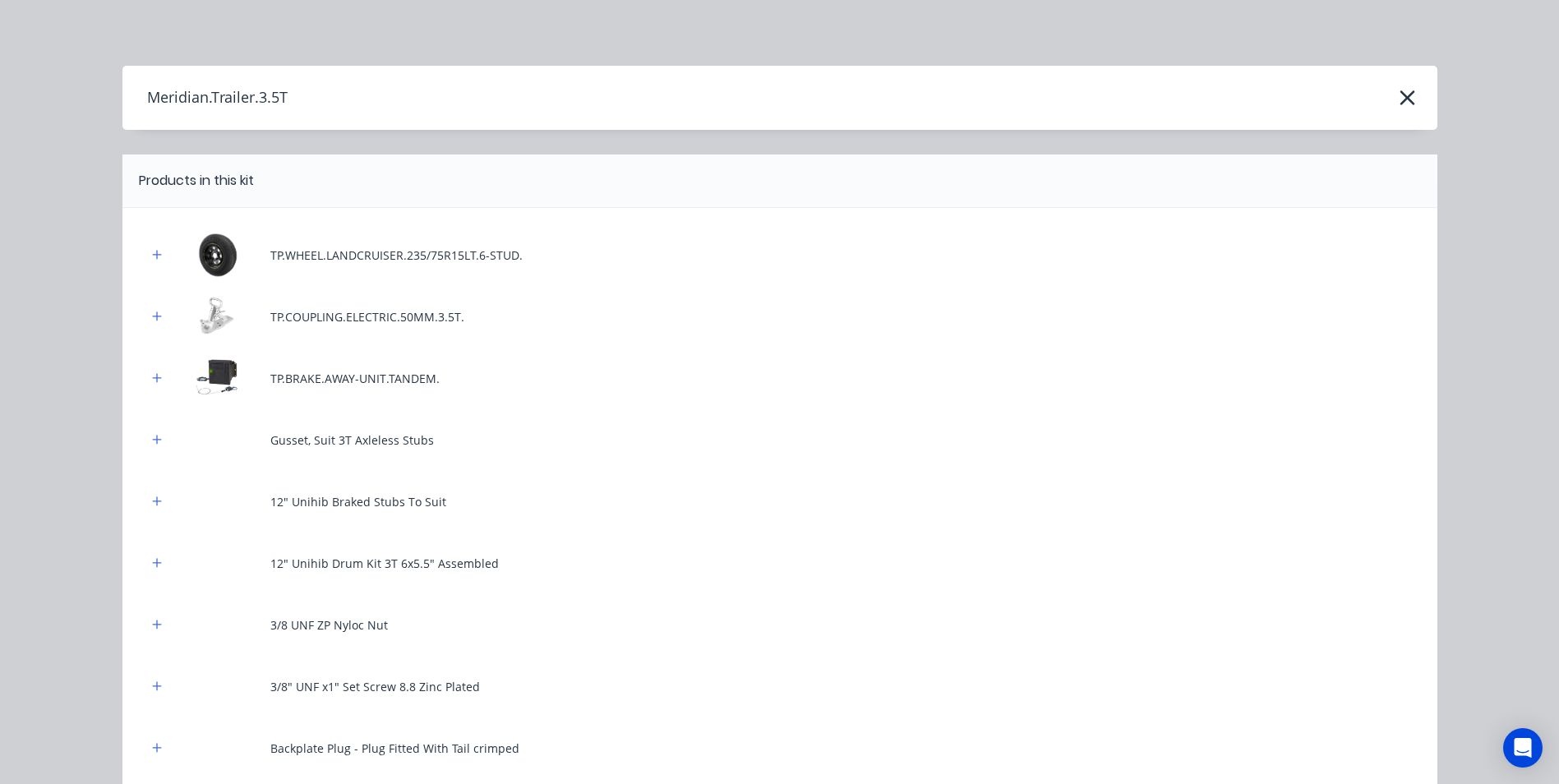
scroll to position [0, 0]
click at [1401, 103] on icon "button" at bounding box center [1407, 97] width 17 height 23
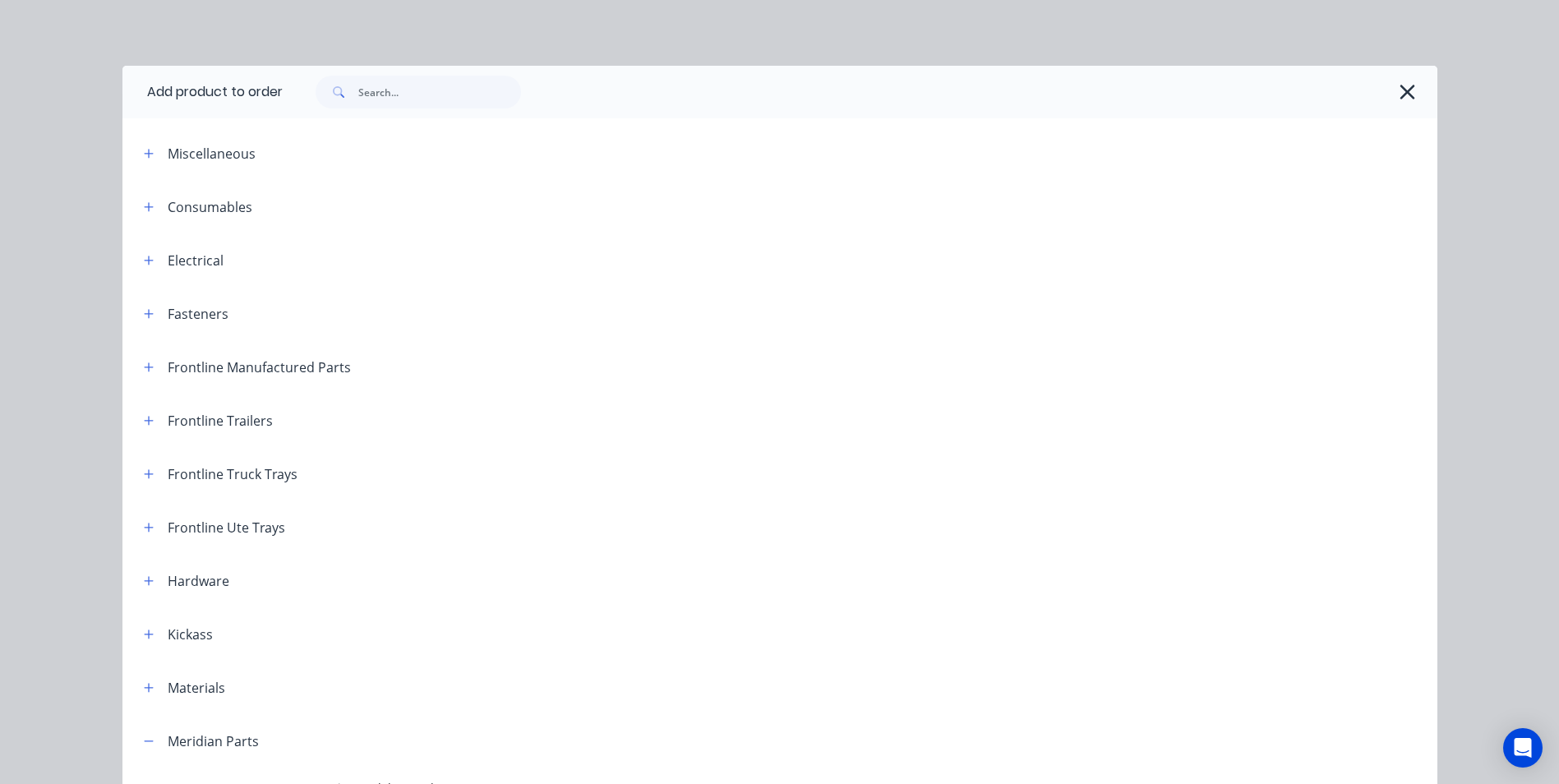
click at [1401, 91] on icon "button" at bounding box center [1408, 92] width 15 height 15
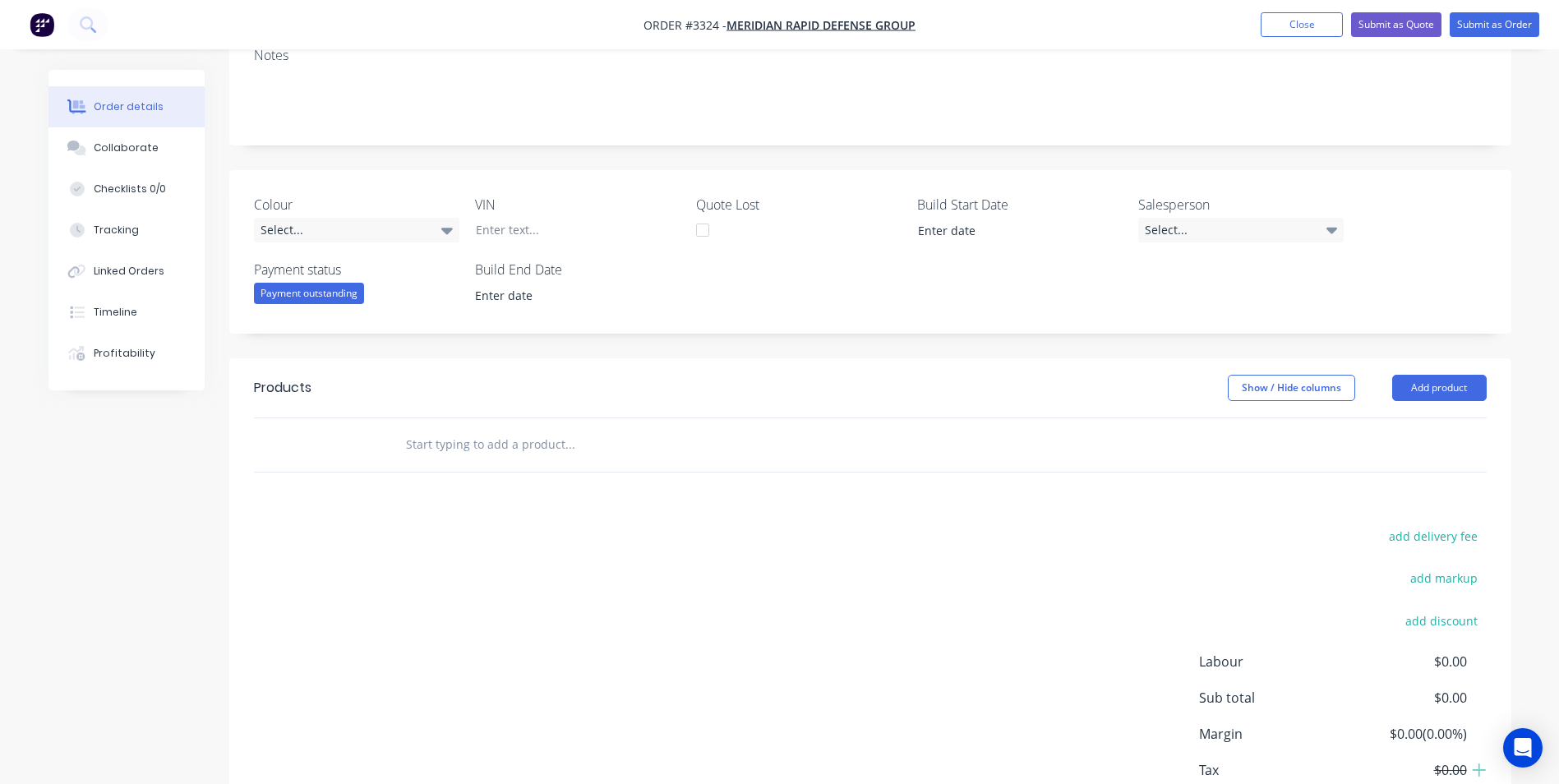
scroll to position [351, 0]
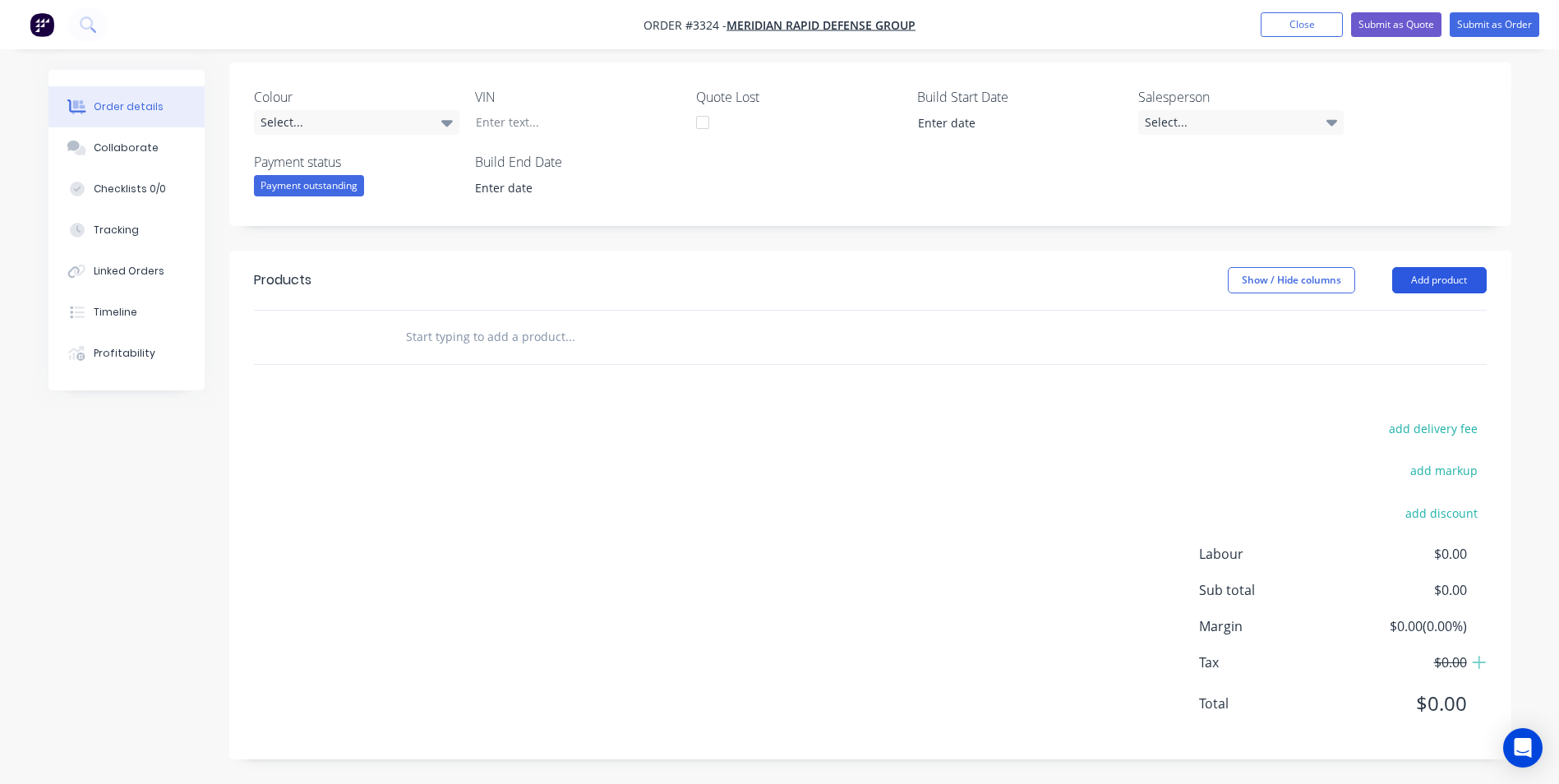
click at [1414, 274] on button "Add product" at bounding box center [1440, 280] width 95 height 26
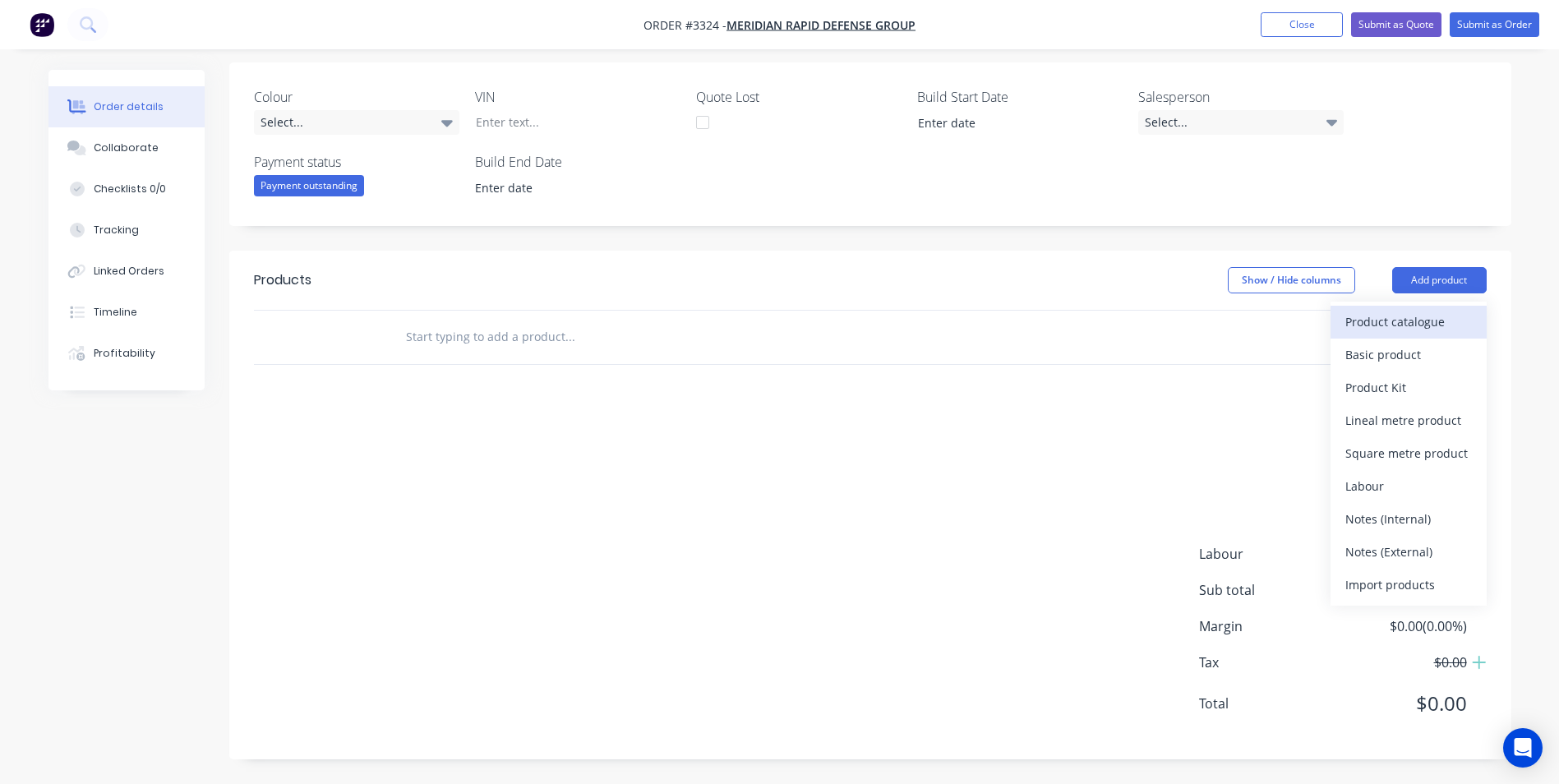
click at [1376, 310] on div "Product catalogue" at bounding box center [1408, 321] width 127 height 24
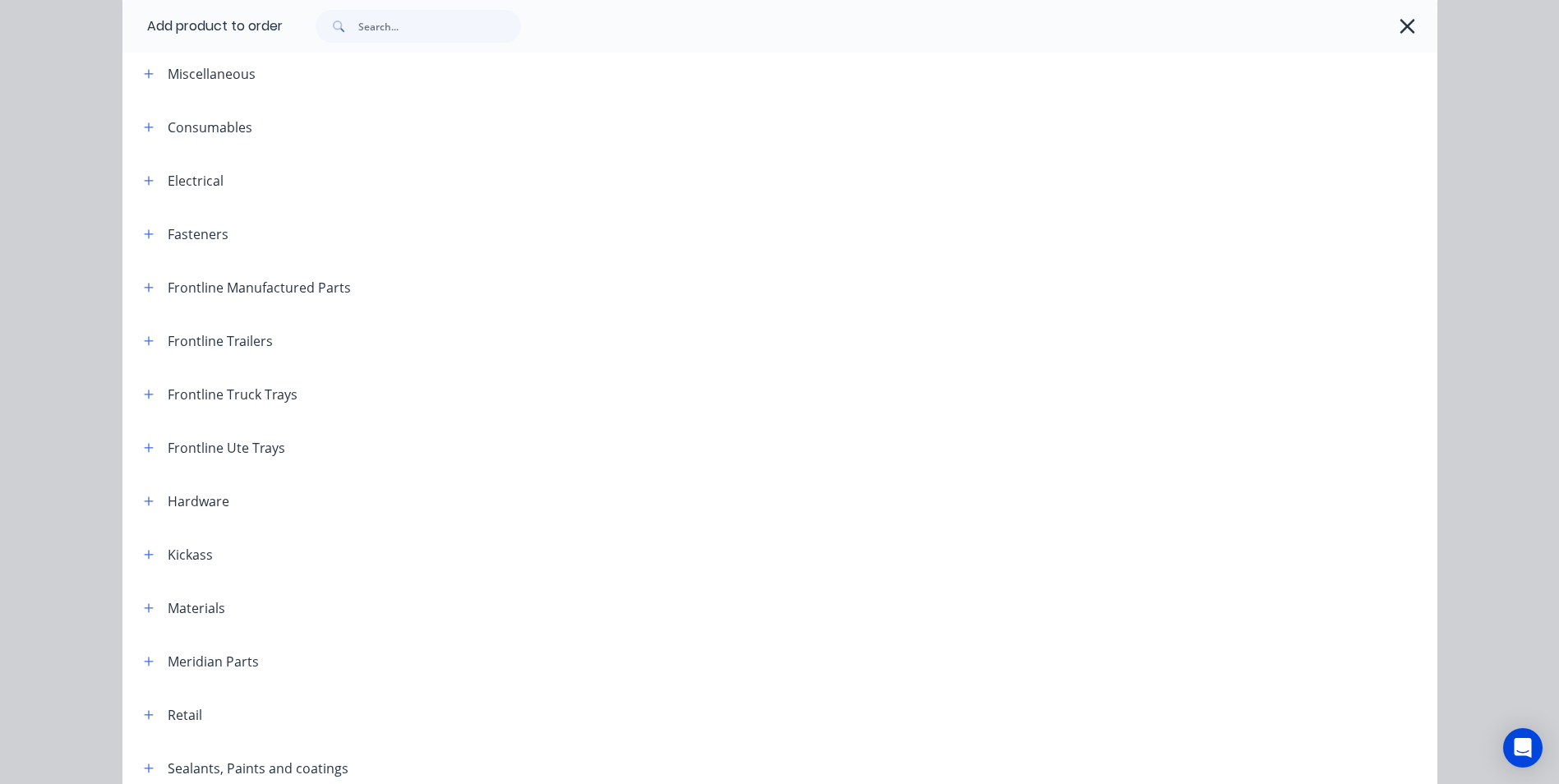
scroll to position [247, 0]
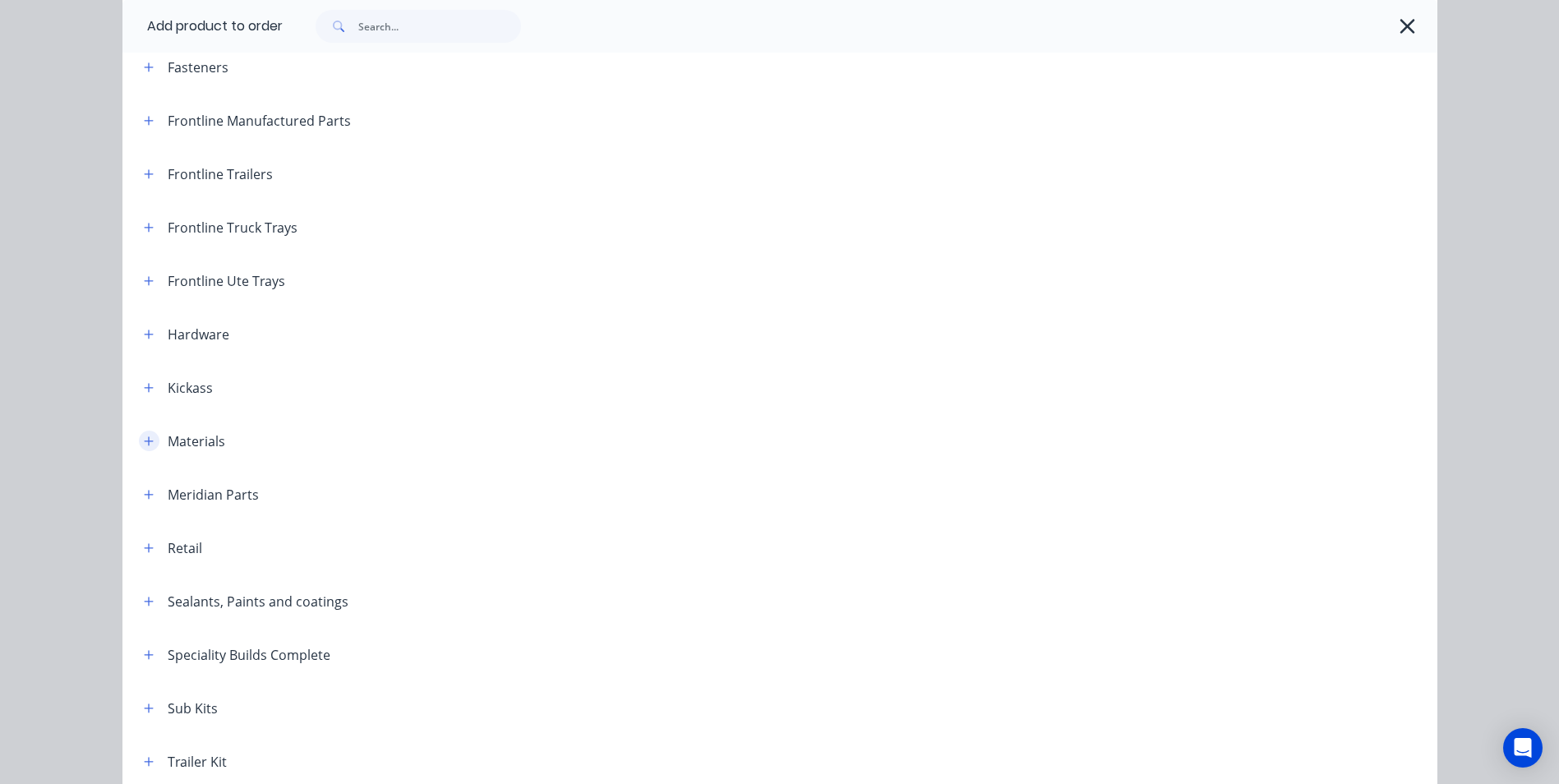
click at [144, 445] on icon "button" at bounding box center [148, 441] width 10 height 12
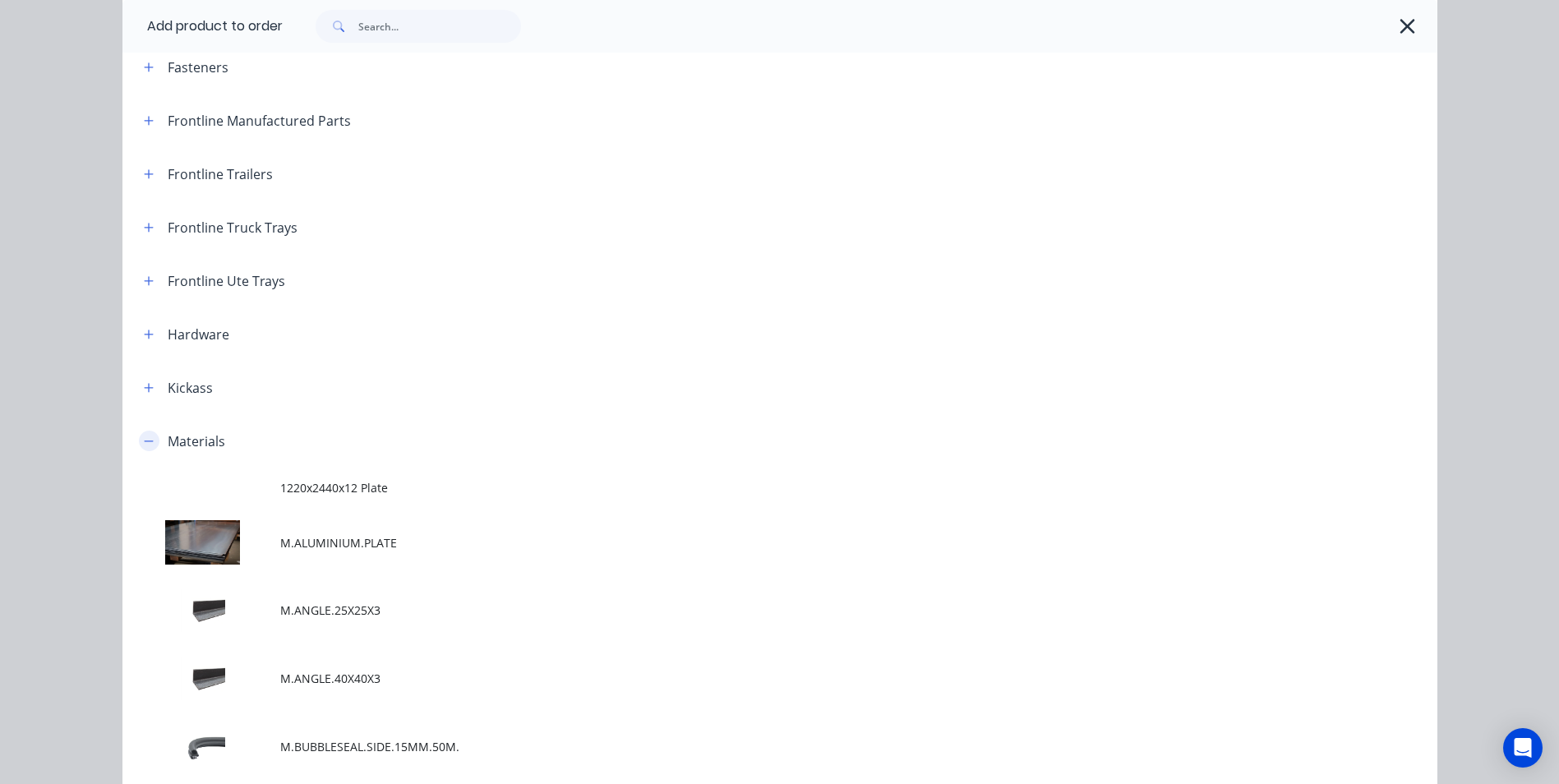
click at [144, 445] on icon "button" at bounding box center [148, 441] width 10 height 12
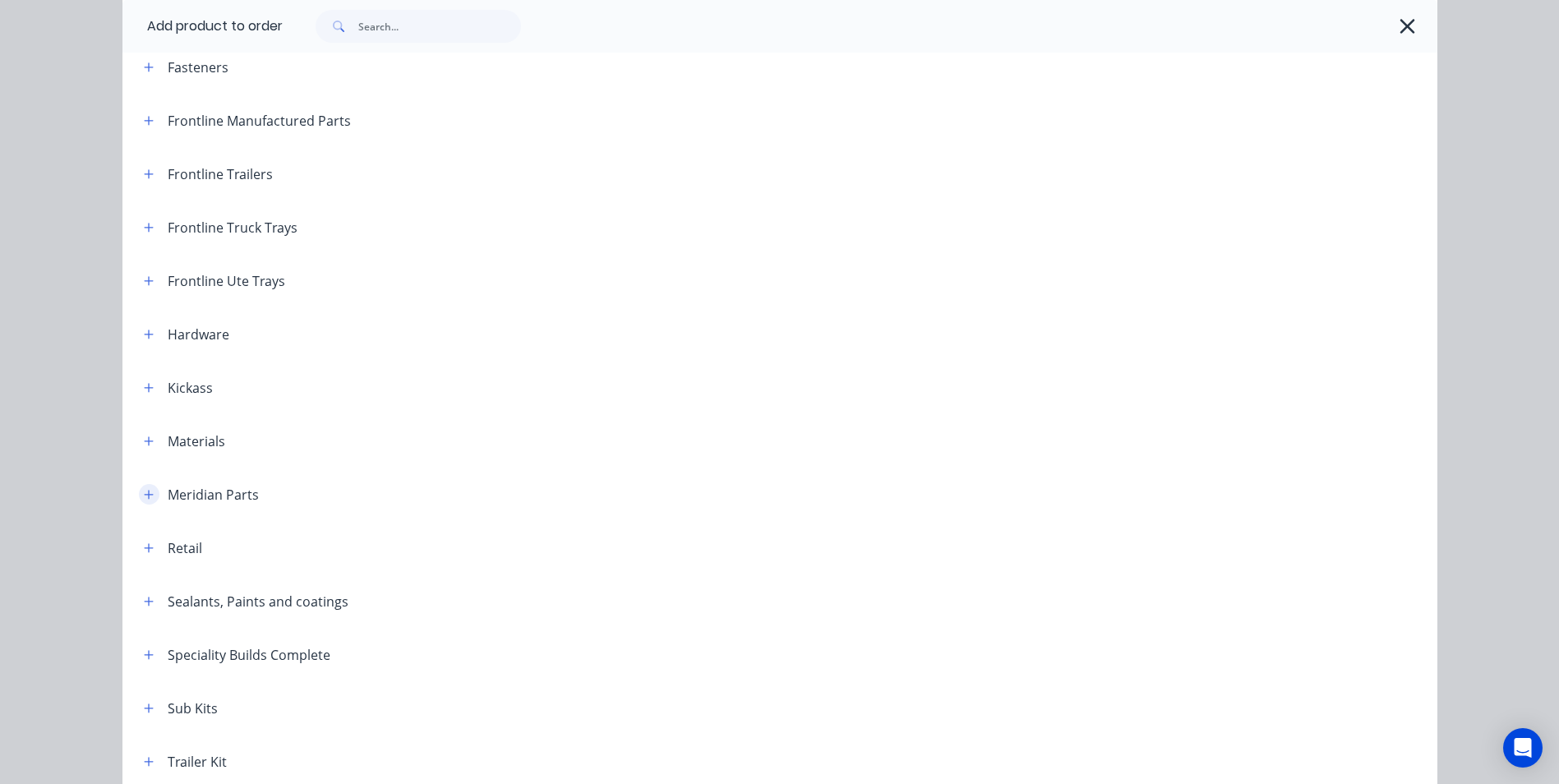
click at [144, 499] on icon "button" at bounding box center [148, 494] width 10 height 12
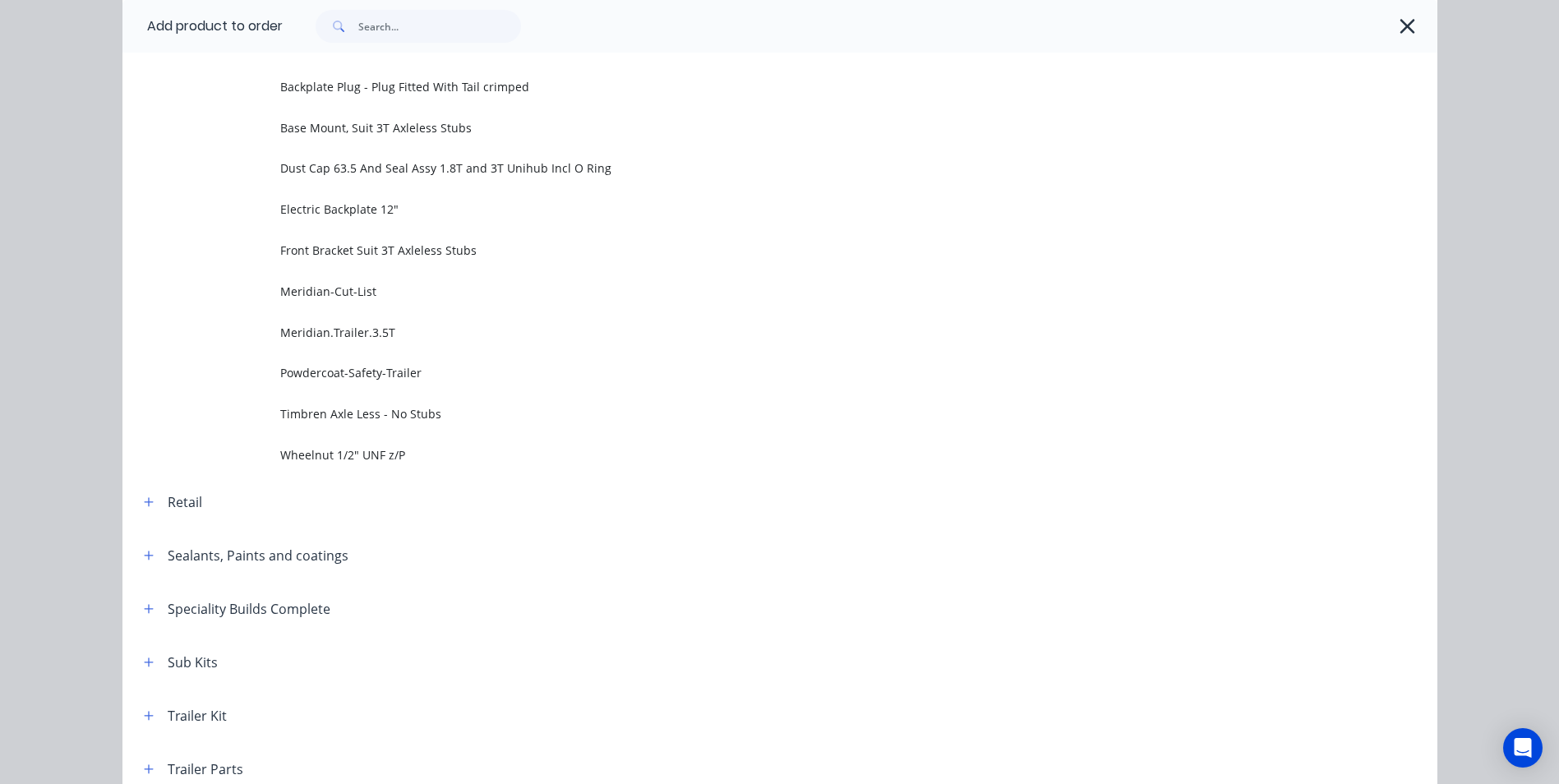
scroll to position [1232, 0]
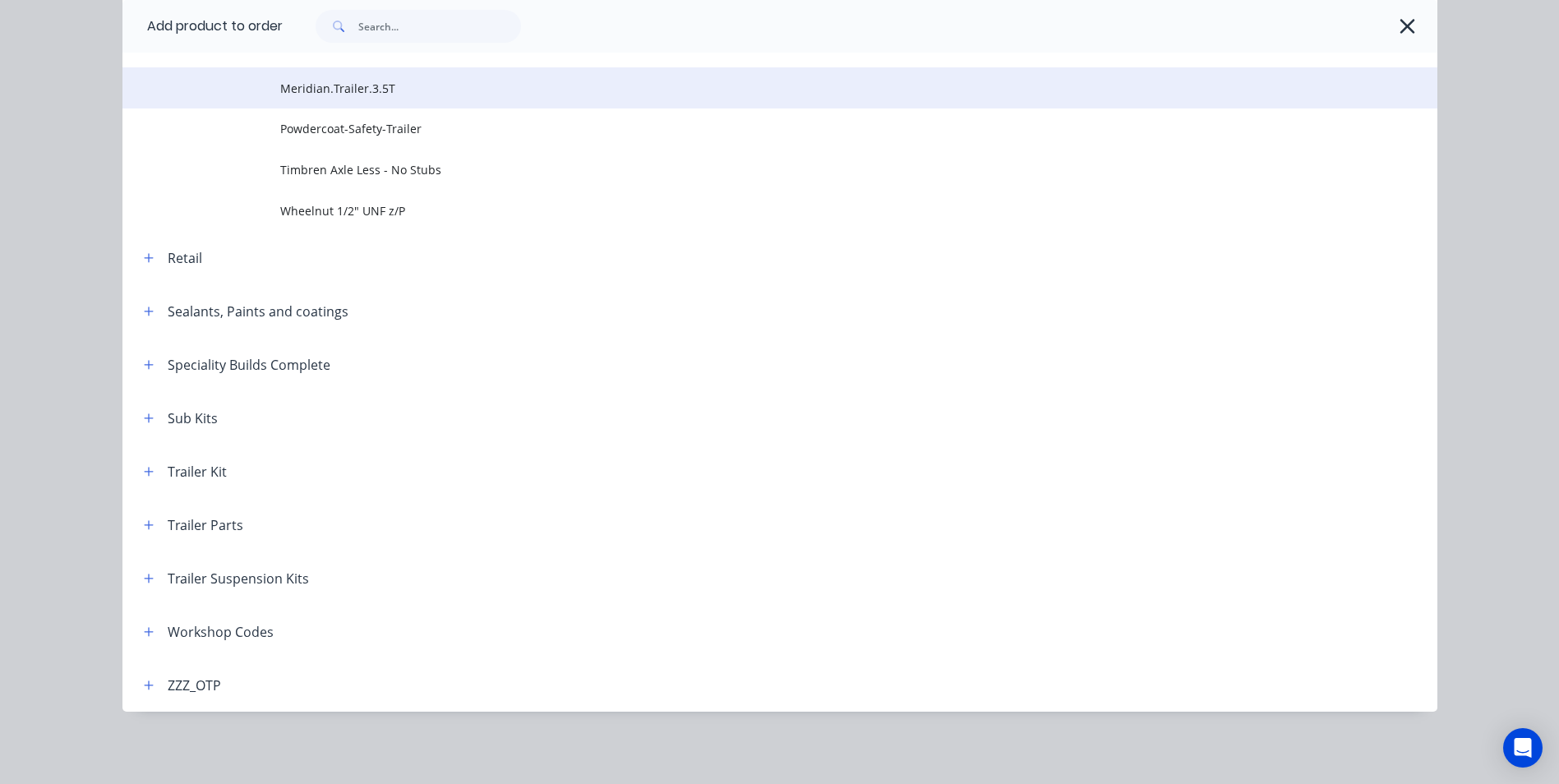
click at [326, 87] on span "Meridian.Trailer.3.5T" at bounding box center [743, 88] width 925 height 17
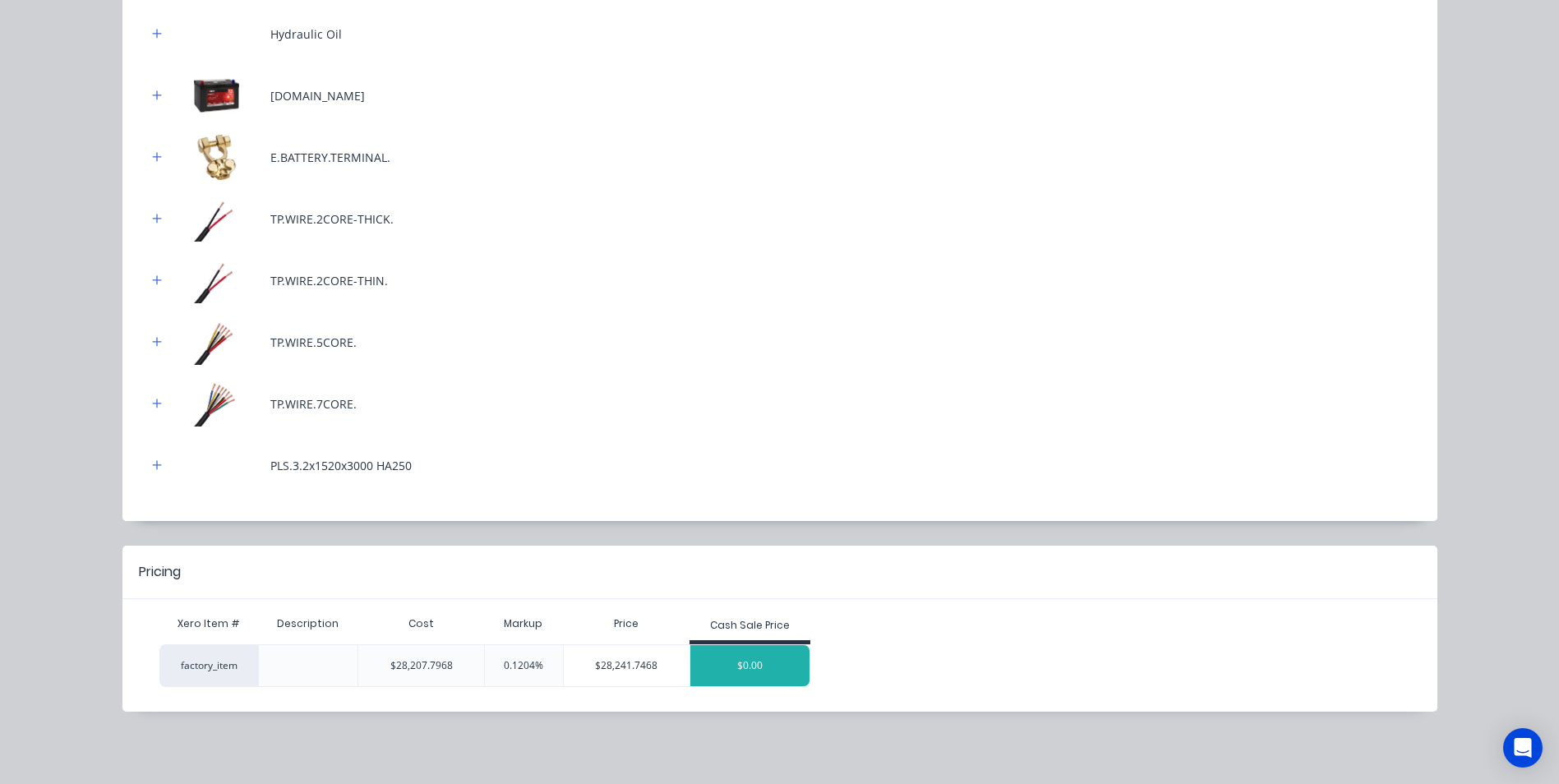
scroll to position [375, 0]
click at [762, 666] on div "$0.00" at bounding box center [750, 665] width 120 height 41
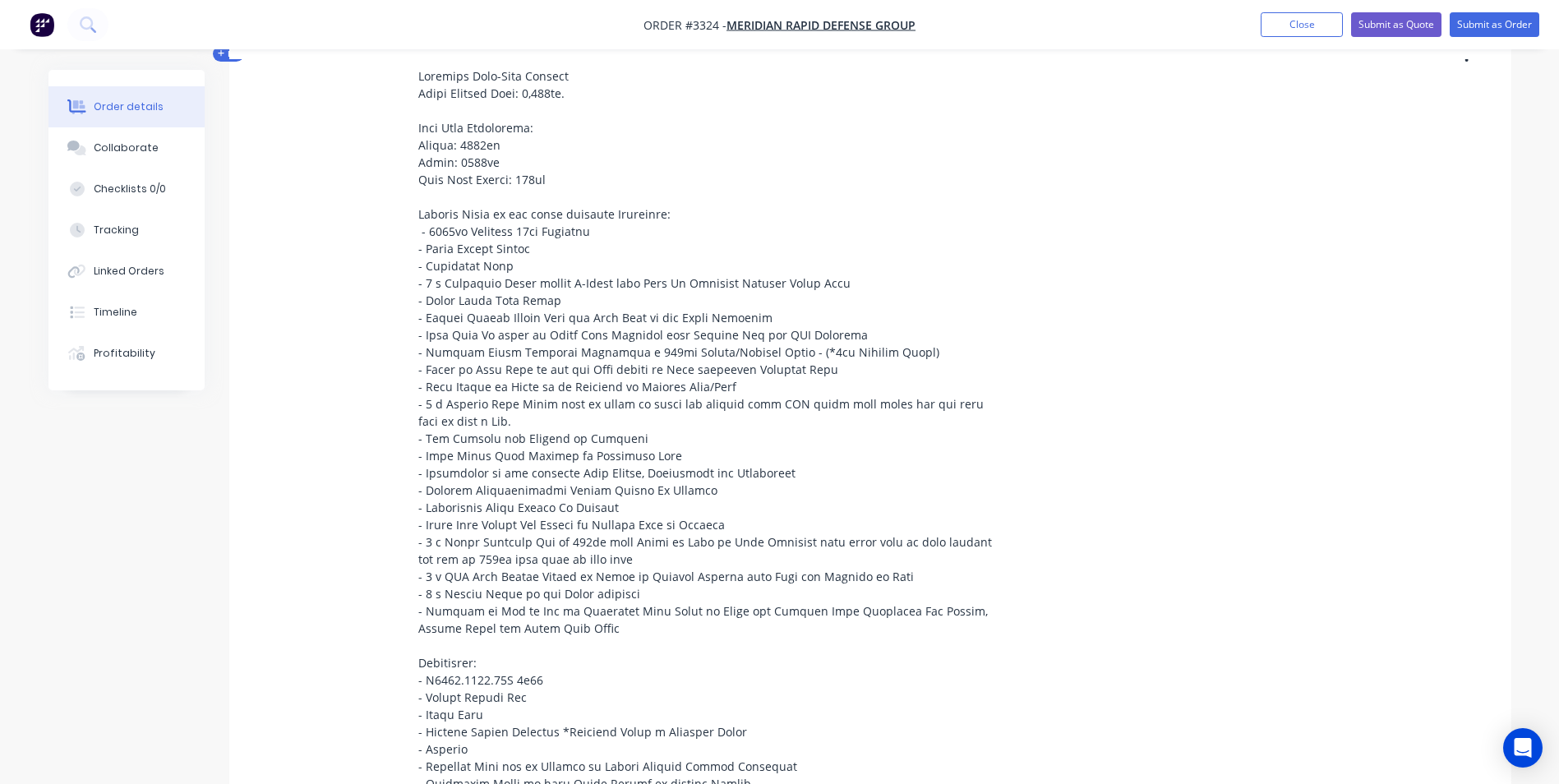
scroll to position [539, 0]
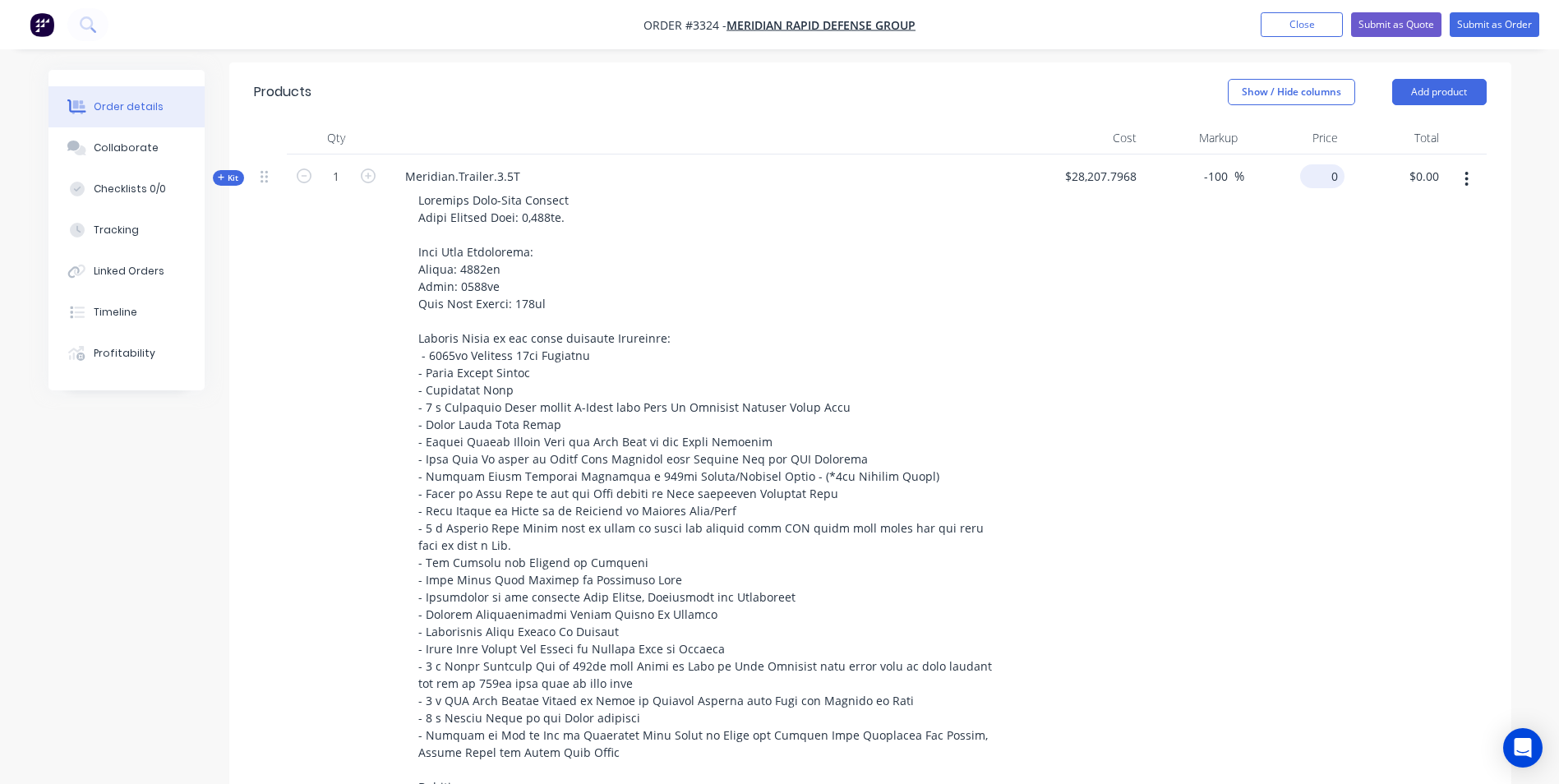
click at [1322, 181] on div "0 $0.00" at bounding box center [1322, 176] width 45 height 24
type input "36000"
click at [1285, 267] on div "36000 36000" at bounding box center [1294, 728] width 101 height 1148
type input "27.62"
type input "$36,000.00"
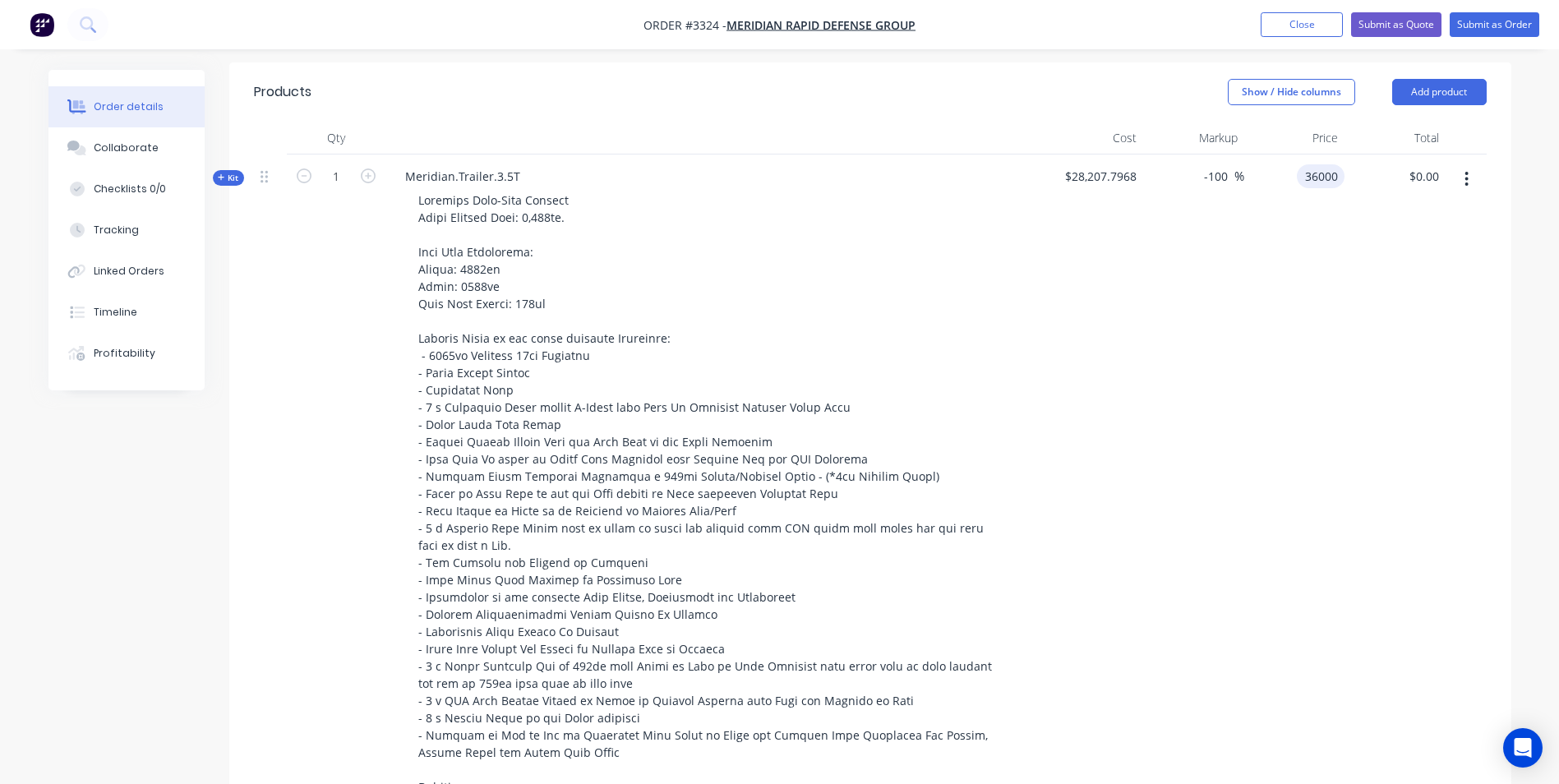
type input "$36,000.00"
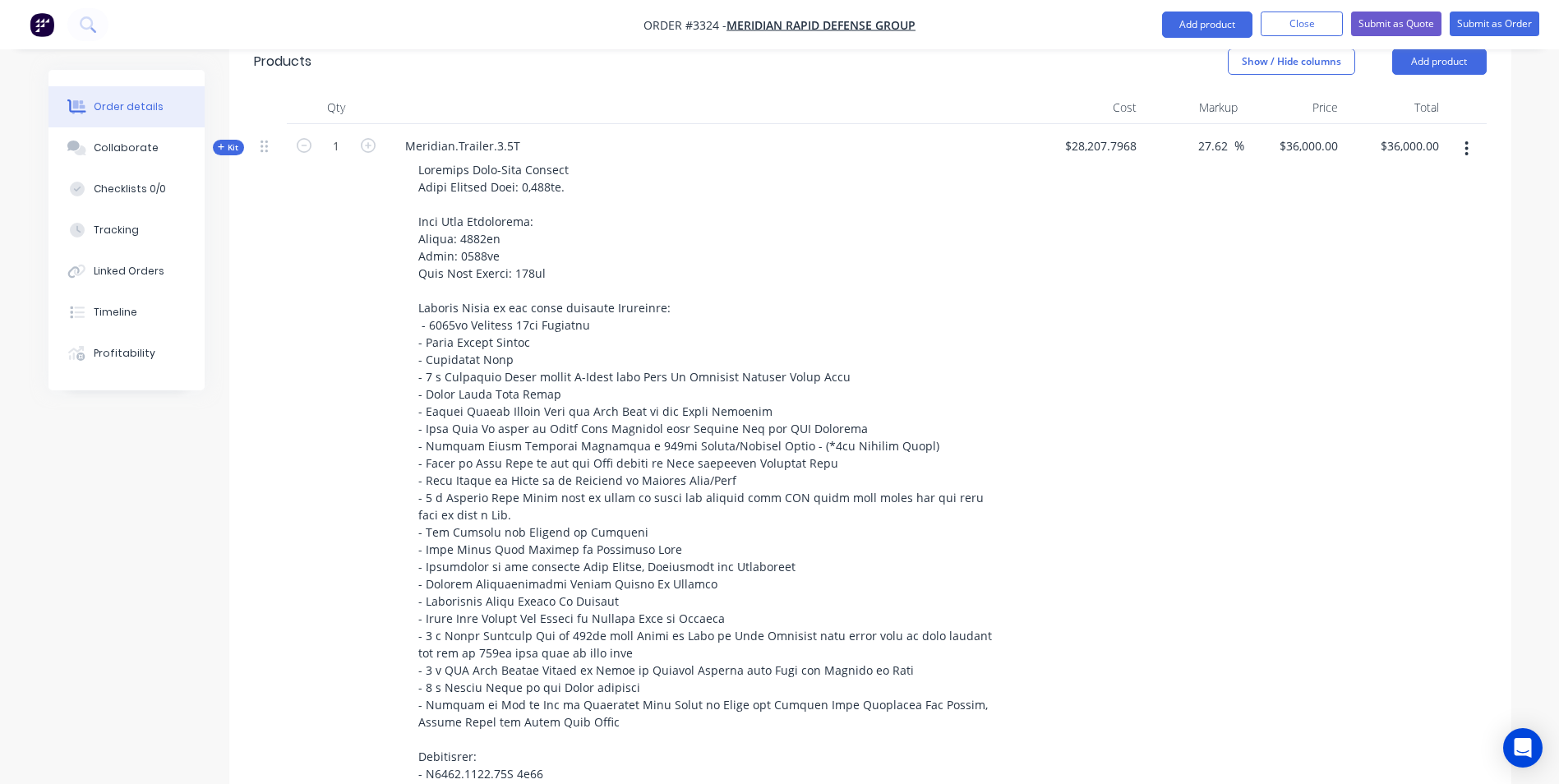
scroll to position [380, 0]
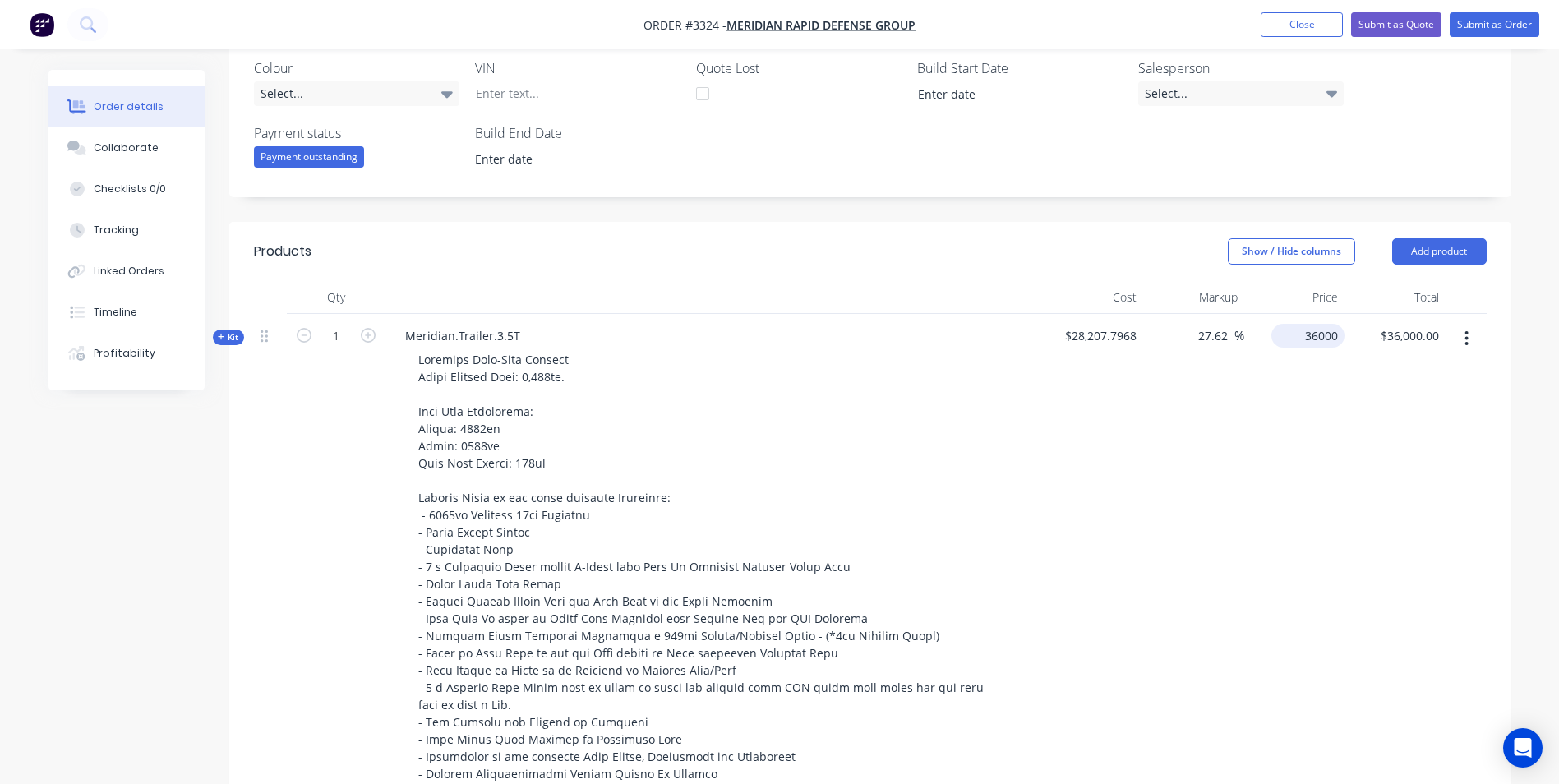
type input "40000"
type input "41.8"
type input "$40,000.00"
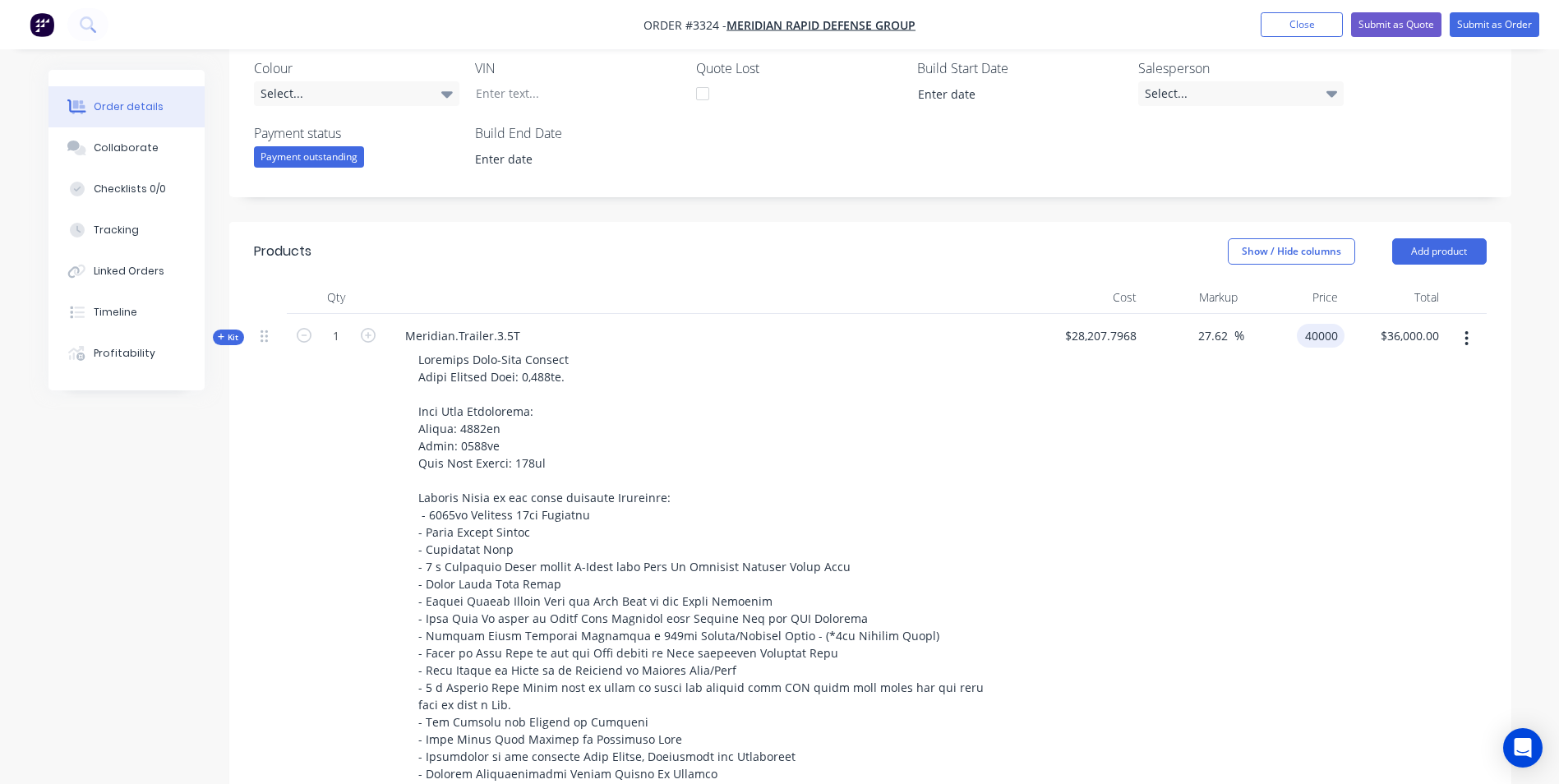
type input "$40,000.00"
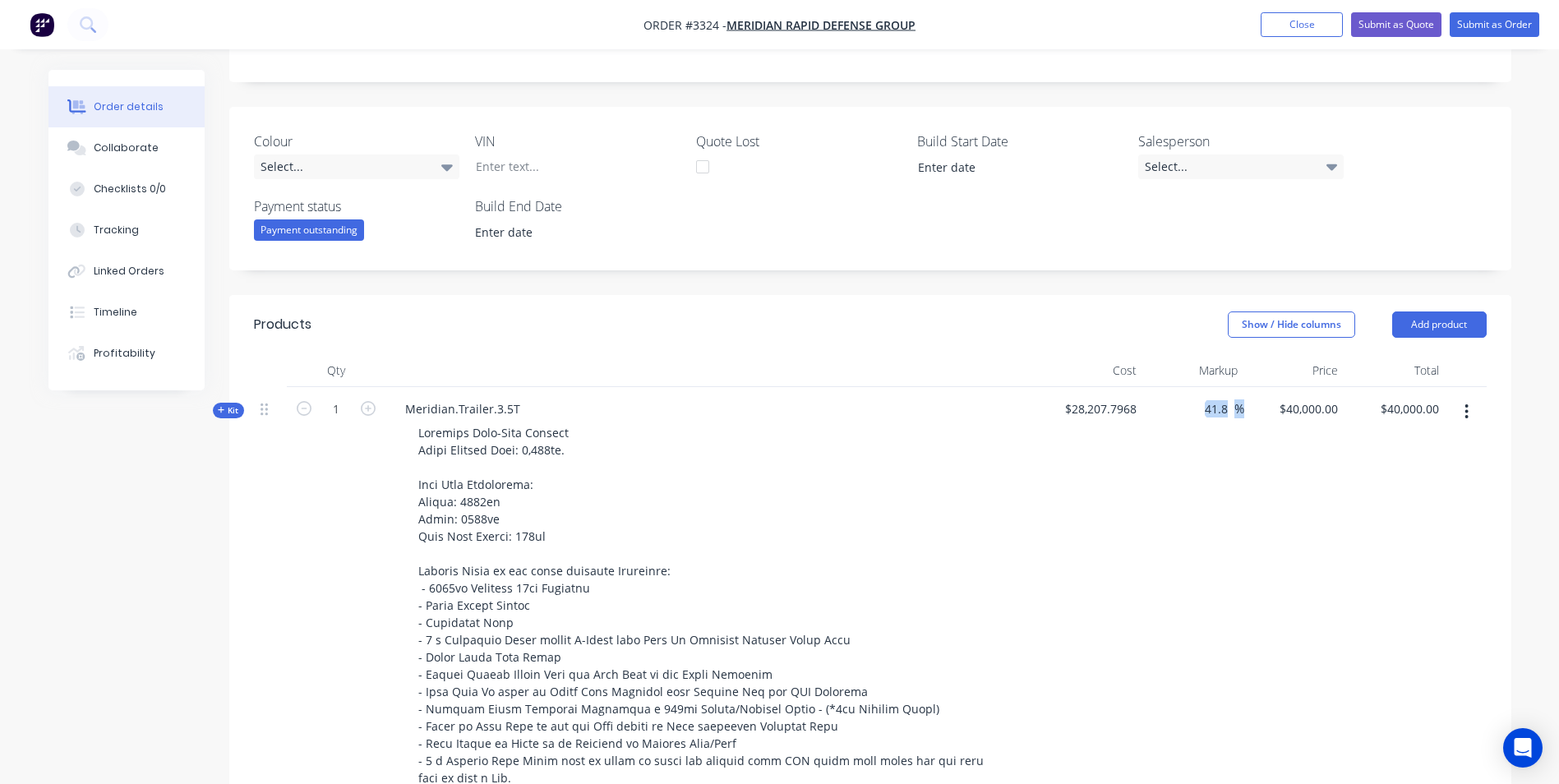
scroll to position [317, 0]
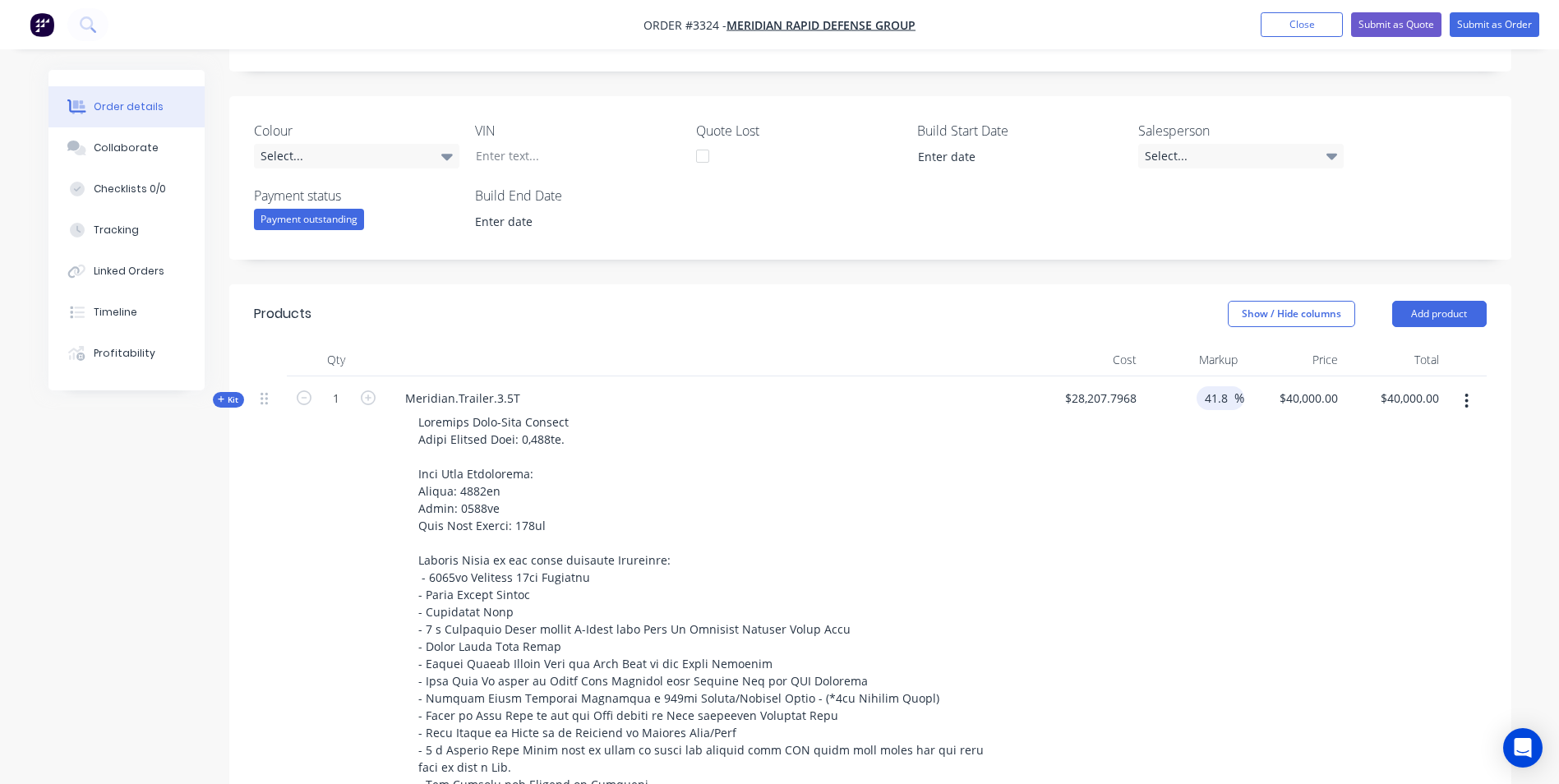
click at [1217, 392] on input "41.8" at bounding box center [1218, 398] width 31 height 24
drag, startPoint x: 1228, startPoint y: 395, endPoint x: 1182, endPoint y: 395, distance: 46.0
type input "41"
type input "$39,772.9935"
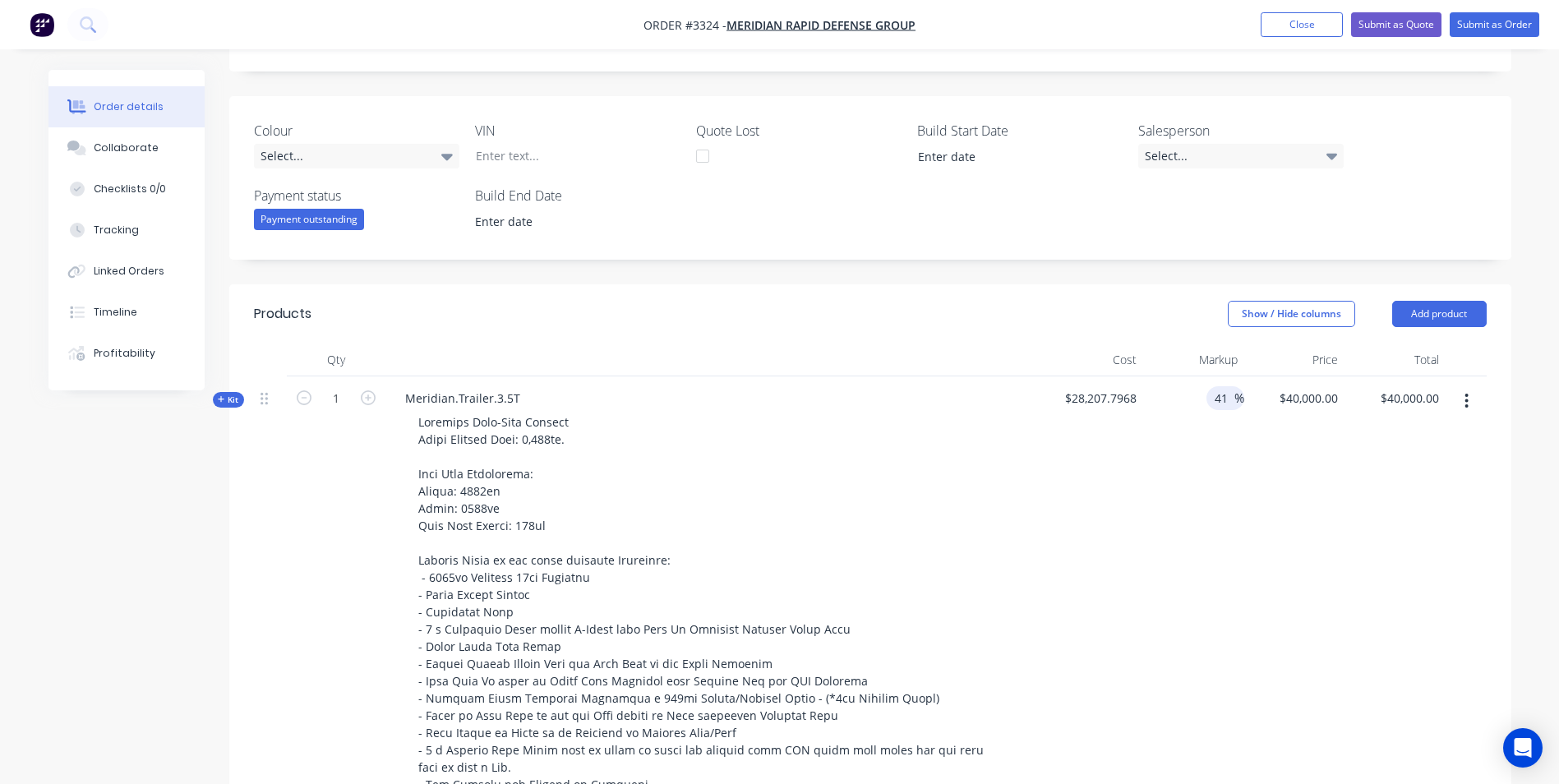
type input "$39,772.99"
click at [1230, 400] on input "41" at bounding box center [1223, 398] width 21 height 24
type input "42"
type input "$40,055.0715"
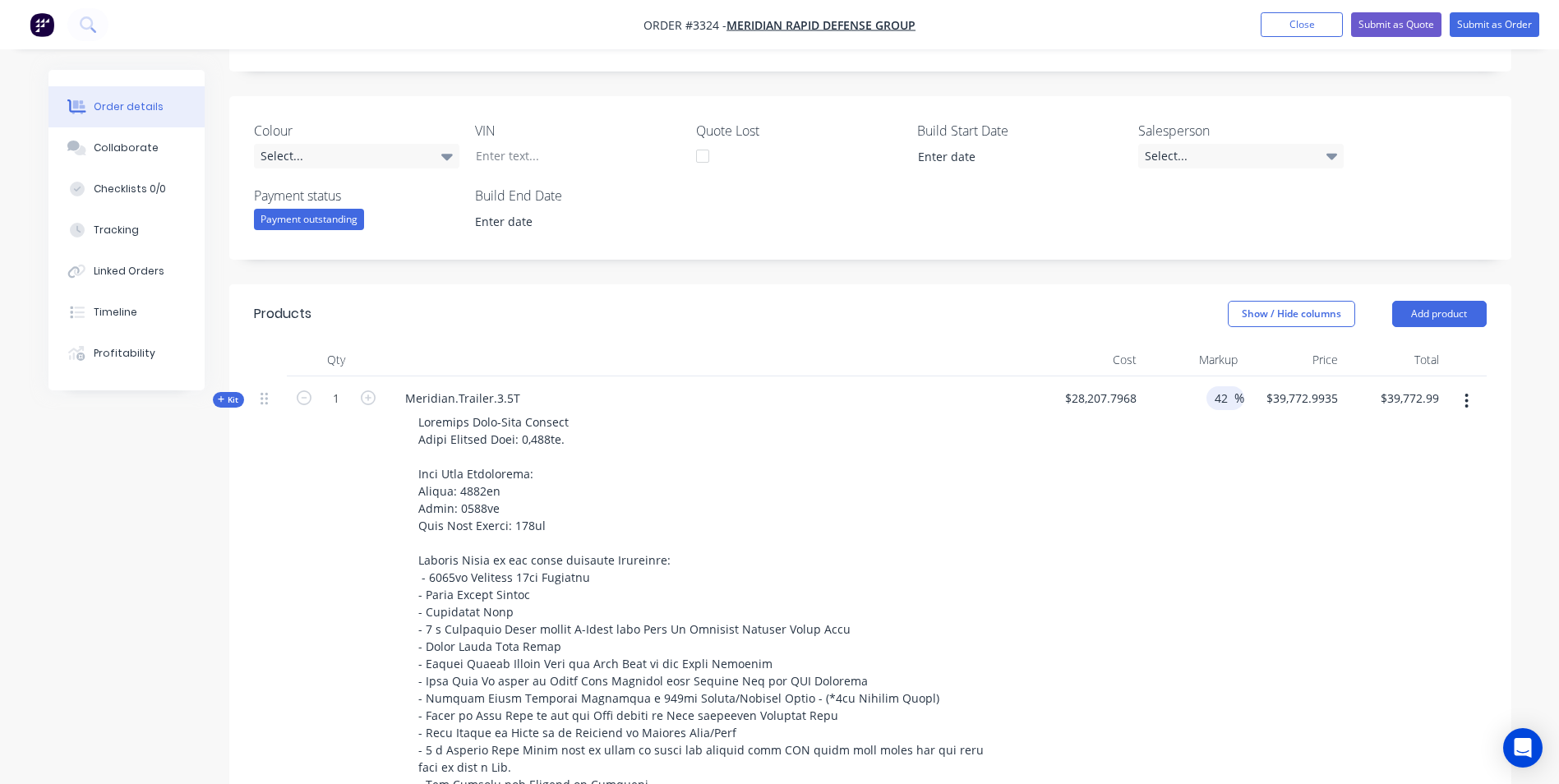
type input "$40,055.07"
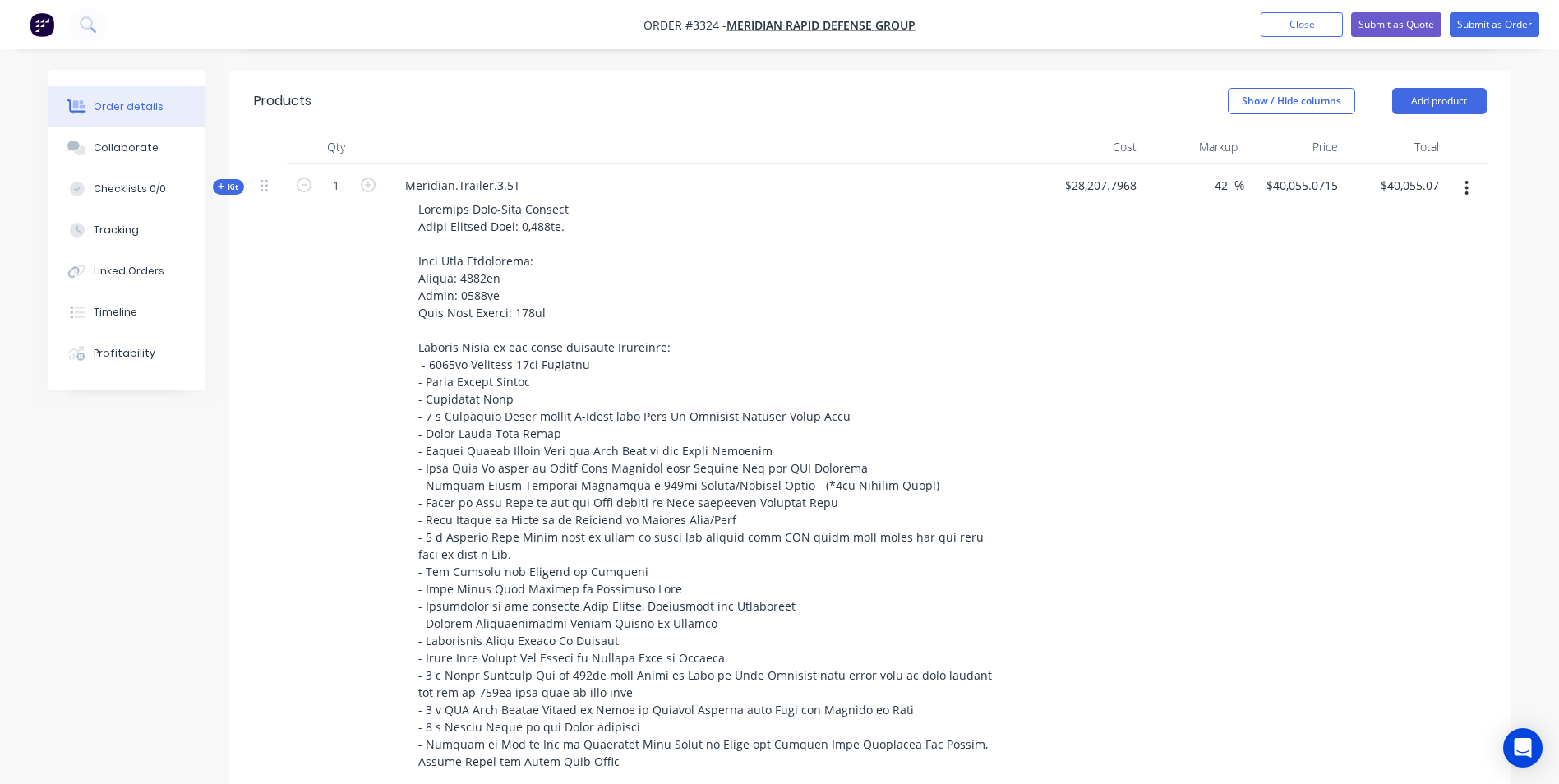
scroll to position [235, 0]
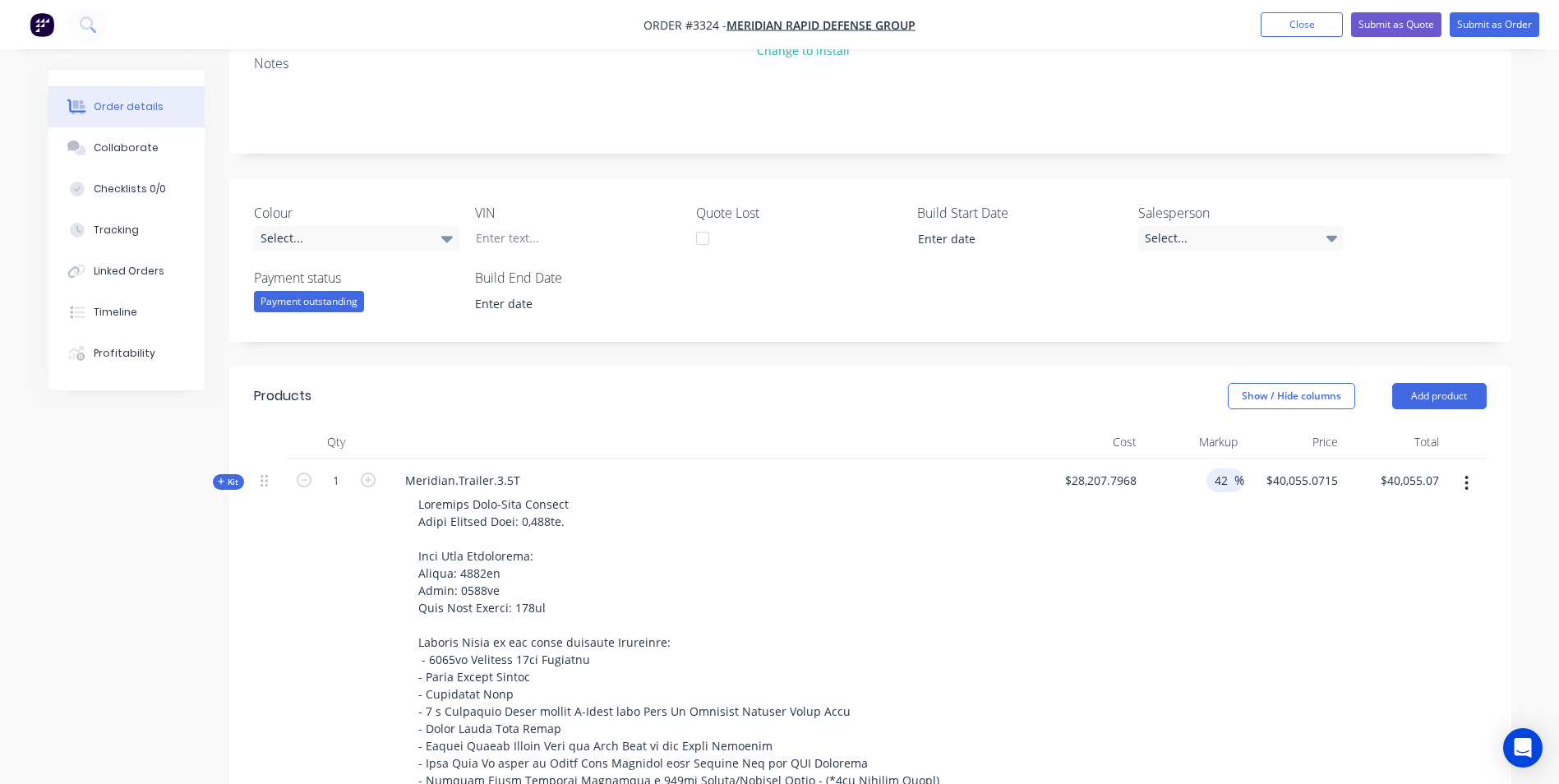
click at [1217, 482] on input "42" at bounding box center [1223, 480] width 21 height 24
type input "4"
type input "42.5"
type input "$40,196.1104"
type input "$40,196.11"
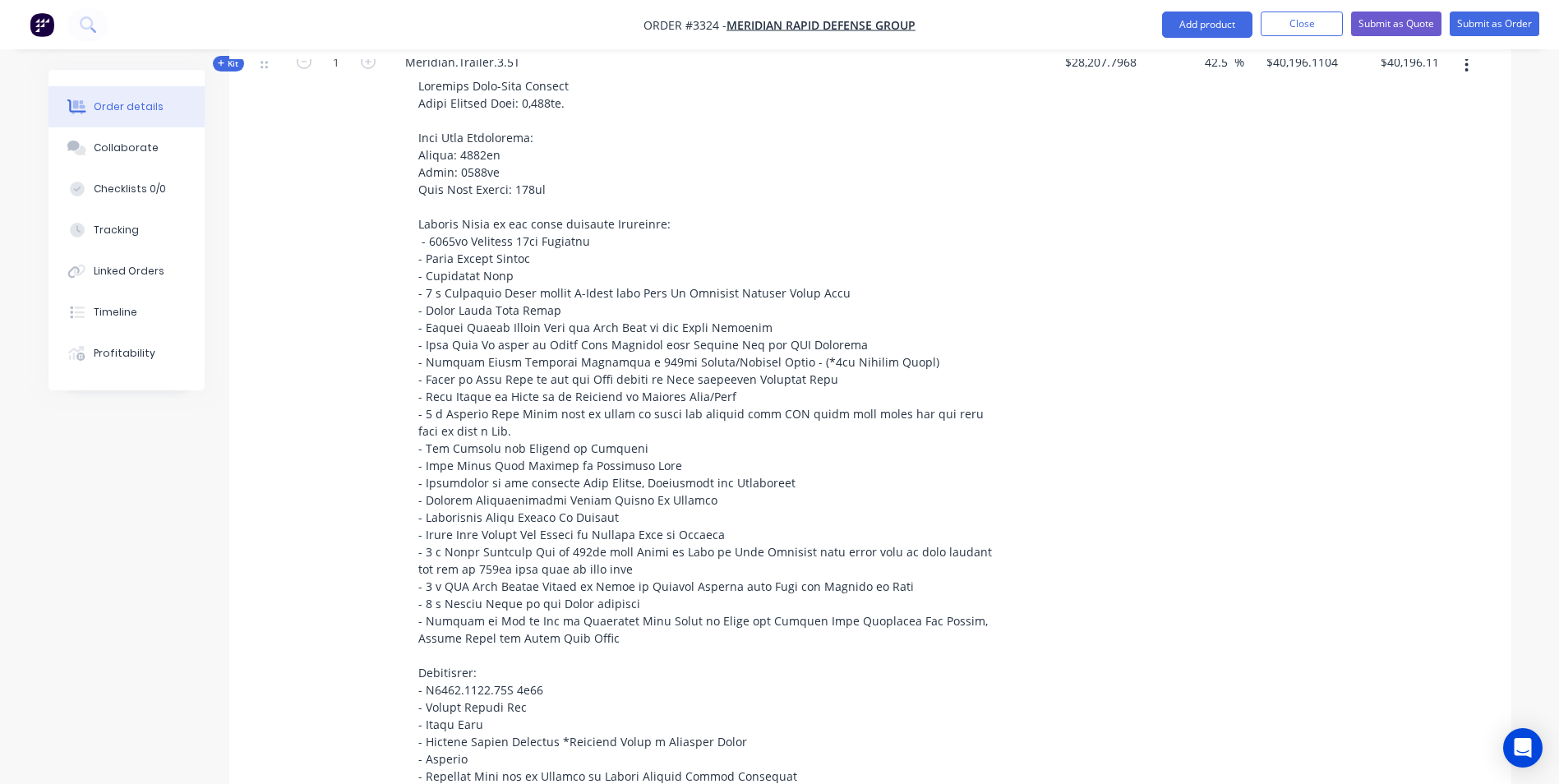
scroll to position [317, 0]
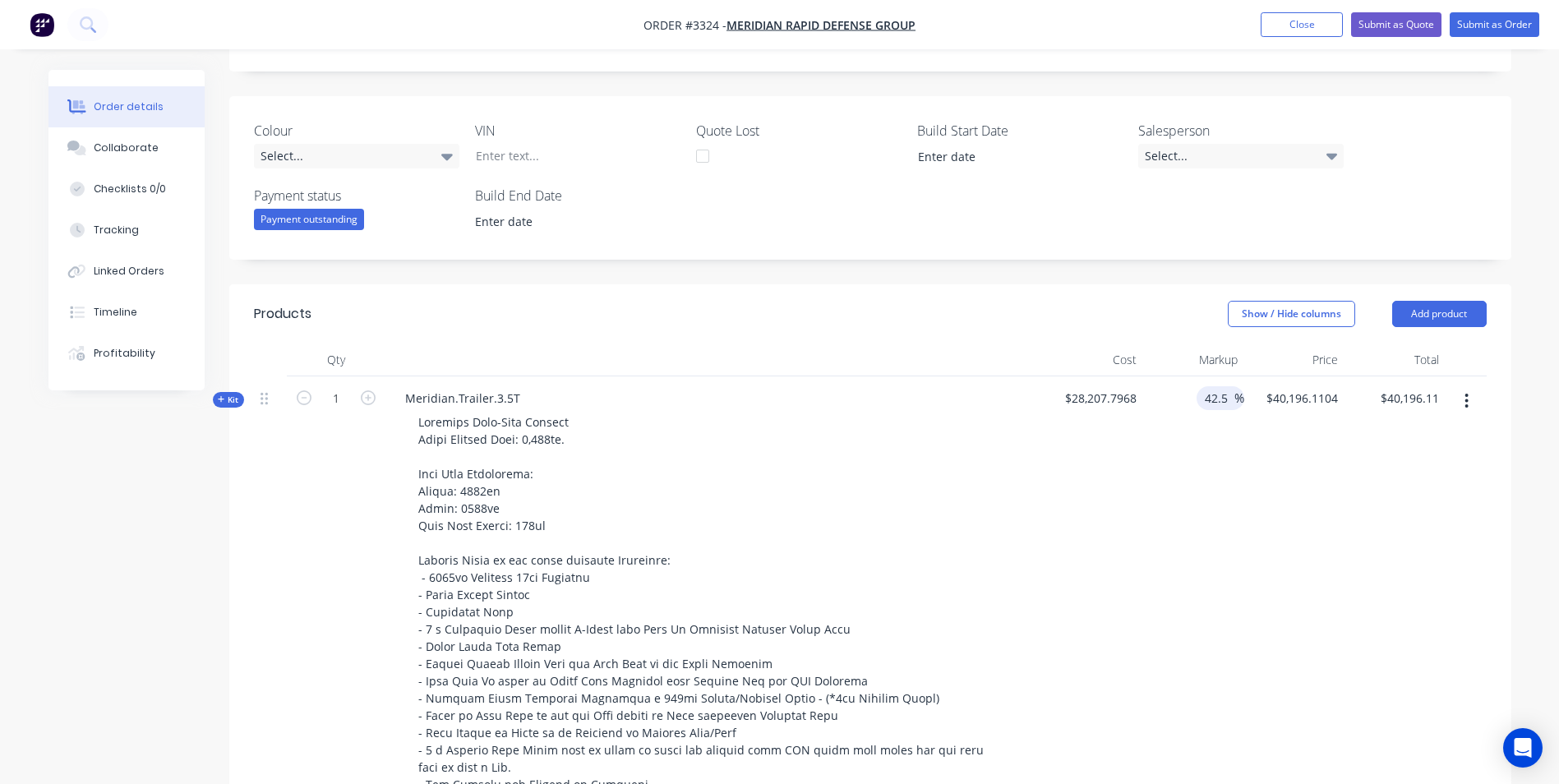
click at [1218, 401] on input "42.5" at bounding box center [1218, 398] width 31 height 24
drag, startPoint x: 1226, startPoint y: 397, endPoint x: 1153, endPoint y: 395, distance: 73.0
type input "43"
type input "$40,337.1494"
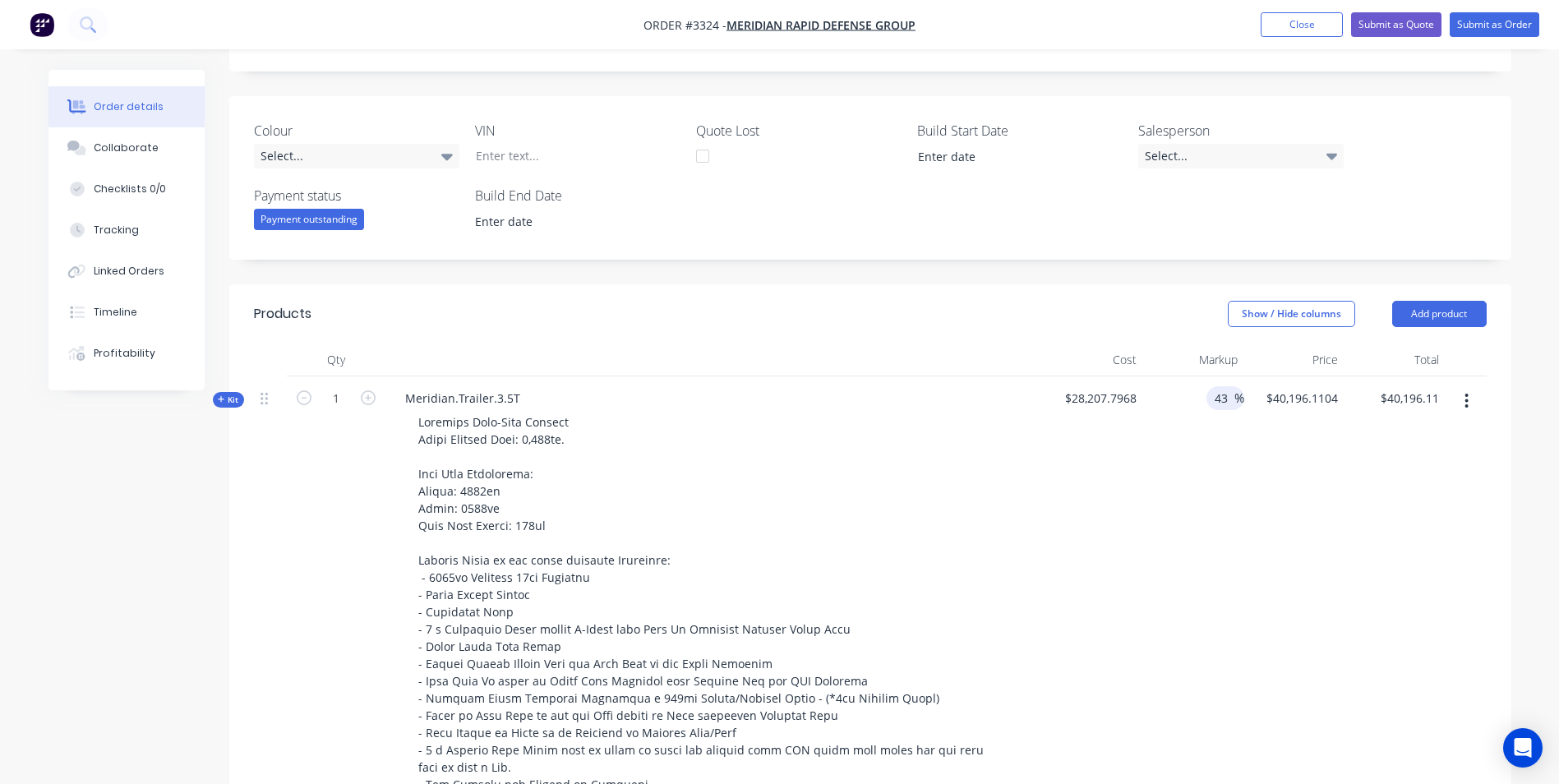
type input "$40,337.15"
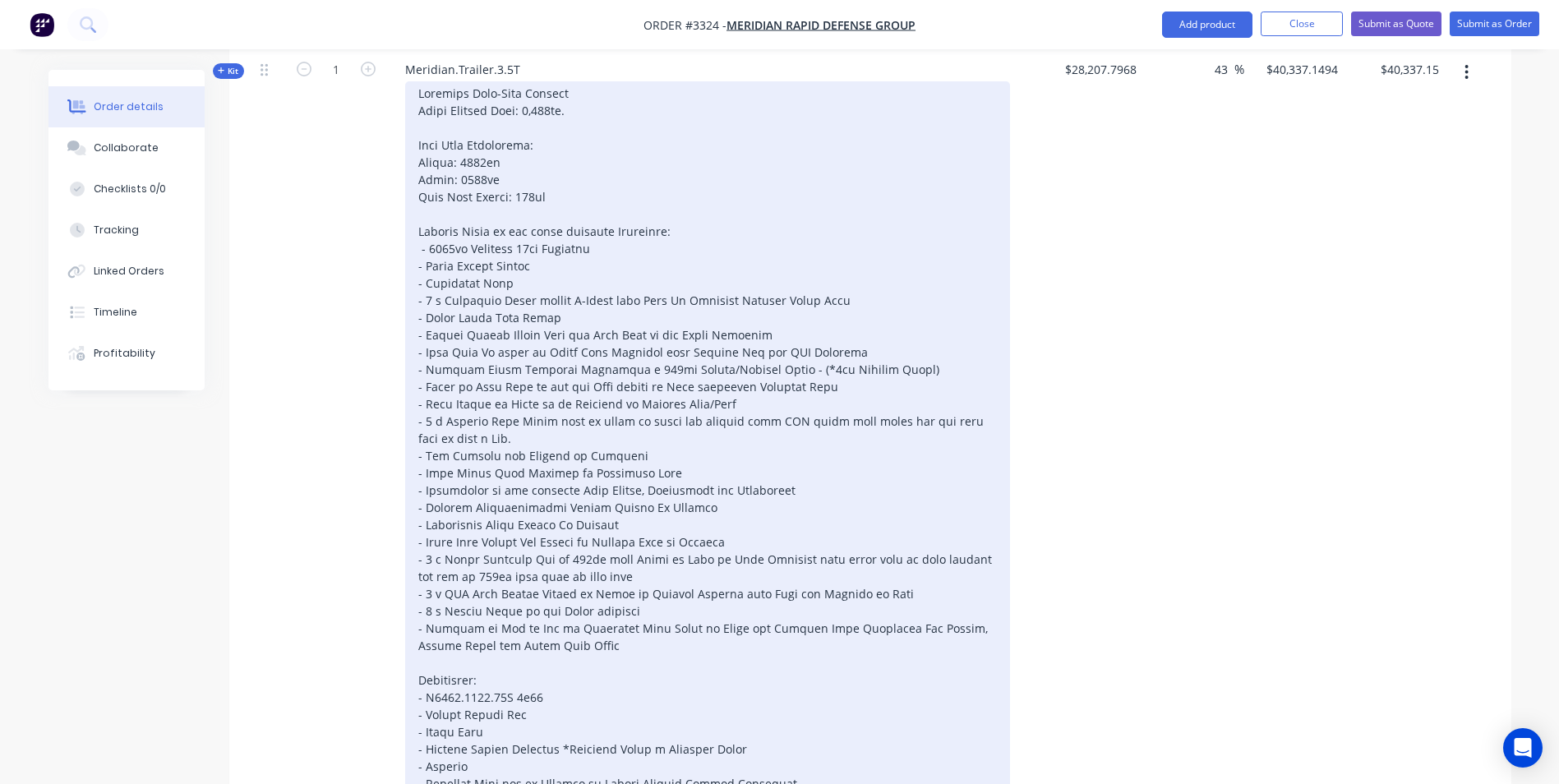
scroll to position [235, 0]
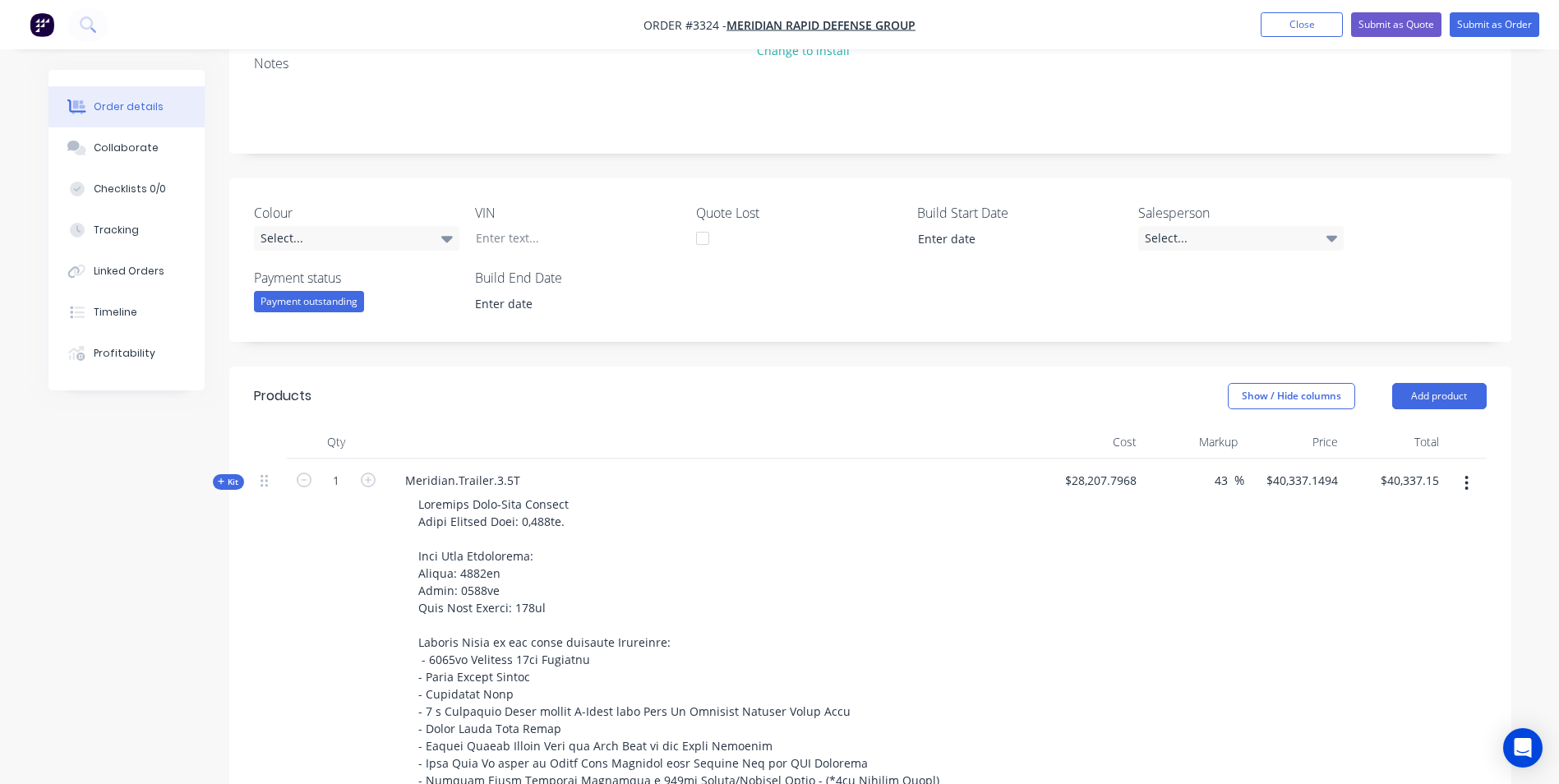
click at [229, 476] on span "Kit" at bounding box center [228, 483] width 21 height 13
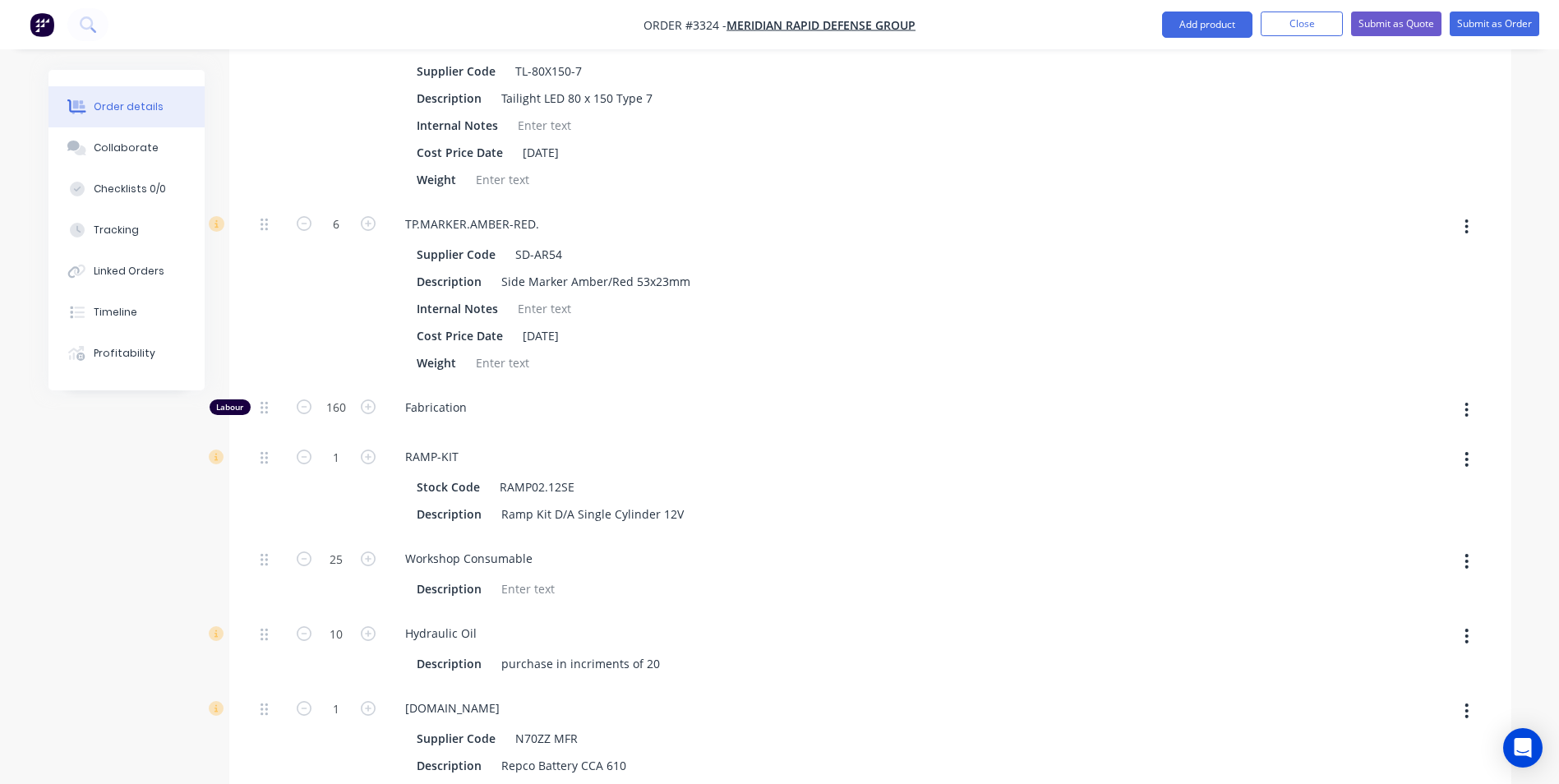
scroll to position [6234, 0]
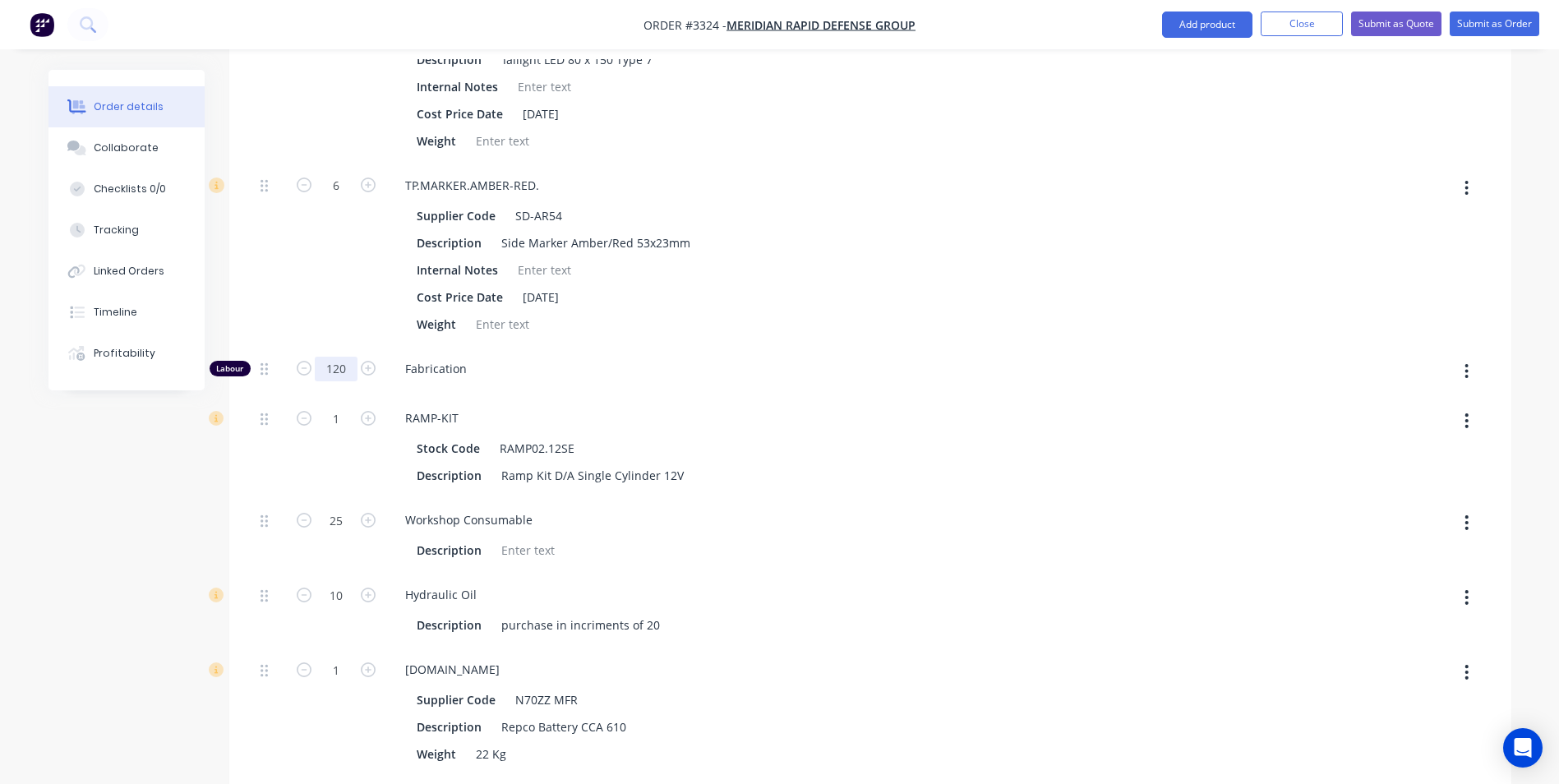
type input "120"
click at [293, 332] on div "6" at bounding box center [336, 255] width 98 height 183
type input "$37,191.1494"
type input "$37,191.15"
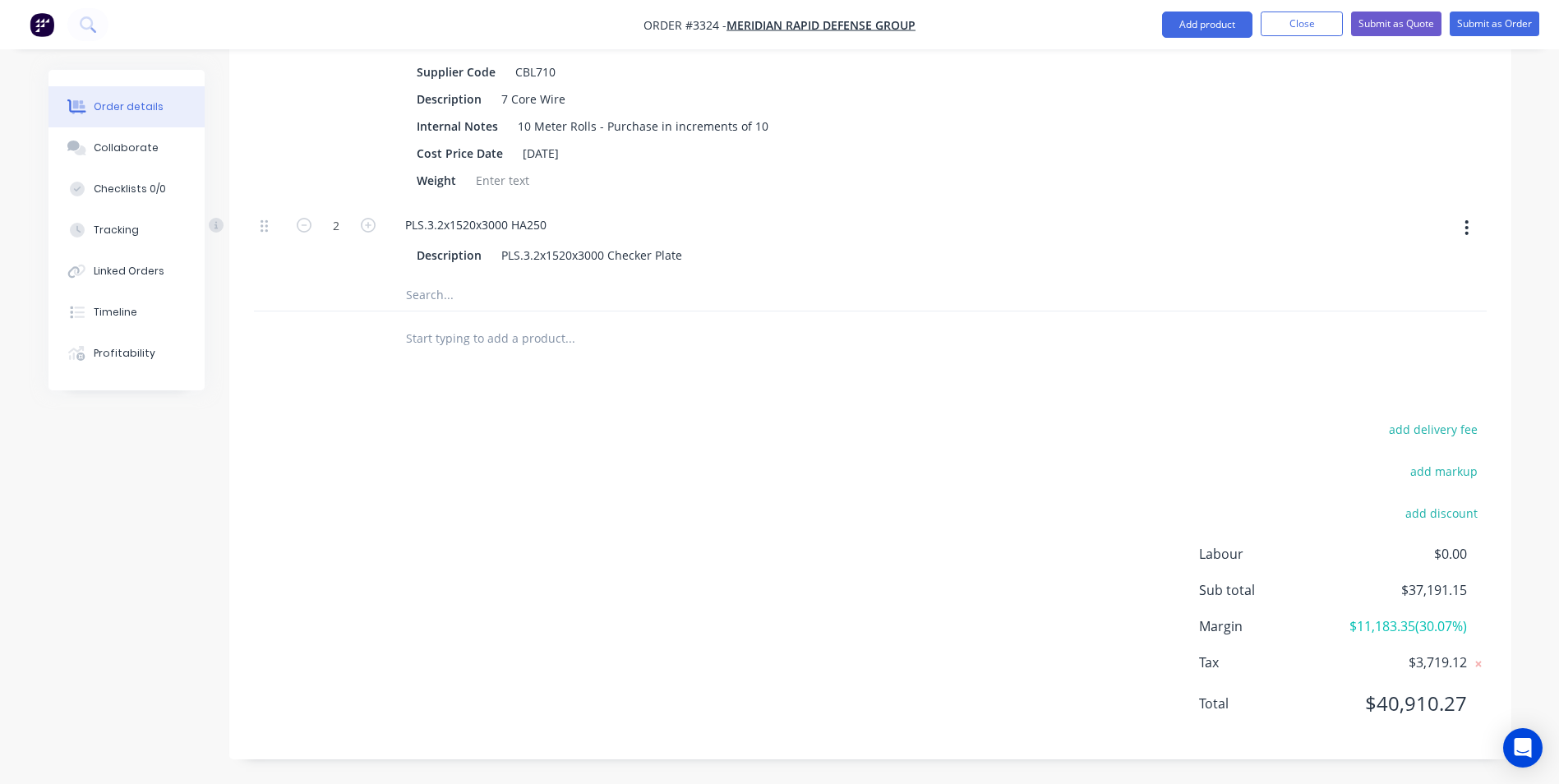
scroll to position [7680, 0]
click at [872, 340] on div at bounding box center [681, 338] width 592 height 54
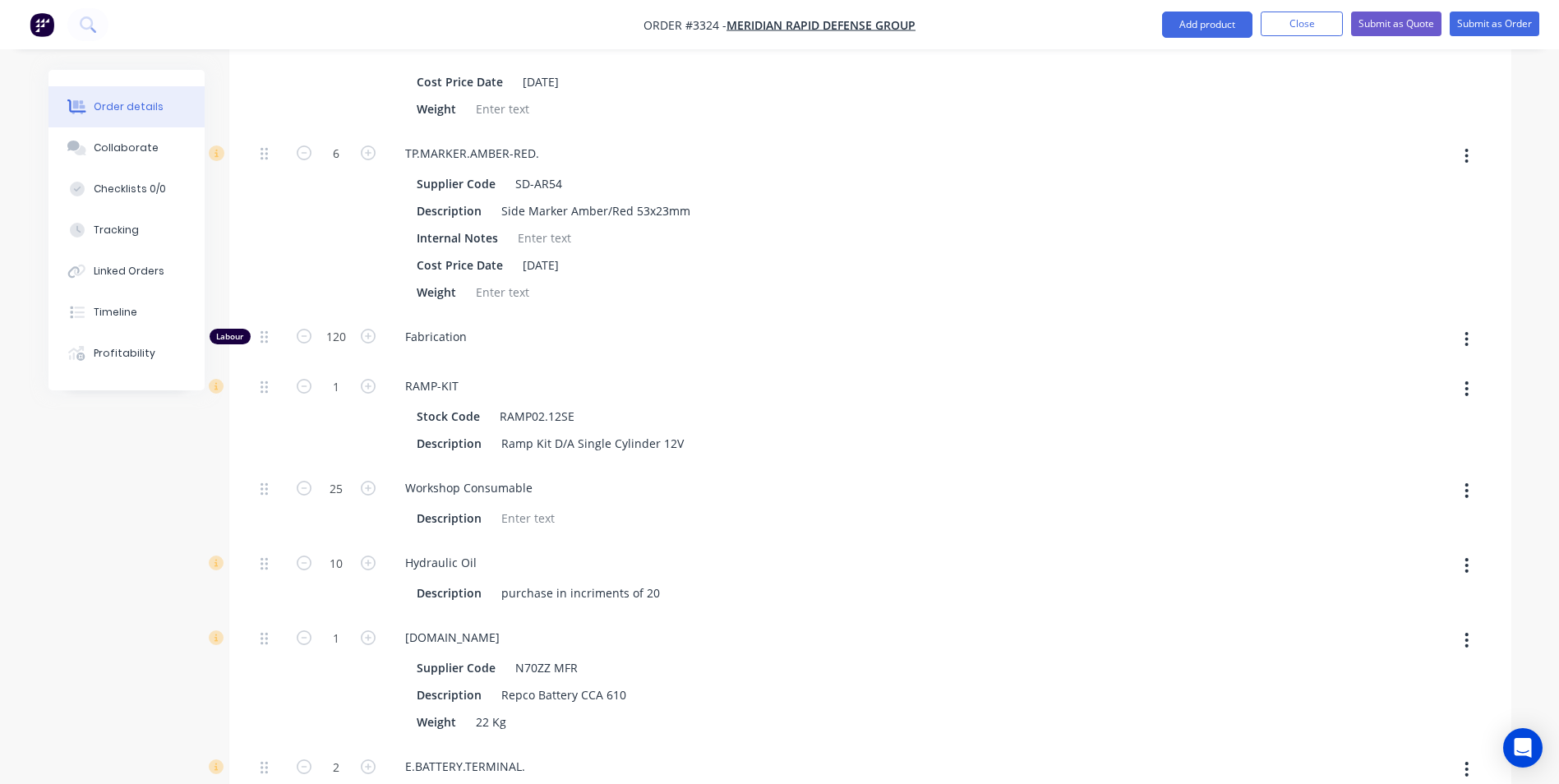
scroll to position [6282, 0]
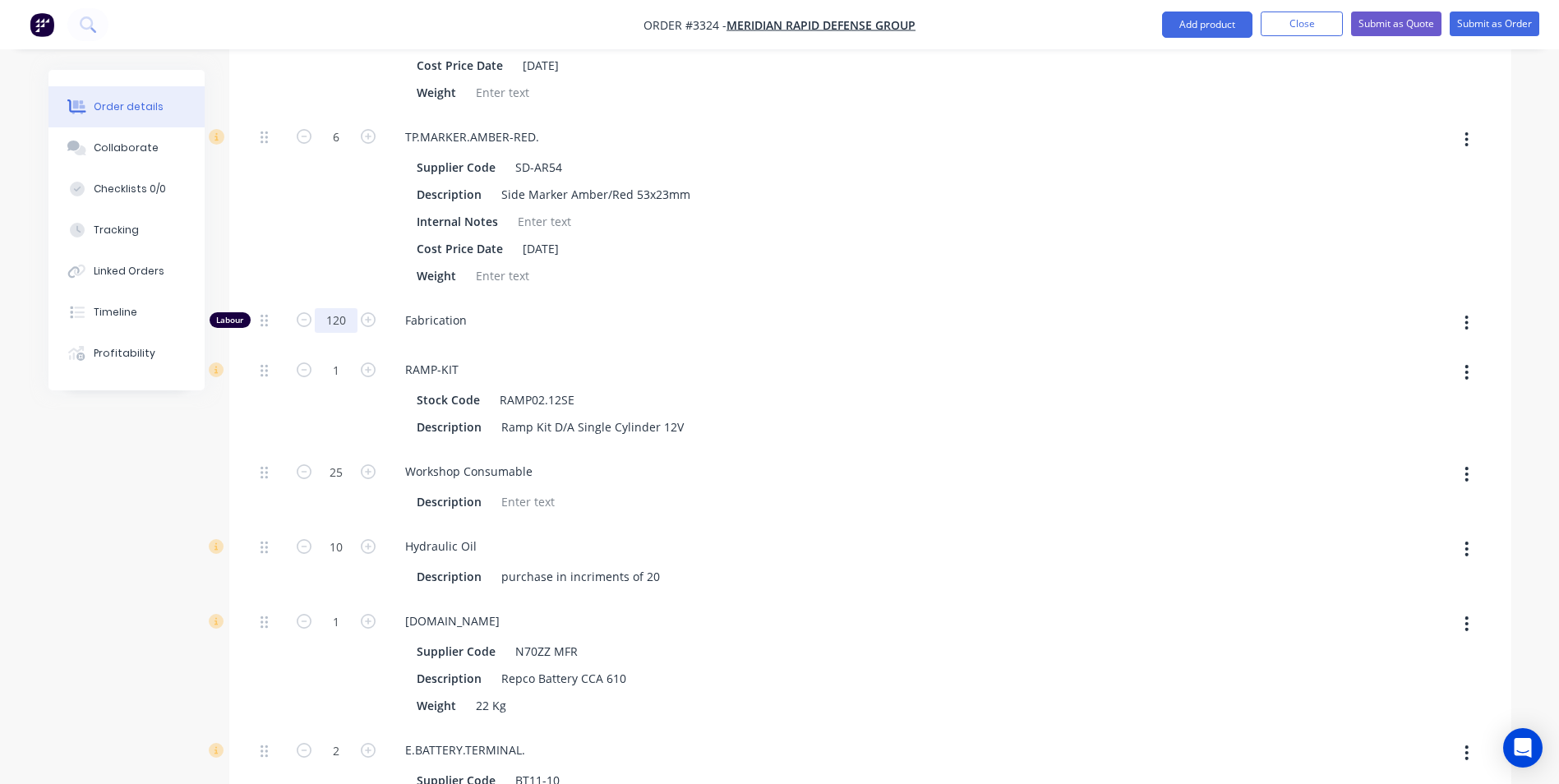
type input "140"
click at [278, 299] on div at bounding box center [270, 206] width 33 height 183
type input "$38,764.1494"
type input "$38,764.15"
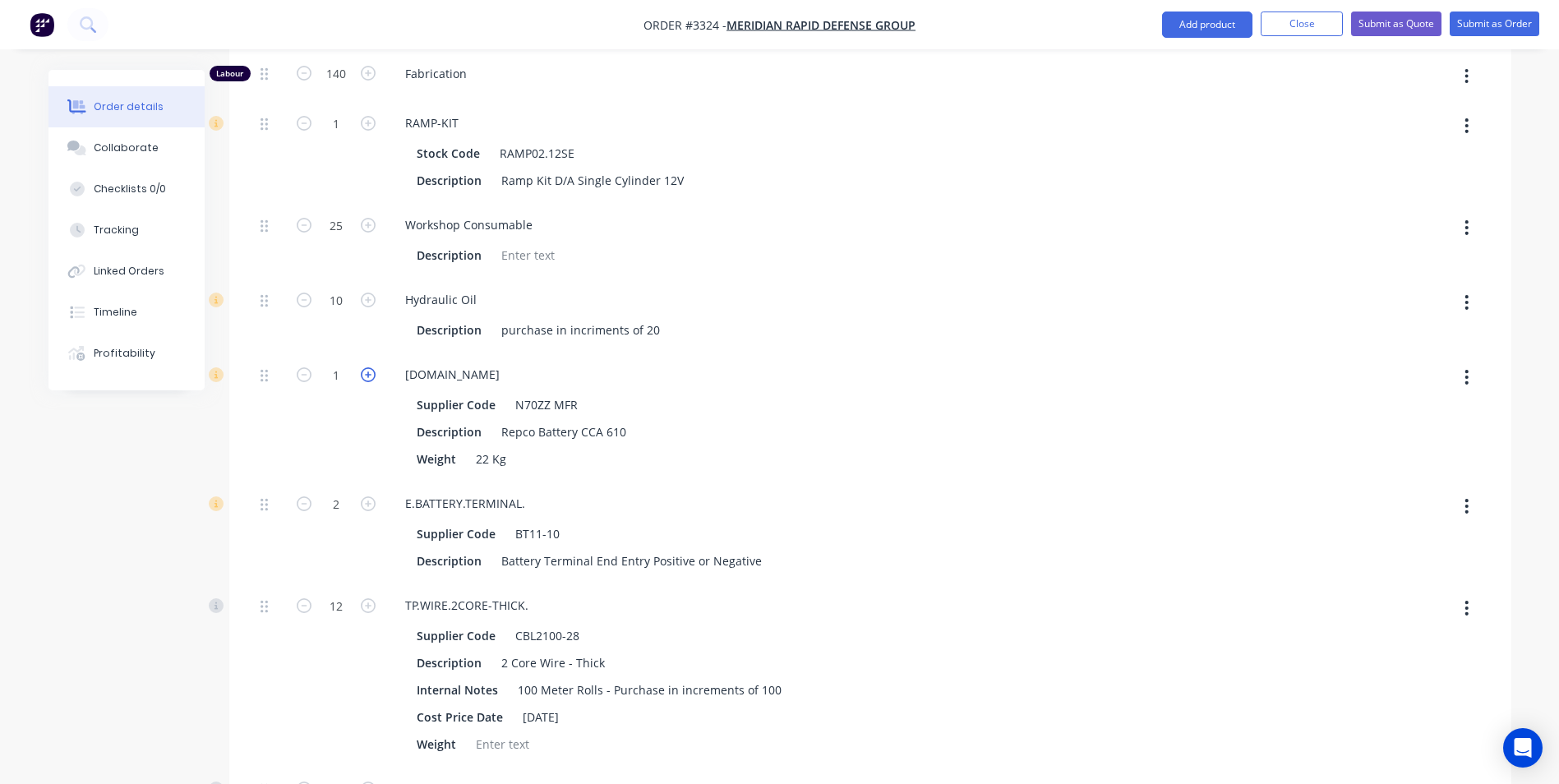
scroll to position [6365, 0]
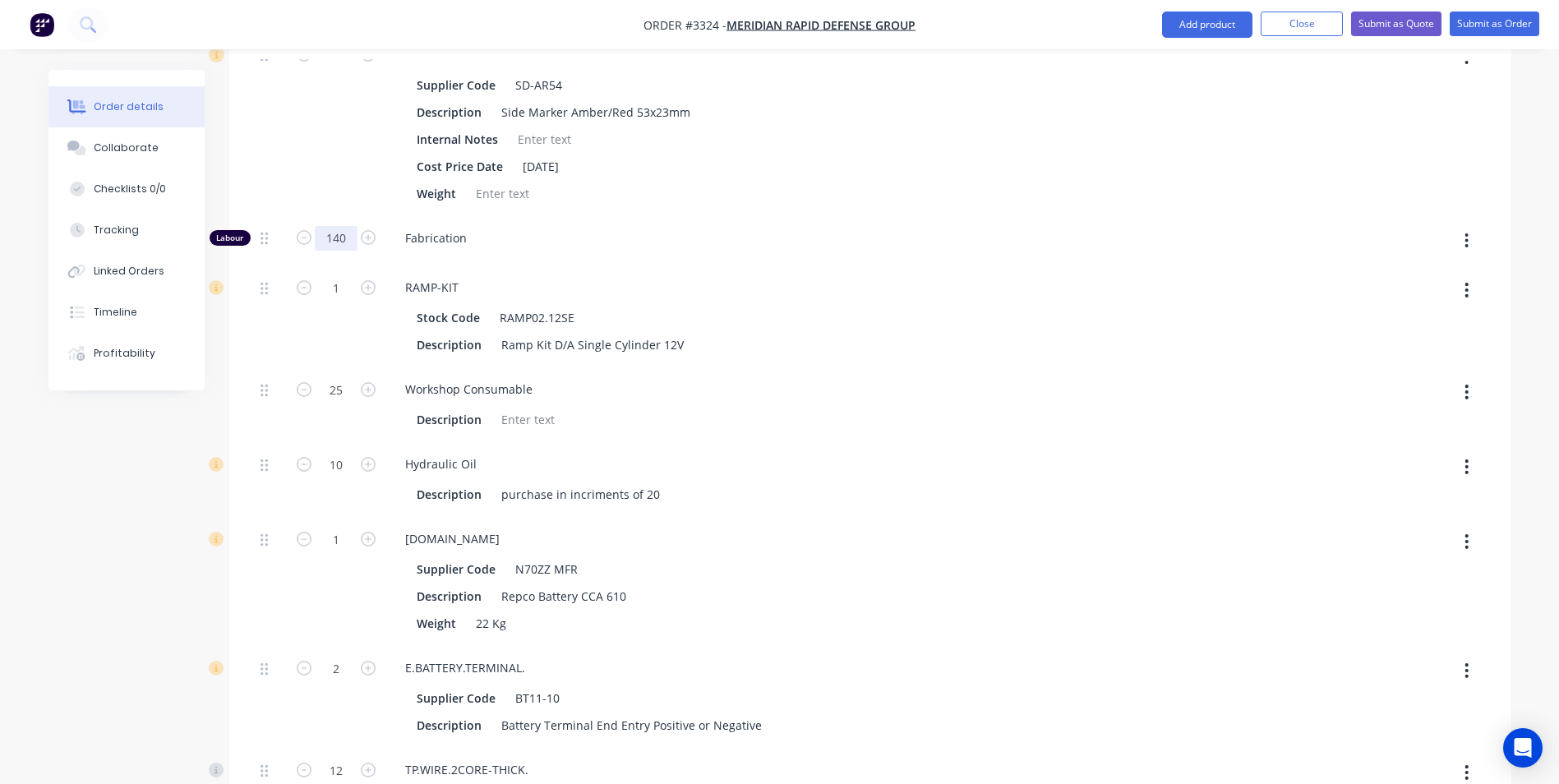
type input "120"
click at [561, 265] on div "Fabrication" at bounding box center [714, 240] width 657 height 50
type input "$37,191.1494"
type input "$37,191.15"
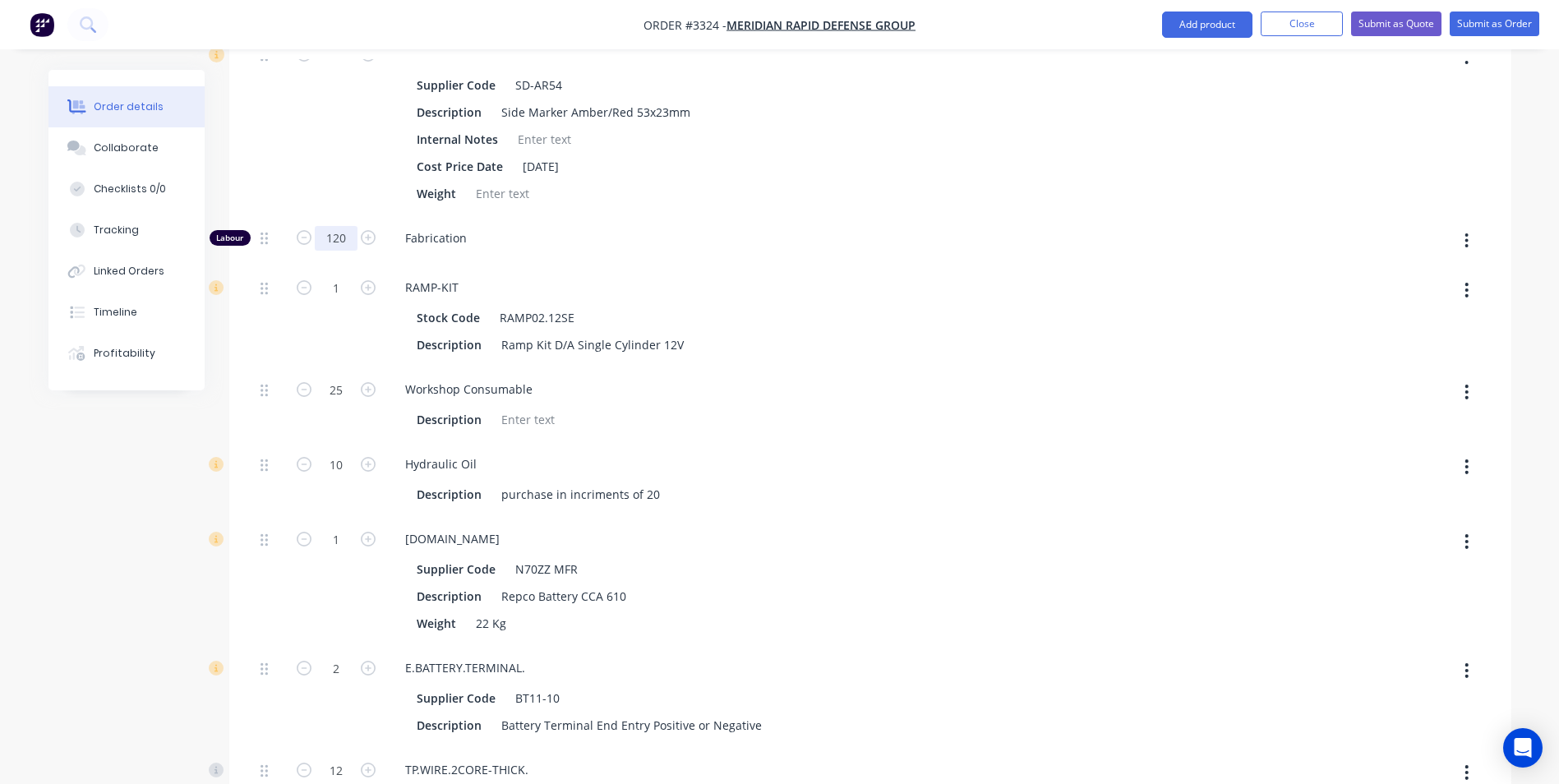
type input "140"
click at [723, 247] on span "Fabrication" at bounding box center [720, 238] width 631 height 17
type input "$38,764.1494"
type input "$38,764.15"
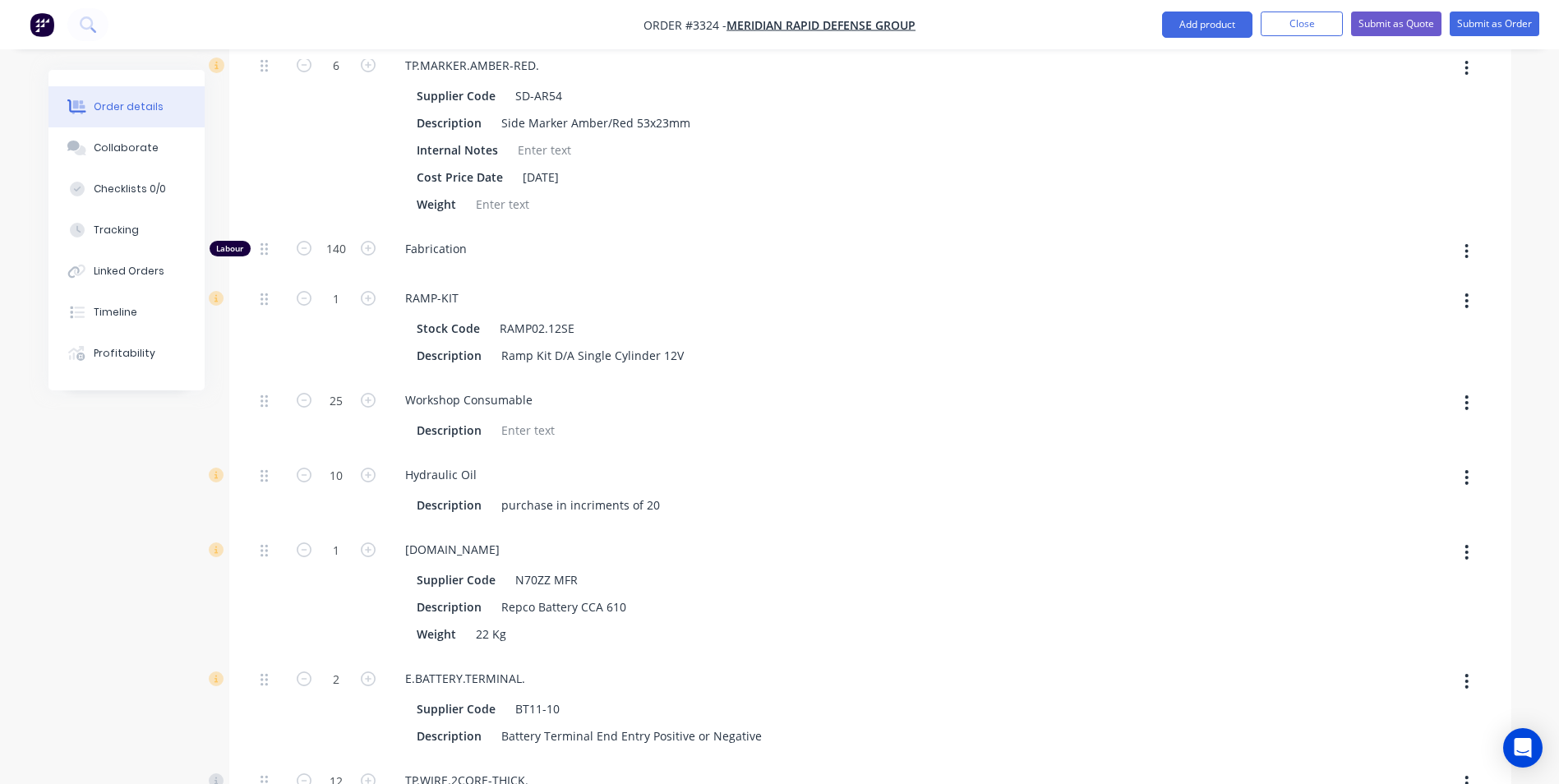
scroll to position [6282, 0]
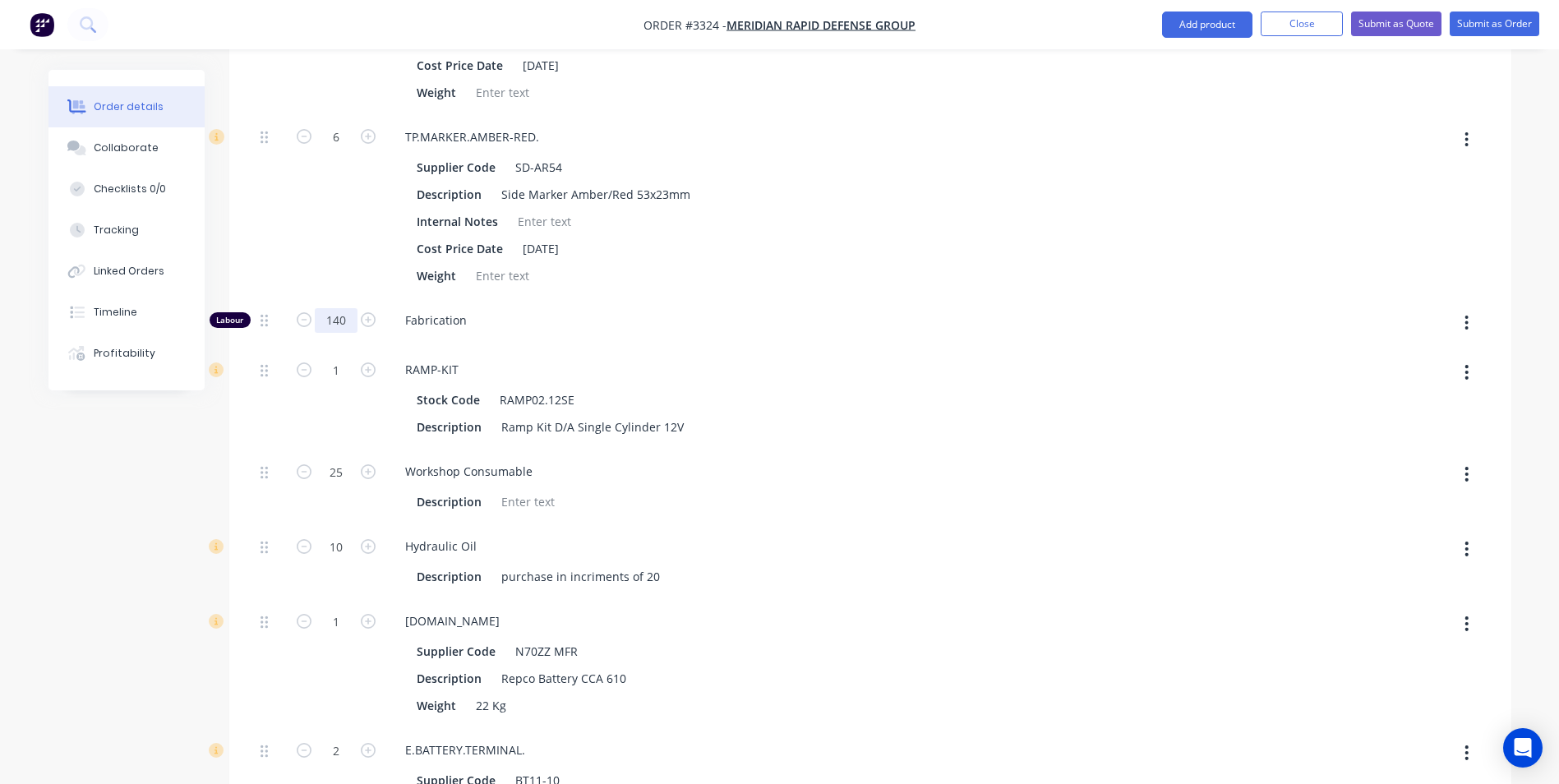
type input "160"
click at [350, 290] on div "6" at bounding box center [336, 206] width 98 height 183
type input "$40,337.1494"
type input "$40,337.15"
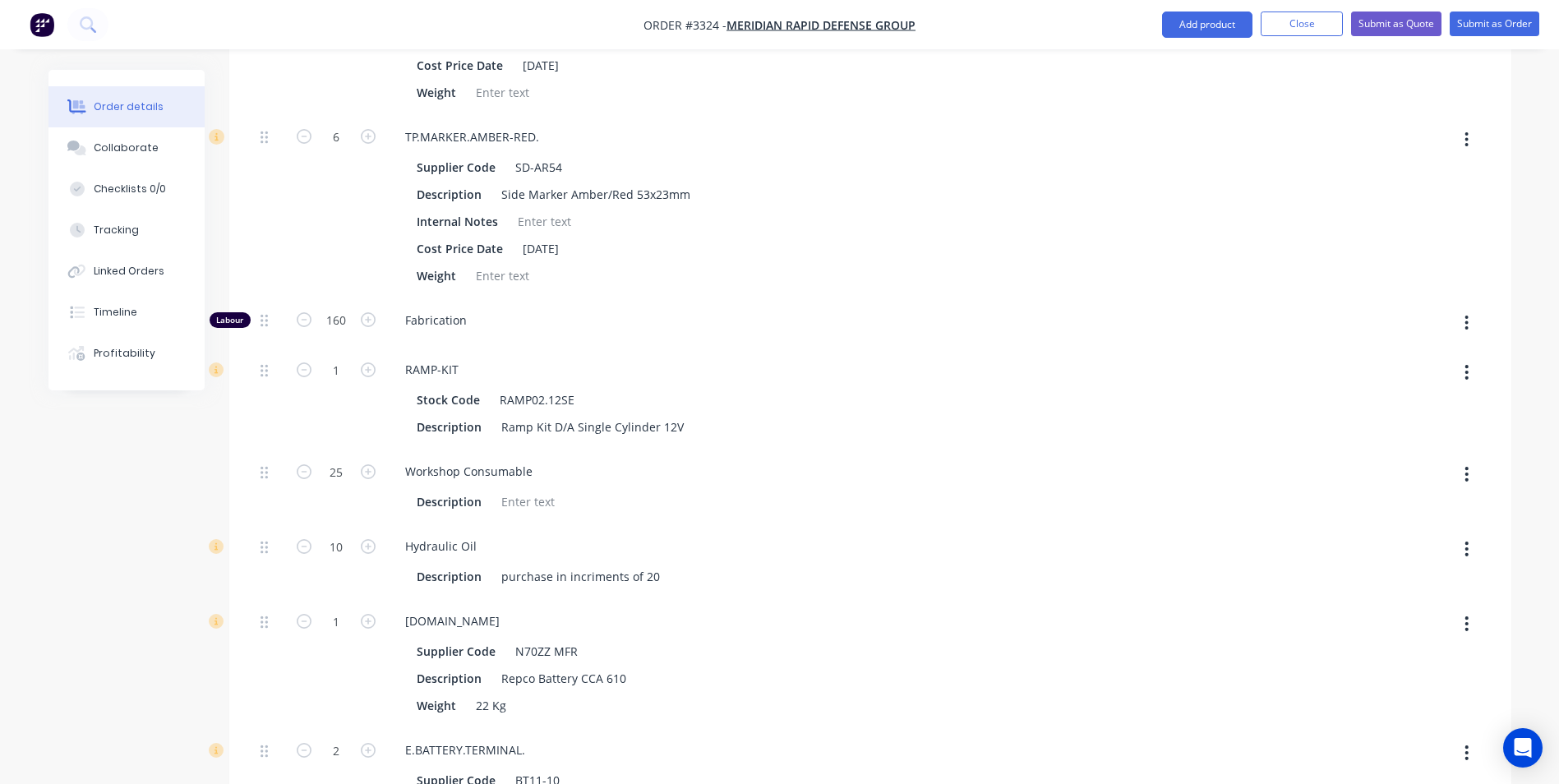
click at [218, 328] on div "Labour" at bounding box center [229, 320] width 41 height 15
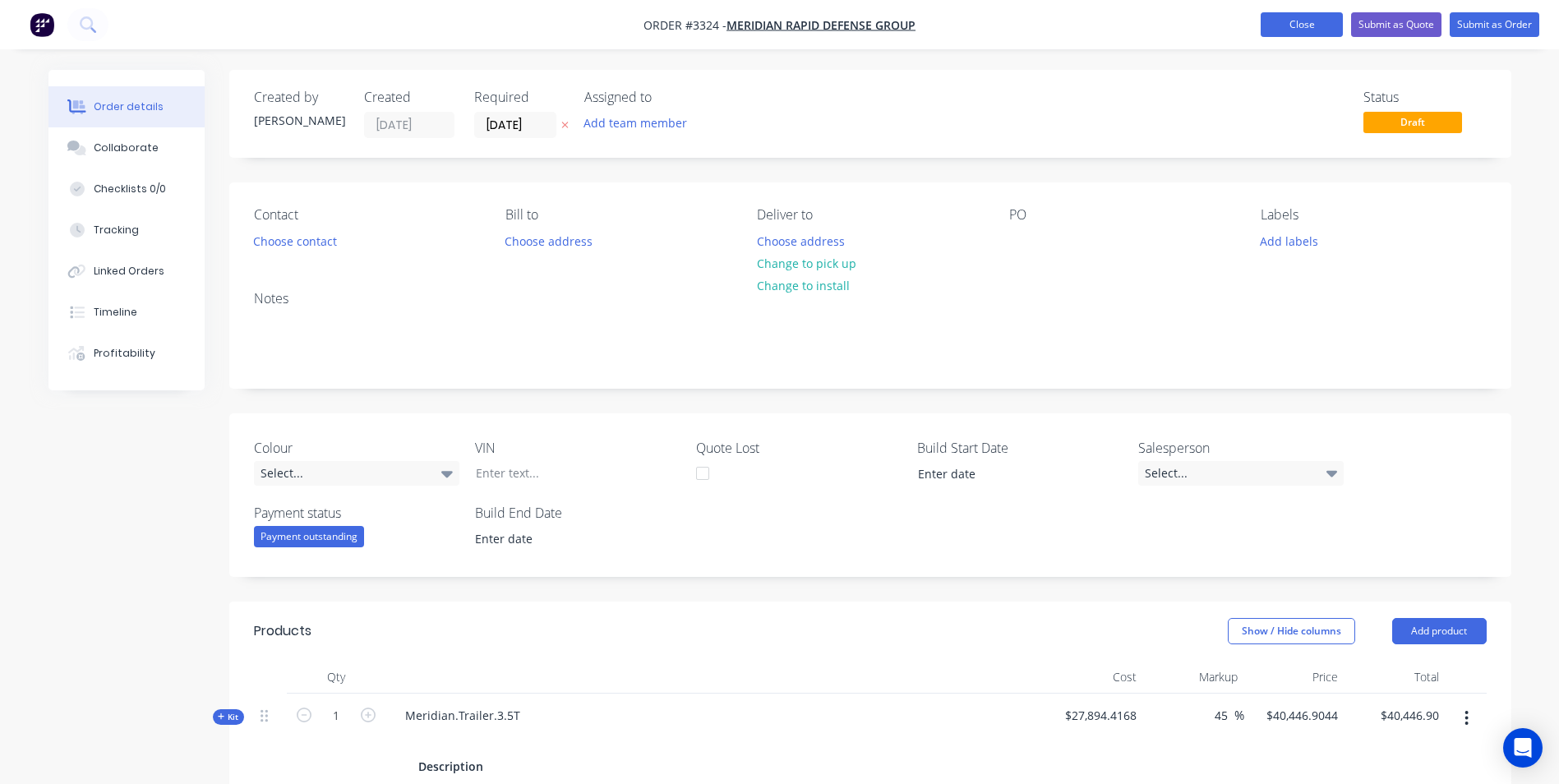
click at [1321, 21] on button "Close" at bounding box center [1301, 25] width 82 height 25
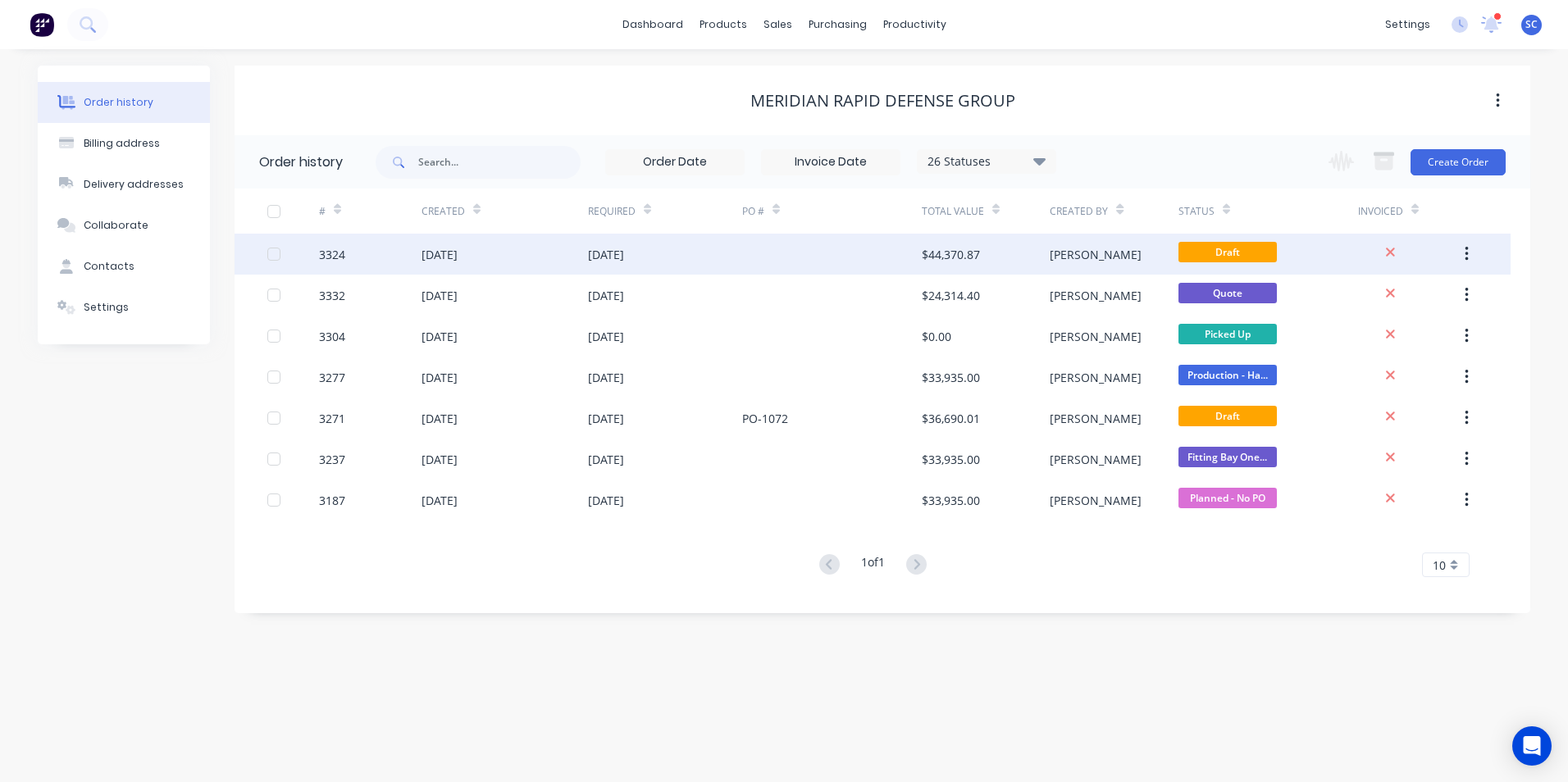
click at [736, 255] on div "[DATE]" at bounding box center [665, 253] width 154 height 41
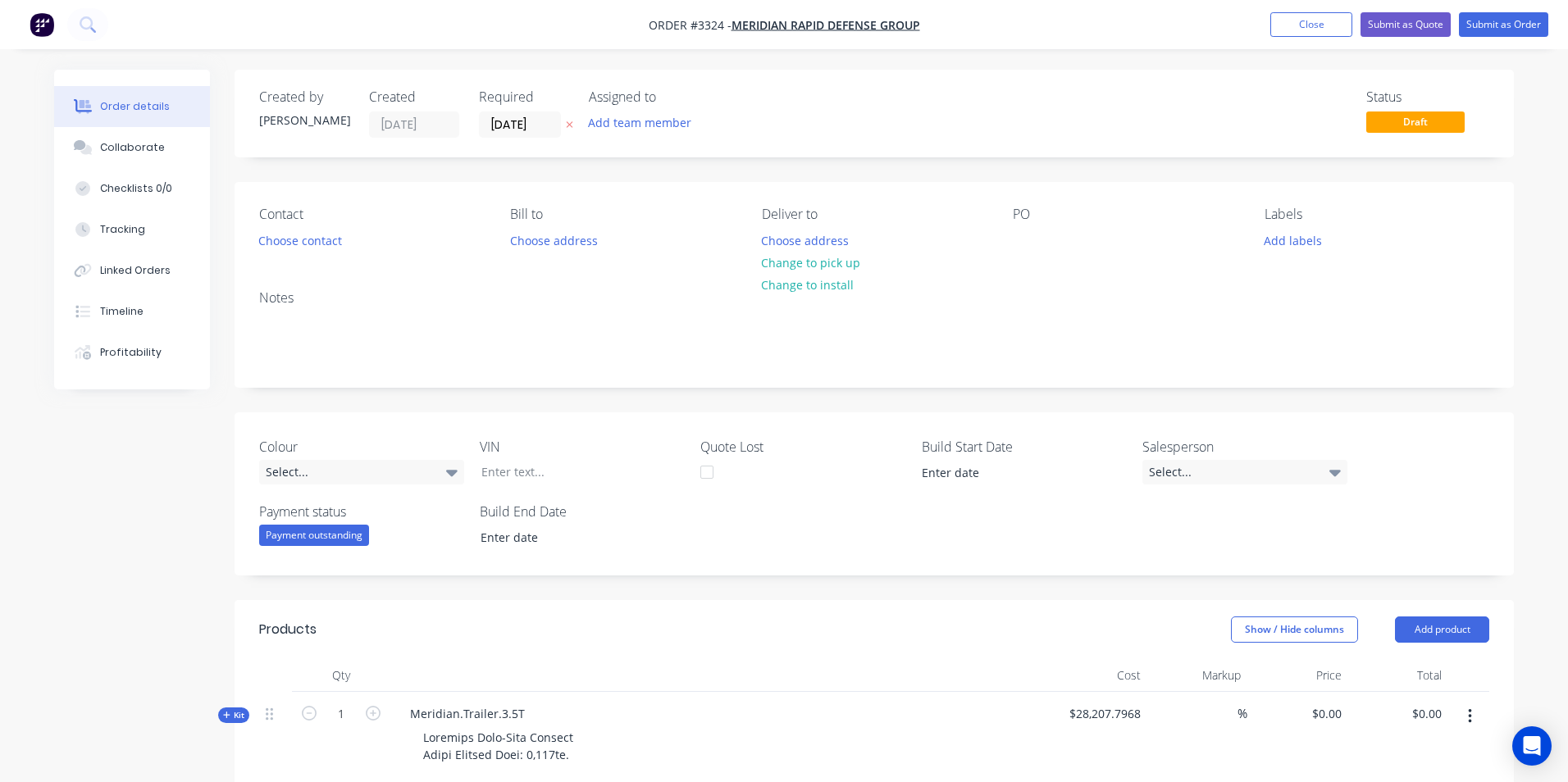
type input "43"
type input "$40,337.1494"
type input "$40,337.15"
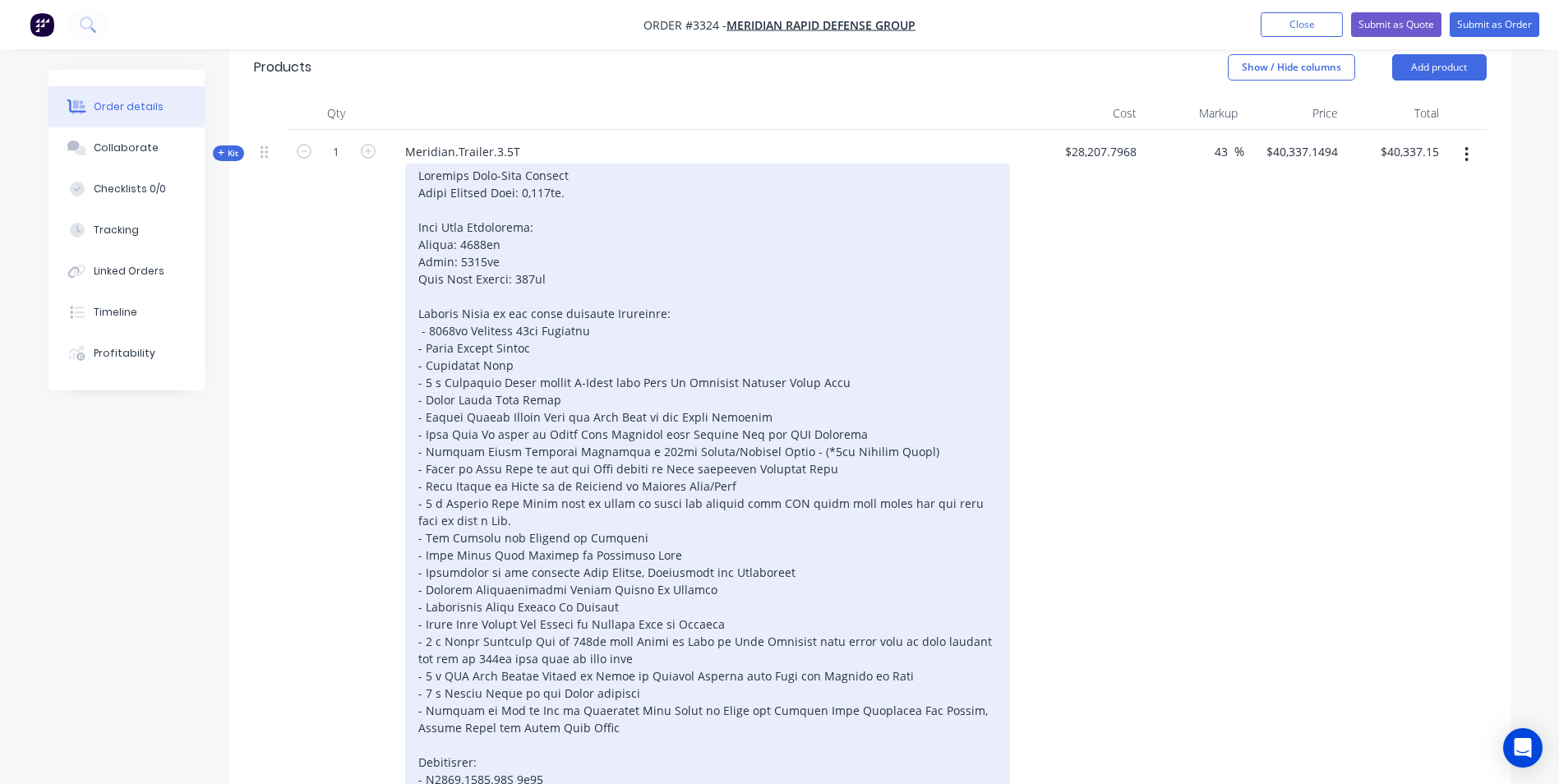
scroll to position [317, 0]
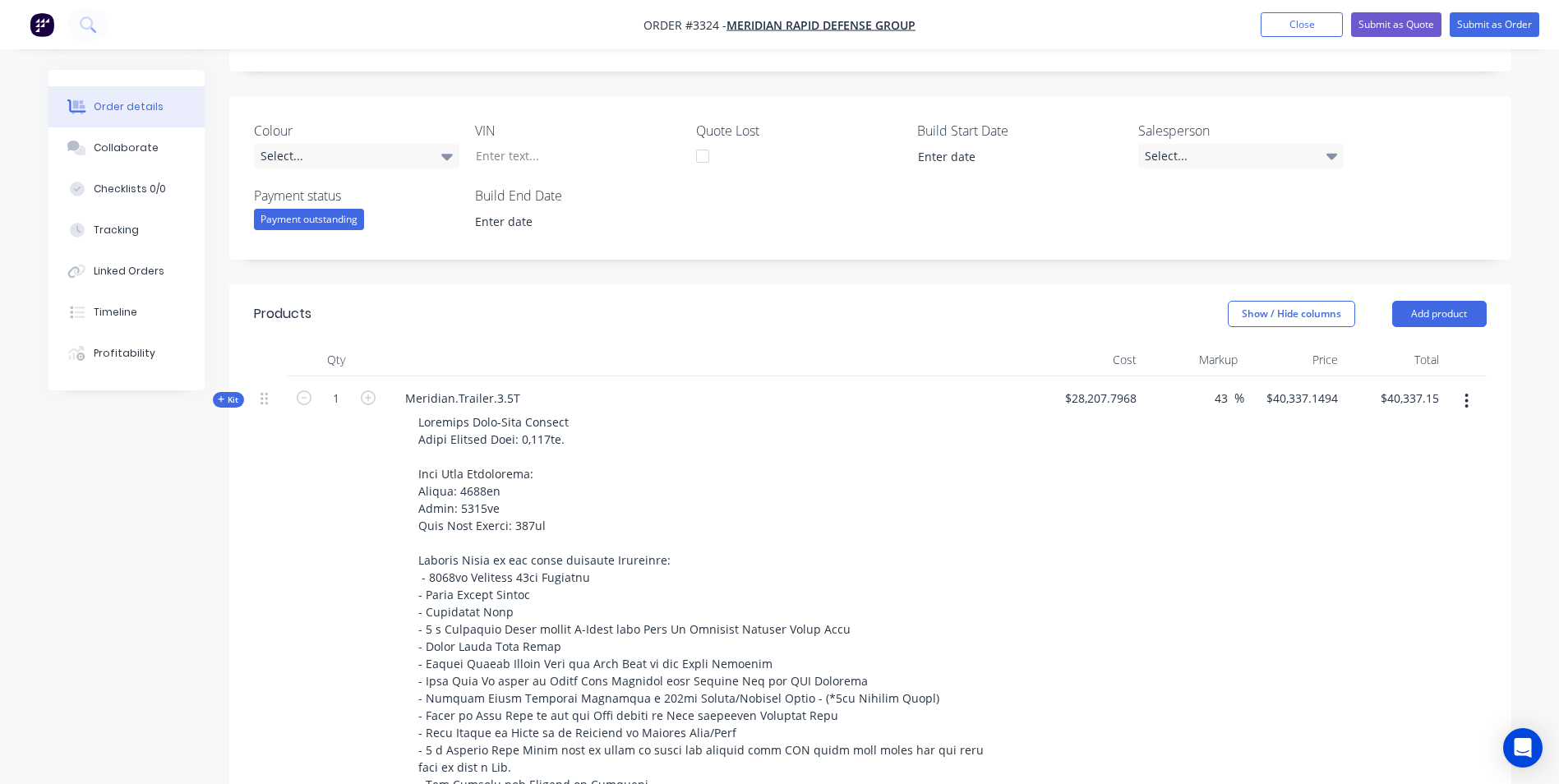
drag, startPoint x: 1216, startPoint y: 260, endPoint x: 1218, endPoint y: 273, distance: 13.2
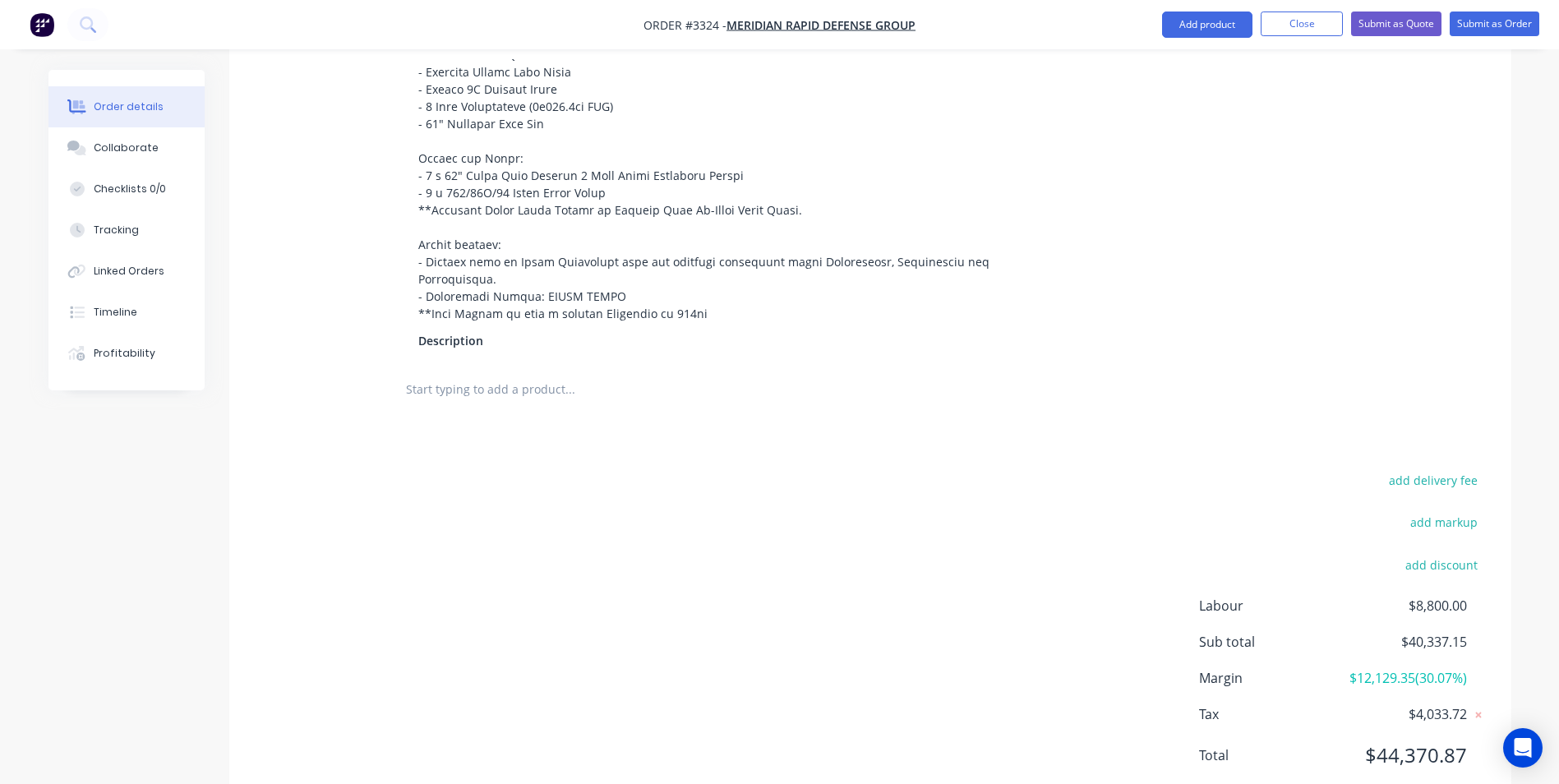
scroll to position [1550, 0]
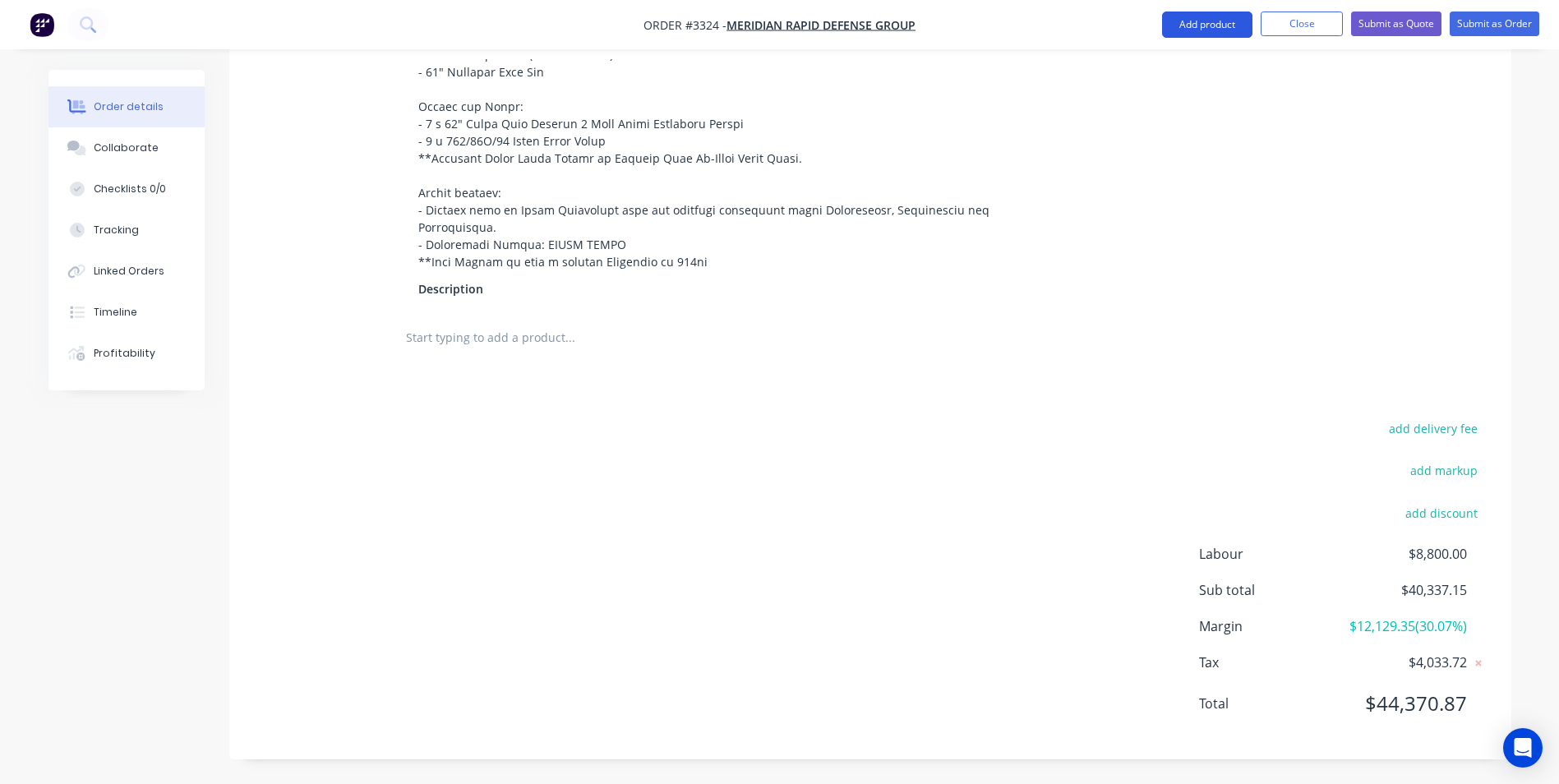
click at [1209, 21] on button "Add product" at bounding box center [1207, 25] width 90 height 26
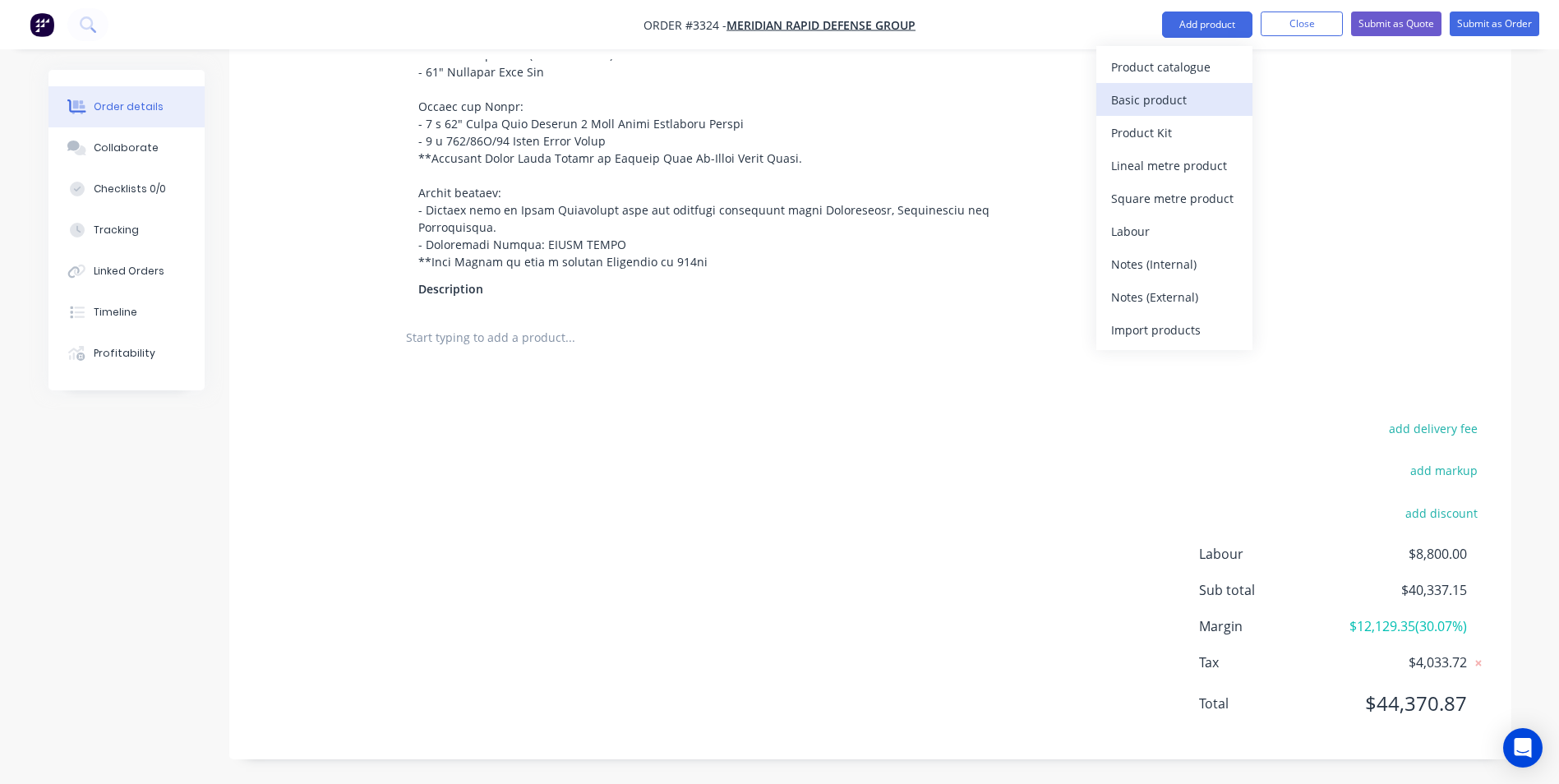
click at [1174, 101] on div "Basic product" at bounding box center [1174, 100] width 127 height 24
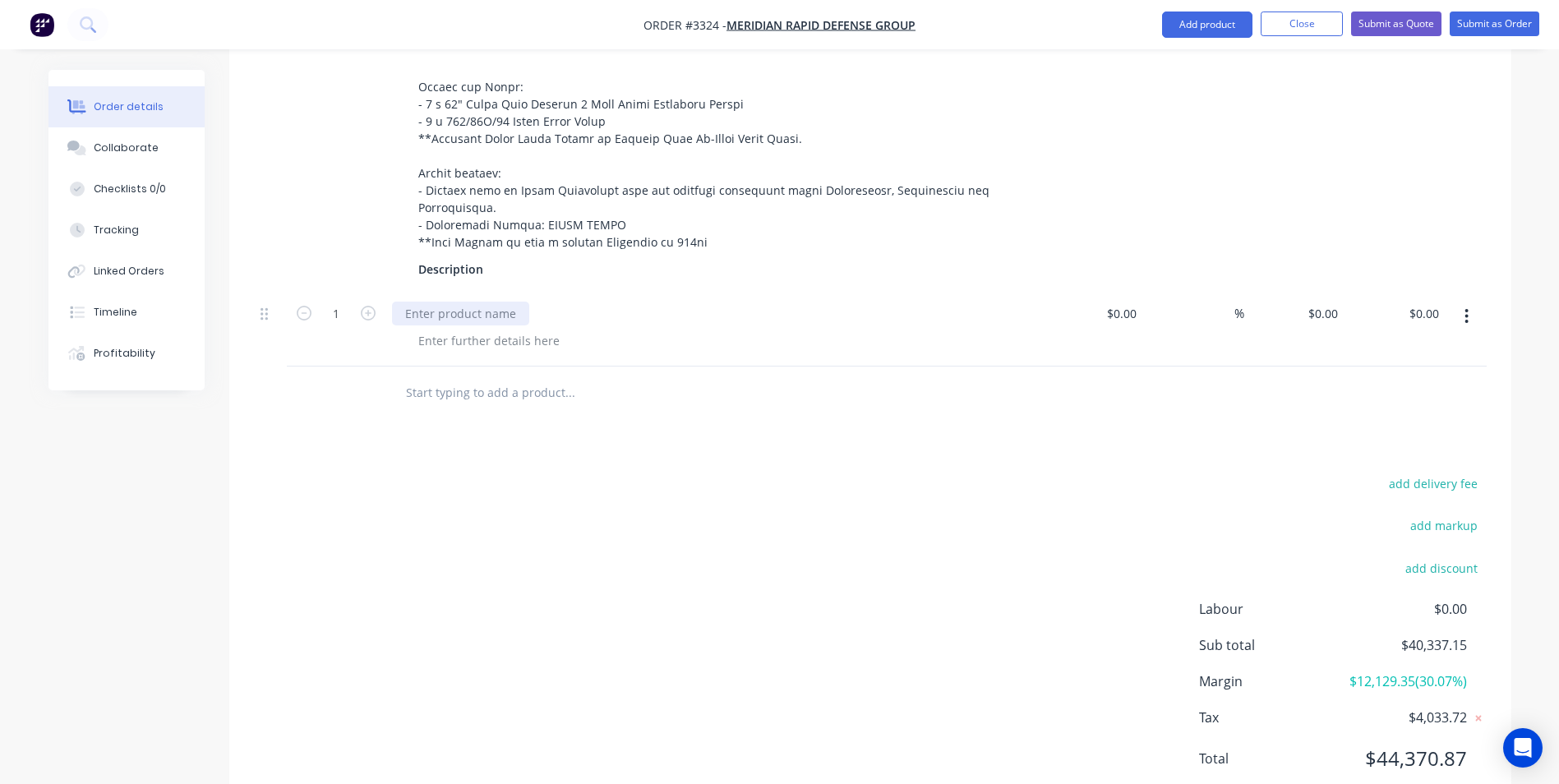
click at [474, 321] on div at bounding box center [460, 313] width 138 height 24
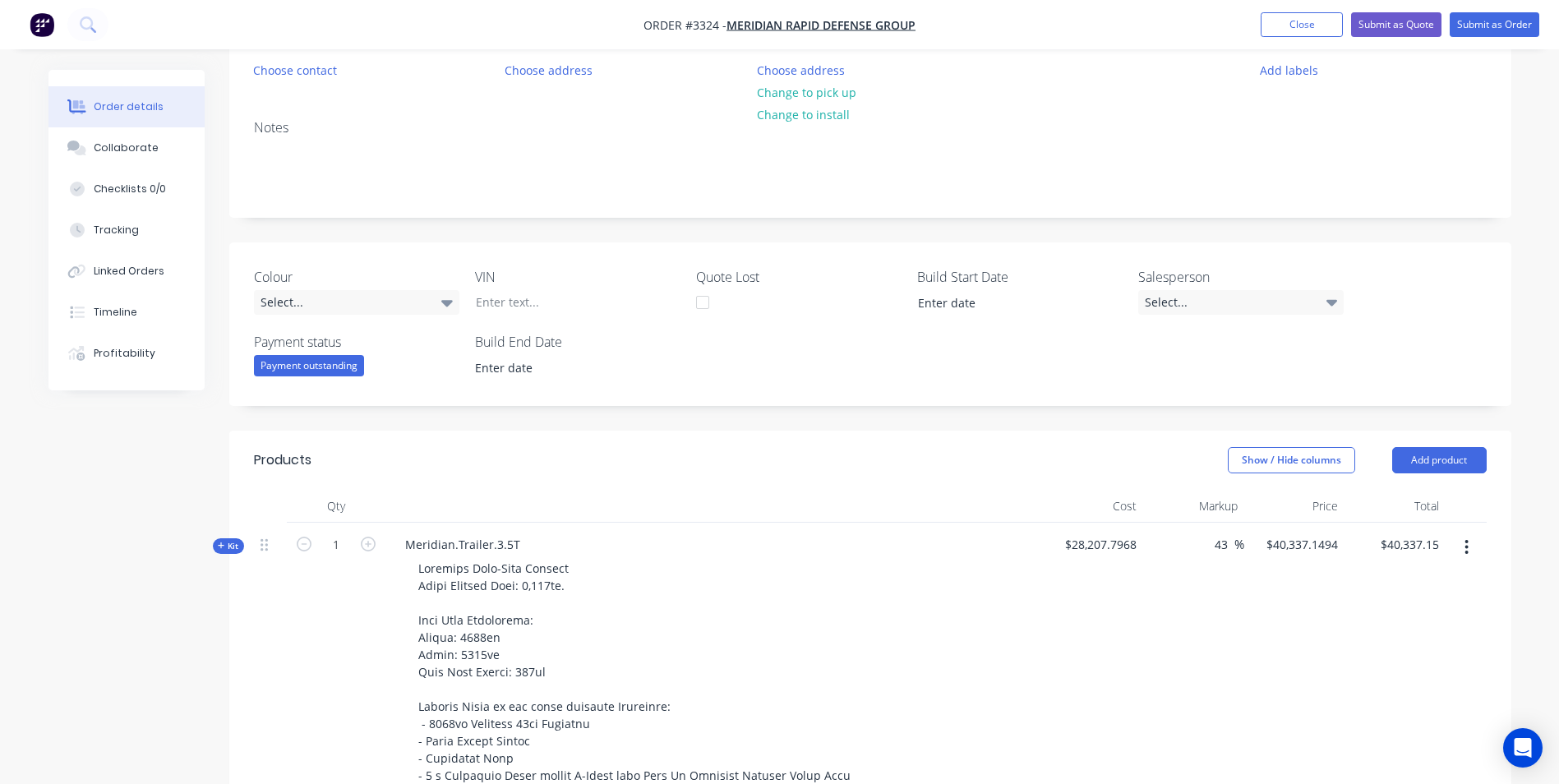
scroll to position [146, 0]
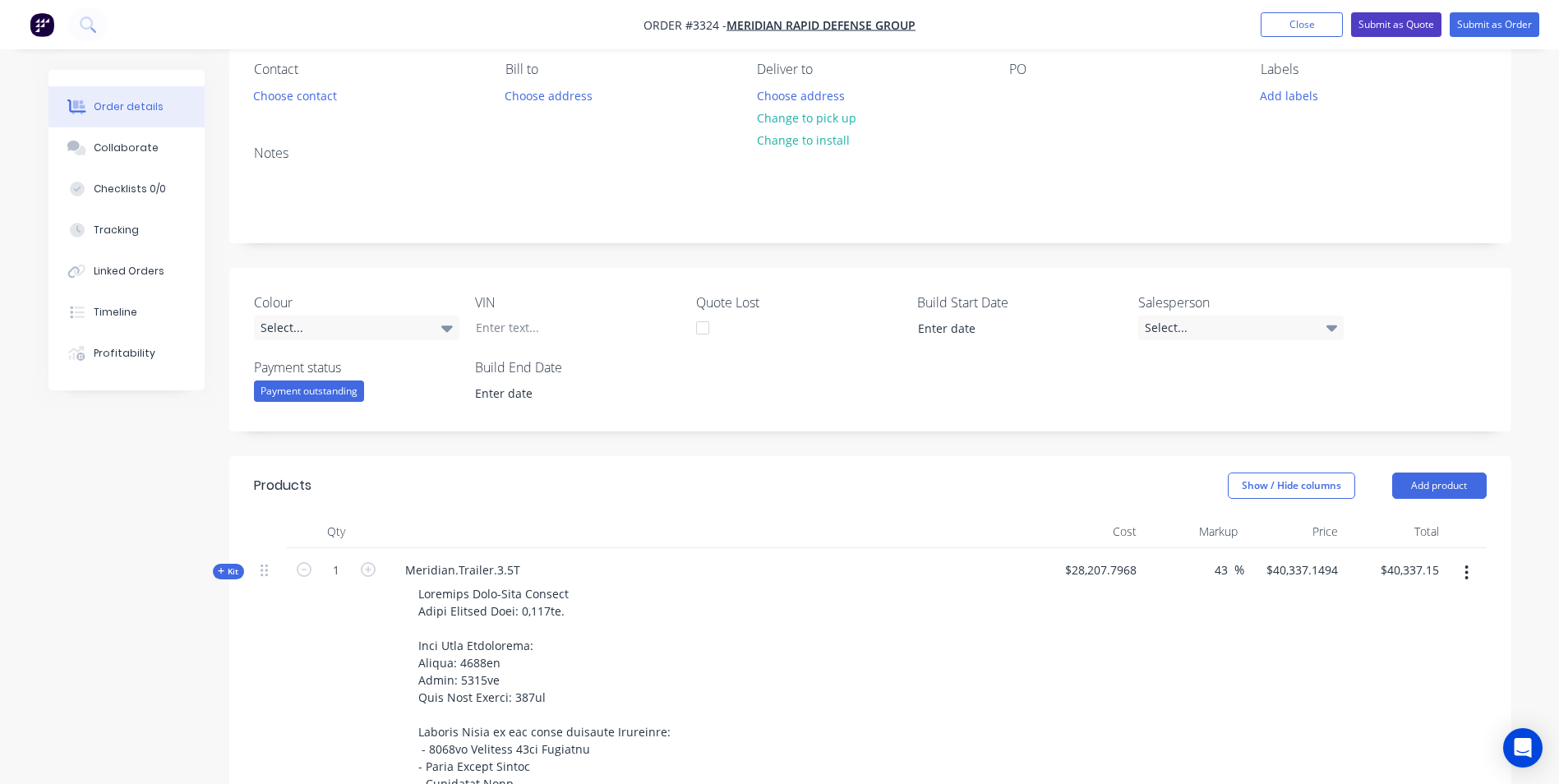
click at [1391, 27] on button "Submit as Quote" at bounding box center [1396, 25] width 90 height 25
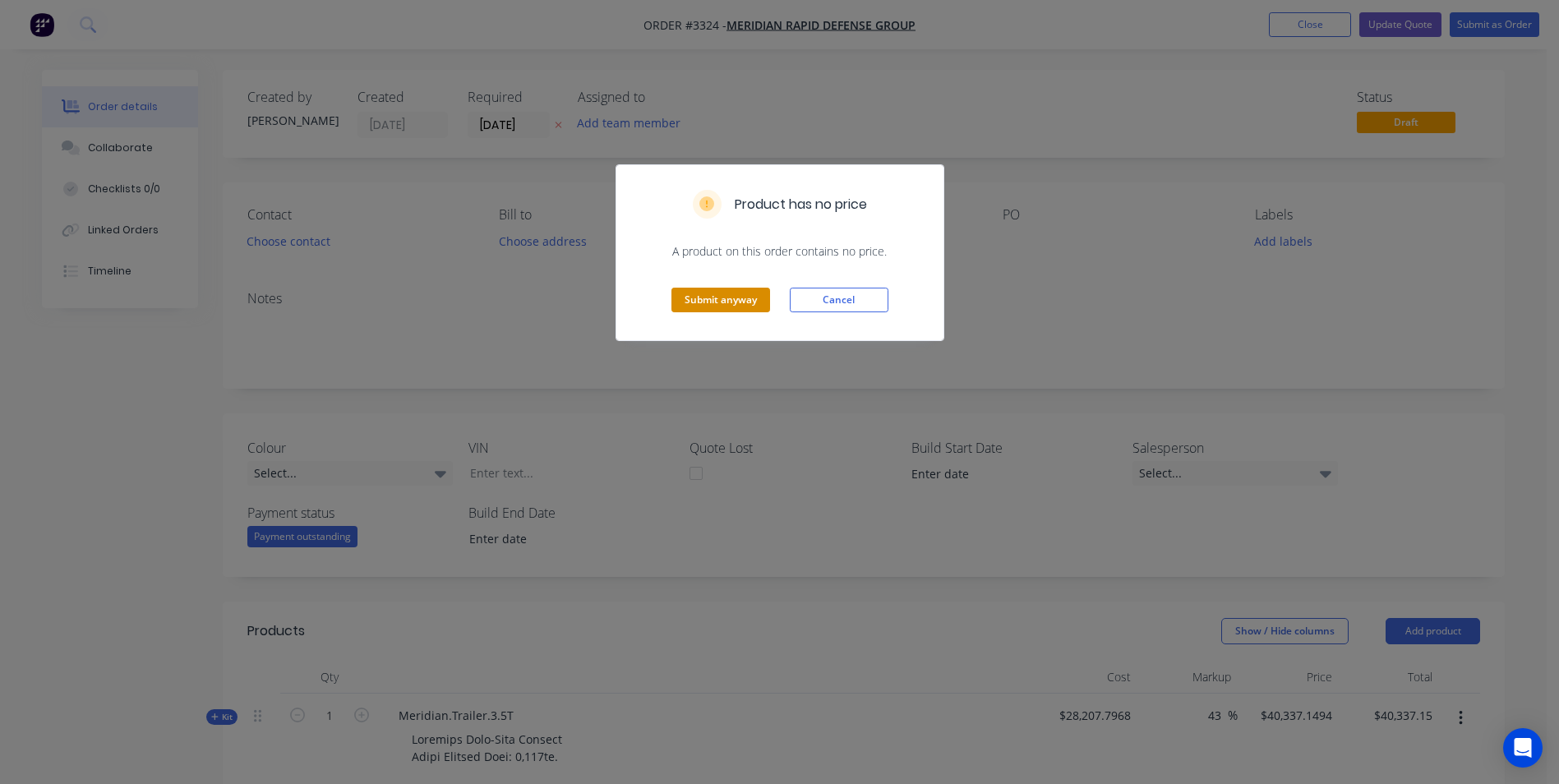
click at [739, 300] on button "Submit anyway" at bounding box center [720, 300] width 98 height 25
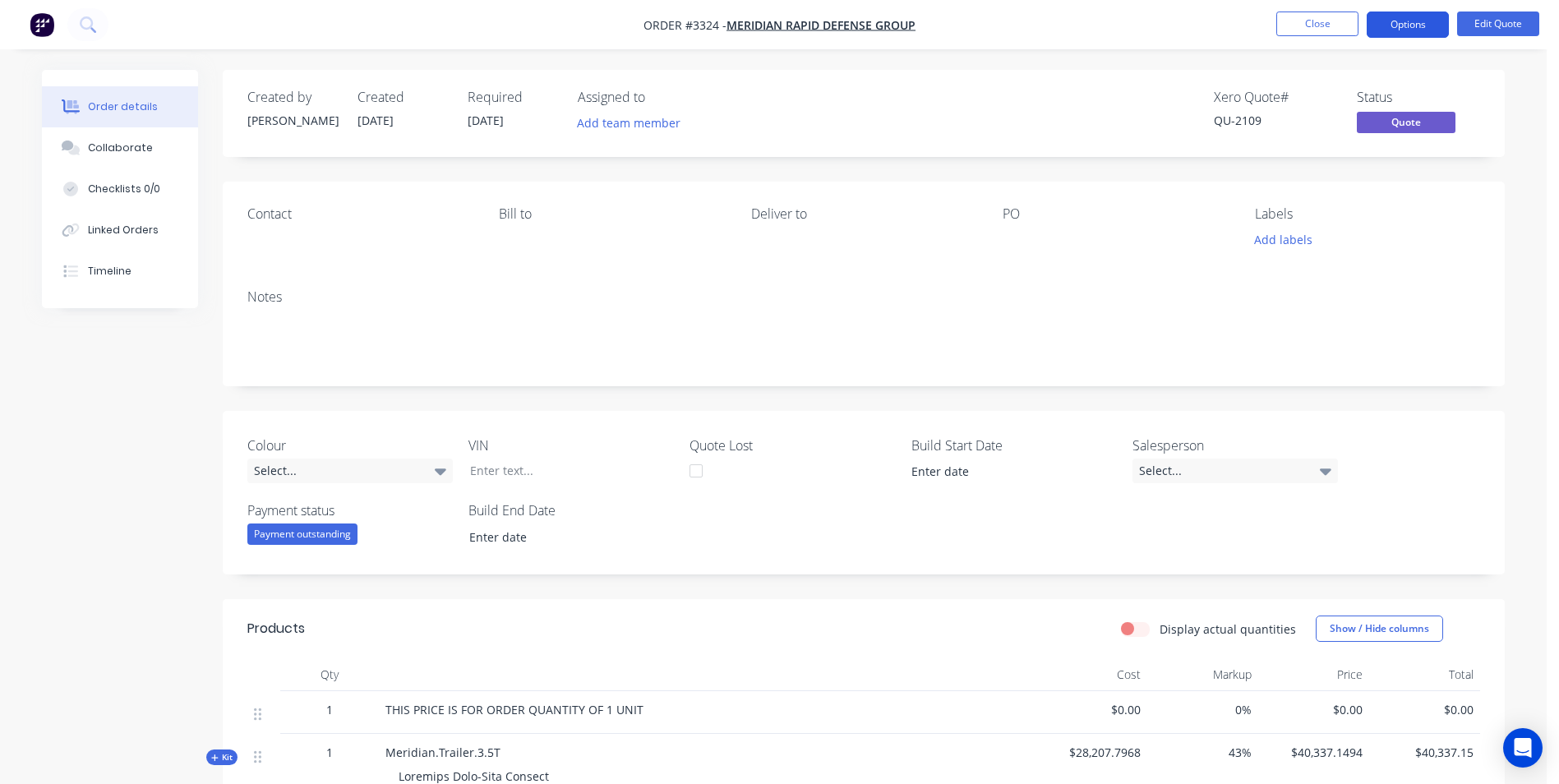
click at [1398, 23] on button "Options" at bounding box center [1408, 25] width 82 height 26
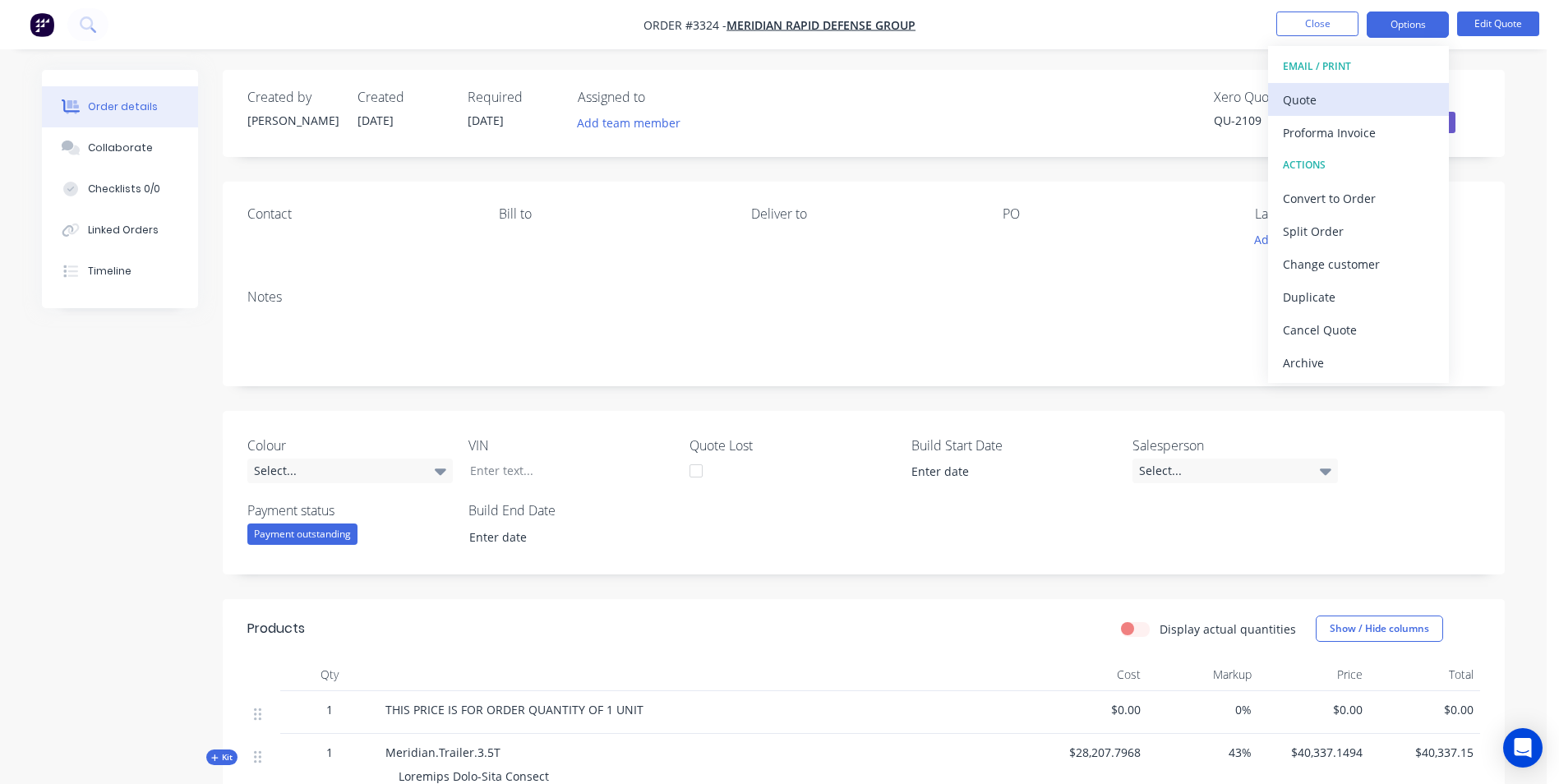
click at [1319, 99] on div "Quote" at bounding box center [1359, 100] width 151 height 24
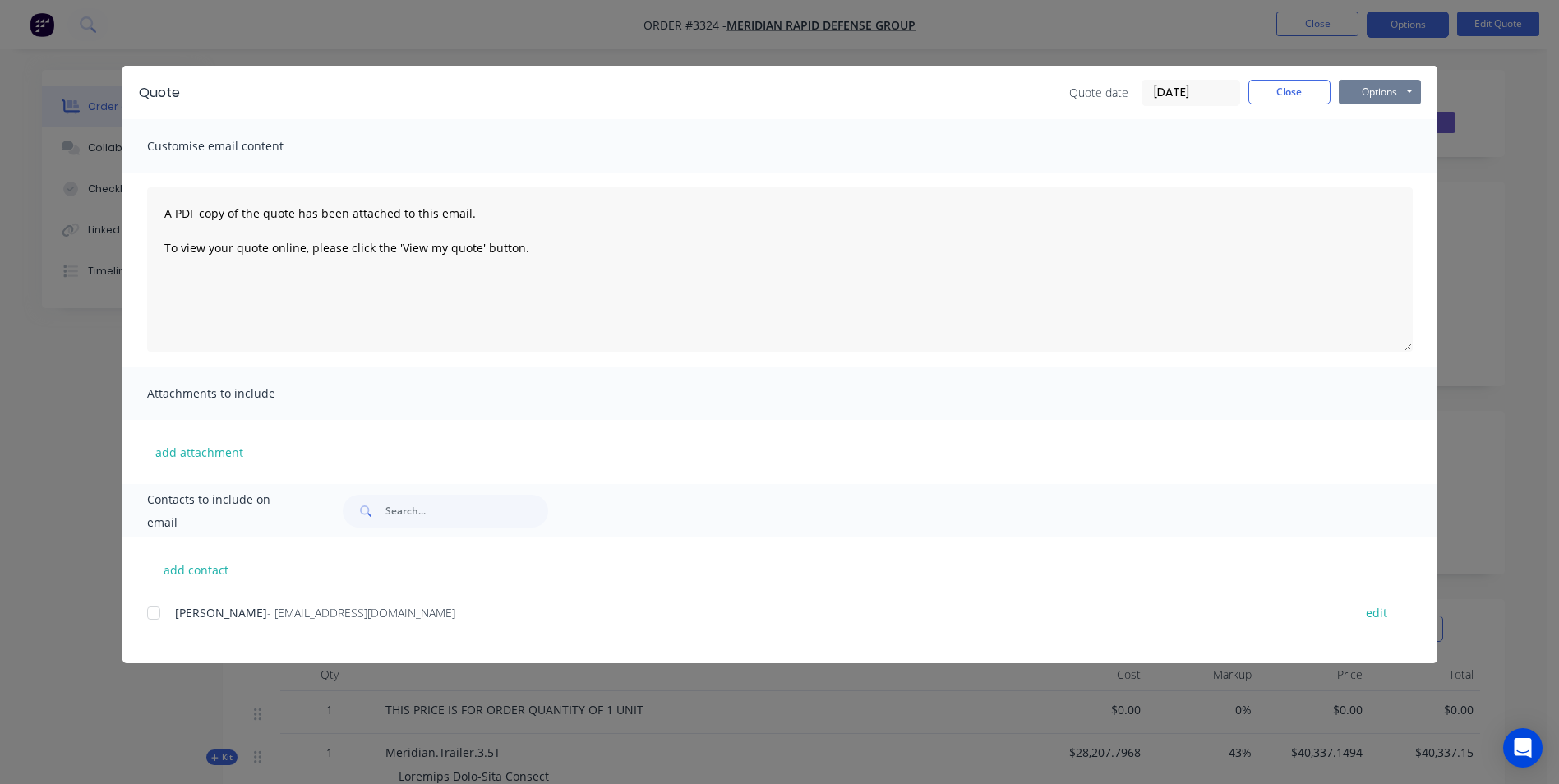
click at [1376, 89] on button "Options" at bounding box center [1380, 92] width 82 height 25
click at [1385, 150] on button "Print" at bounding box center [1391, 148] width 106 height 27
click at [1278, 97] on button "Close" at bounding box center [1289, 92] width 82 height 25
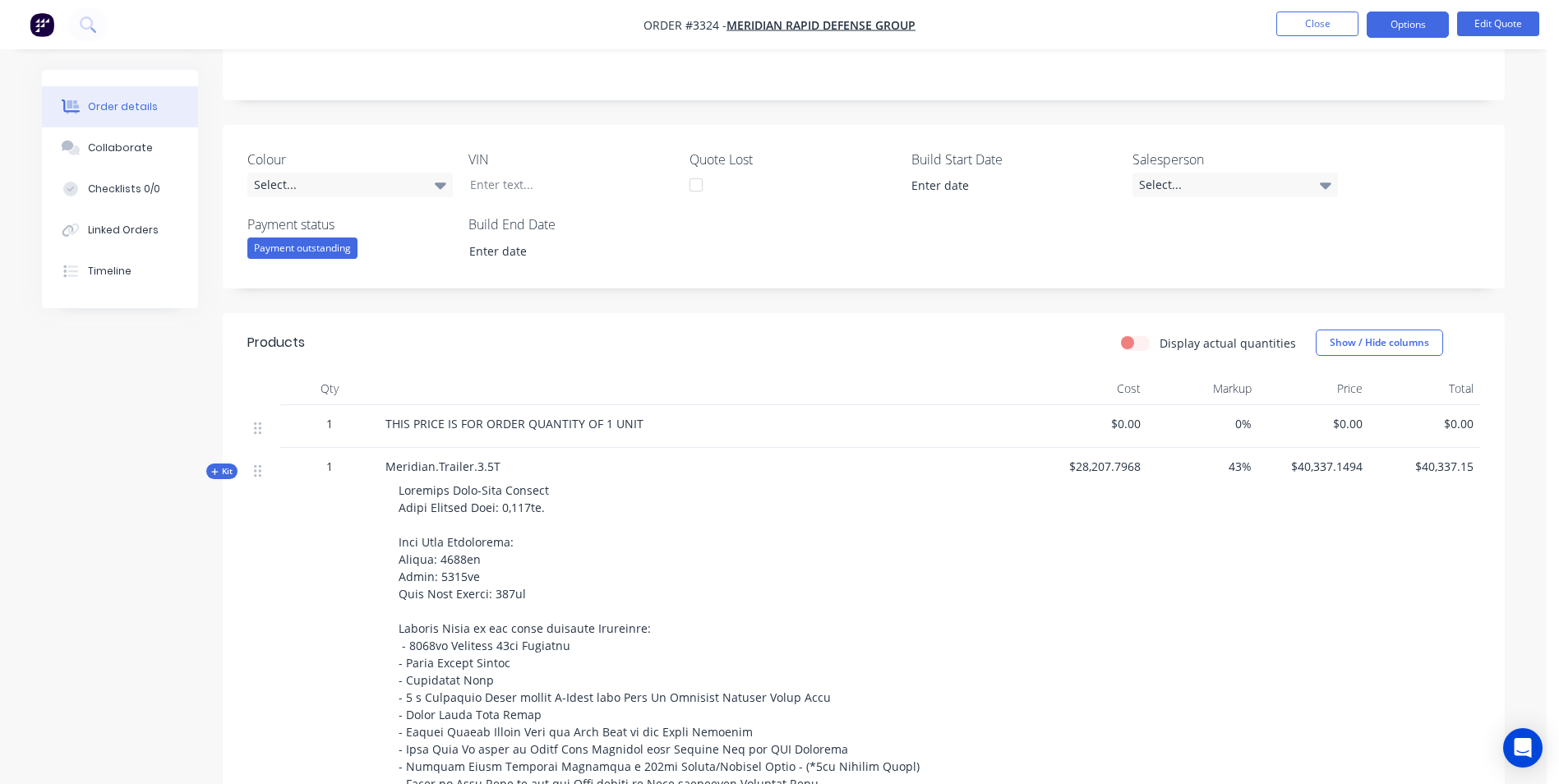
scroll to position [575, 0]
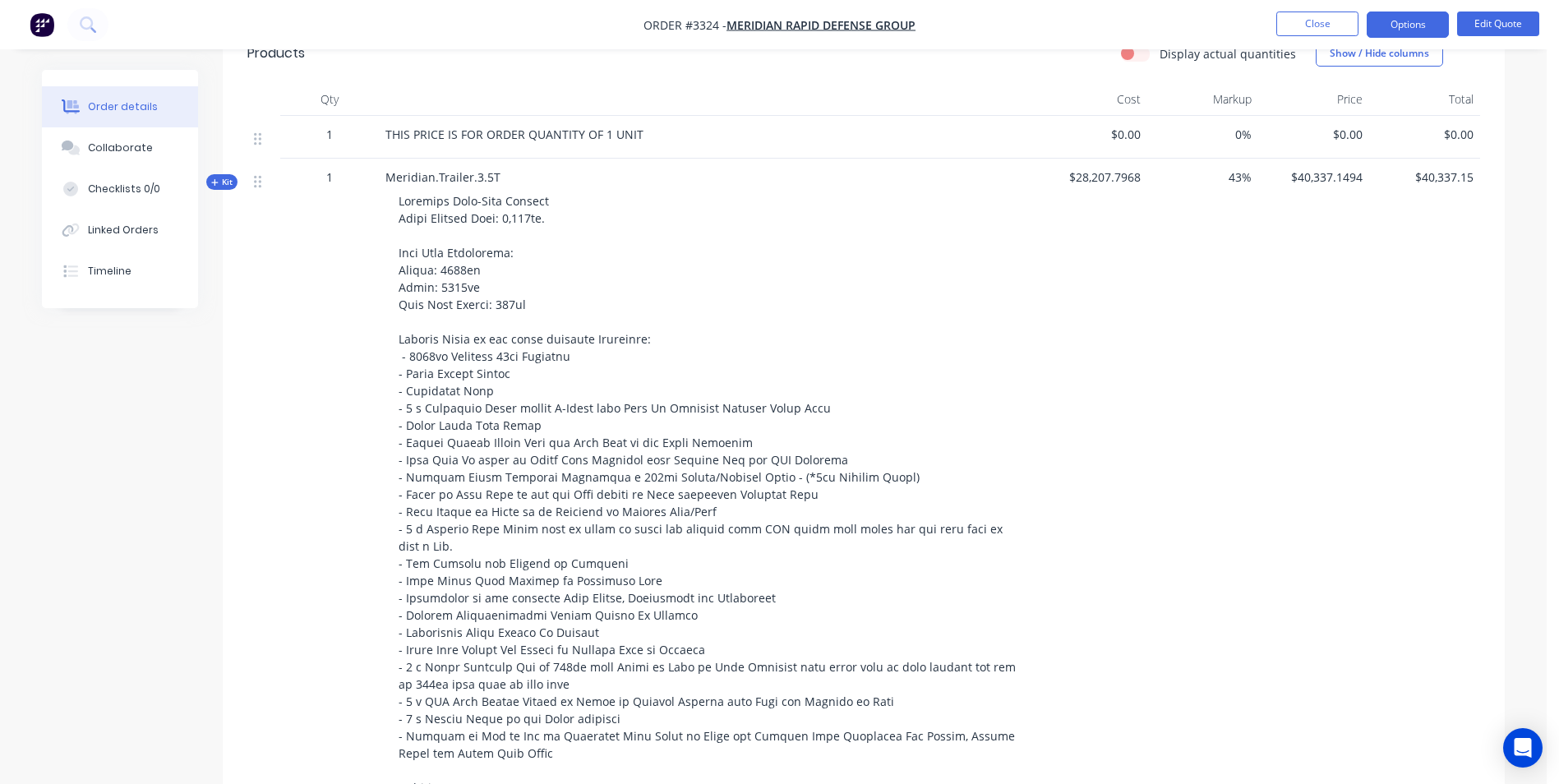
drag, startPoint x: 224, startPoint y: 181, endPoint x: 362, endPoint y: 265, distance: 161.6
click at [224, 181] on span "Kit" at bounding box center [221, 182] width 21 height 13
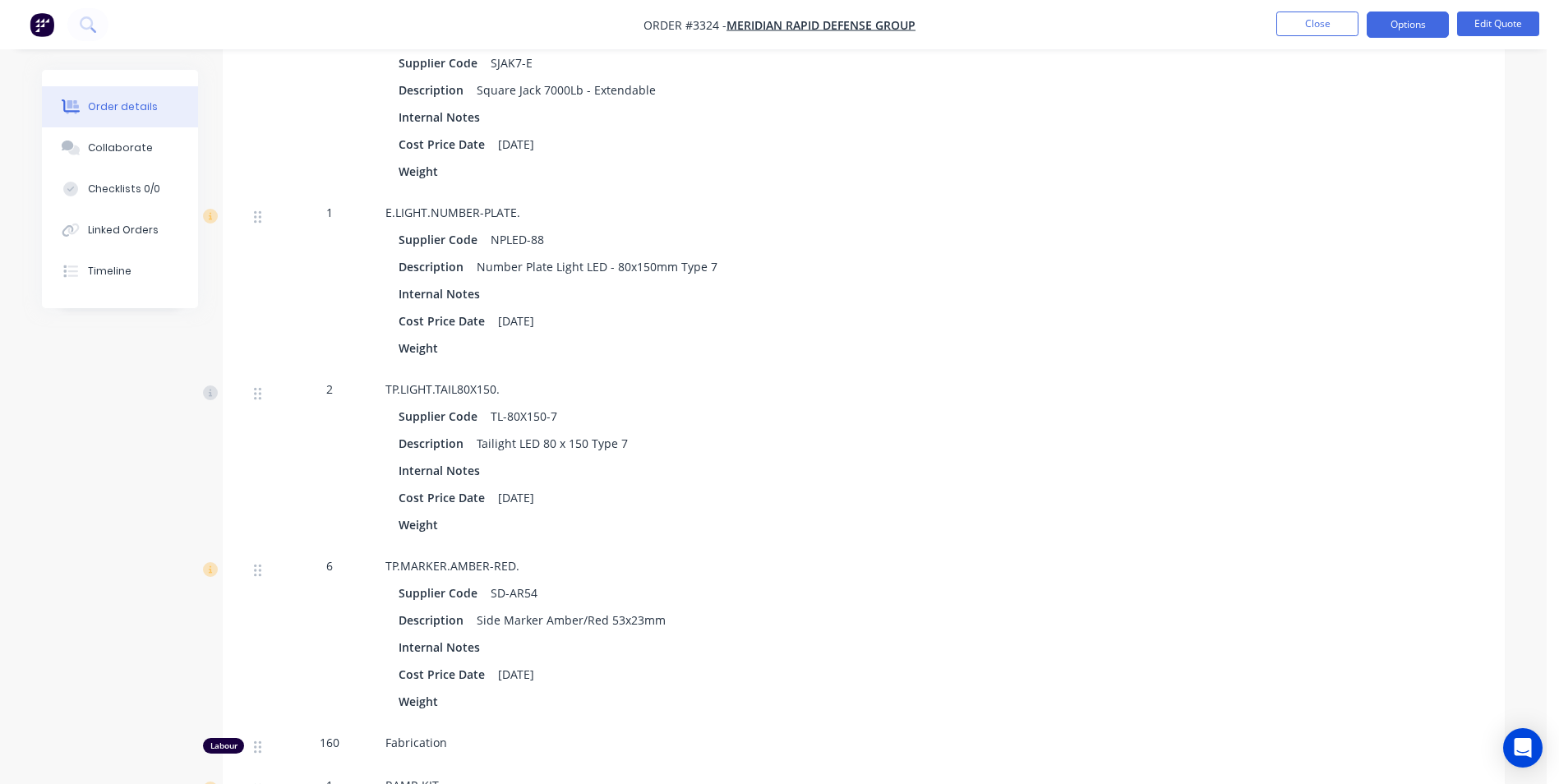
scroll to position [5999, 0]
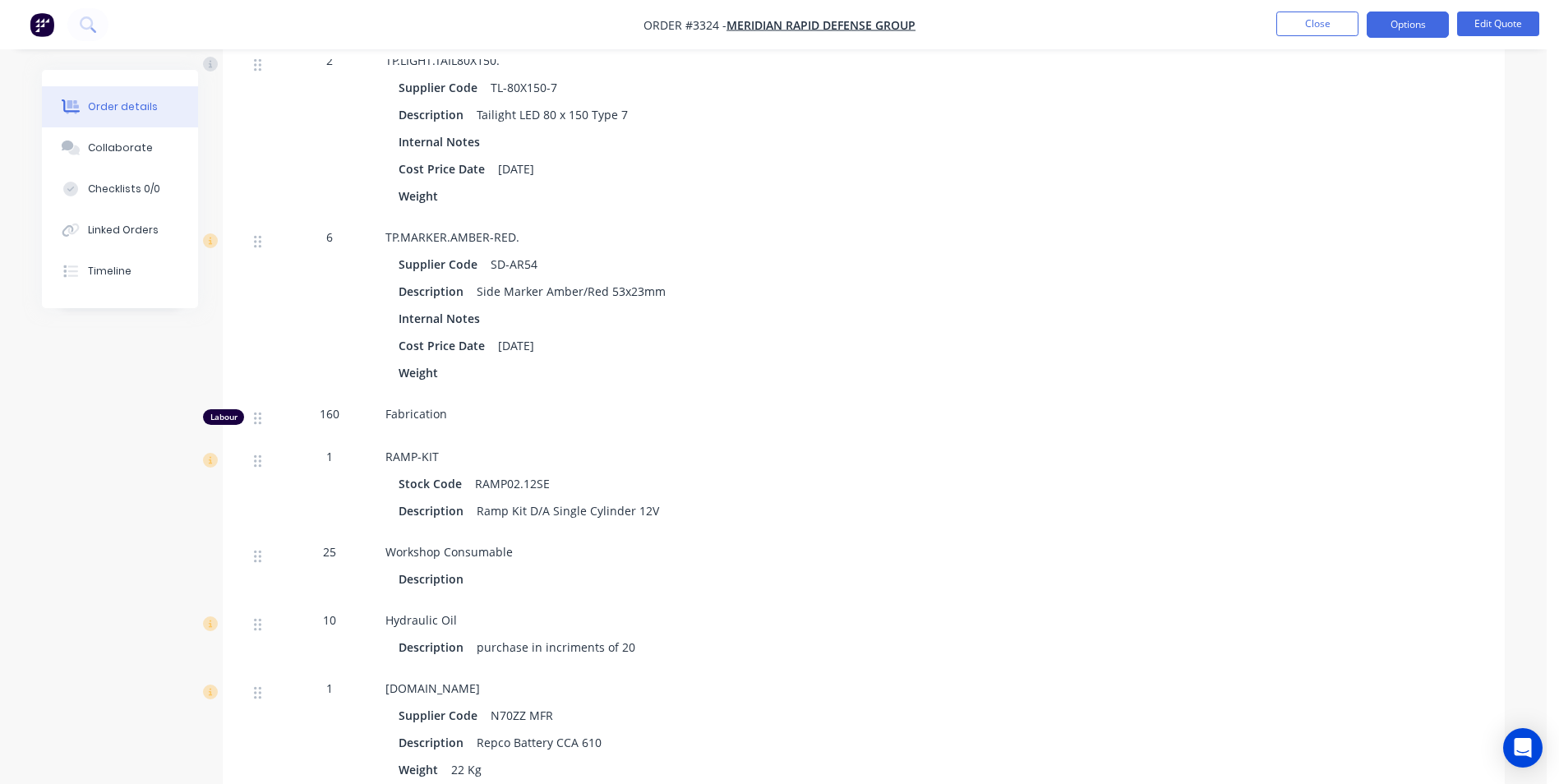
click at [340, 405] on div "160" at bounding box center [330, 413] width 86 height 17
click at [334, 405] on span "160" at bounding box center [330, 413] width 20 height 17
click at [333, 405] on span "160" at bounding box center [330, 413] width 20 height 17
click at [1396, 27] on button "Options" at bounding box center [1408, 25] width 82 height 26
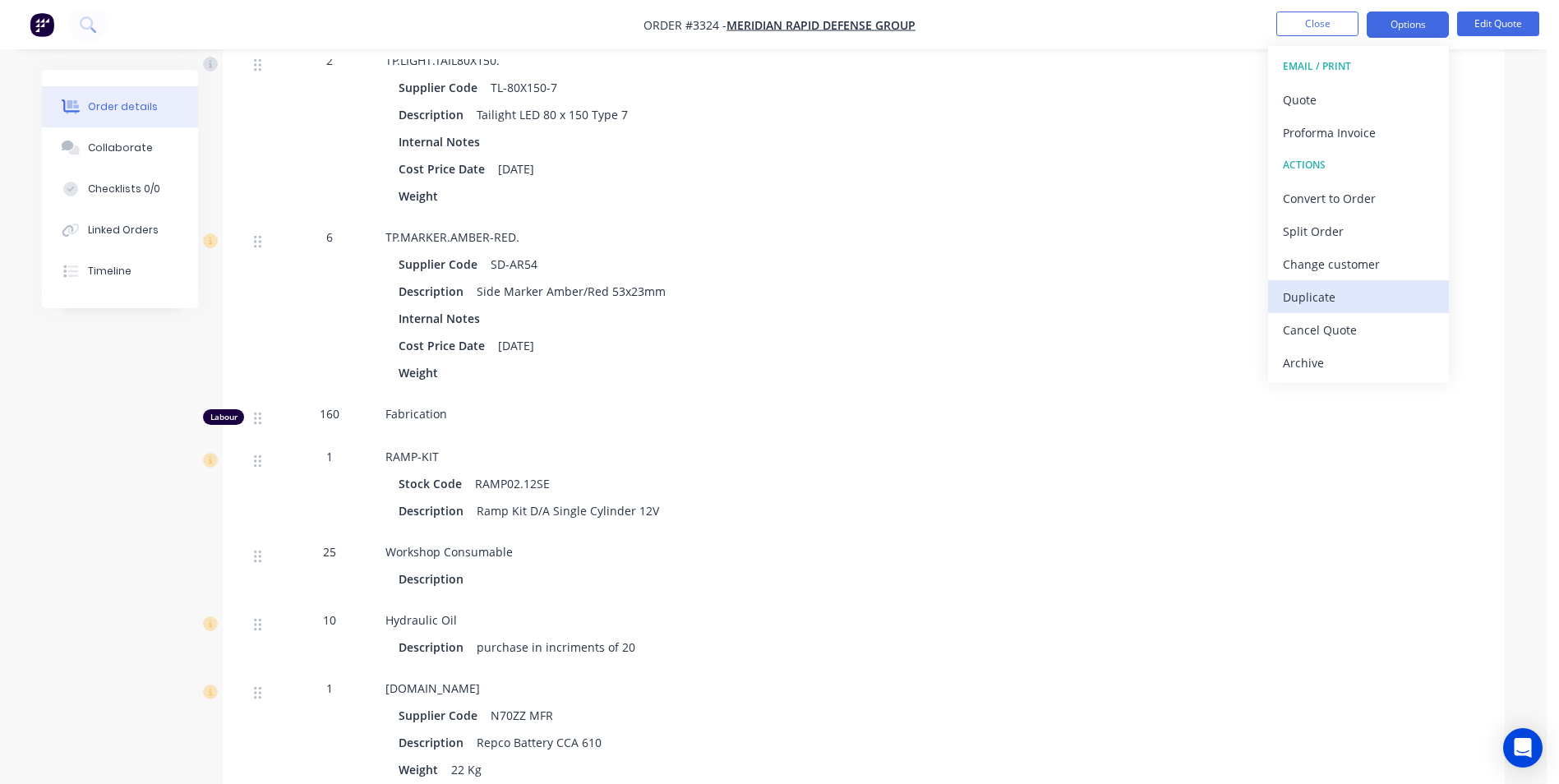
click at [1307, 291] on div "Duplicate" at bounding box center [1359, 297] width 151 height 24
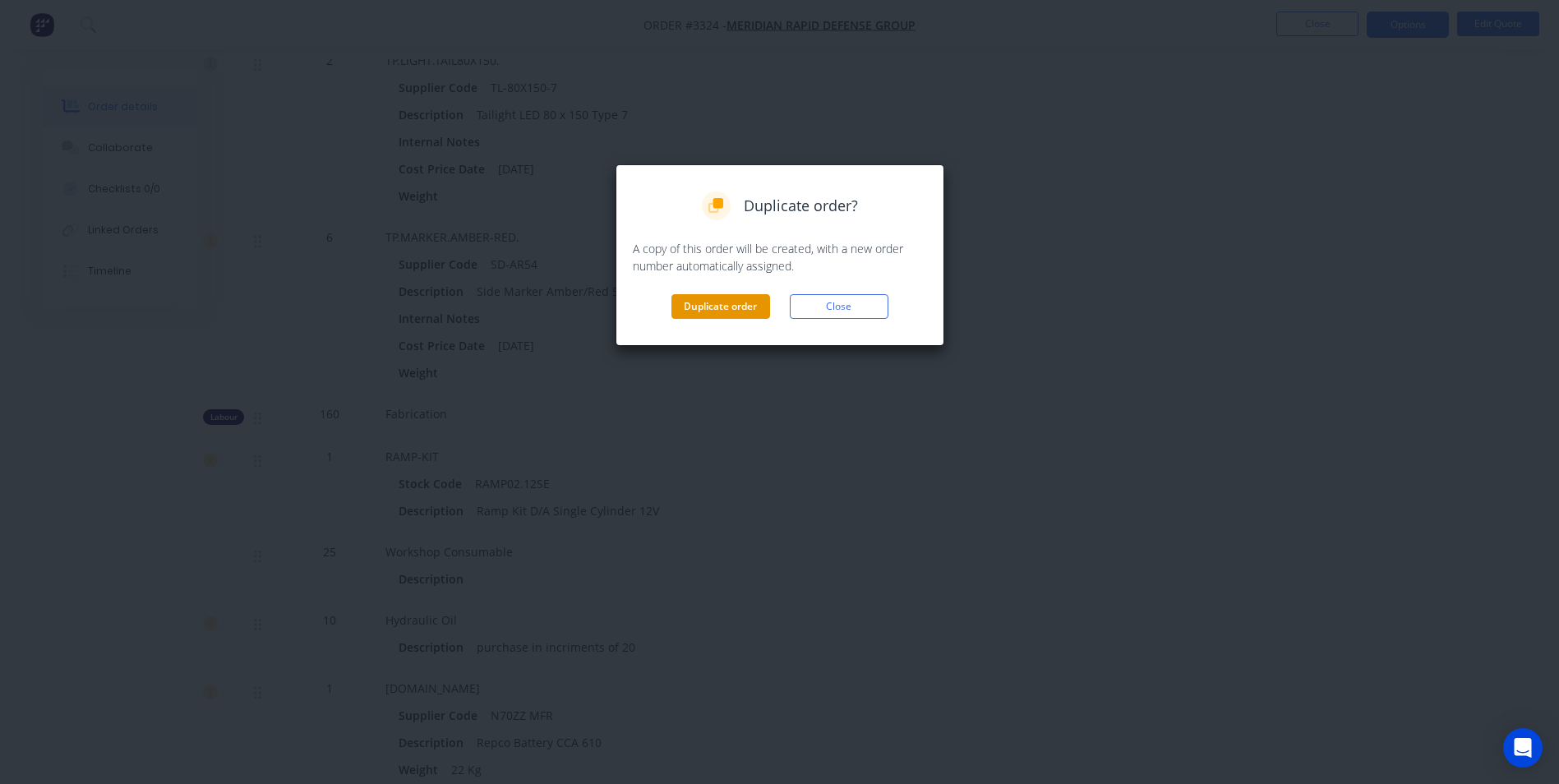
click at [737, 308] on button "Duplicate order" at bounding box center [720, 306] width 98 height 25
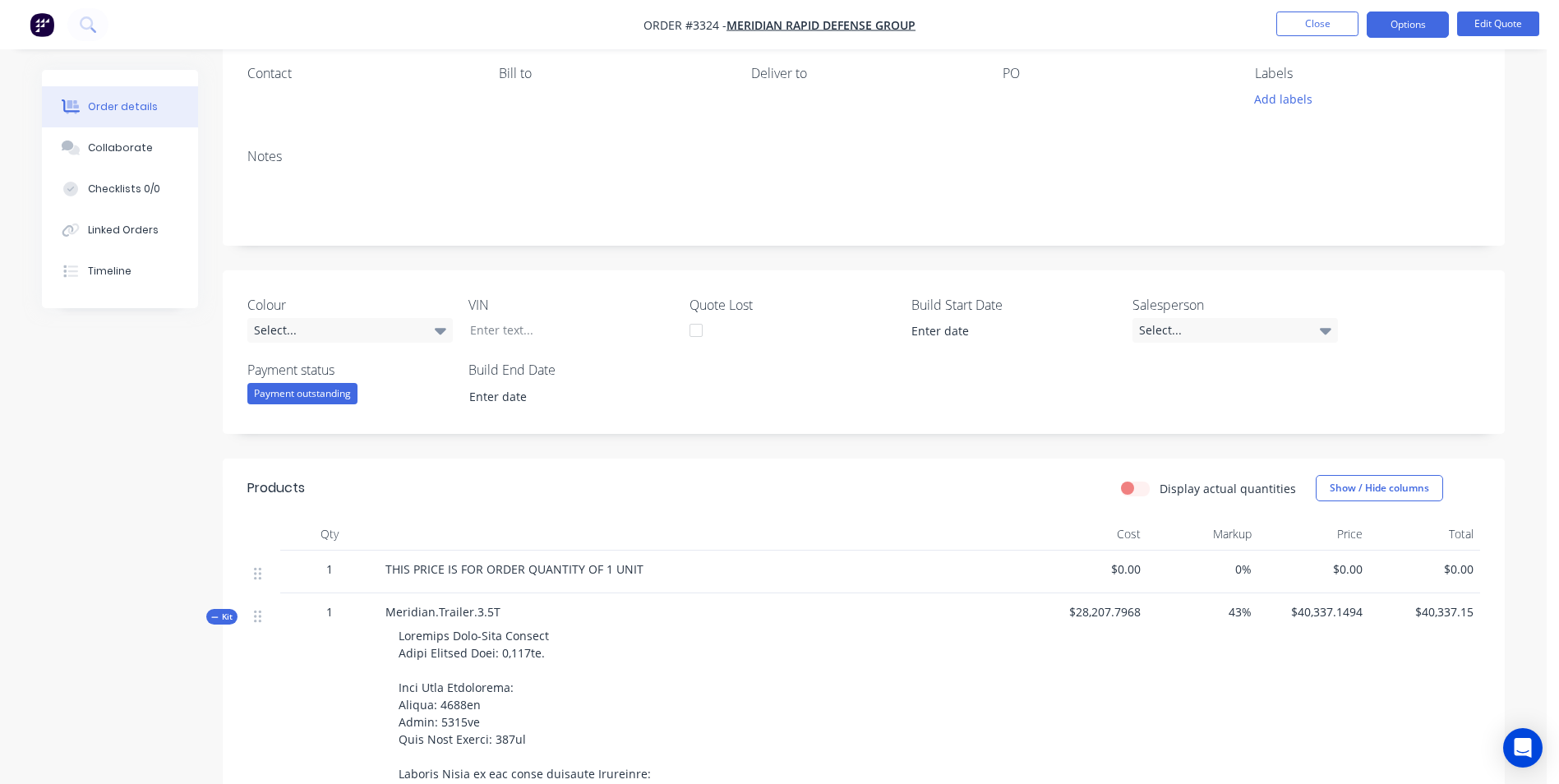
scroll to position [0, 0]
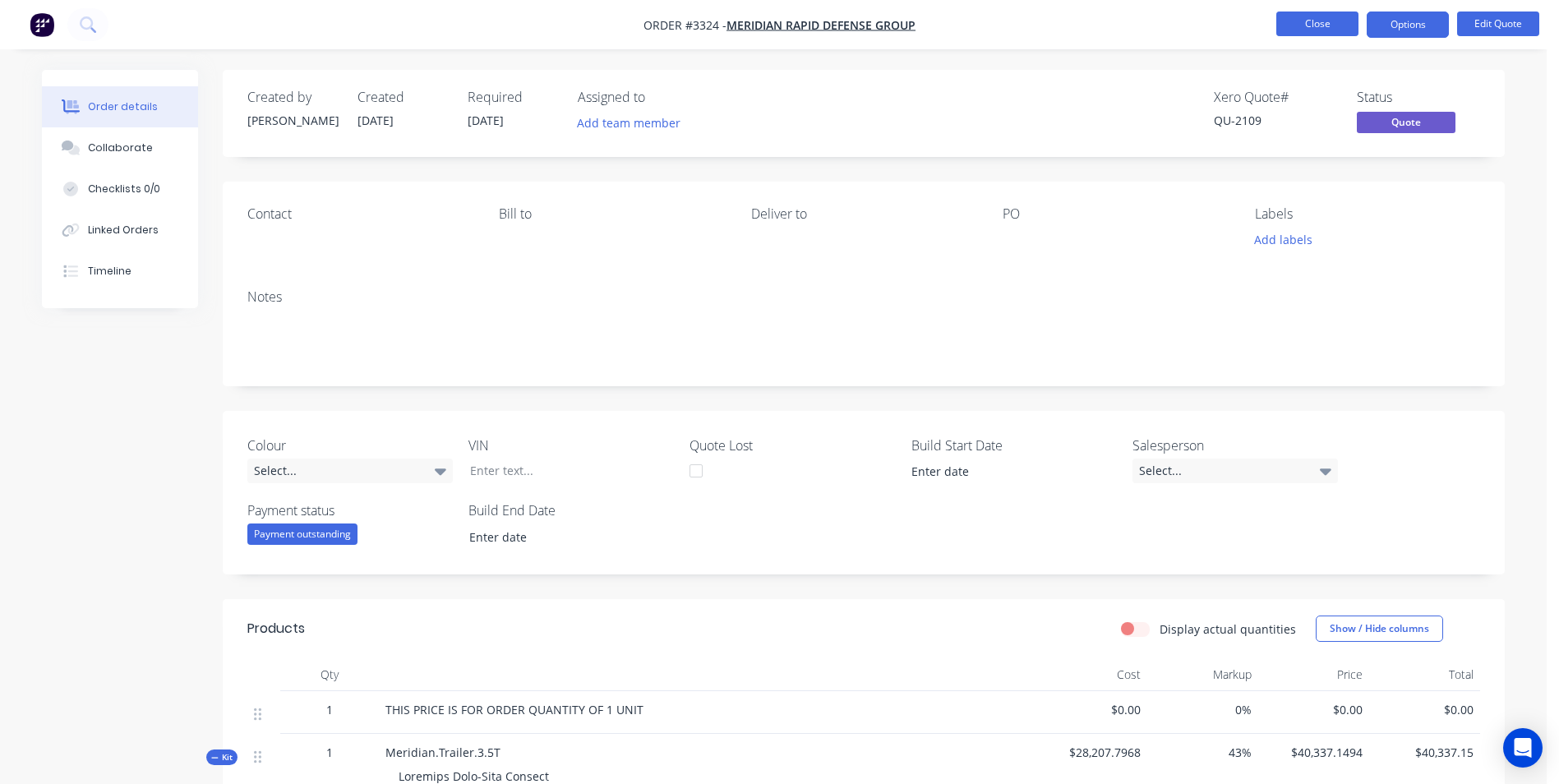
click at [1318, 25] on button "Close" at bounding box center [1318, 24] width 82 height 25
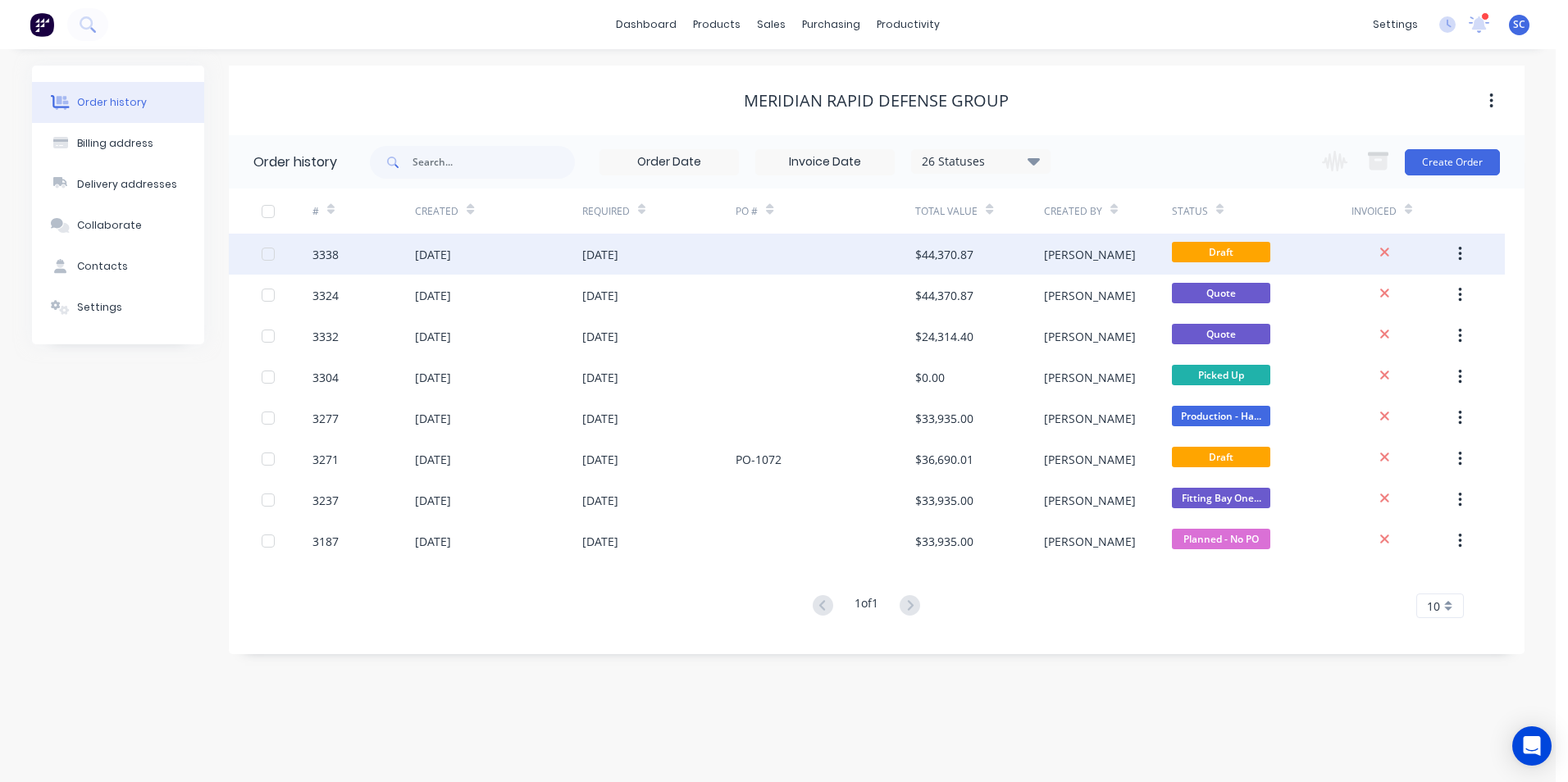
click at [839, 256] on div at bounding box center [826, 253] width 180 height 41
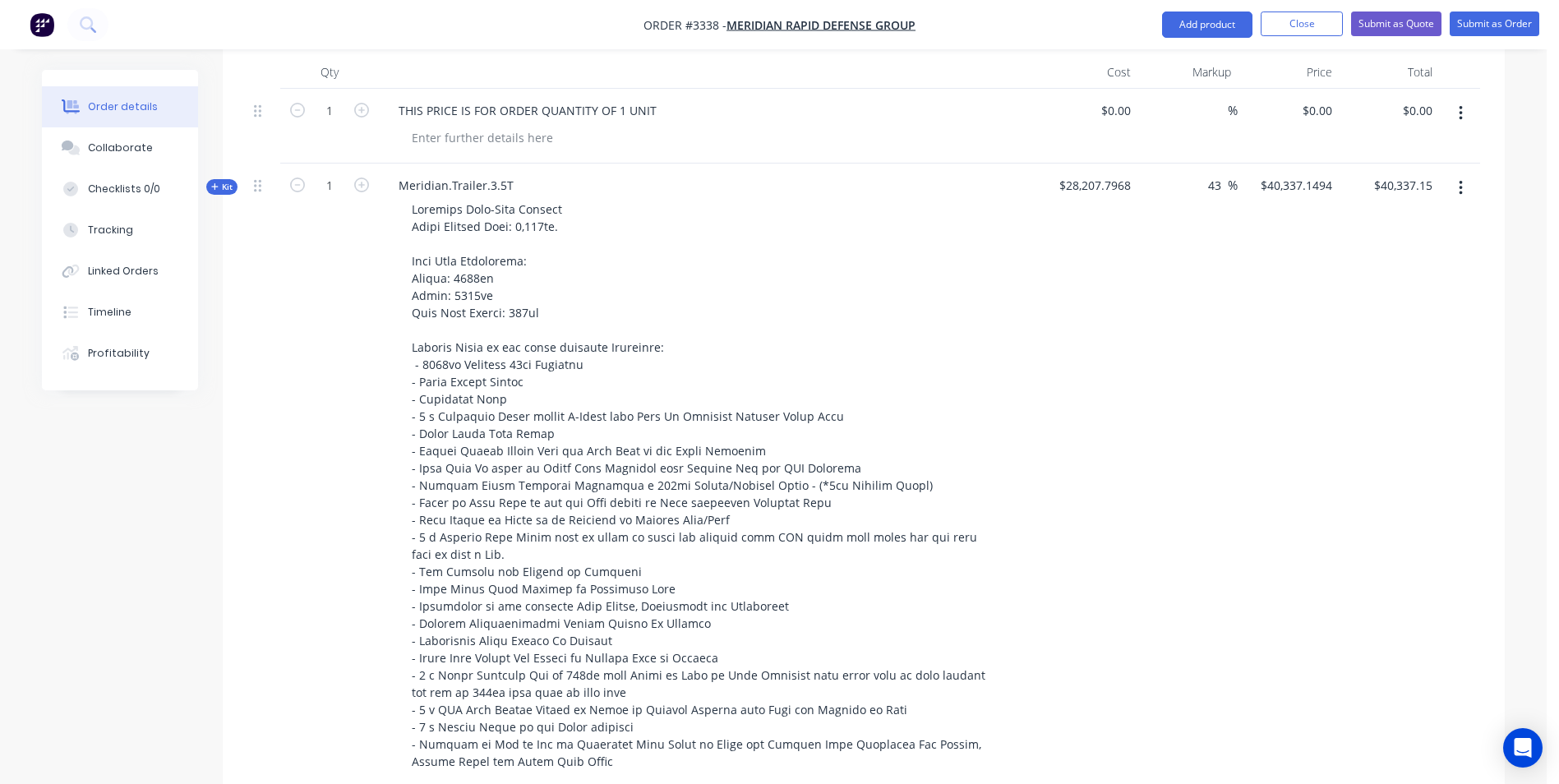
scroll to position [493, 0]
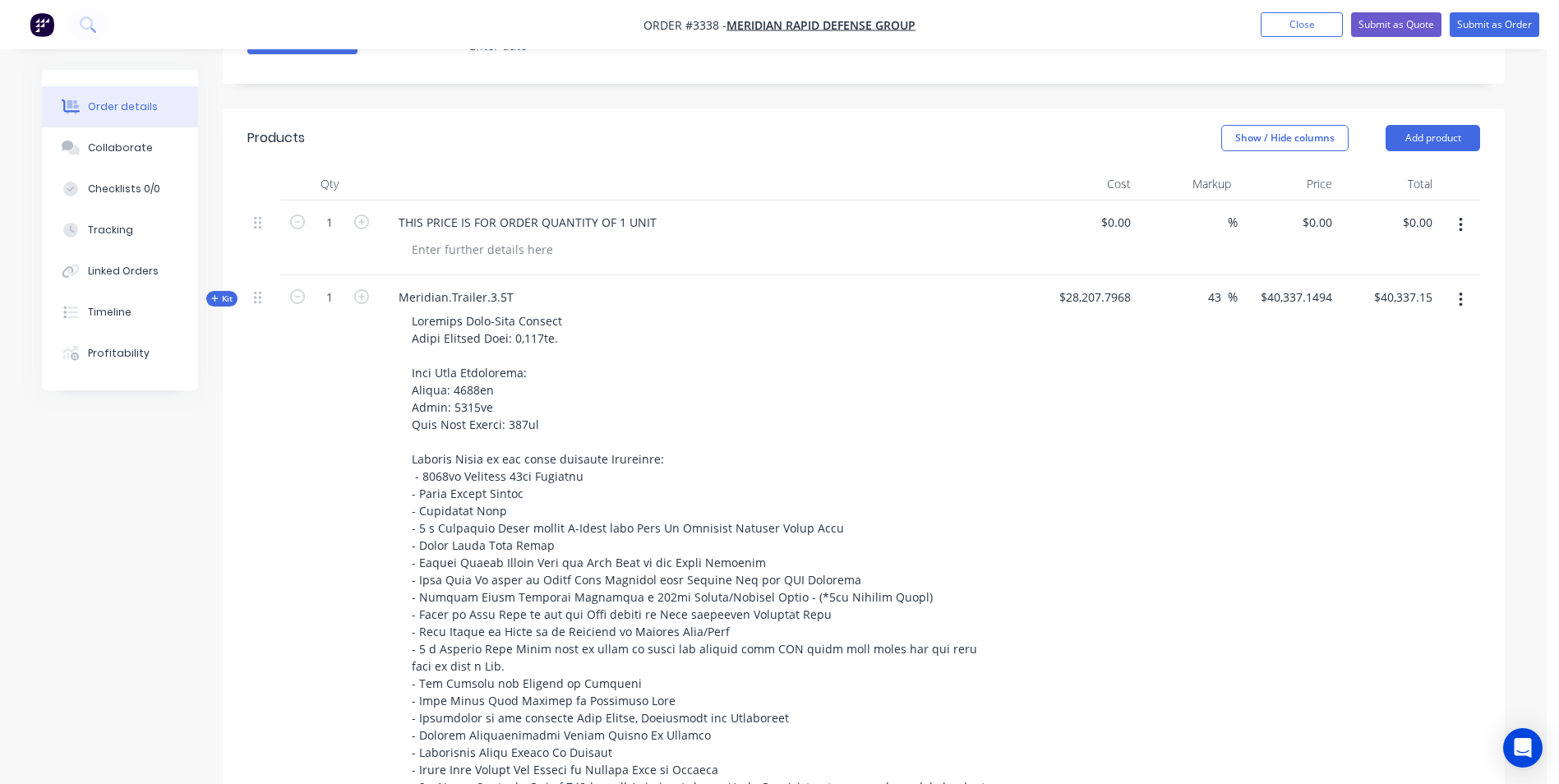
click at [221, 298] on span "Kit" at bounding box center [221, 299] width 21 height 13
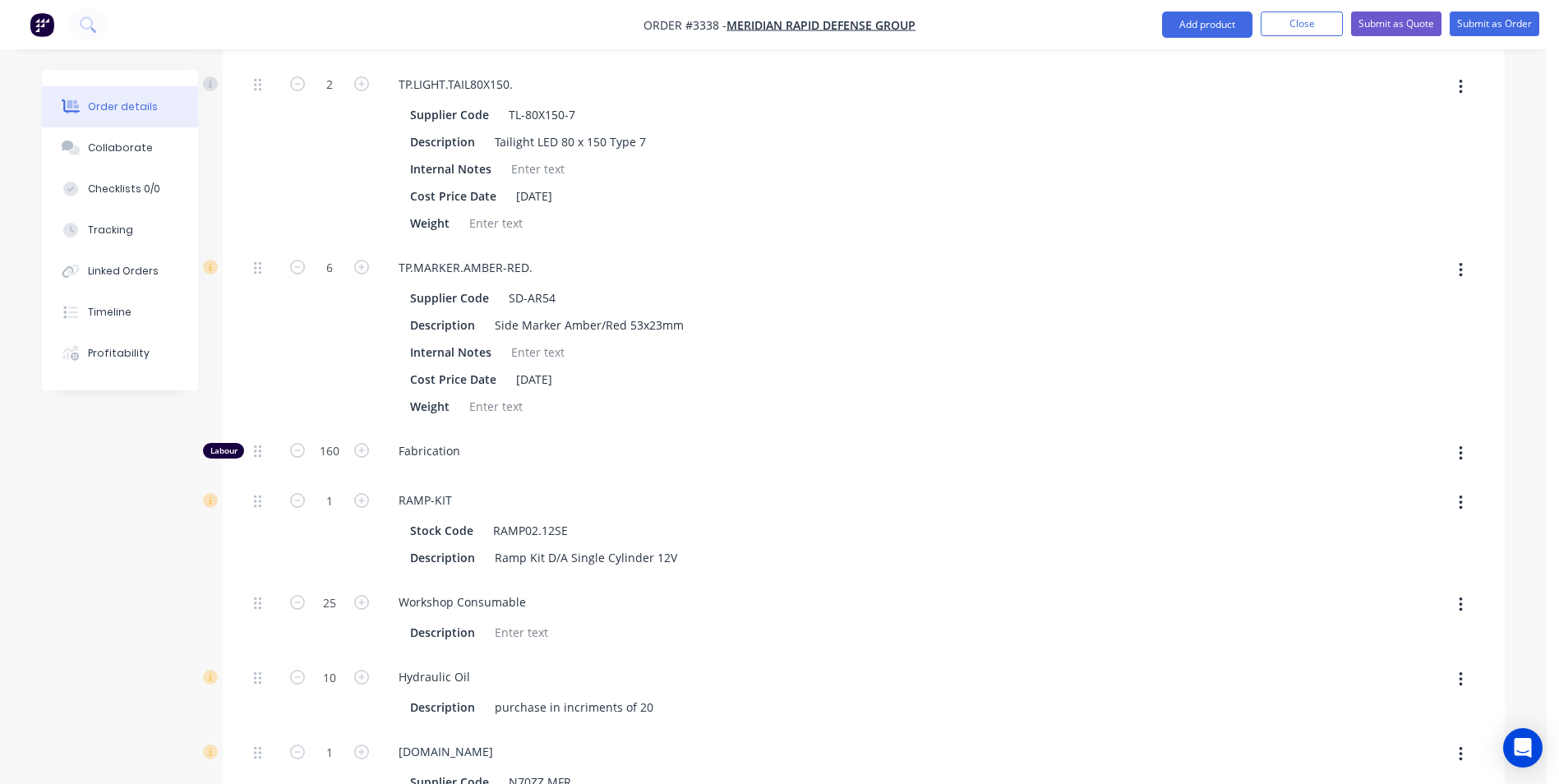
scroll to position [6409, 0]
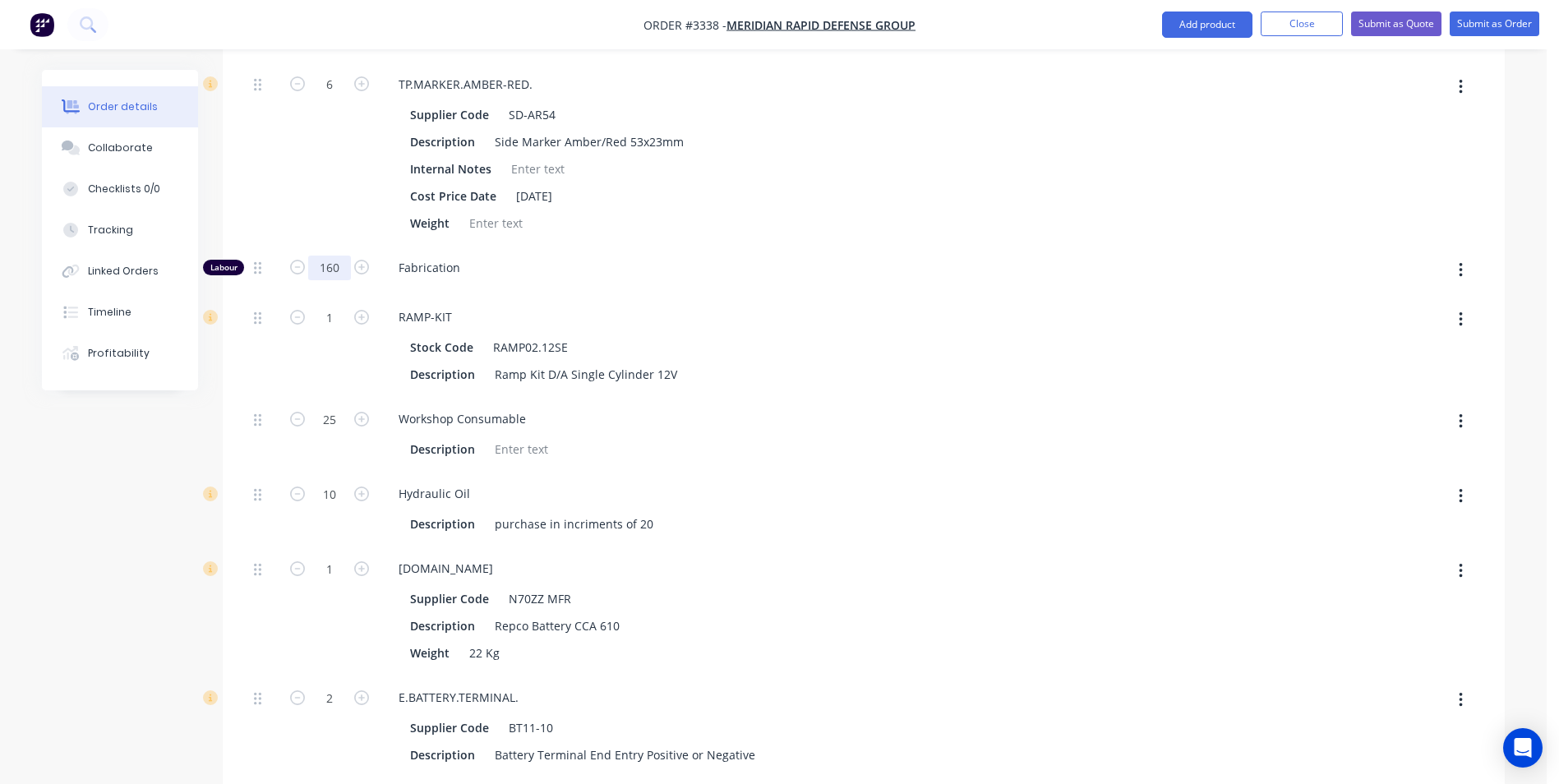
type input "140"
type input "$38,764.1494"
type input "$38,764.15"
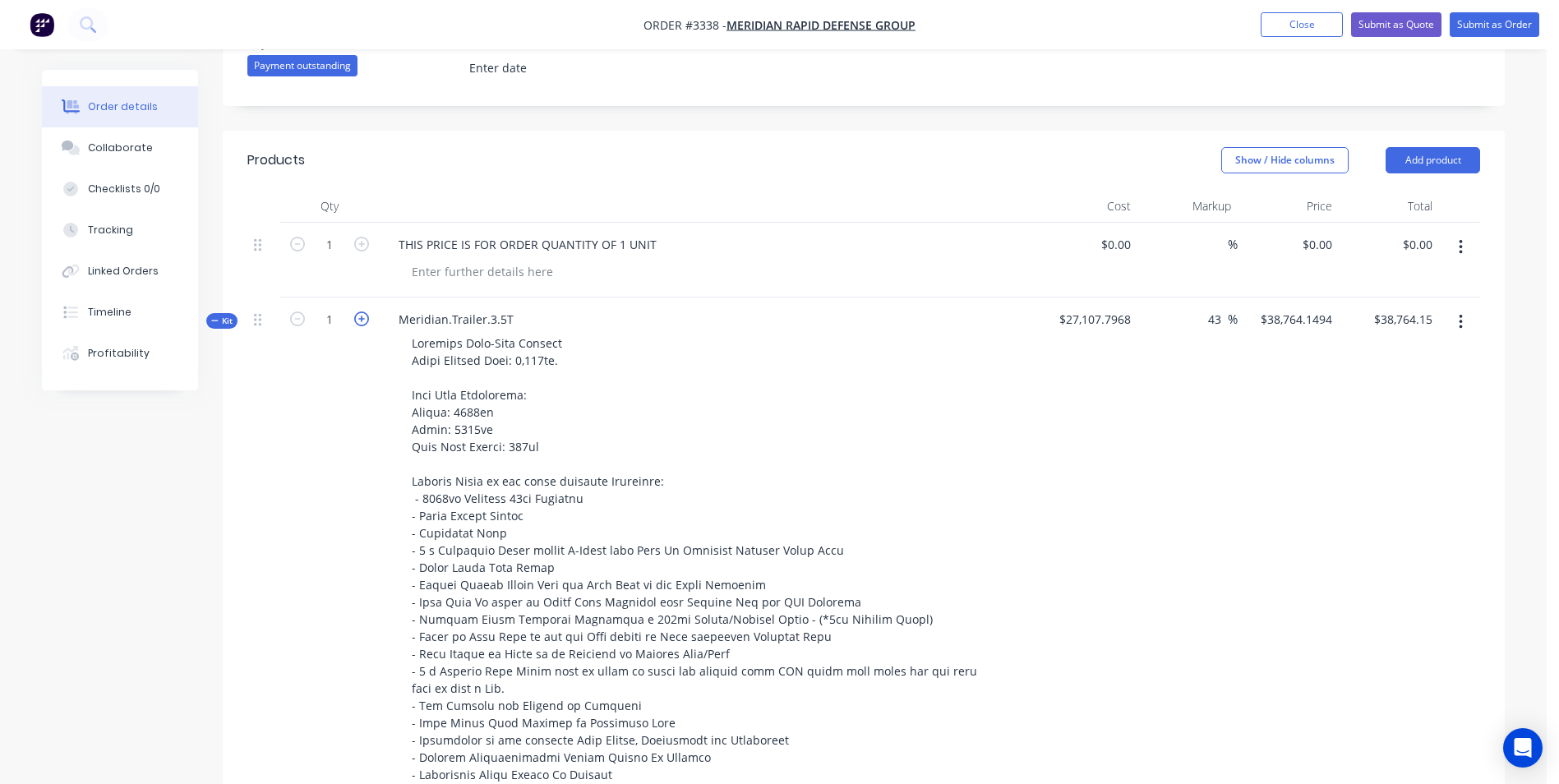
scroll to position [523, 0]
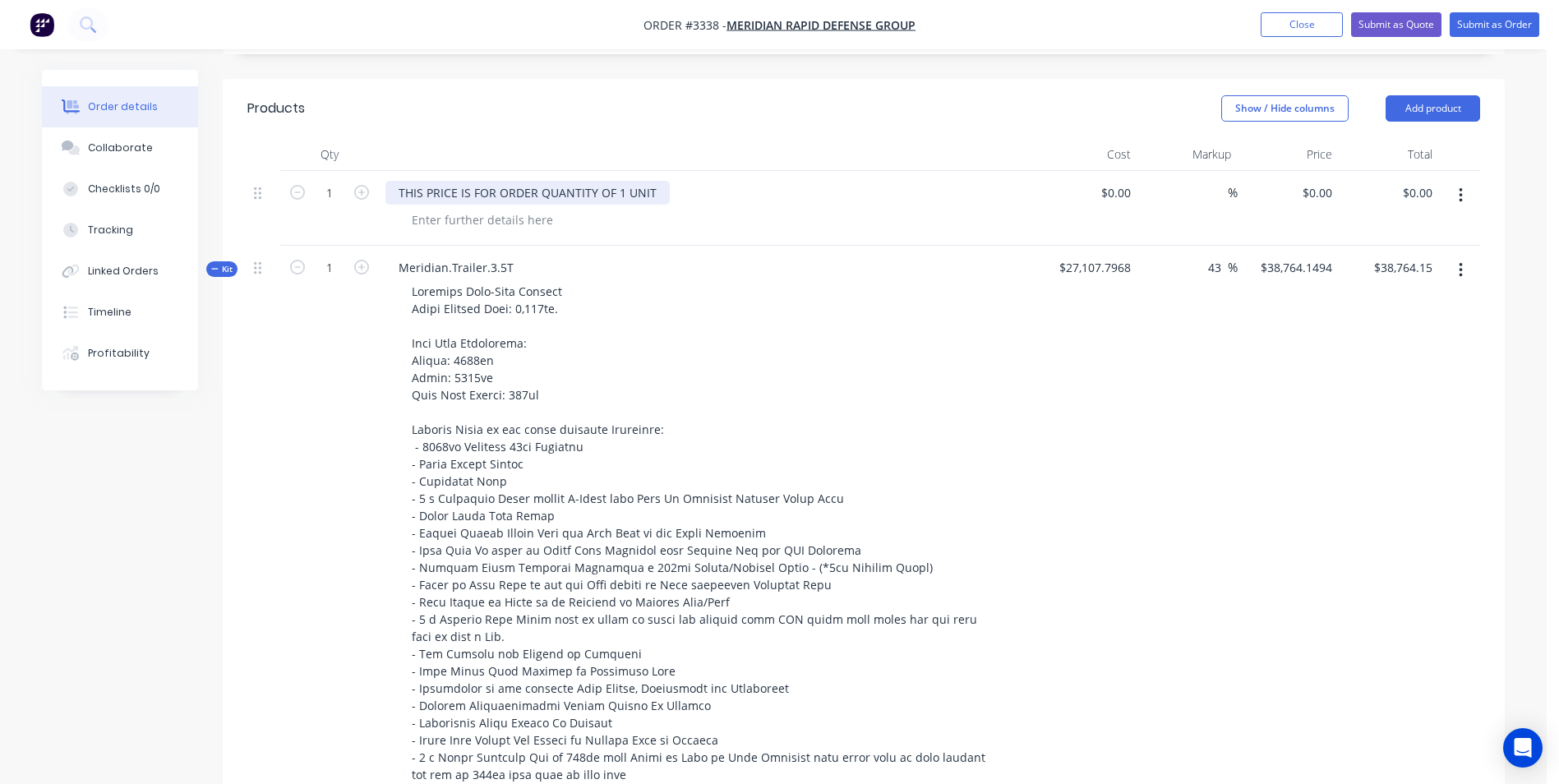
click at [622, 191] on div "THIS PRICE IS FOR ORDER QUANTITY OF 1 UNIT" at bounding box center [527, 193] width 284 height 24
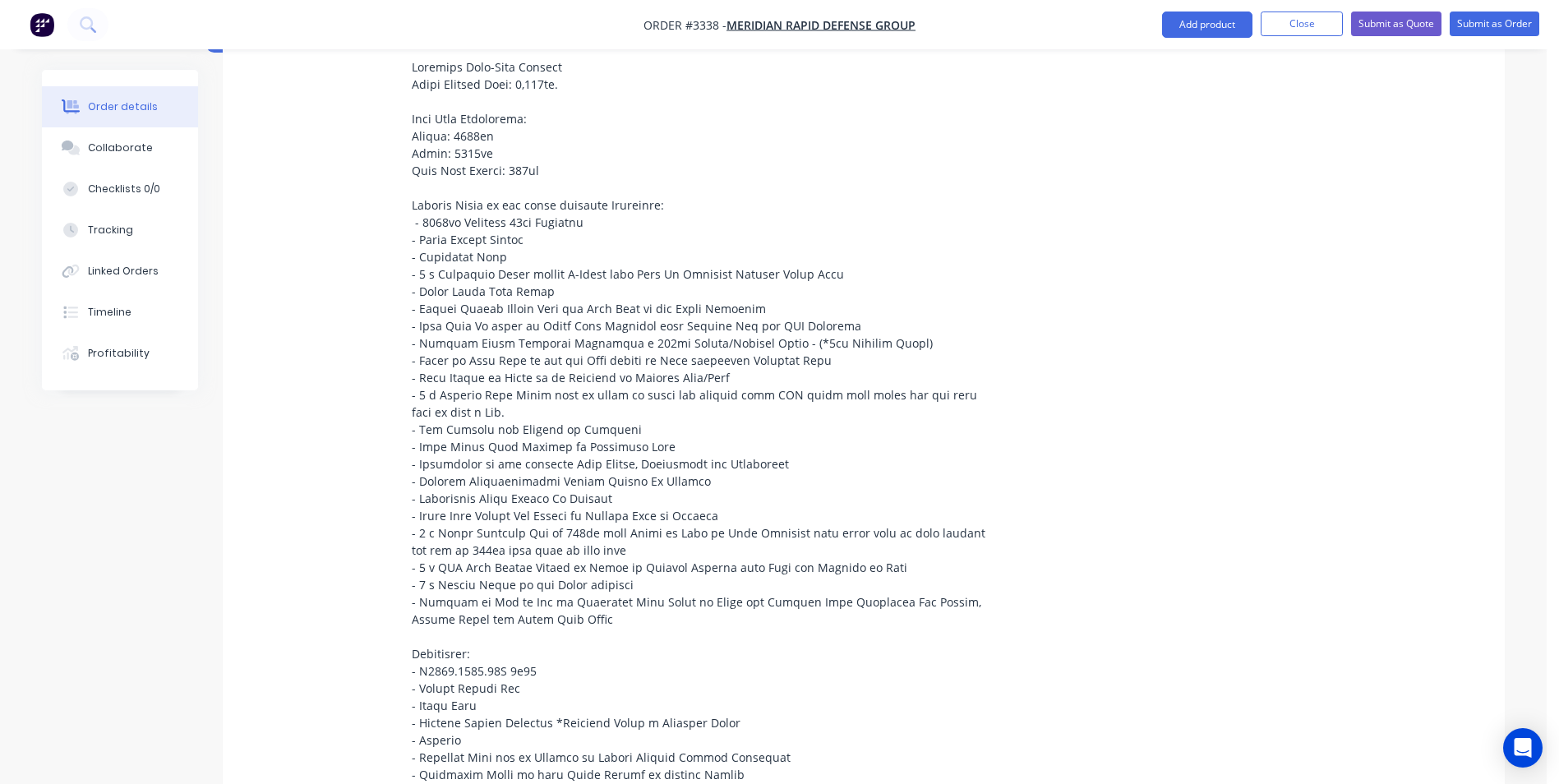
scroll to position [605, 0]
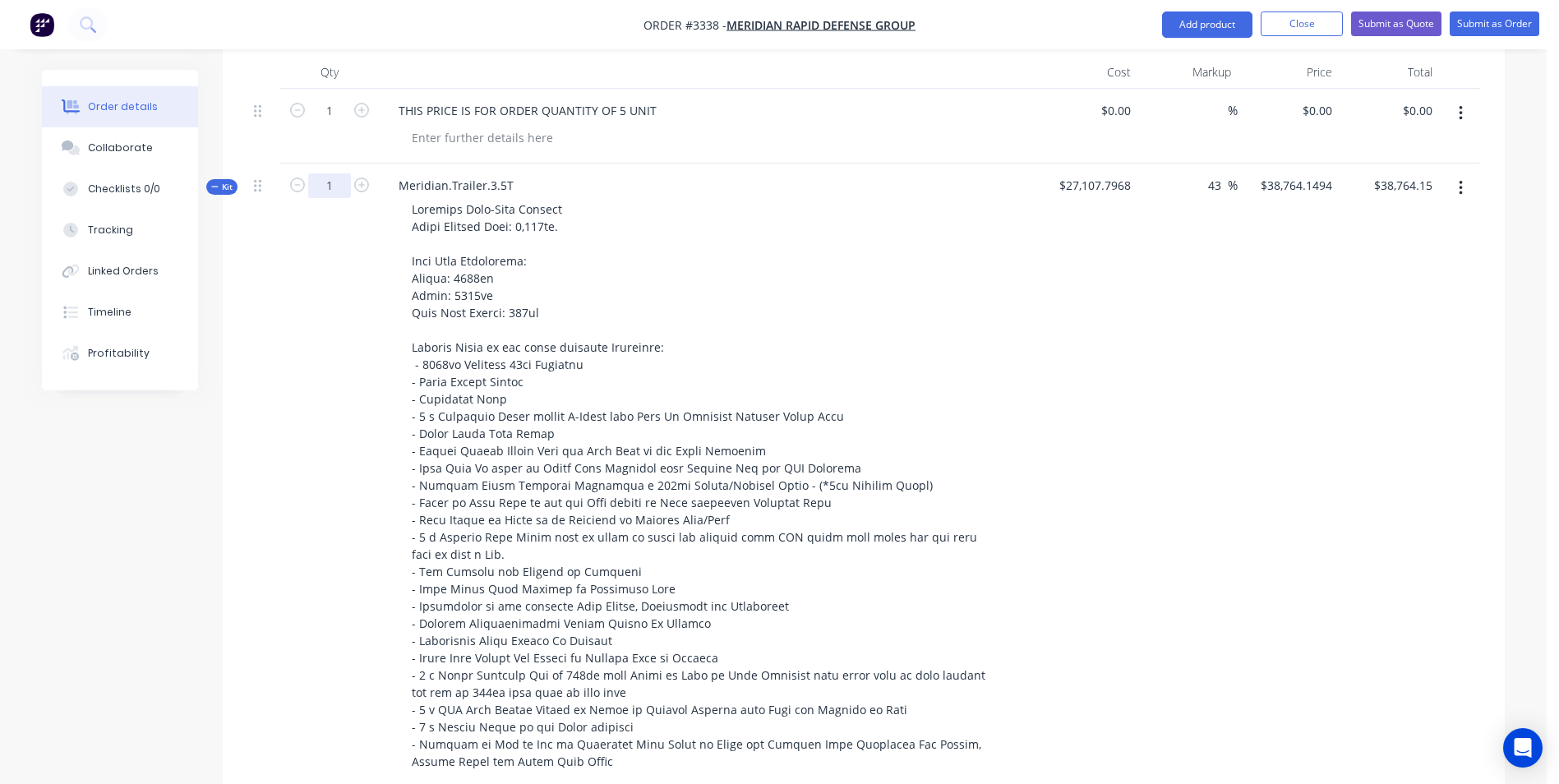
click at [333, 182] on input "1" at bounding box center [329, 185] width 43 height 25
type input "5"
drag, startPoint x: 159, startPoint y: 527, endPoint x: 174, endPoint y: 511, distance: 21.9
type input "$193,820.75"
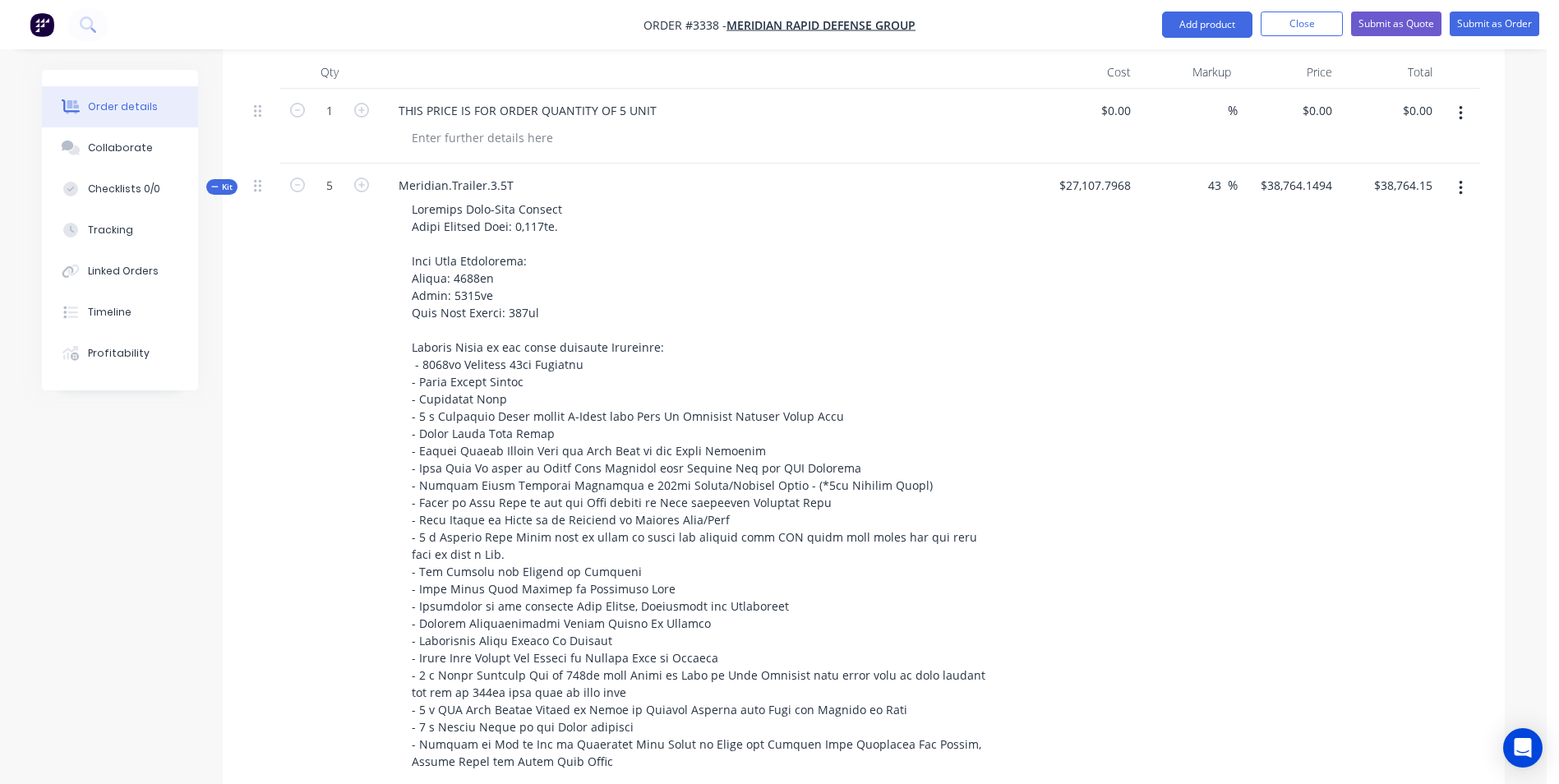
type input "25"
type input "5"
type input "40"
type input "20"
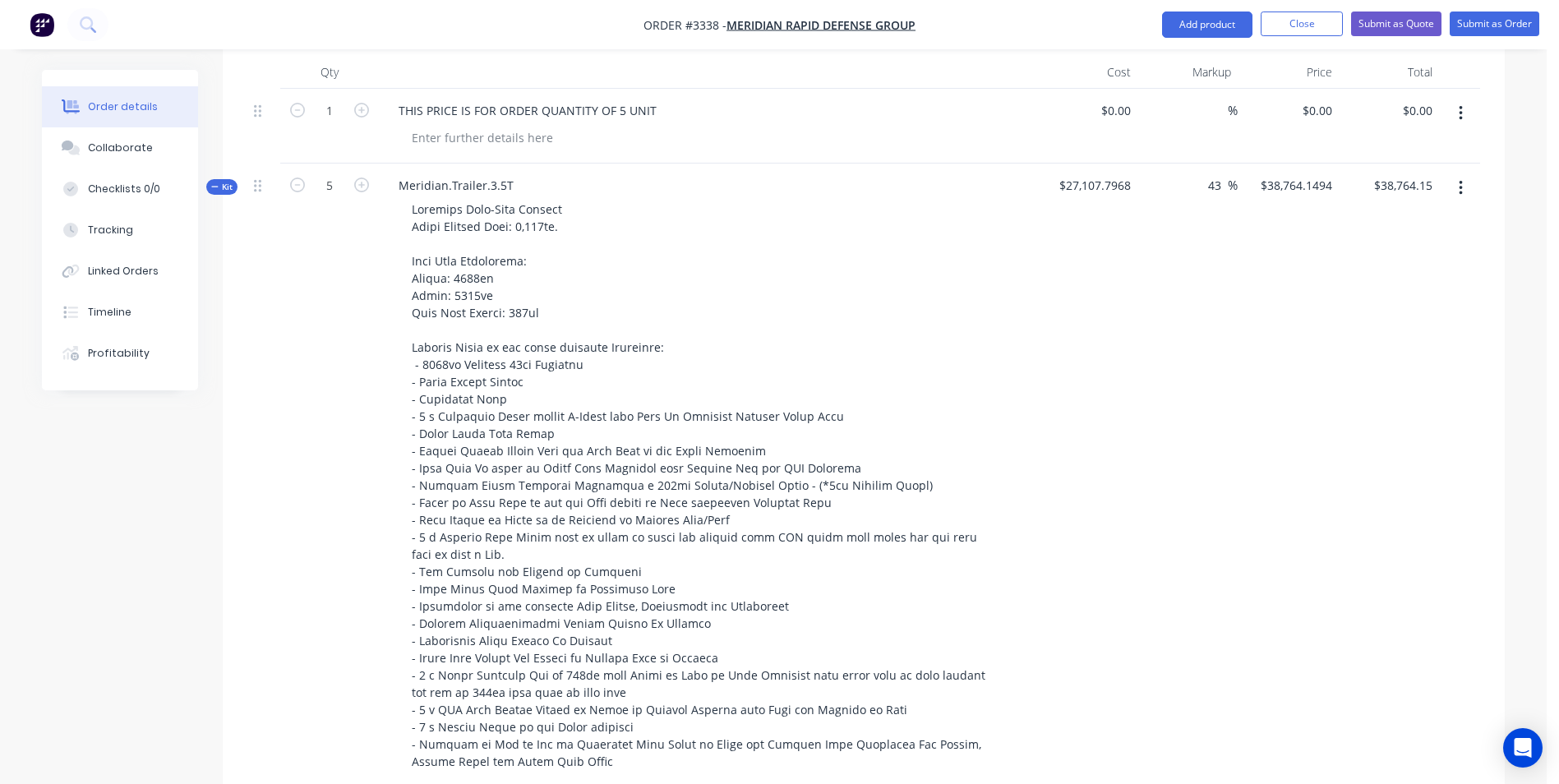
type input "20"
type input "100"
type input "20"
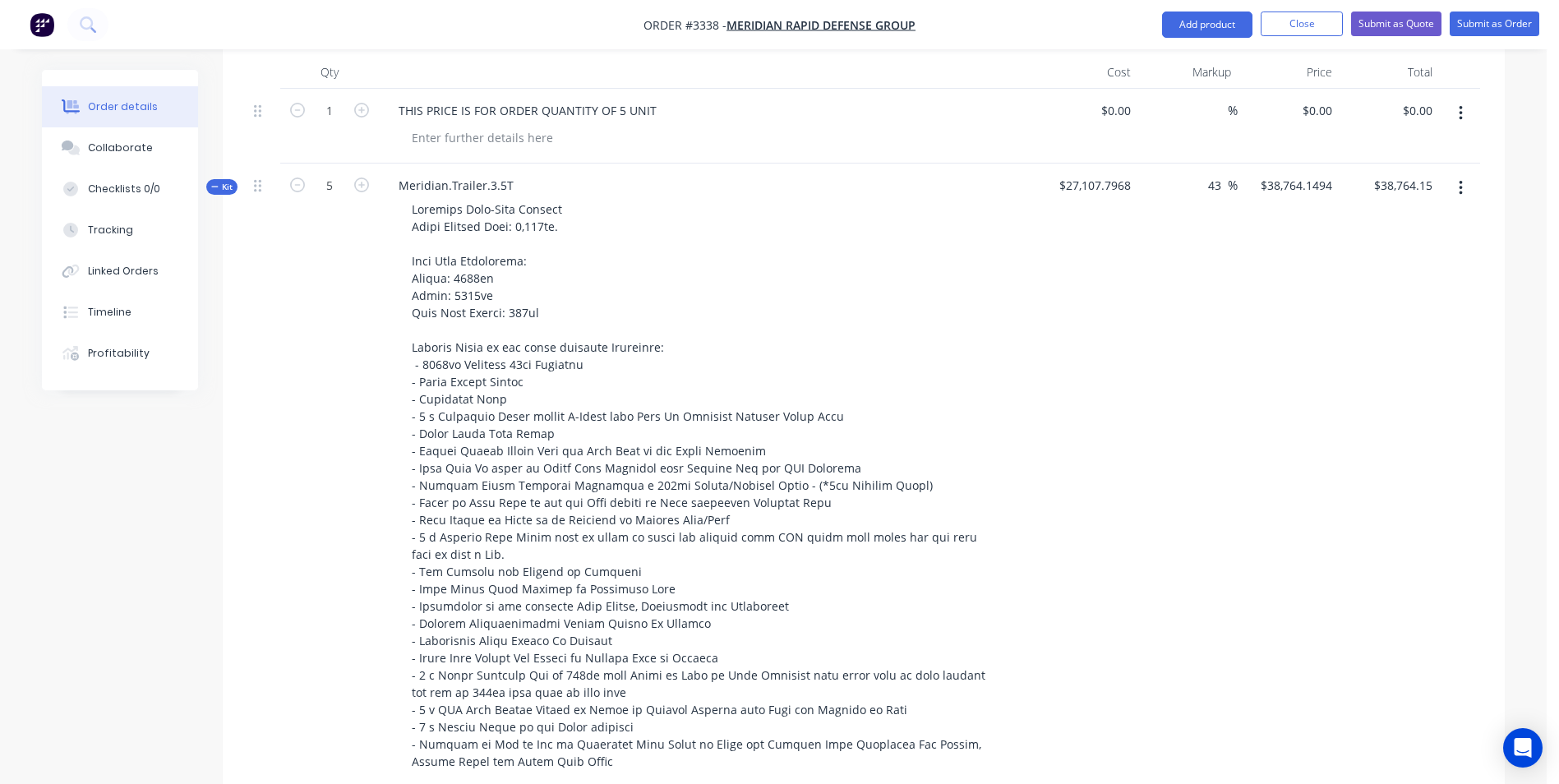
type input "20"
type input "10"
type input "20"
type input "5"
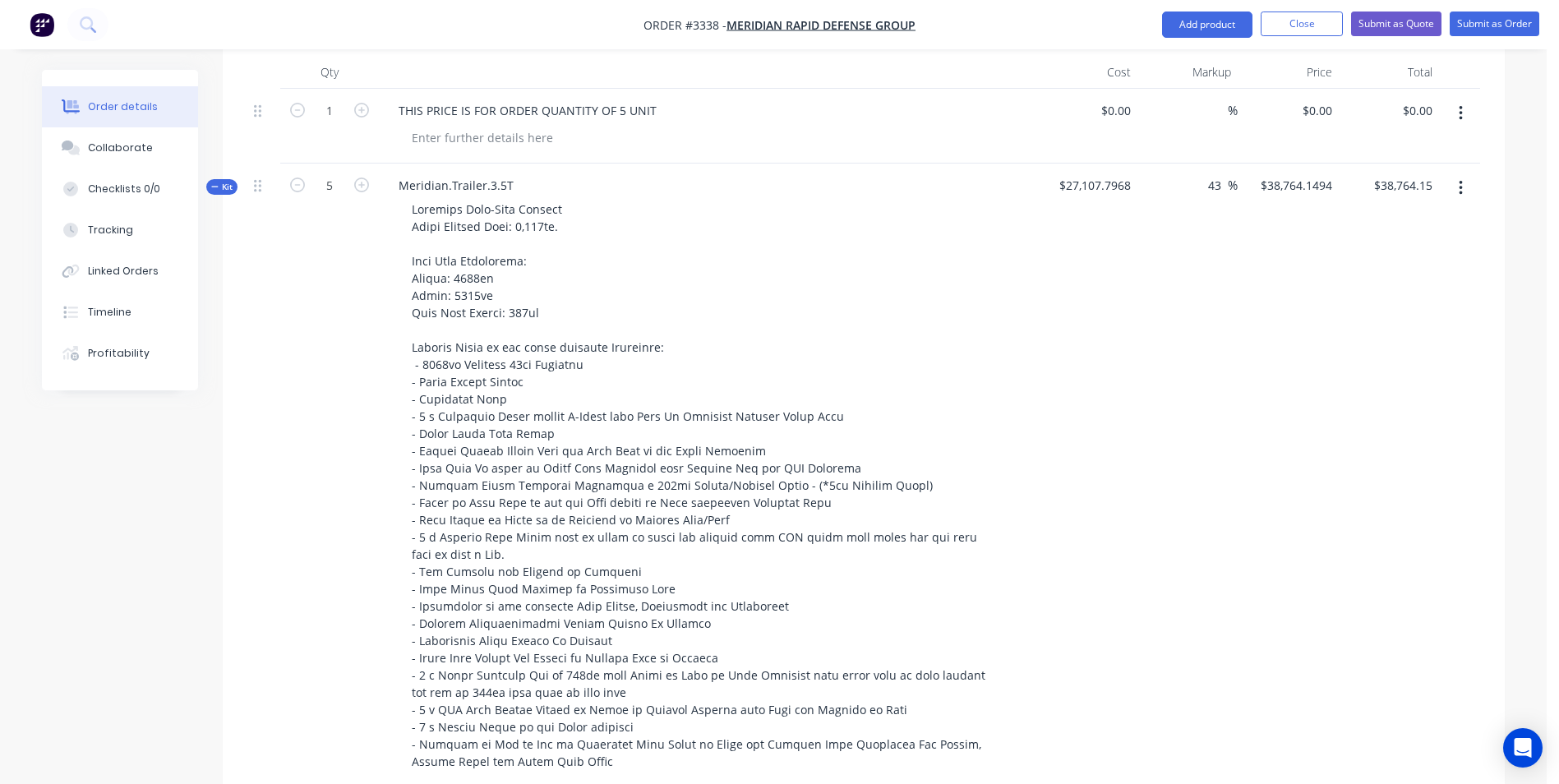
type input "10"
type input "120"
type input "5"
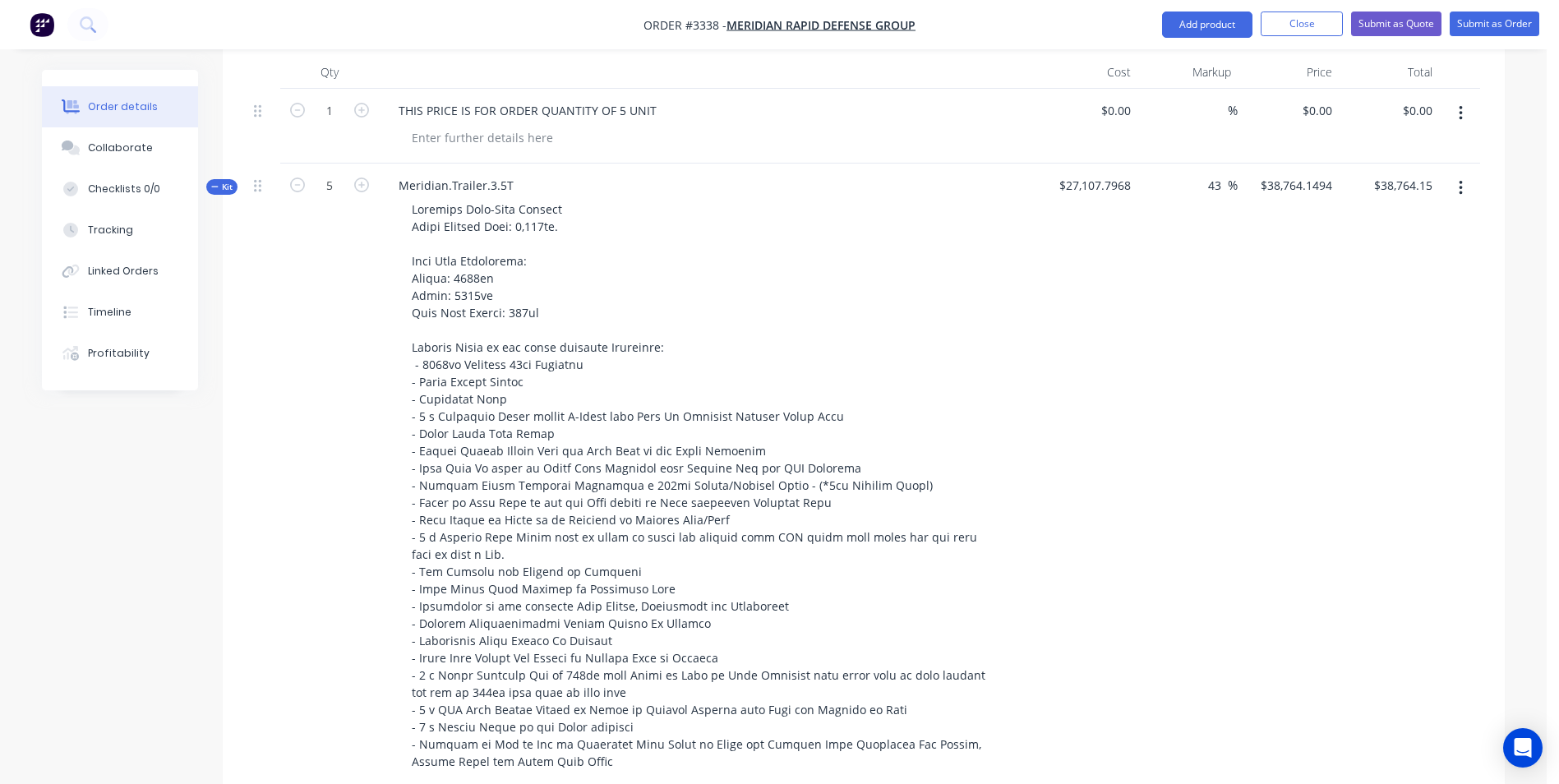
type input "35"
type input "20"
type input "10"
type input "5"
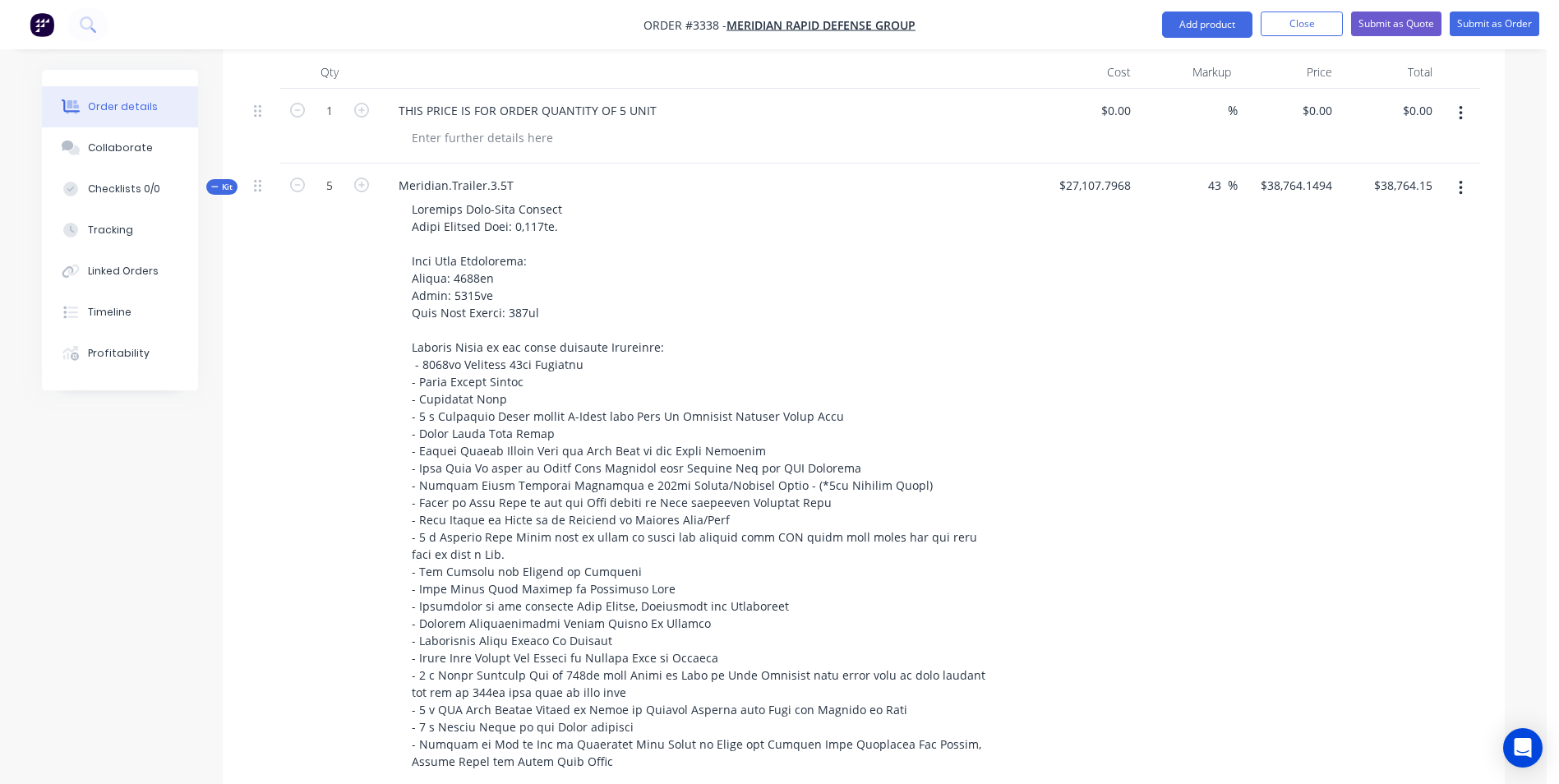
type input "5"
type input "2.5"
type input "15"
type input "20"
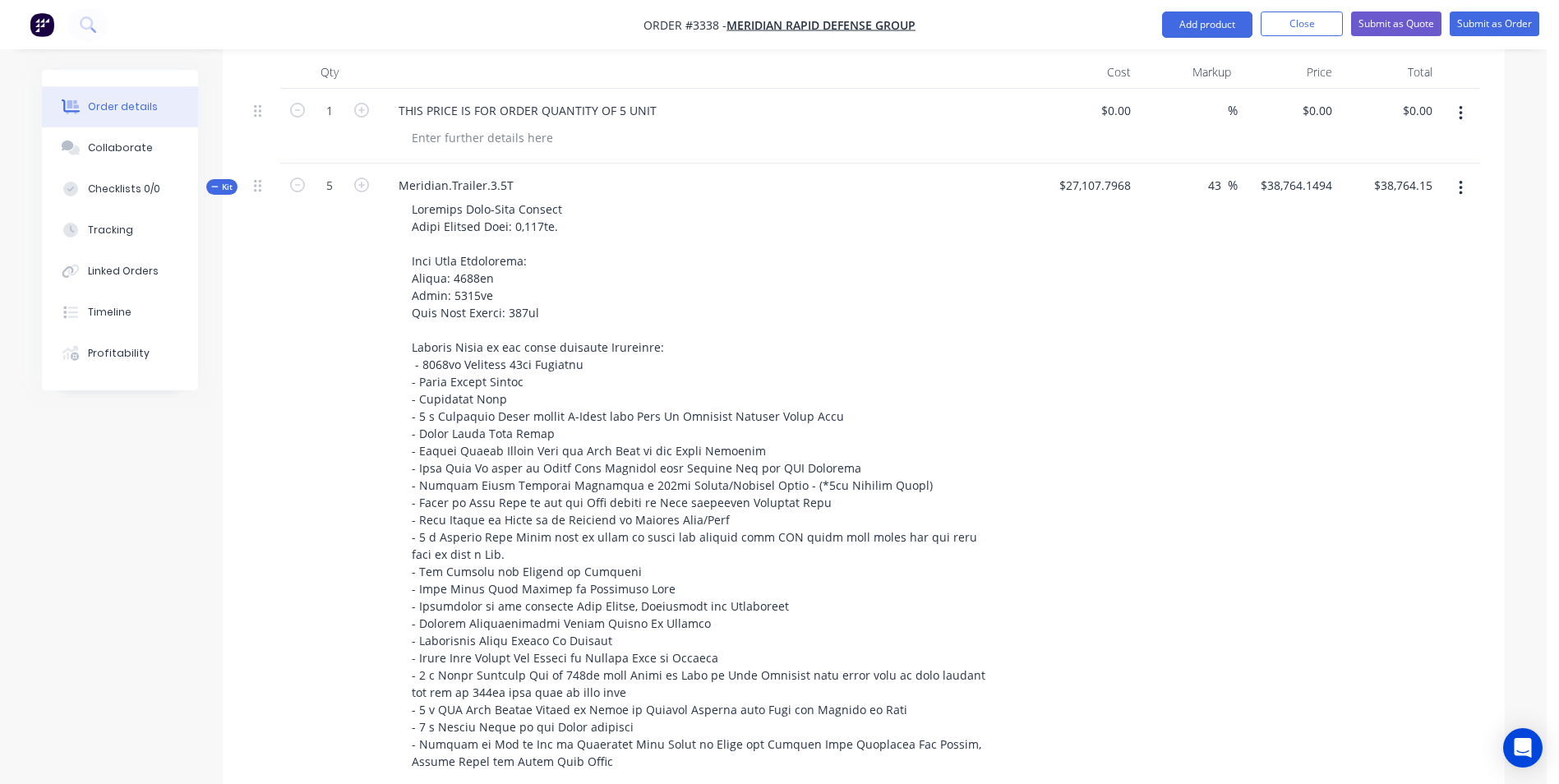
type input "5"
type input "10"
type input "30"
type input "700"
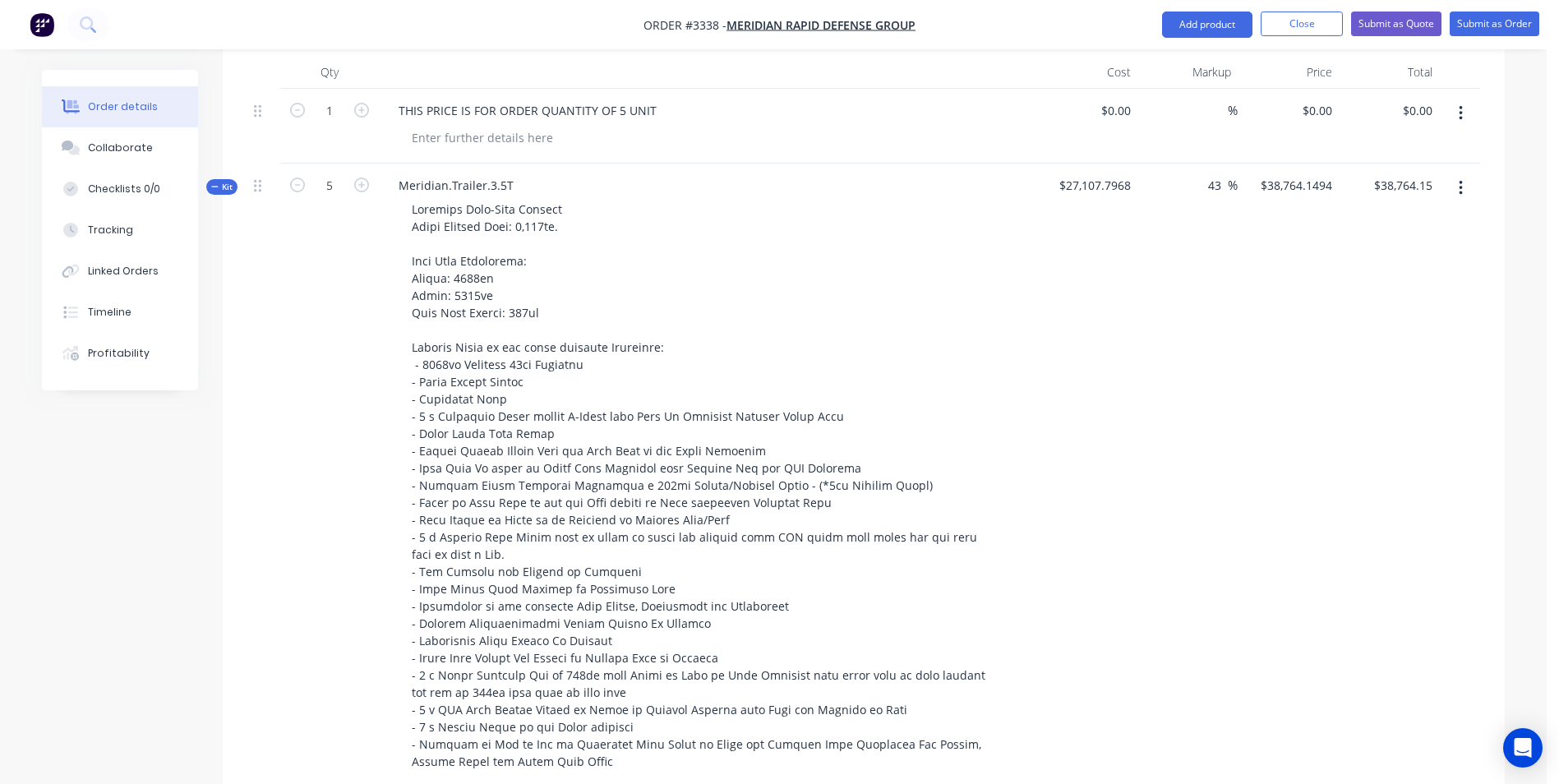
type input "5"
type input "125"
type input "50"
type input "5"
type input "10"
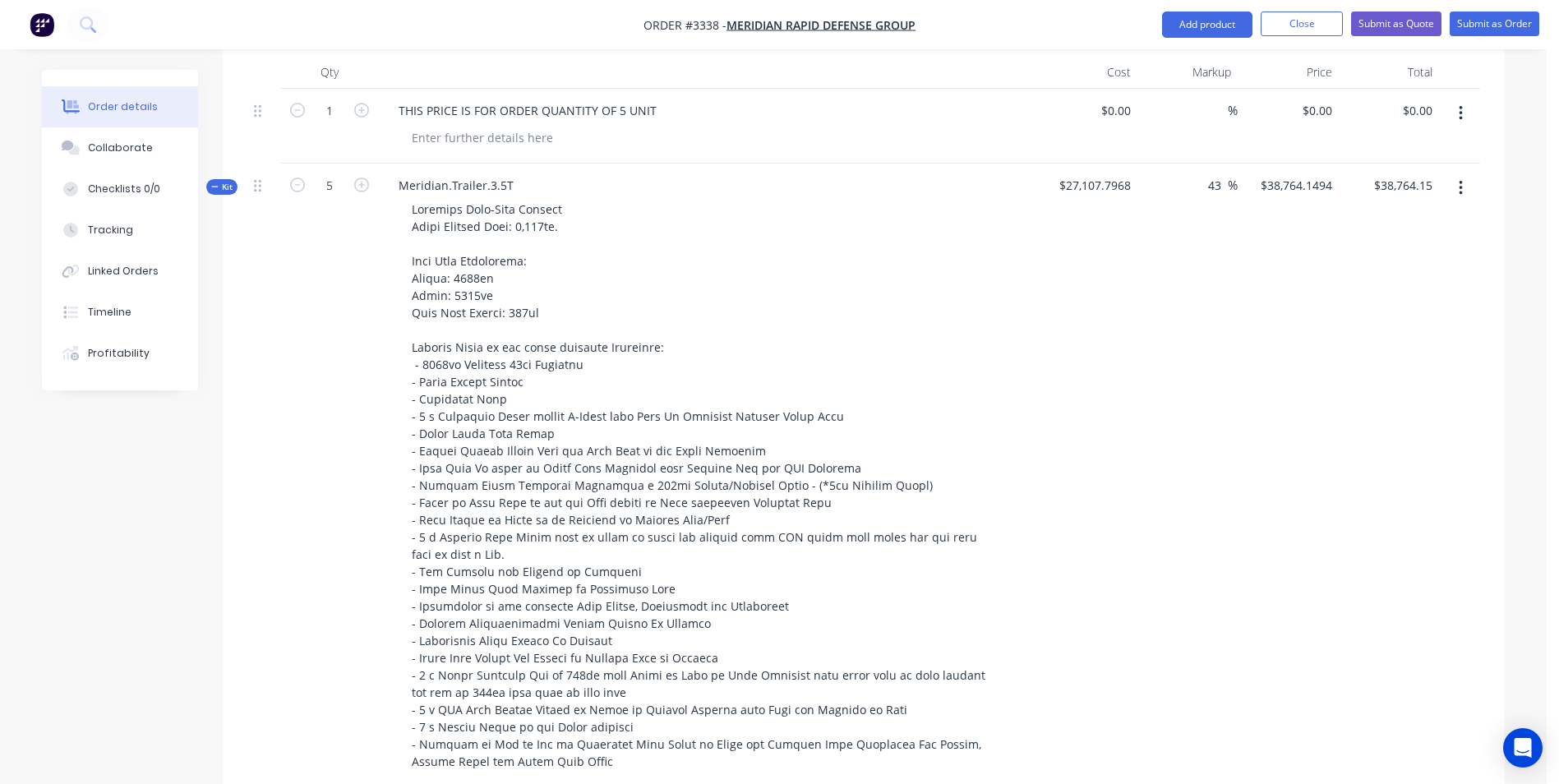
type input "60"
type input "10"
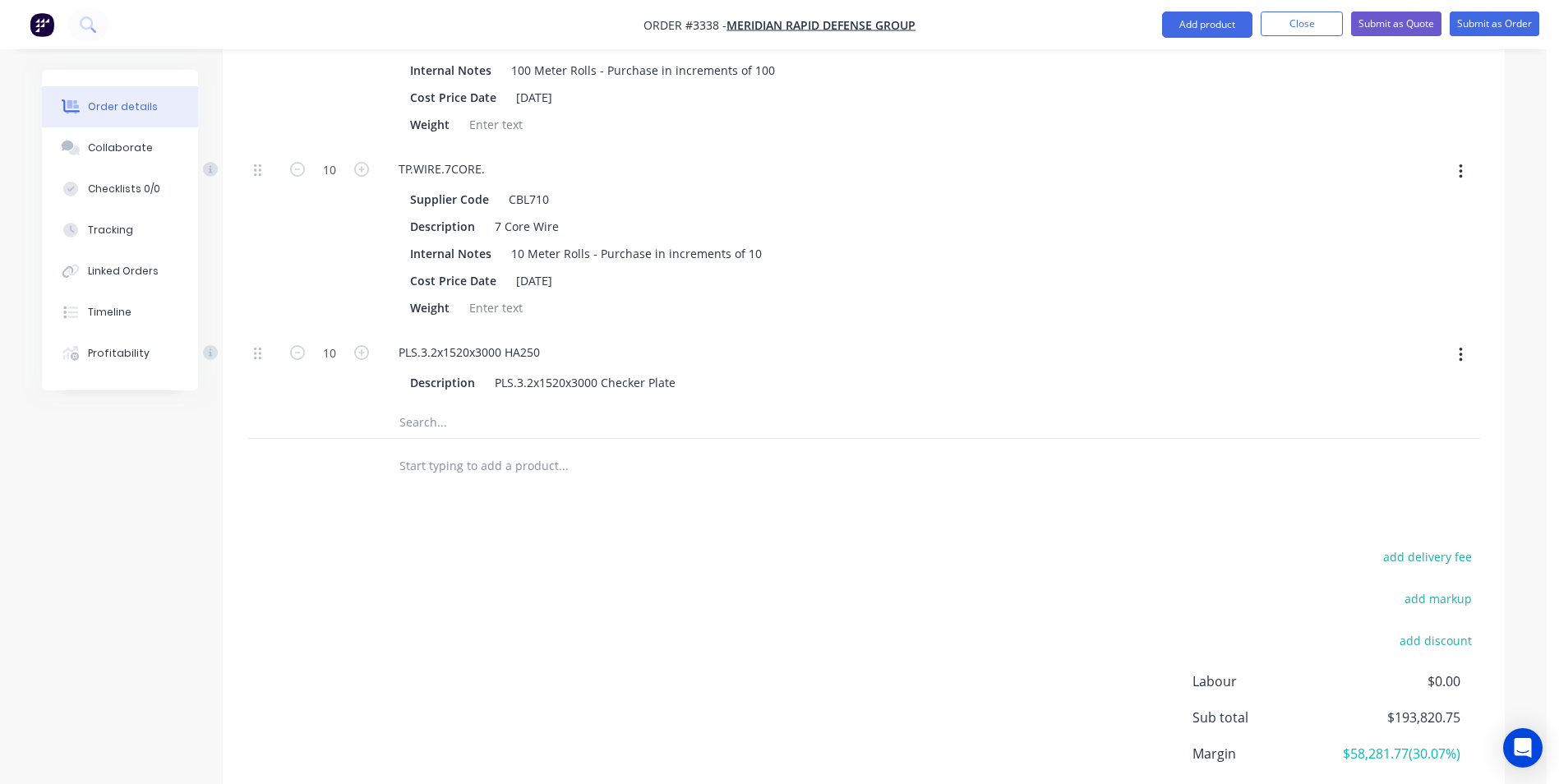
scroll to position [7179, 0]
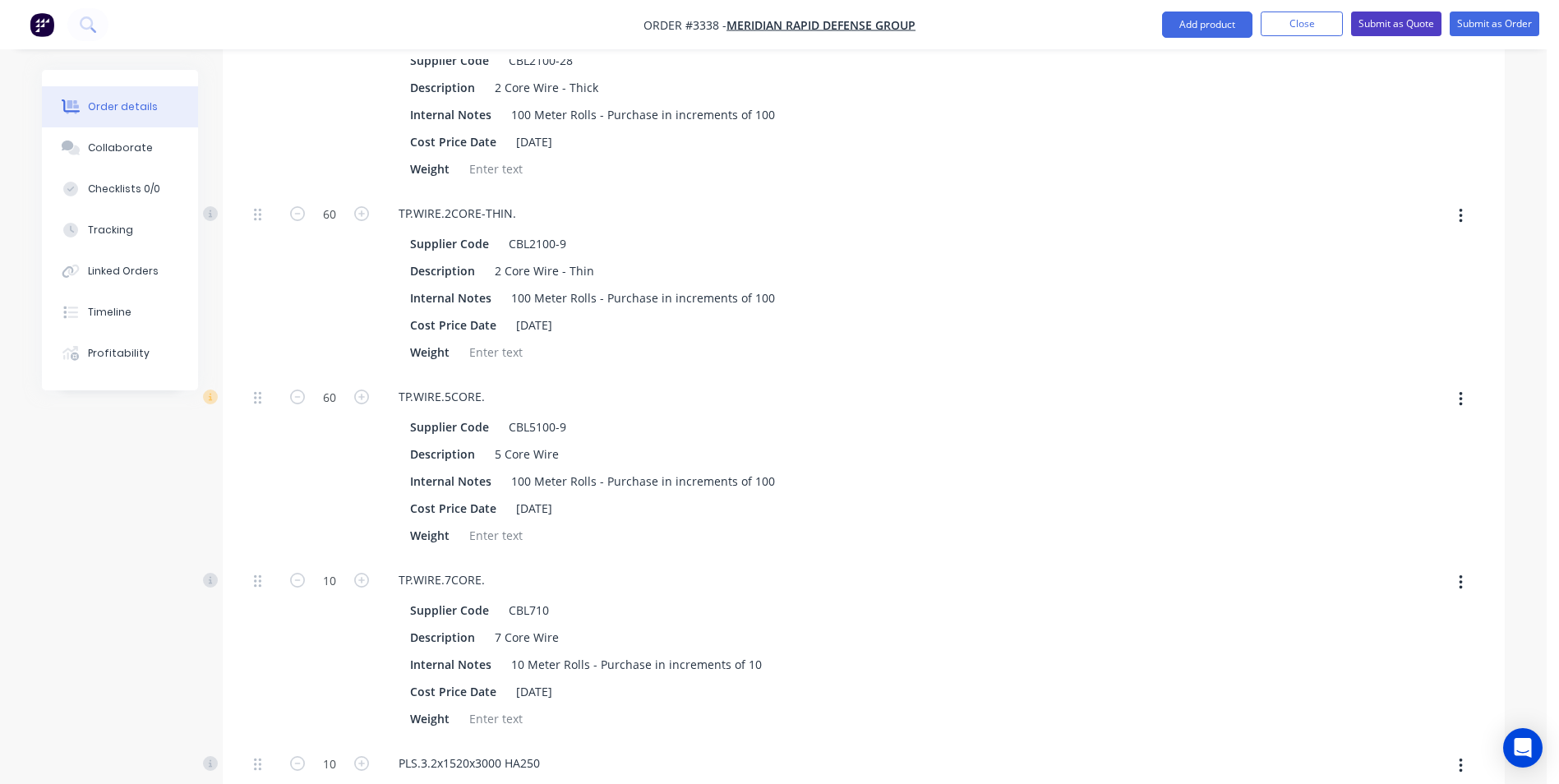
click at [1378, 22] on button "Submit as Quote" at bounding box center [1396, 24] width 90 height 25
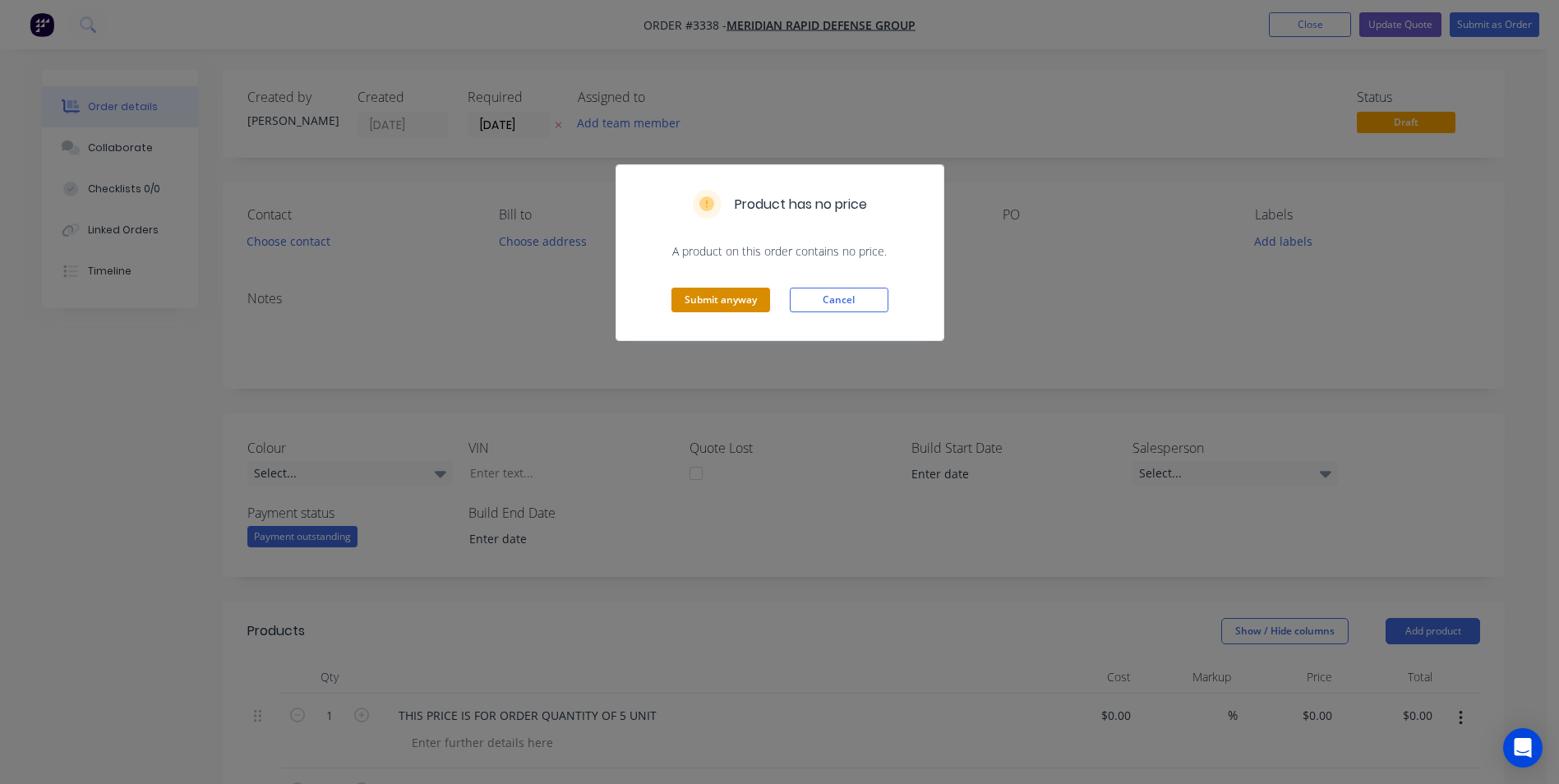
click at [692, 300] on button "Submit anyway" at bounding box center [720, 300] width 98 height 25
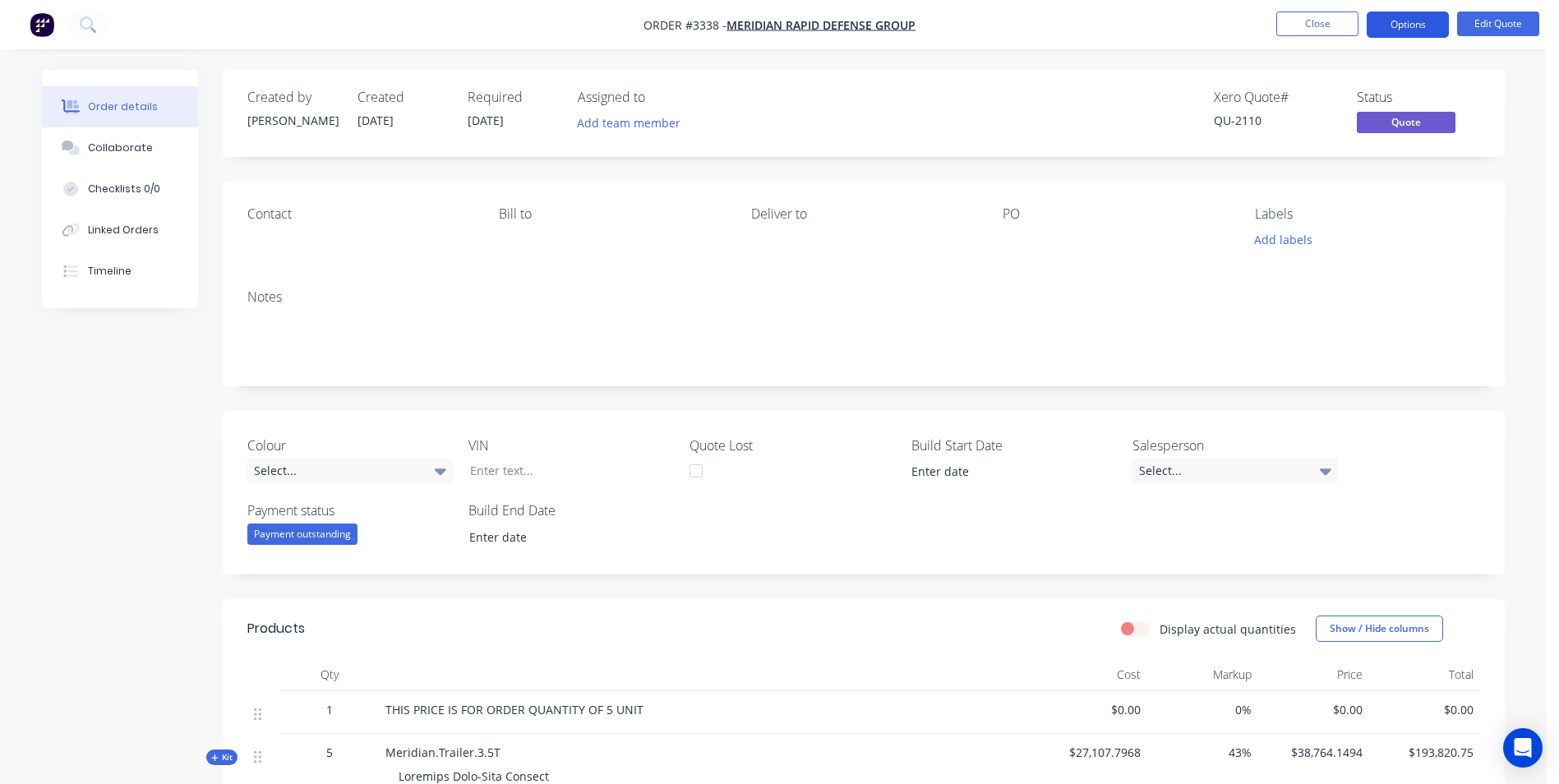
click at [1401, 25] on button "Options" at bounding box center [1408, 25] width 82 height 26
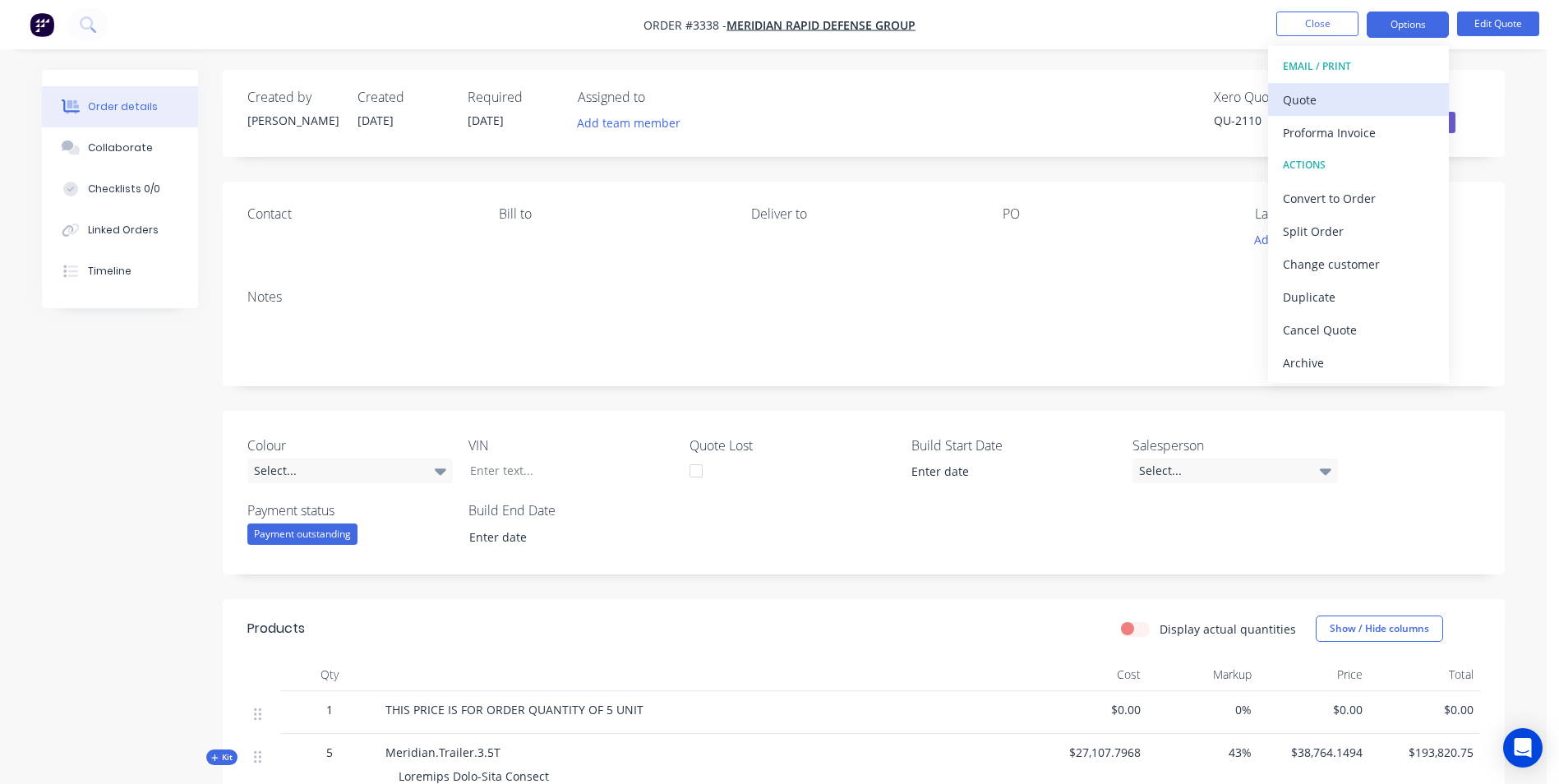
click at [1330, 103] on div "Quote" at bounding box center [1359, 100] width 151 height 24
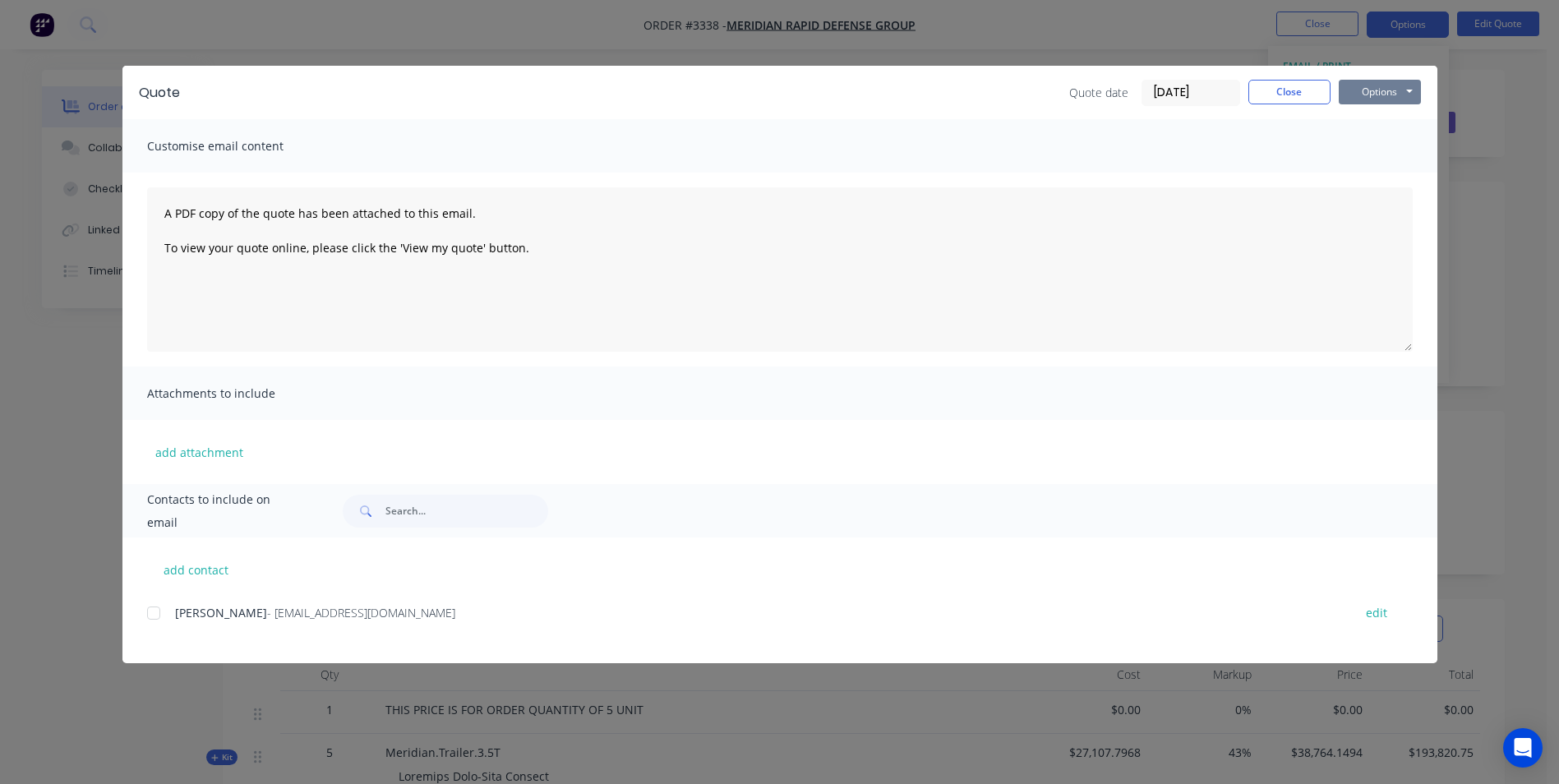
click at [1377, 88] on button "Options" at bounding box center [1380, 92] width 82 height 25
click at [1372, 149] on button "Print" at bounding box center [1391, 148] width 106 height 27
click at [1265, 88] on button "Close" at bounding box center [1289, 92] width 82 height 25
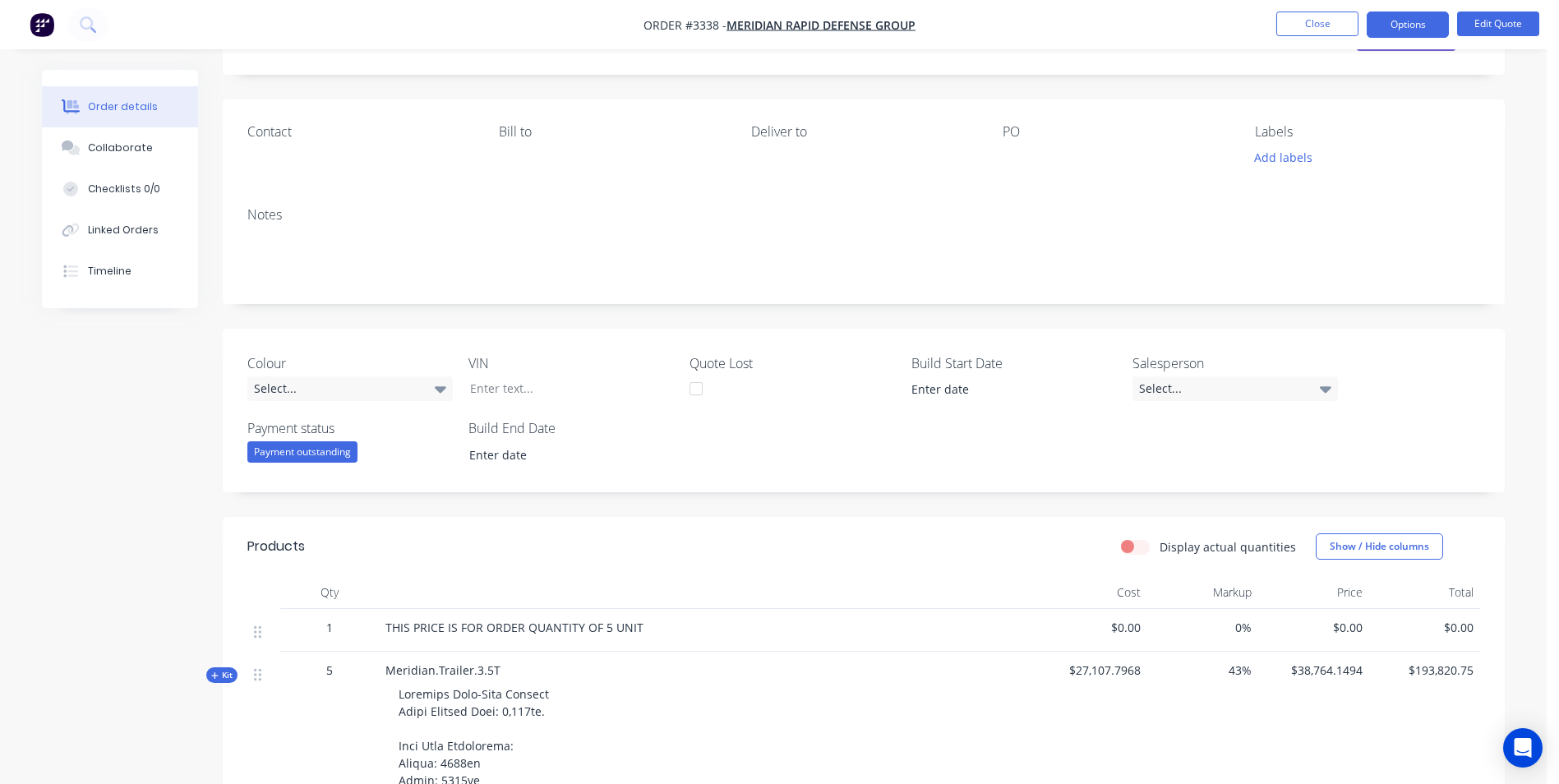
scroll to position [329, 0]
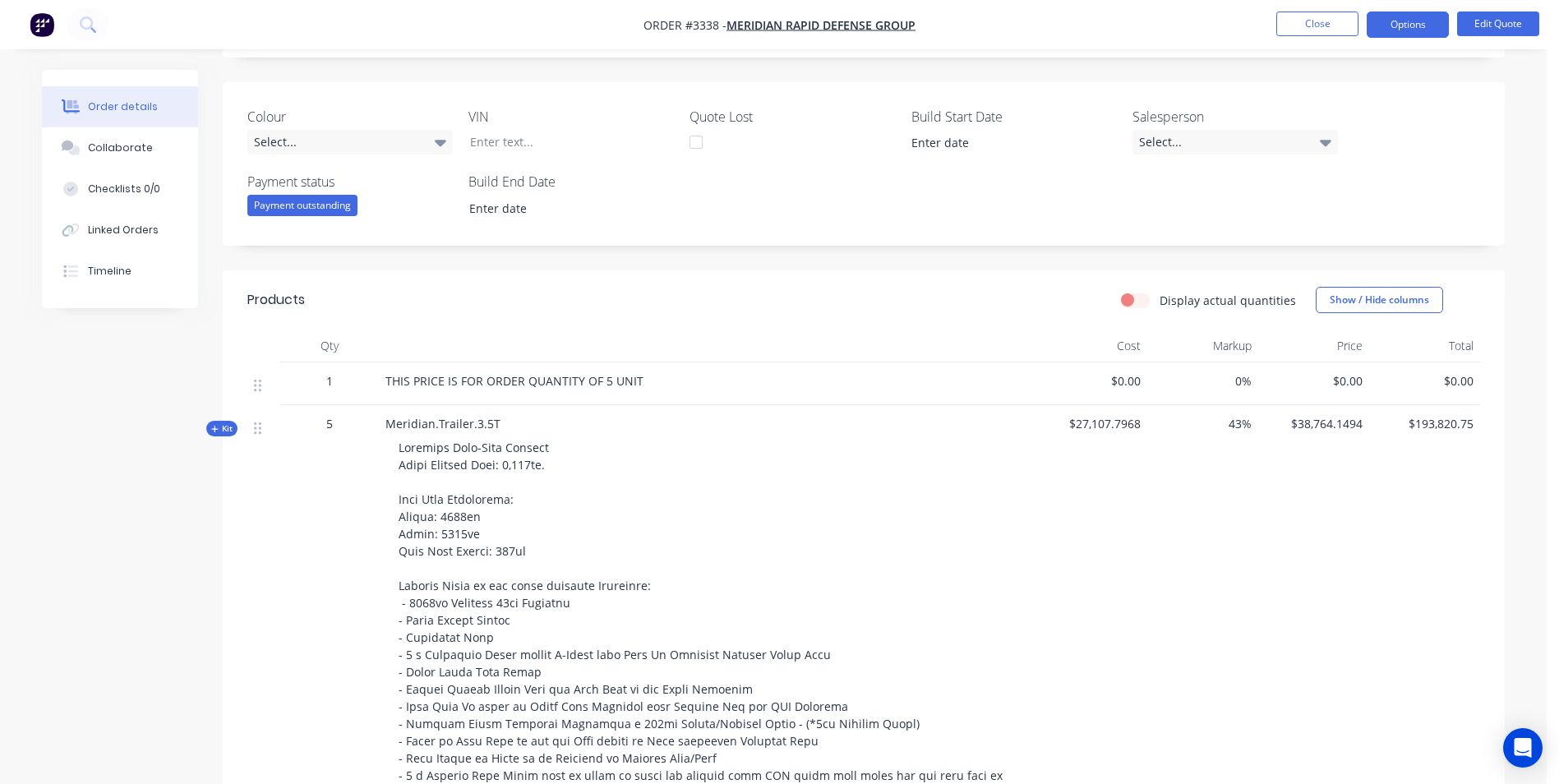
click at [606, 377] on span "THIS PRICE IS FOR ORDER QUANTITY OF 5 UNIT" at bounding box center [514, 381] width 258 height 15
click at [1392, 14] on button "Options" at bounding box center [1408, 25] width 82 height 26
click at [1316, 296] on div "Duplicate" at bounding box center [1359, 297] width 151 height 24
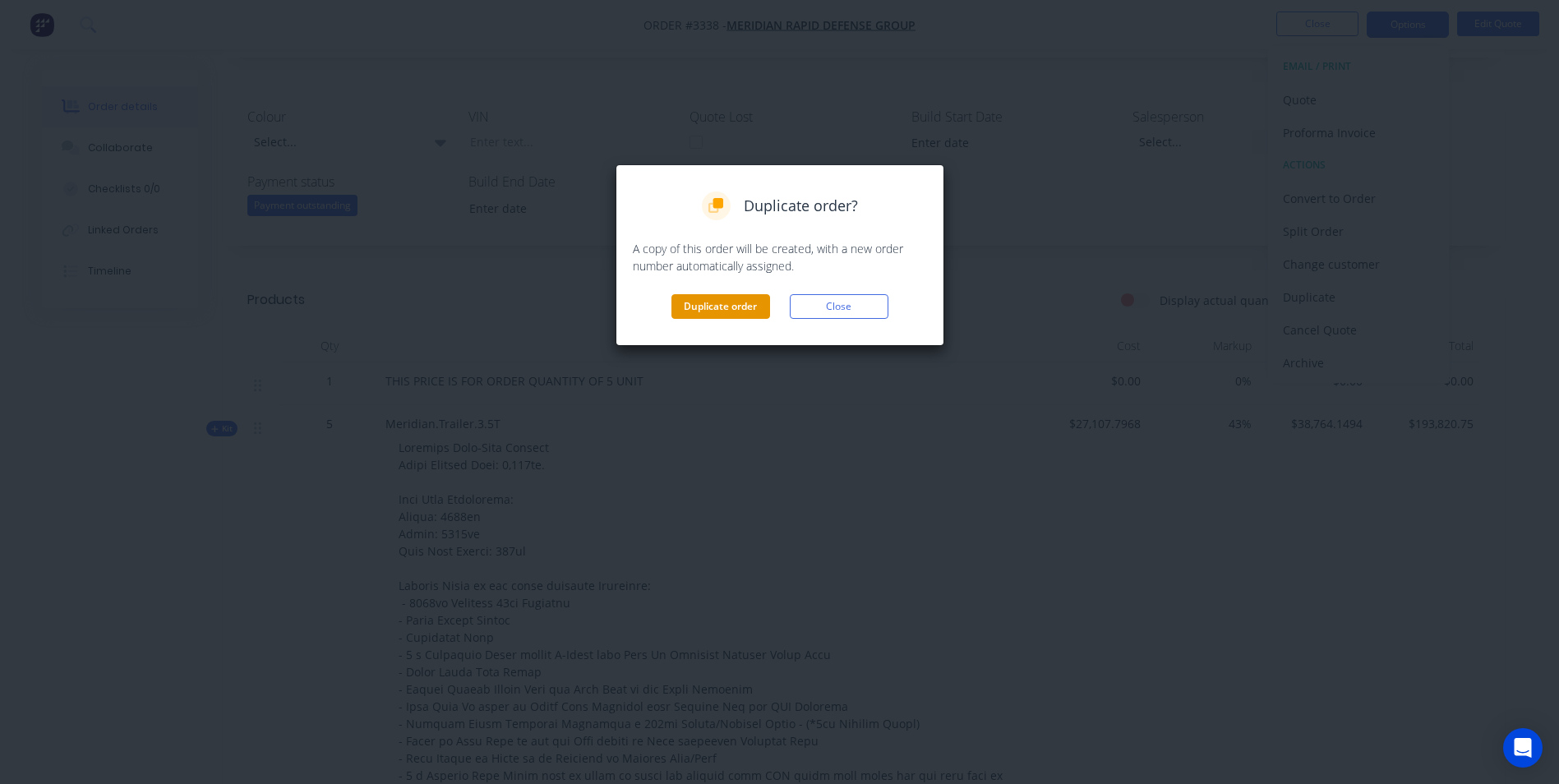
click at [726, 307] on button "Duplicate order" at bounding box center [720, 306] width 98 height 25
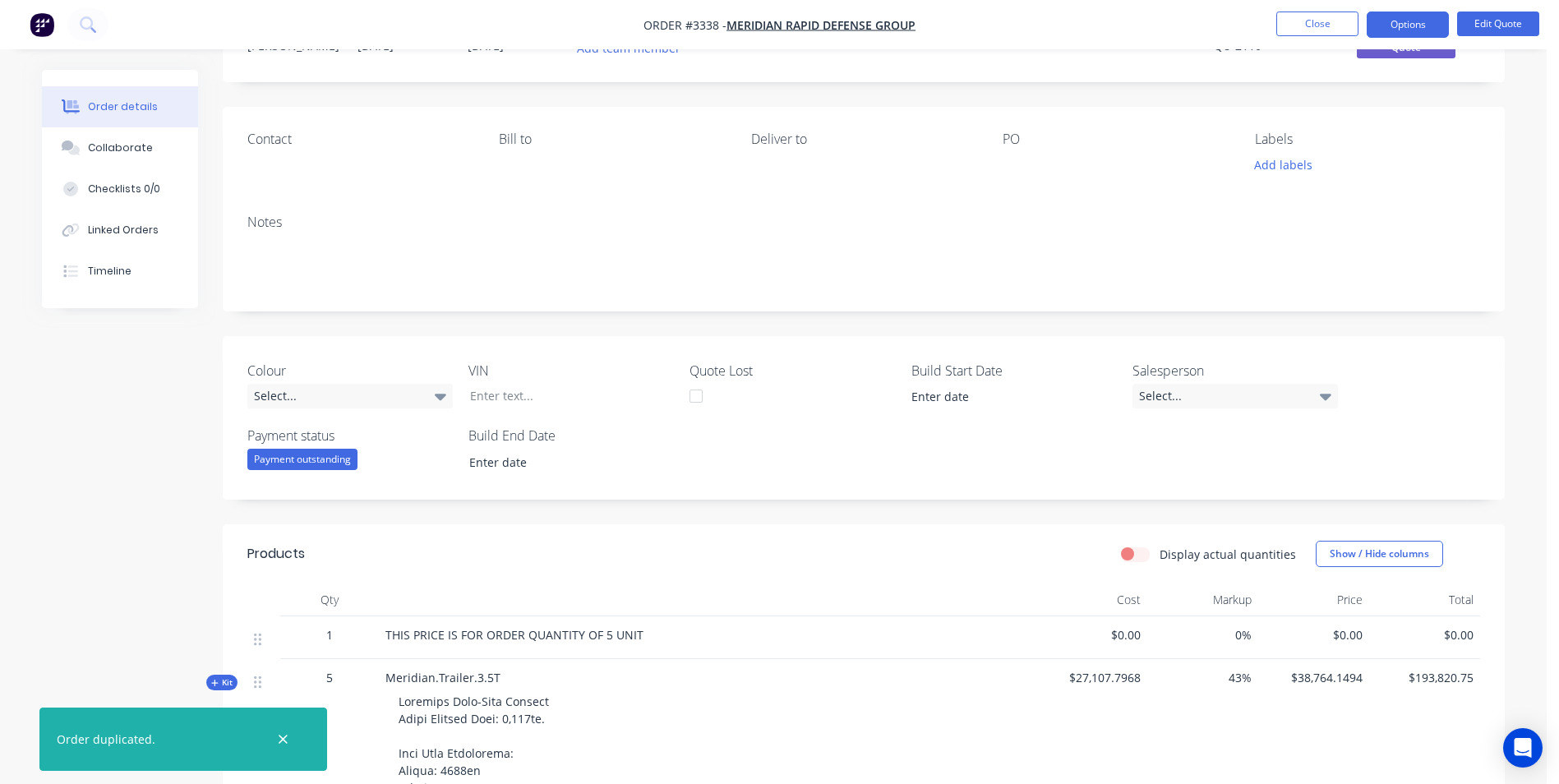
scroll to position [0, 0]
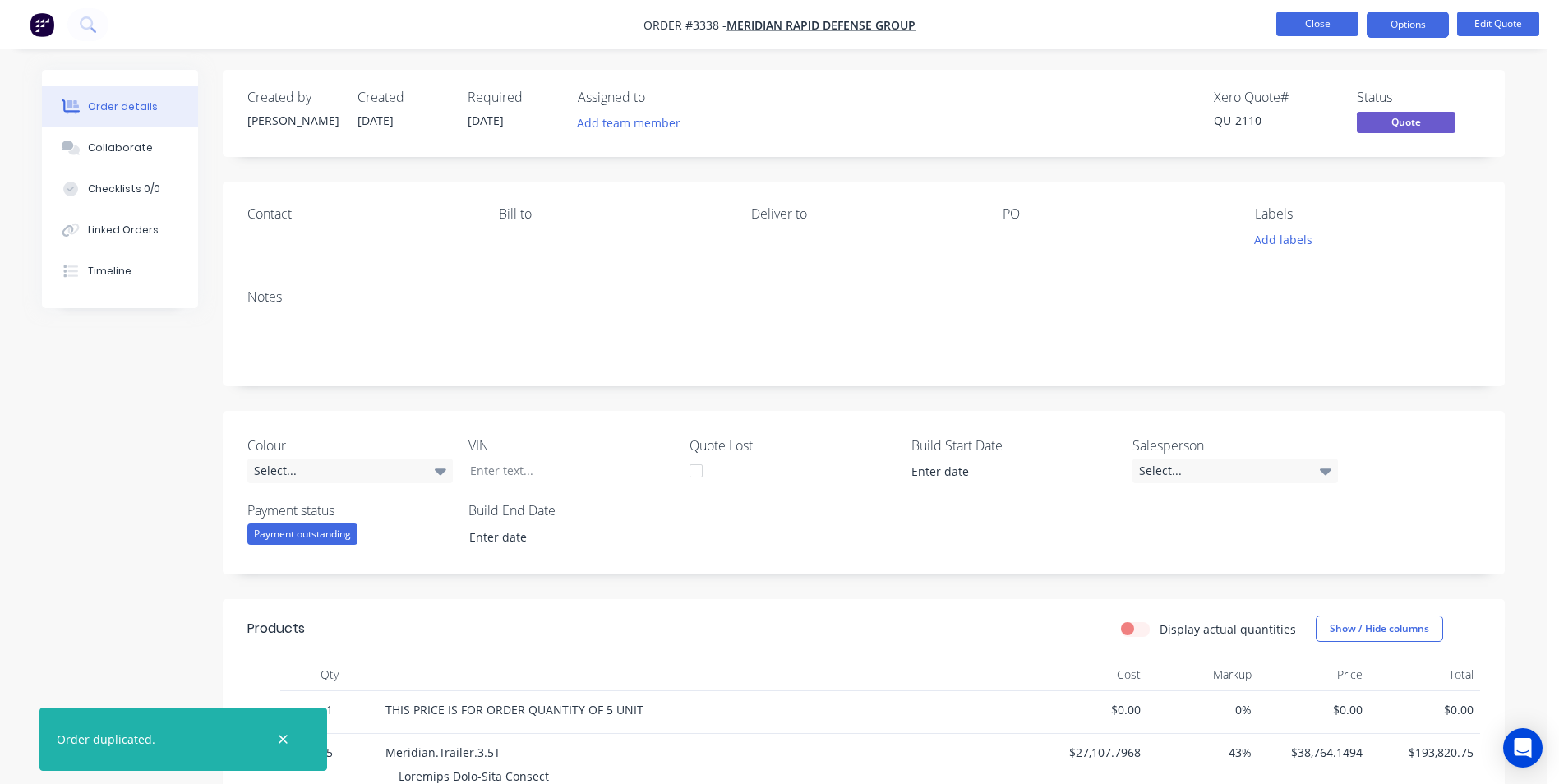
click at [1304, 25] on button "Close" at bounding box center [1318, 24] width 82 height 25
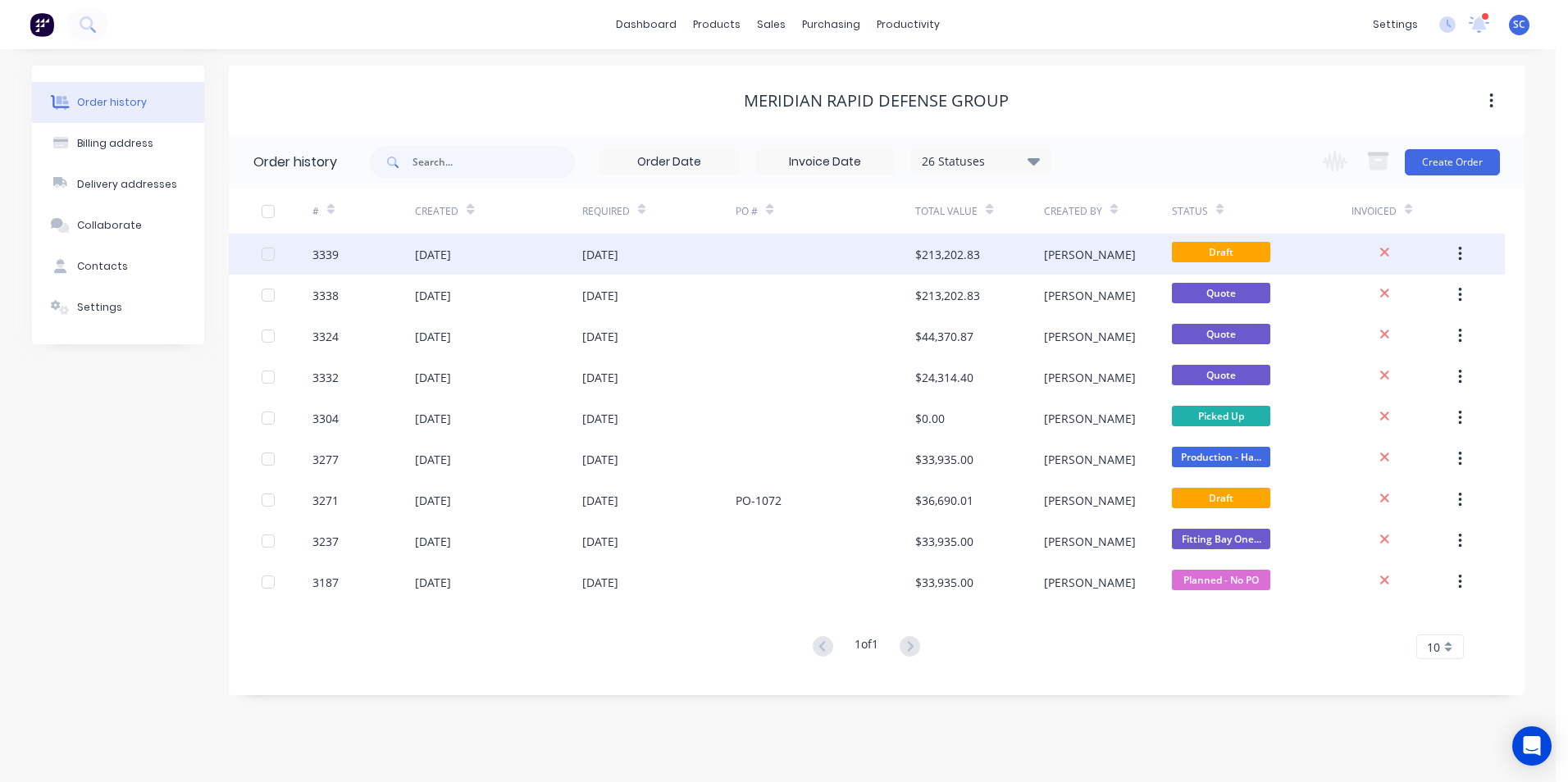
click at [1088, 255] on div "Sean" at bounding box center [1107, 253] width 128 height 41
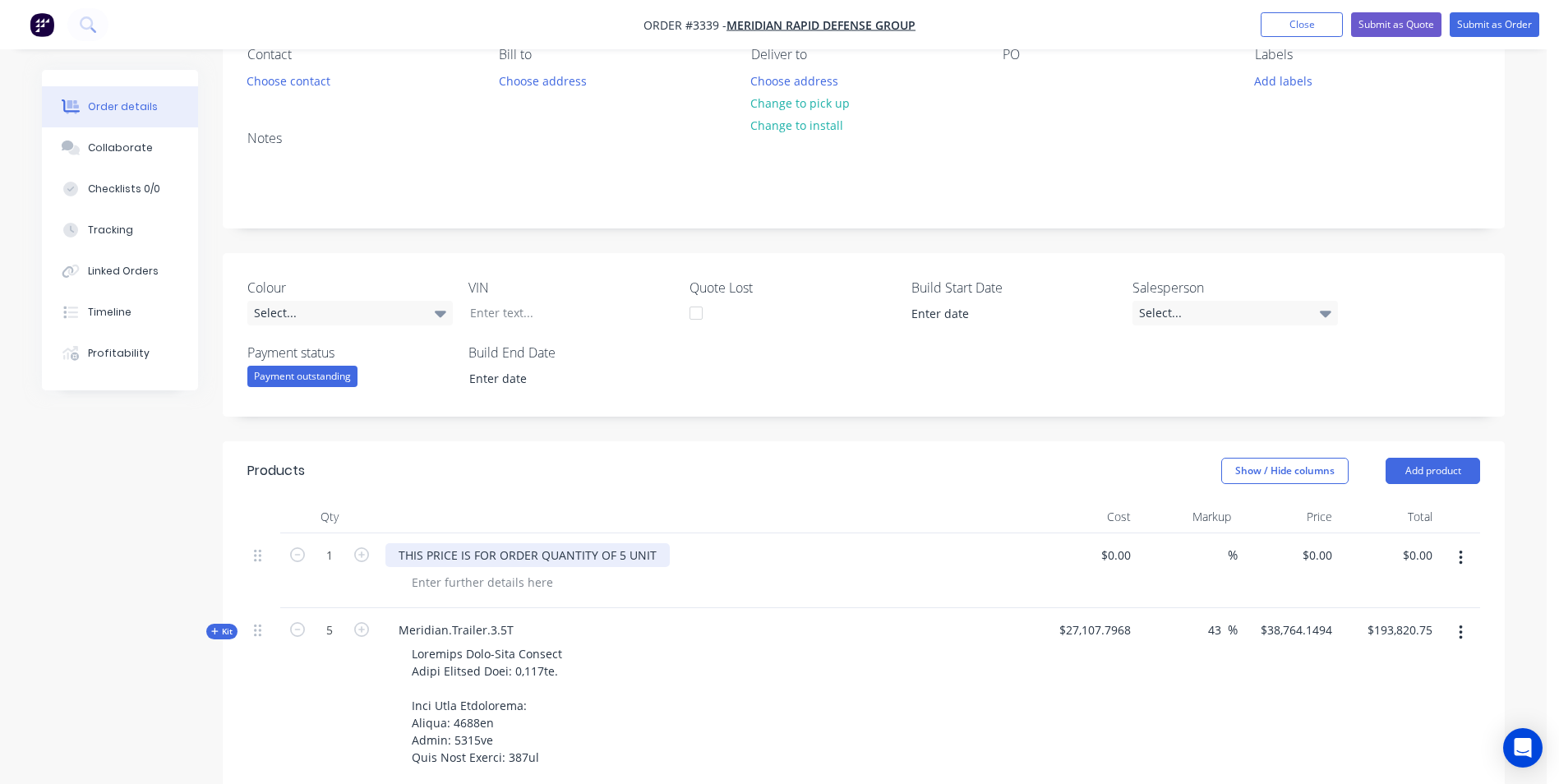
scroll to position [411, 0]
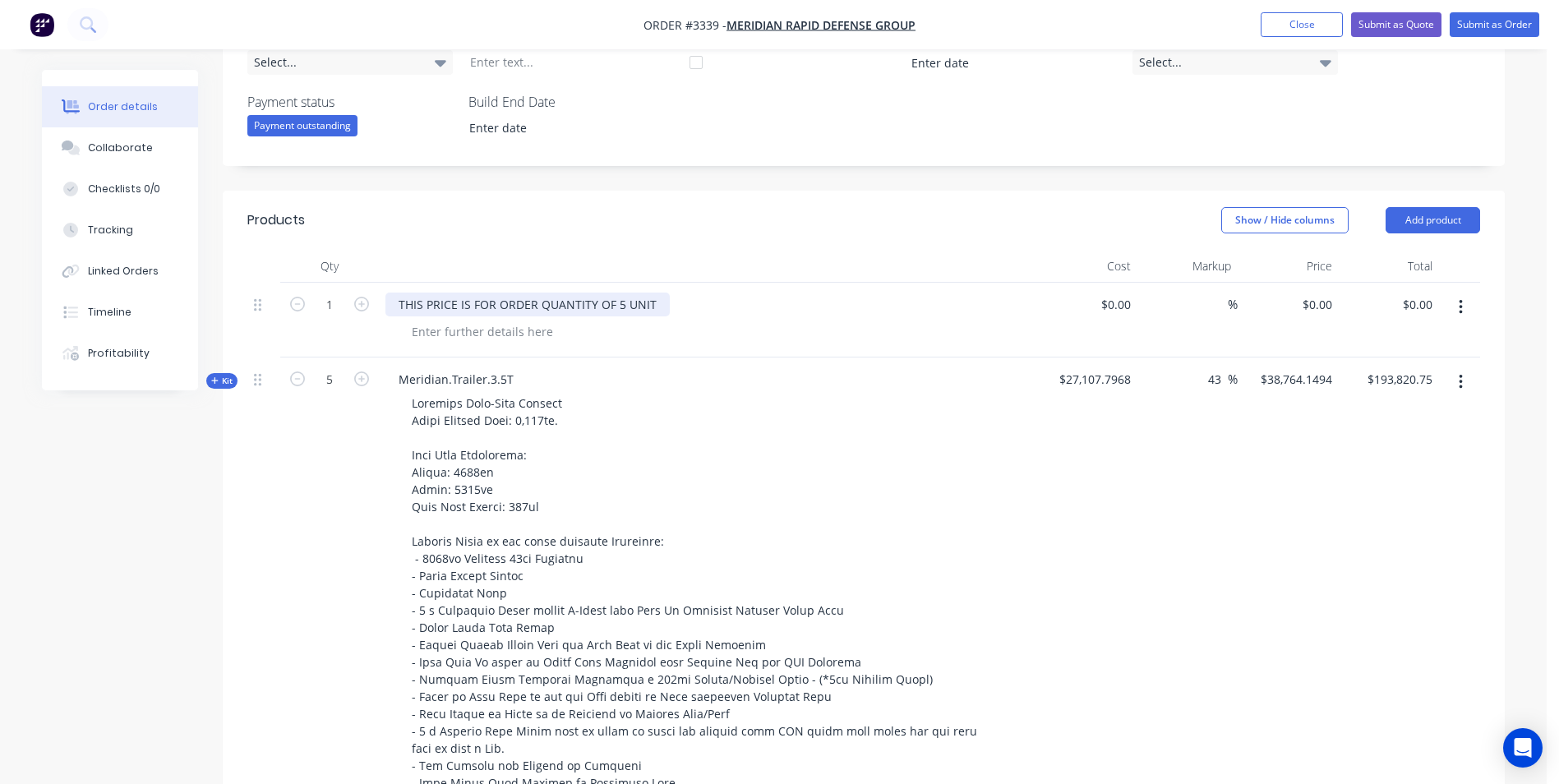
click at [622, 306] on div "THIS PRICE IS FOR ORDER QUANTITY OF 5 UNIT" at bounding box center [527, 304] width 284 height 24
click at [751, 245] on header "Products Show / Hide columns Add product" at bounding box center [864, 219] width 1282 height 59
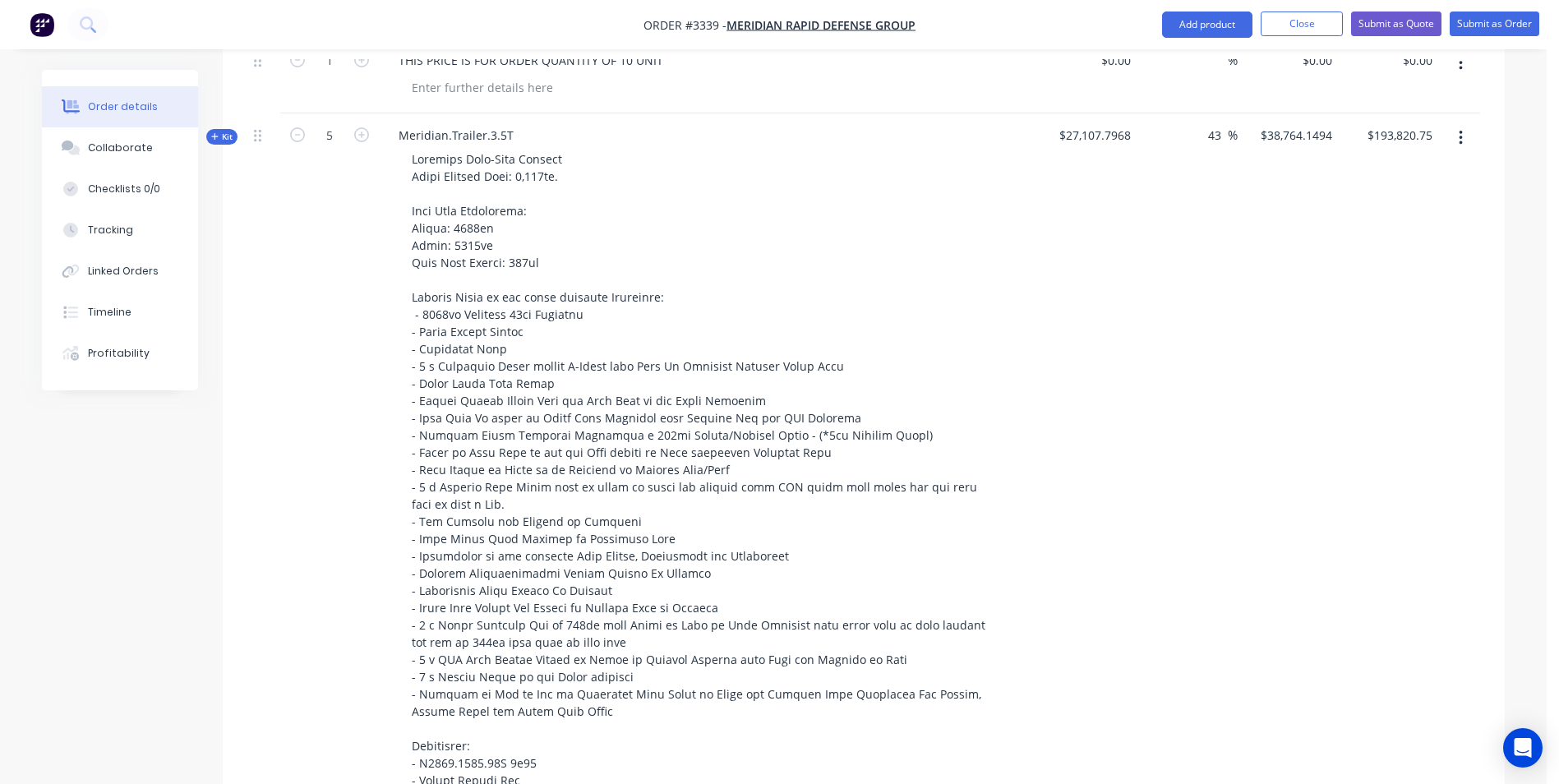
scroll to position [657, 0]
click at [334, 139] on input "5" at bounding box center [329, 133] width 43 height 25
type input "1"
click at [119, 475] on div "Created by Sean Created 03/09/25 Required 03/09/25 Assigned to Add team member …" at bounding box center [773, 572] width 1462 height 2319
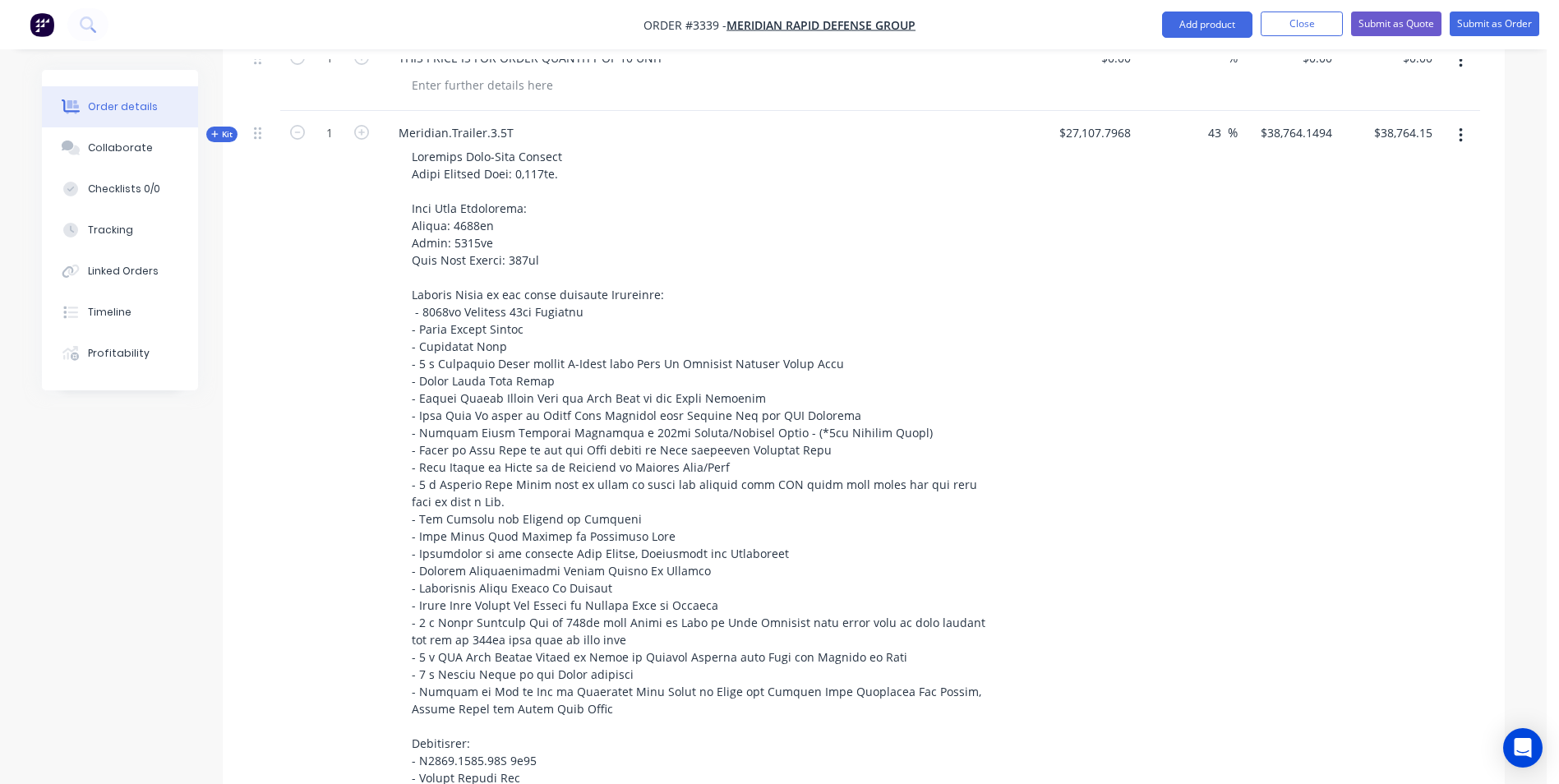
type input "$38,764.15"
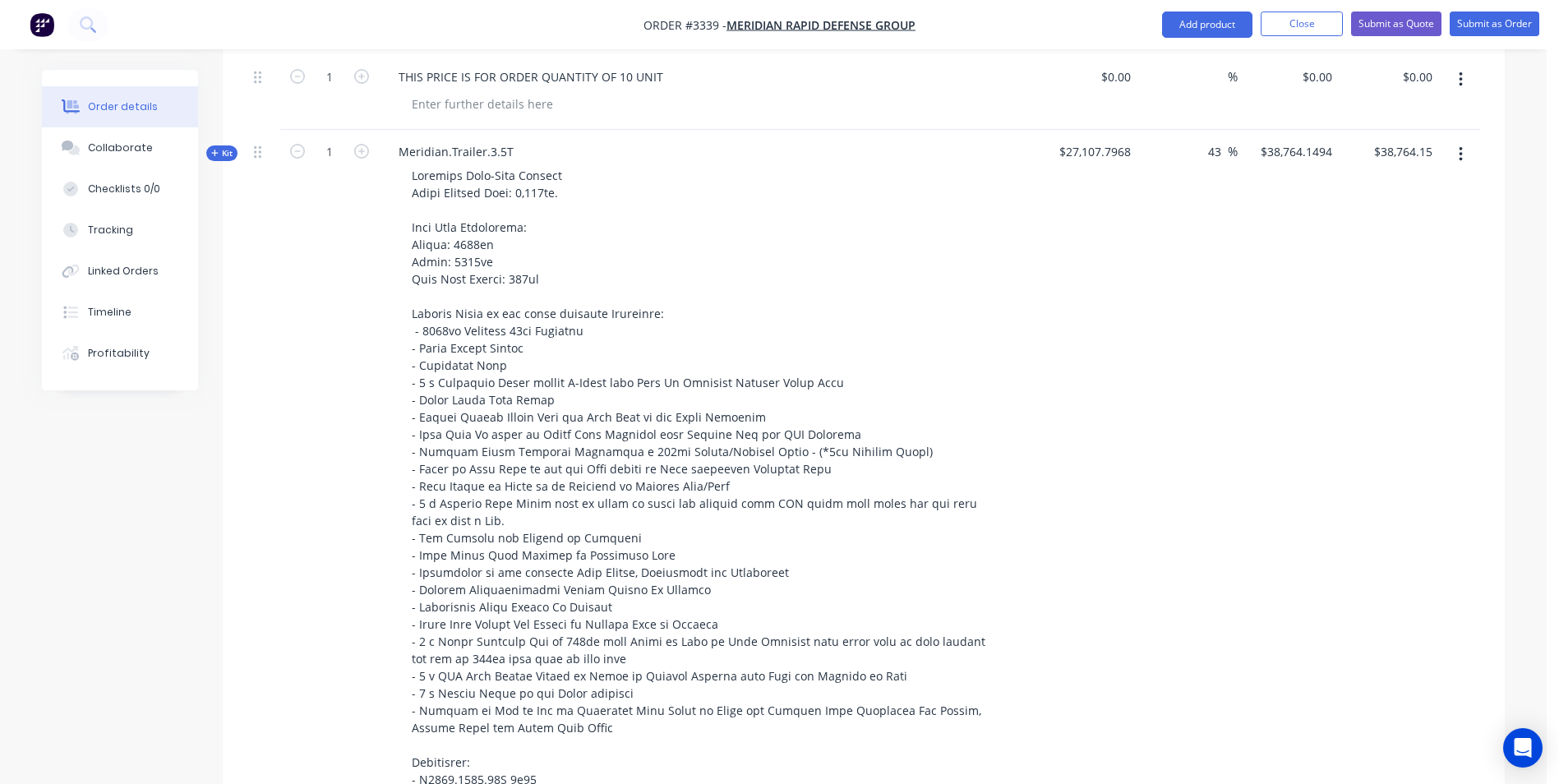
click at [217, 154] on icon at bounding box center [215, 152] width 7 height 8
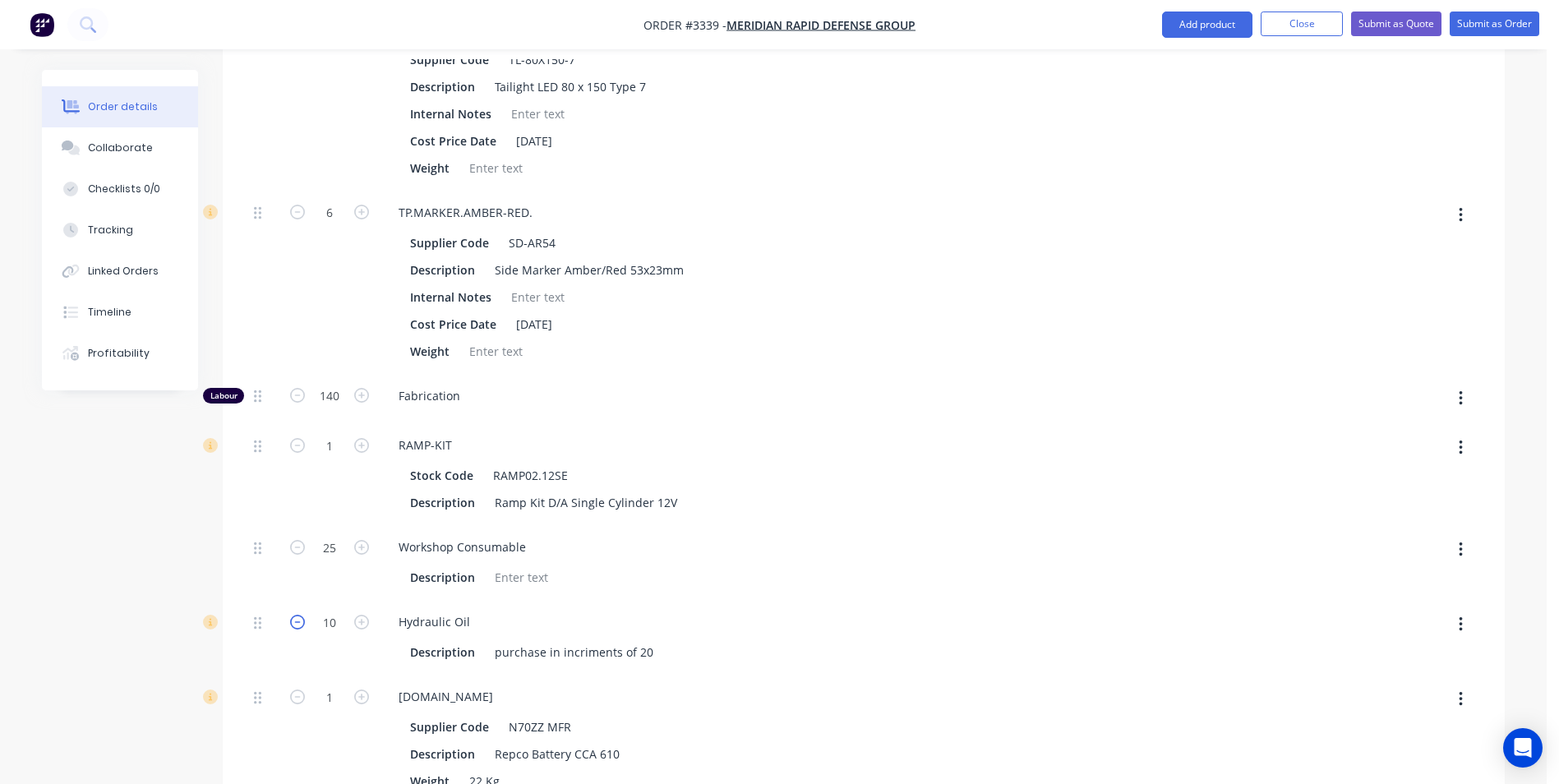
scroll to position [6473, 0]
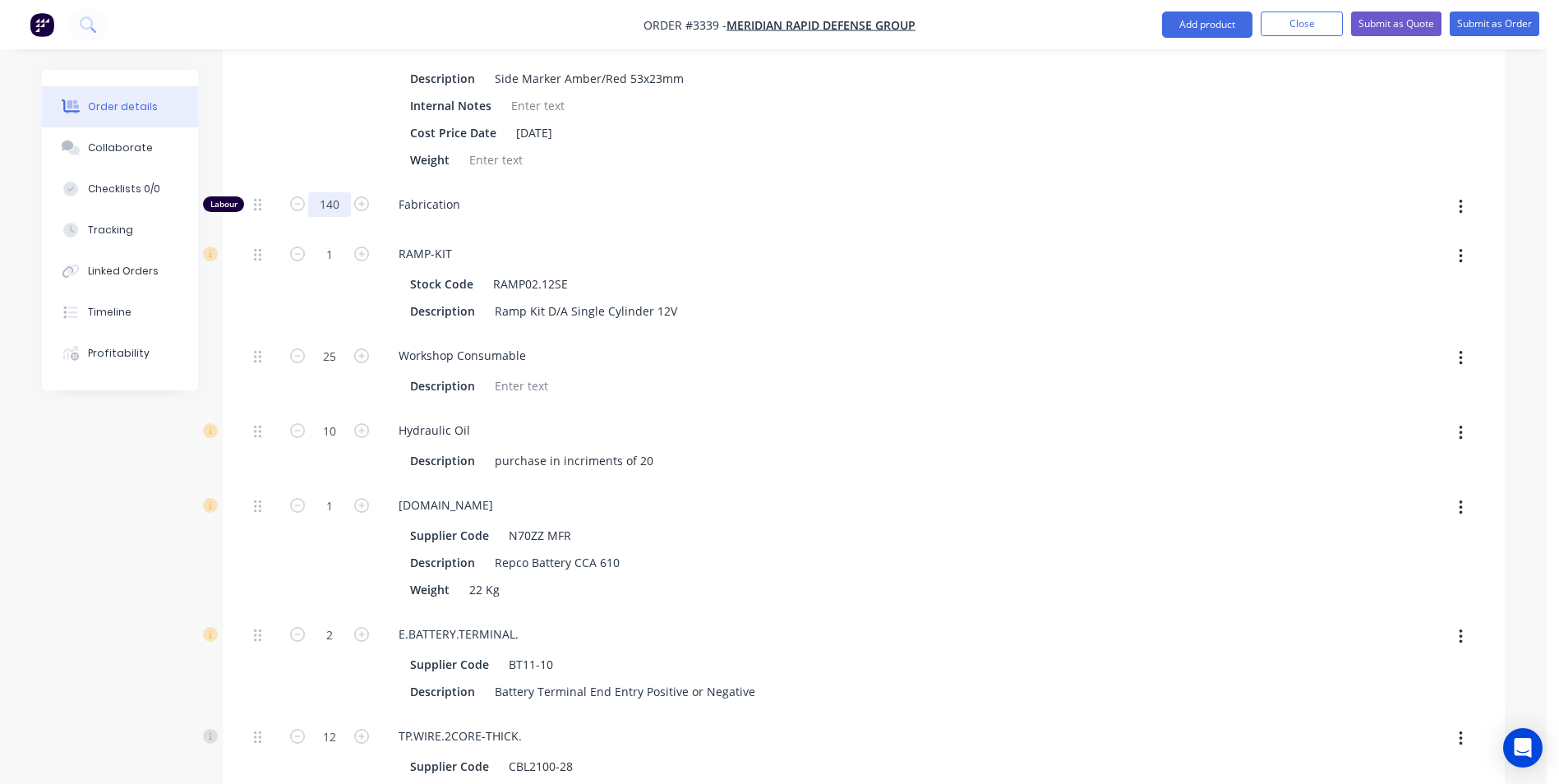
type input "120"
type input "$37,191.1494"
type input "$37,191.15"
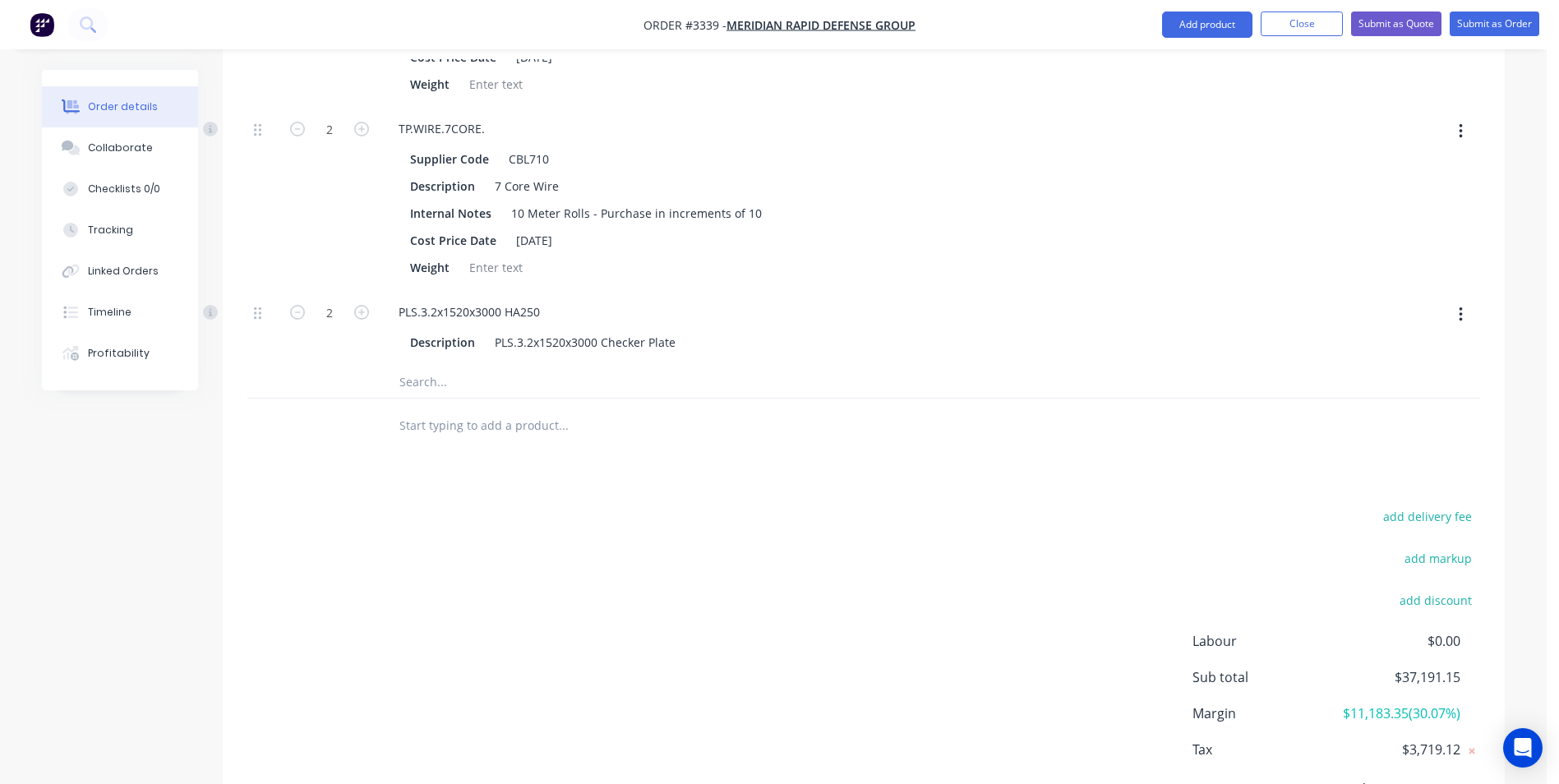
scroll to position [7754, 0]
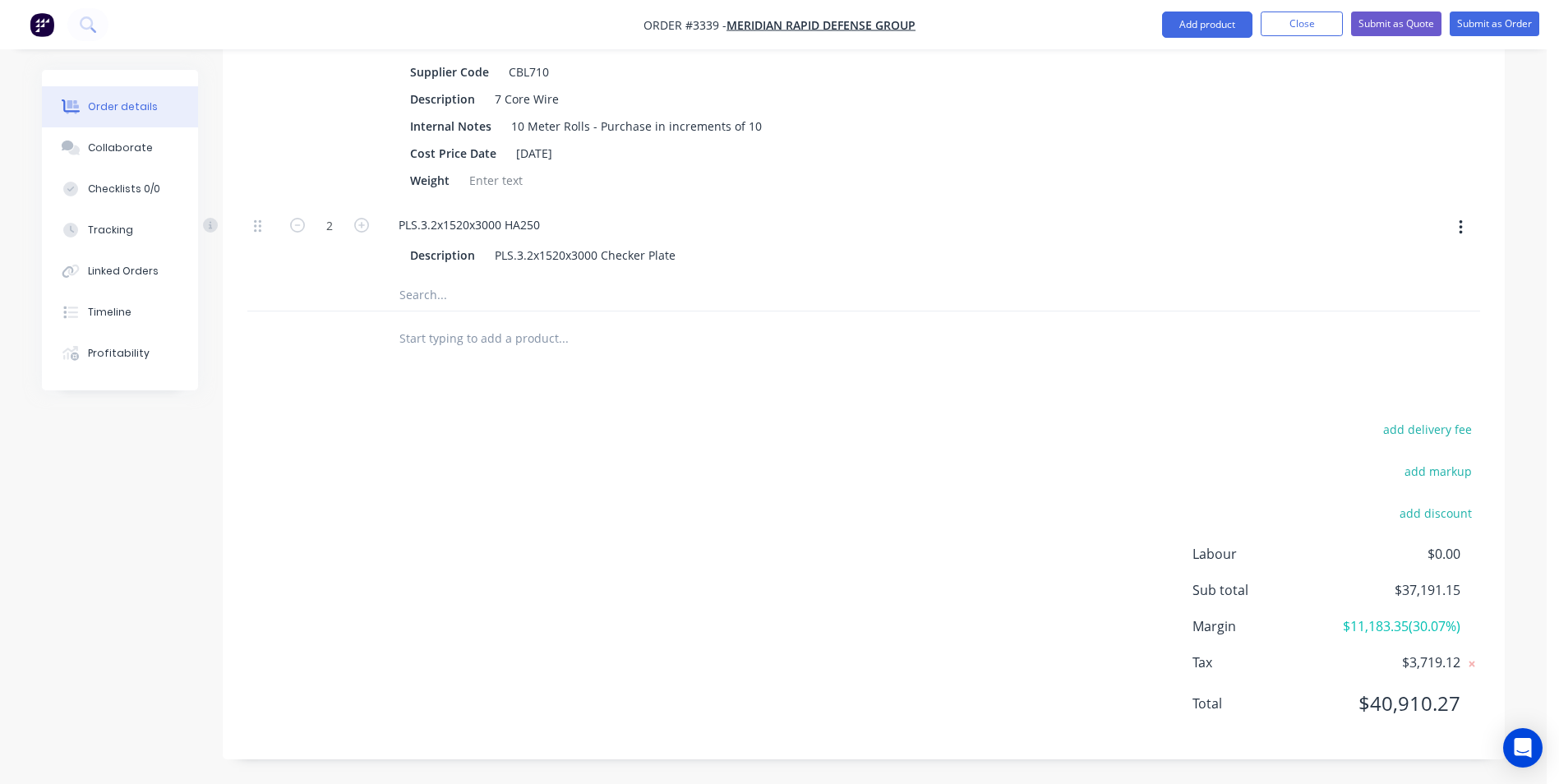
click at [952, 564] on div "add delivery fee add markup add discount Labour $0.00 Sub total $37,191.15 Marg…" at bounding box center [864, 575] width 1233 height 317
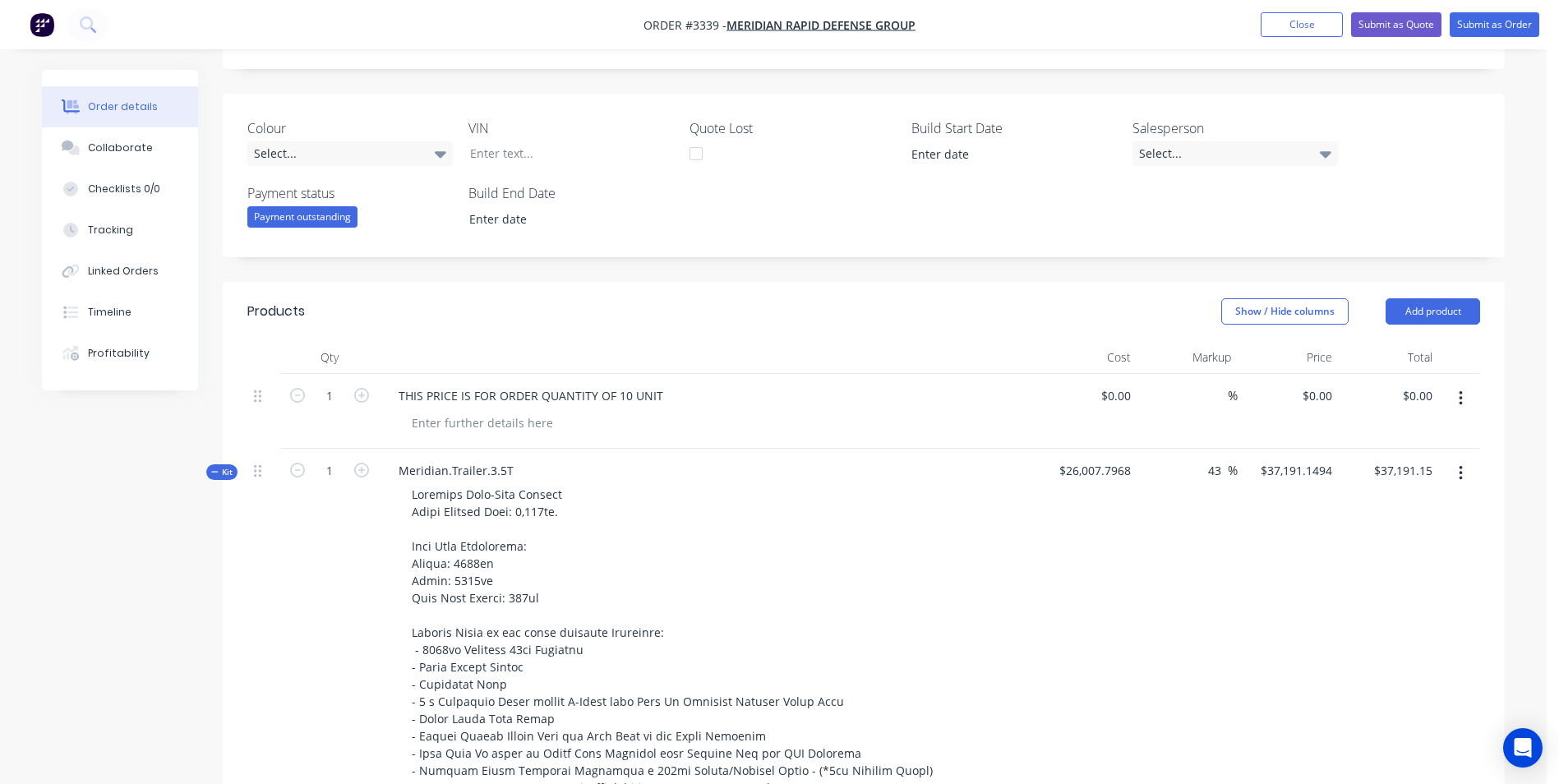
scroll to position [441, 0]
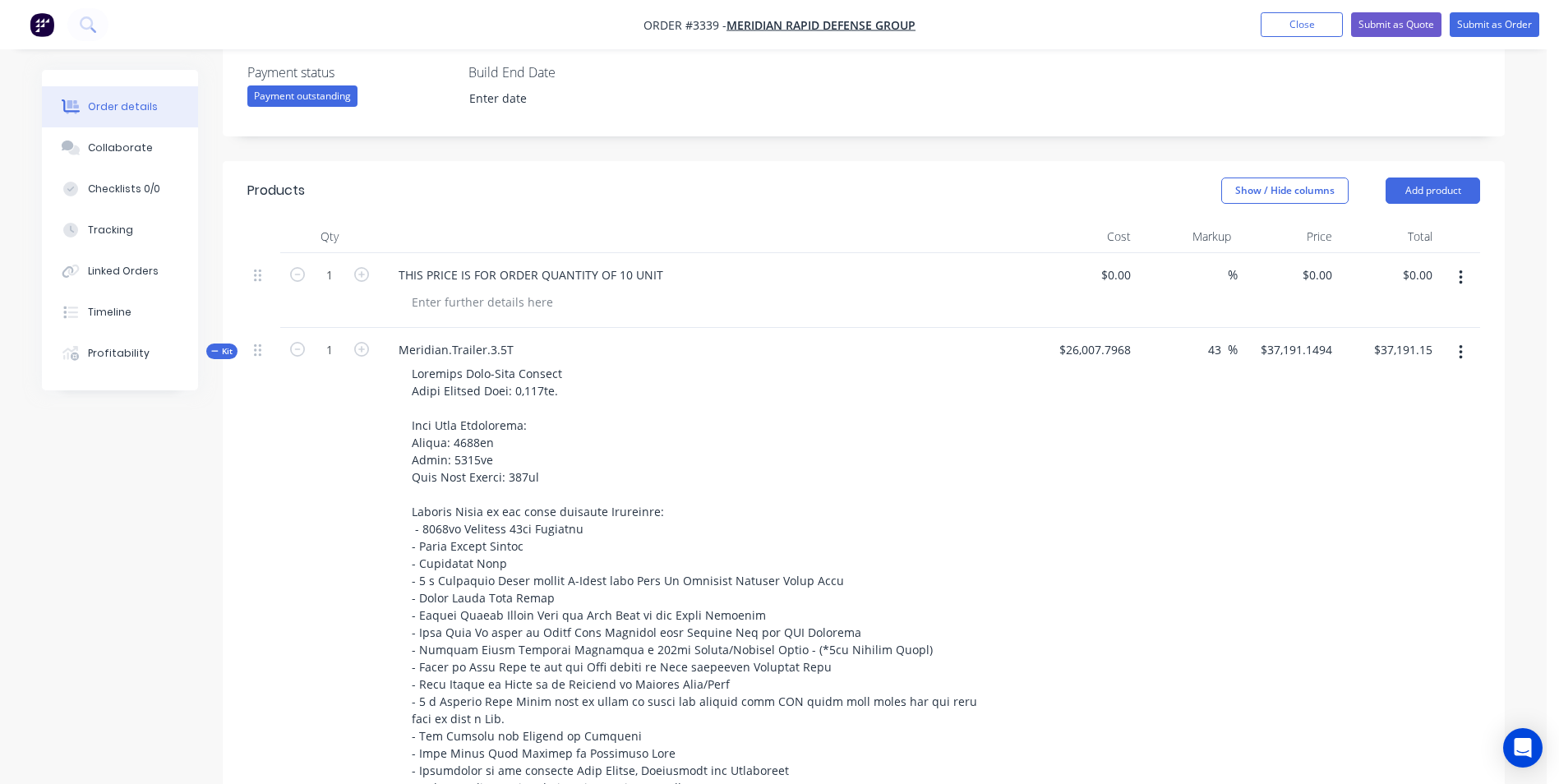
click at [217, 347] on icon at bounding box center [215, 351] width 7 height 8
click at [1218, 352] on input "43" at bounding box center [1217, 350] width 21 height 24
type input "4"
type input "40"
click at [1512, 338] on div "Order details Collaborate Checklists 0/0 Tracking Linked Orders Timeline Profit…" at bounding box center [773, 789] width 1496 height 2319
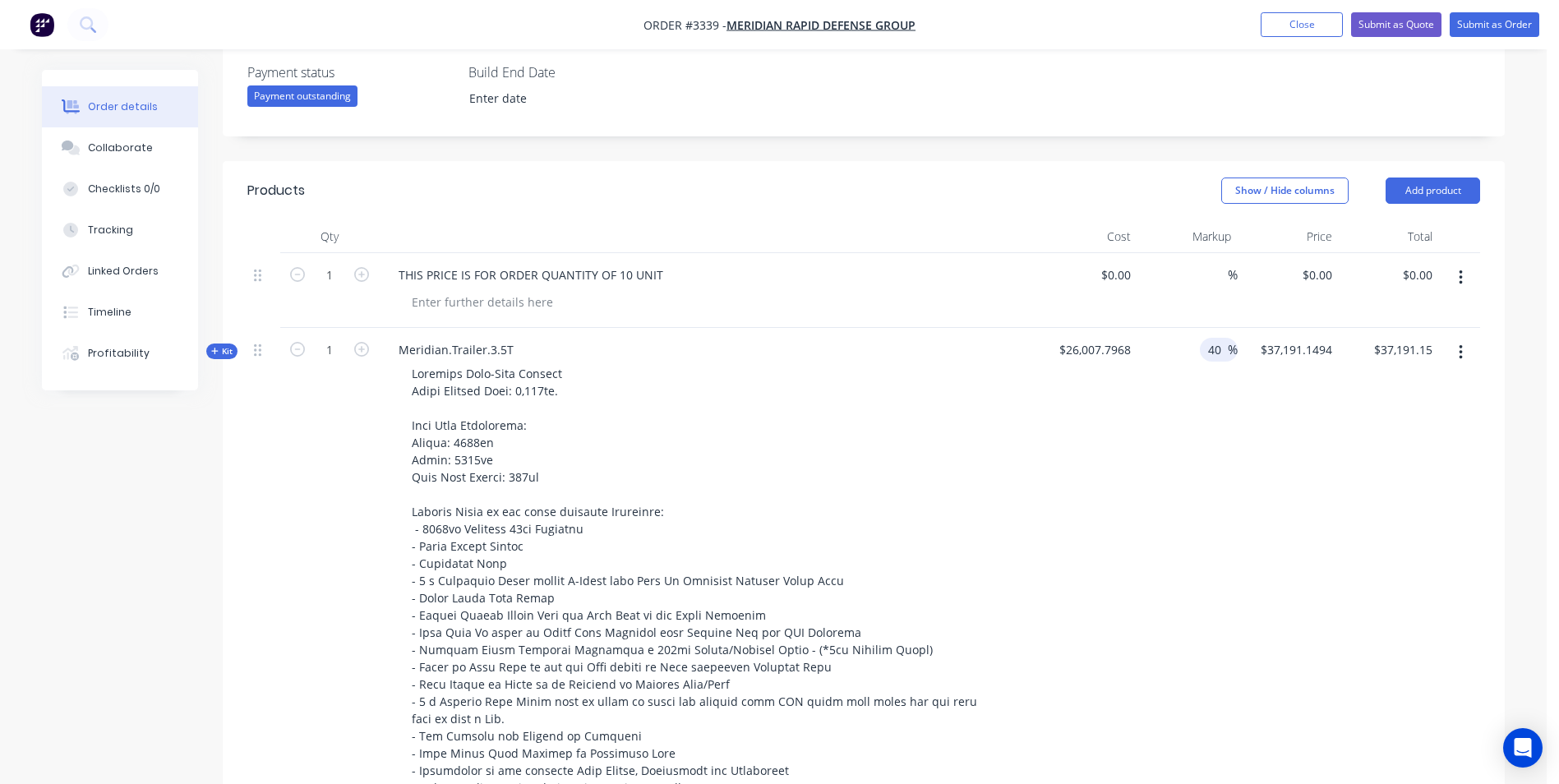
type input "$36,410.9155"
type input "$36,410.92"
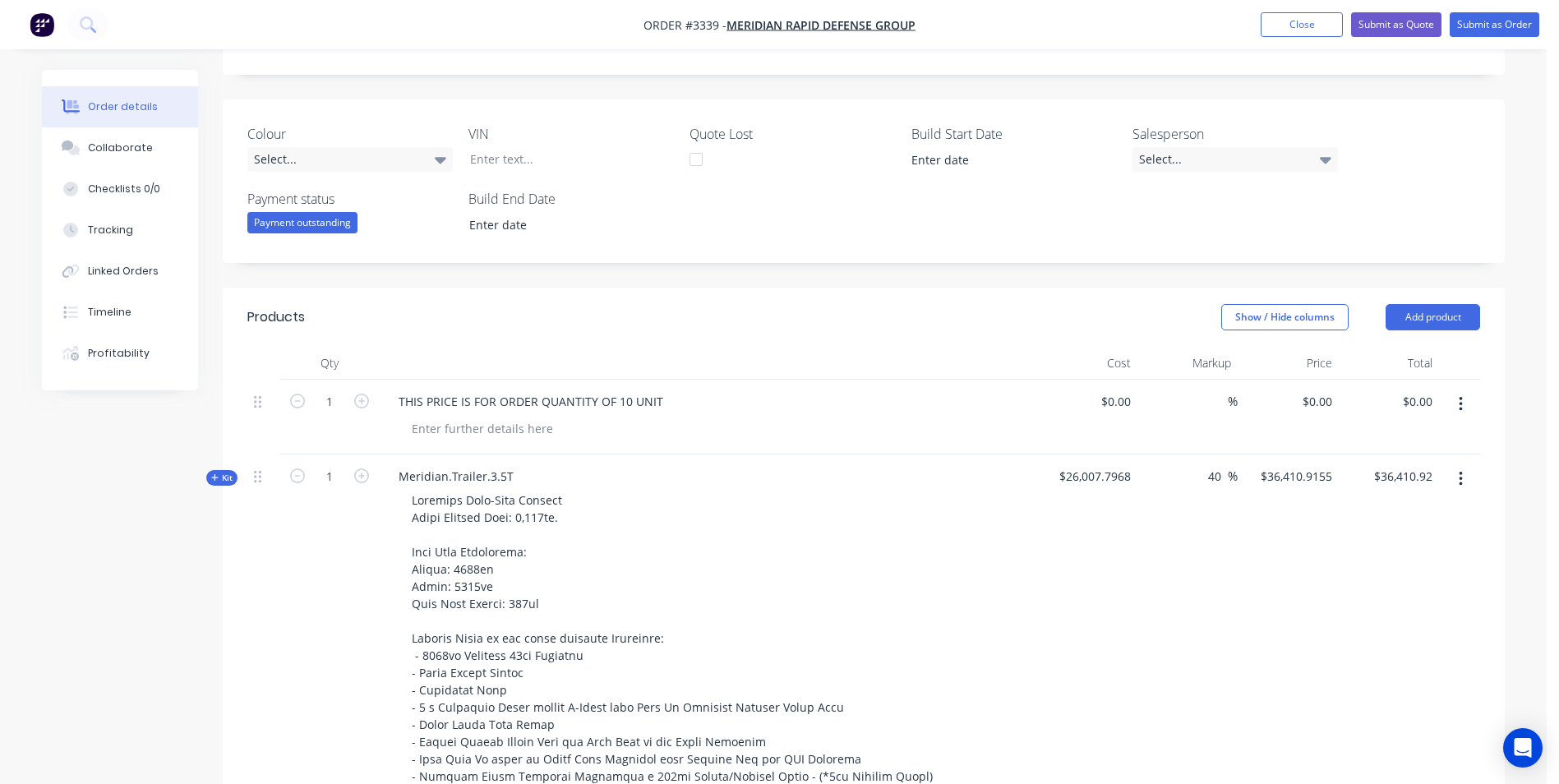
scroll to position [474, 0]
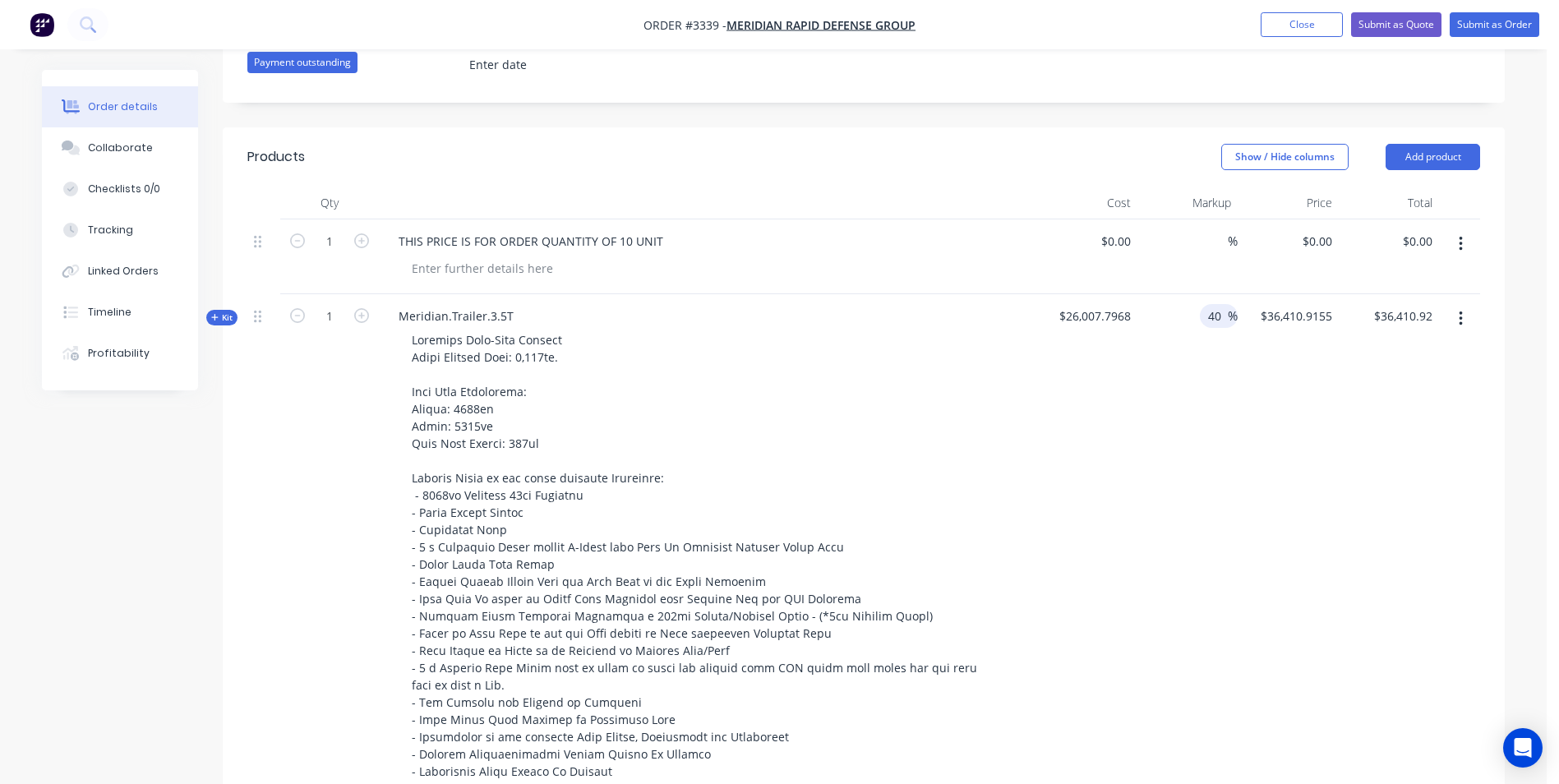
click at [1207, 310] on input "40" at bounding box center [1217, 316] width 21 height 24
type input "4"
type input "38"
click at [1530, 311] on div "Order details Collaborate Checklists 0/0 Tracking Linked Orders Timeline Profit…" at bounding box center [773, 719] width 1546 height 2388
type input "$35,890.7596"
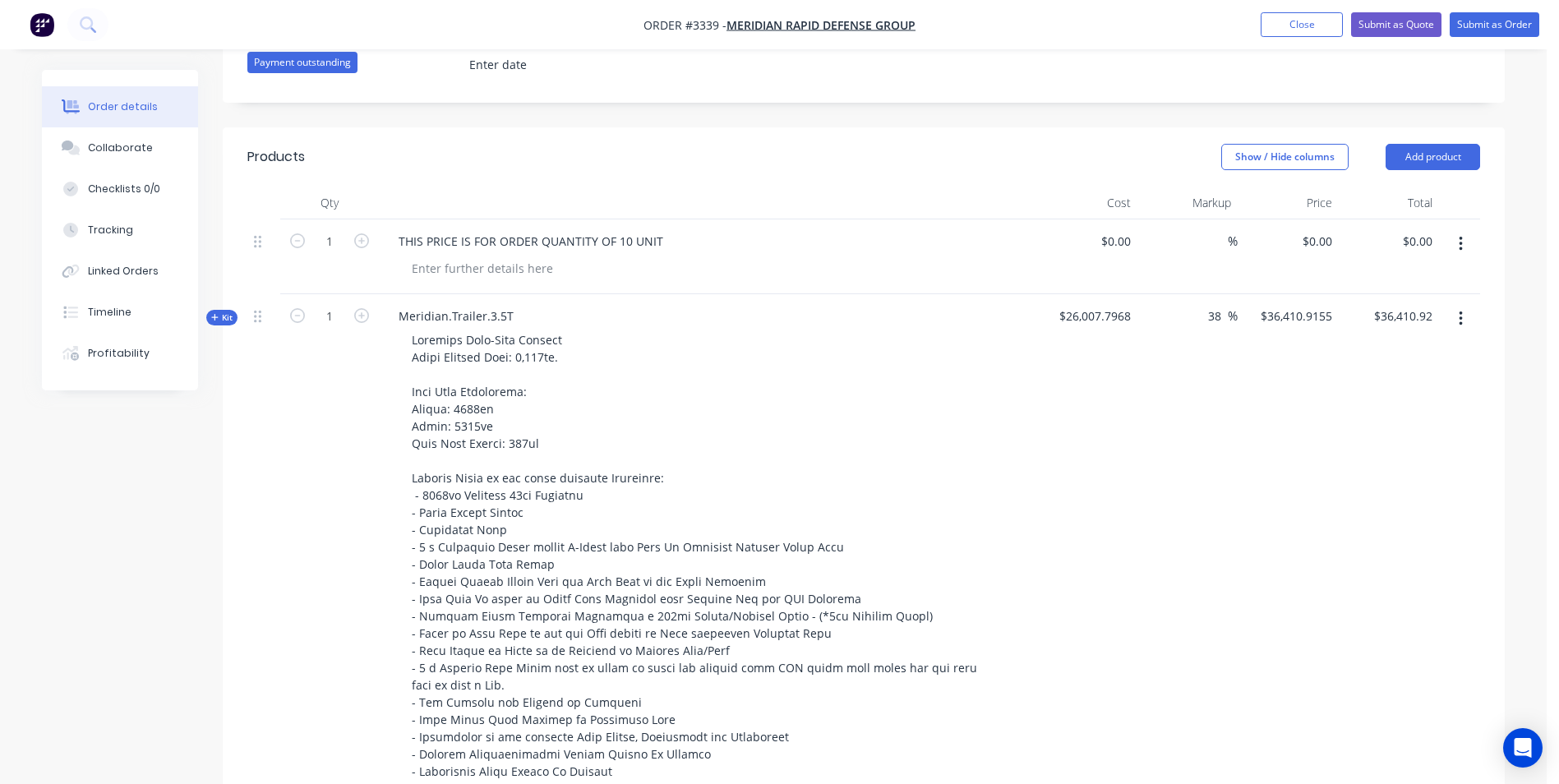
type input "$35,890.76"
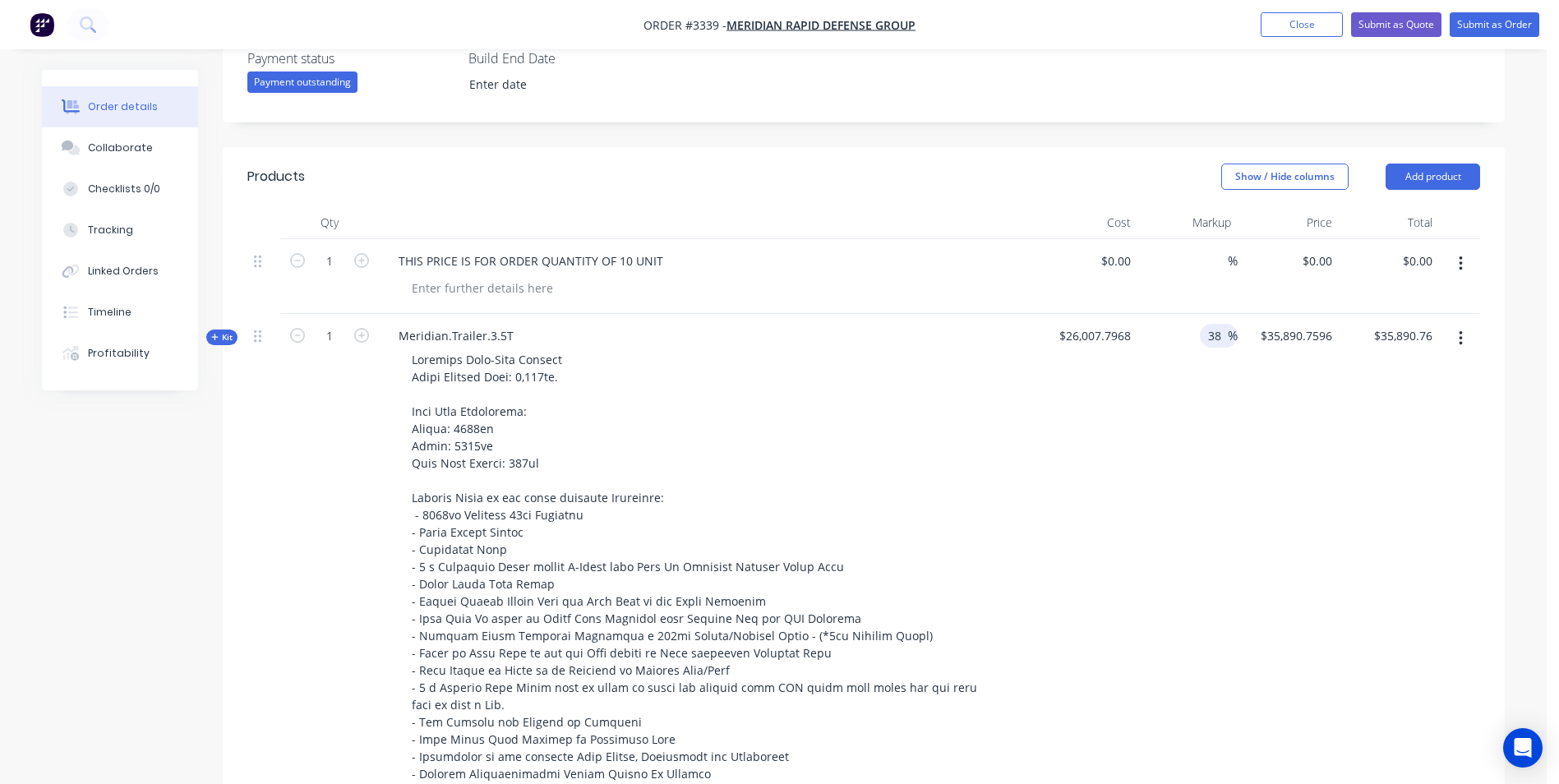
scroll to position [372, 0]
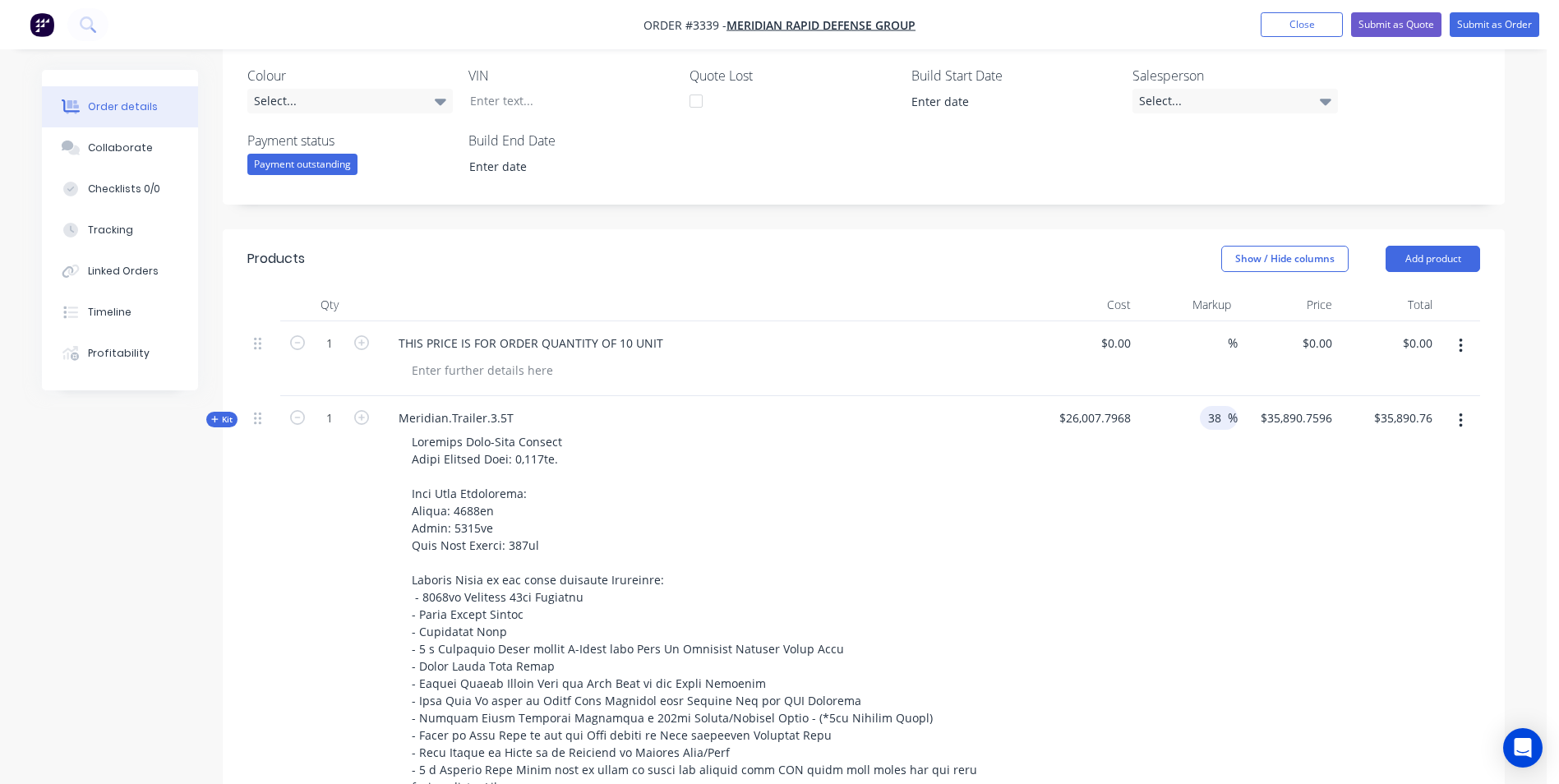
click at [1220, 416] on input "38" at bounding box center [1217, 418] width 21 height 24
type input "39"
type input "$36,150.8376"
type input "$36,150.84"
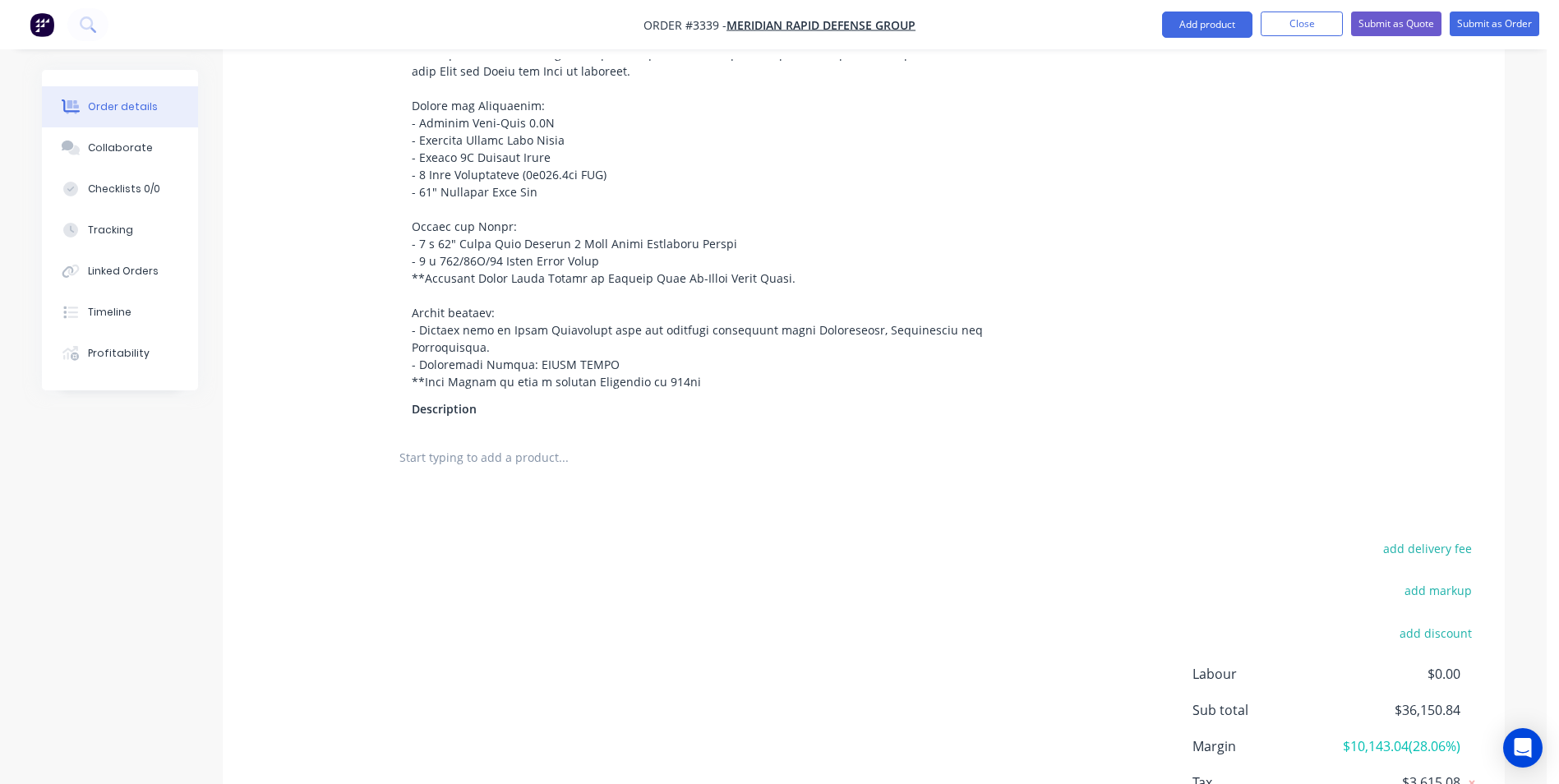
scroll to position [1624, 0]
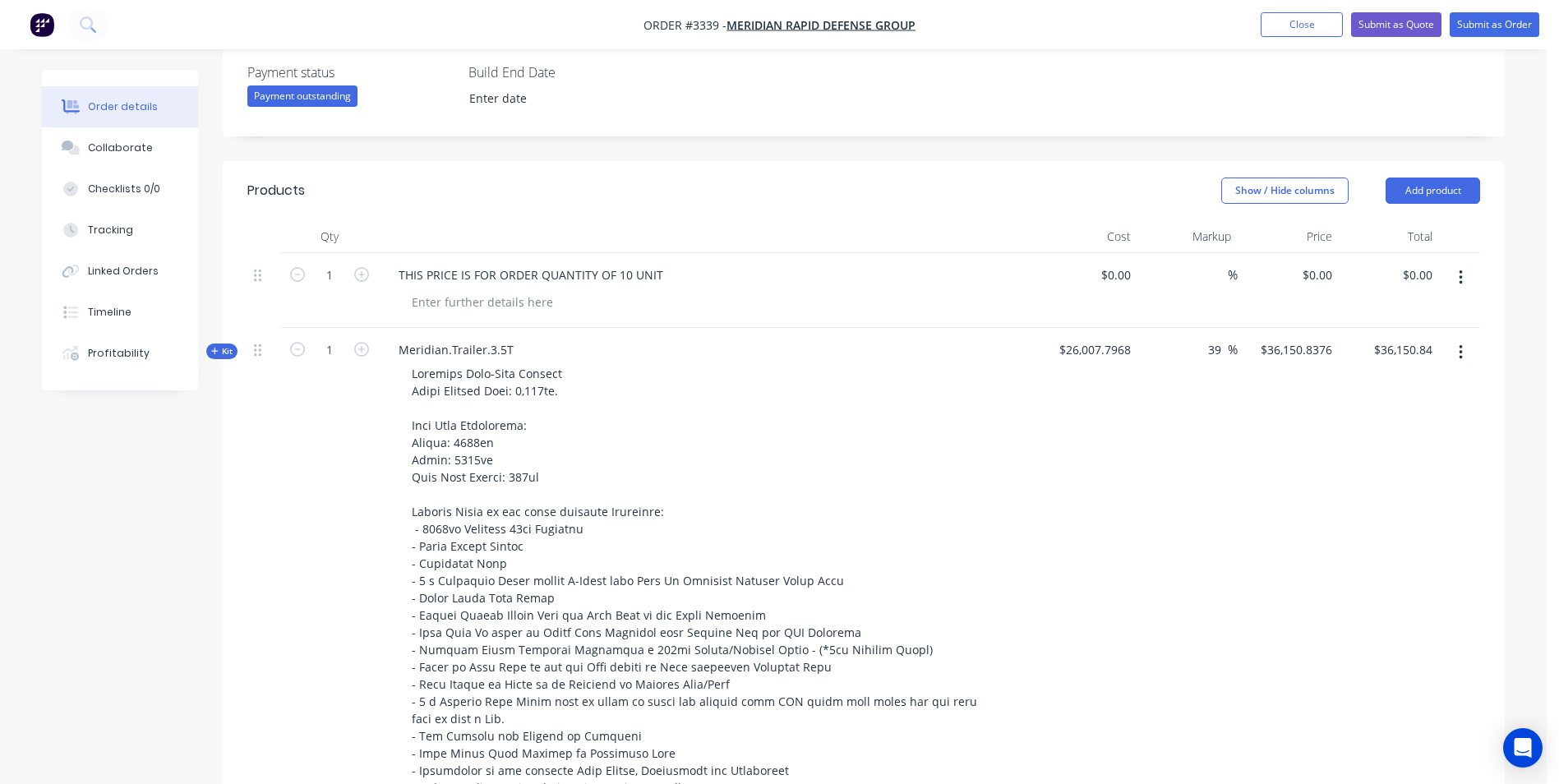
scroll to position [493, 0]
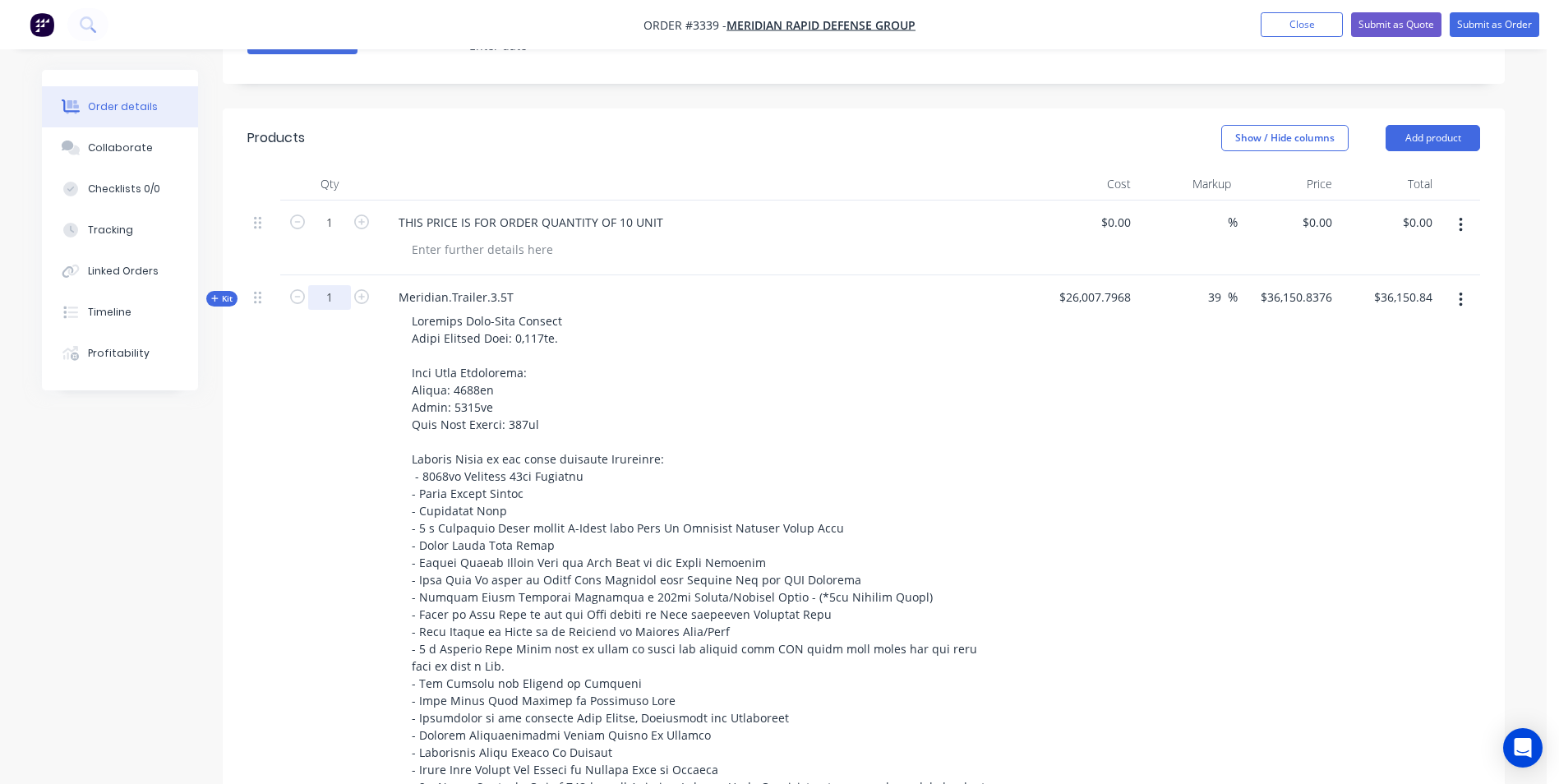
click at [333, 297] on input "1" at bounding box center [329, 297] width 43 height 25
type input "10"
click at [615, 148] on div "Show / Hide columns Add product" at bounding box center [995, 137] width 971 height 26
type input "$361,508.38"
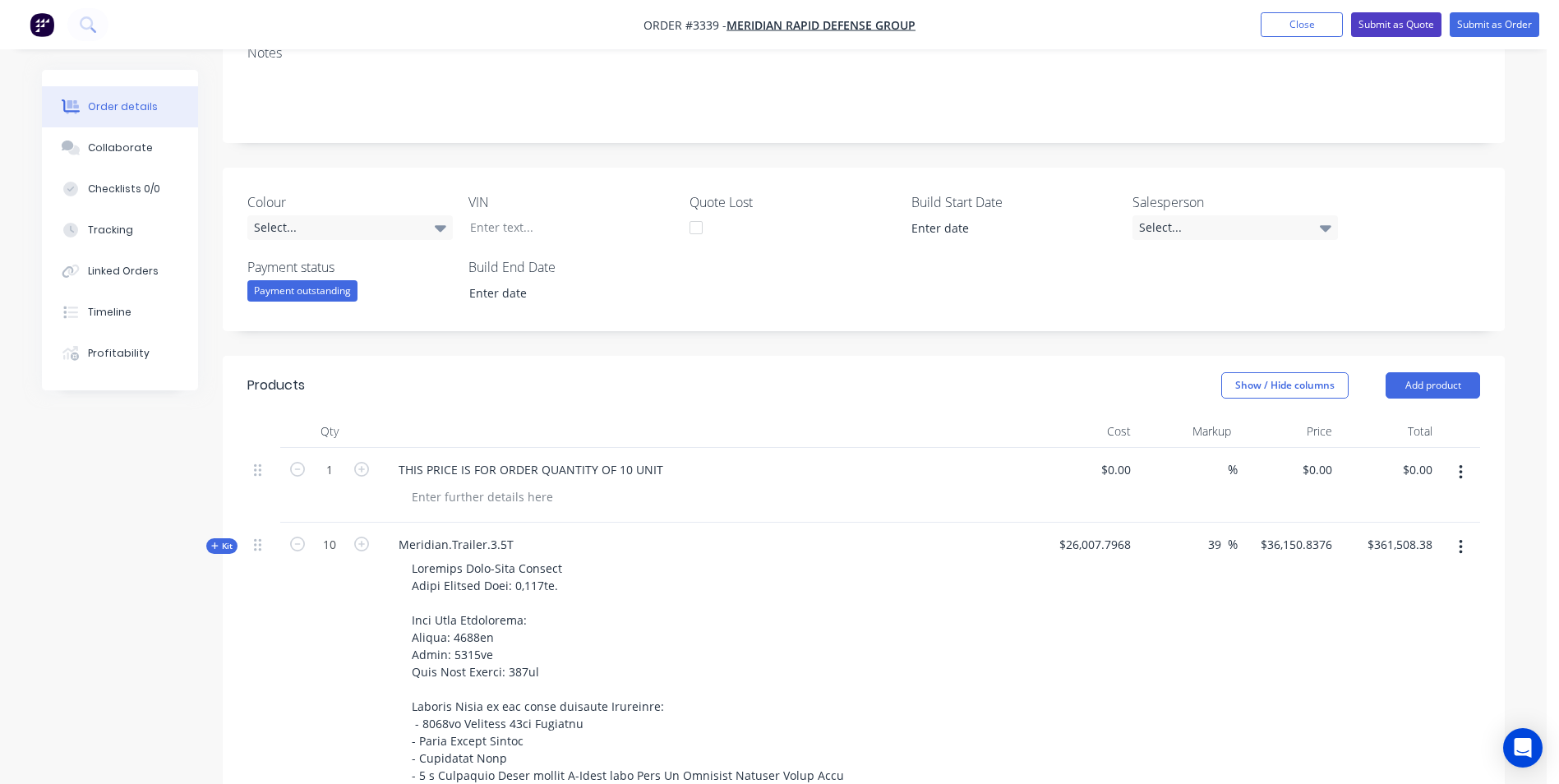
scroll to position [247, 0]
click at [1407, 21] on button "Submit as Quote" at bounding box center [1396, 25] width 90 height 25
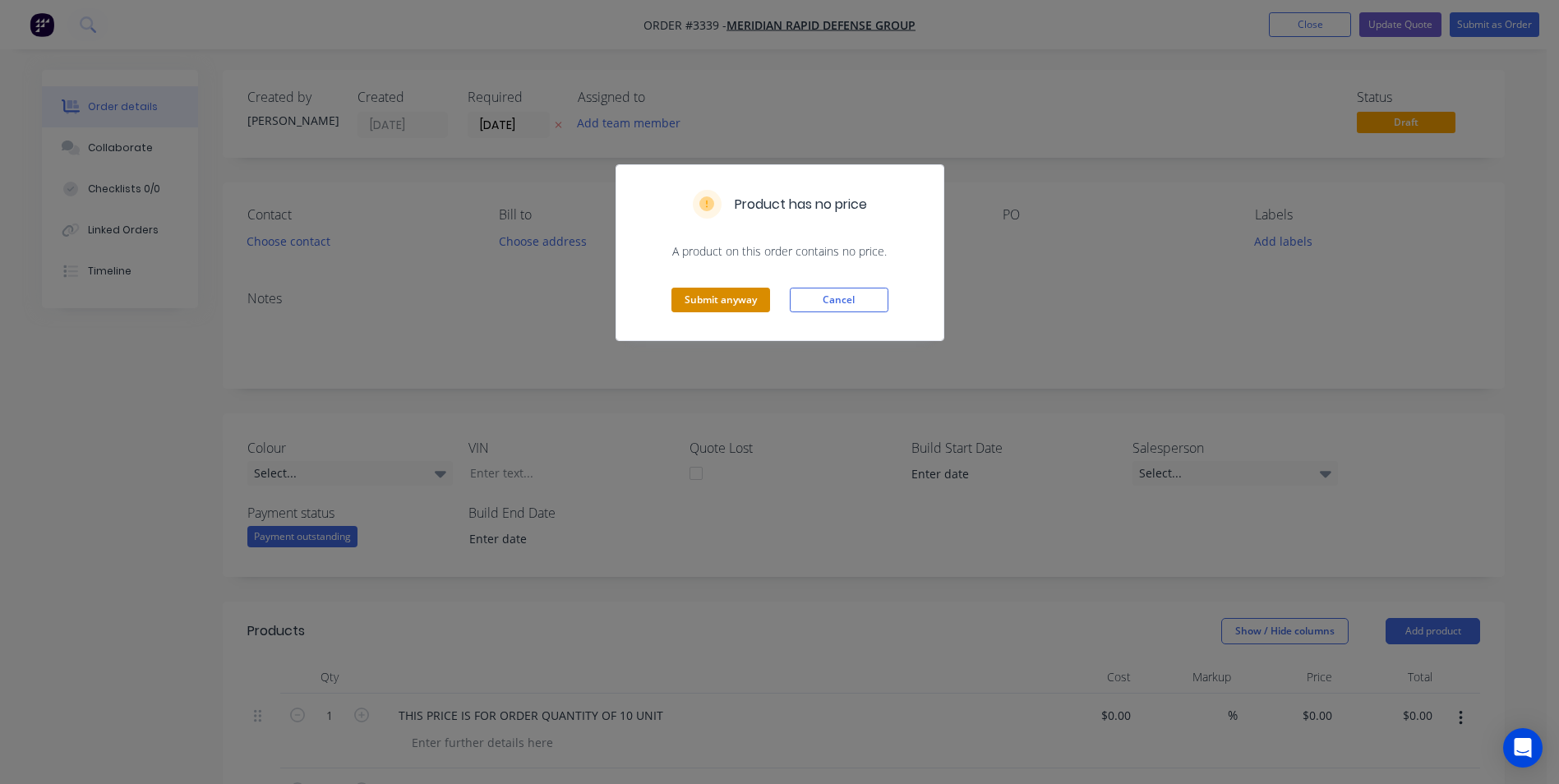
click at [700, 297] on button "Submit anyway" at bounding box center [720, 300] width 98 height 25
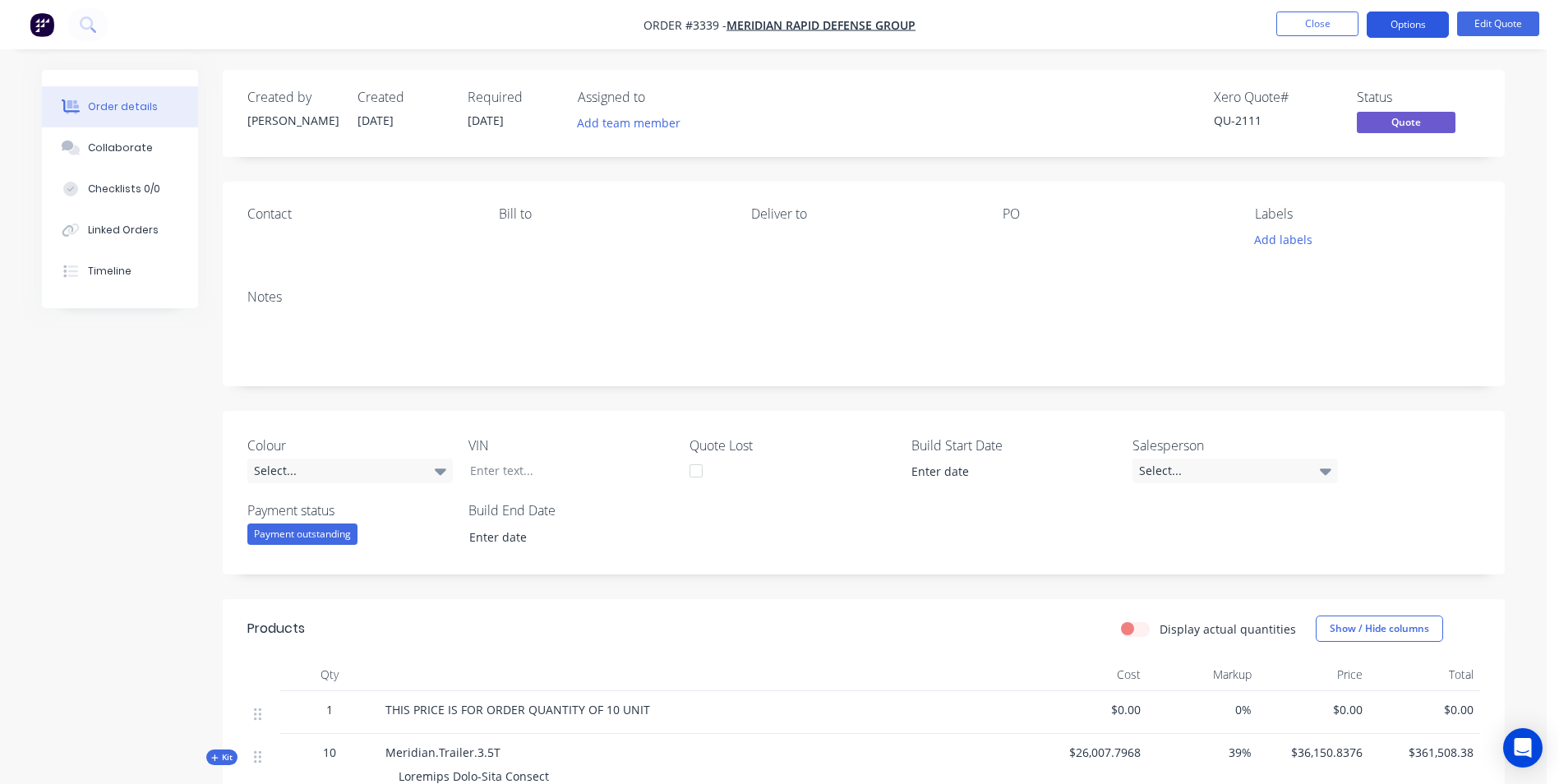
click at [1409, 35] on button "Options" at bounding box center [1408, 25] width 82 height 26
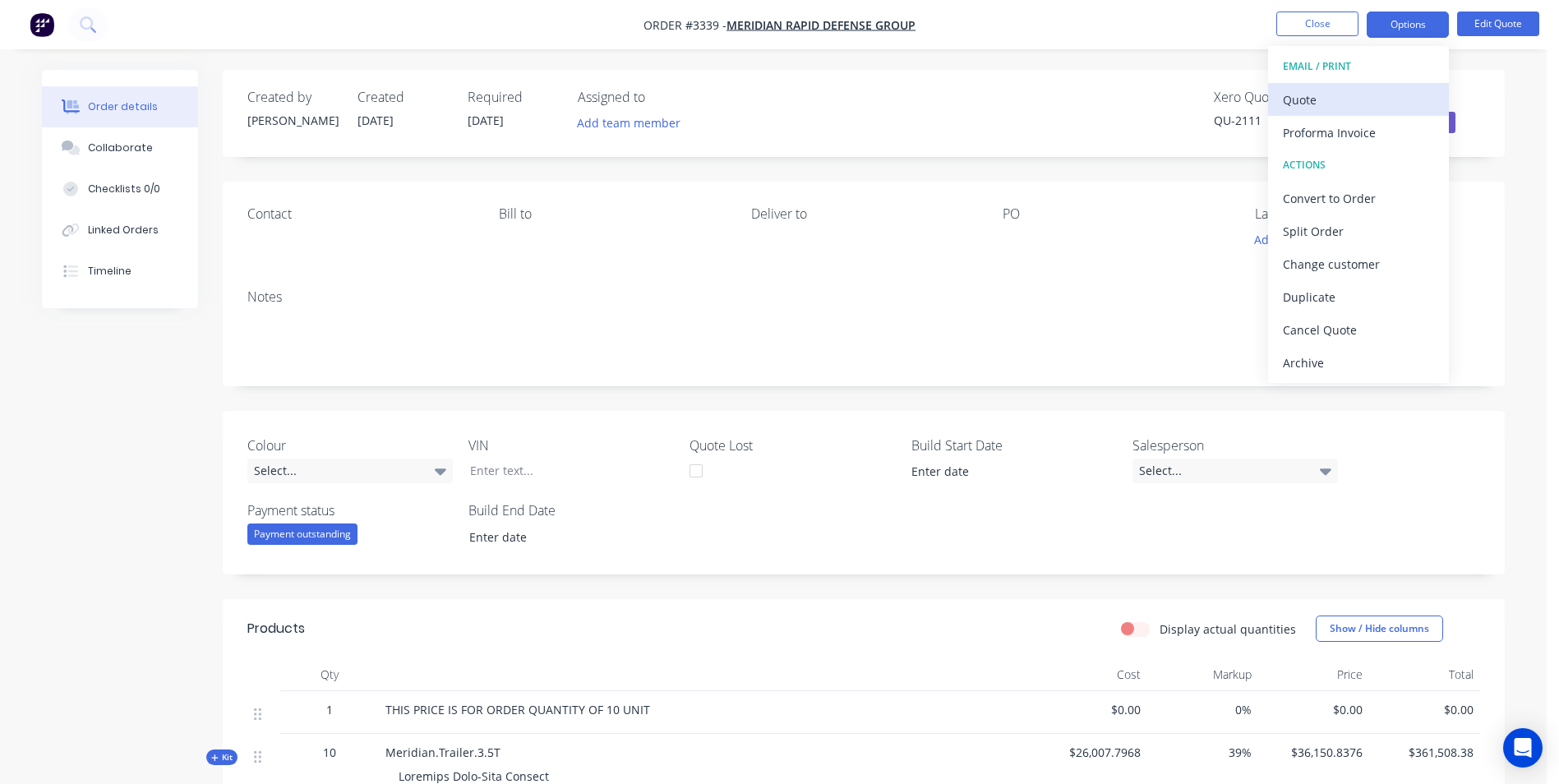
click at [1321, 106] on div "Quote" at bounding box center [1359, 100] width 151 height 24
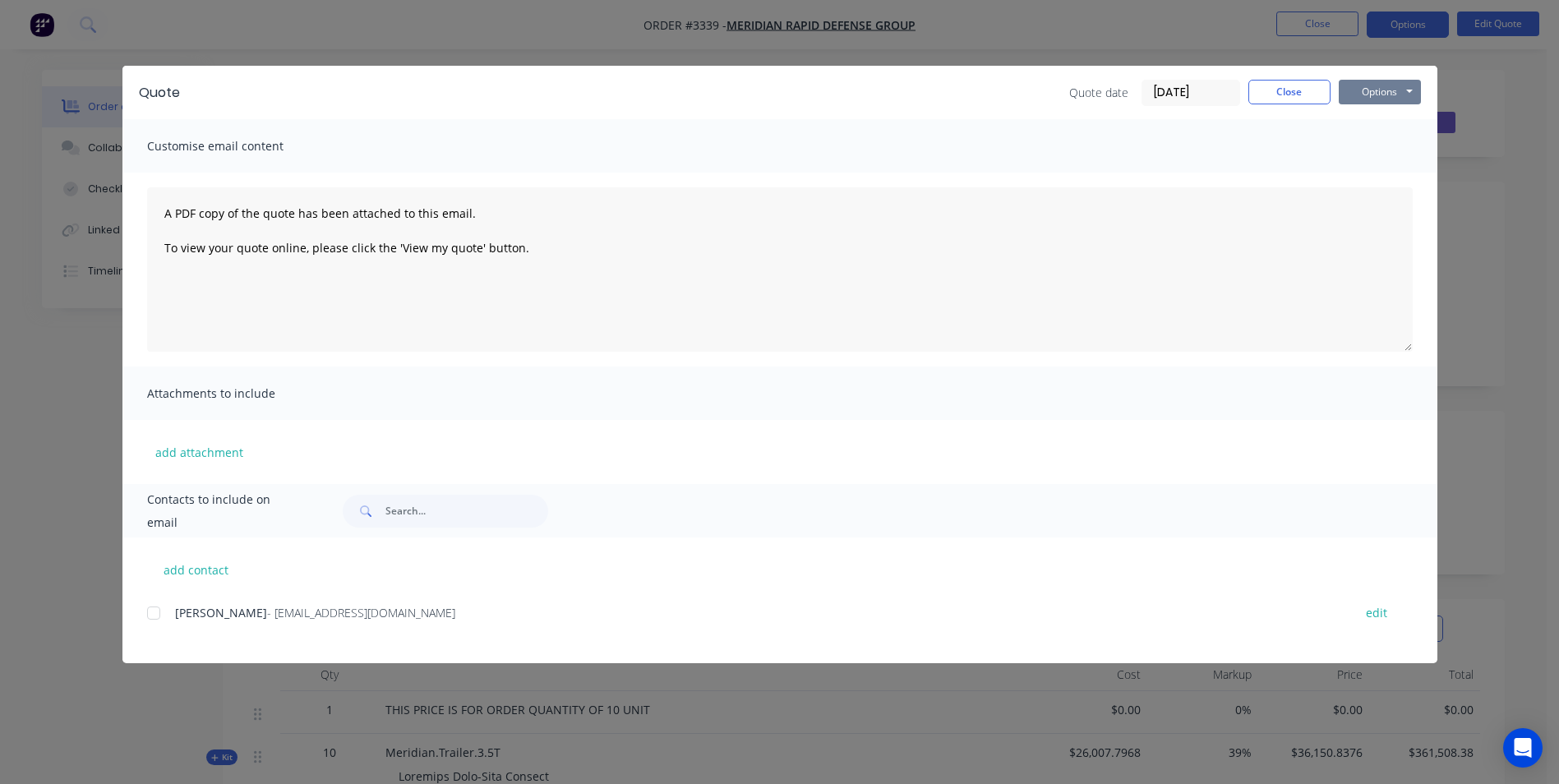
click at [1388, 87] on button "Options" at bounding box center [1380, 92] width 82 height 25
click at [1371, 149] on button "Print" at bounding box center [1391, 148] width 106 height 27
click at [1279, 88] on button "Close" at bounding box center [1289, 92] width 82 height 25
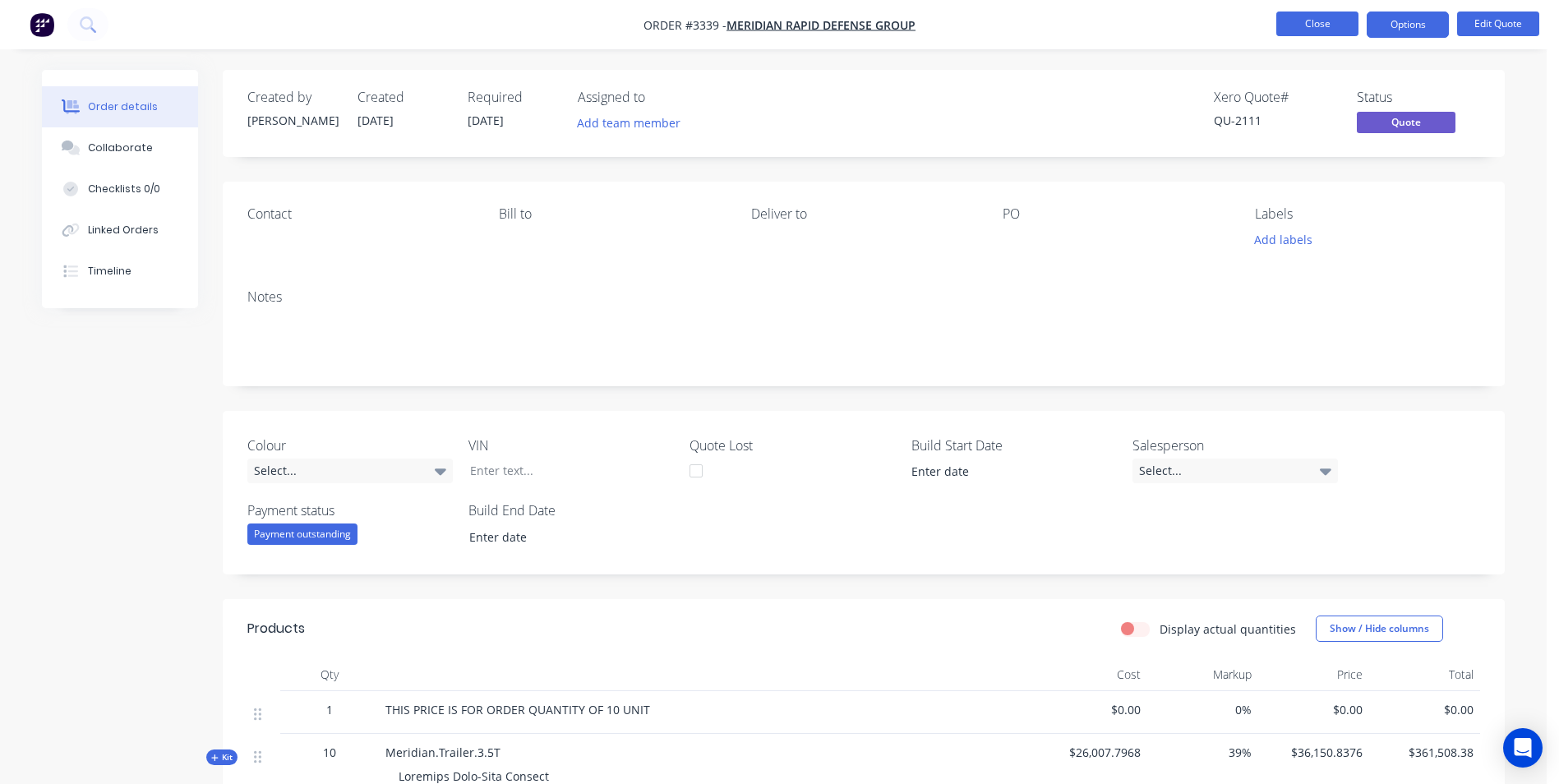
click at [1306, 30] on button "Close" at bounding box center [1318, 24] width 82 height 25
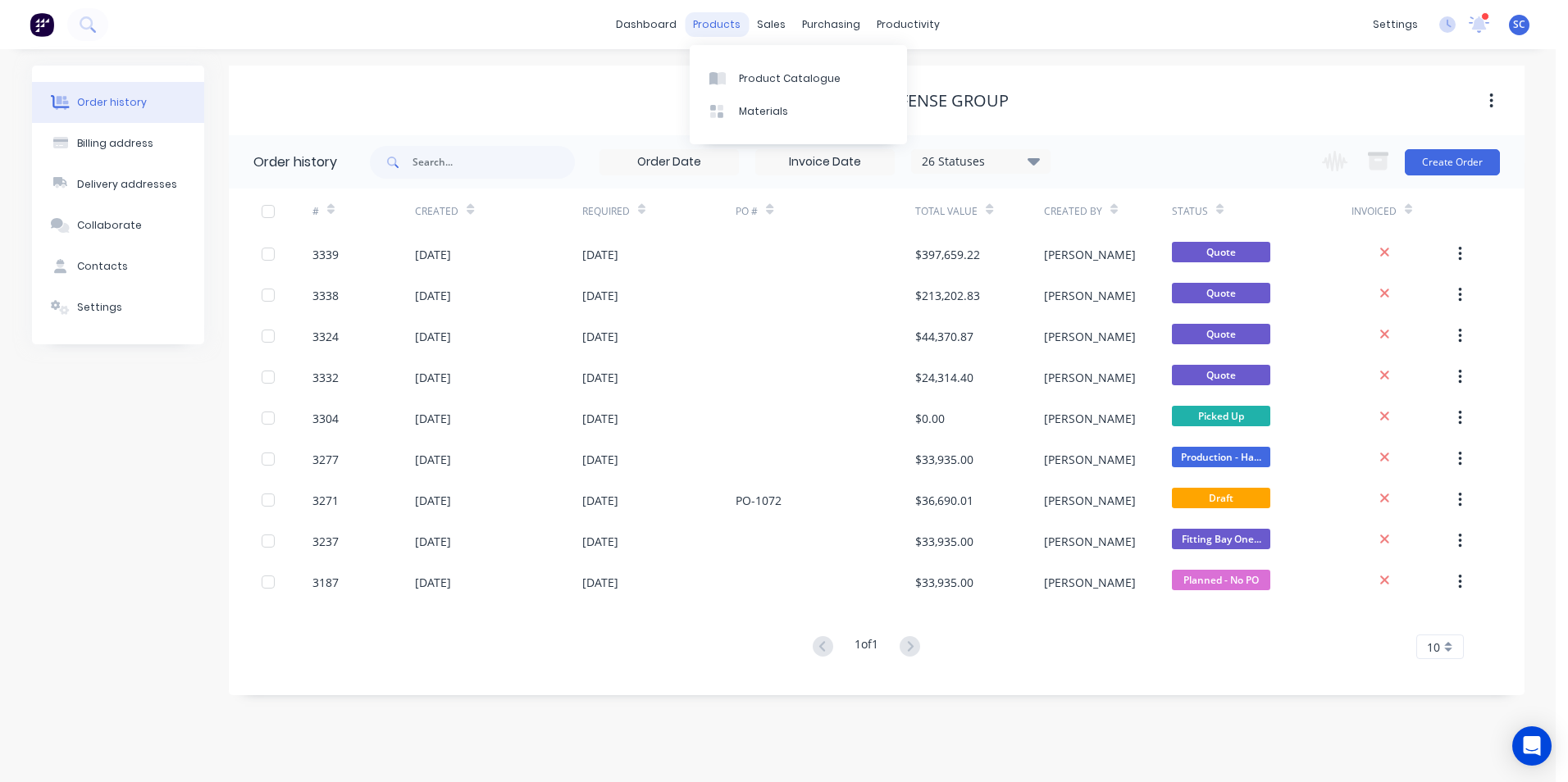
click at [718, 22] on div "products" at bounding box center [717, 25] width 64 height 25
click at [783, 78] on icon at bounding box center [777, 79] width 15 height 15
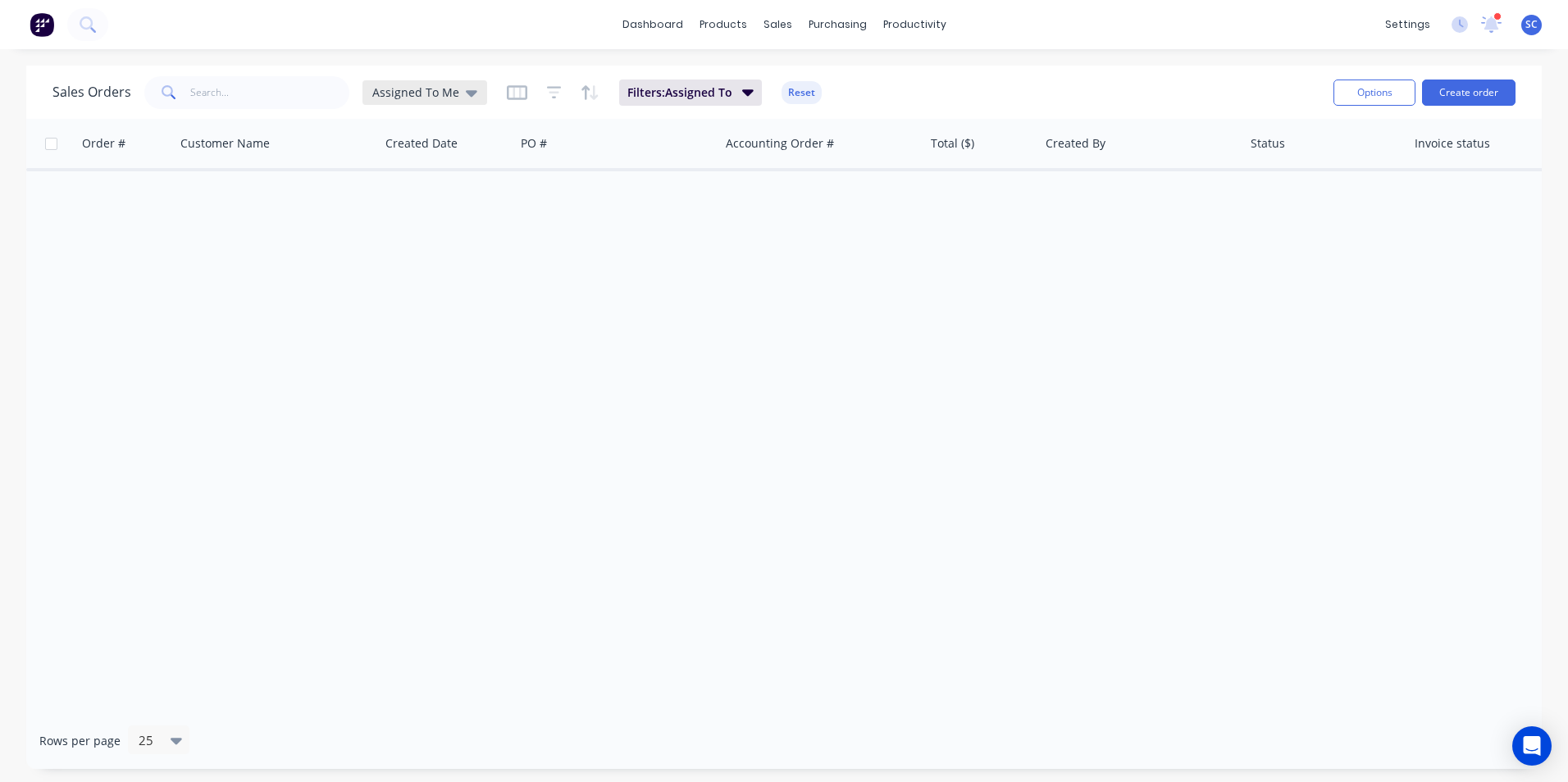
click at [466, 95] on icon at bounding box center [471, 93] width 12 height 6
click at [412, 229] on button "None" at bounding box center [461, 232] width 187 height 19
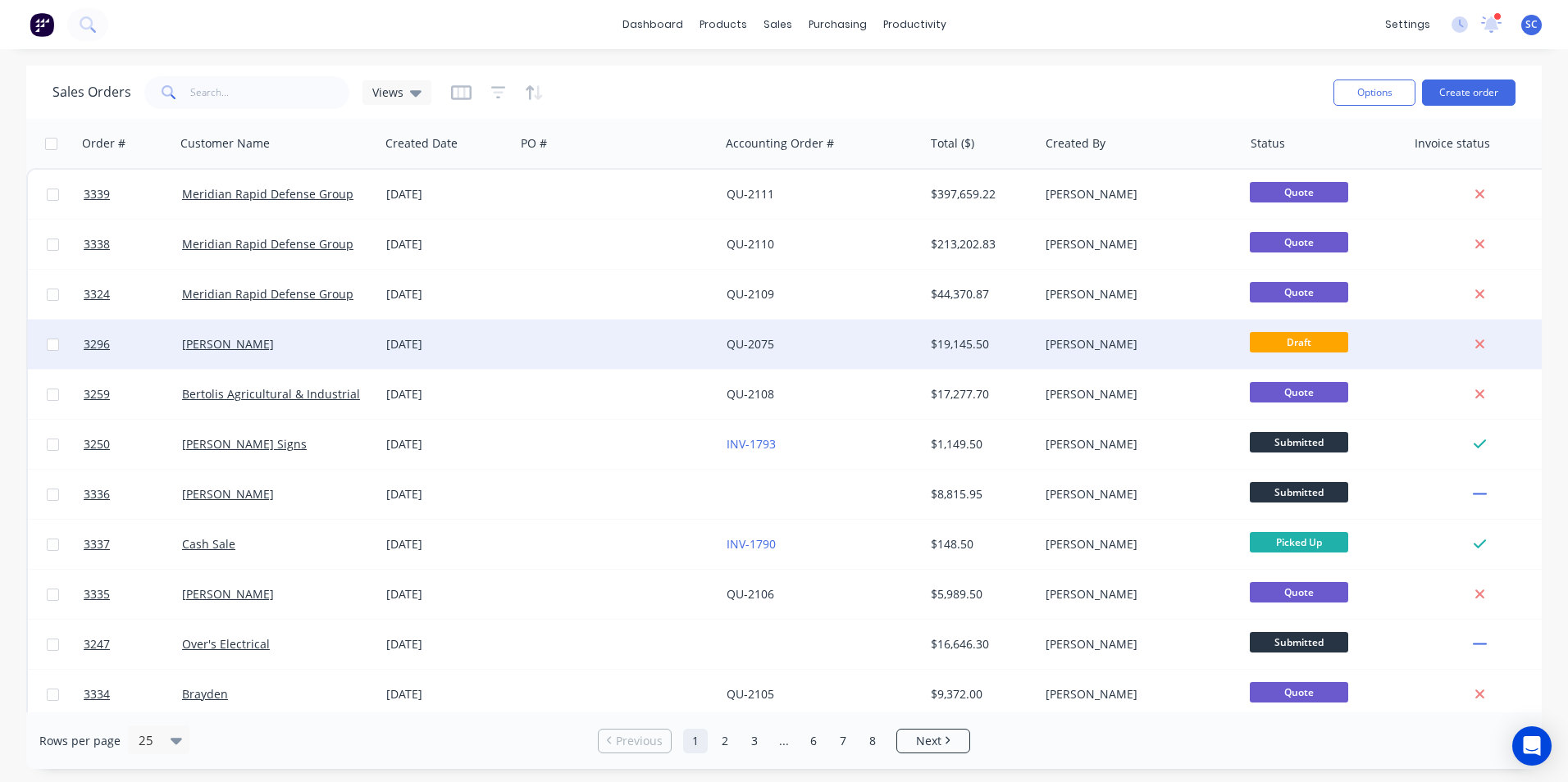
click at [553, 349] on div at bounding box center [617, 344] width 204 height 49
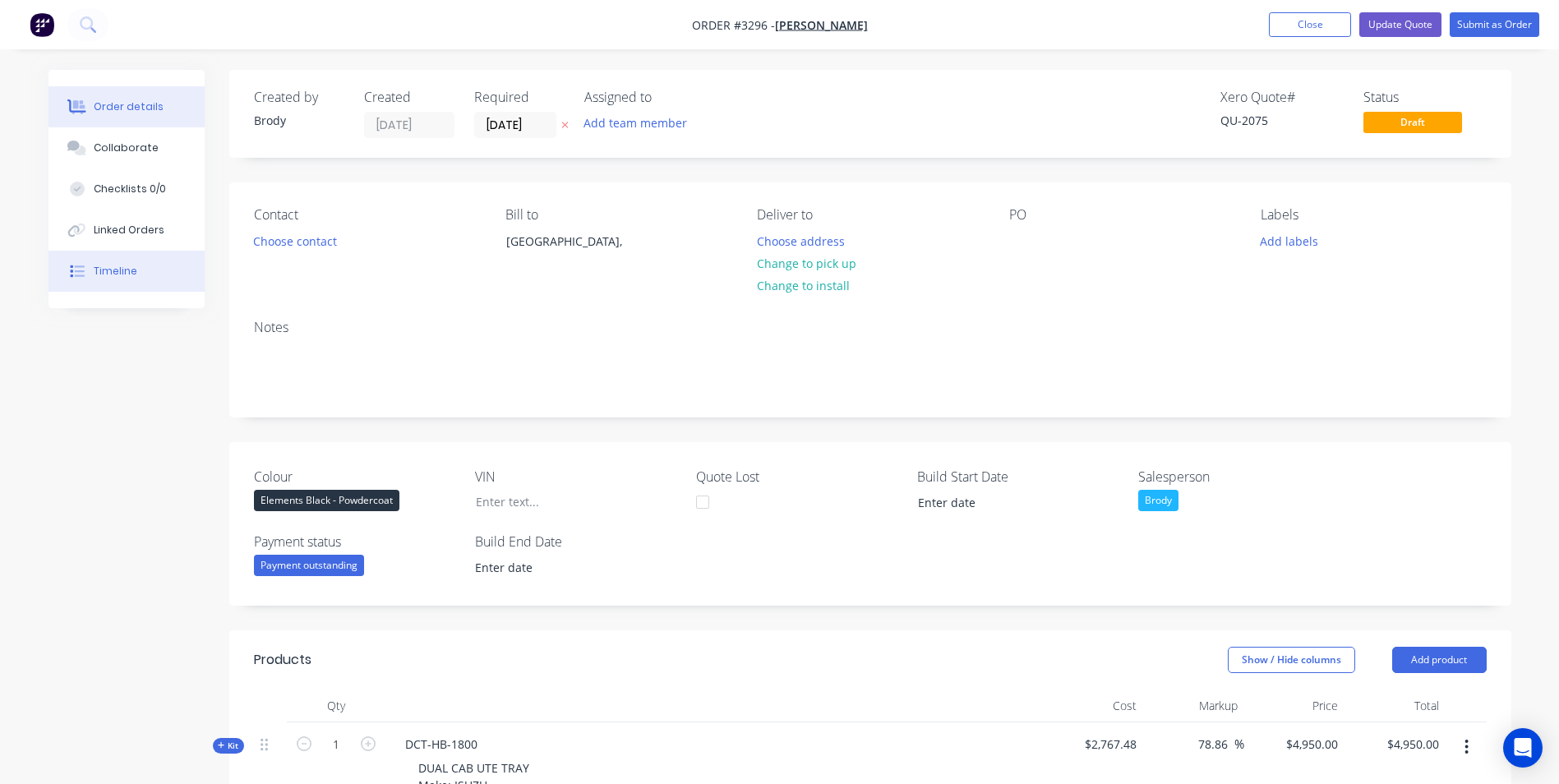
click at [139, 277] on button "Timeline" at bounding box center [126, 270] width 156 height 41
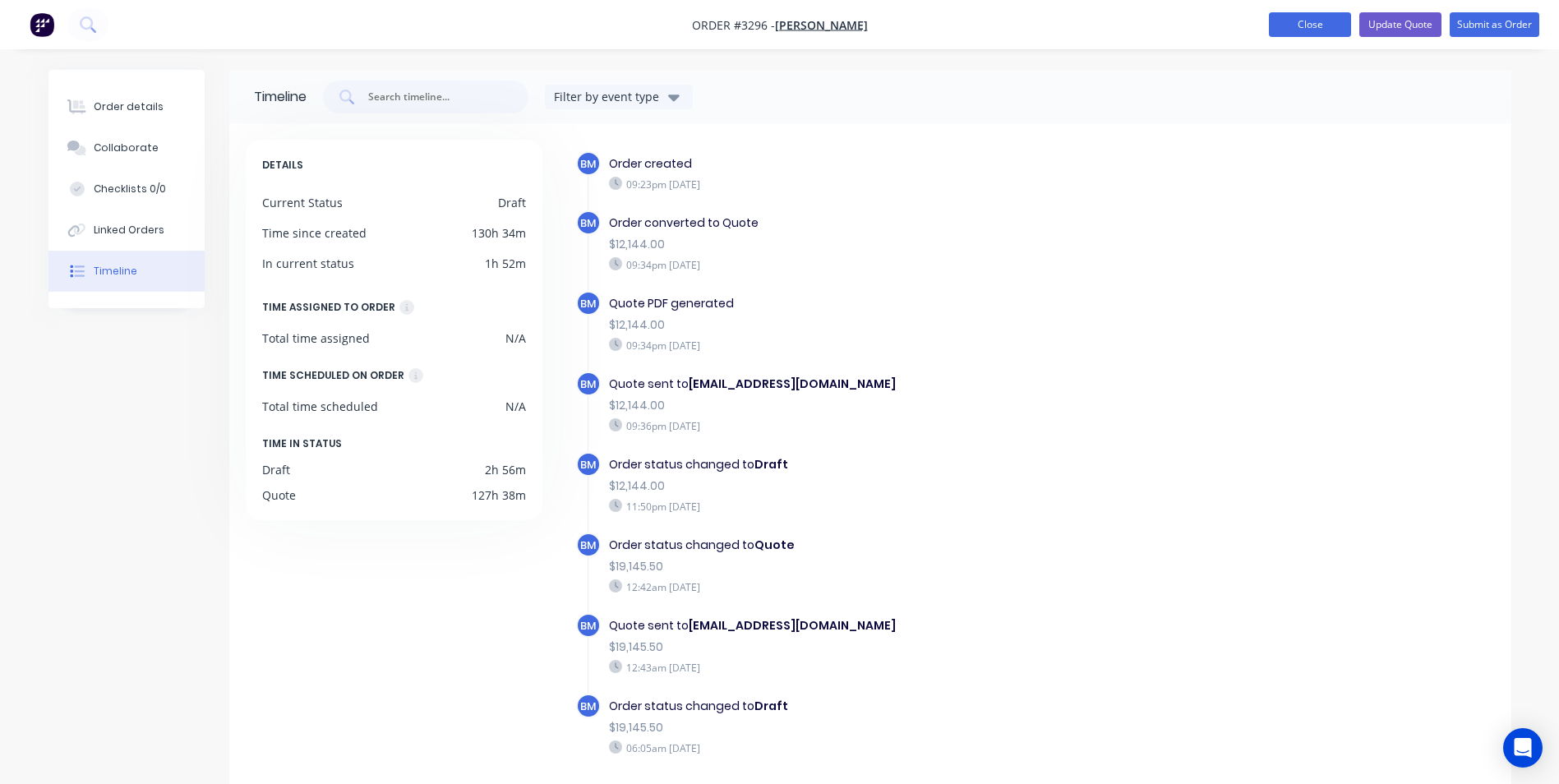
click at [1307, 24] on button "Close" at bounding box center [1309, 25] width 82 height 25
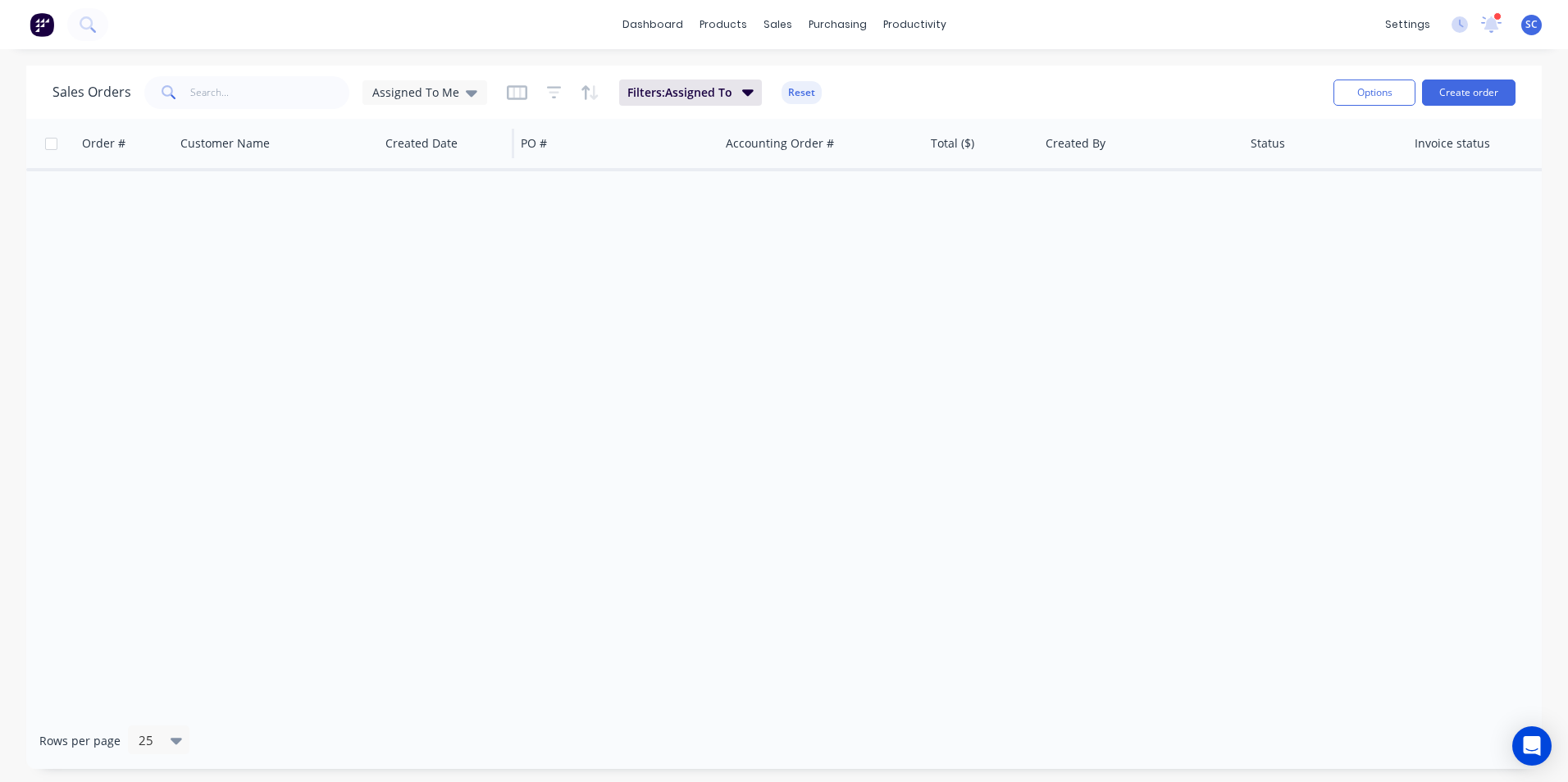
drag, startPoint x: 440, startPoint y: 97, endPoint x: 425, endPoint y: 119, distance: 26.6
click at [440, 98] on span "Assigned To Me" at bounding box center [416, 92] width 87 height 17
click at [391, 235] on button "None" at bounding box center [461, 232] width 187 height 19
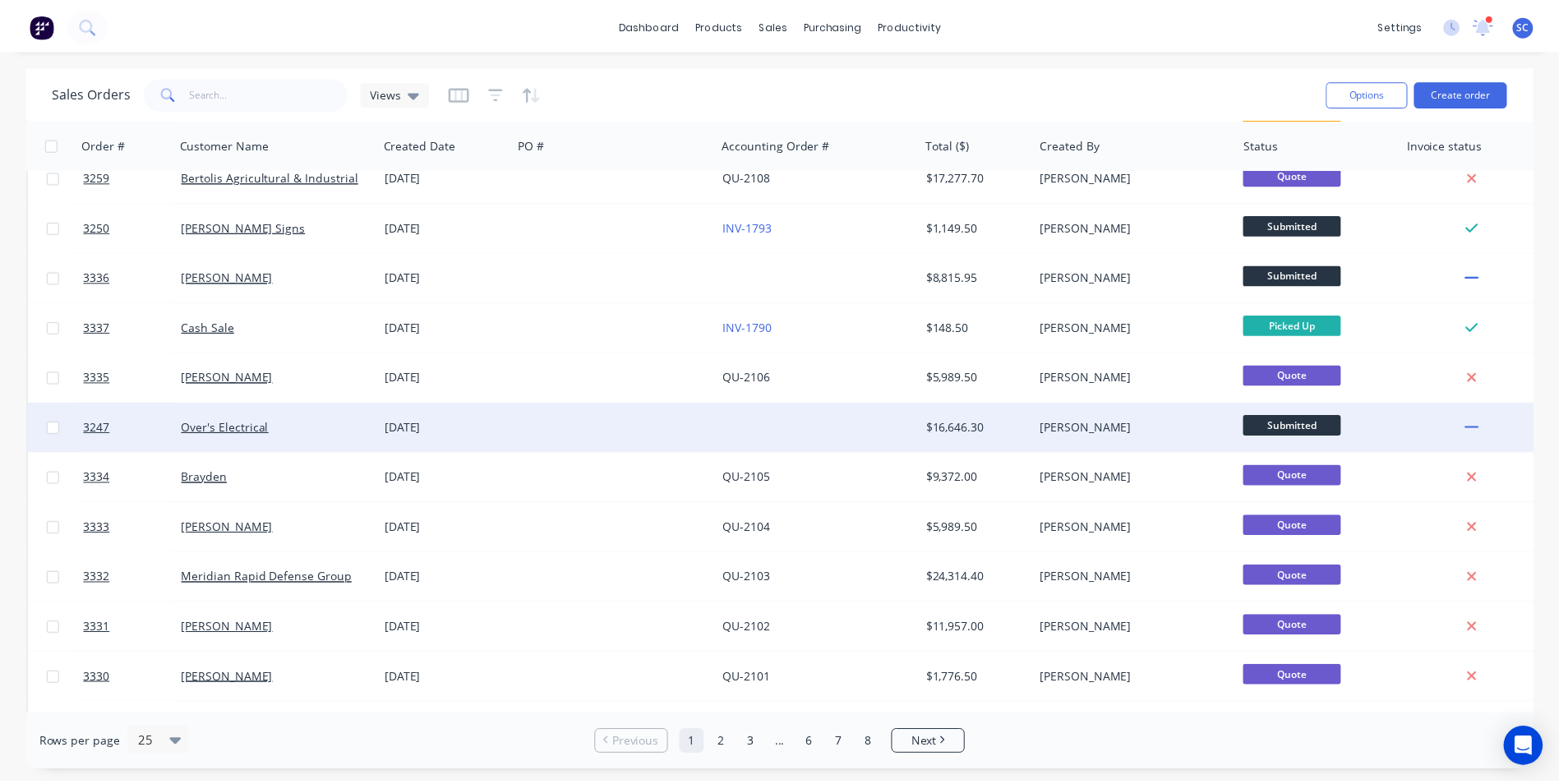
scroll to position [247, 0]
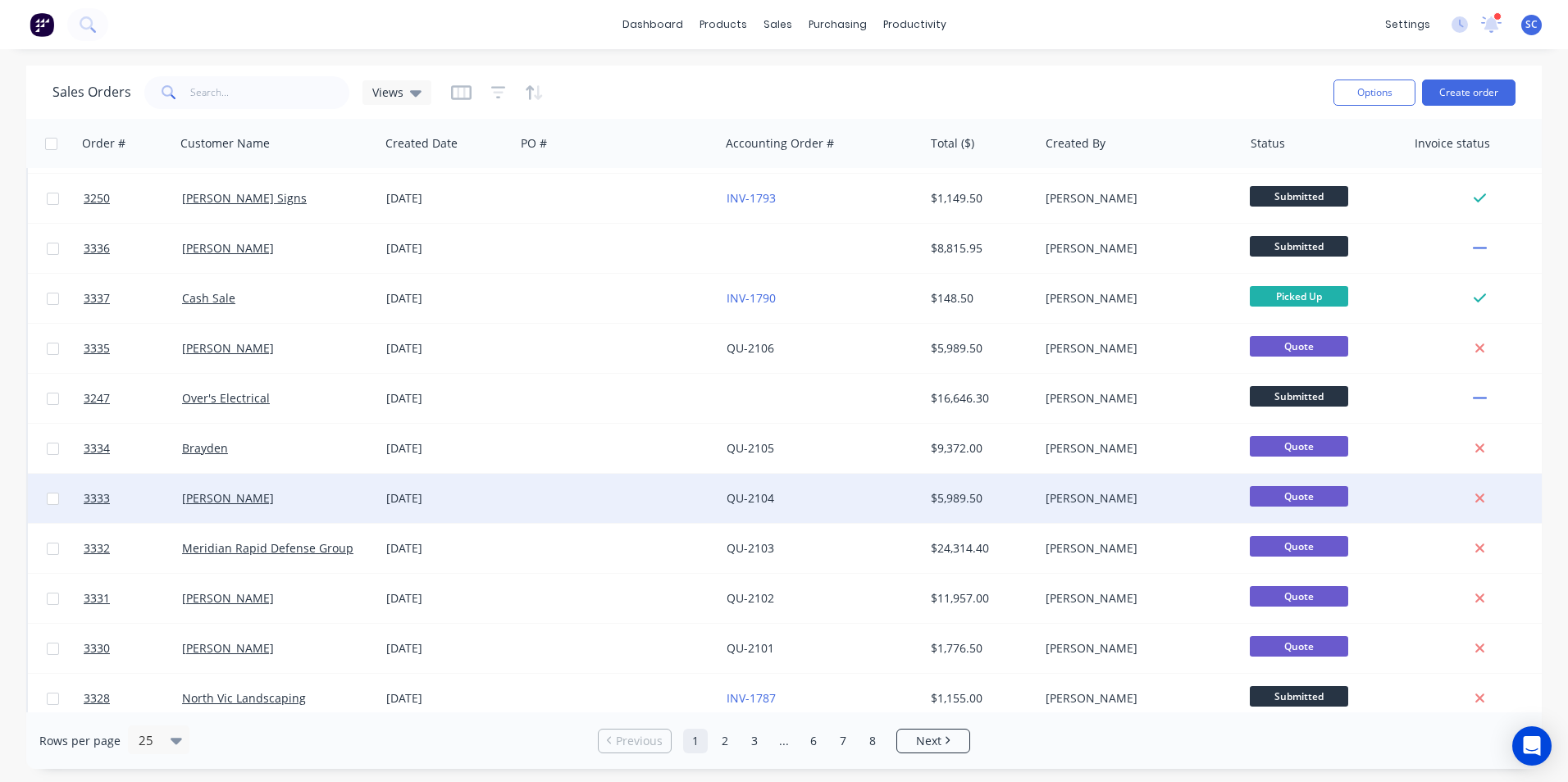
click at [618, 504] on div at bounding box center [617, 499] width 204 height 49
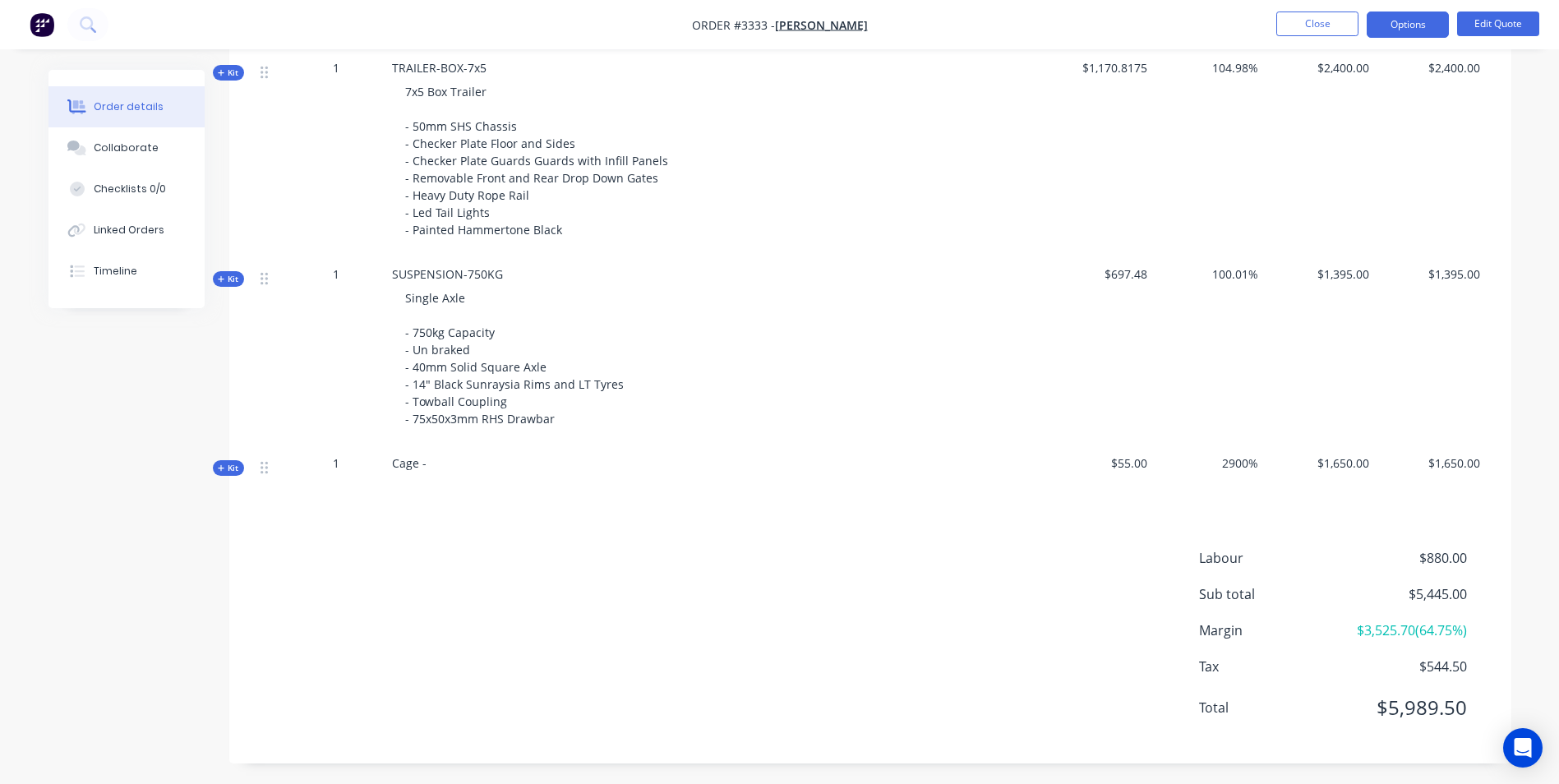
scroll to position [676, 0]
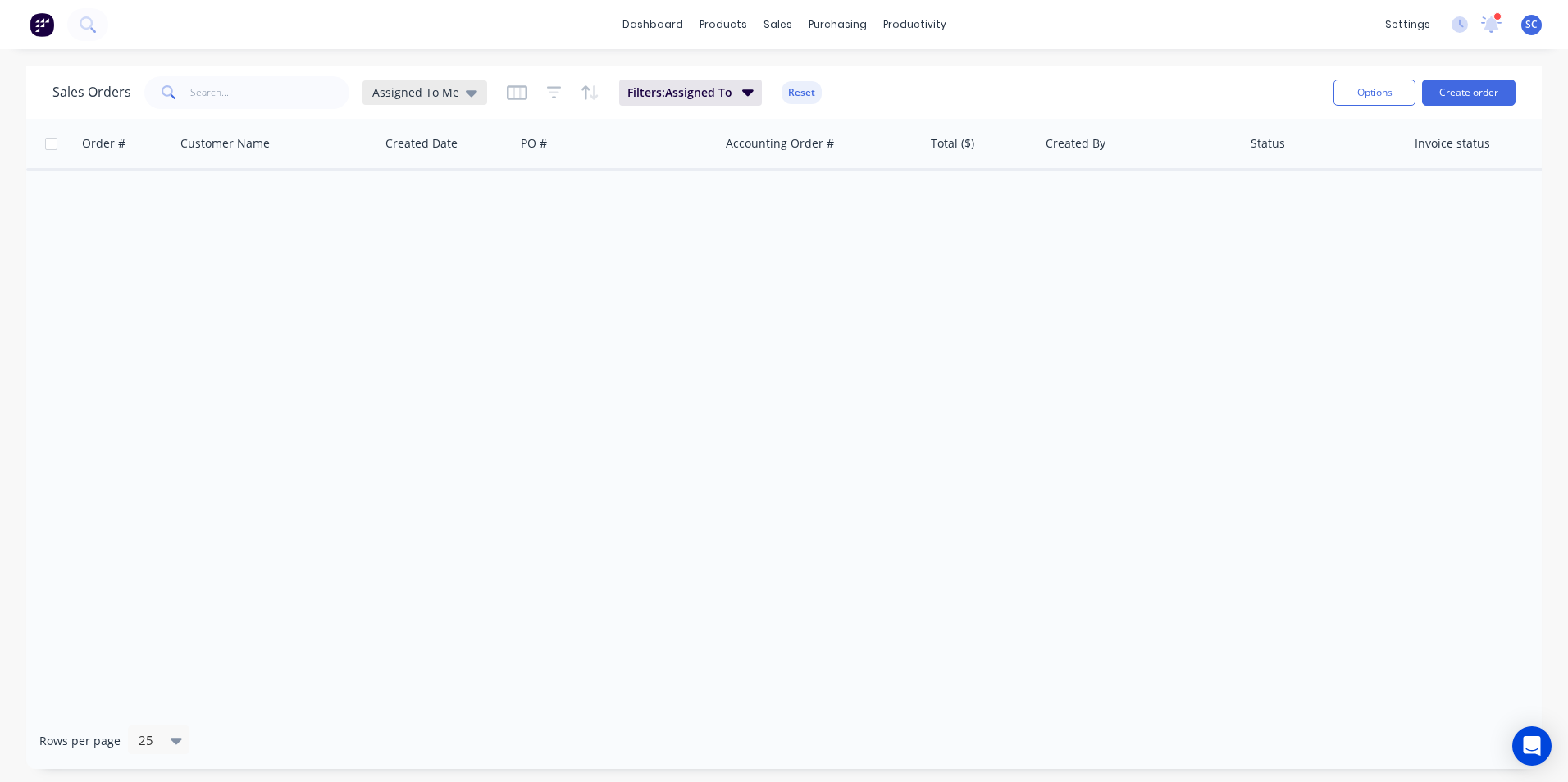
click at [421, 92] on span "Assigned To Me" at bounding box center [416, 92] width 87 height 17
click at [432, 233] on button "None" at bounding box center [461, 232] width 187 height 19
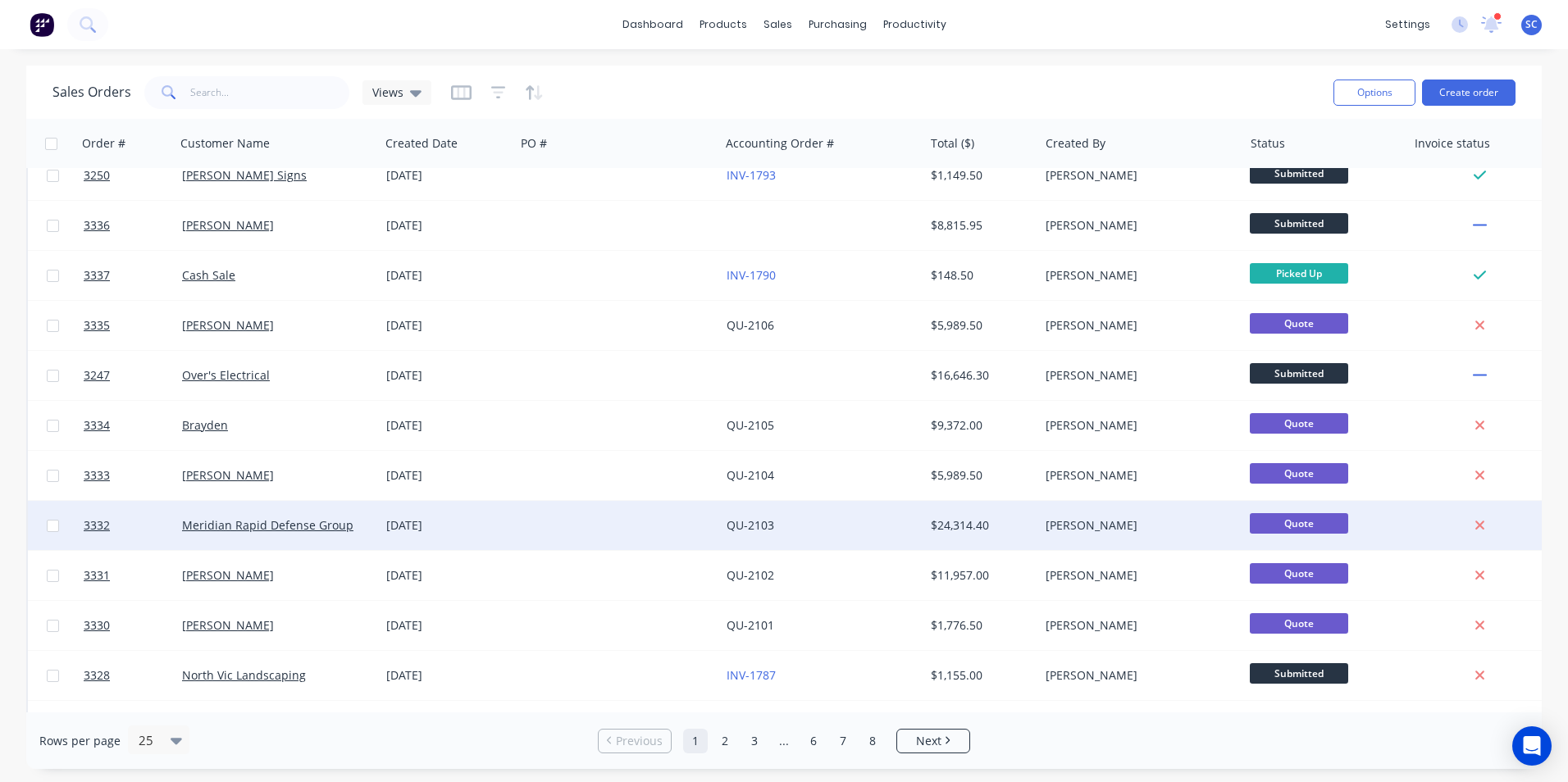
scroll to position [328, 0]
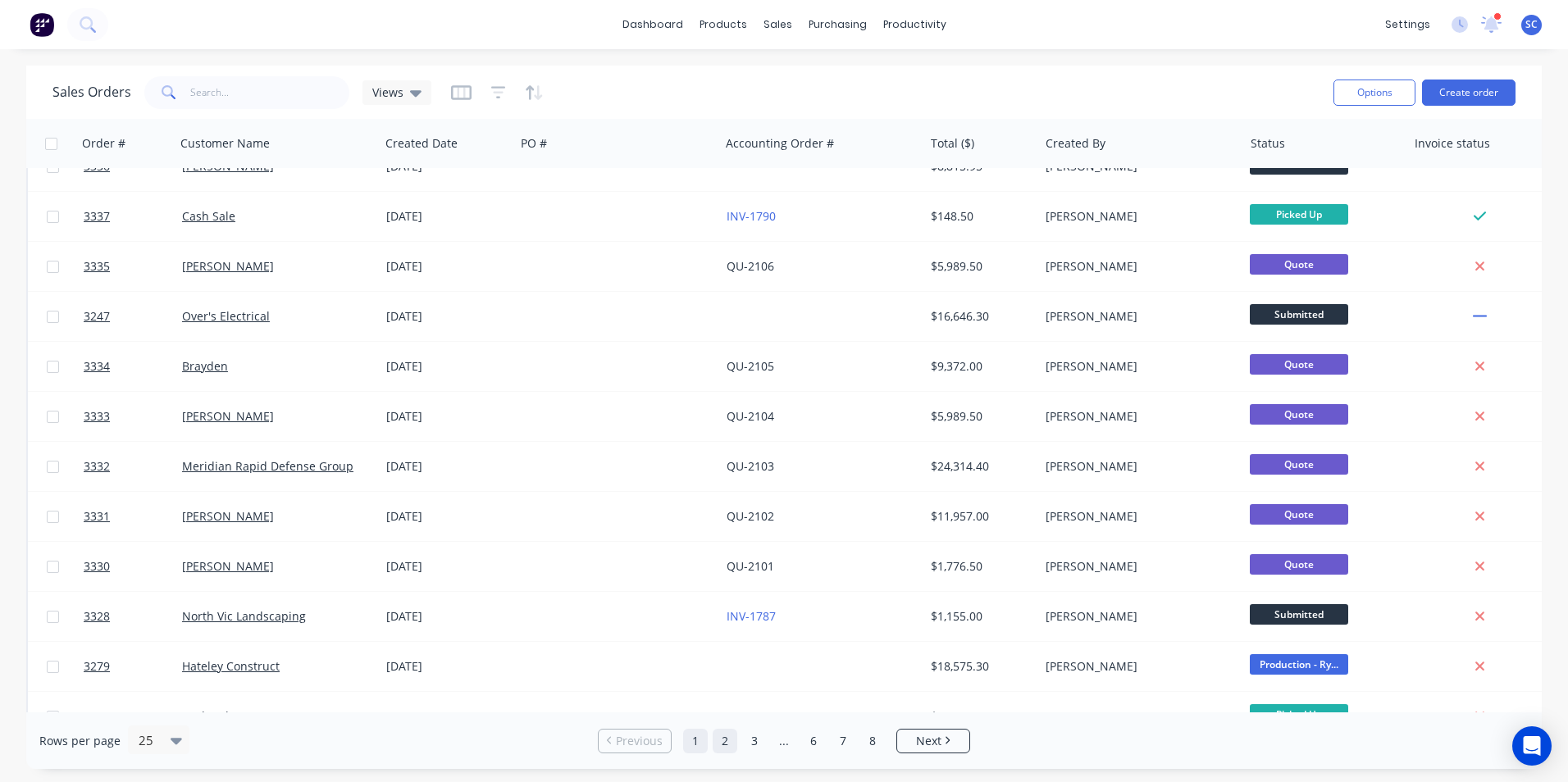
click at [719, 743] on link "2" at bounding box center [724, 740] width 25 height 25
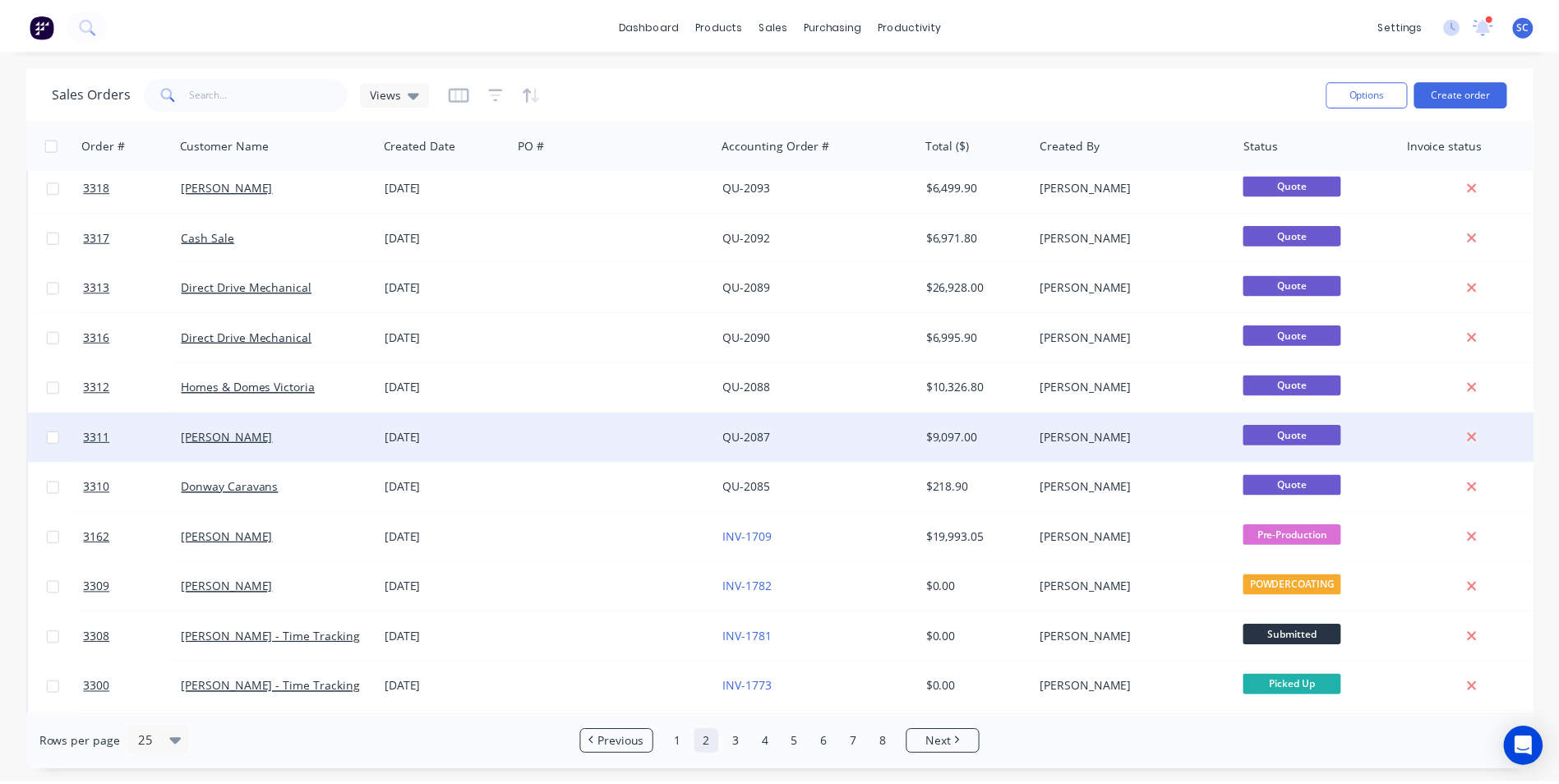
scroll to position [0, 0]
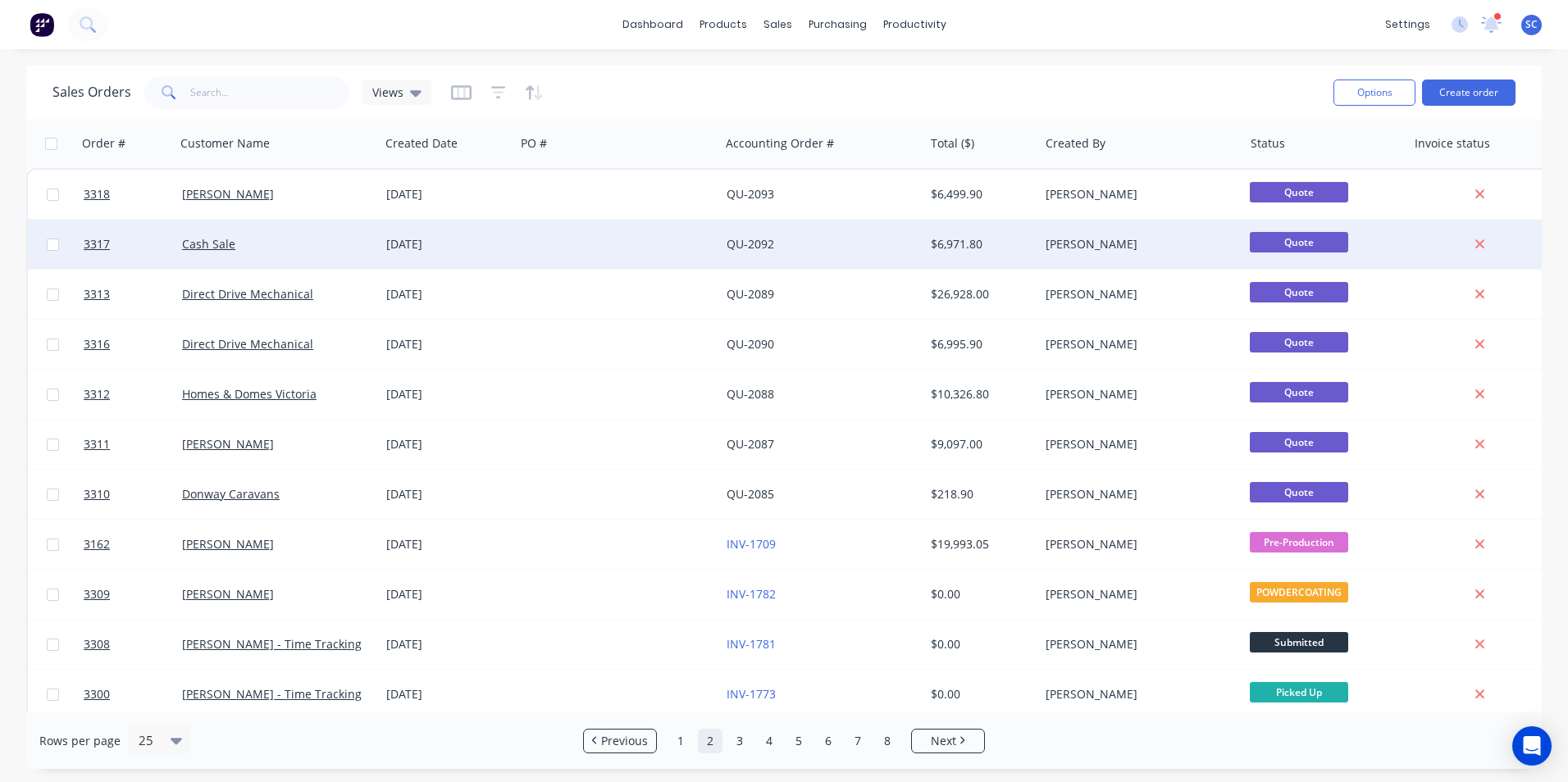
click at [845, 247] on div "QU-2092" at bounding box center [818, 244] width 182 height 16
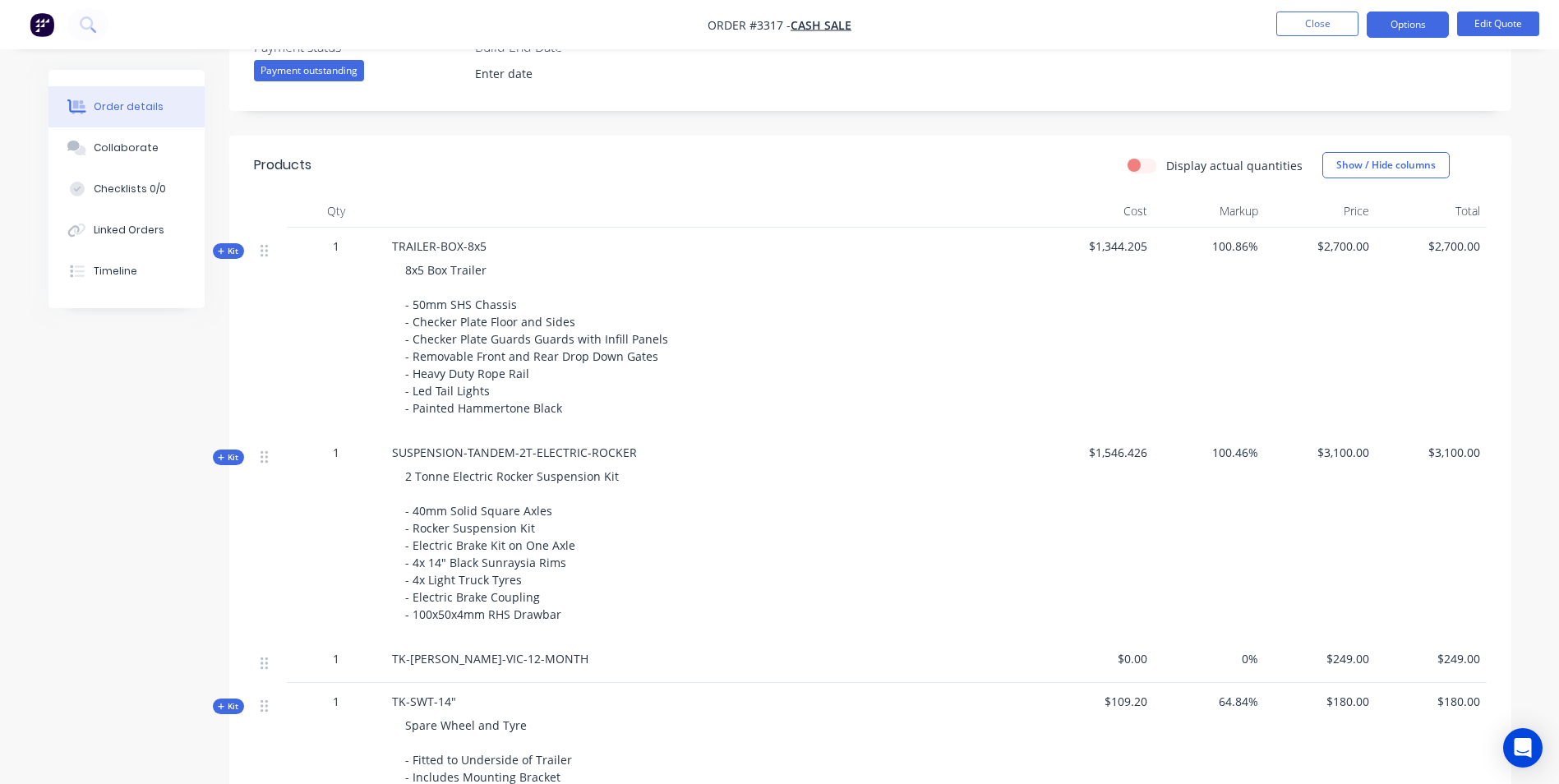
scroll to position [459, 0]
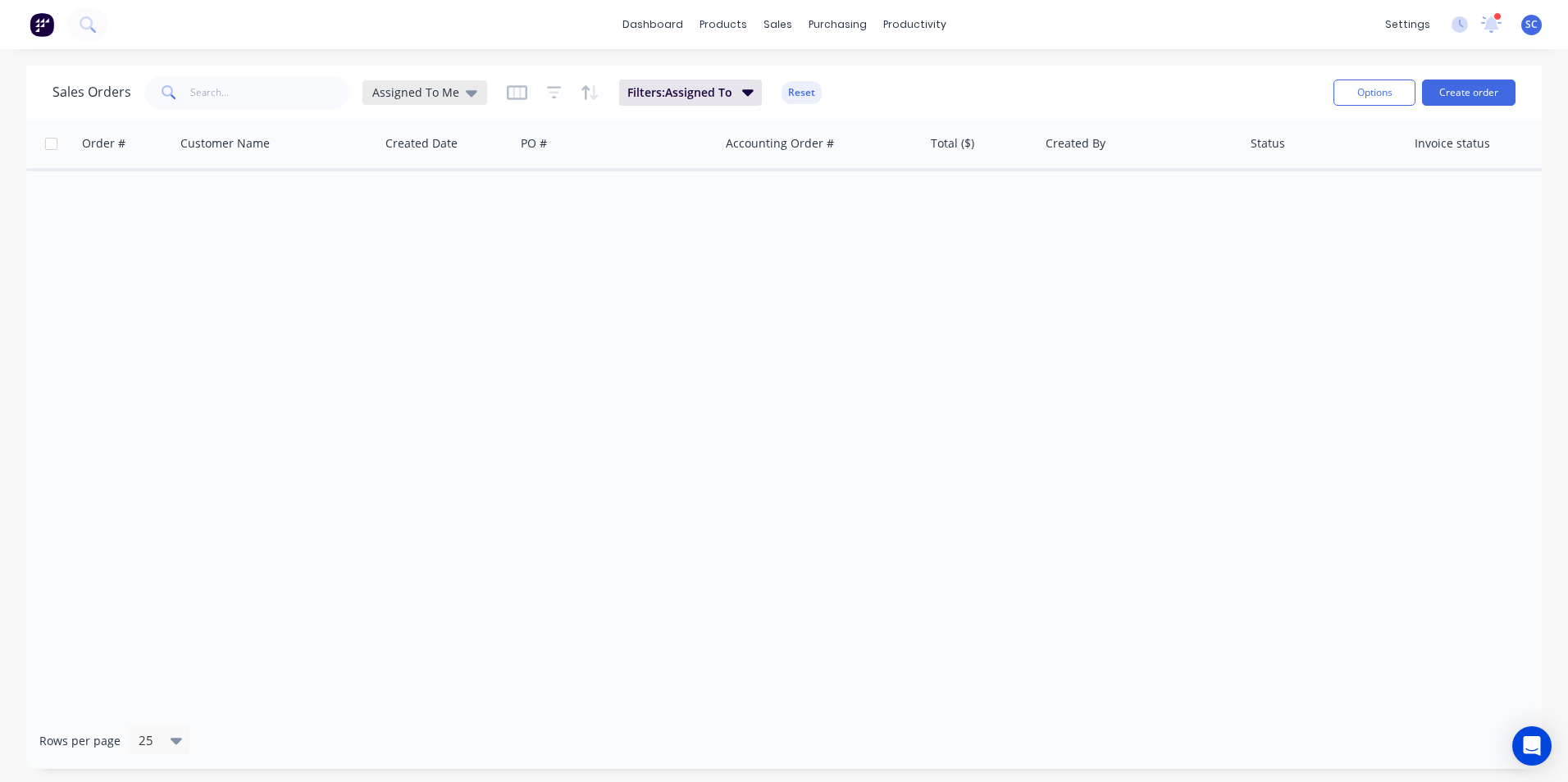
click at [432, 82] on div "Assigned To Me" at bounding box center [424, 92] width 124 height 25
click at [411, 233] on button "None" at bounding box center [461, 232] width 187 height 19
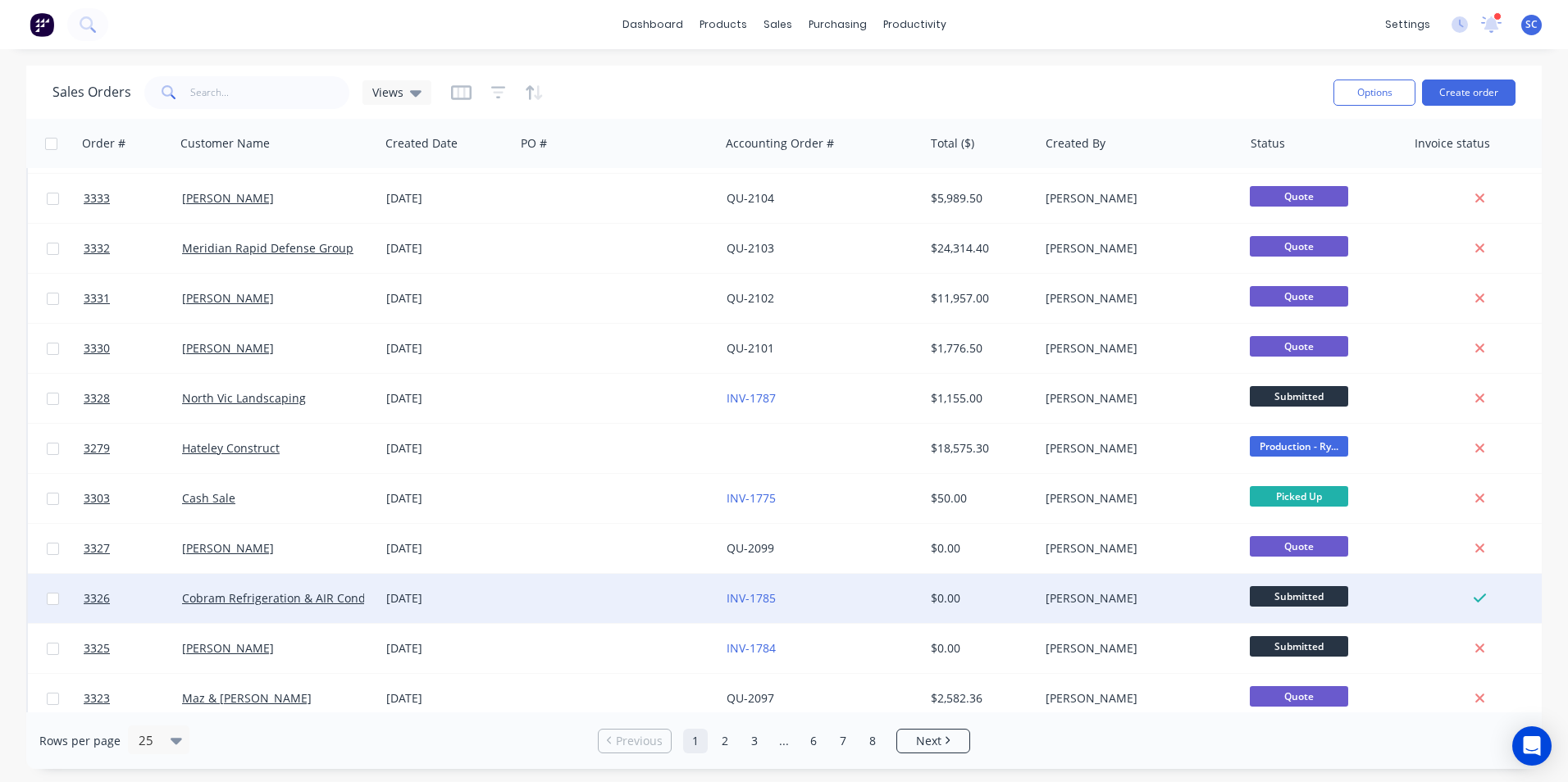
scroll to position [714, 0]
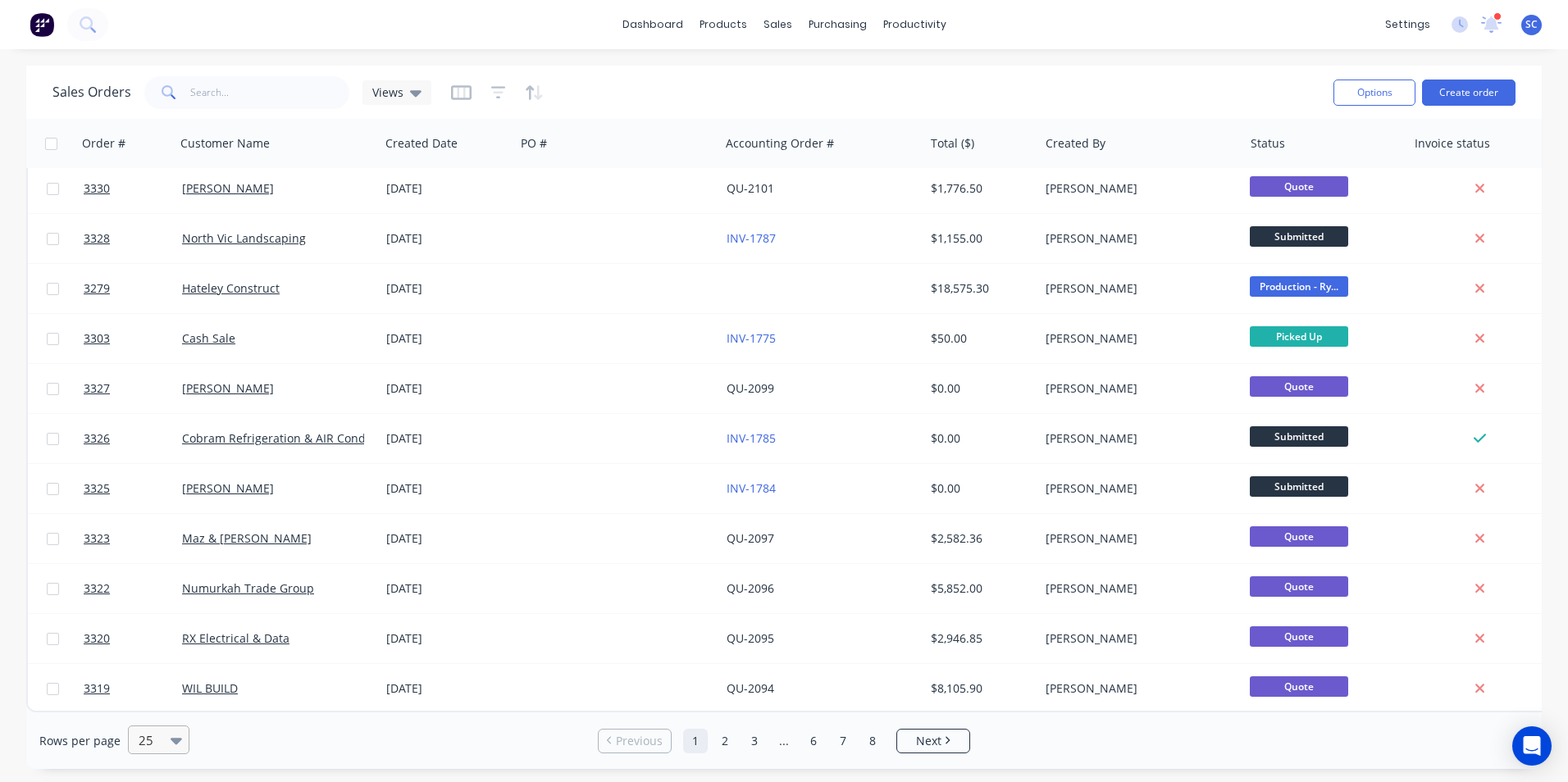
click at [152, 748] on div at bounding box center [152, 740] width 29 height 20
click at [154, 622] on div "25" at bounding box center [156, 609] width 62 height 30
click at [154, 638] on div "50" at bounding box center [156, 639] width 62 height 30
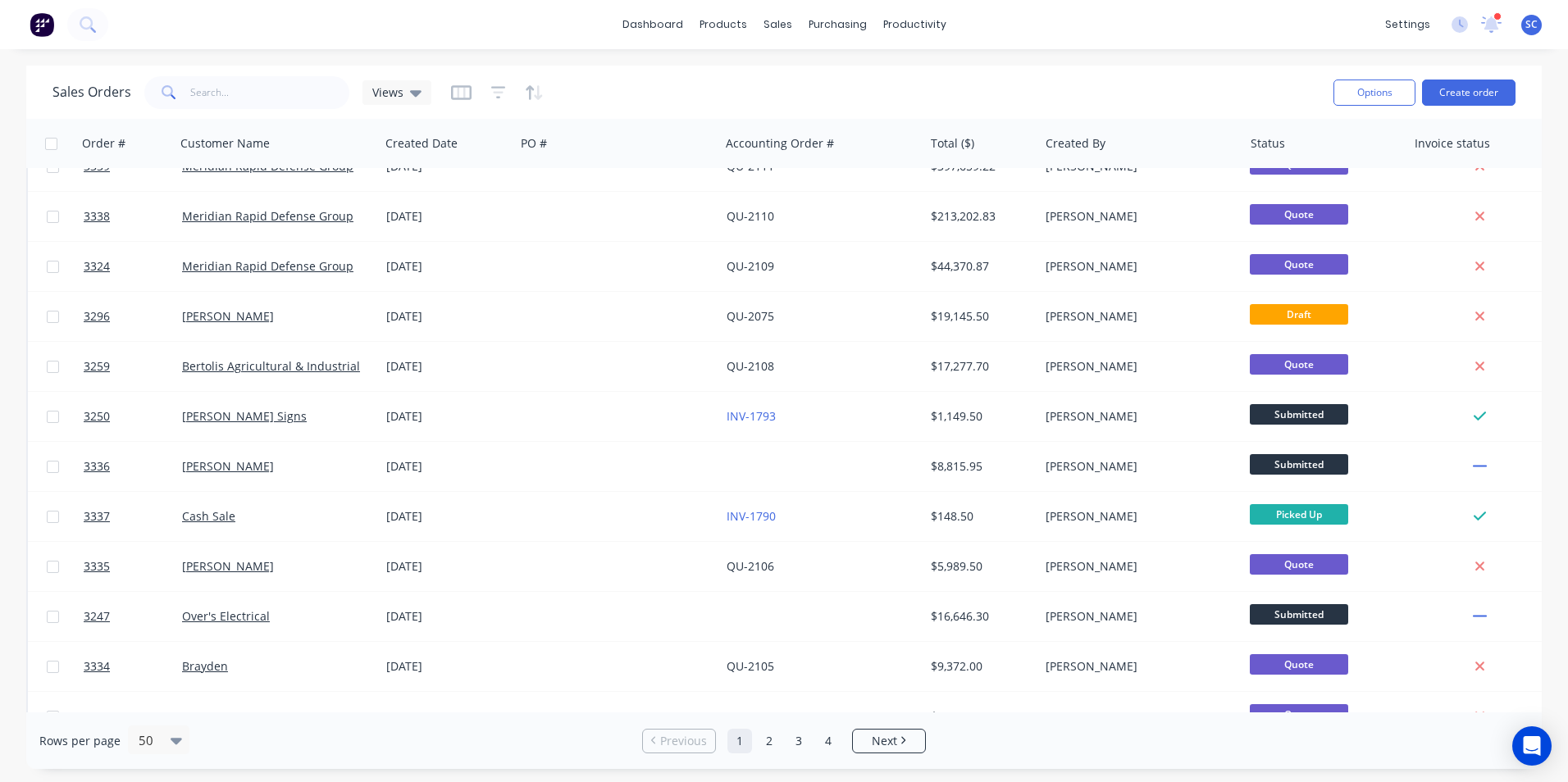
scroll to position [0, 0]
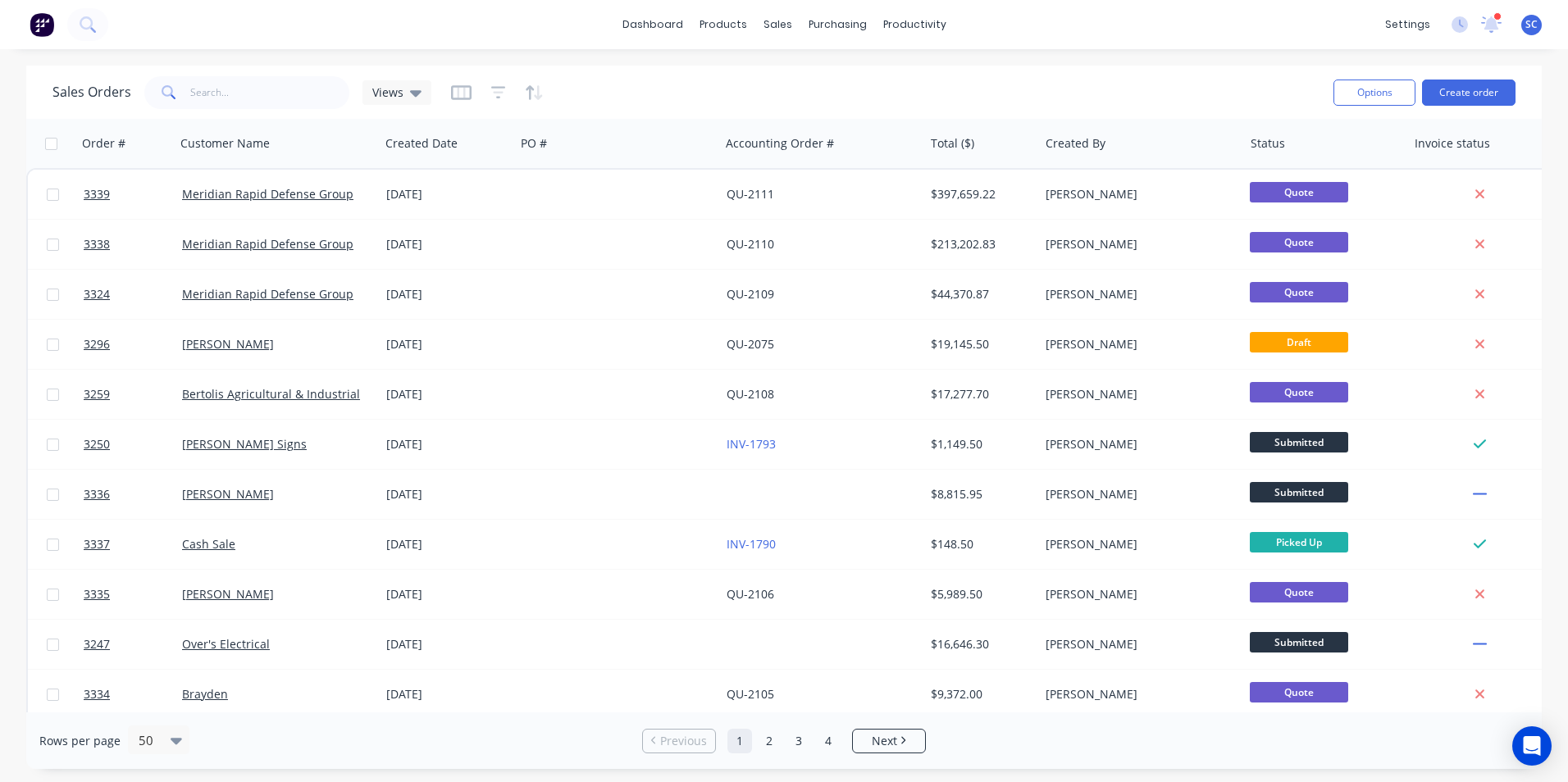
drag, startPoint x: 391, startPoint y: 100, endPoint x: 392, endPoint y: 108, distance: 8.1
click at [391, 100] on div "Views" at bounding box center [397, 92] width 69 height 25
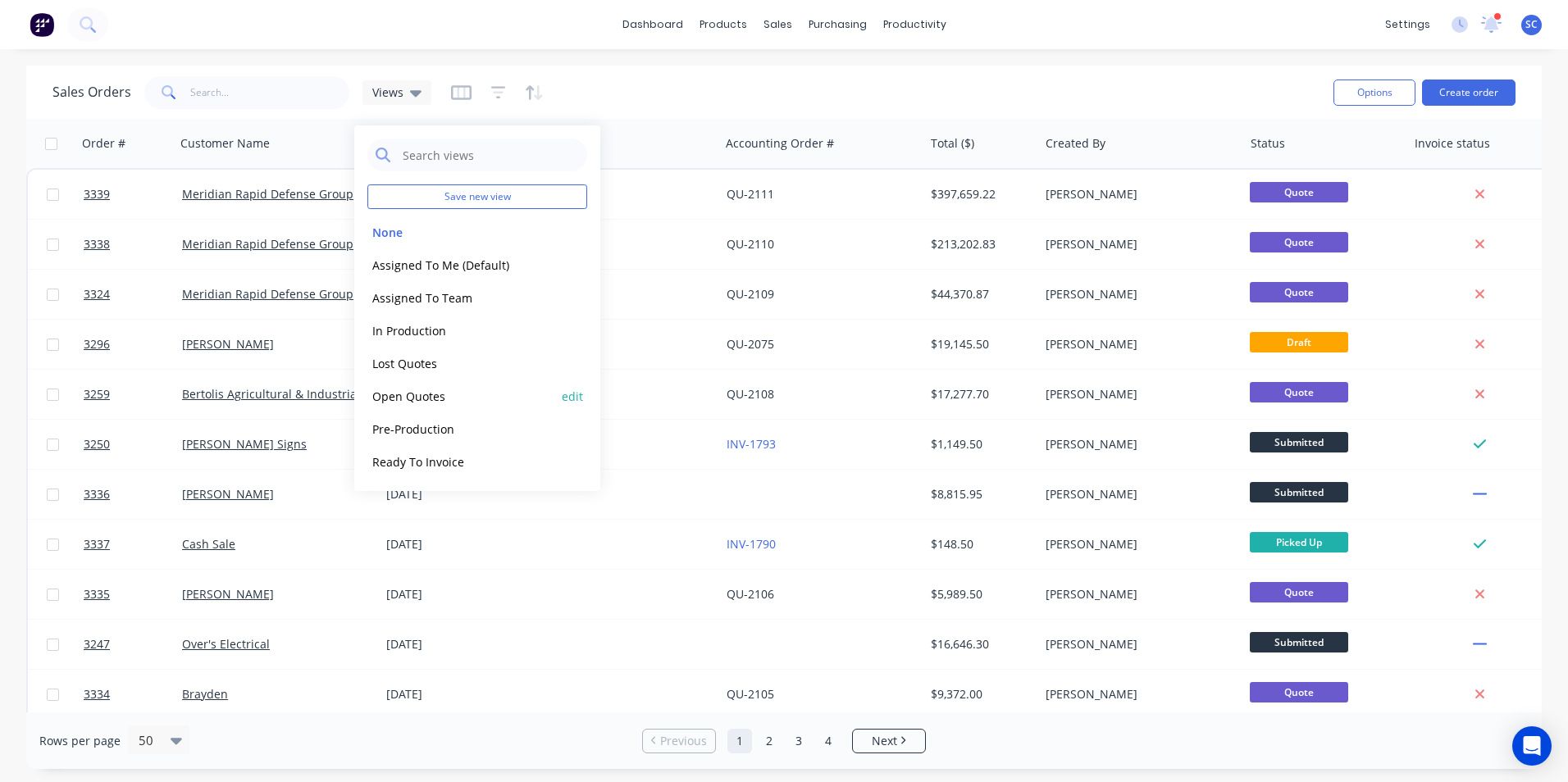
click at [403, 397] on button "Open Quotes" at bounding box center [461, 396] width 187 height 19
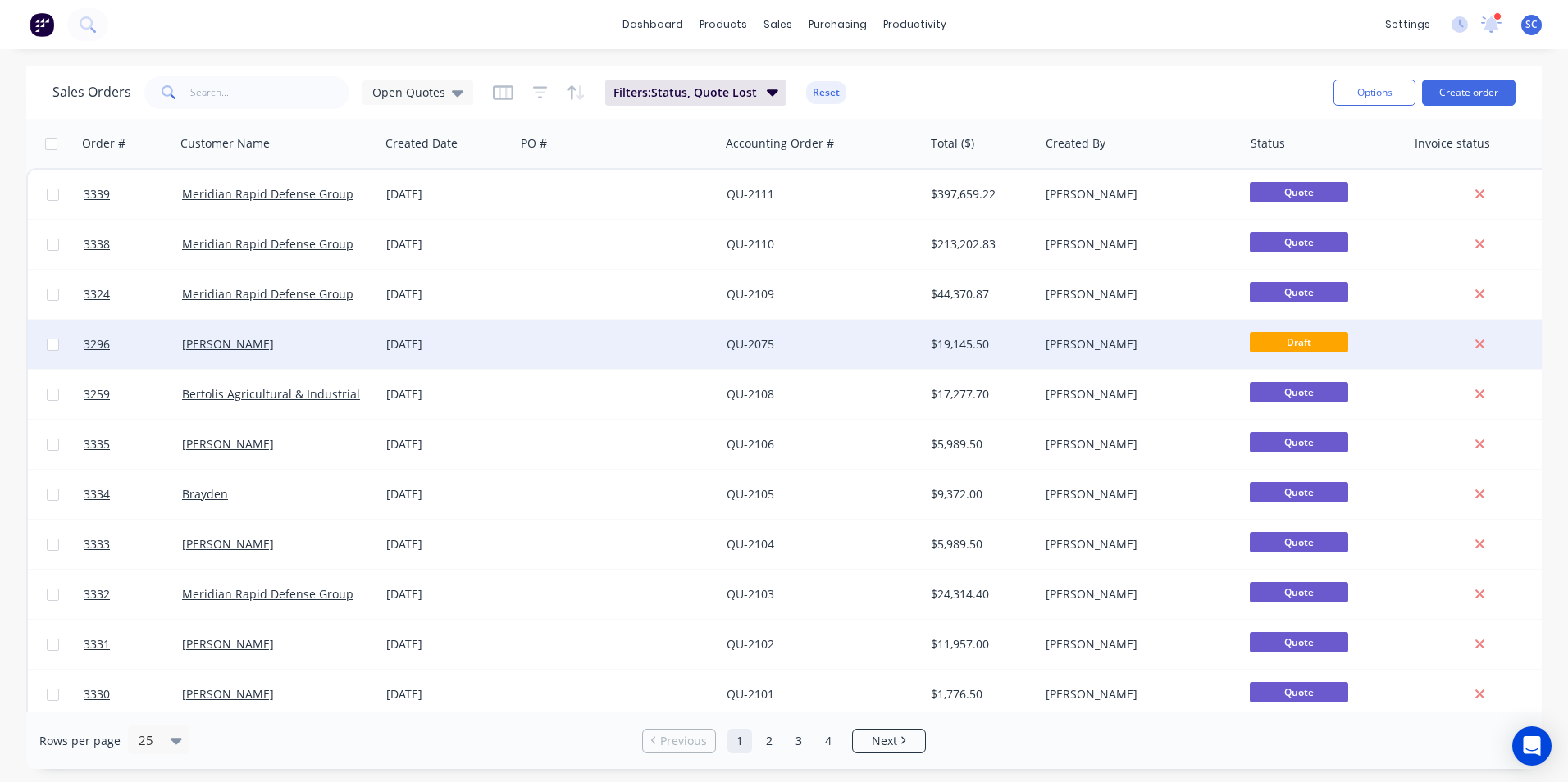
click at [1165, 342] on div "Brody Montgomery" at bounding box center [1136, 344] width 182 height 16
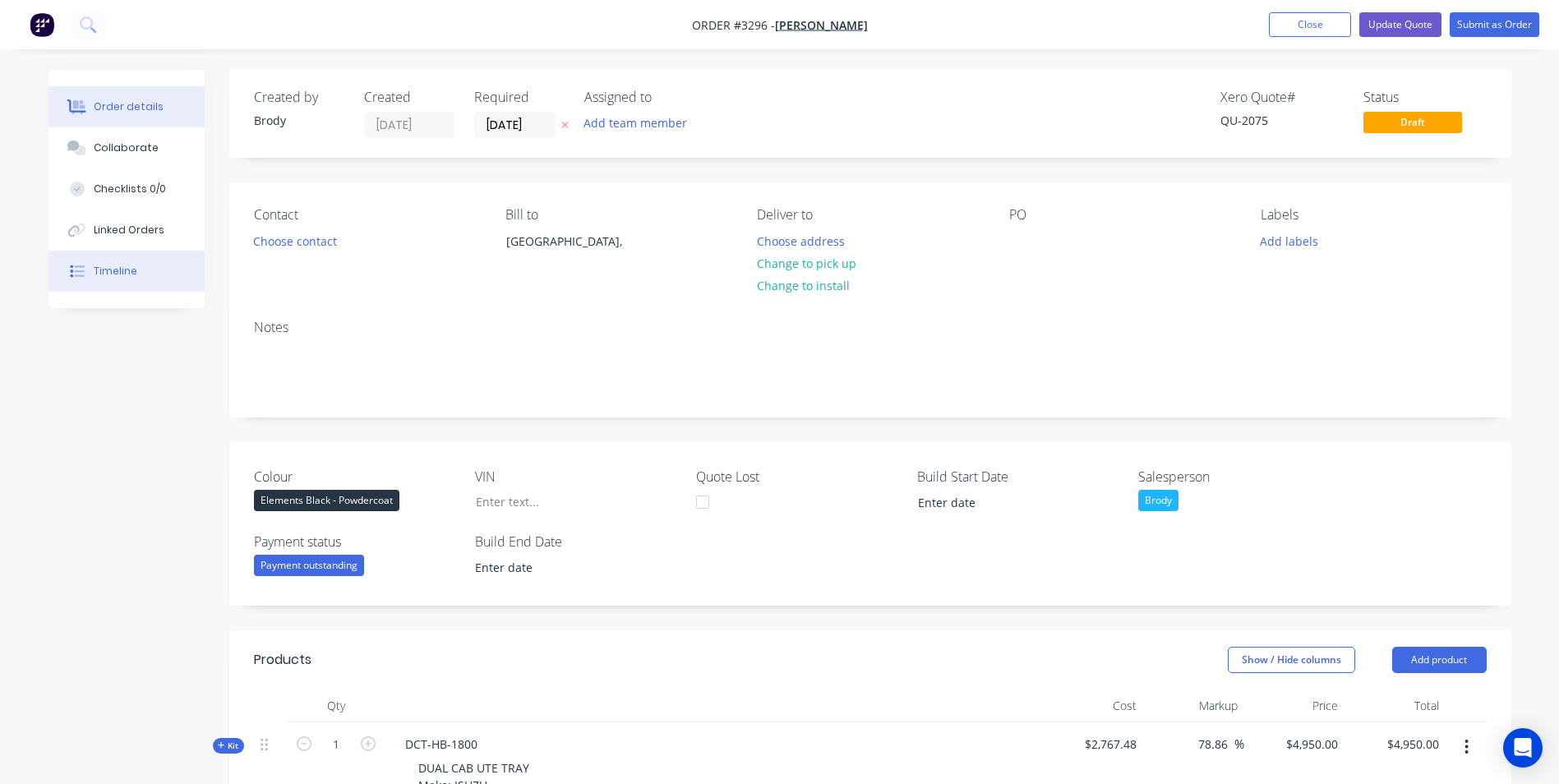
click at [112, 266] on div "Timeline" at bounding box center [116, 271] width 44 height 15
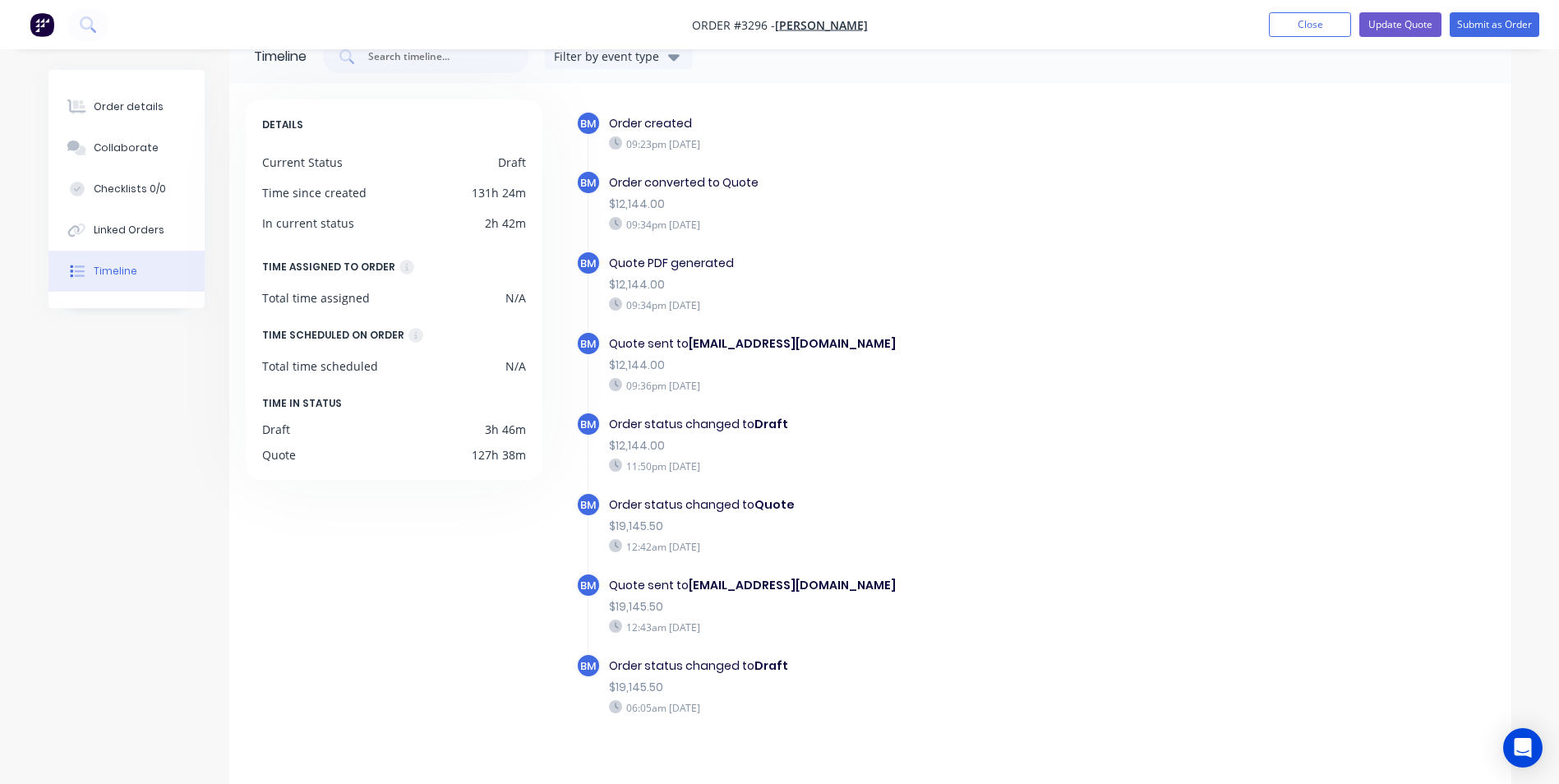
scroll to position [61, 0]
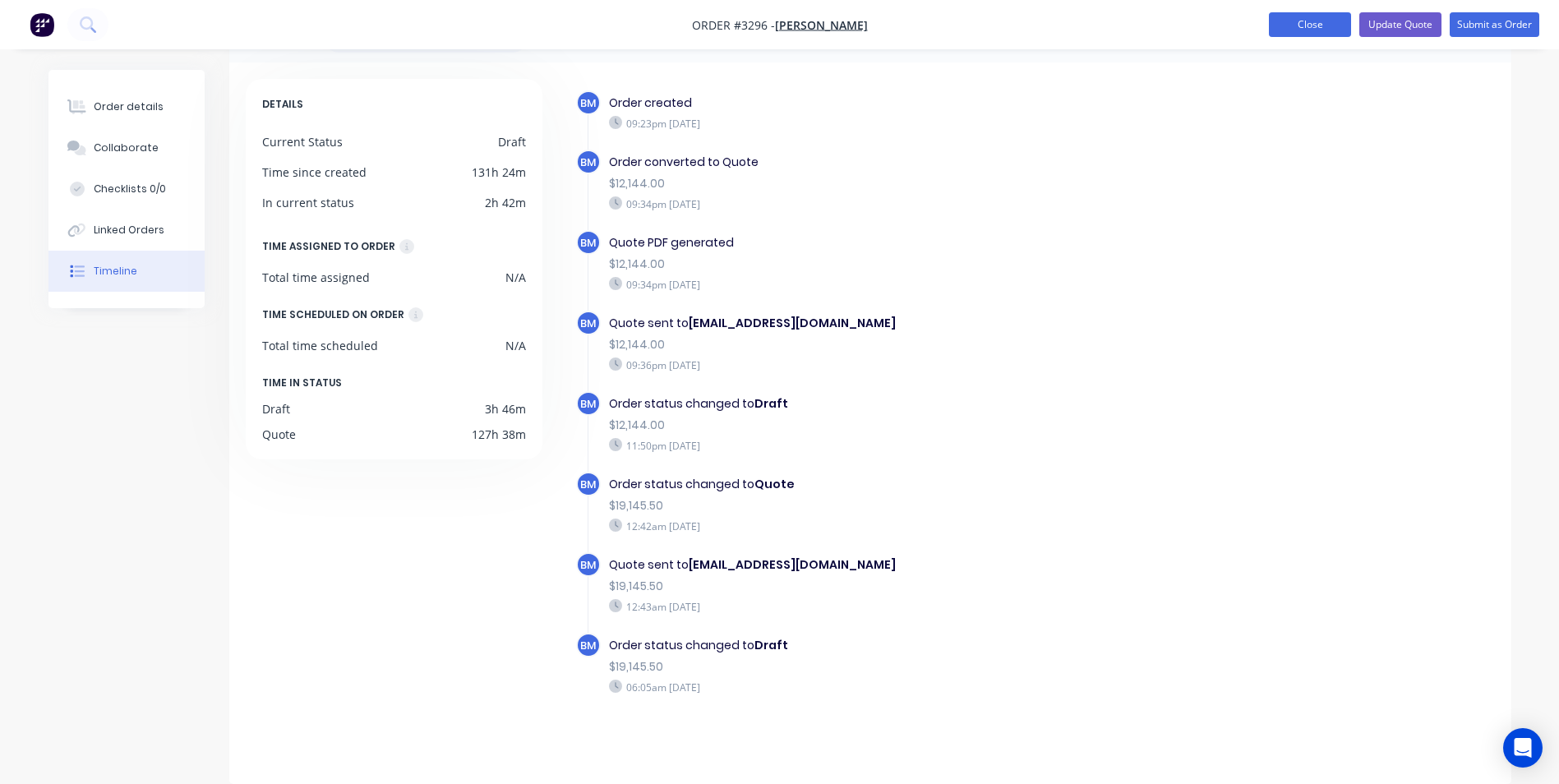
click at [1288, 30] on button "Close" at bounding box center [1309, 25] width 82 height 25
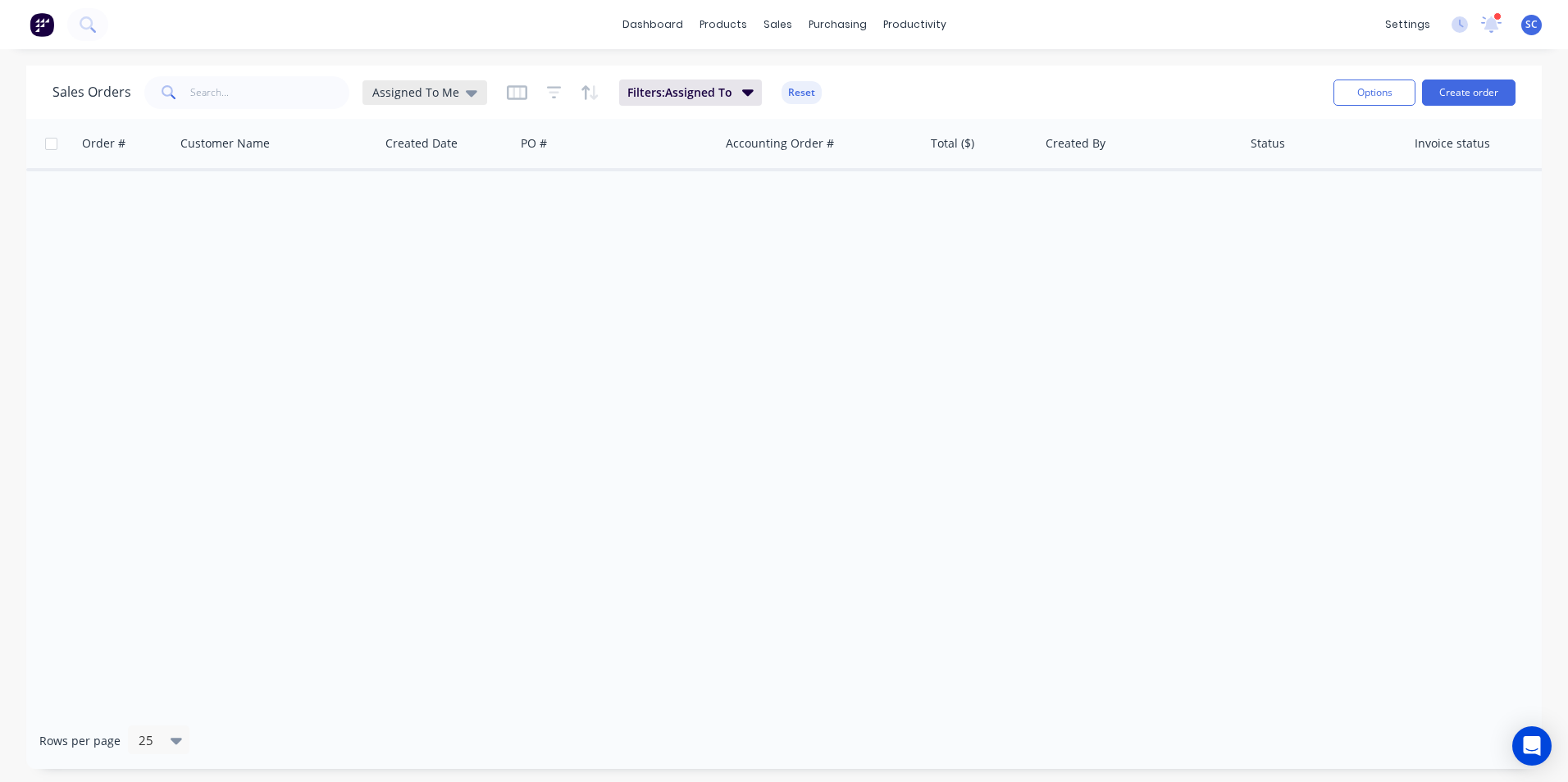
click at [437, 94] on span "Assigned To Me" at bounding box center [416, 92] width 87 height 17
click at [420, 237] on button "None" at bounding box center [461, 232] width 187 height 19
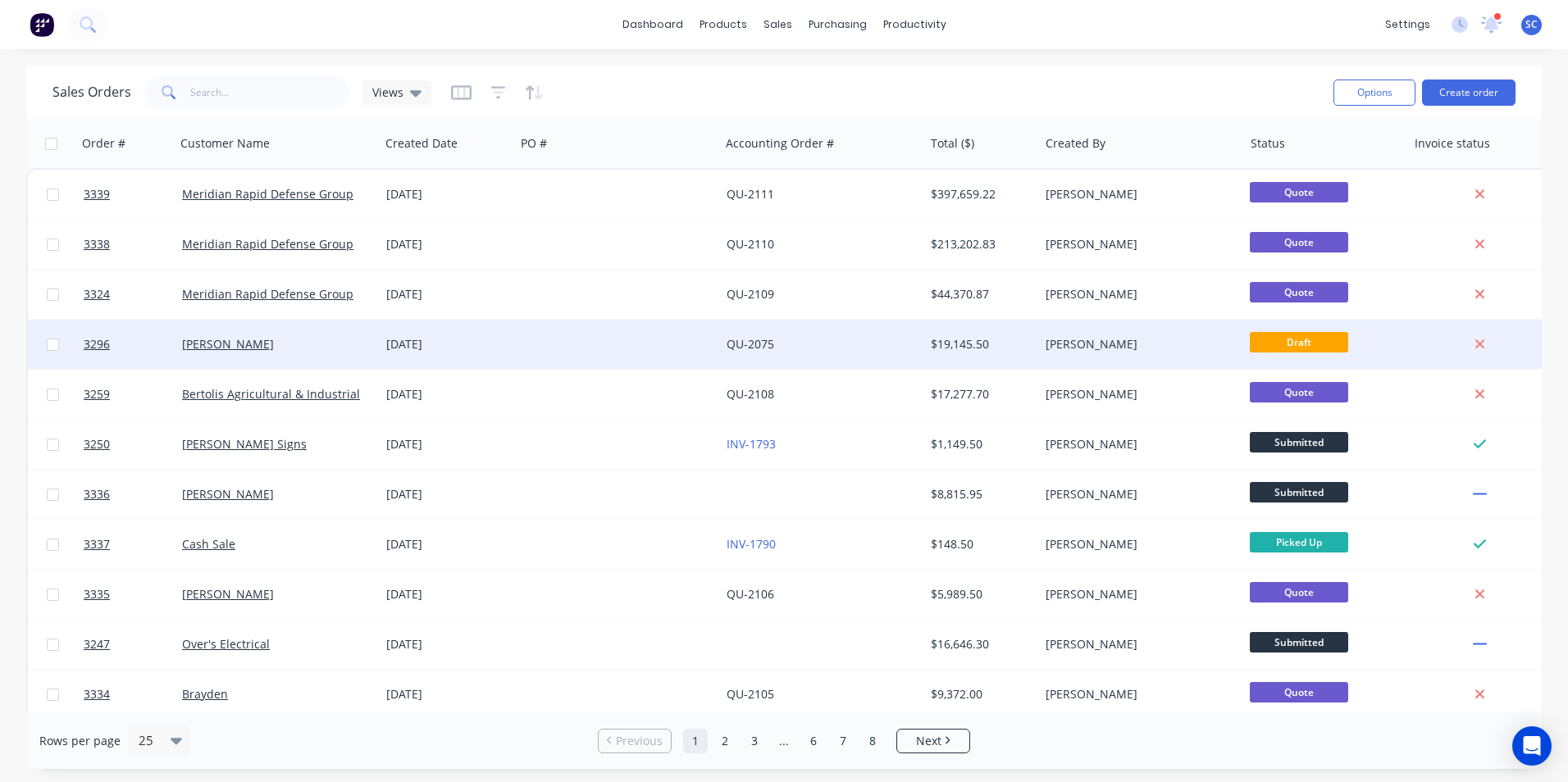
click at [442, 340] on div "[DATE]" at bounding box center [447, 344] width 122 height 16
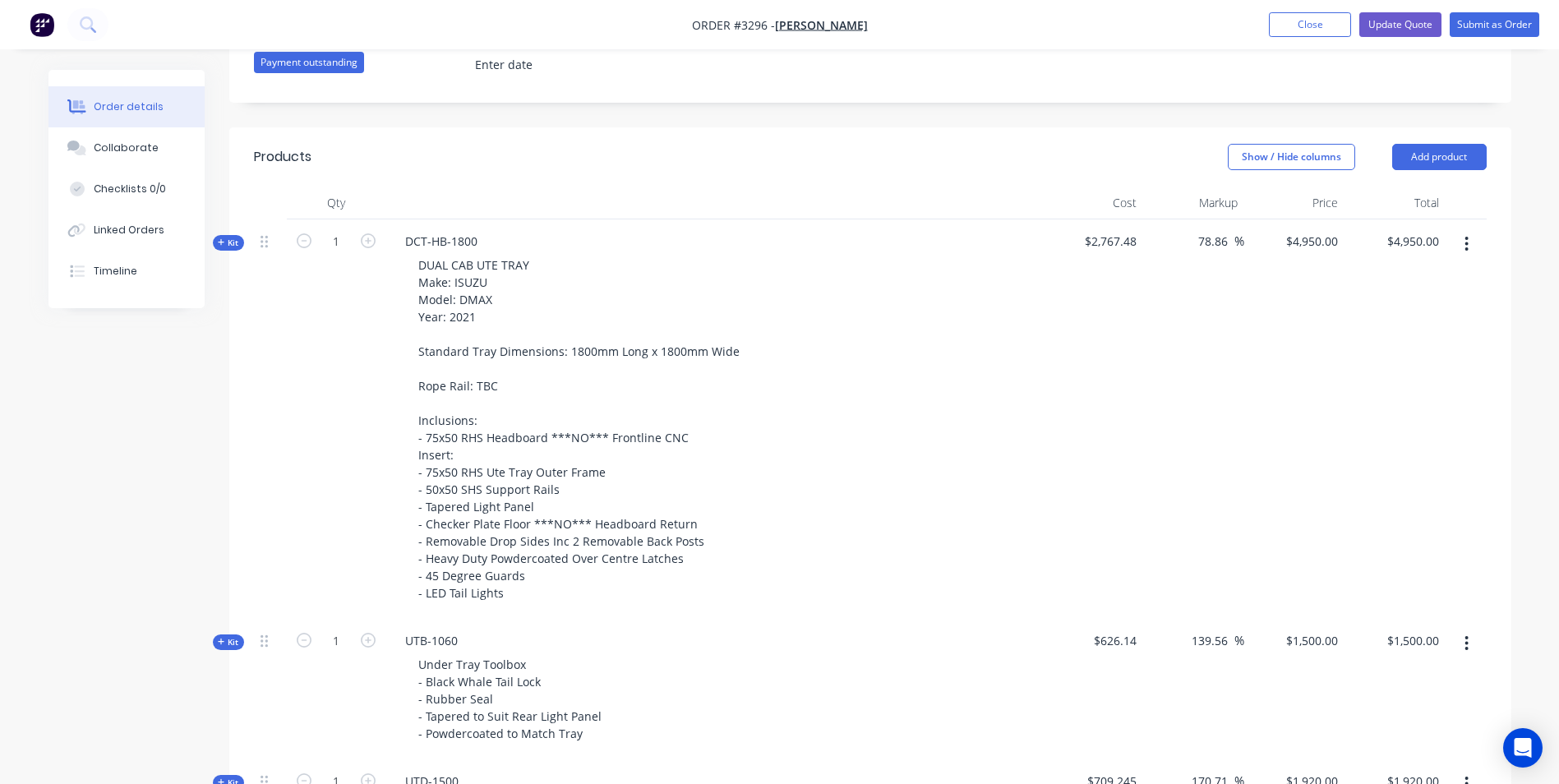
scroll to position [657, 0]
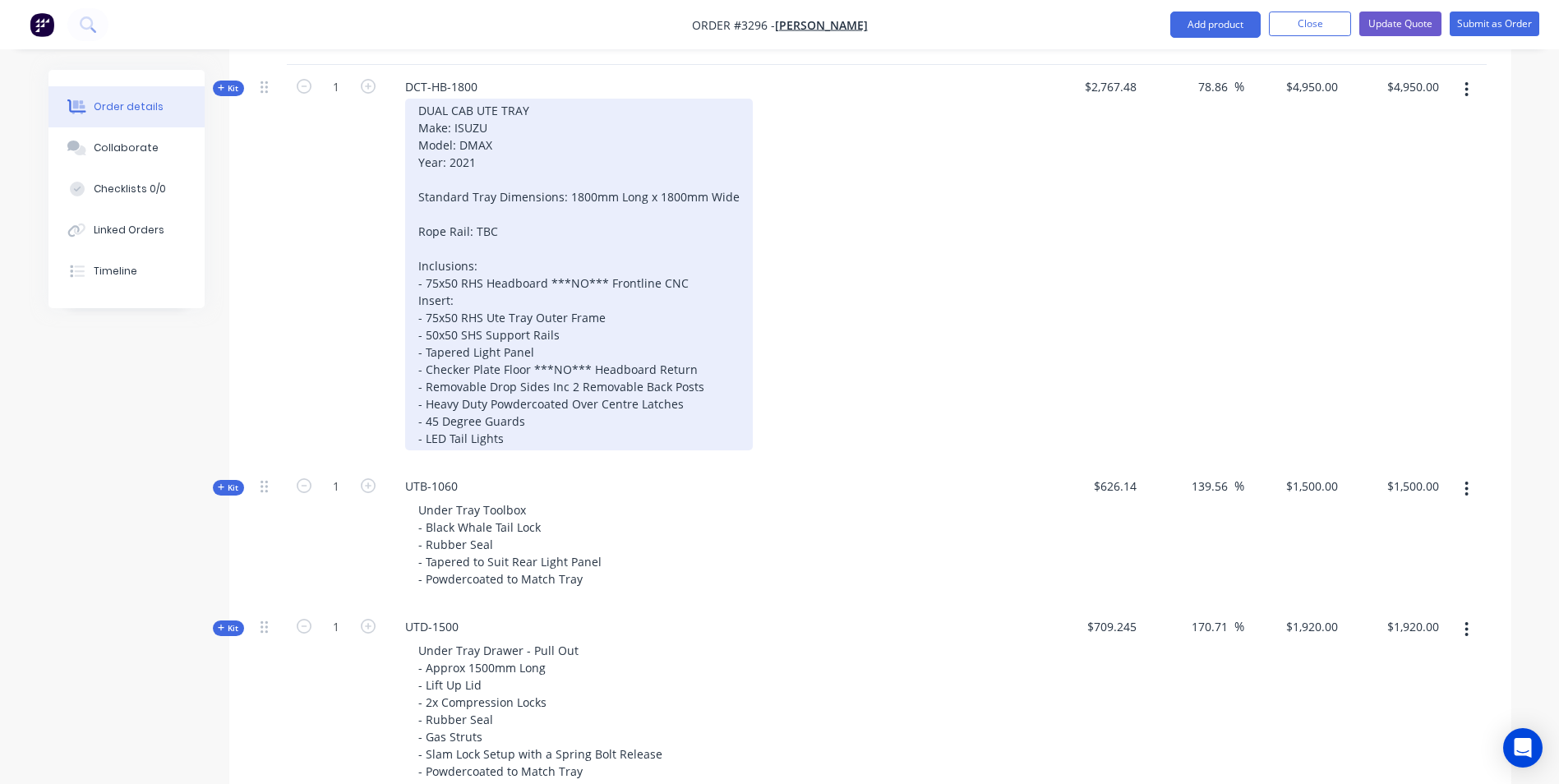
click at [508, 384] on div "DUAL CAB UTE TRAY Make: ISUZU Model: DMAX Year: 2021 Standard Tray Dimensions: …" at bounding box center [579, 274] width 348 height 351
click at [560, 373] on div "DUAL CAB UTE TRAY Make: ISUZU Model: DMAX Year: 2021 Standard Tray Dimensions: …" at bounding box center [579, 274] width 348 height 351
drag, startPoint x: 700, startPoint y: 384, endPoint x: 427, endPoint y: 373, distance: 273.2
click at [427, 373] on div "DUAL CAB UTE TRAY Make: ISUZU Model: DMAX Year: 2021 Standard Tray Dimensions: …" at bounding box center [579, 274] width 348 height 351
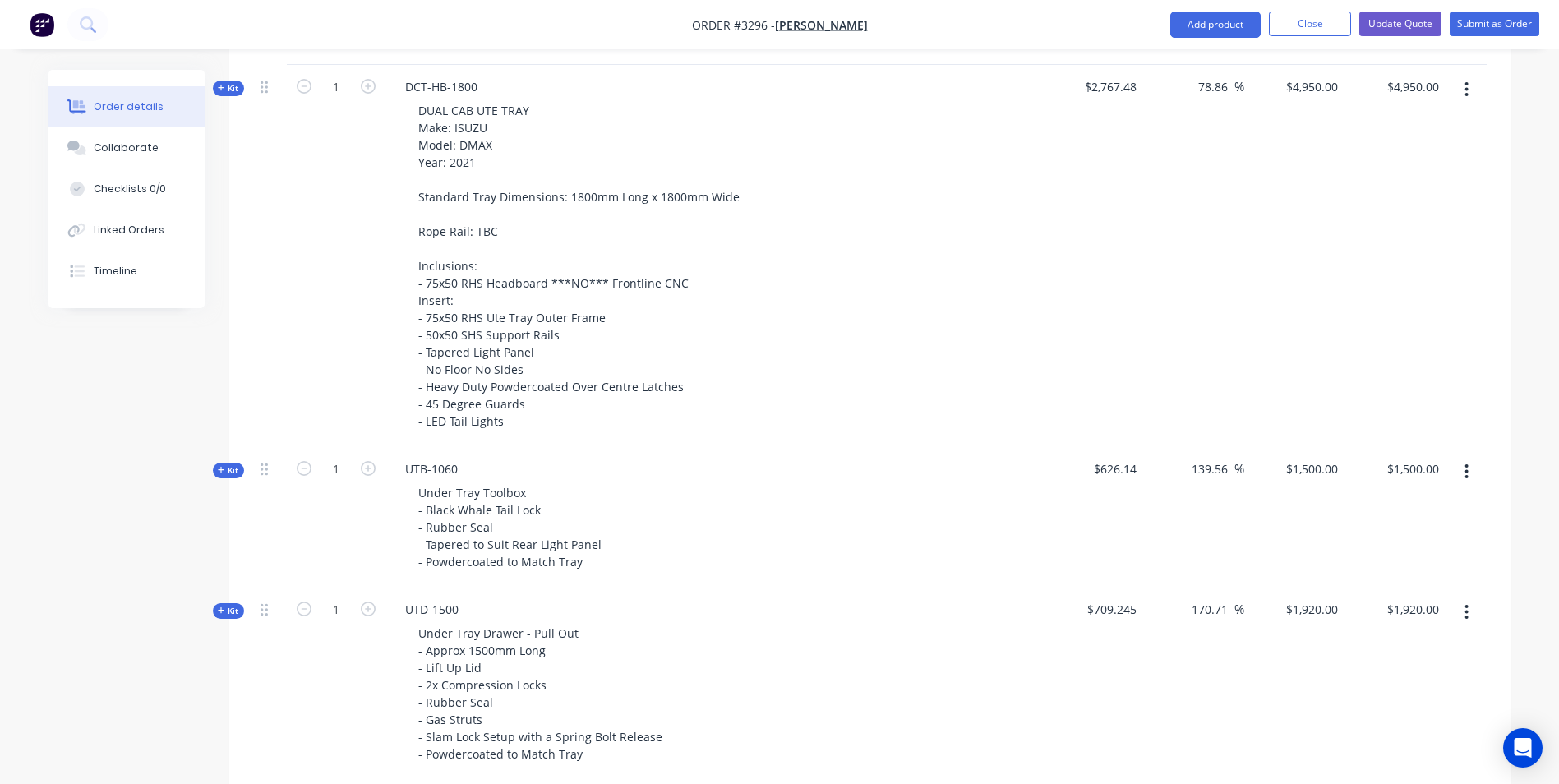
click at [223, 89] on icon at bounding box center [221, 87] width 7 height 8
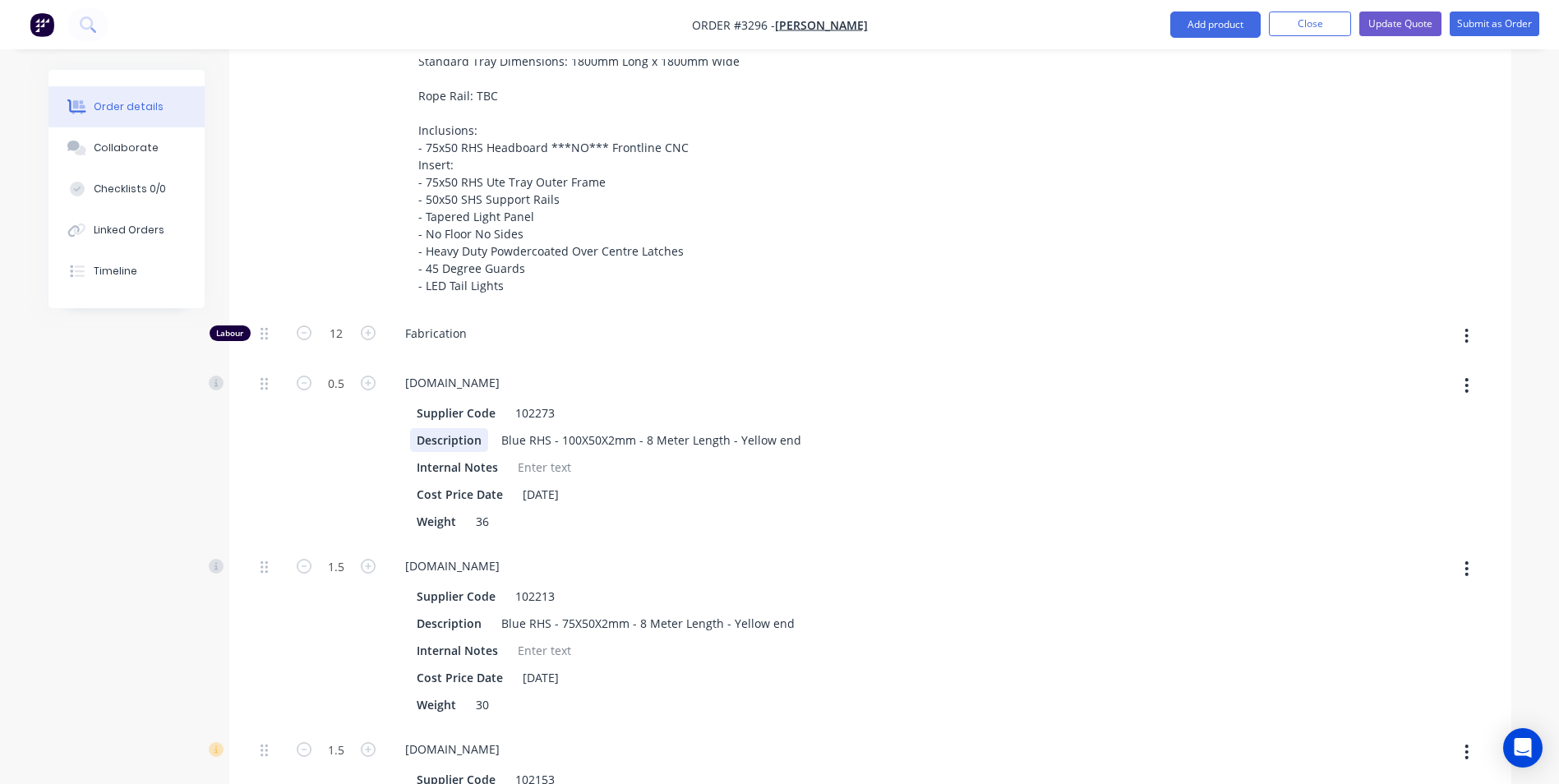
scroll to position [575, 0]
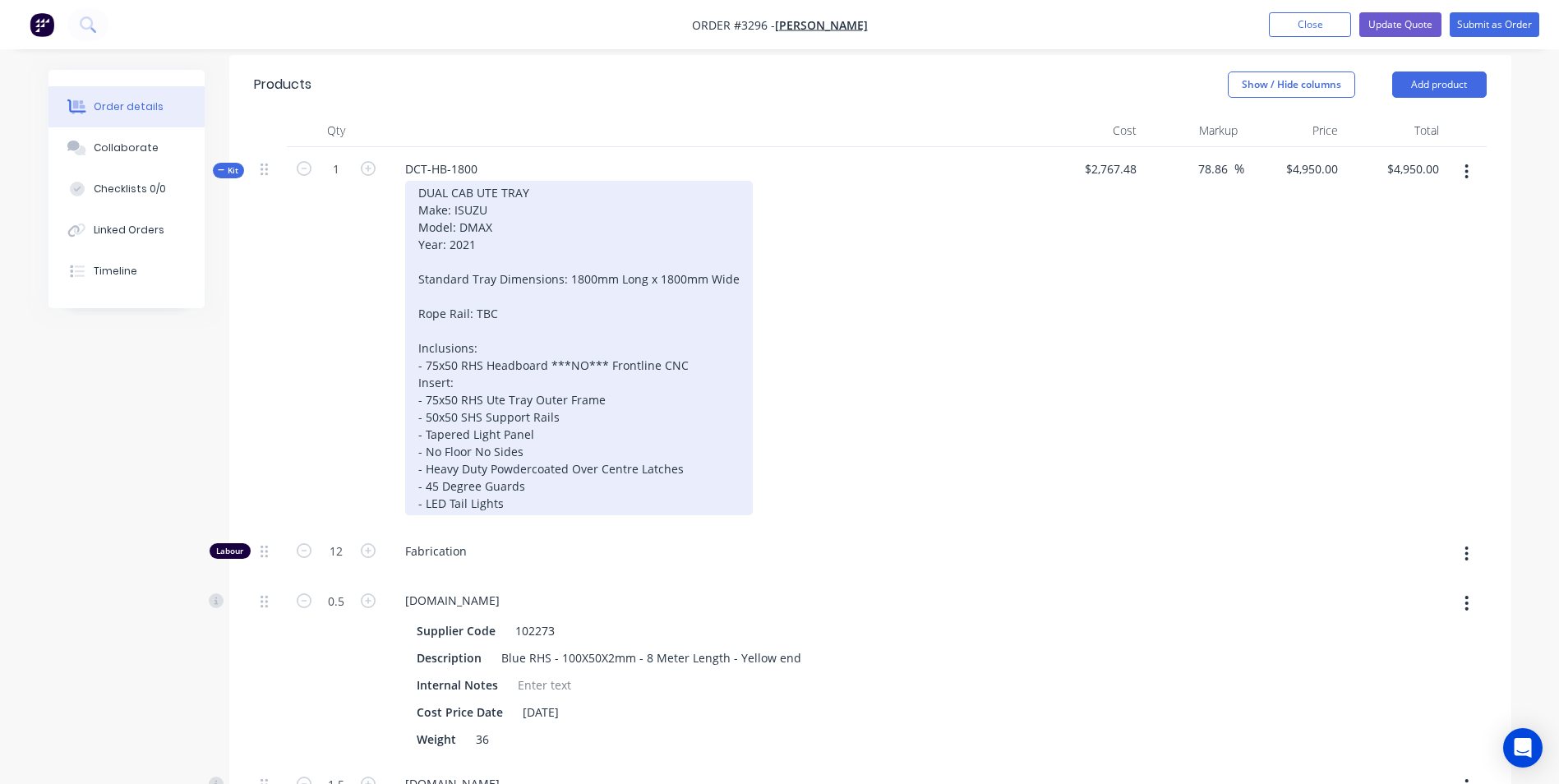
click at [503, 446] on div "DUAL CAB UTE TRAY Make: ISUZU Model: DMAX Year: 2021 Standard Tray Dimensions: …" at bounding box center [579, 348] width 348 height 334
drag, startPoint x: 520, startPoint y: 451, endPoint x: 403, endPoint y: 445, distance: 117.2
click at [403, 445] on div "DUAL CAB UTE TRAY Make: ISUZU Model: DMAX Year: 2021 Standard Tray Dimensions: …" at bounding box center [714, 348] width 645 height 334
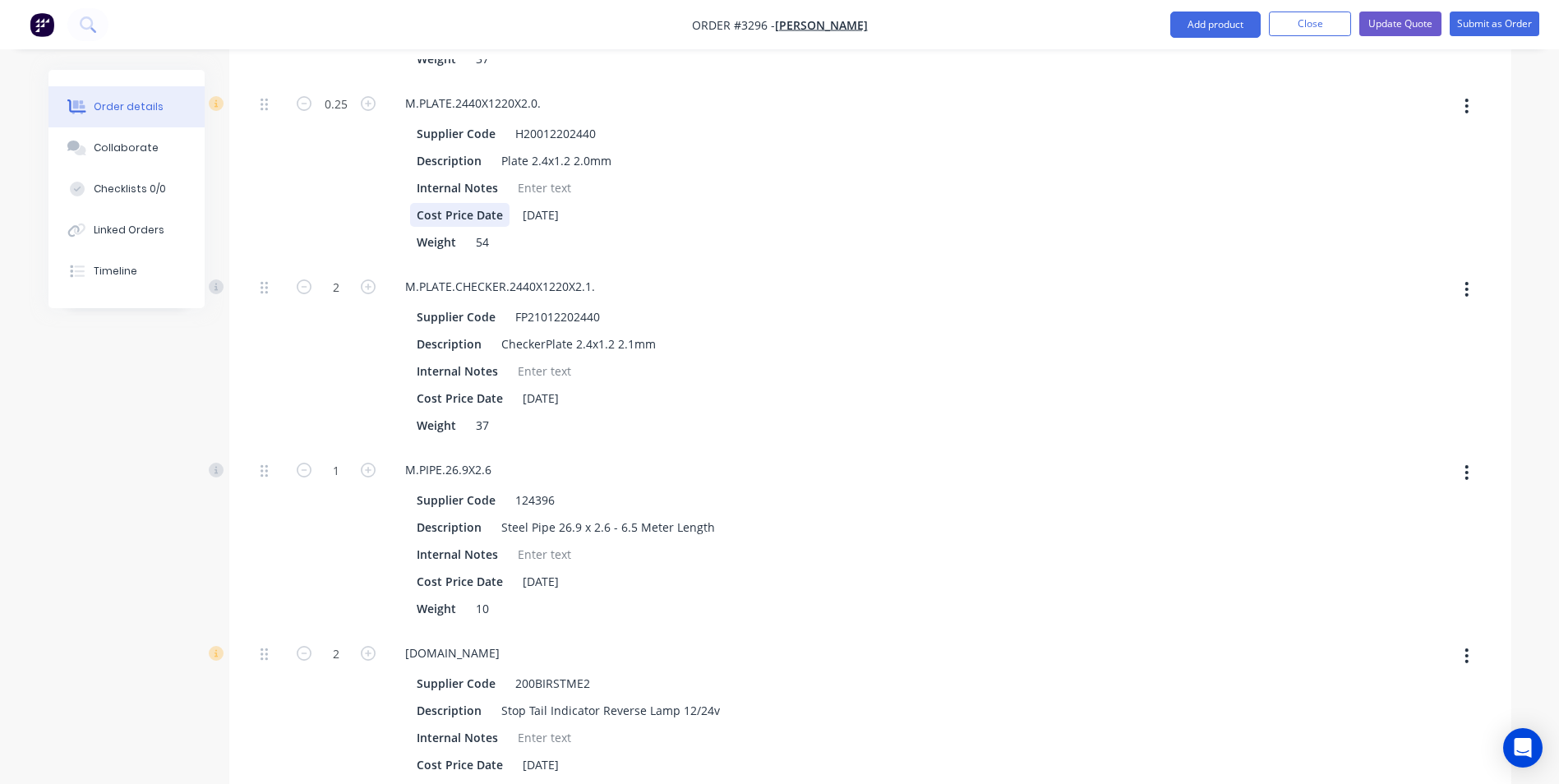
scroll to position [1972, 0]
click at [308, 285] on icon "button" at bounding box center [304, 286] width 15 height 15
type input "$4,762.1938"
type input "$4,762.19"
type input "1"
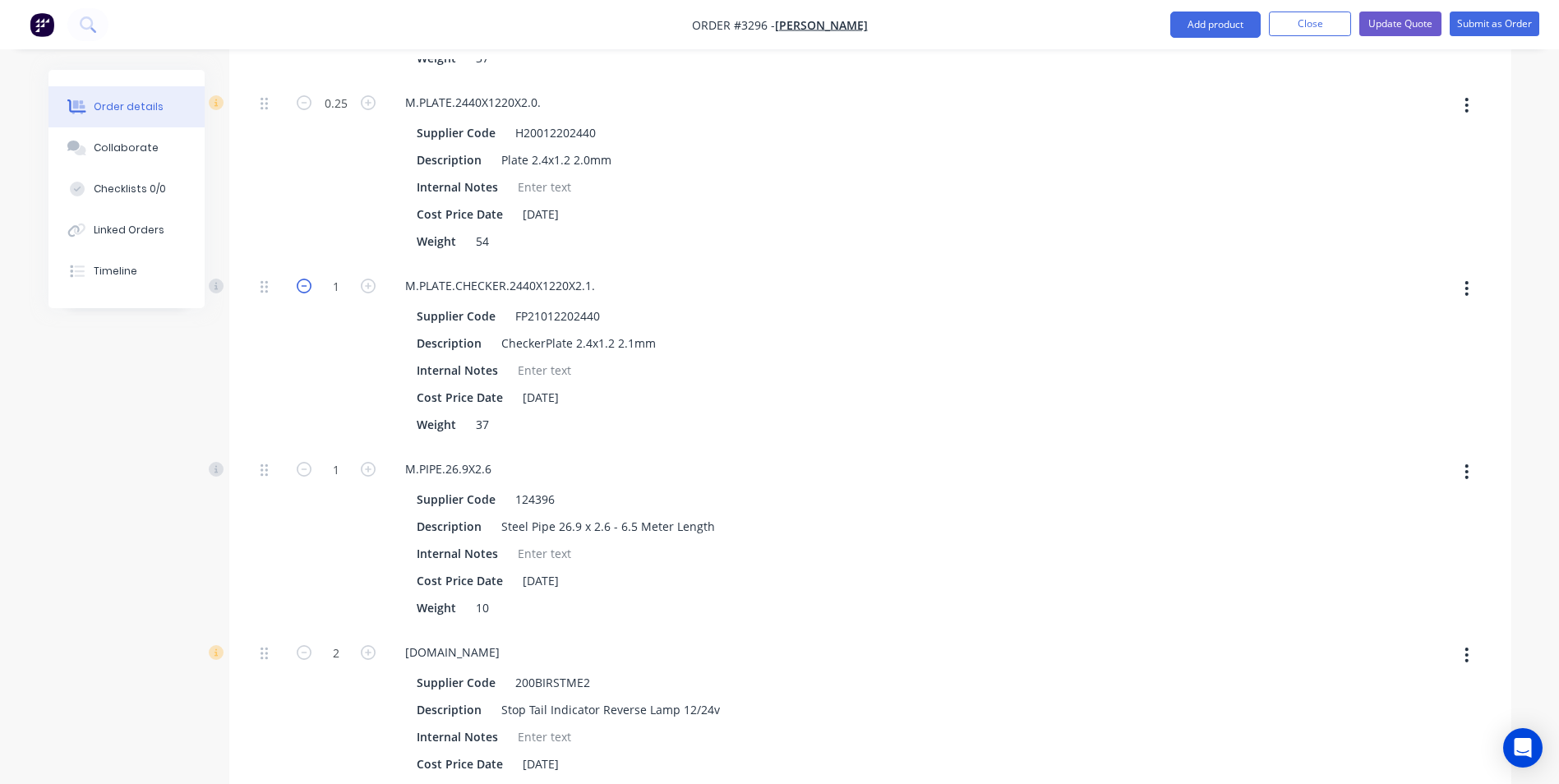
click at [307, 286] on icon "button" at bounding box center [304, 286] width 15 height 15
type input "$4,574.3875"
type input "$4,574.39"
type input "0"
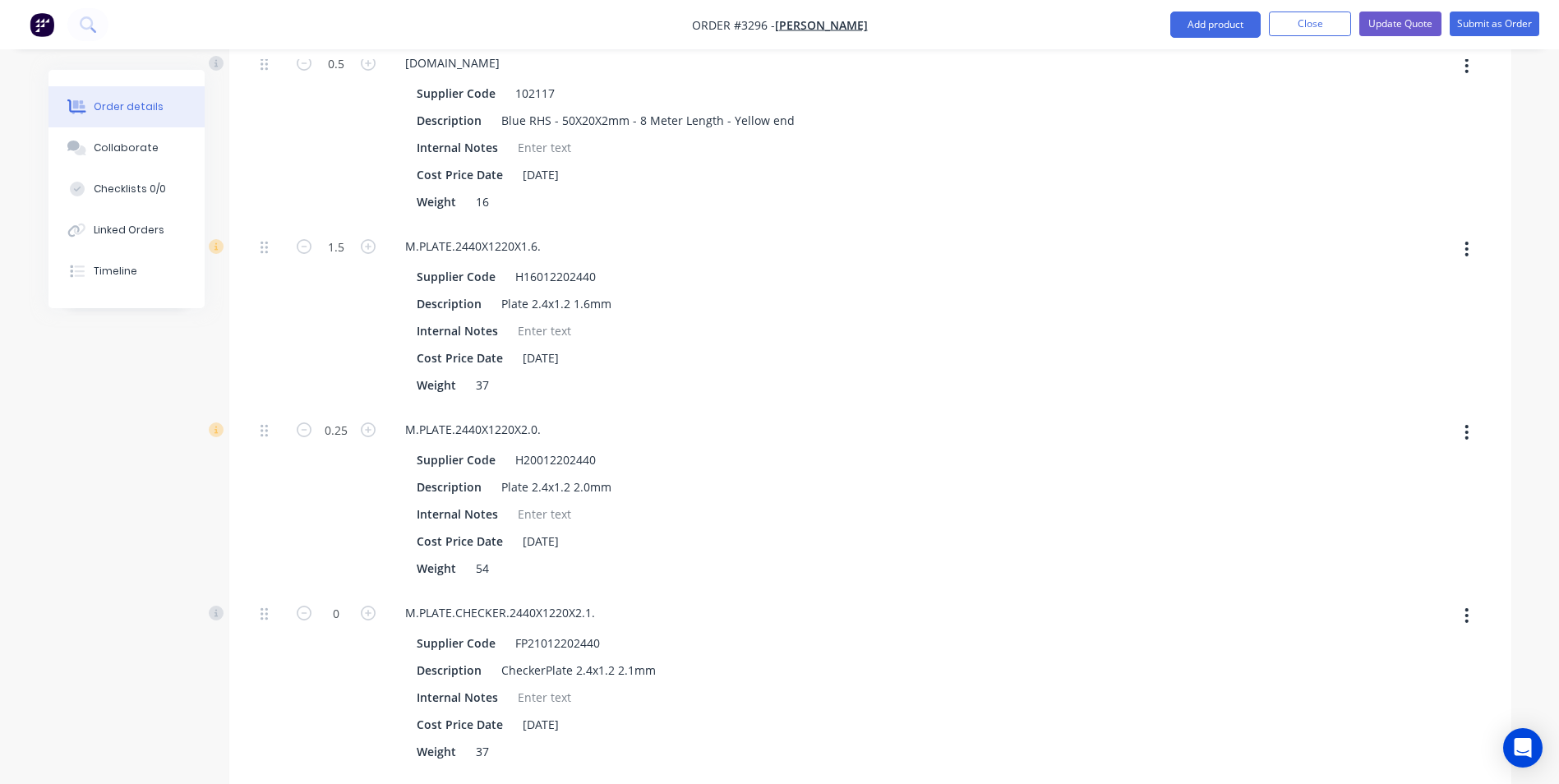
scroll to position [1397, 0]
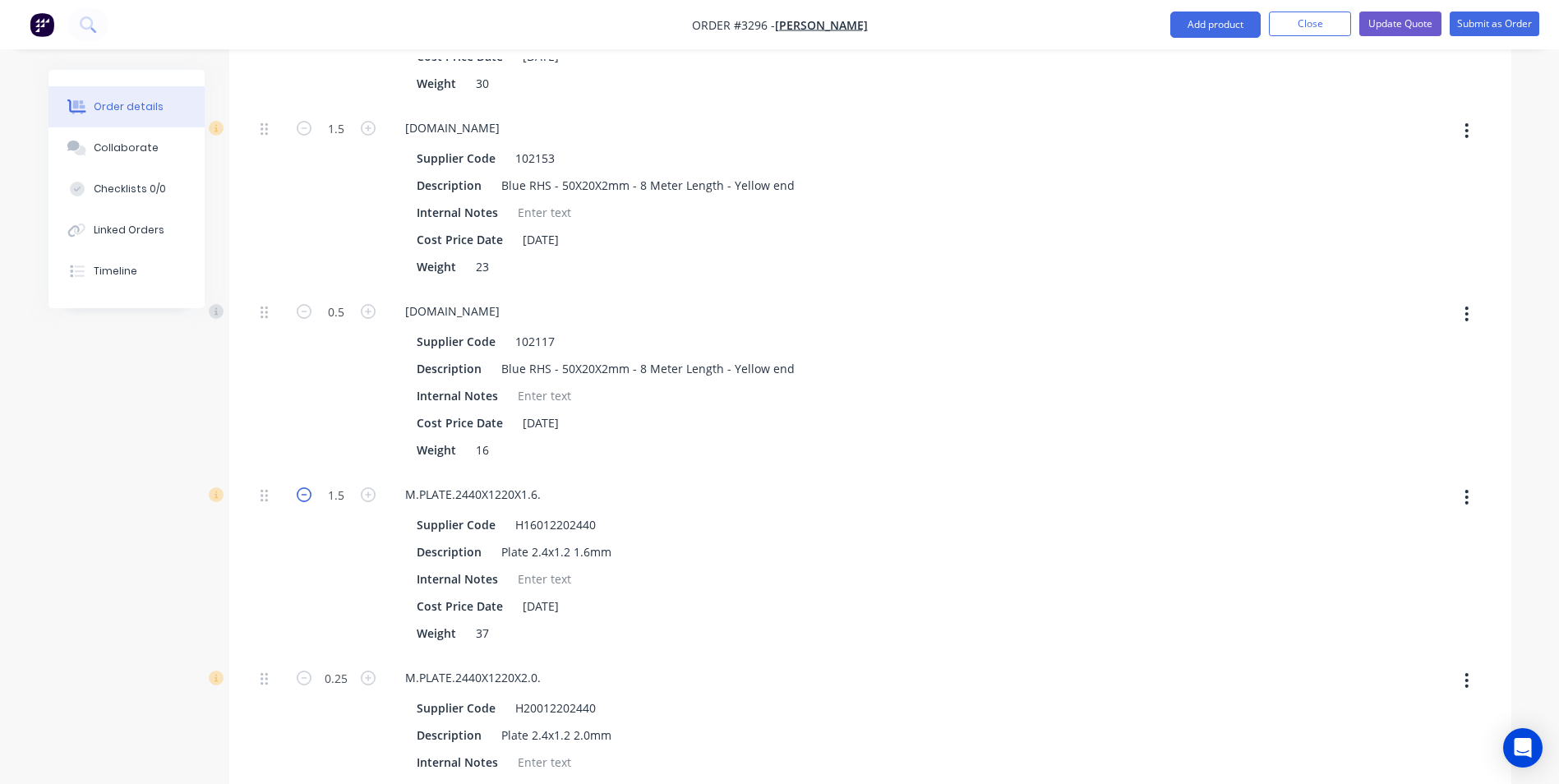
click at [300, 494] on icon "button" at bounding box center [304, 494] width 15 height 15
type input "$4,467.0697"
type input "$4,467.07"
type input ".25"
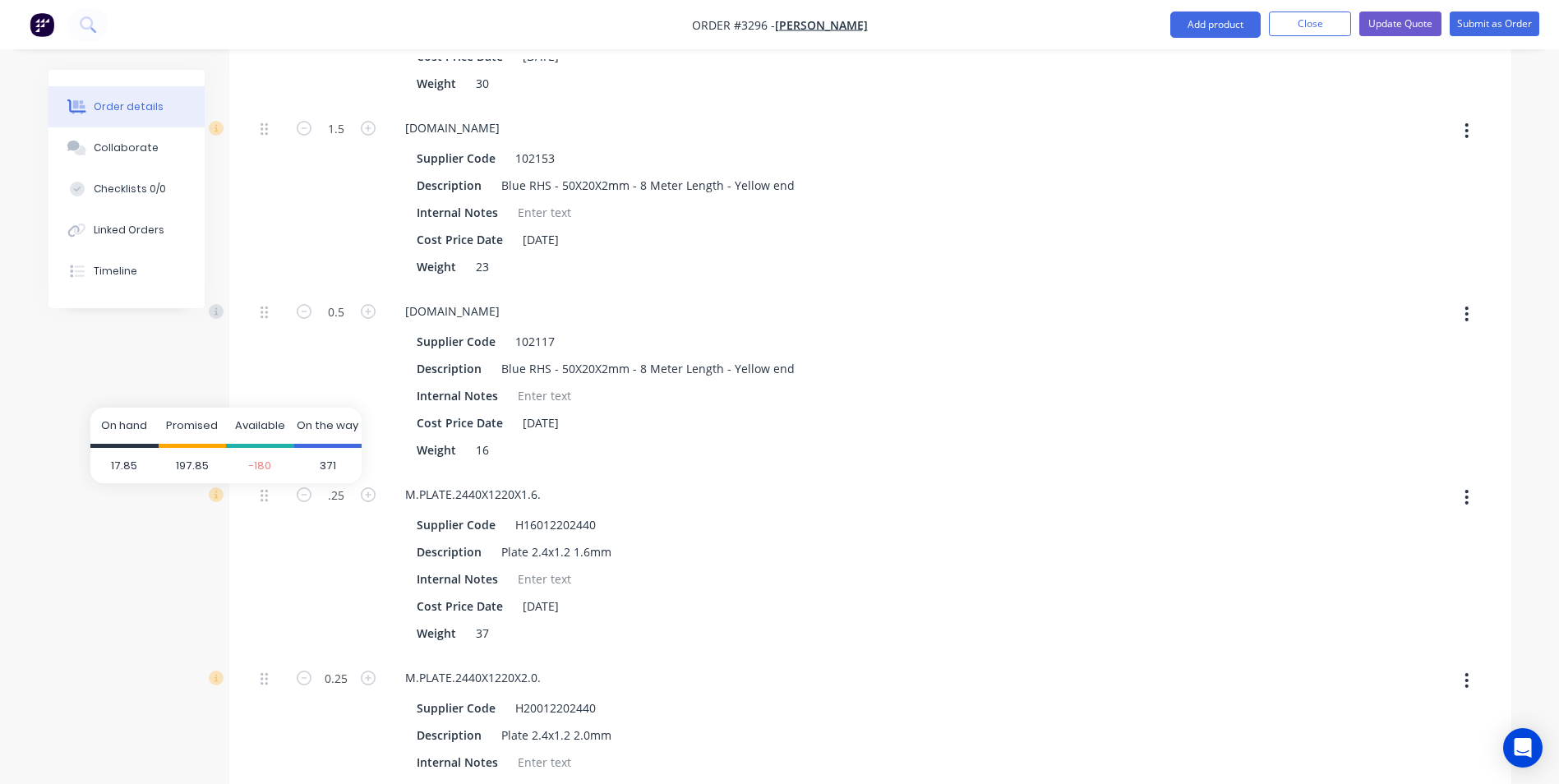
click at [177, 442] on div "Promised" at bounding box center [192, 428] width 68 height 40
type input "$4,440.2402"
type input "$4,440.24"
type input "0.25"
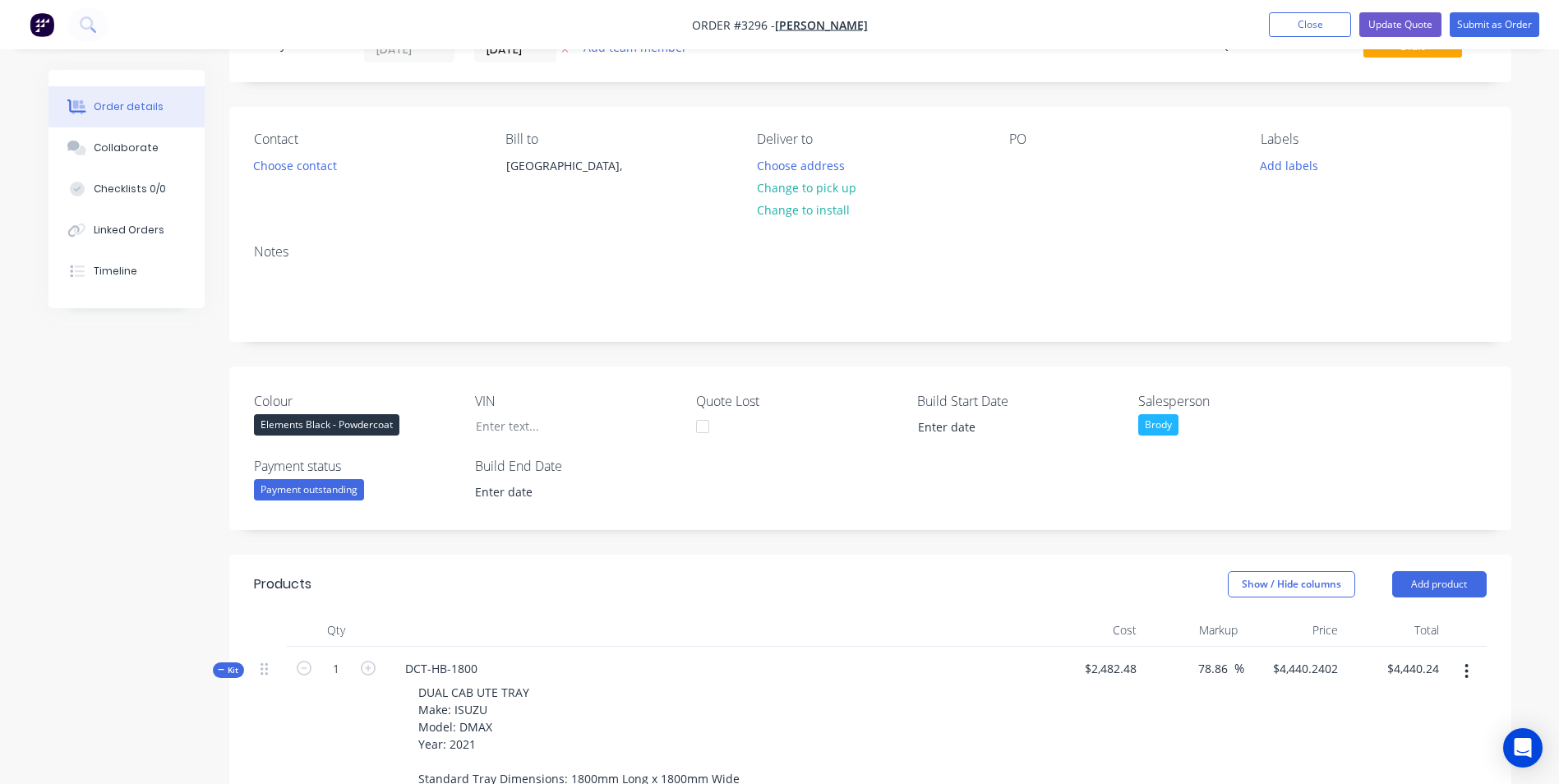
scroll to position [164, 0]
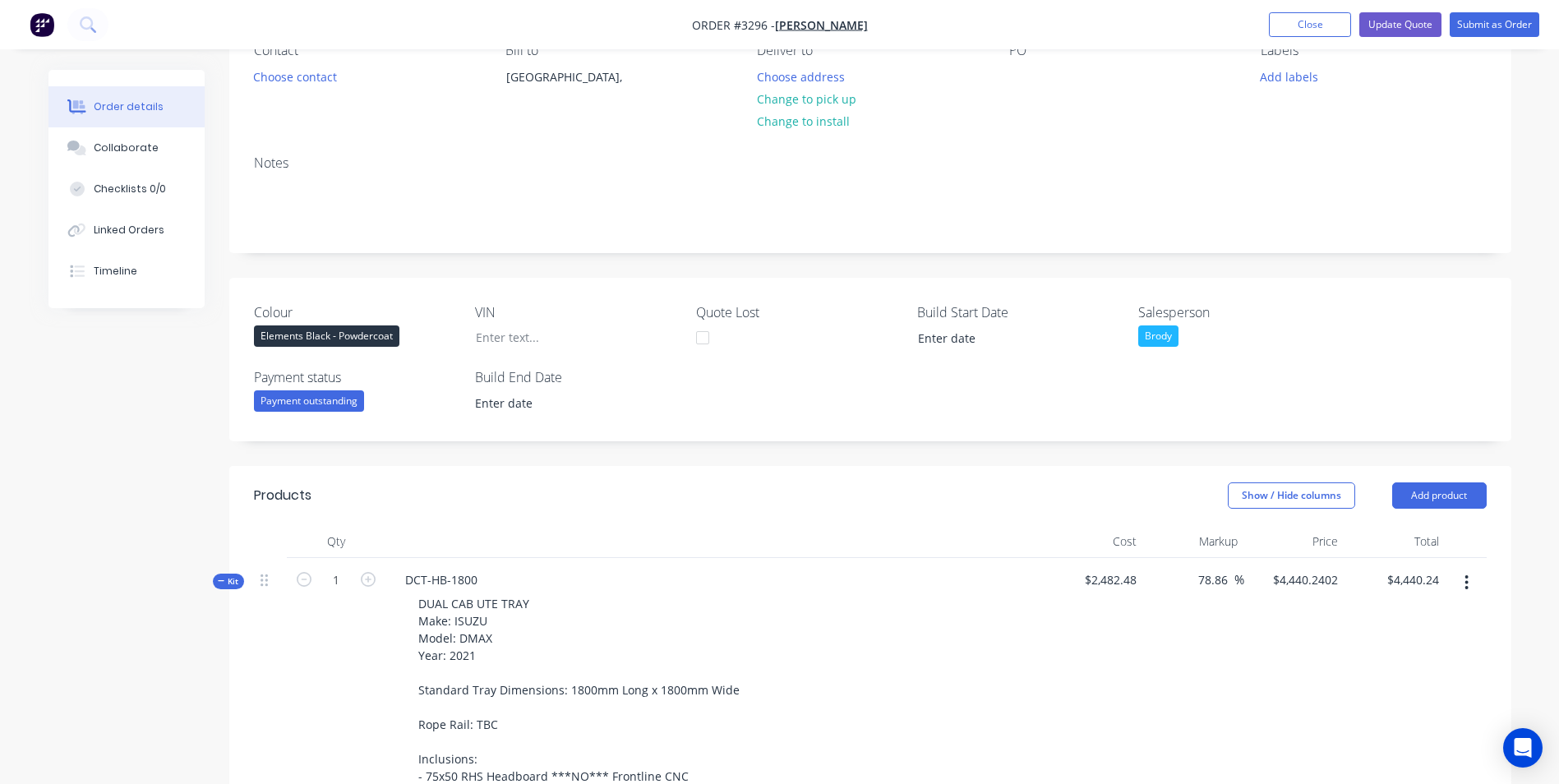
click at [222, 579] on icon at bounding box center [221, 581] width 7 height 8
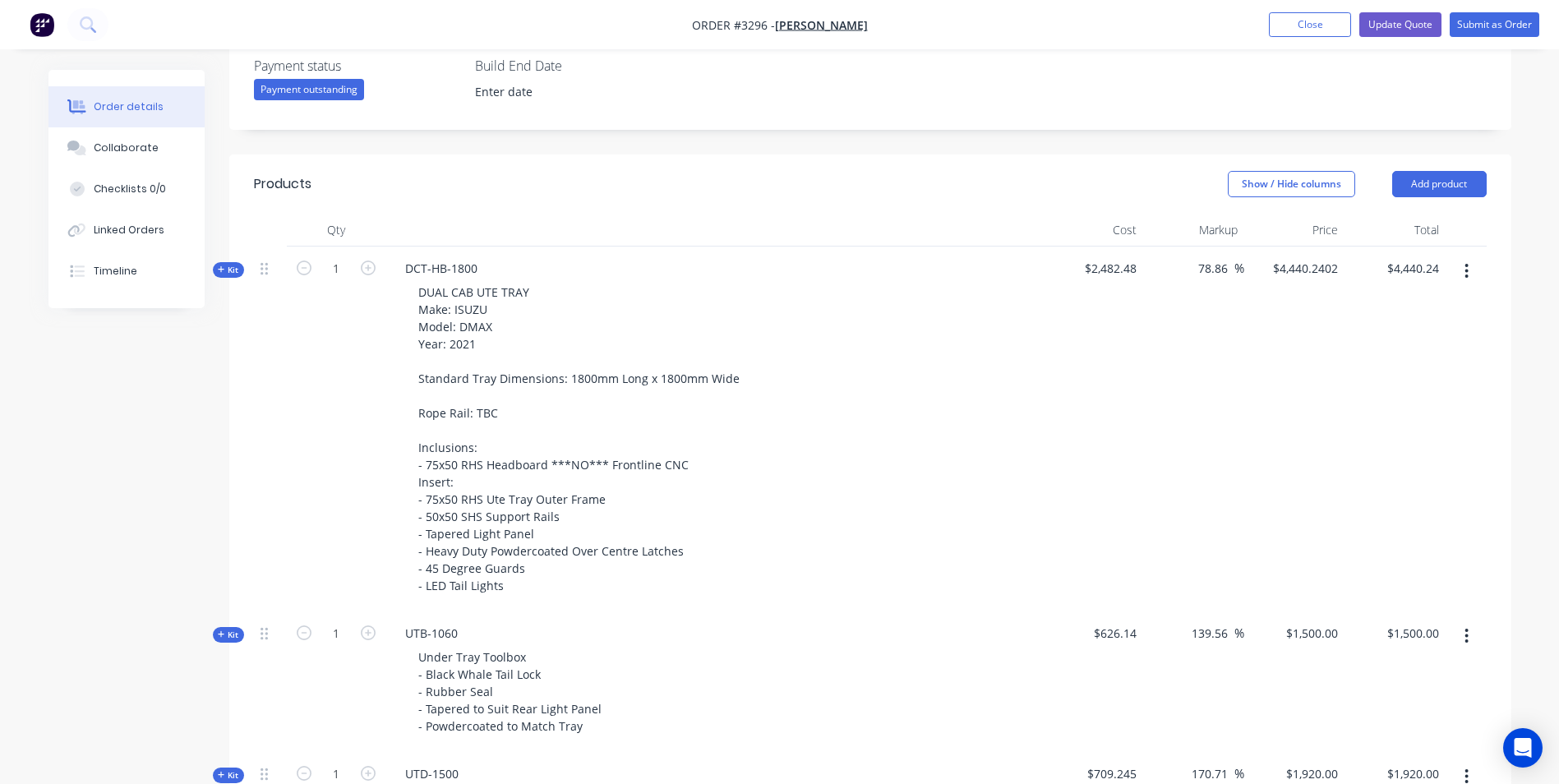
scroll to position [329, 0]
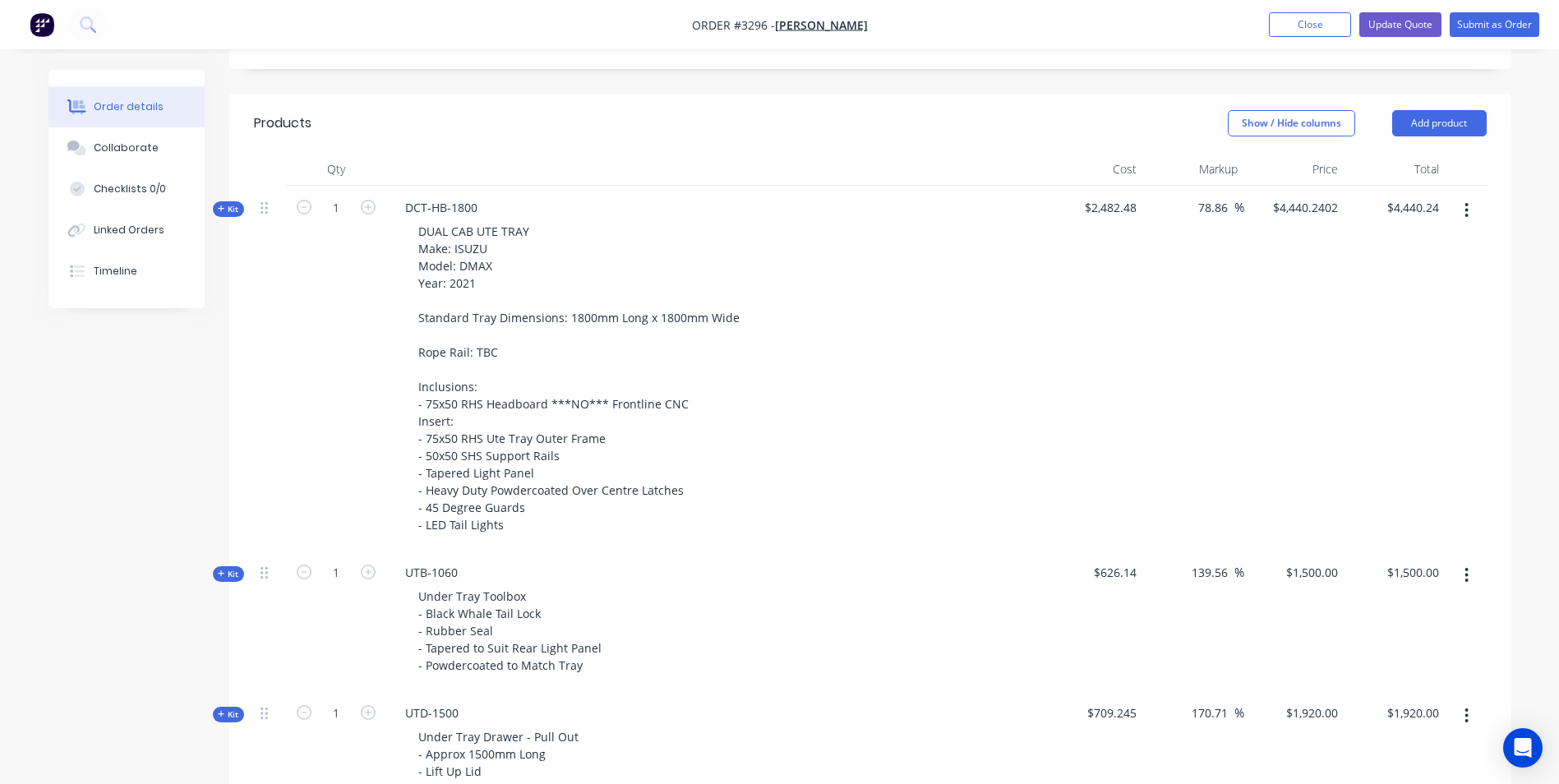
scroll to position [575, 0]
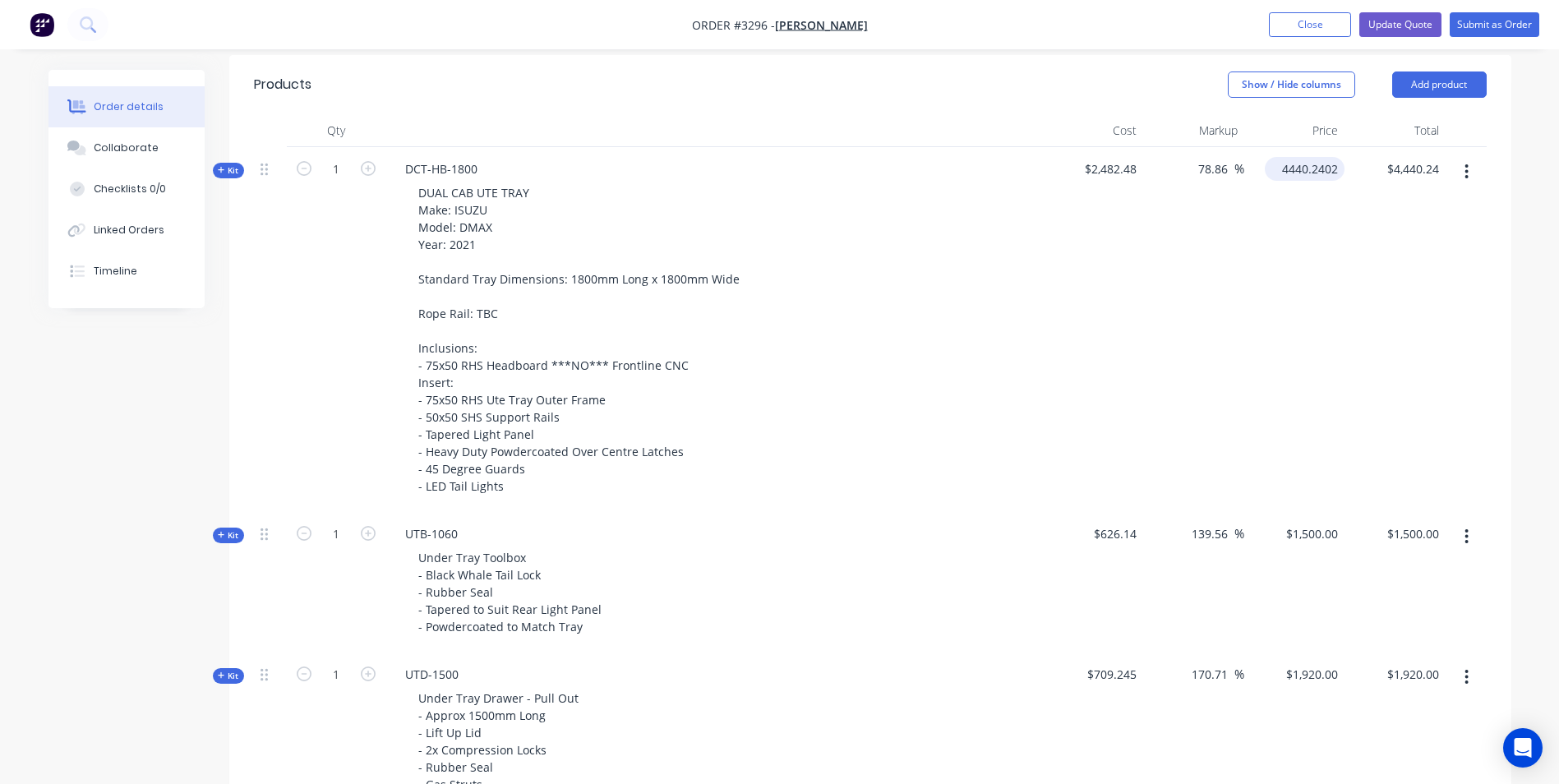
click at [1292, 171] on input "4440.2402" at bounding box center [1308, 168] width 73 height 24
type input "4450"
click at [1028, 111] on header "Products Show / Hide columns Add product" at bounding box center [871, 84] width 1282 height 59
type input "79.26"
type input "$4,450.00"
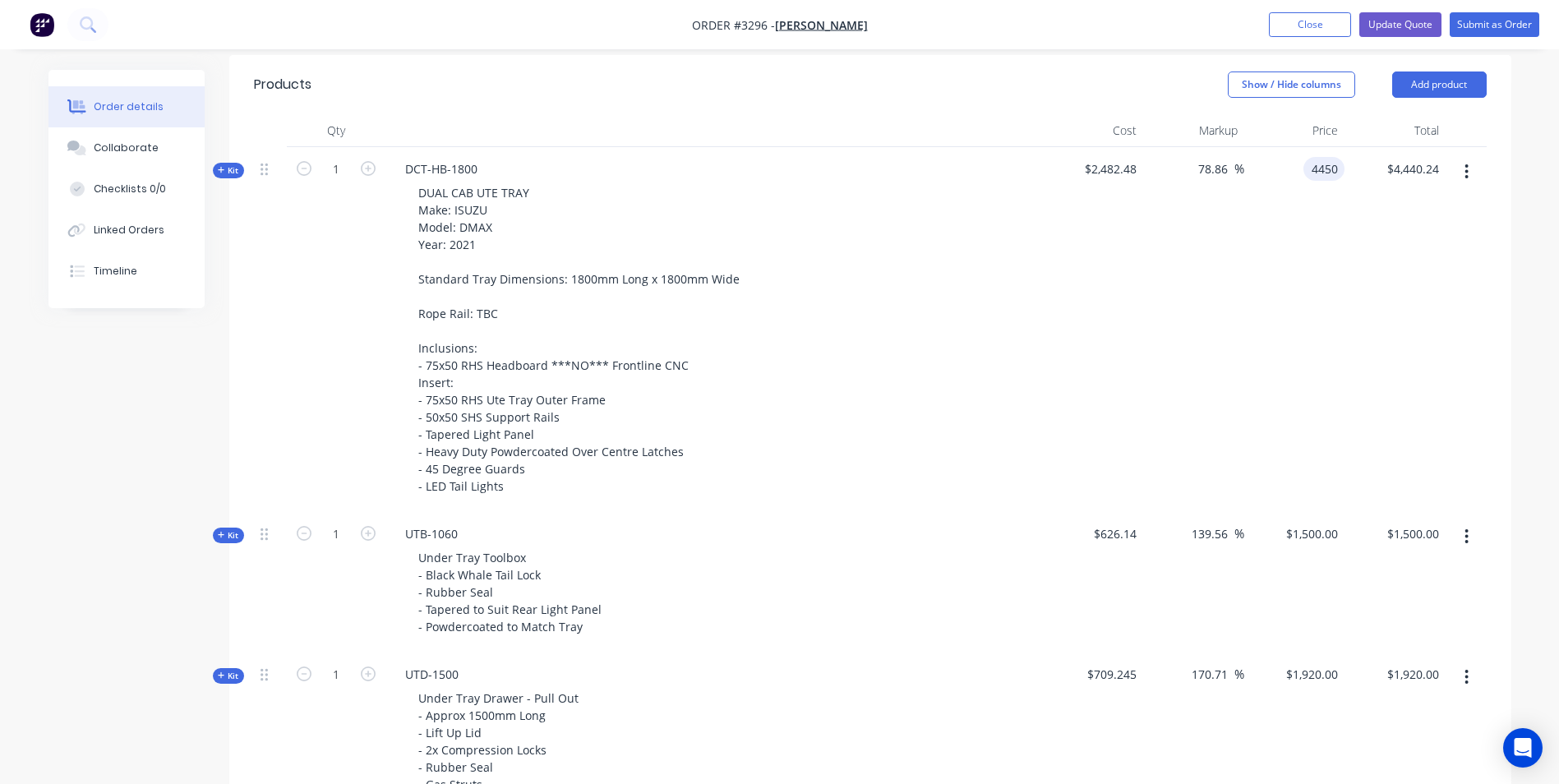
type input "$4,450.00"
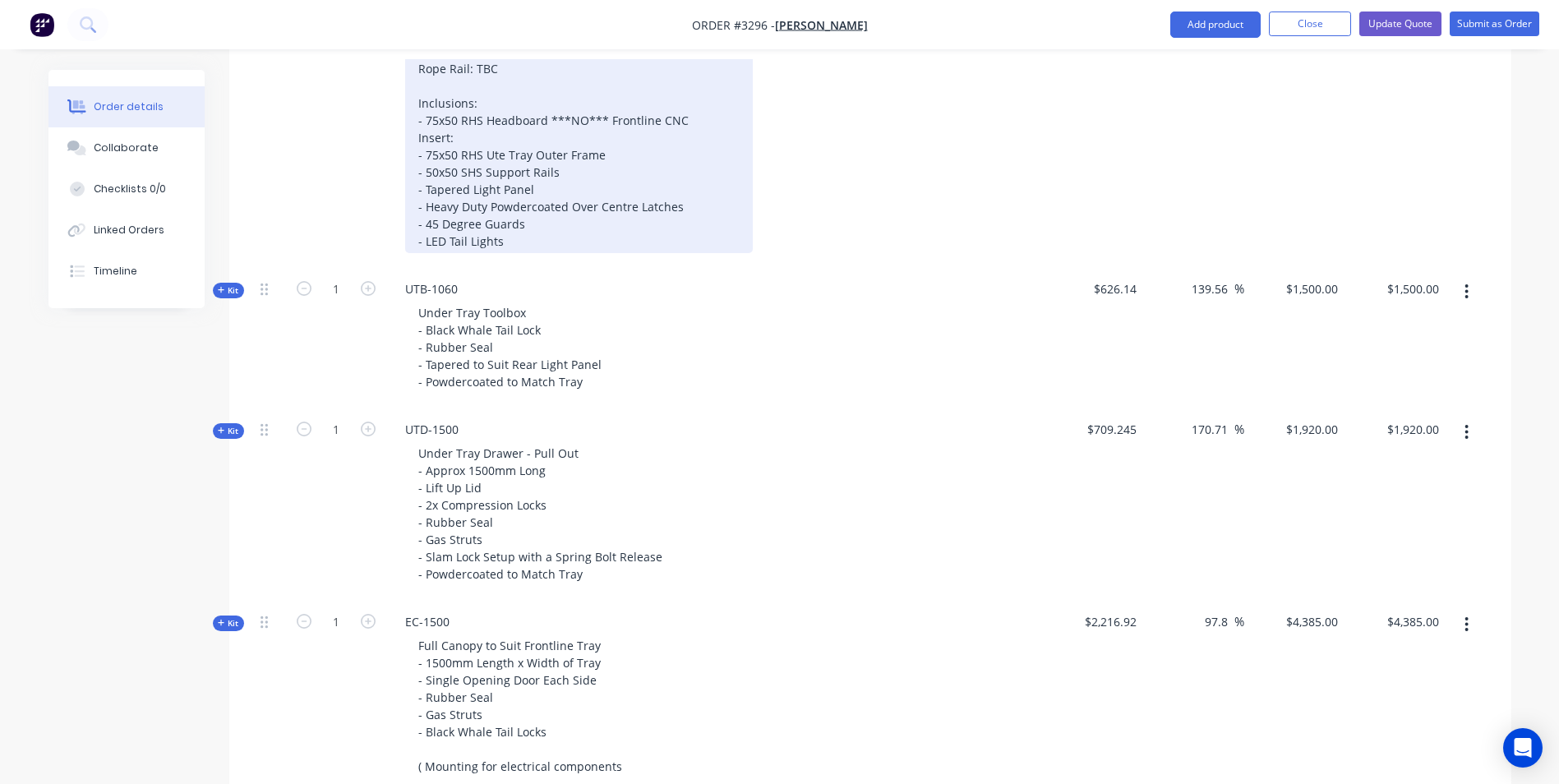
scroll to position [821, 0]
drag, startPoint x: 651, startPoint y: 200, endPoint x: 657, endPoint y: 211, distance: 12.5
click at [651, 201] on div "DUAL CAB UTE TRAY Make: ISUZU Model: DMAX Year: 2021 Standard Tray Dimensions: …" at bounding box center [579, 93] width 348 height 317
drag, startPoint x: 682, startPoint y: 205, endPoint x: 414, endPoint y: 205, distance: 268.0
click at [414, 205] on div "DUAL CAB UTE TRAY Make: ISUZU Model: DMAX Year: 2021 Standard Tray Dimensions: …" at bounding box center [579, 93] width 348 height 317
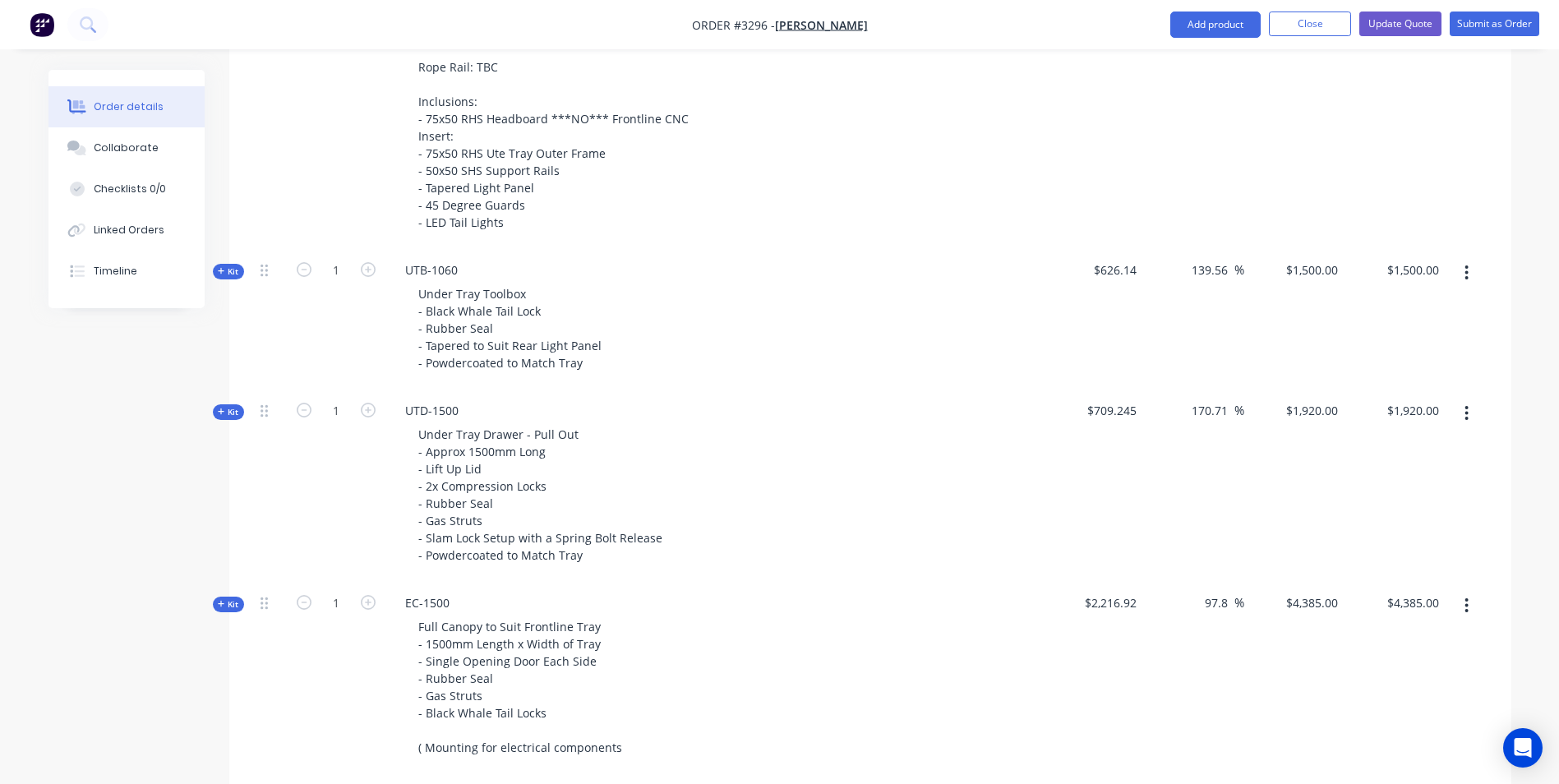
click at [144, 436] on div "Created by [PERSON_NAME] Created [DATE] Required [DATE] Assigned to Add team me…" at bounding box center [780, 615] width 1462 height 2734
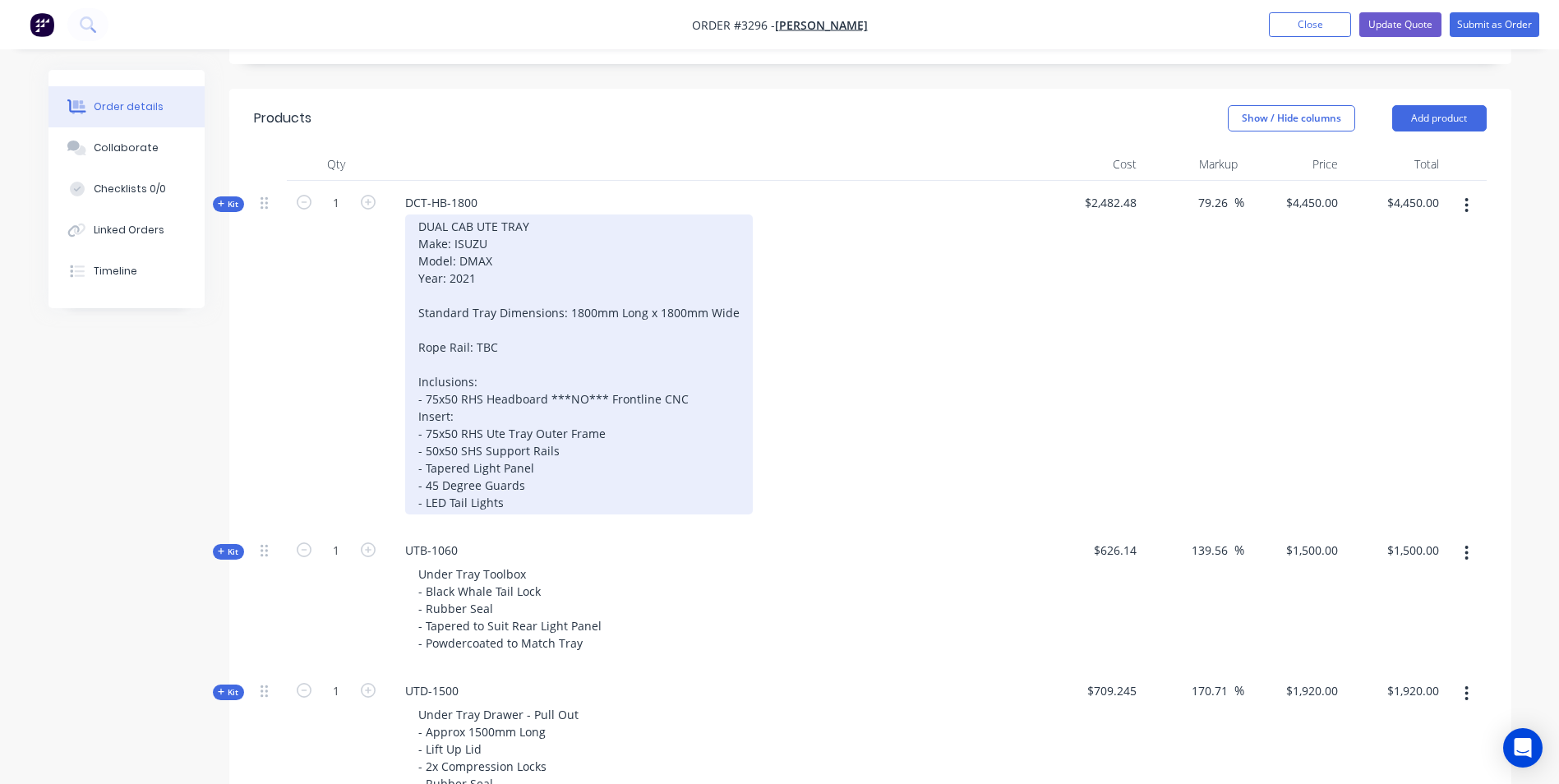
scroll to position [493, 0]
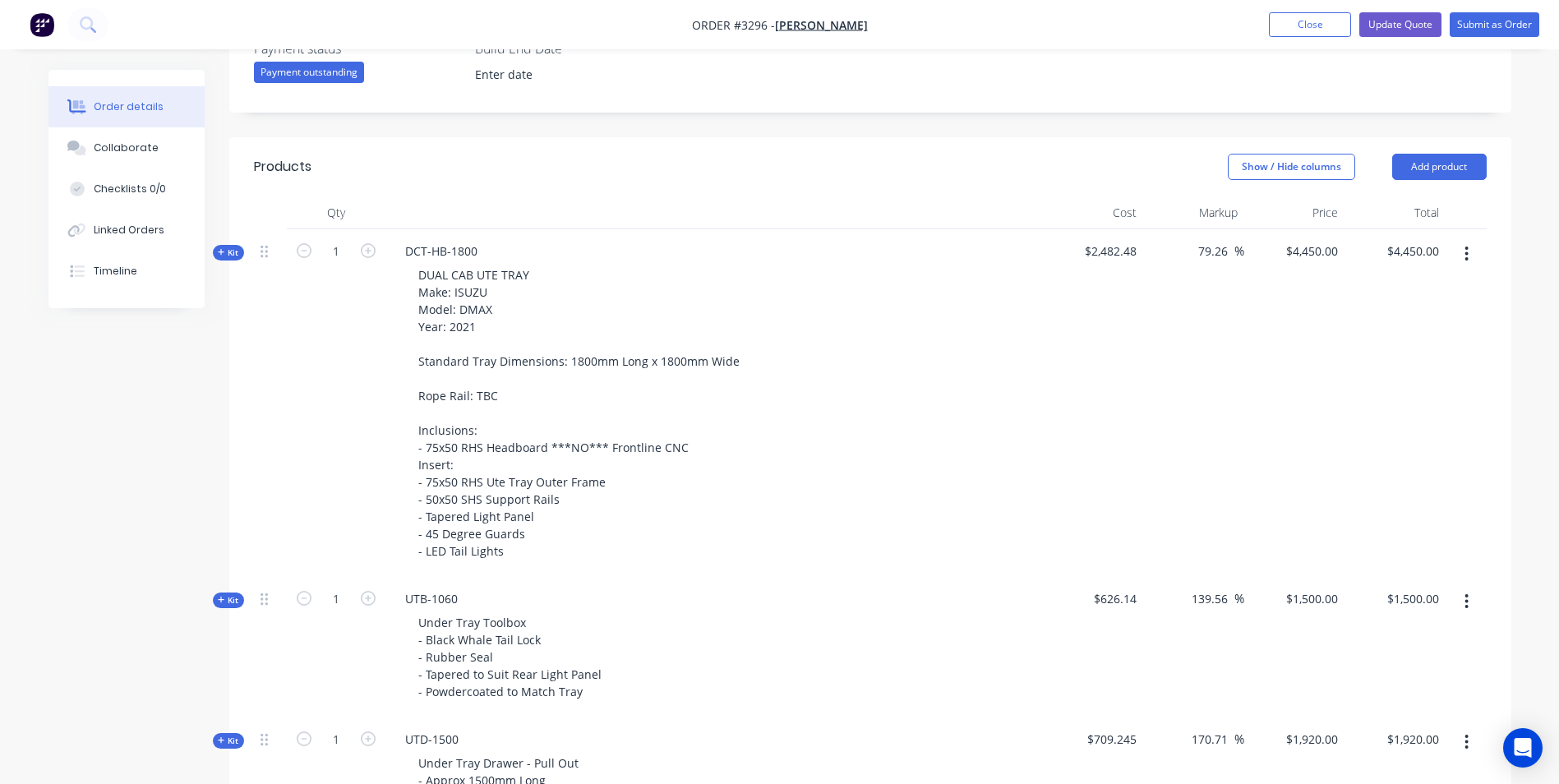
click at [588, 198] on div at bounding box center [714, 213] width 657 height 33
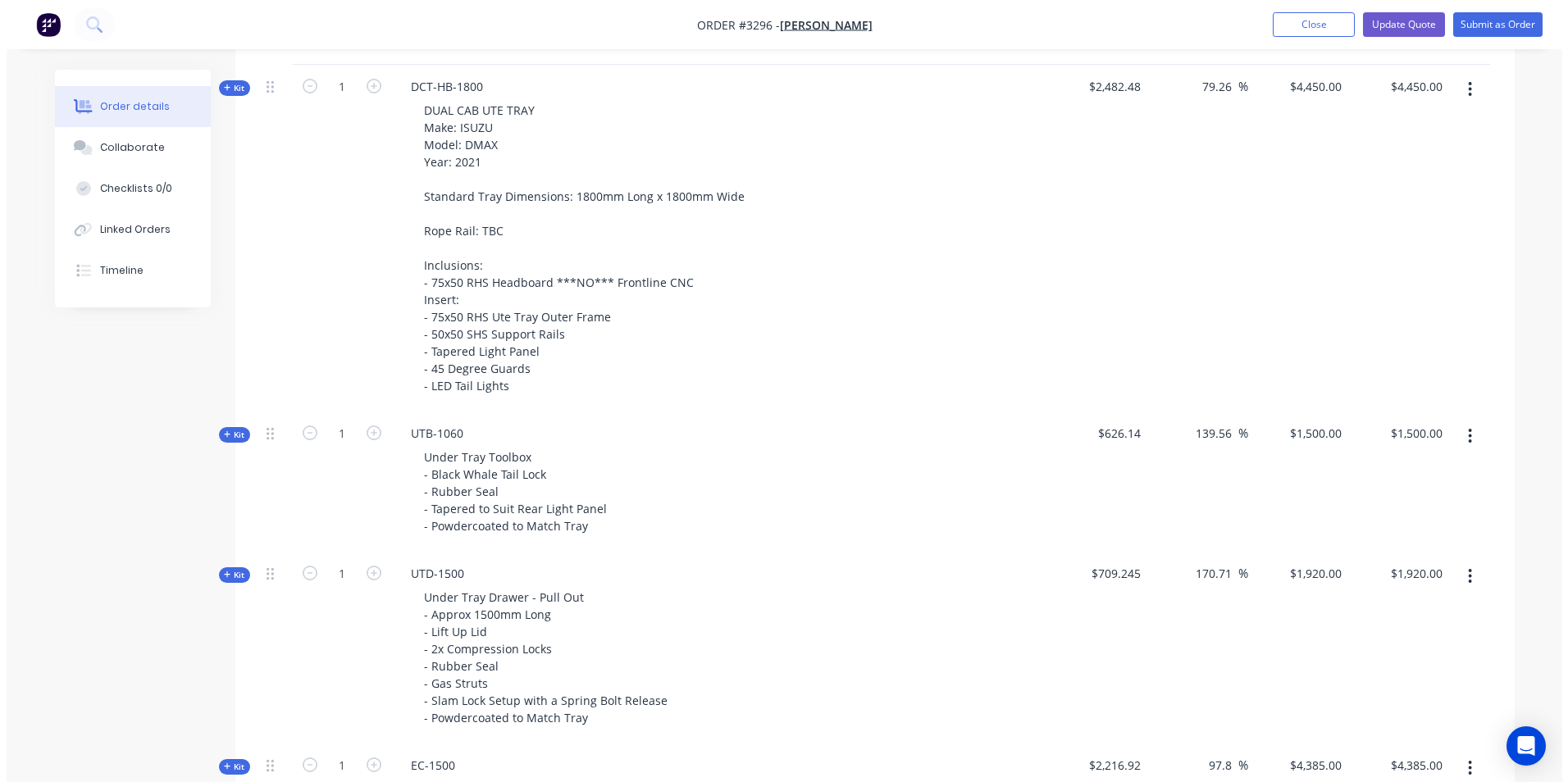
scroll to position [0, 0]
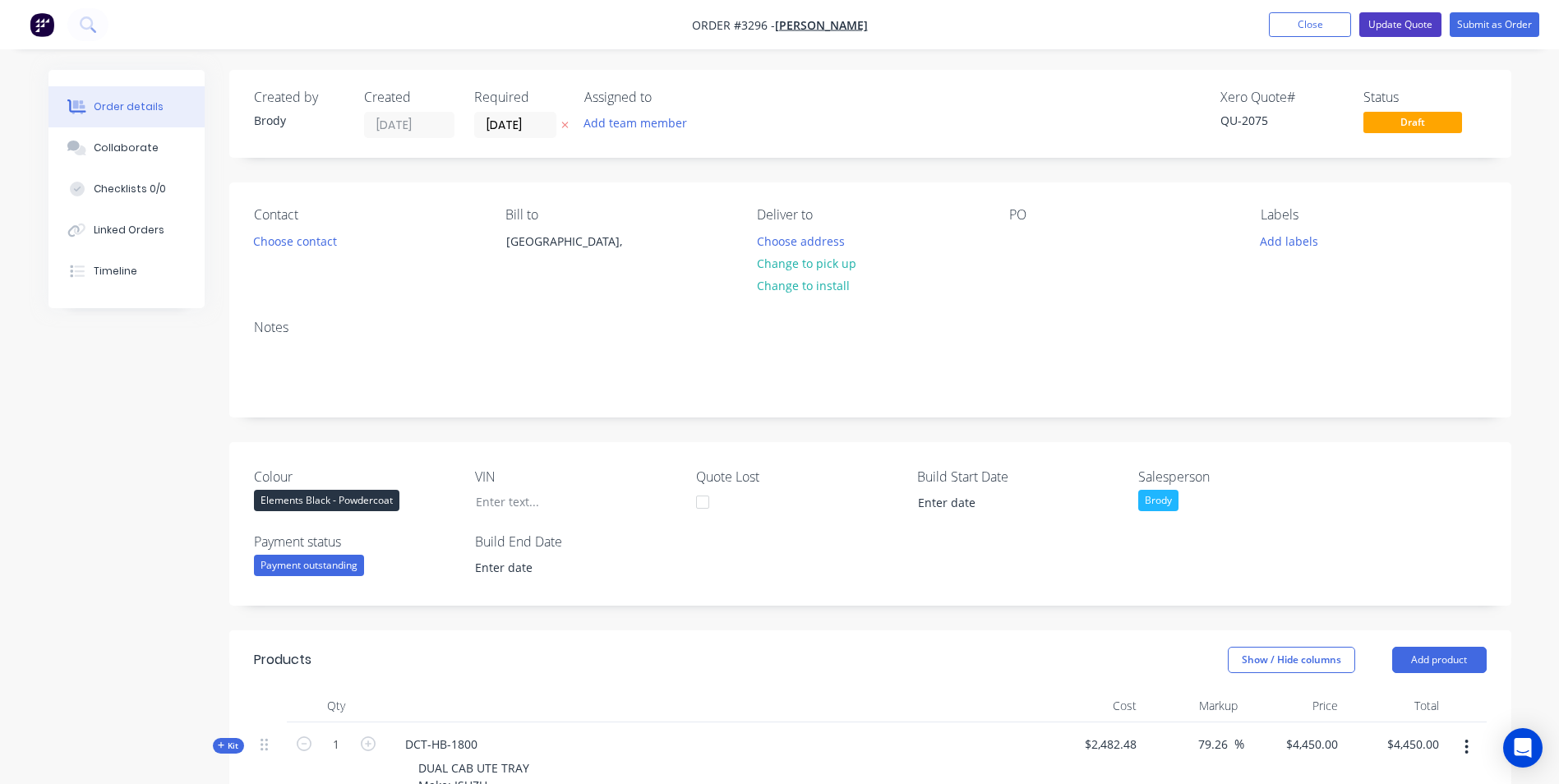
click at [1397, 21] on button "Update Quote" at bounding box center [1401, 25] width 82 height 25
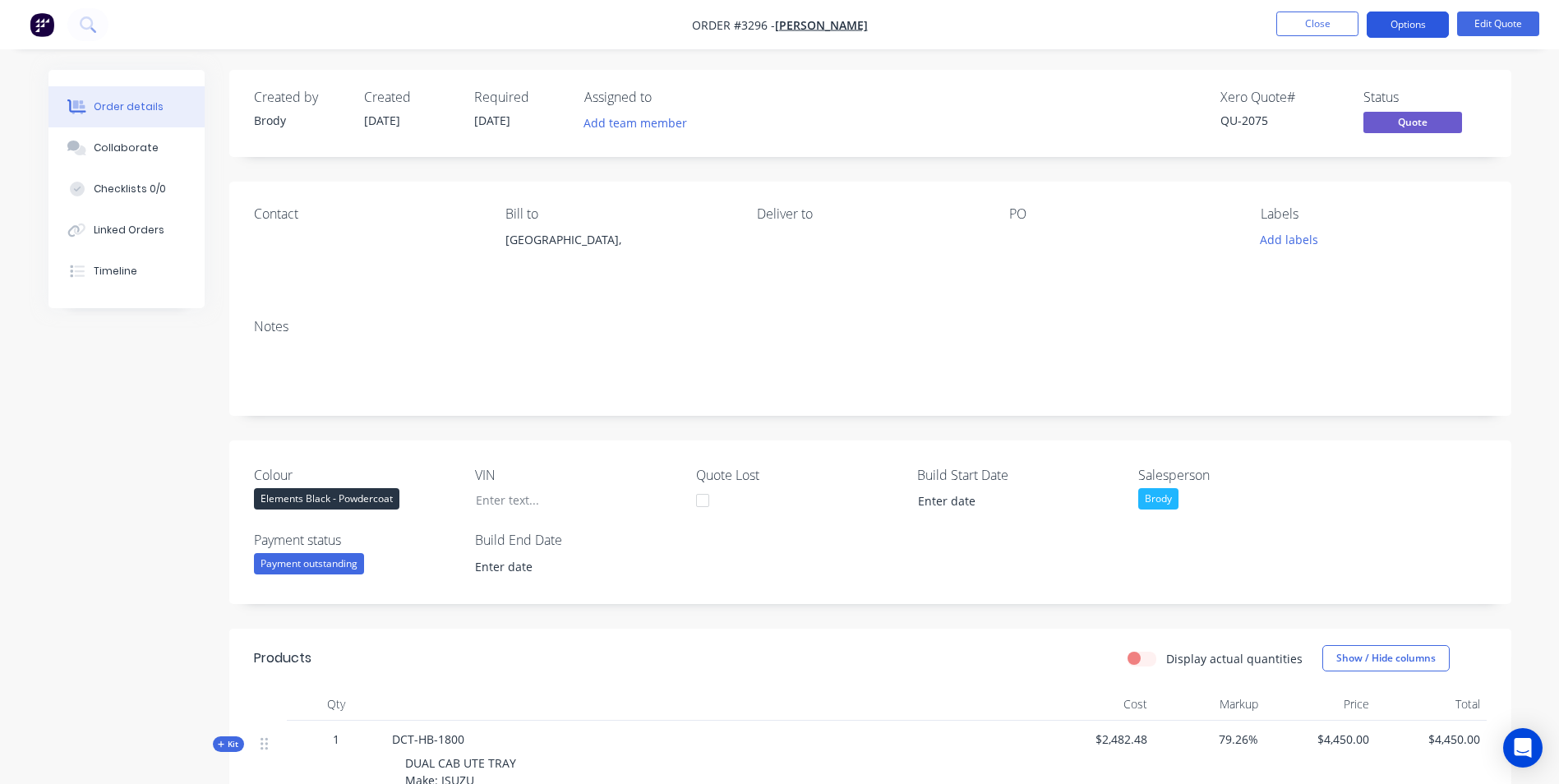
click at [1395, 15] on button "Options" at bounding box center [1408, 25] width 82 height 26
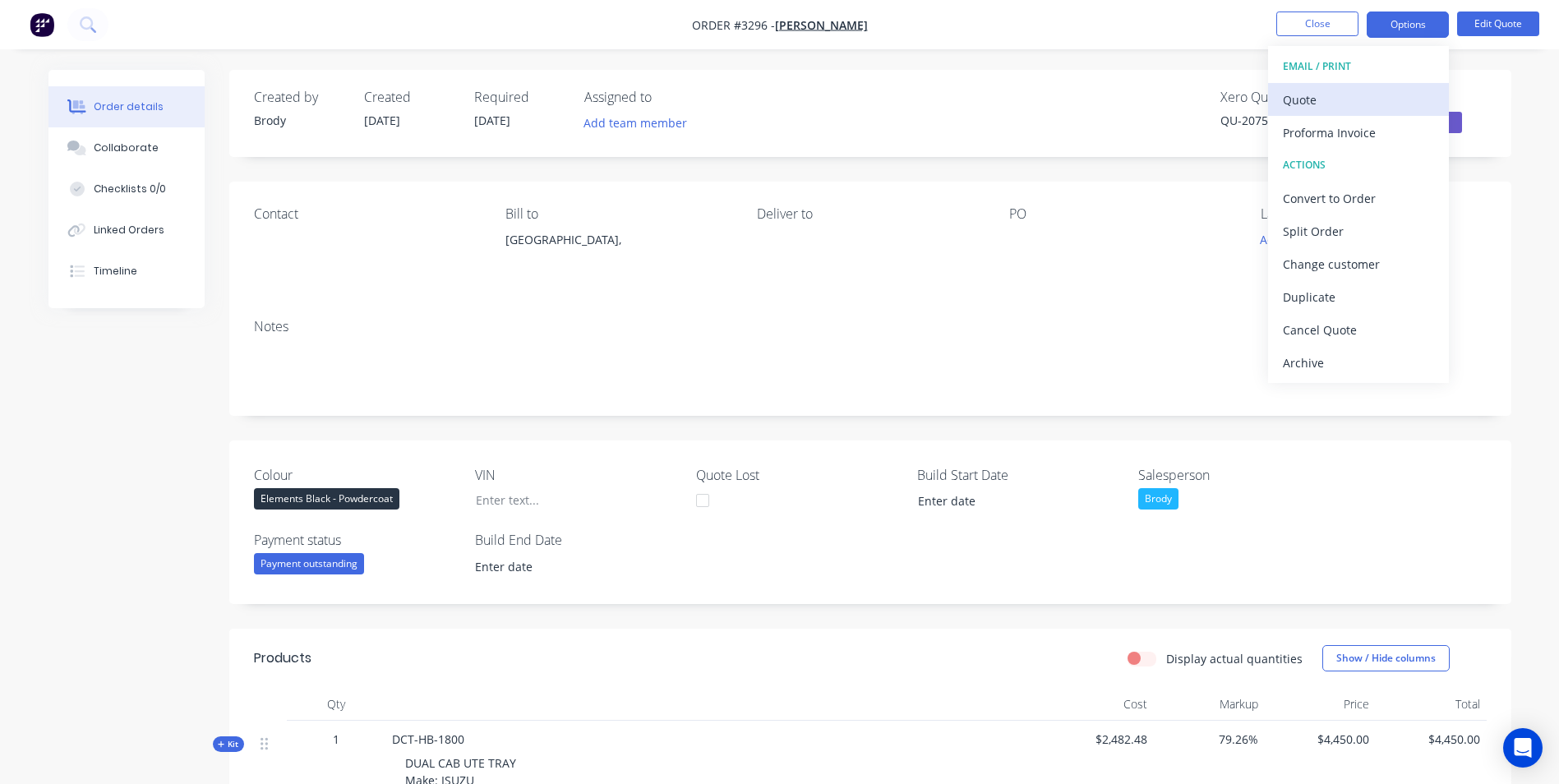
click at [1345, 99] on div "Quote" at bounding box center [1359, 100] width 151 height 24
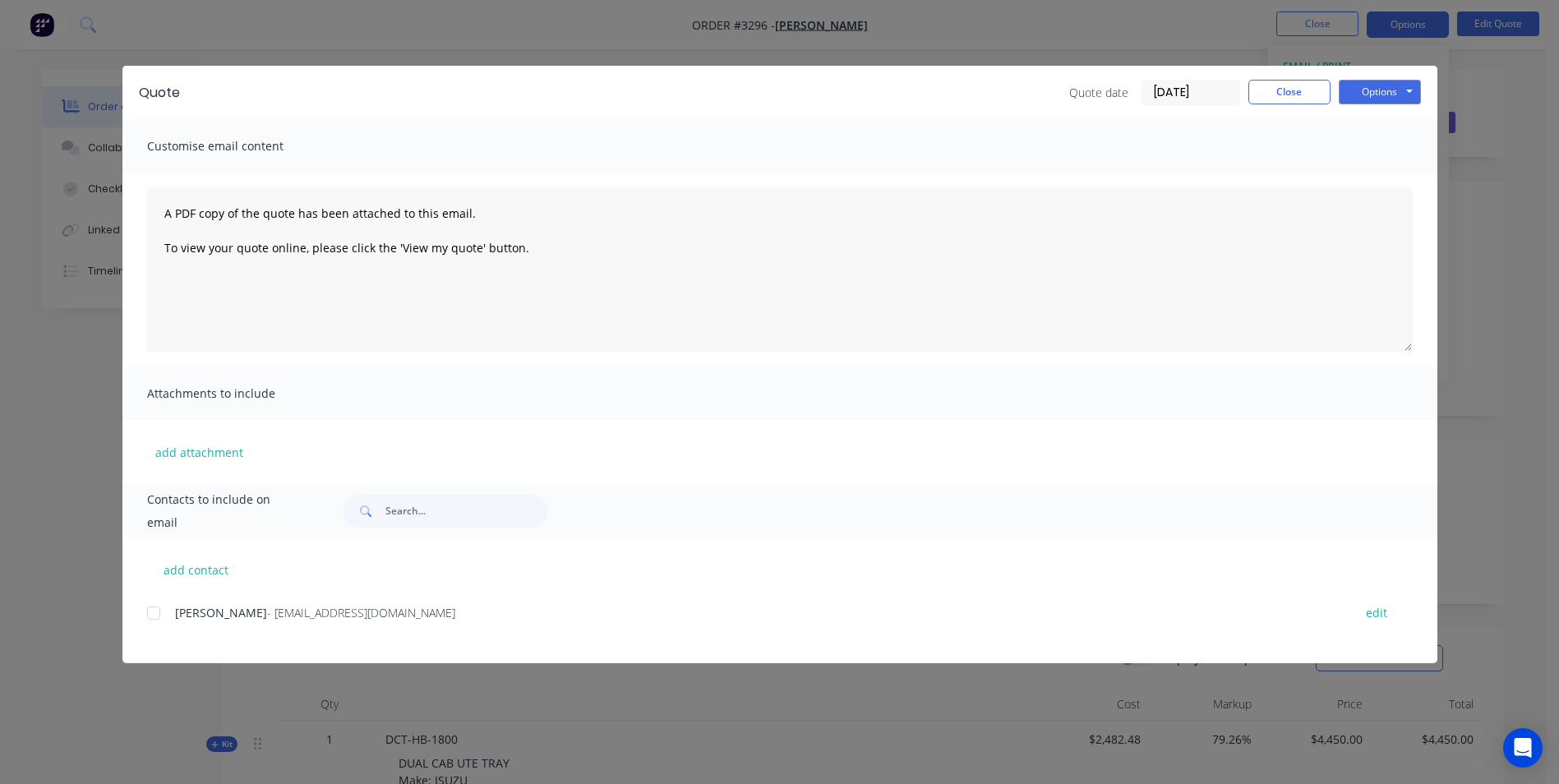
click at [154, 612] on div at bounding box center [154, 613] width 33 height 33
click at [1401, 90] on button "Options" at bounding box center [1380, 92] width 82 height 25
click at [1378, 177] on button "Email" at bounding box center [1391, 176] width 106 height 27
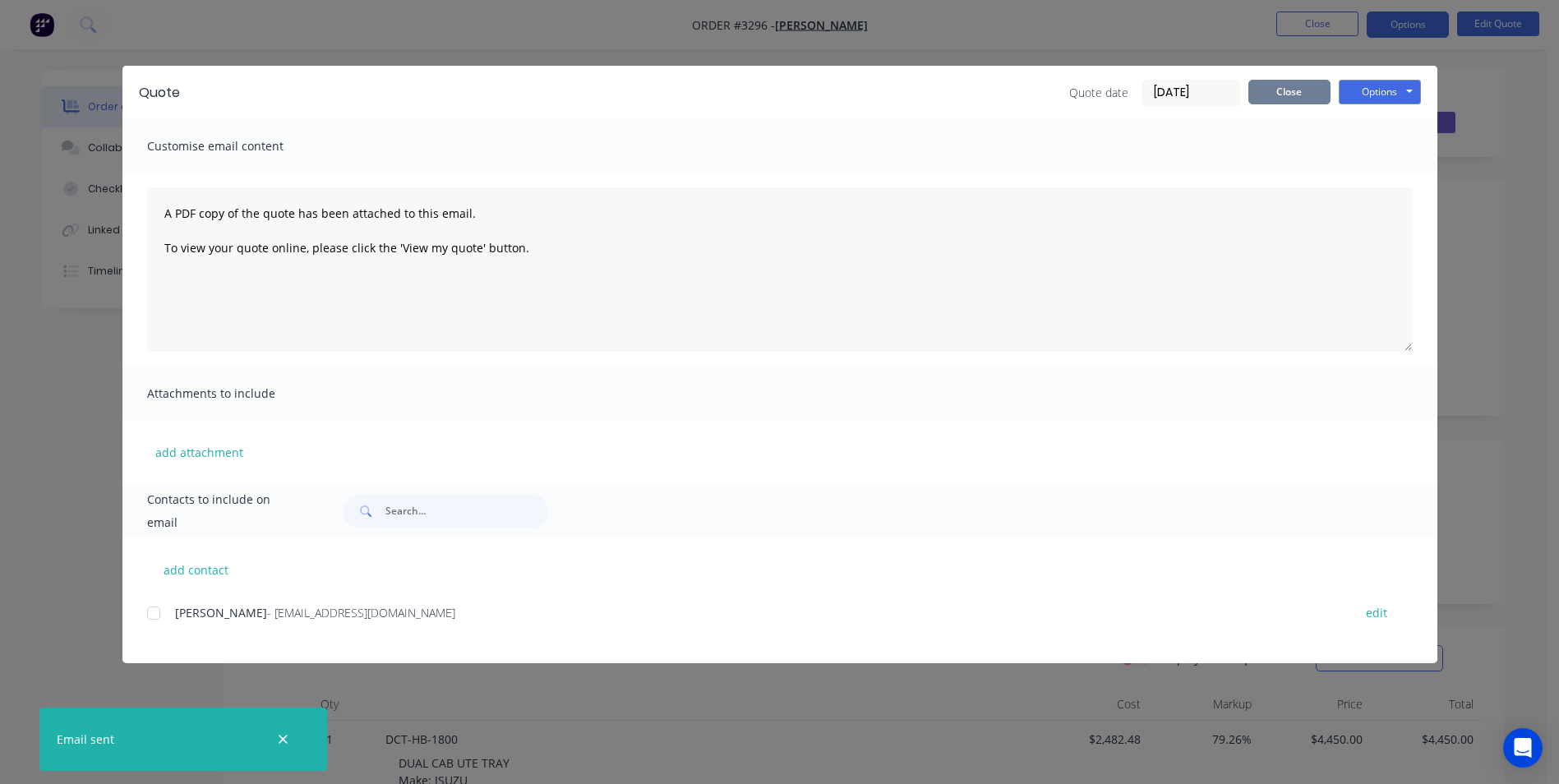
click at [1282, 97] on button "Close" at bounding box center [1289, 92] width 82 height 25
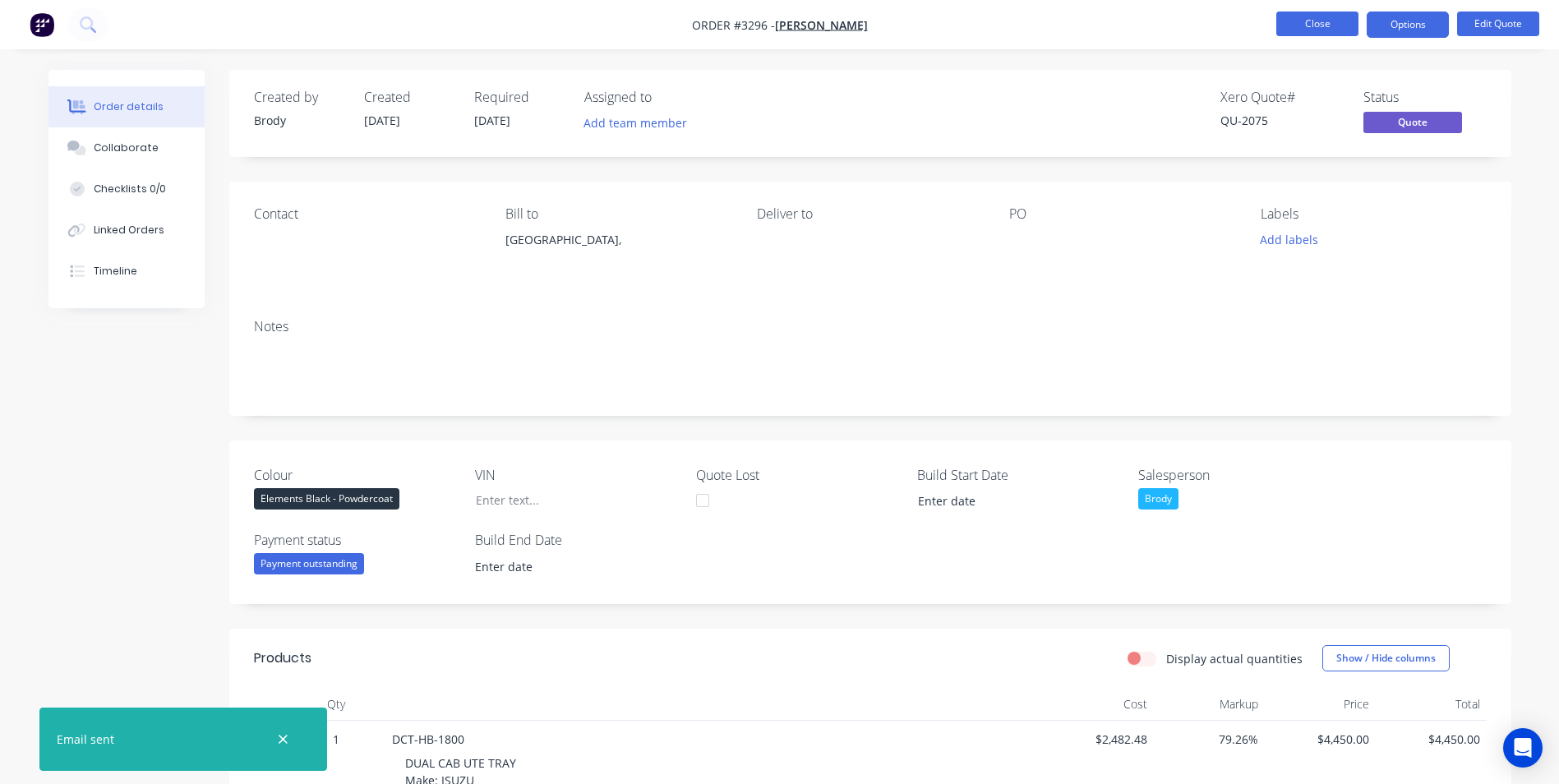
click at [1312, 25] on button "Close" at bounding box center [1318, 24] width 82 height 25
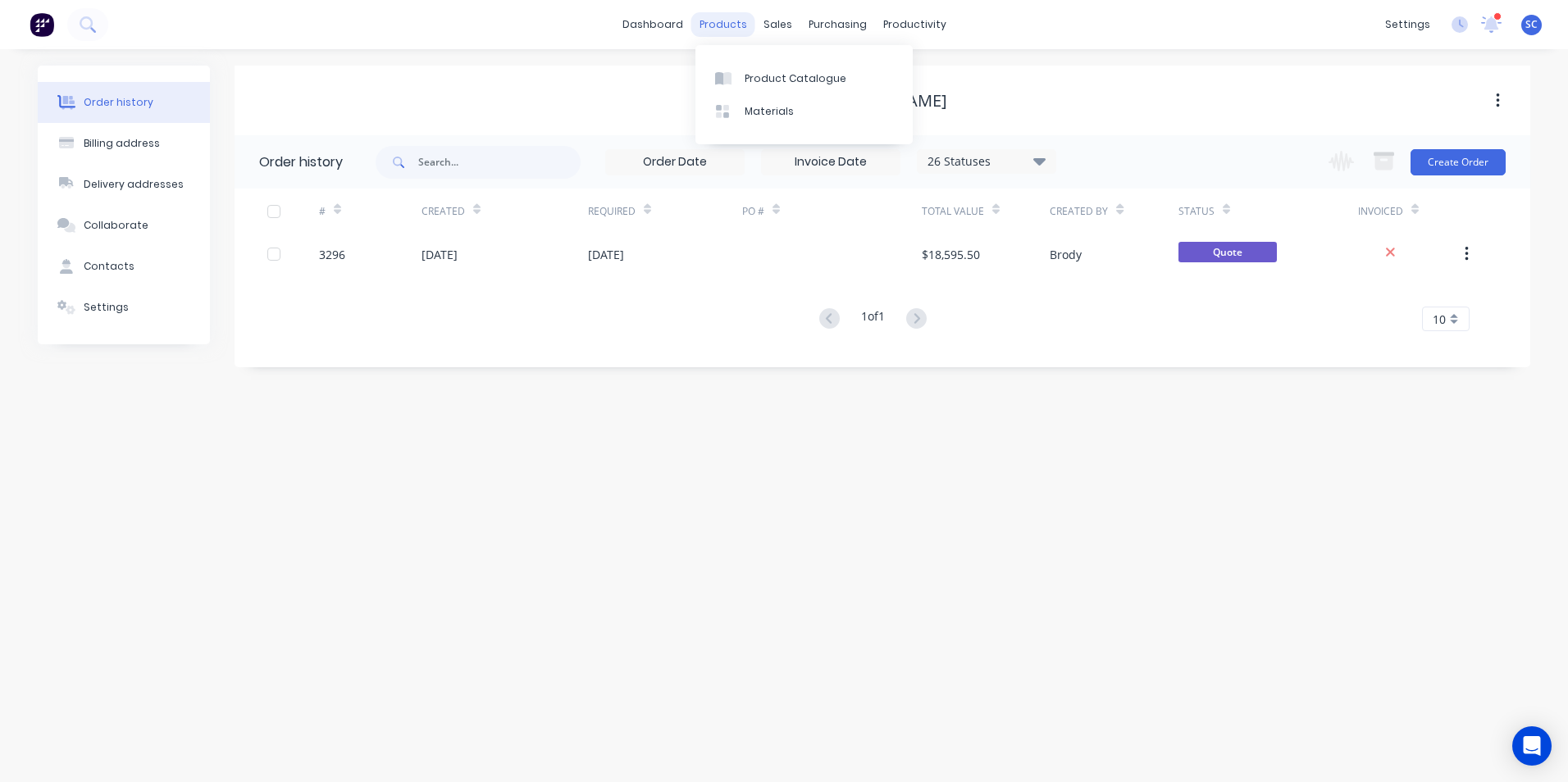
click at [729, 25] on div "products" at bounding box center [723, 25] width 64 height 25
click at [1089, 59] on div "Order history Billing address Delivery addresses Collaborate Contacts Settings …" at bounding box center [784, 415] width 1568 height 733
click at [789, 84] on div at bounding box center [787, 79] width 25 height 15
